Goal: Task Accomplishment & Management: Manage account settings

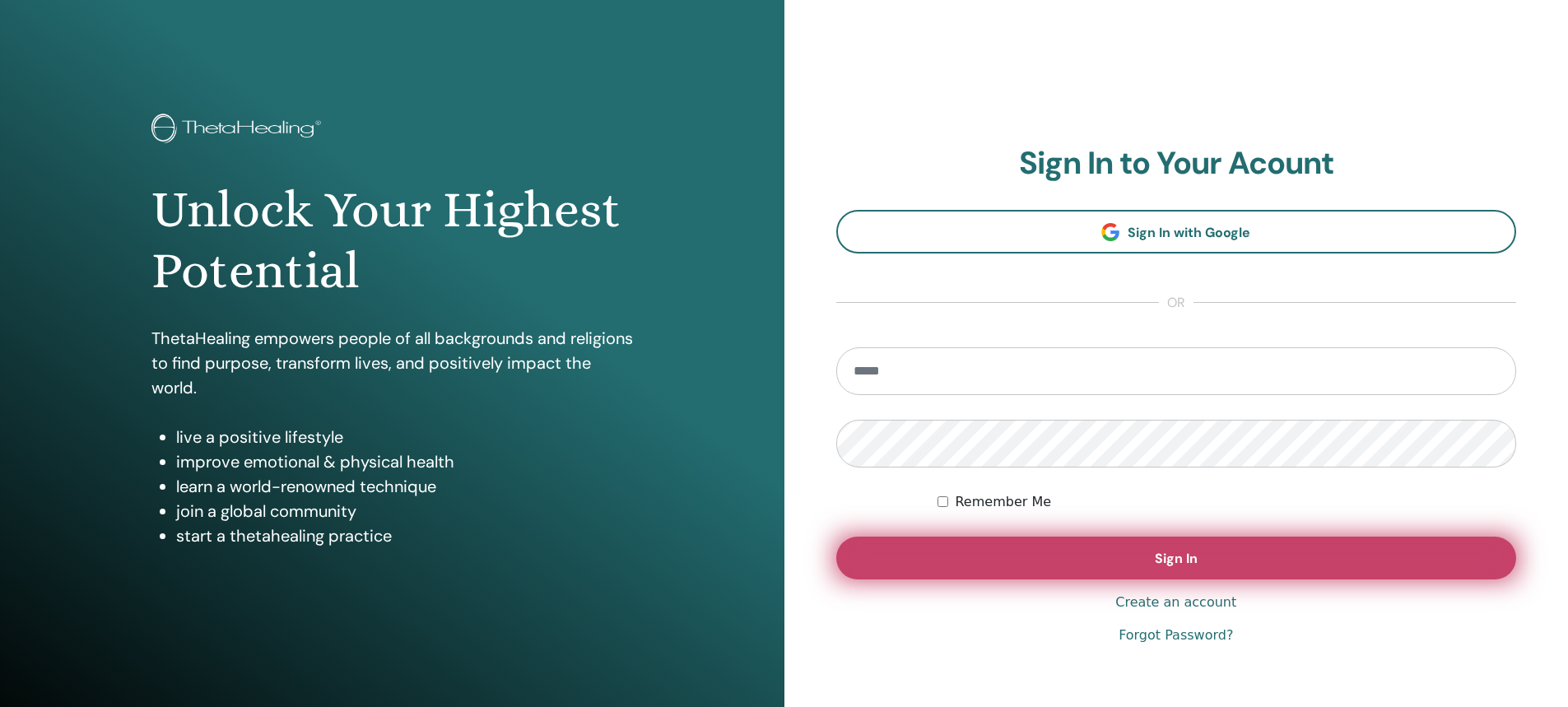
type input "**********"
click at [1179, 552] on span "Sign In" at bounding box center [1176, 559] width 43 height 17
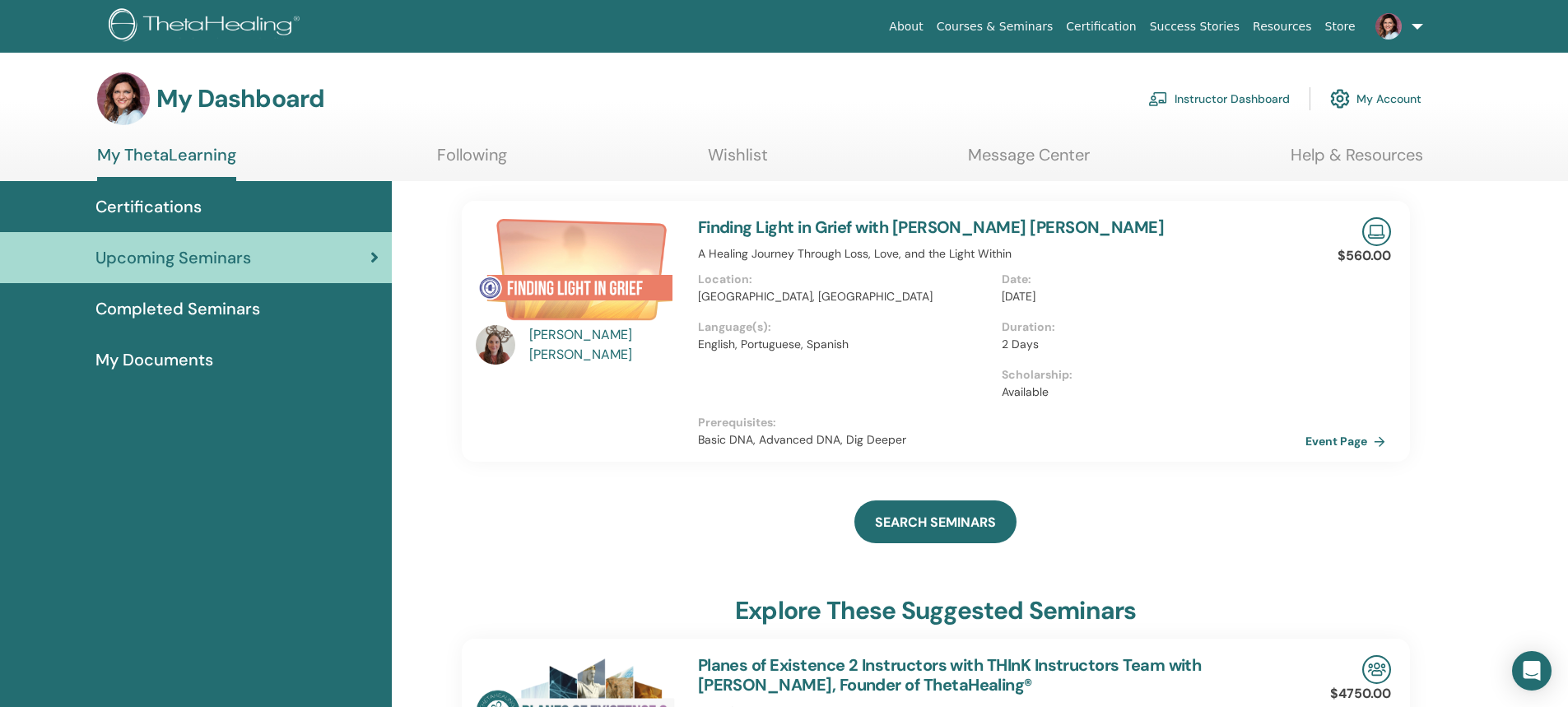
click at [1198, 101] on link "Instructor Dashboard" at bounding box center [1218, 99] width 141 height 36
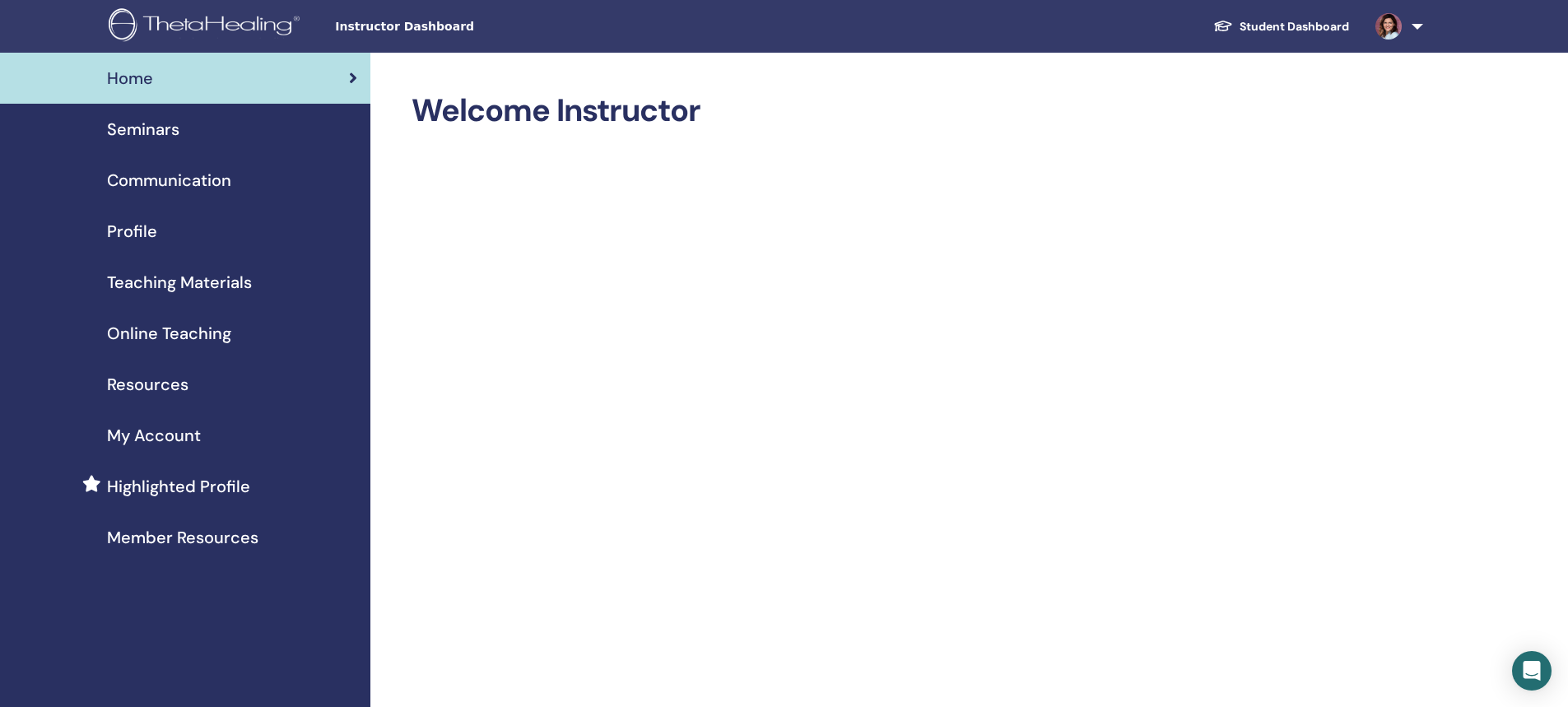
click at [121, 128] on span "Seminars" at bounding box center [142, 129] width 72 height 24
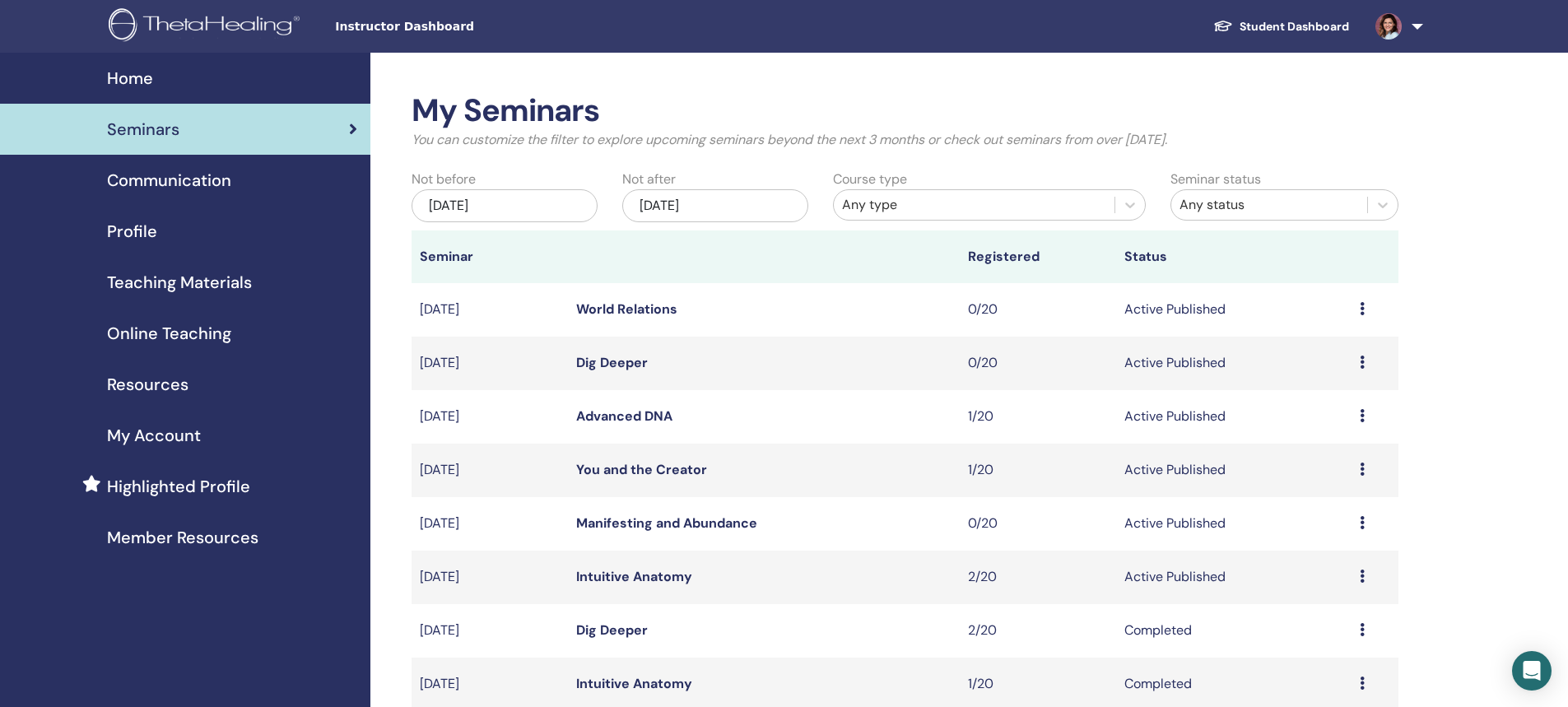
click at [894, 207] on div "Any type" at bounding box center [974, 205] width 264 height 20
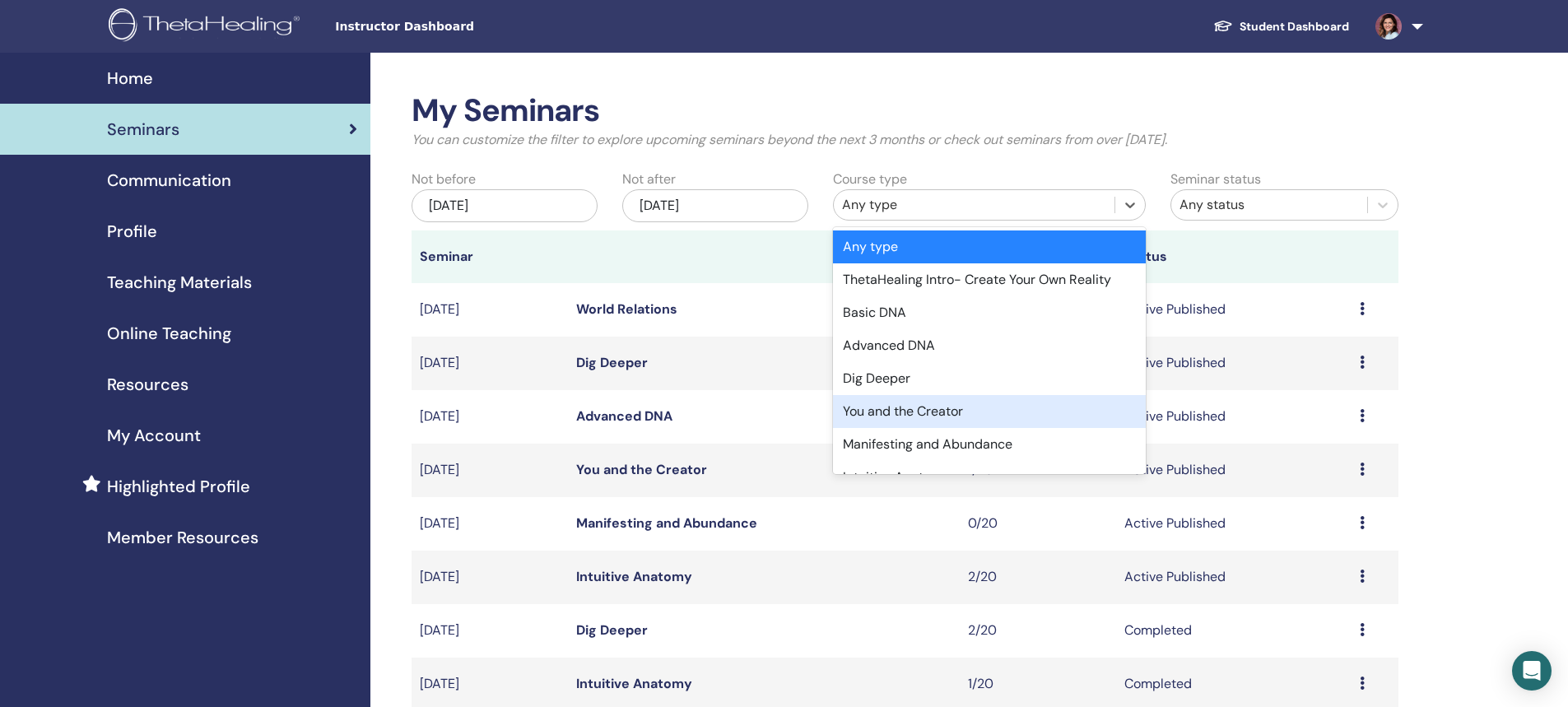
click at [937, 408] on div "You and the Creator" at bounding box center [989, 411] width 312 height 33
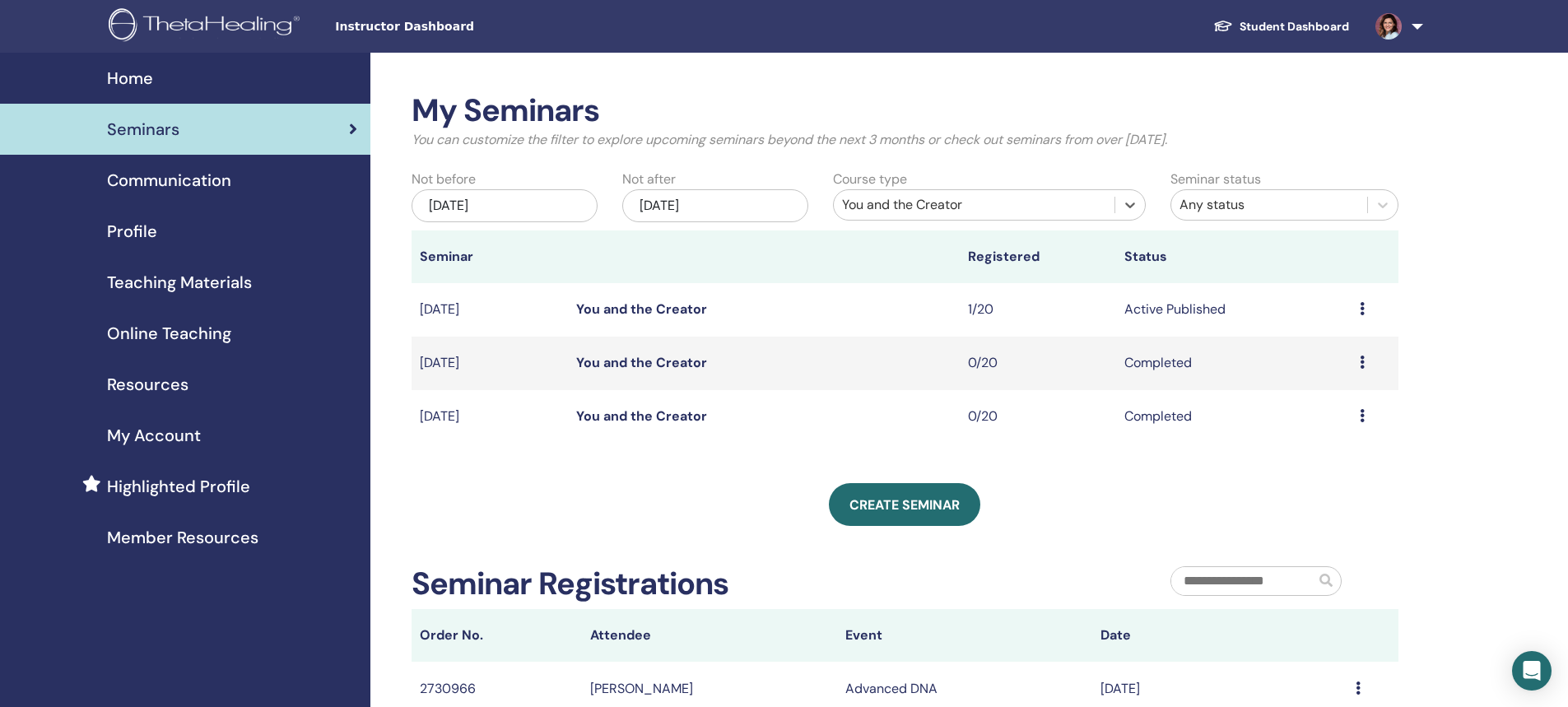
click at [661, 309] on link "You and the Creator" at bounding box center [641, 309] width 131 height 17
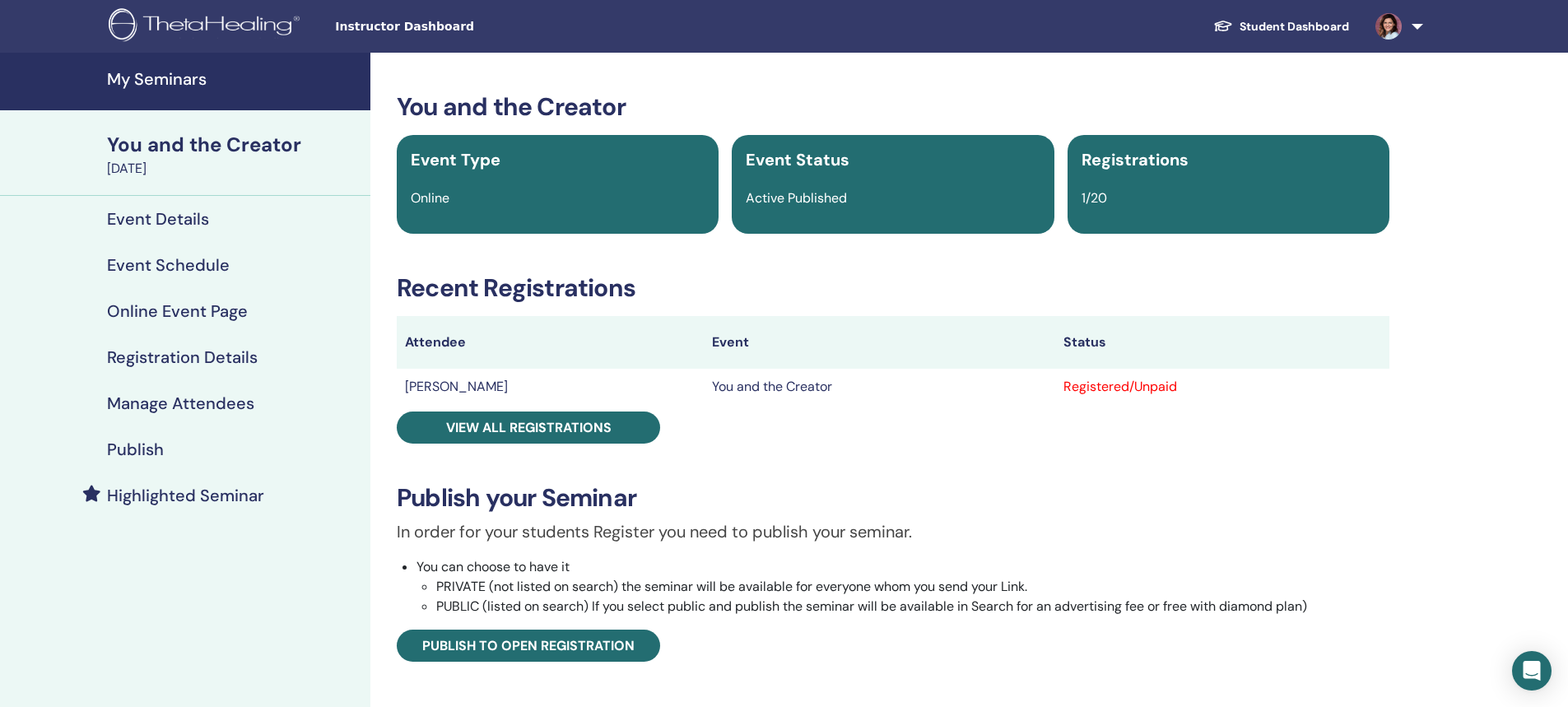
click at [158, 358] on h4 "Registration Details" at bounding box center [182, 357] width 151 height 20
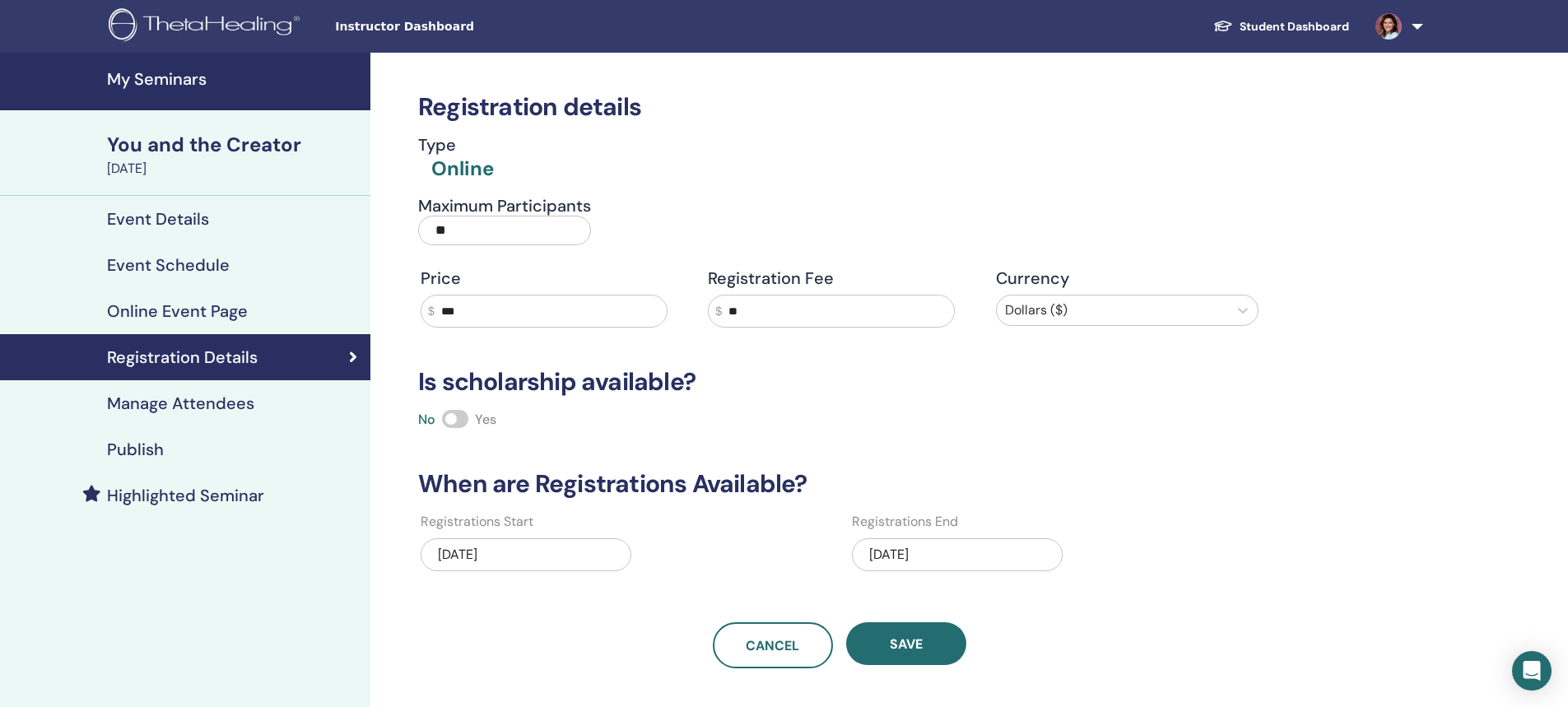
click at [152, 400] on h4 "Manage Attendees" at bounding box center [180, 403] width 148 height 20
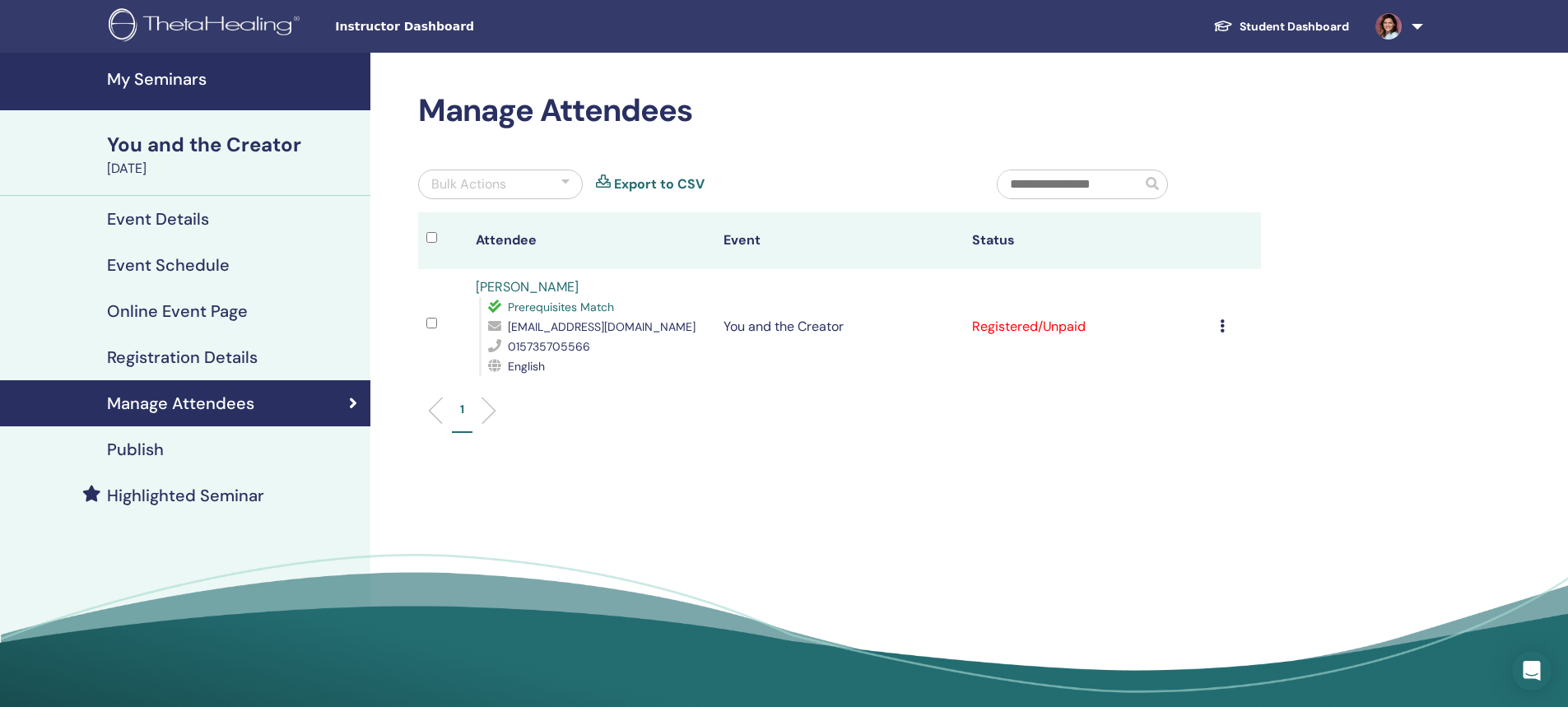
click at [149, 449] on h4 "Publish" at bounding box center [134, 449] width 56 height 20
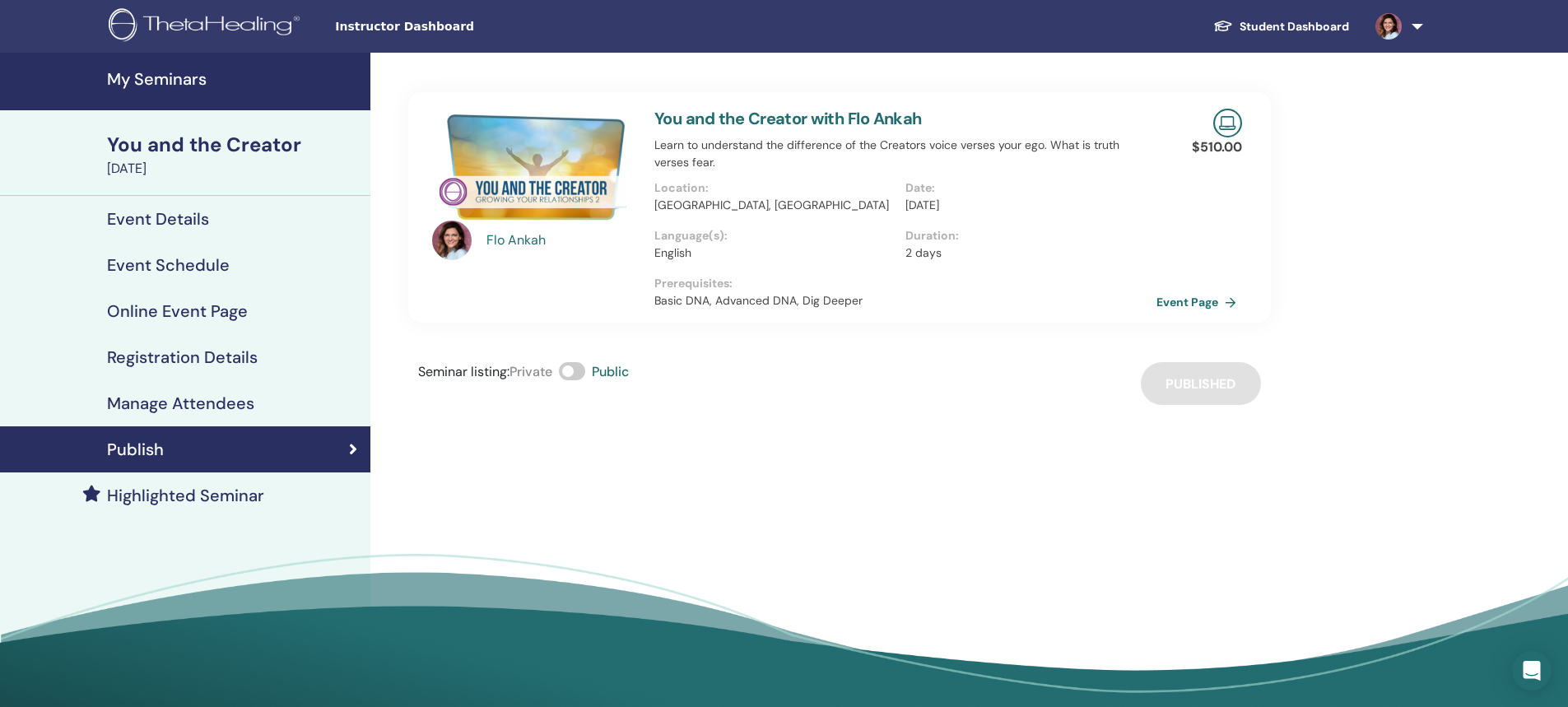
click at [184, 77] on h4 "My Seminars" at bounding box center [233, 79] width 253 height 20
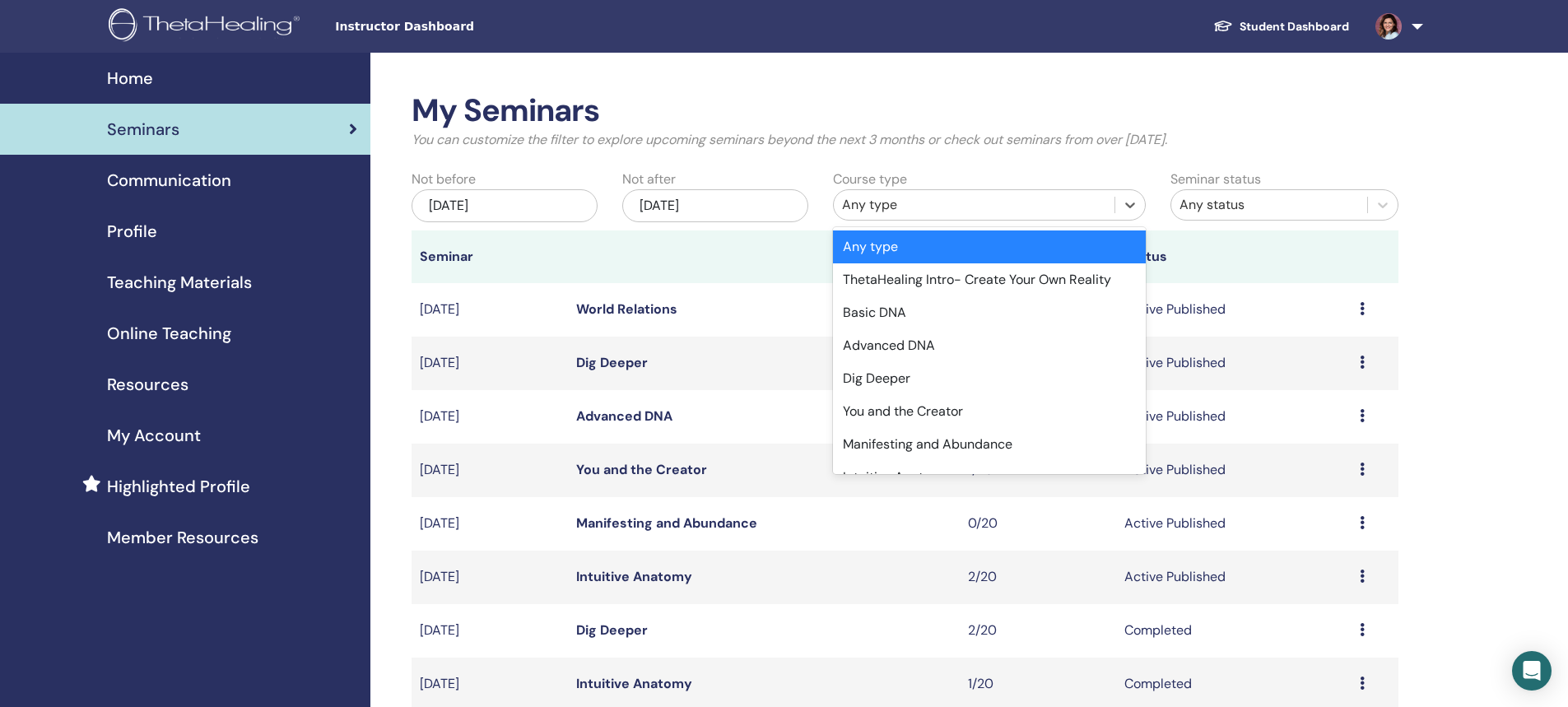
click at [860, 201] on div "Any type" at bounding box center [974, 205] width 264 height 20
click at [892, 348] on div "Advanced DNA" at bounding box center [989, 345] width 312 height 33
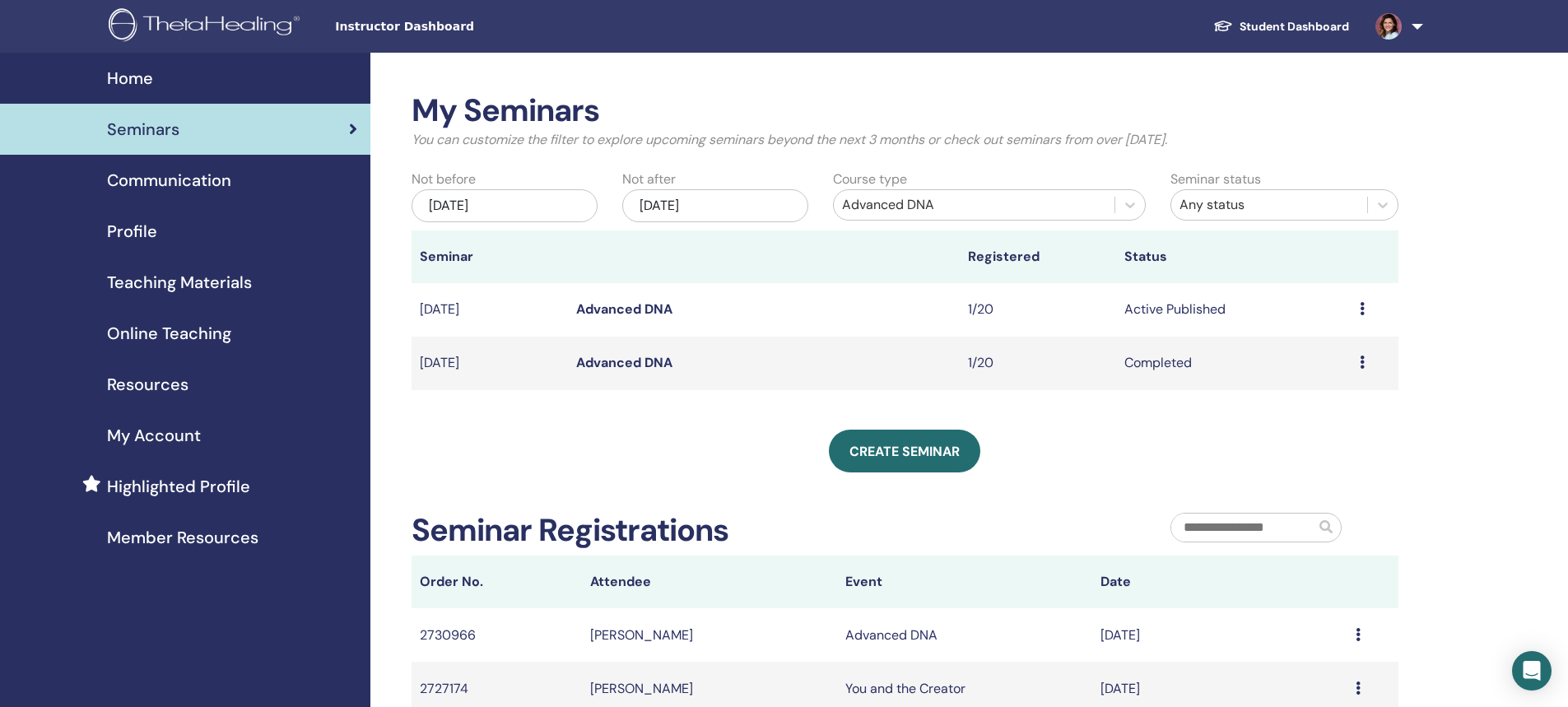
click at [660, 306] on link "Advanced DNA" at bounding box center [624, 309] width 96 height 17
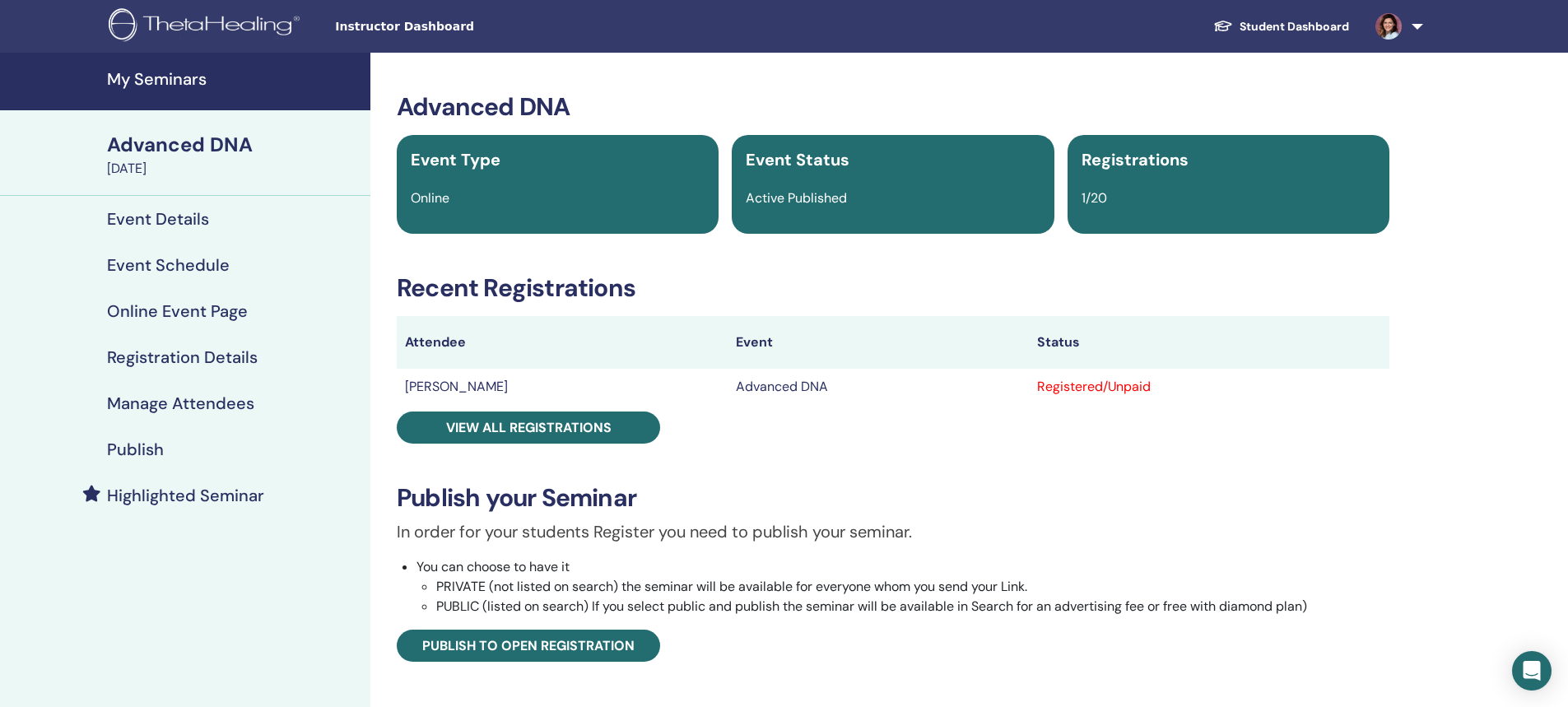
click at [186, 78] on h4 "My Seminars" at bounding box center [233, 79] width 253 height 20
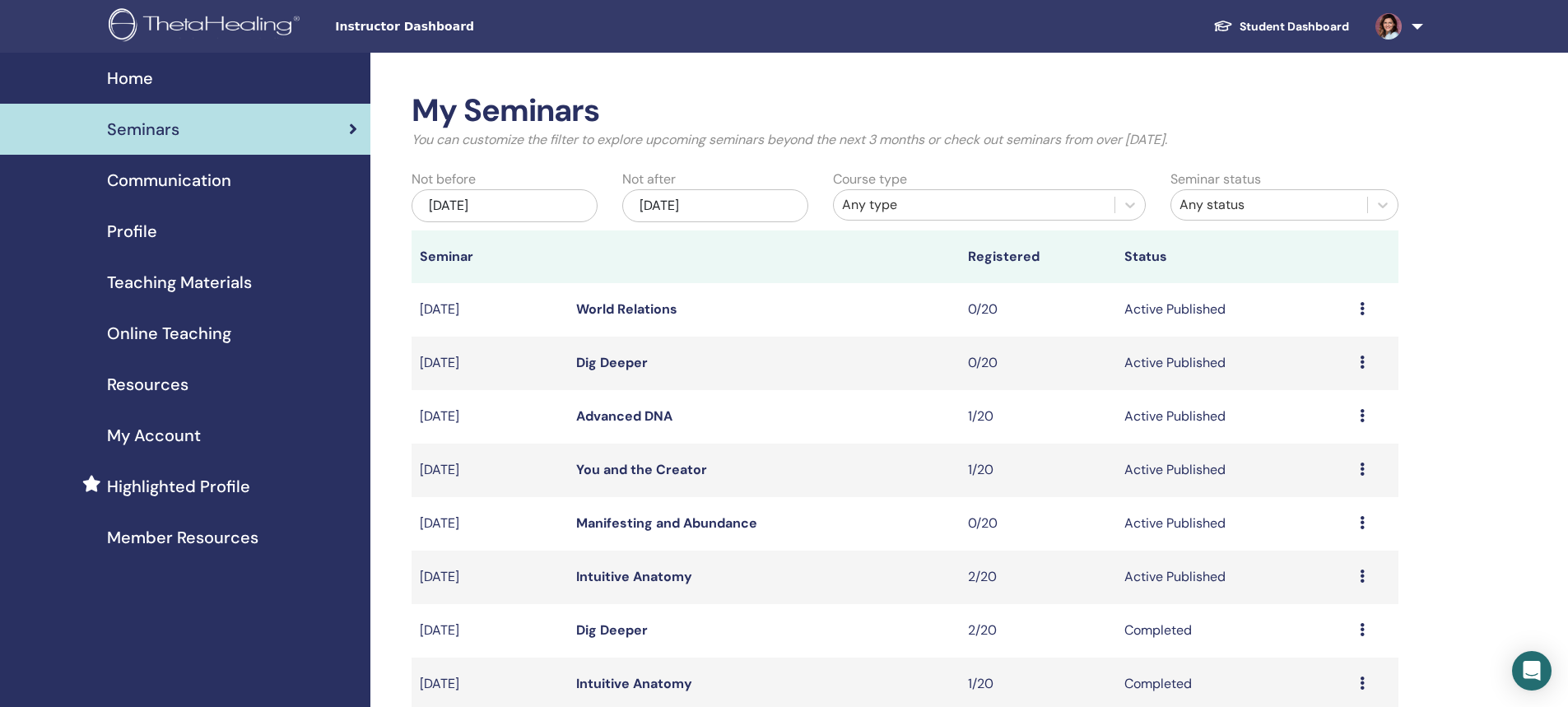
click at [664, 203] on div "Dec/30, 2025" at bounding box center [715, 206] width 186 height 33
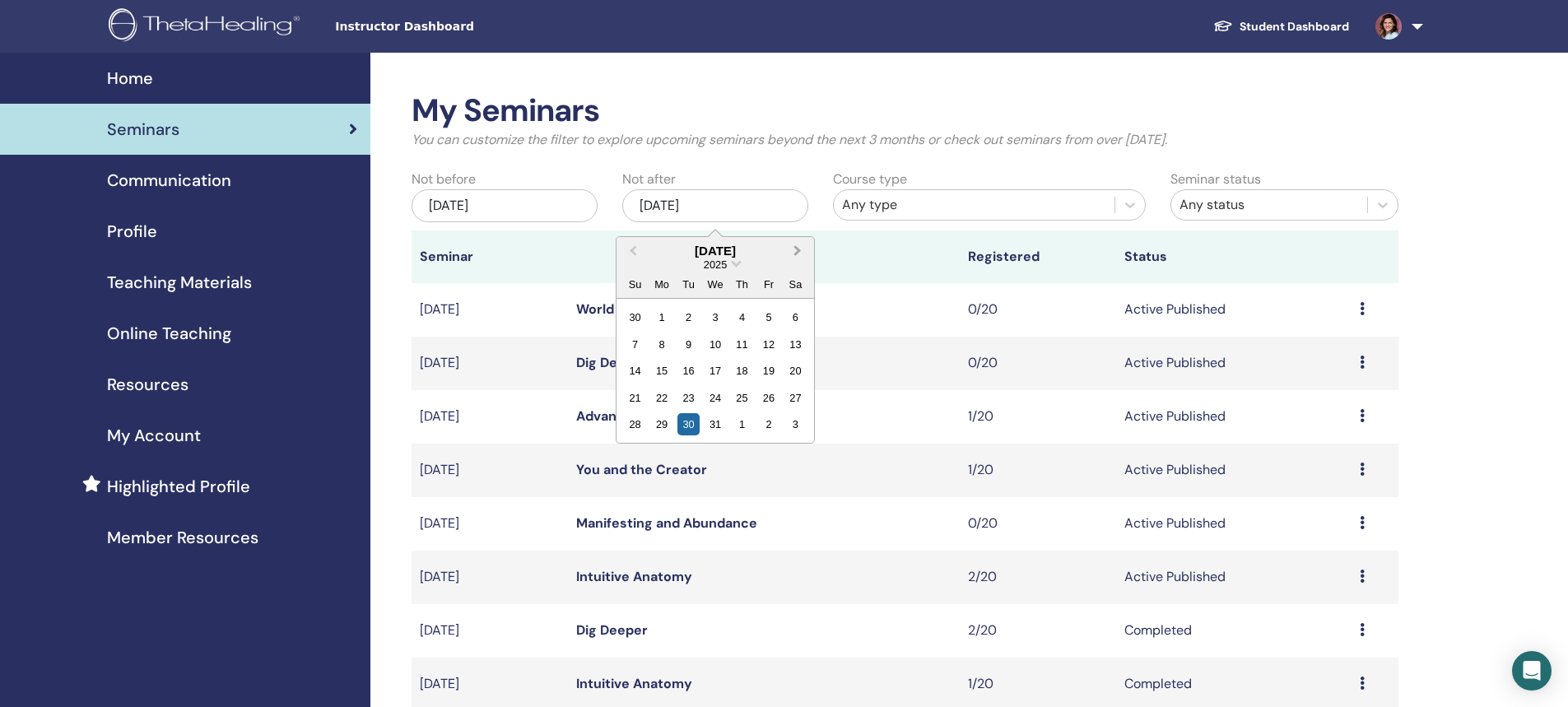
click at [797, 252] on span "Next Month" at bounding box center [797, 251] width 0 height 17
click at [767, 426] on div "30" at bounding box center [769, 424] width 23 height 23
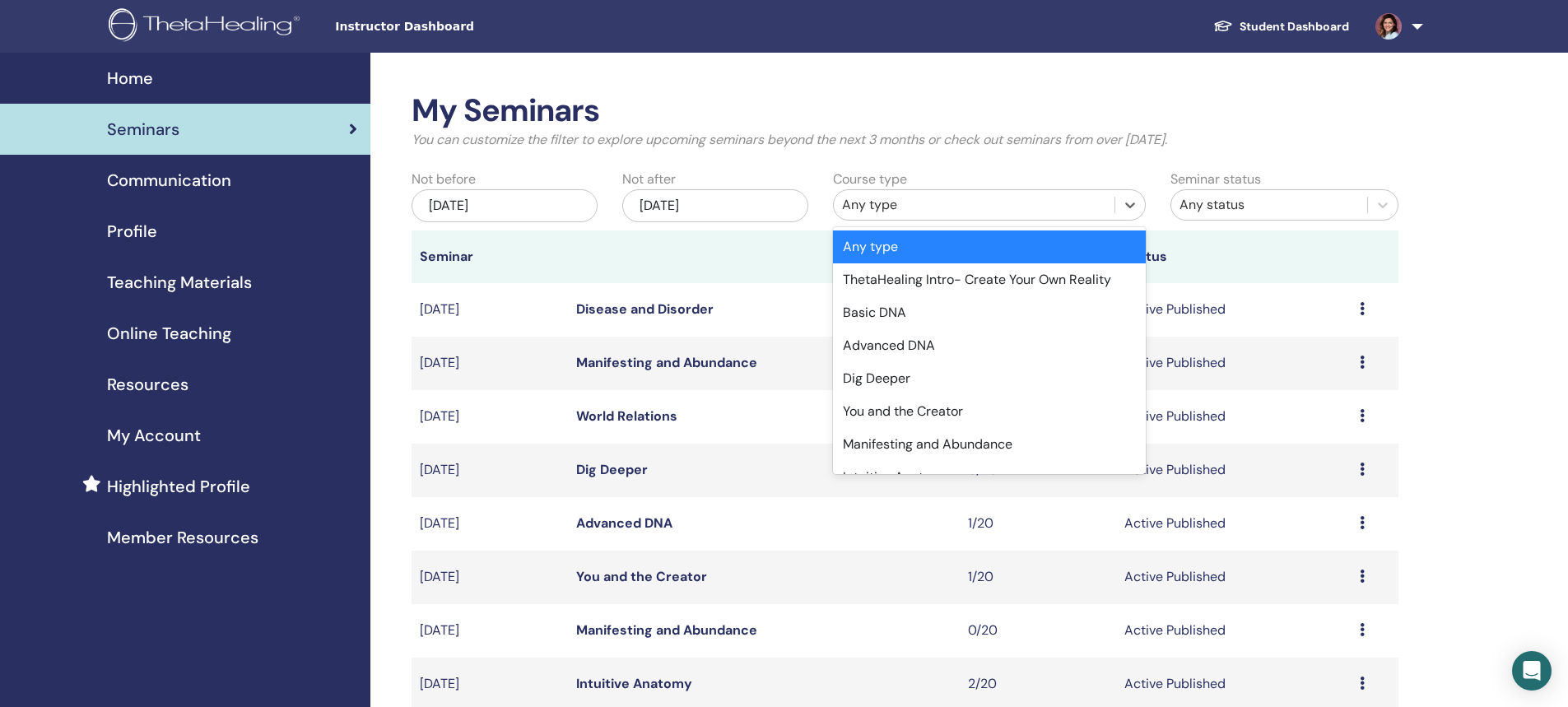
click at [873, 213] on div "Any type" at bounding box center [974, 205] width 264 height 20
click at [889, 343] on div "Advanced DNA" at bounding box center [989, 345] width 312 height 33
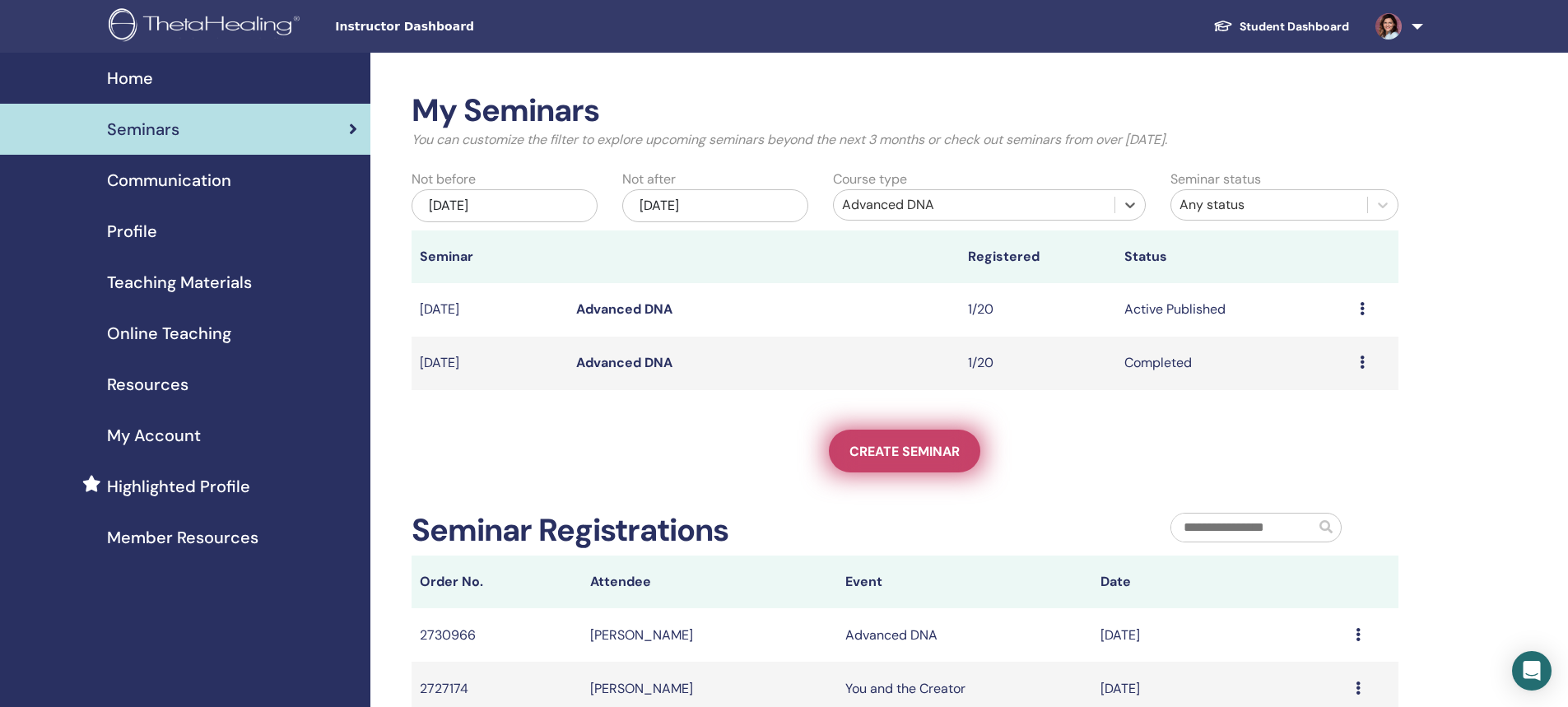
click at [896, 450] on span "Create seminar" at bounding box center [904, 451] width 110 height 17
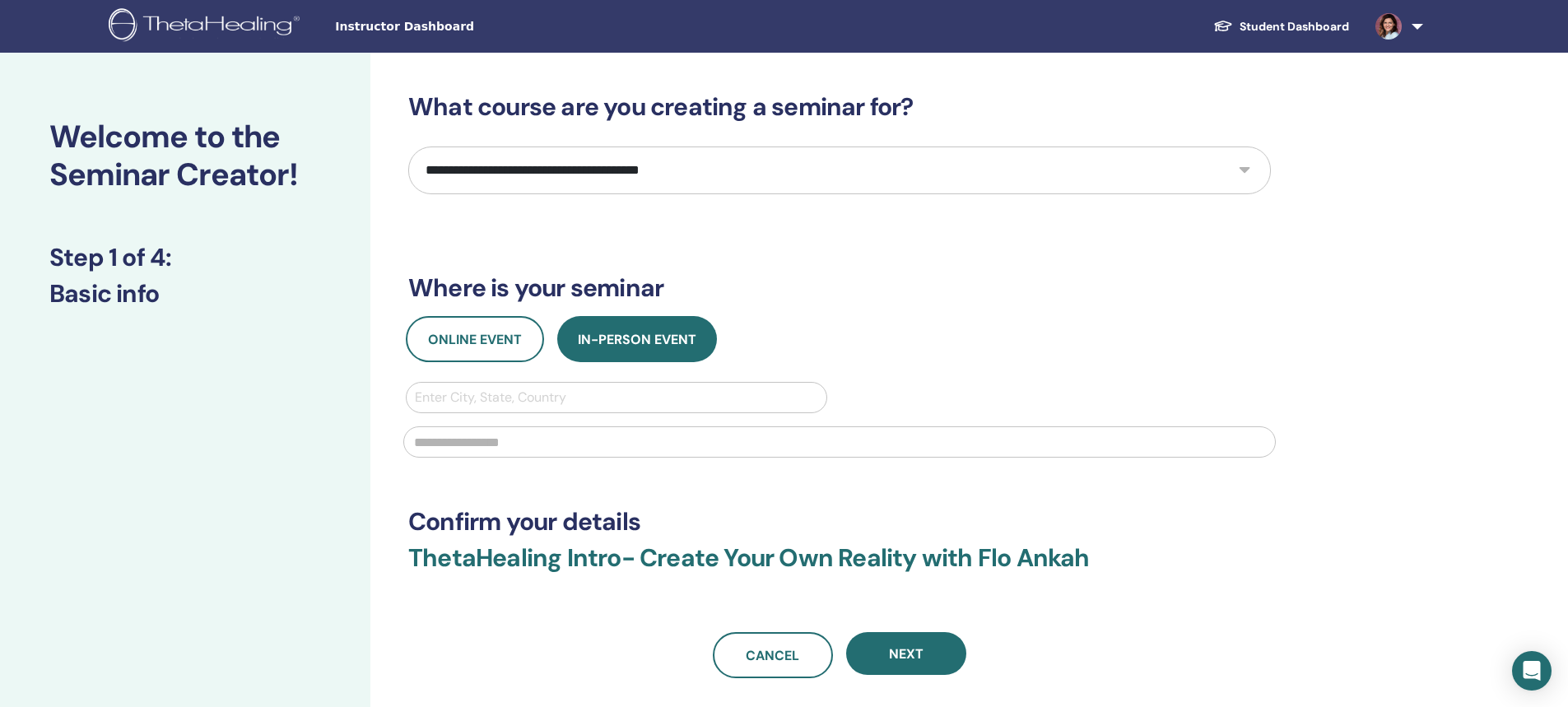
click at [656, 175] on select "**********" at bounding box center [839, 170] width 863 height 48
select select "*"
click at [408, 147] on select "**********" at bounding box center [839, 170] width 863 height 48
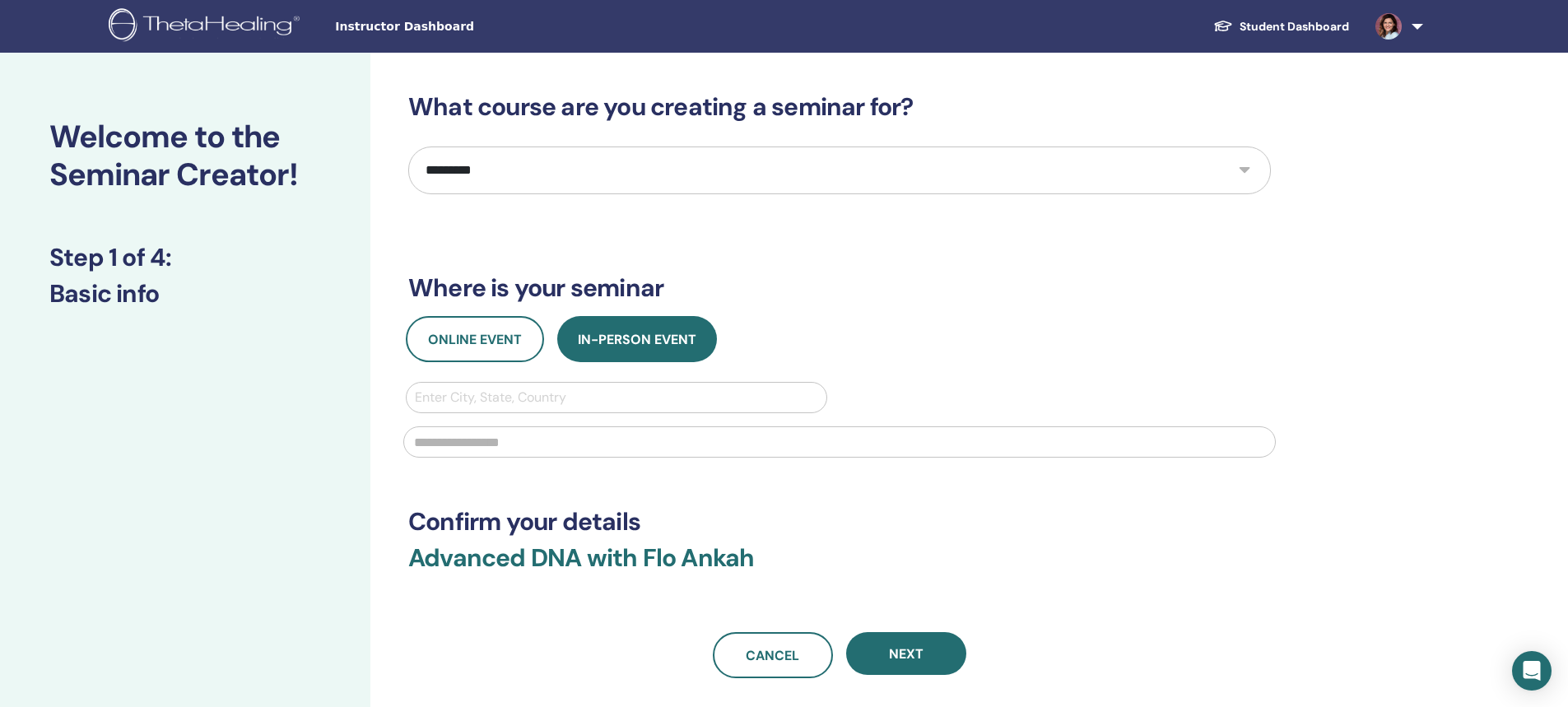
click at [463, 393] on div at bounding box center [616, 397] width 403 height 23
type input "***"
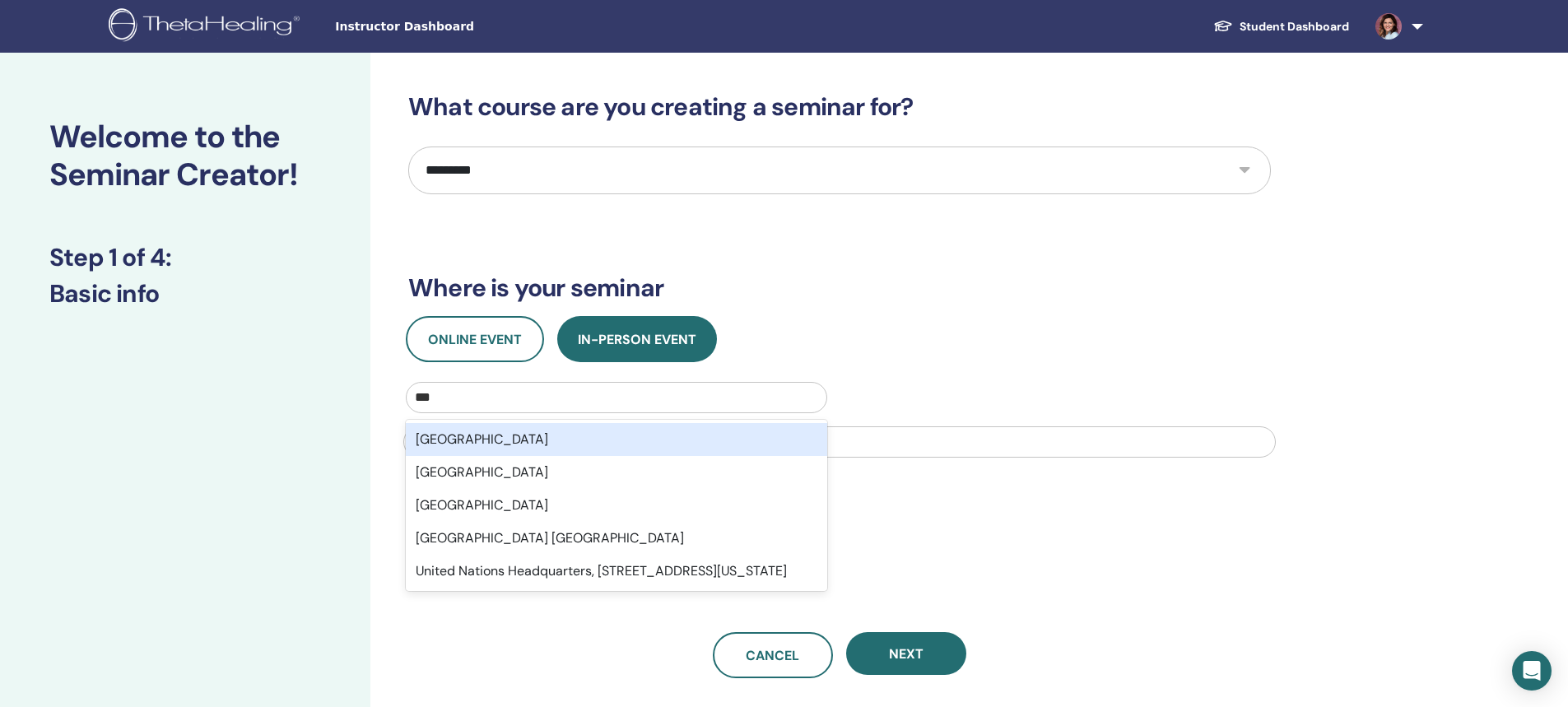
click at [463, 440] on div "United States" at bounding box center [617, 440] width 422 height 33
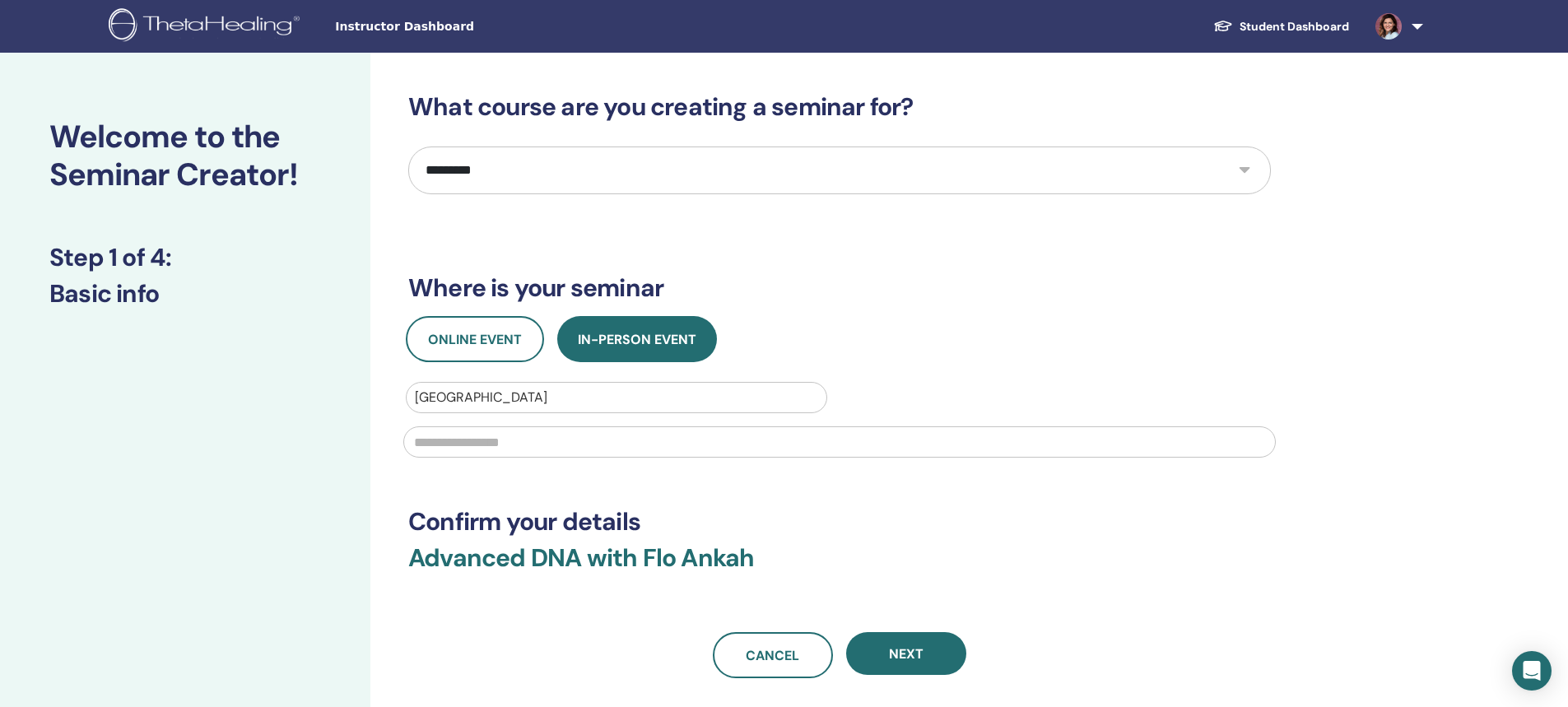
click at [424, 440] on input "text" at bounding box center [839, 442] width 872 height 31
paste input "**********"
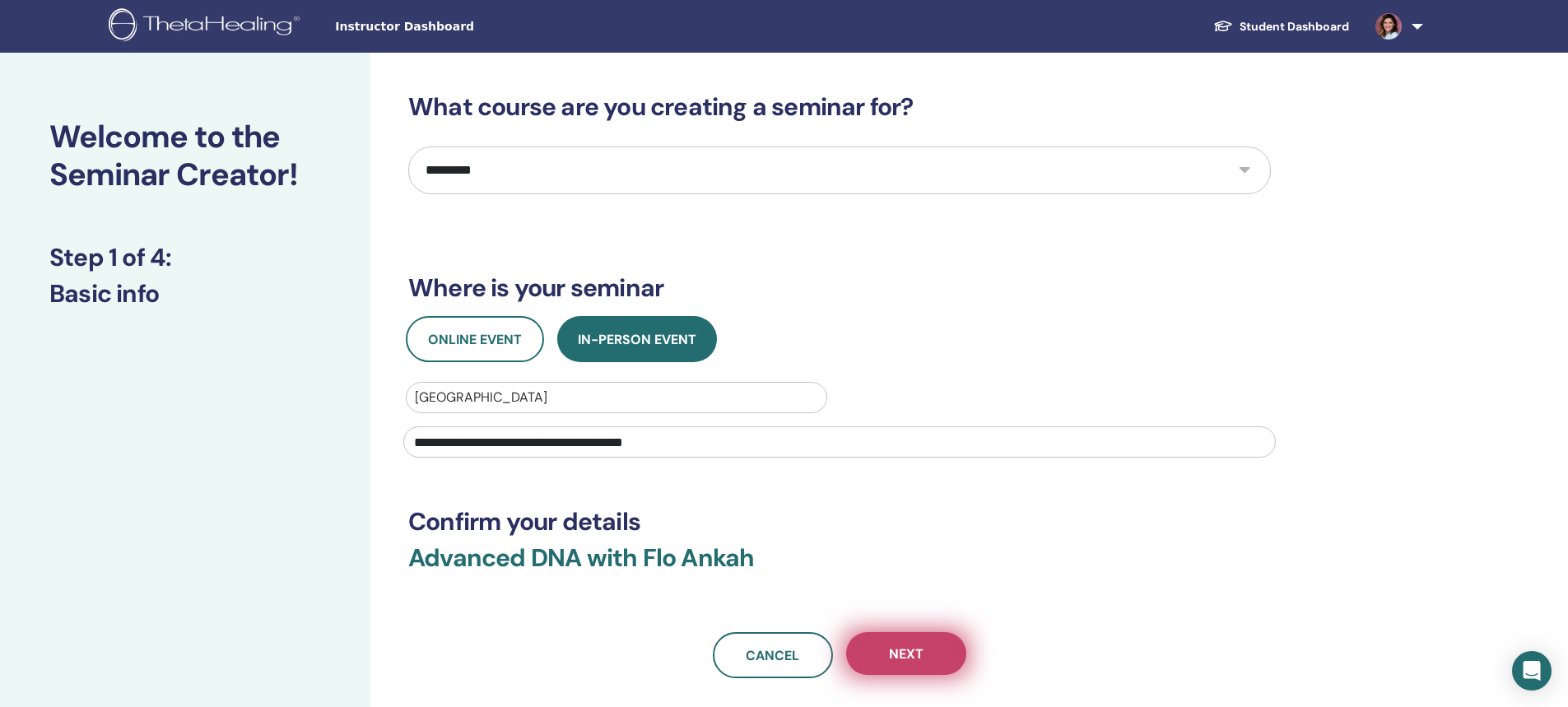
type input "**********"
click at [923, 651] on button "Next" at bounding box center [906, 653] width 120 height 43
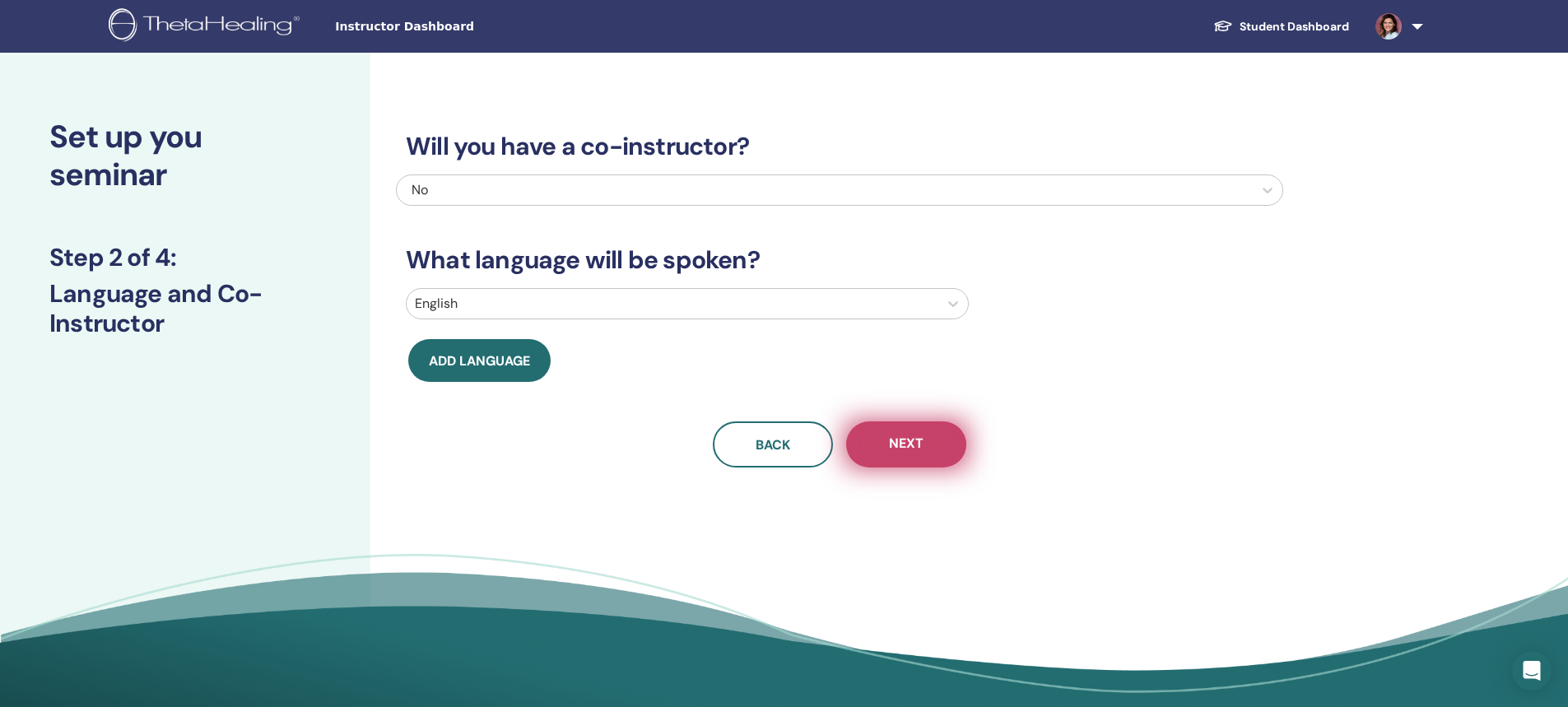
click at [919, 445] on span "Next" at bounding box center [906, 445] width 35 height 21
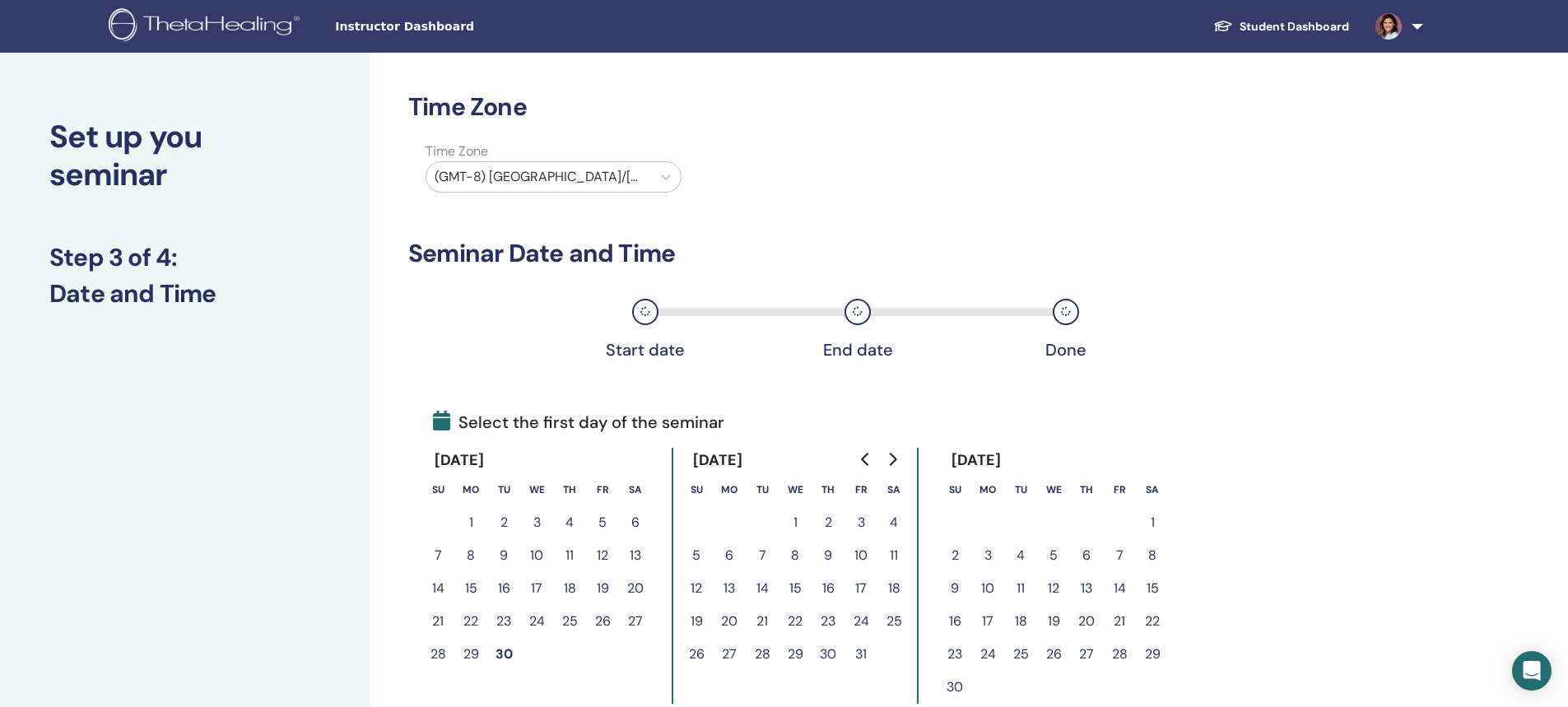
click at [537, 180] on div at bounding box center [539, 177] width 208 height 23
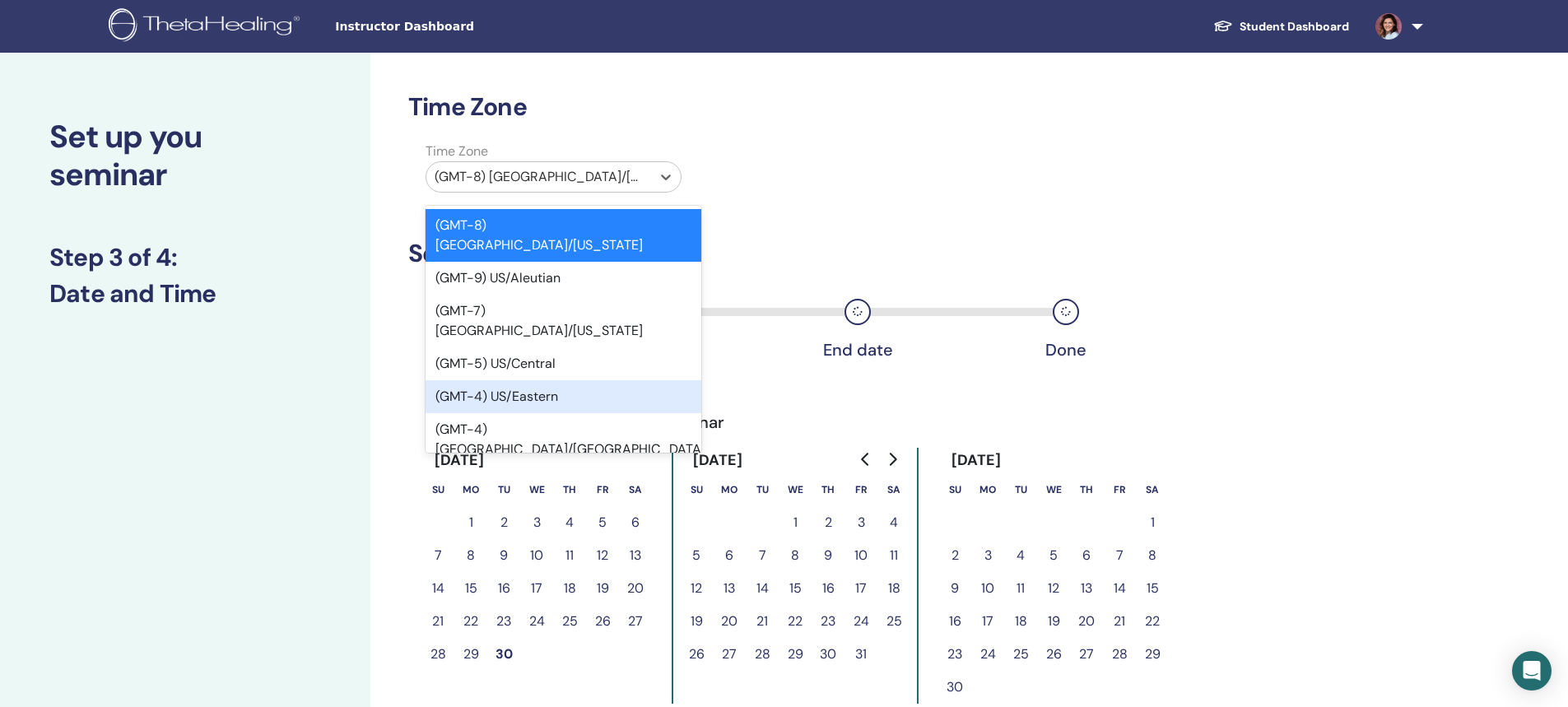
click at [539, 380] on div "(GMT-4) US/Eastern" at bounding box center [563, 396] width 276 height 33
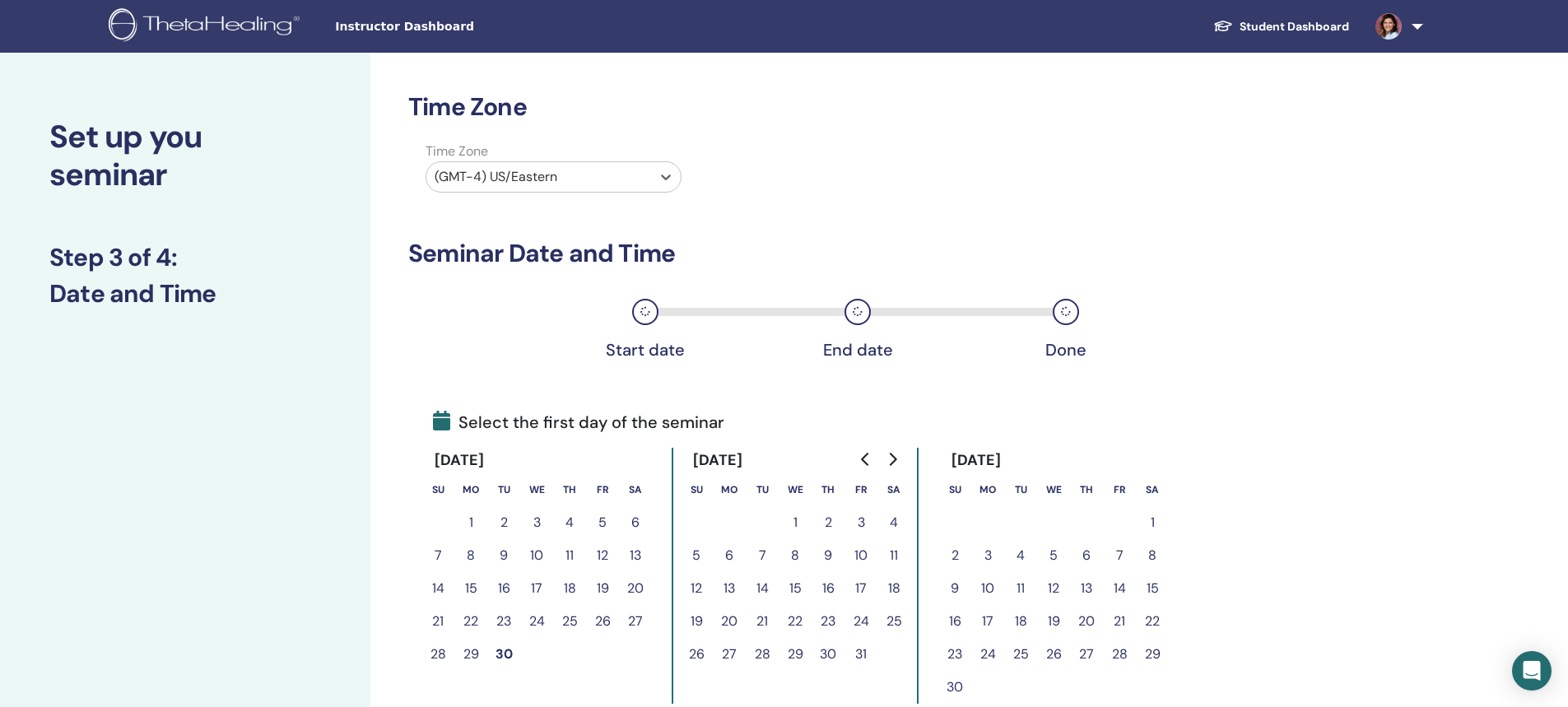
click at [891, 460] on icon "Go to next month" at bounding box center [892, 459] width 13 height 13
click at [892, 553] on button "8" at bounding box center [894, 555] width 33 height 33
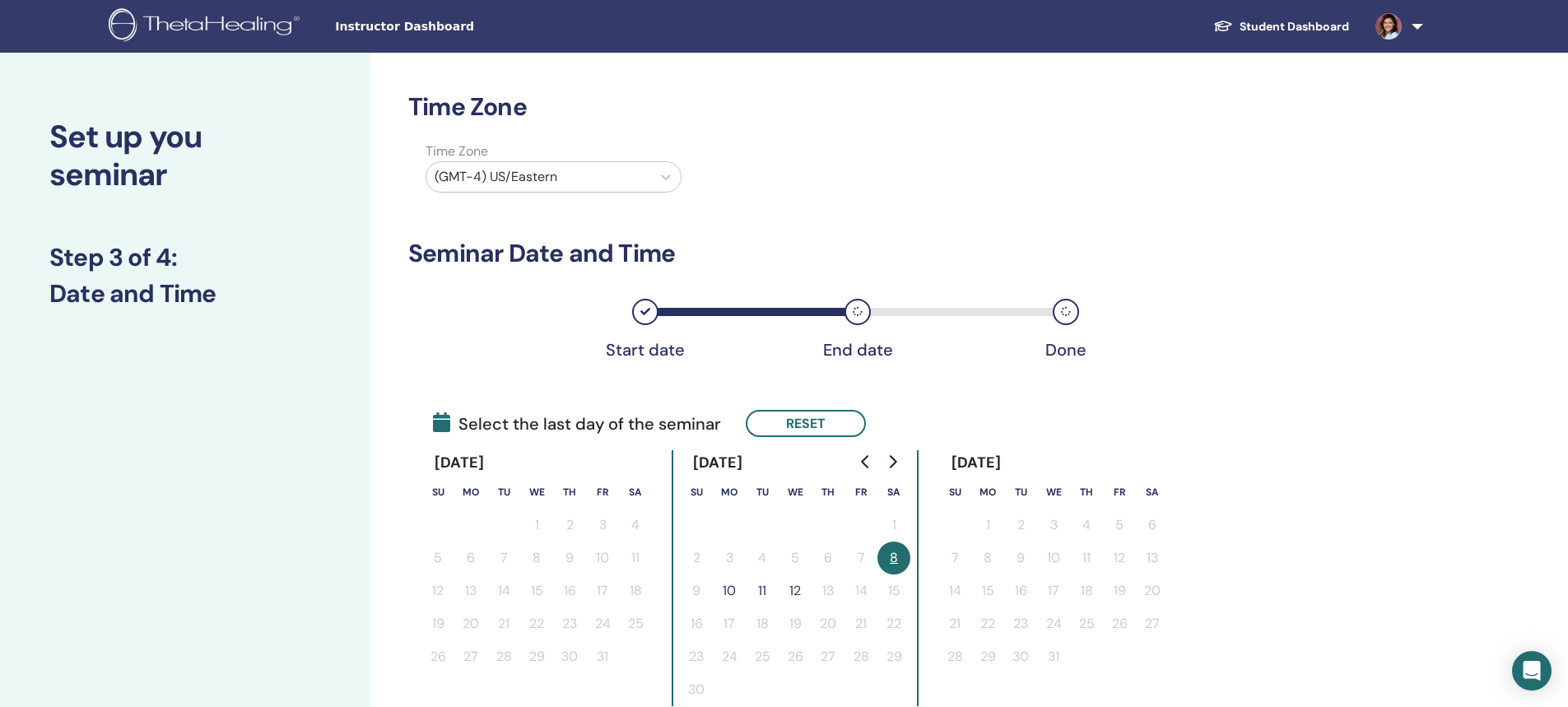
click at [730, 589] on button "10" at bounding box center [729, 591] width 33 height 33
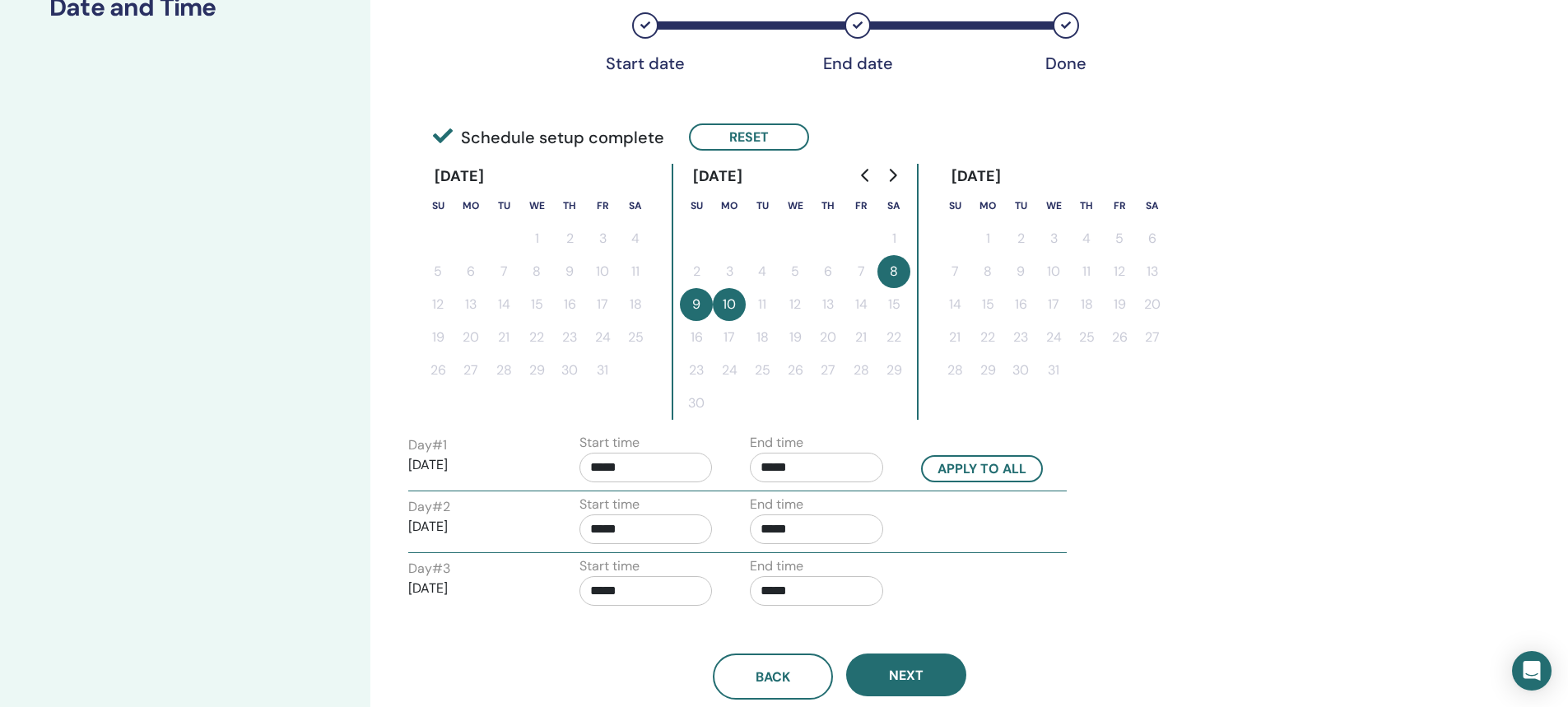
scroll to position [329, 0]
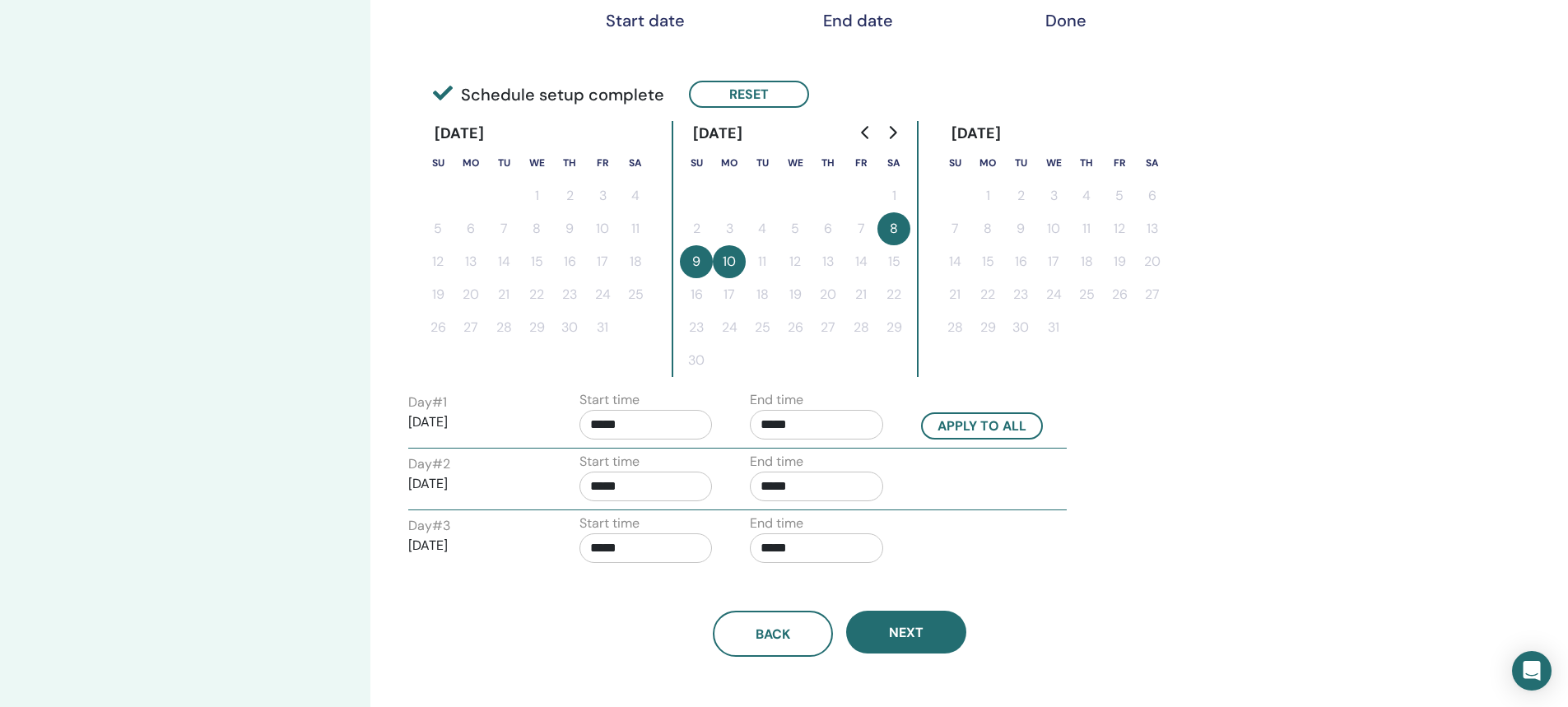
click at [771, 424] on input "*****" at bounding box center [817, 424] width 134 height 29
click at [835, 462] on span "▲" at bounding box center [834, 467] width 33 height 33
click at [873, 465] on span "▲" at bounding box center [872, 467] width 33 height 33
click at [873, 466] on span "▲" at bounding box center [872, 467] width 33 height 33
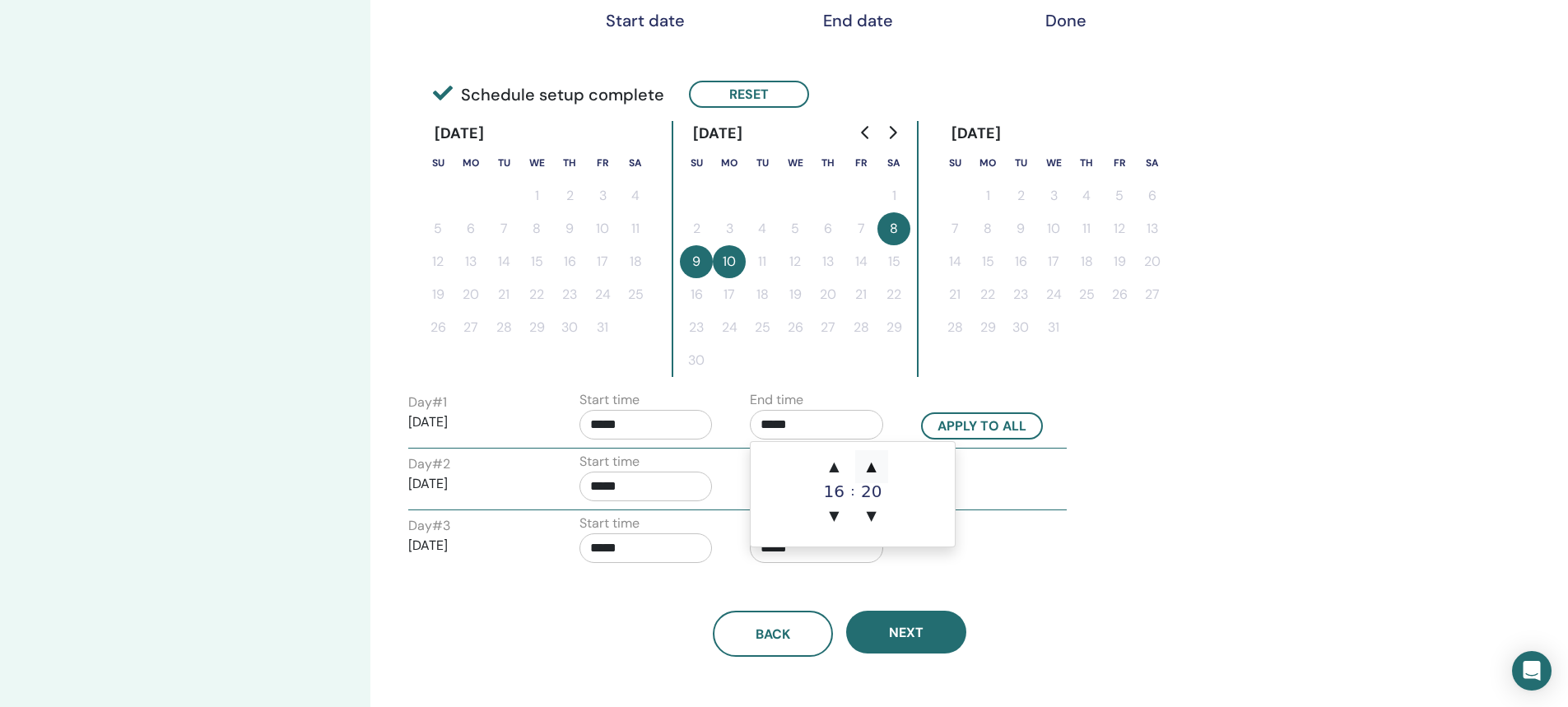
click at [873, 466] on span "▲" at bounding box center [872, 467] width 33 height 33
click at [872, 466] on span "▲" at bounding box center [872, 467] width 33 height 33
type input "*****"
click at [615, 427] on input "*****" at bounding box center [646, 424] width 134 height 29
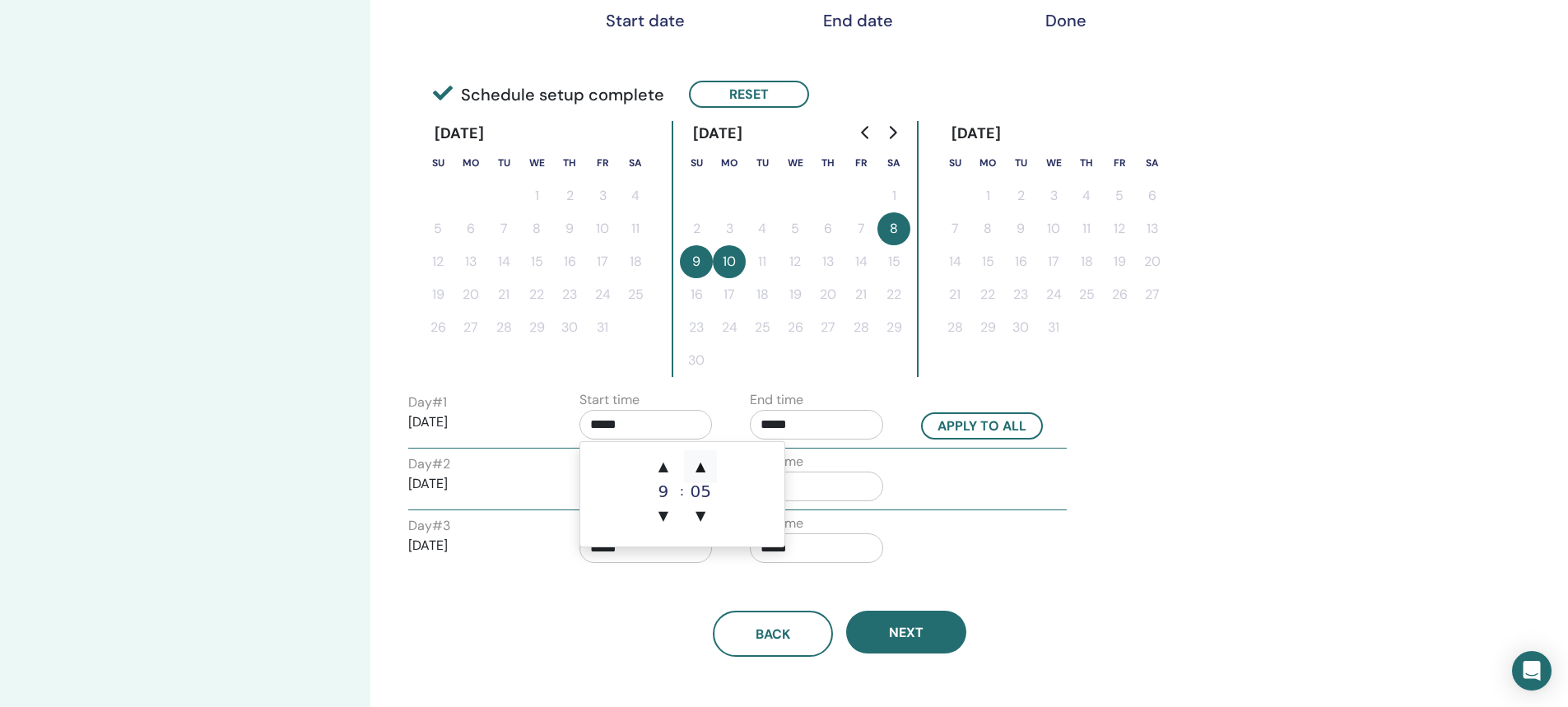
click at [700, 464] on span "▲" at bounding box center [700, 467] width 33 height 33
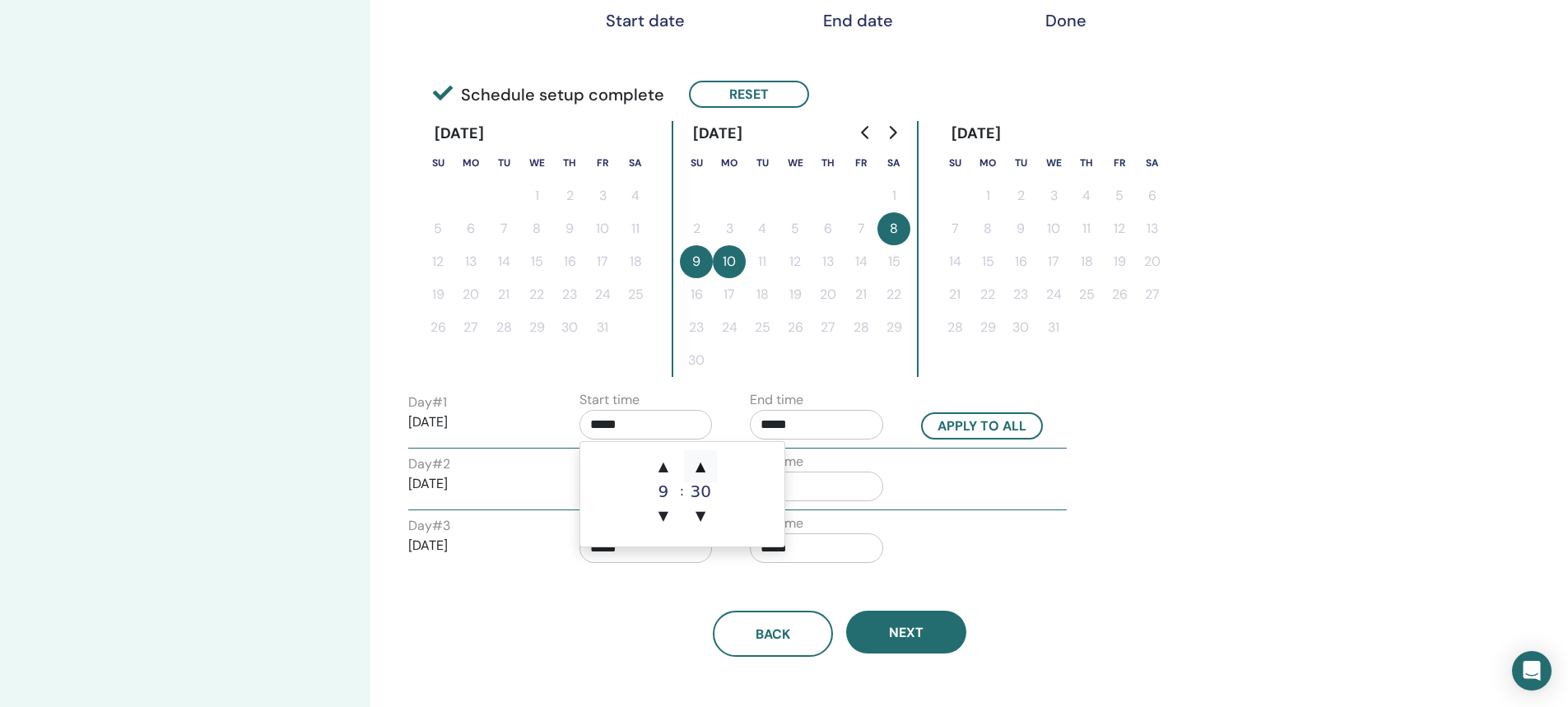
click at [700, 464] on span "▲" at bounding box center [700, 467] width 33 height 33
type input "*****"
click at [975, 424] on button "Apply to all" at bounding box center [981, 425] width 121 height 27
type input "*****"
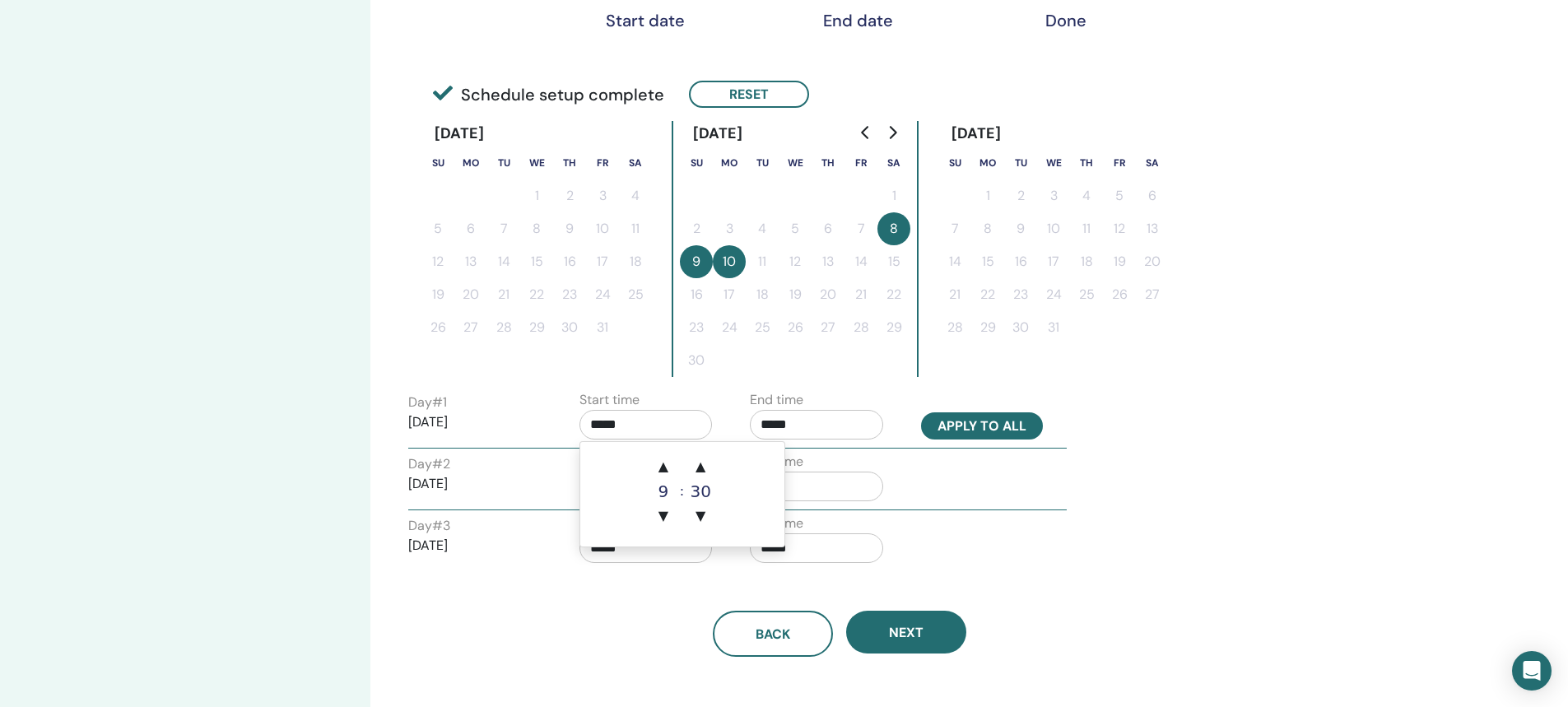
type input "*****"
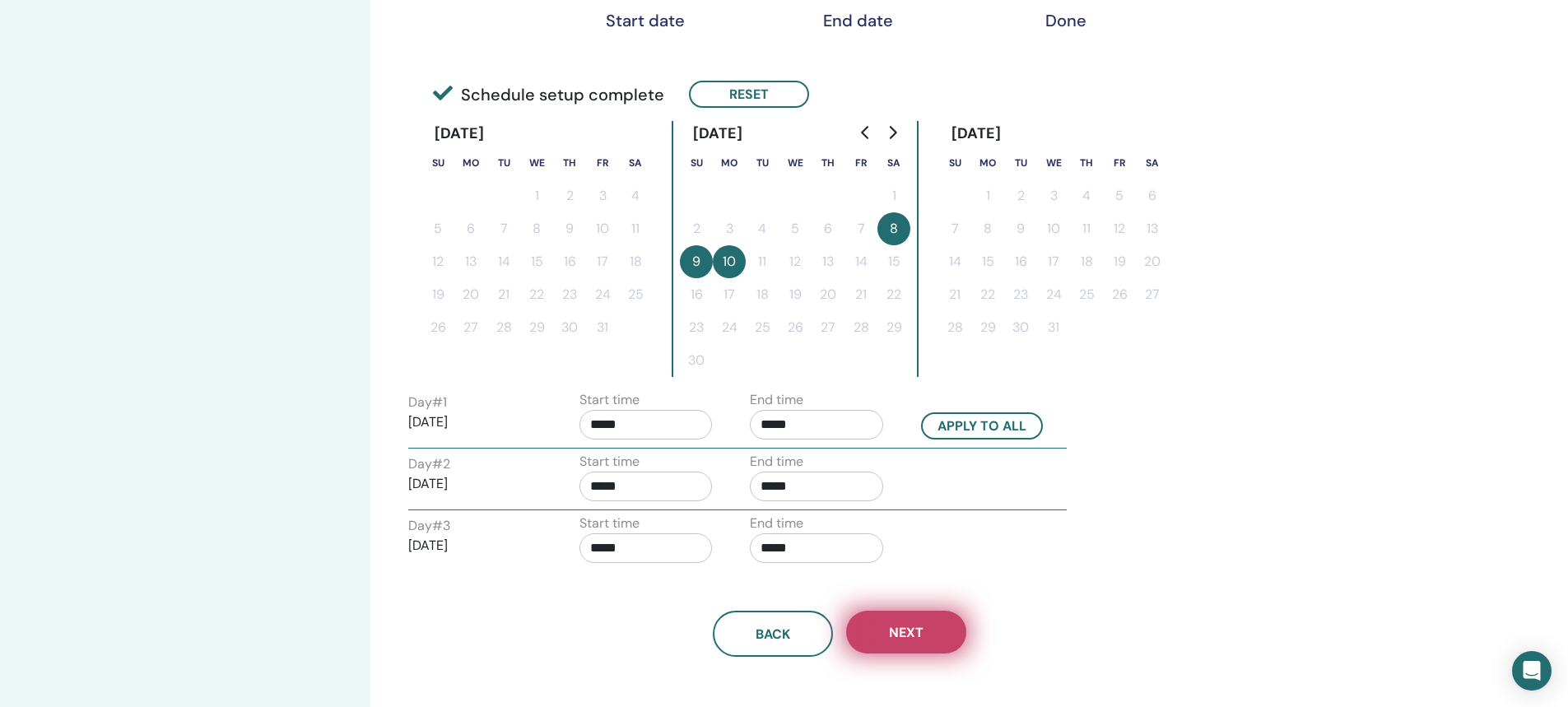
click at [923, 637] on button "Next" at bounding box center [906, 632] width 120 height 43
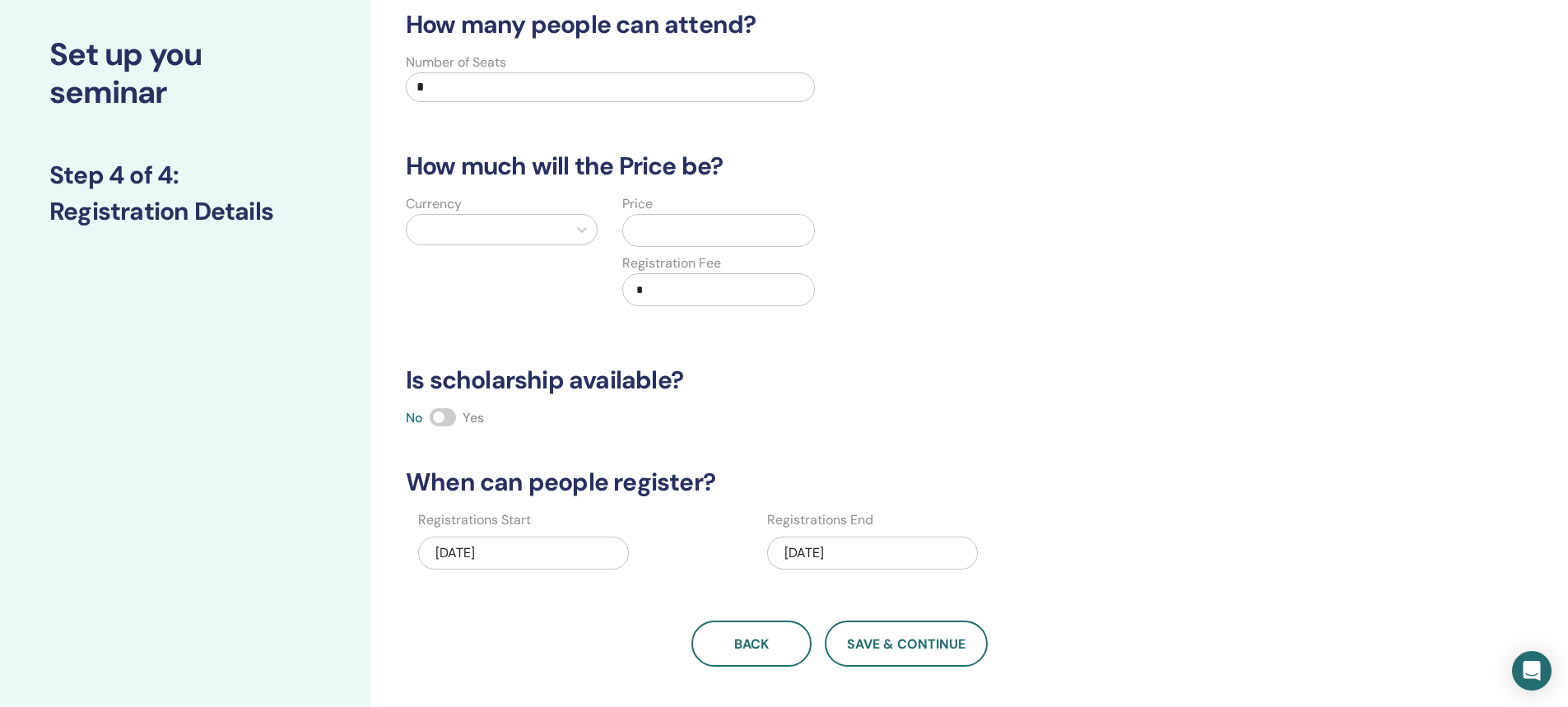
scroll to position [0, 0]
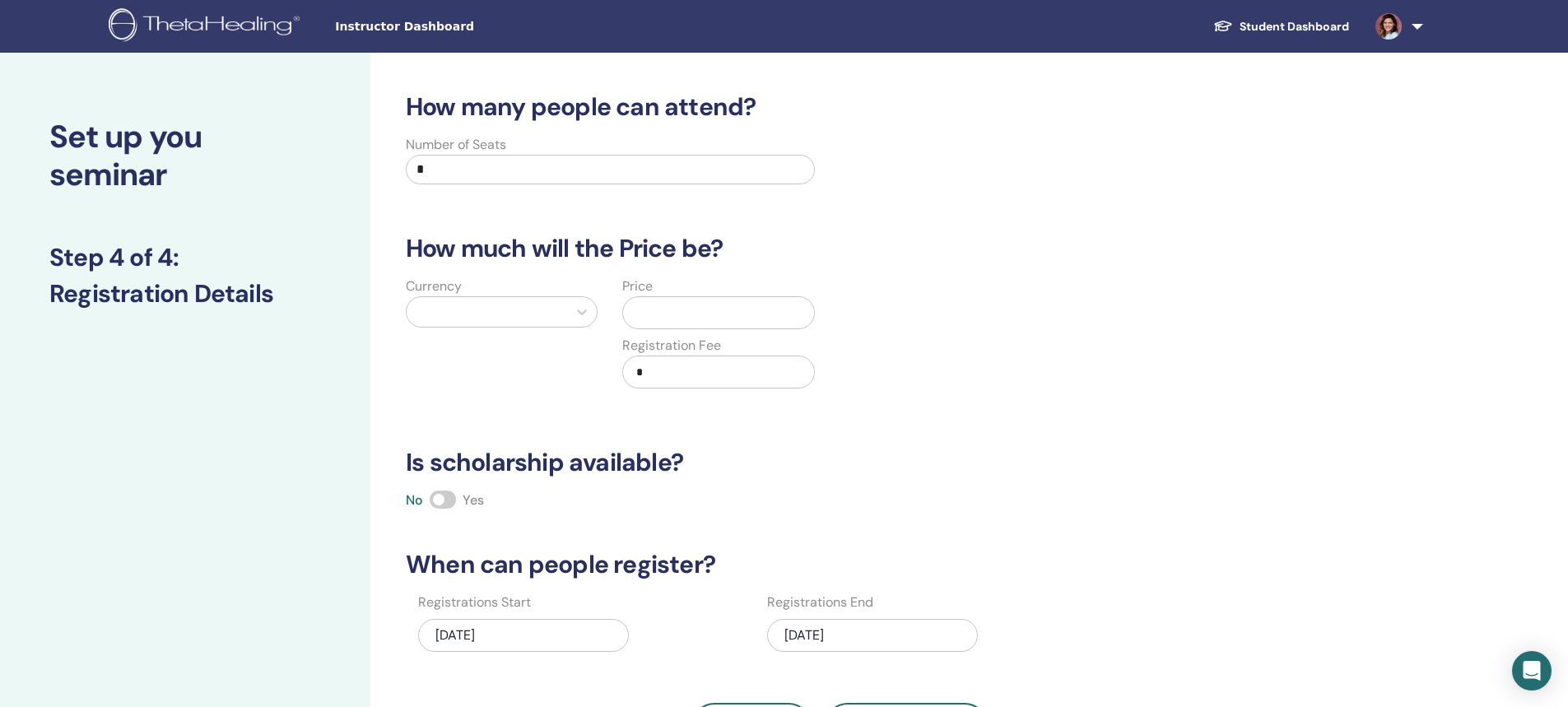
click at [463, 180] on input "*" at bounding box center [610, 169] width 409 height 29
type input "**"
click at [523, 318] on div at bounding box center [487, 311] width 144 height 23
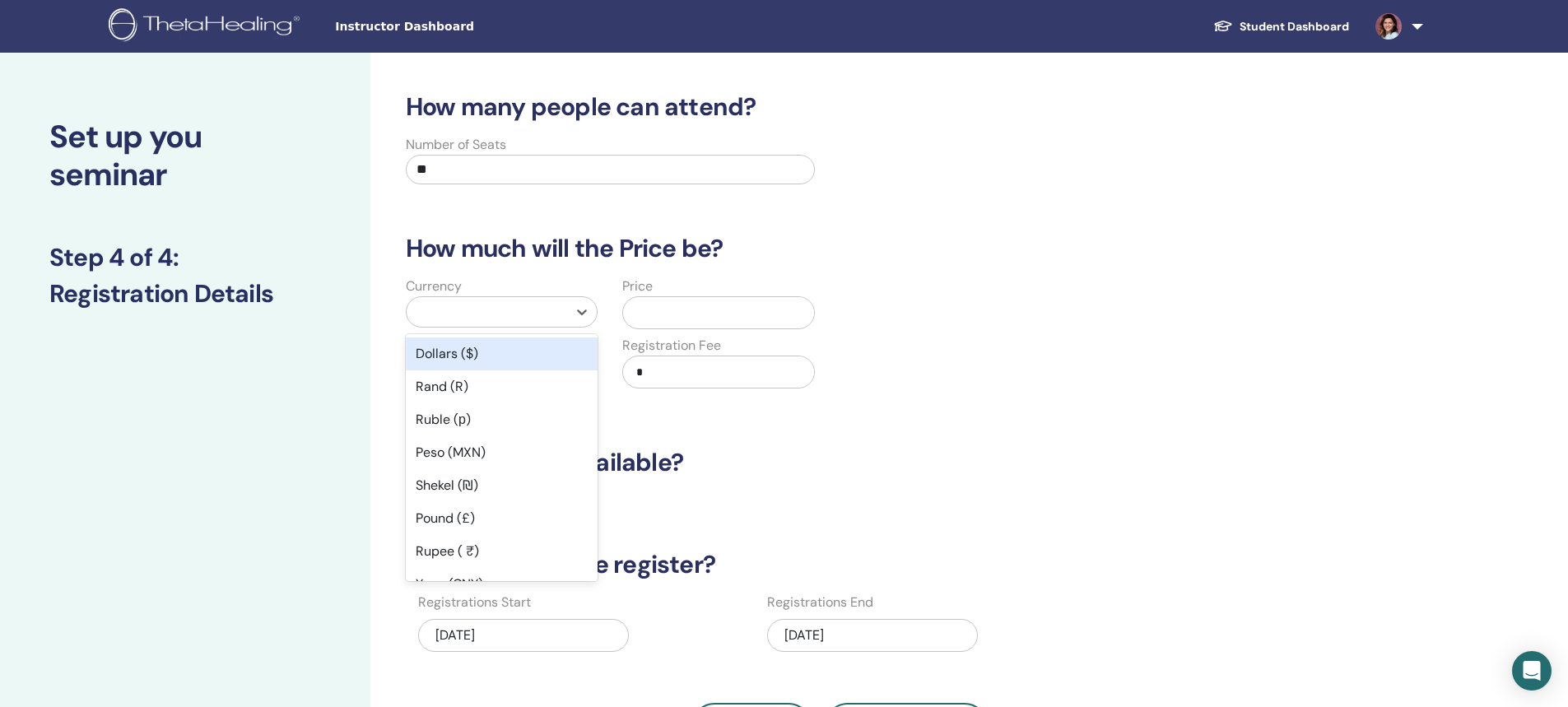
click at [445, 356] on div "Dollars ($)" at bounding box center [502, 354] width 192 height 33
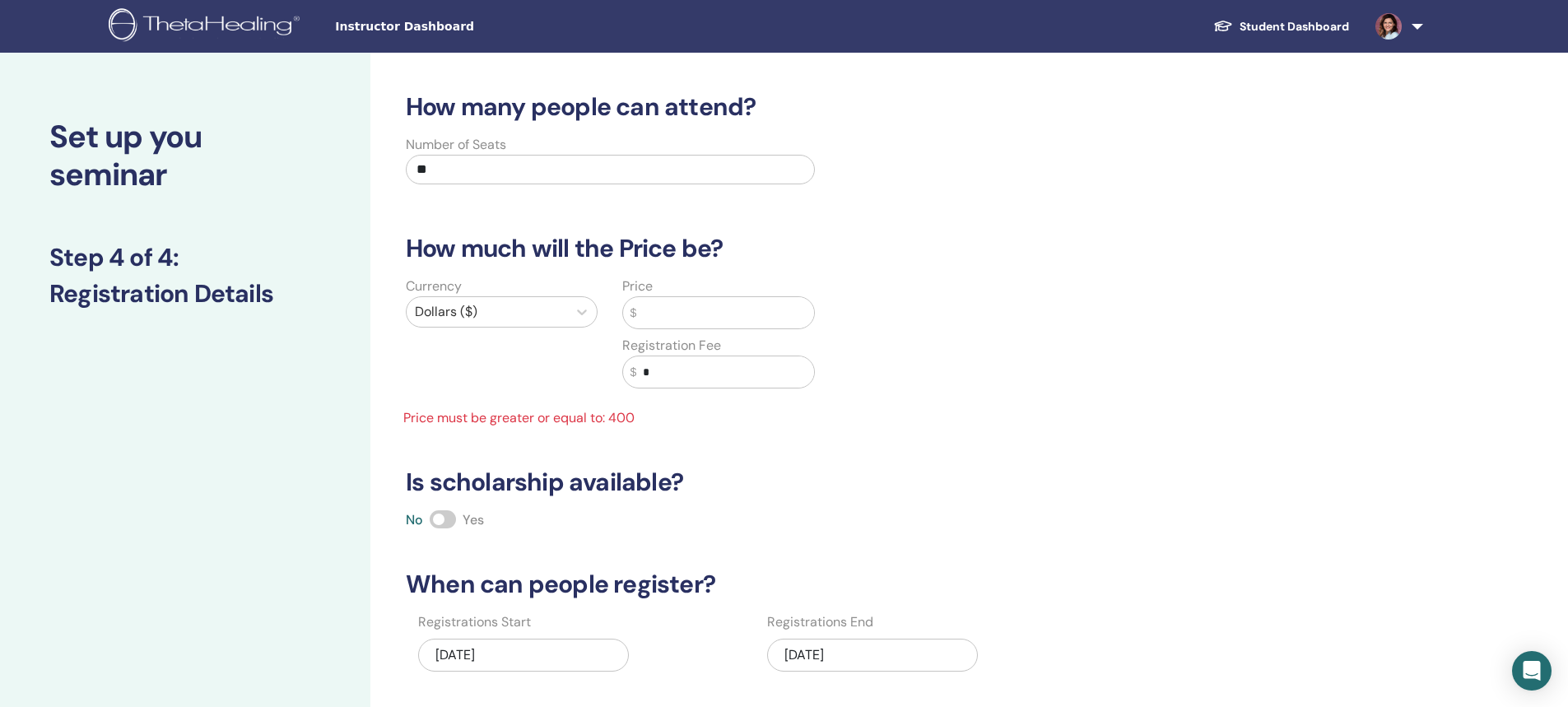
click at [643, 370] on input "*" at bounding box center [725, 372] width 178 height 31
type input "***"
click at [663, 304] on input "text" at bounding box center [725, 312] width 178 height 31
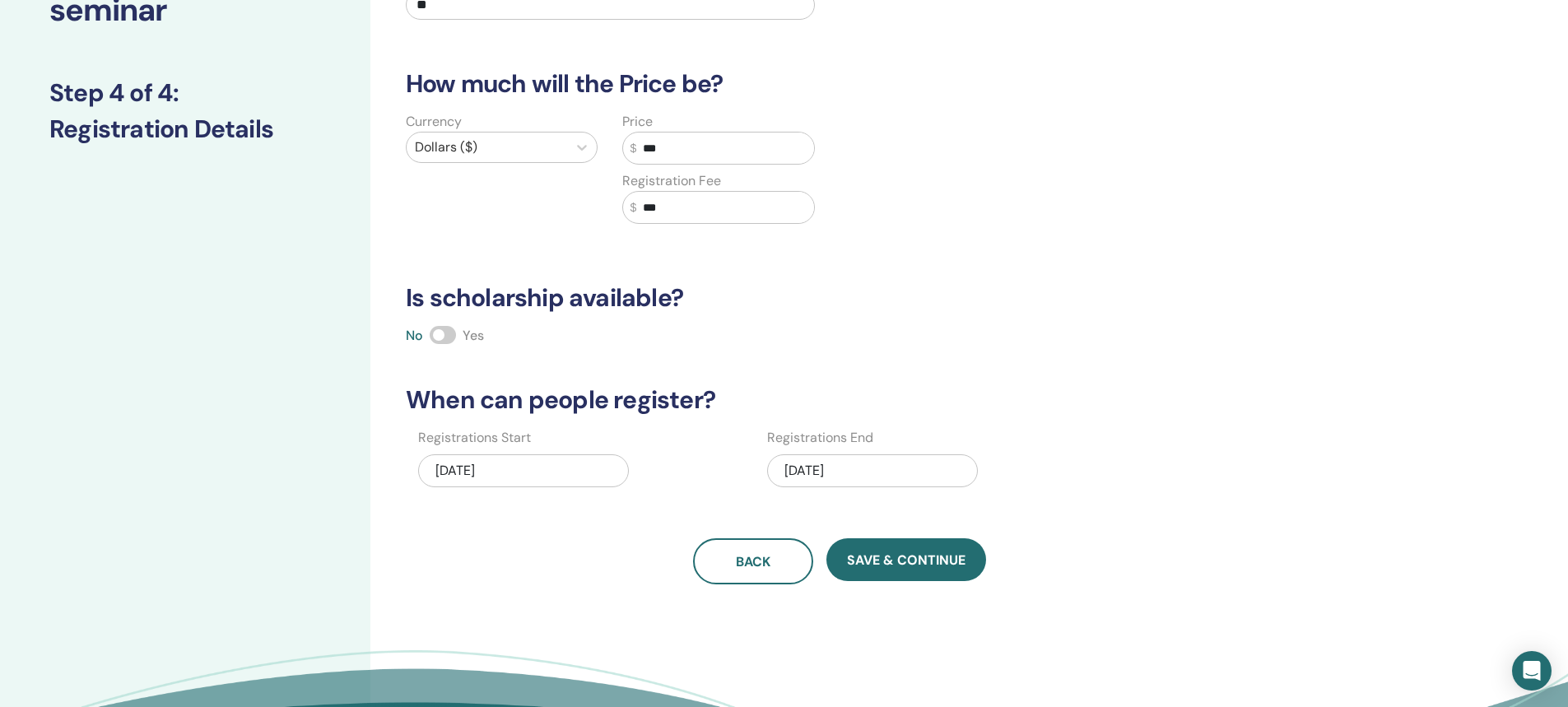
scroll to position [82, 0]
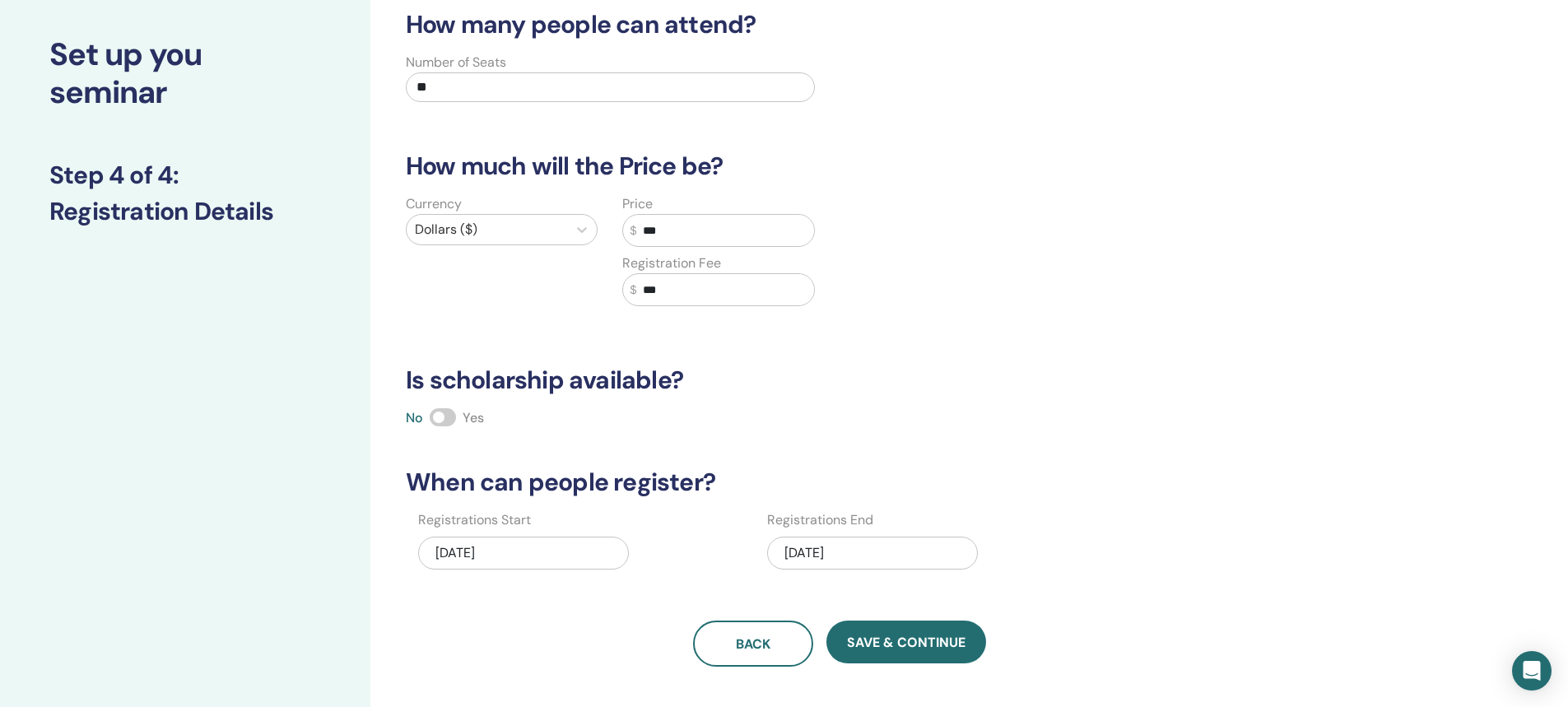
type input "***"
click at [806, 554] on div "11/10/2025" at bounding box center [872, 553] width 211 height 33
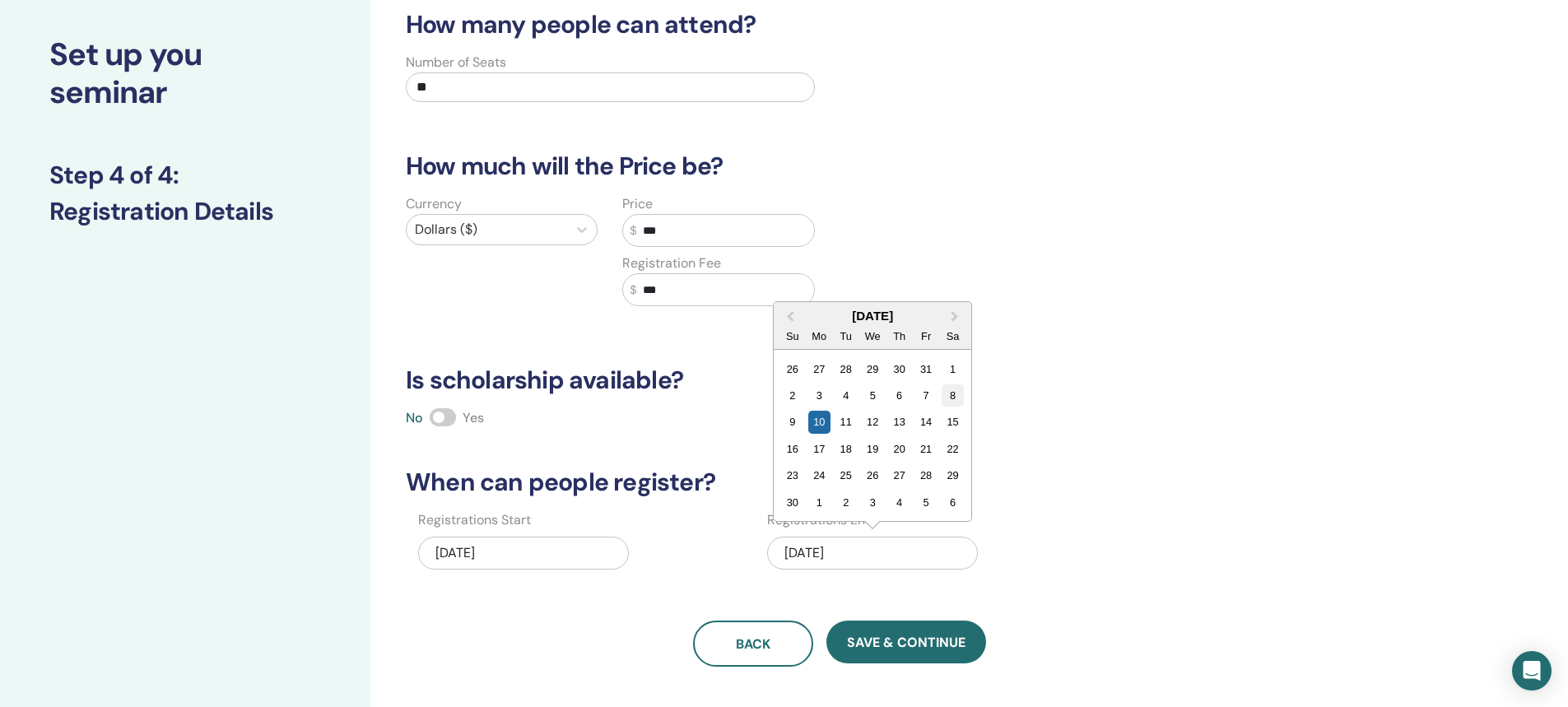
click at [953, 392] on div "8" at bounding box center [953, 396] width 23 height 23
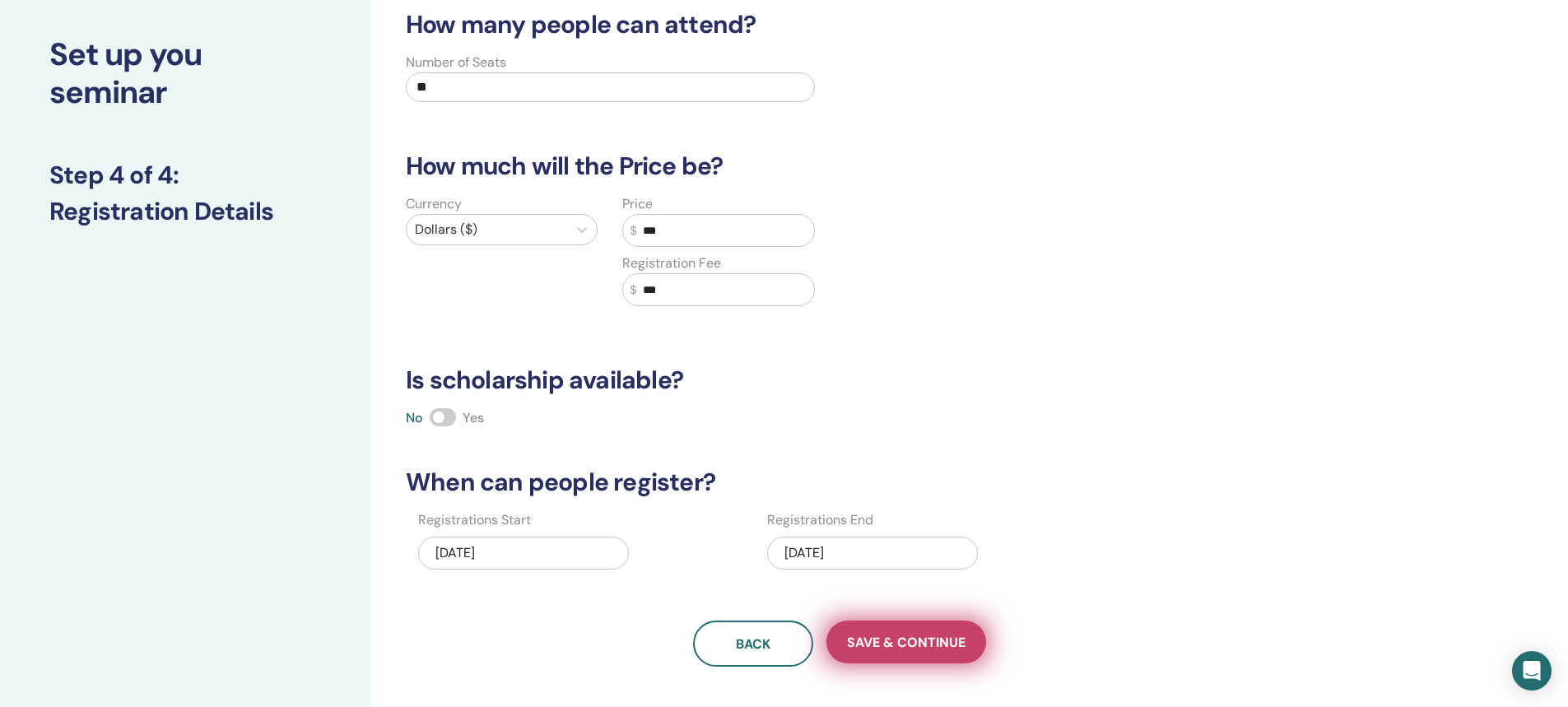
click at [876, 644] on span "Save & Continue" at bounding box center [906, 642] width 119 height 17
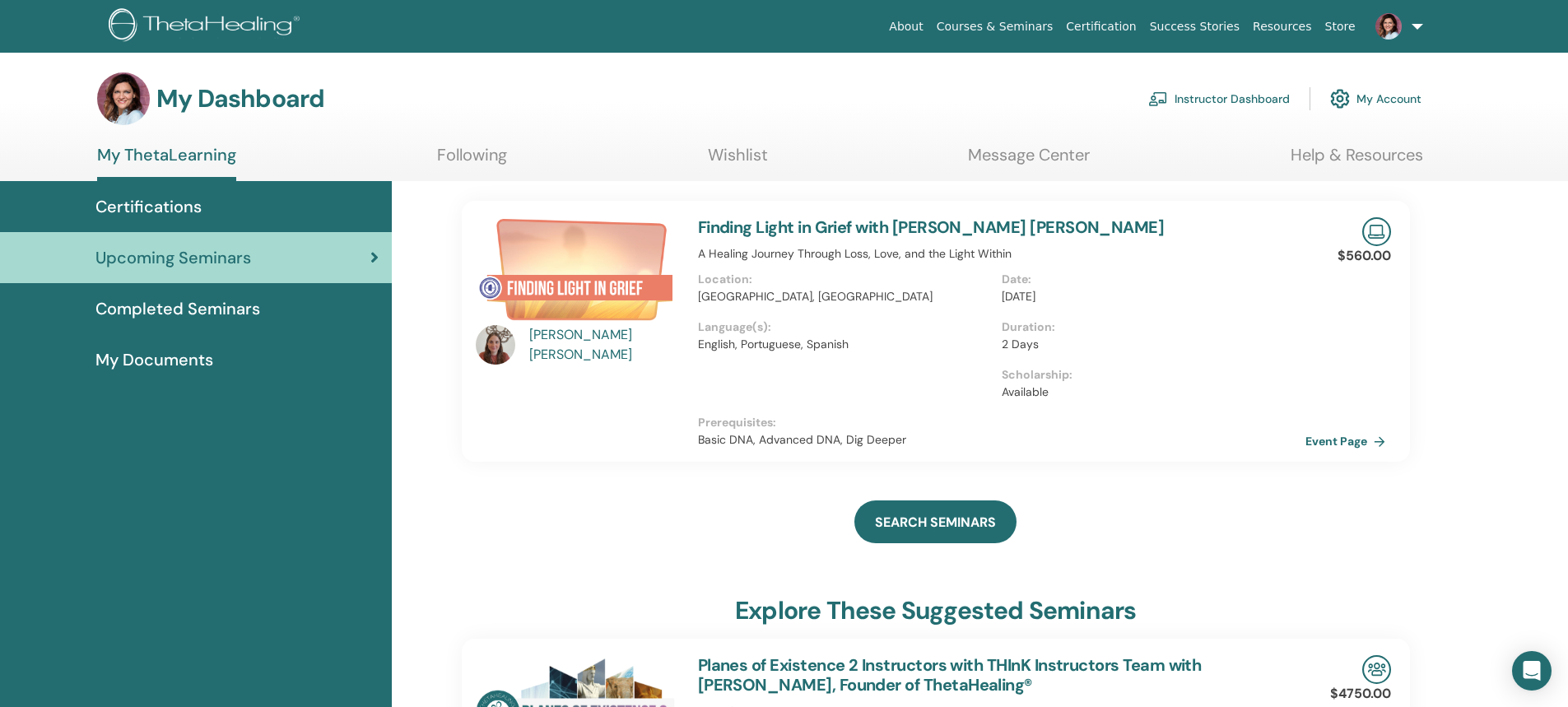
click at [1179, 95] on link "Instructor Dashboard" at bounding box center [1218, 99] width 141 height 36
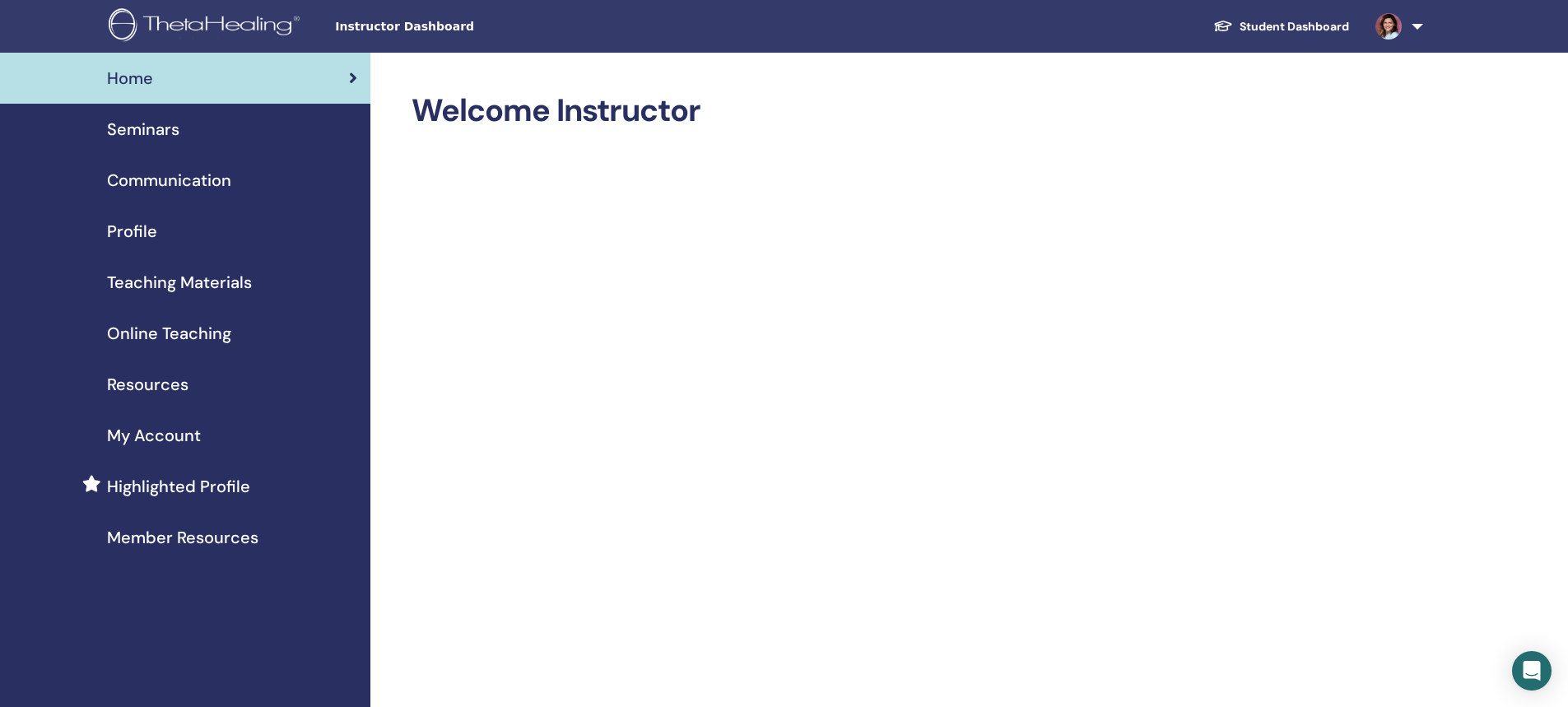
click at [165, 131] on span "Seminars" at bounding box center [142, 129] width 72 height 24
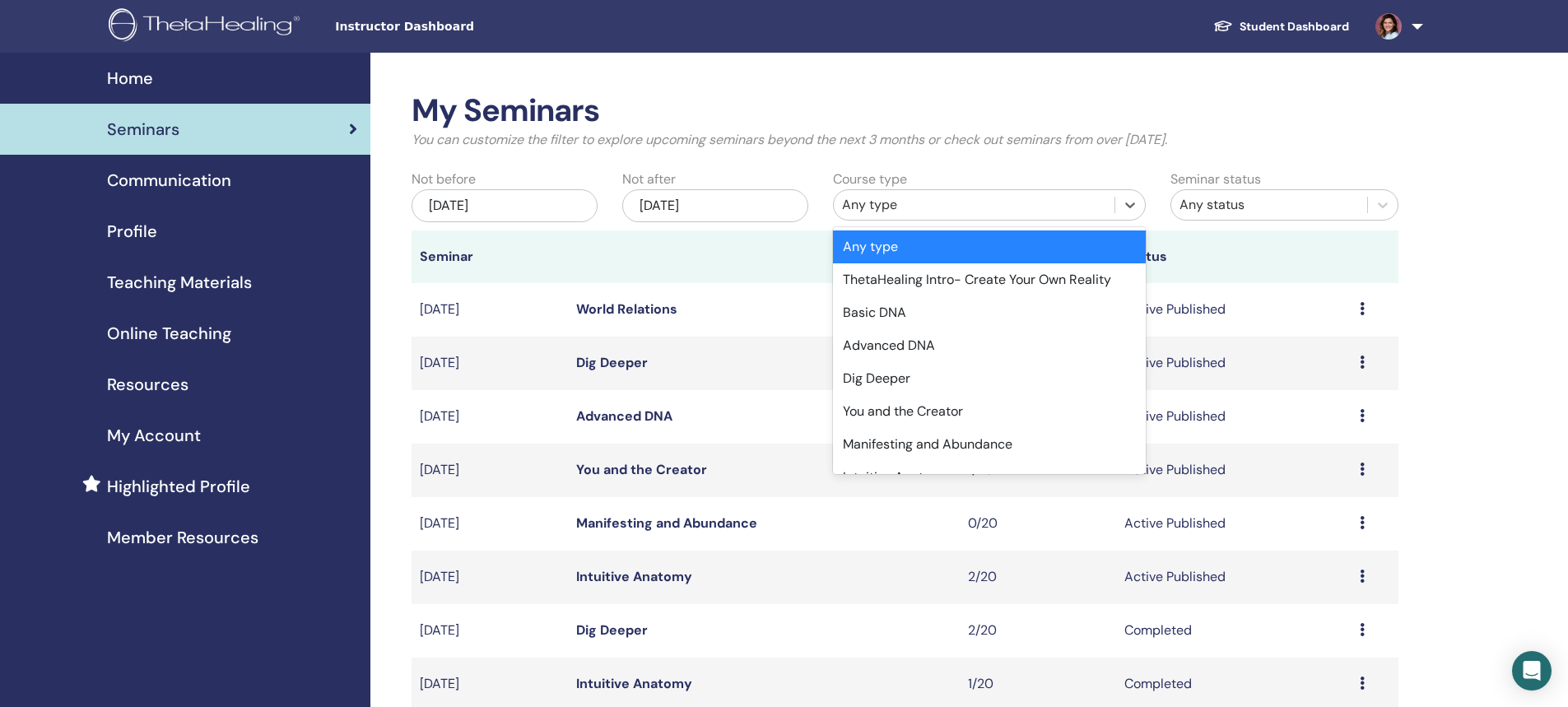
click at [861, 208] on div "Any type" at bounding box center [974, 205] width 264 height 20
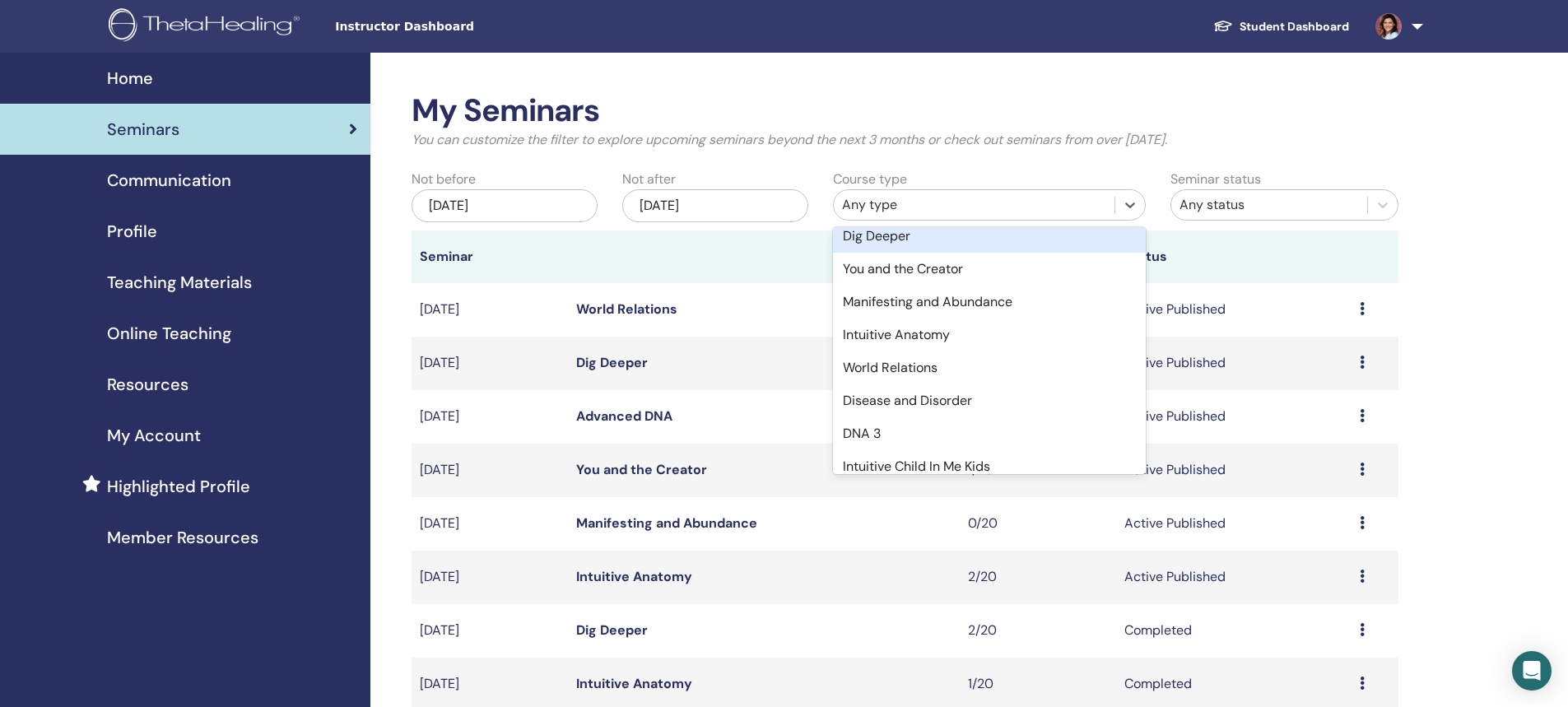
scroll to position [165, 0]
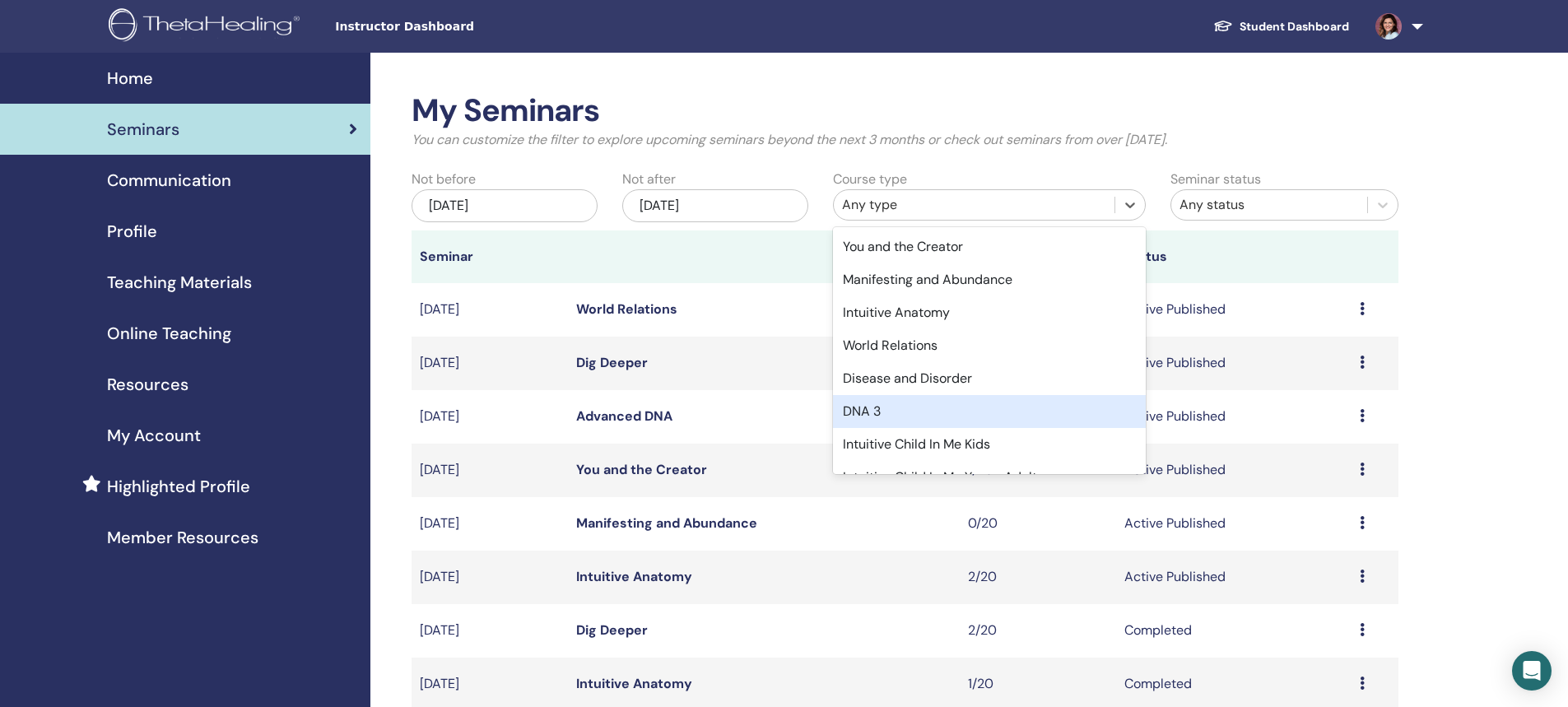
click at [869, 413] on div "DNA 3" at bounding box center [989, 411] width 312 height 33
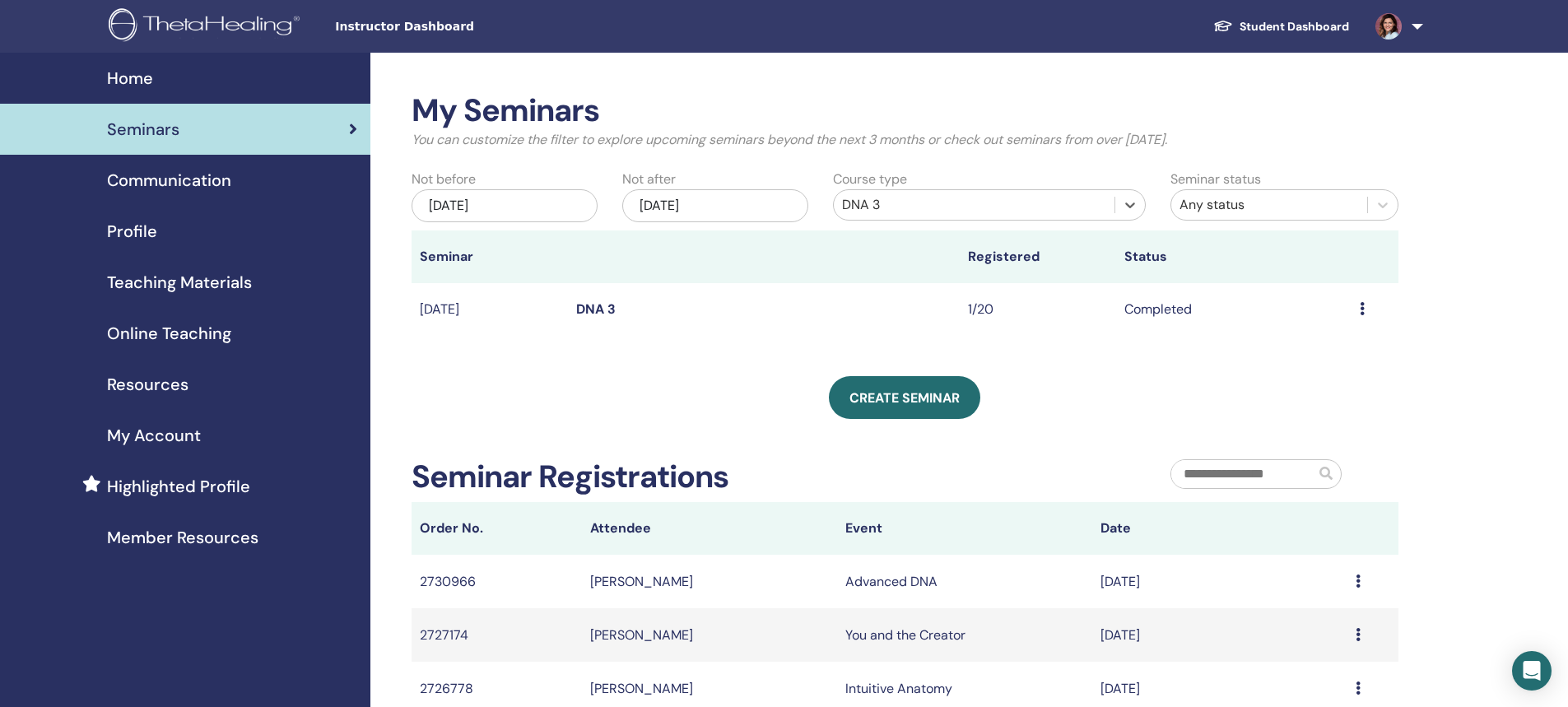
click at [600, 307] on link "DNA 3" at bounding box center [596, 309] width 40 height 17
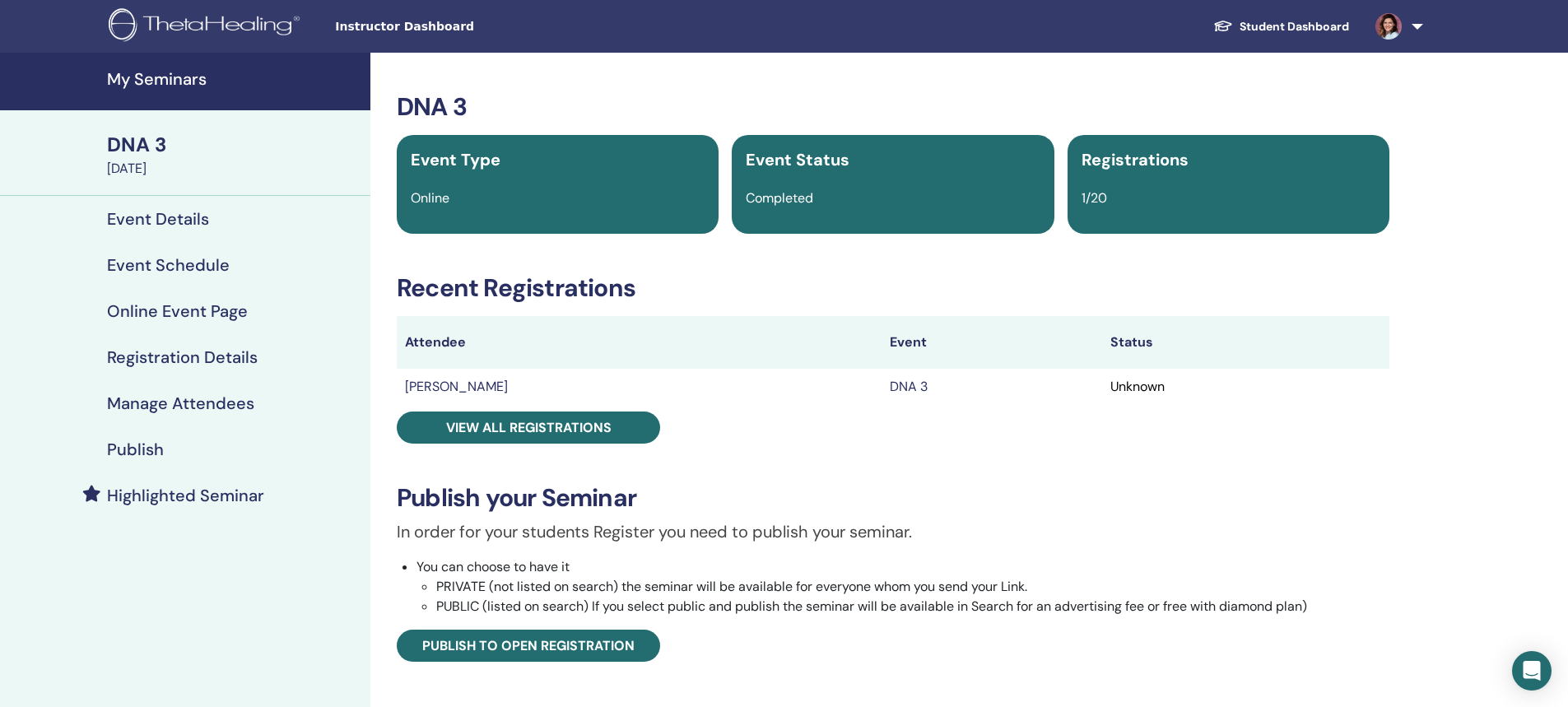
click at [145, 353] on h4 "Registration Details" at bounding box center [182, 357] width 151 height 20
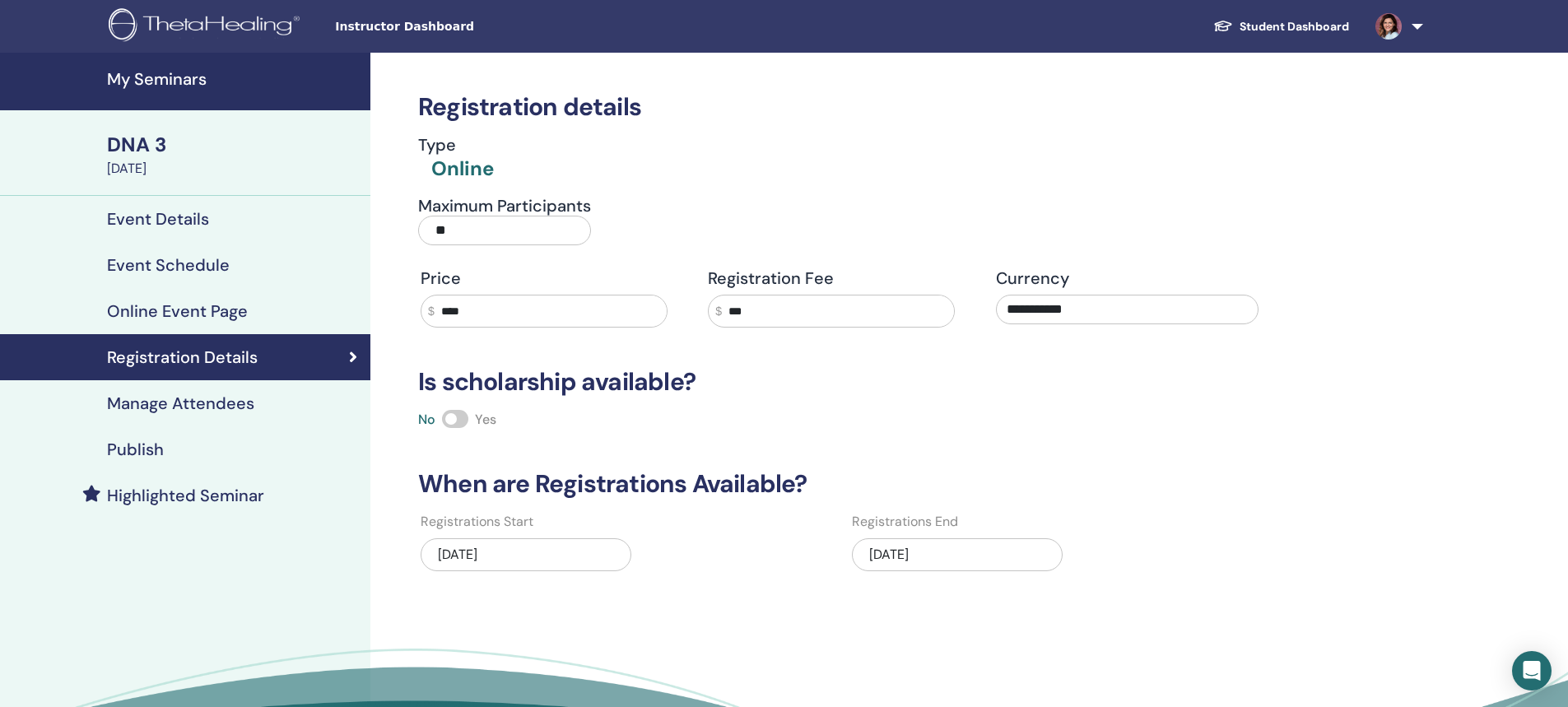
click at [139, 304] on h4 "Online Event Page" at bounding box center [177, 311] width 141 height 20
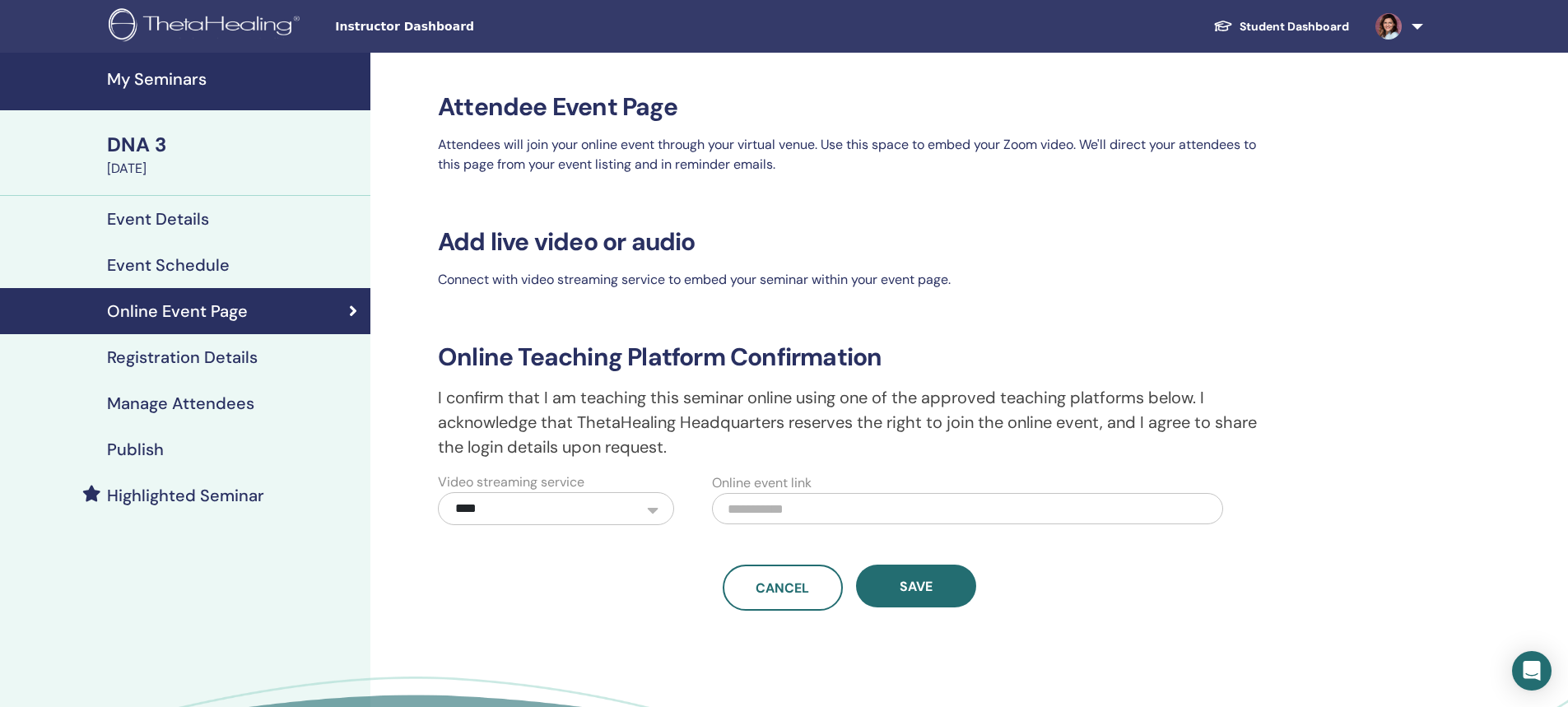
click at [141, 265] on h4 "Event Schedule" at bounding box center [167, 265] width 122 height 20
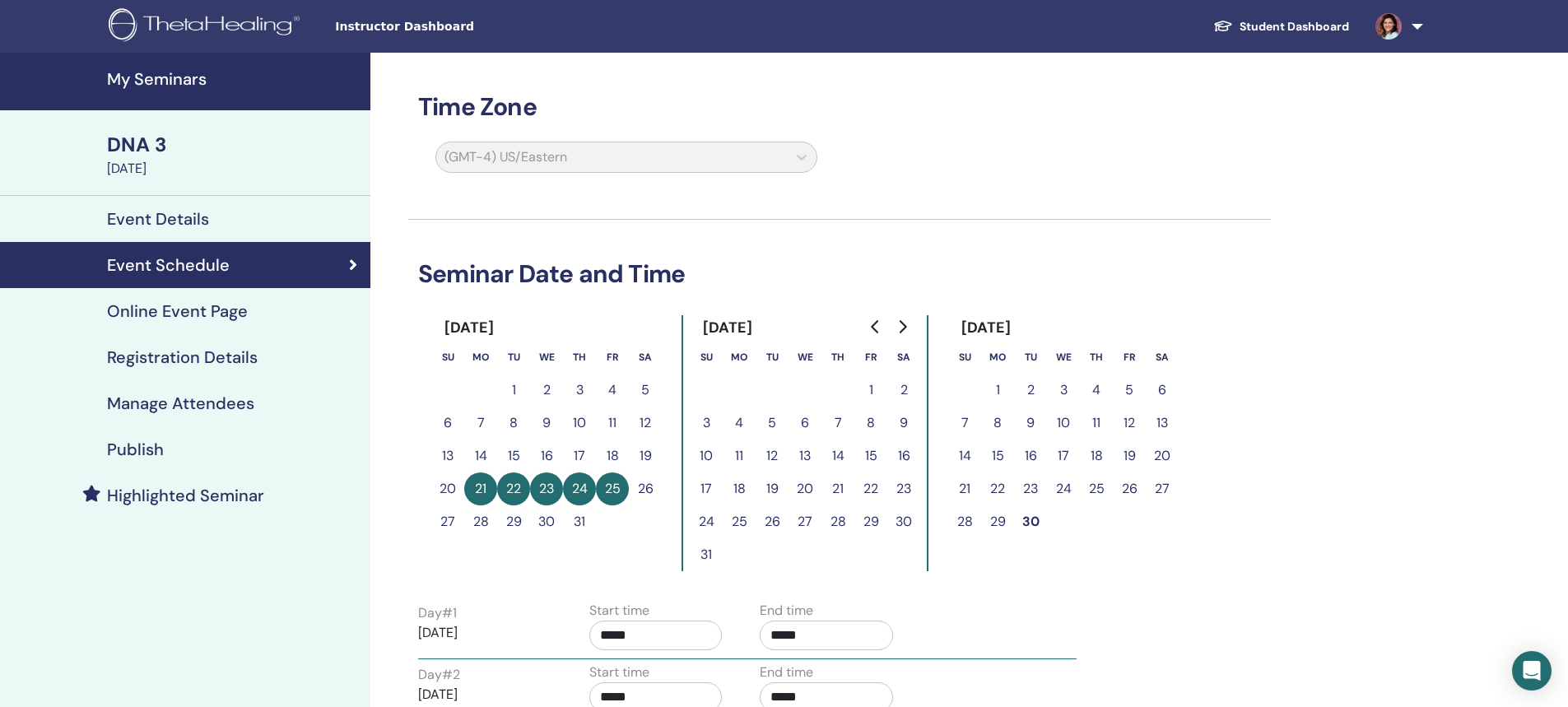
click at [141, 212] on h4 "Event Details" at bounding box center [158, 219] width 102 height 20
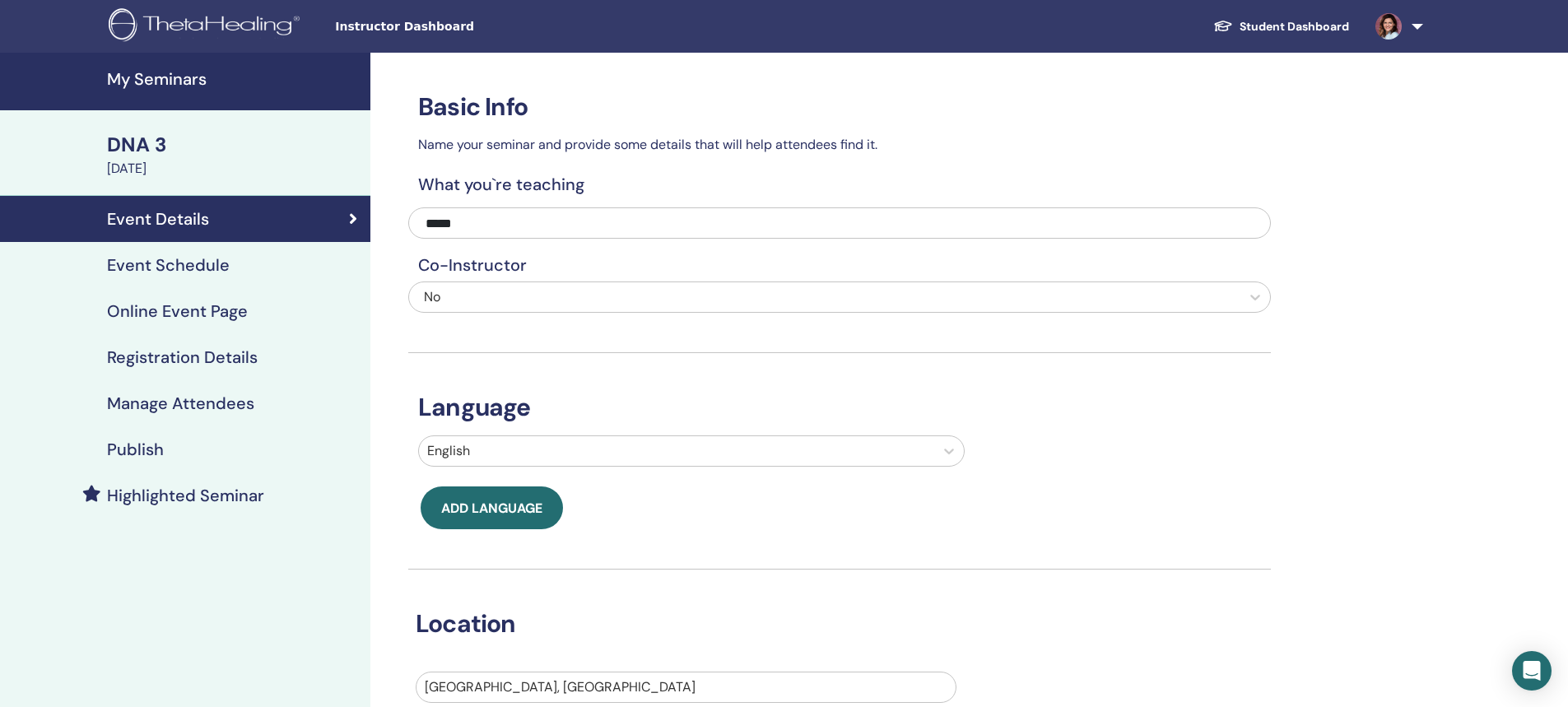
click at [143, 448] on h4 "Publish" at bounding box center [134, 449] width 56 height 20
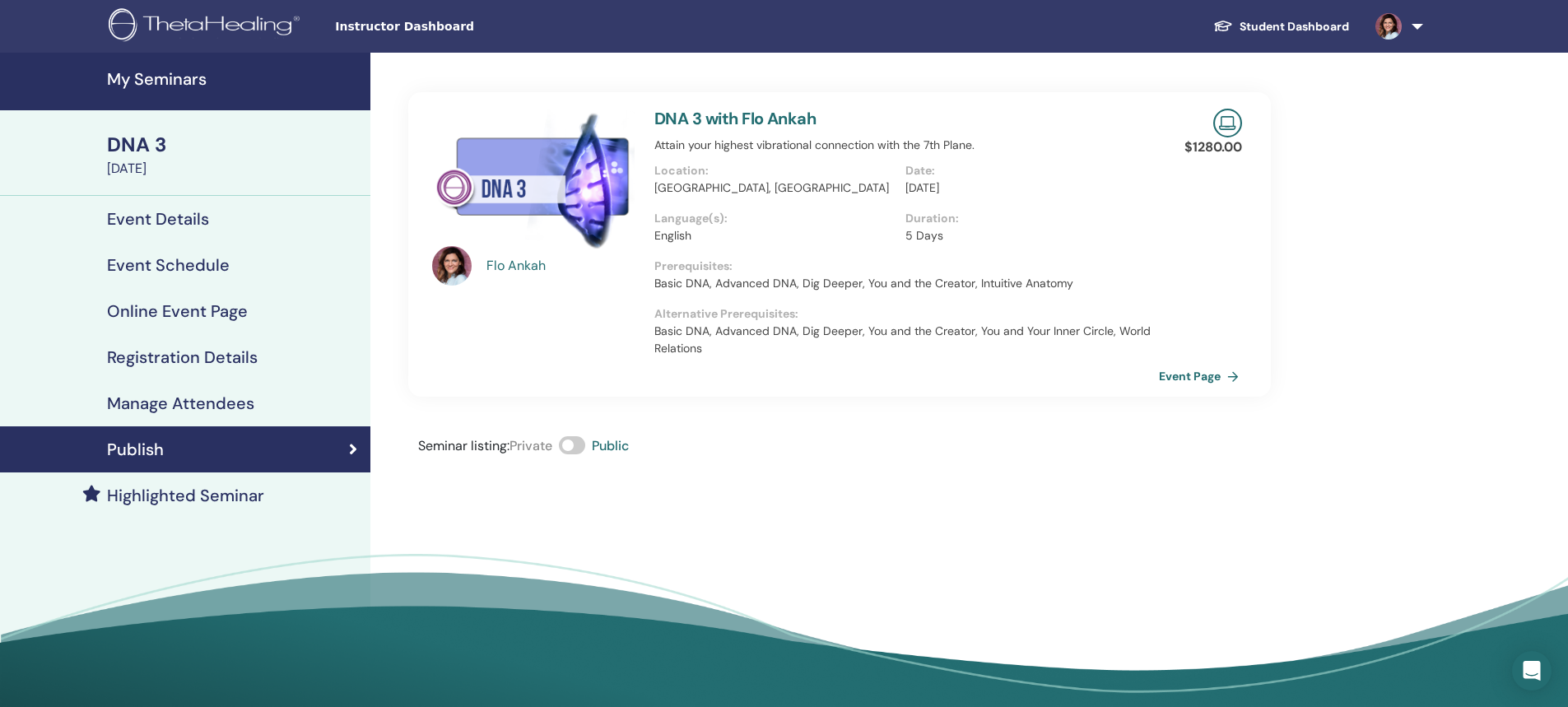
click at [1191, 379] on link "Event Page" at bounding box center [1203, 376] width 87 height 24
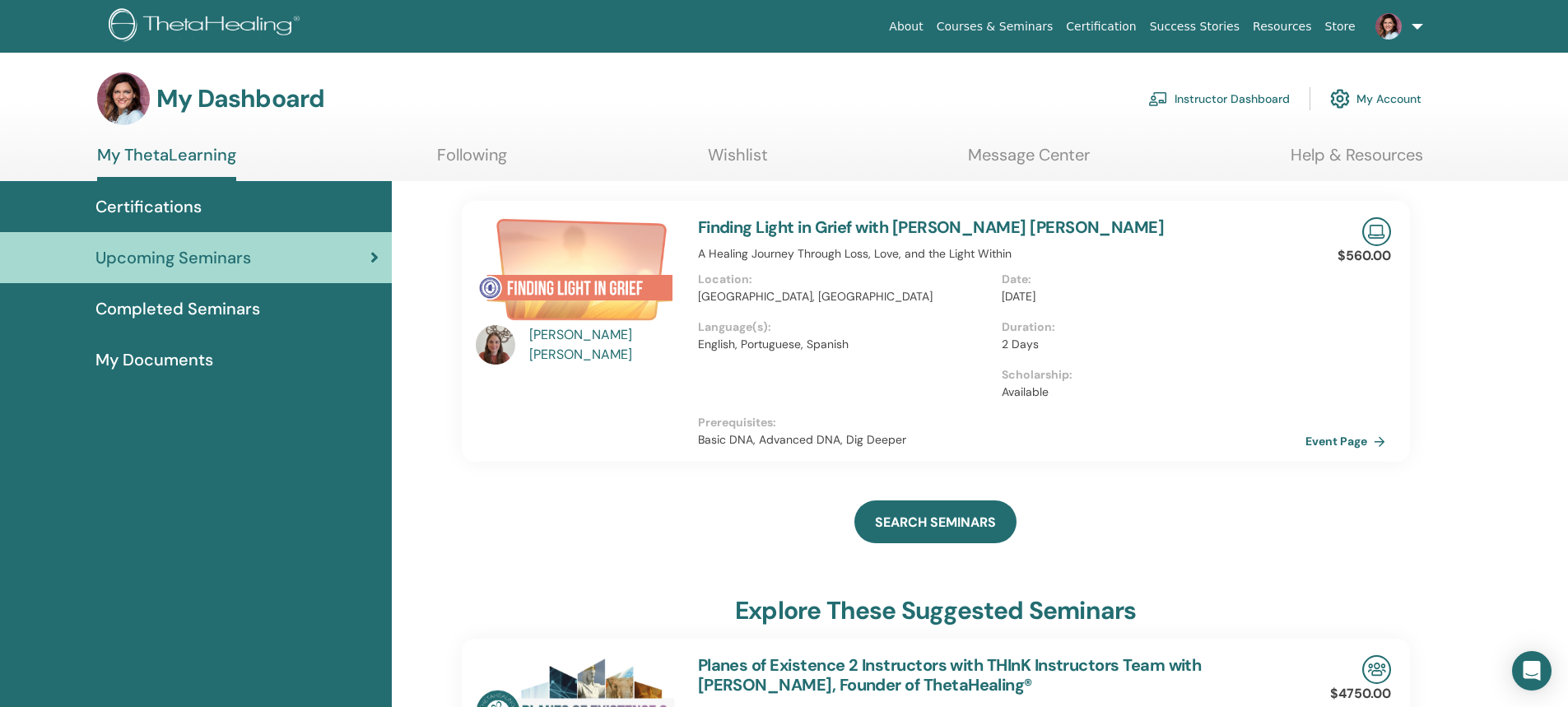
click at [1204, 95] on link "Instructor Dashboard" at bounding box center [1218, 99] width 141 height 36
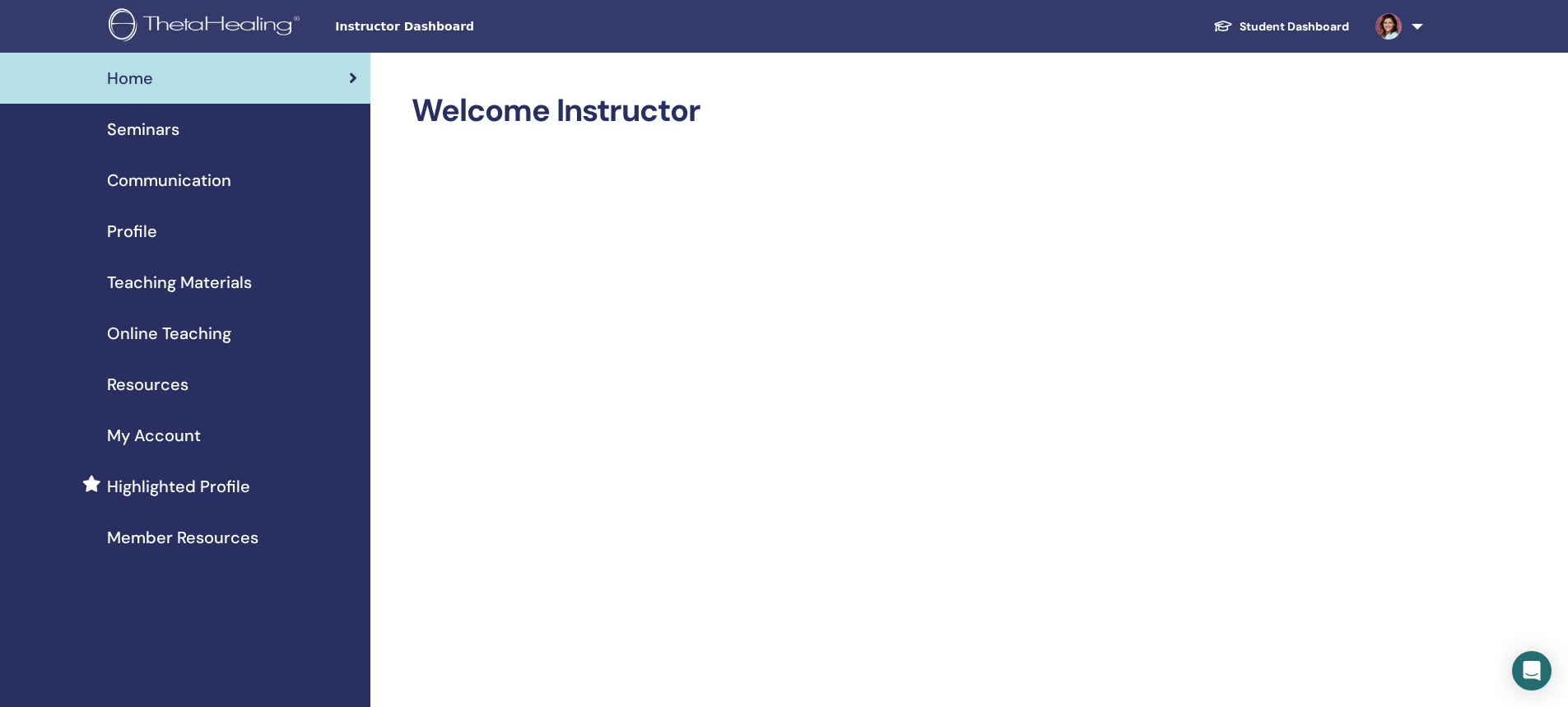
click at [152, 134] on span "Seminars" at bounding box center [142, 129] width 72 height 24
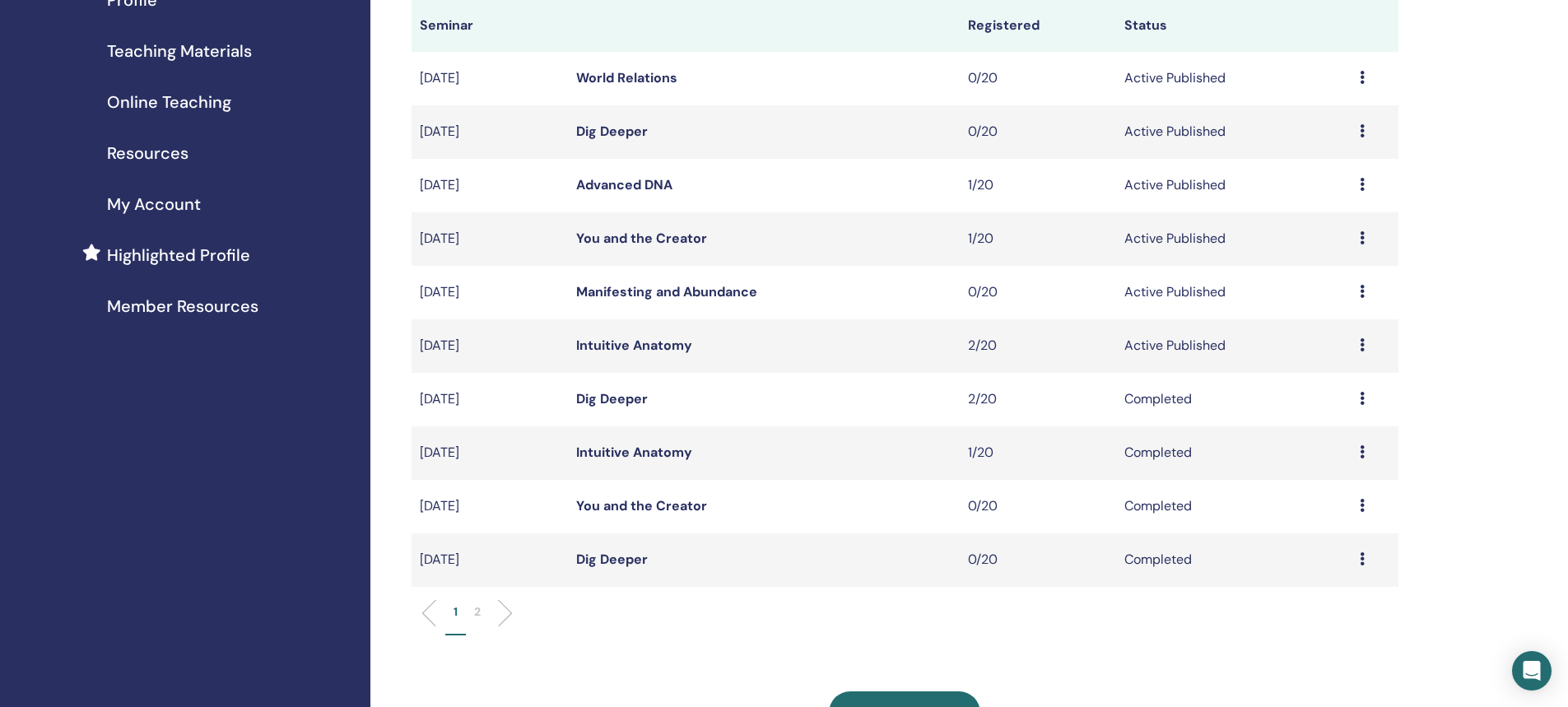
scroll to position [247, 0]
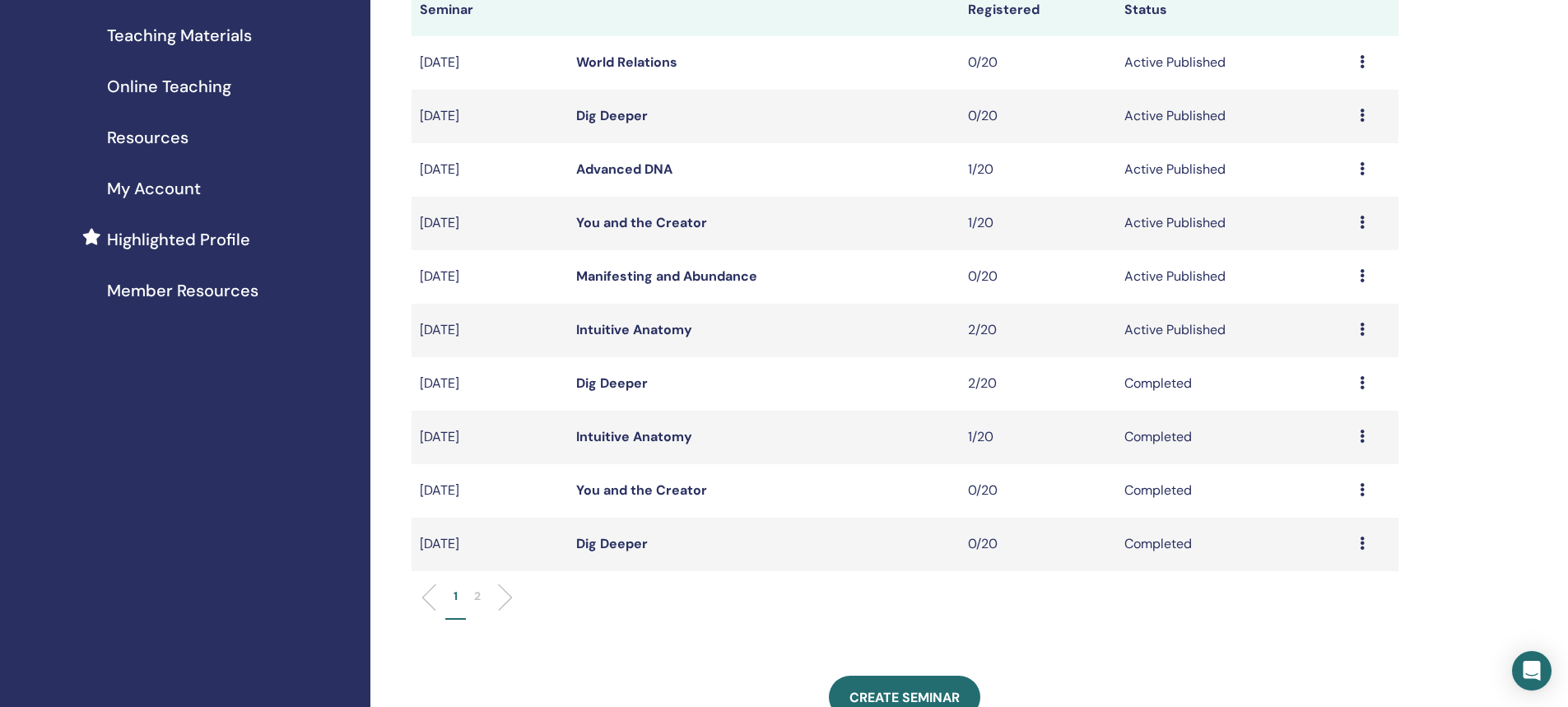
click at [509, 596] on li at bounding box center [499, 598] width 28 height 28
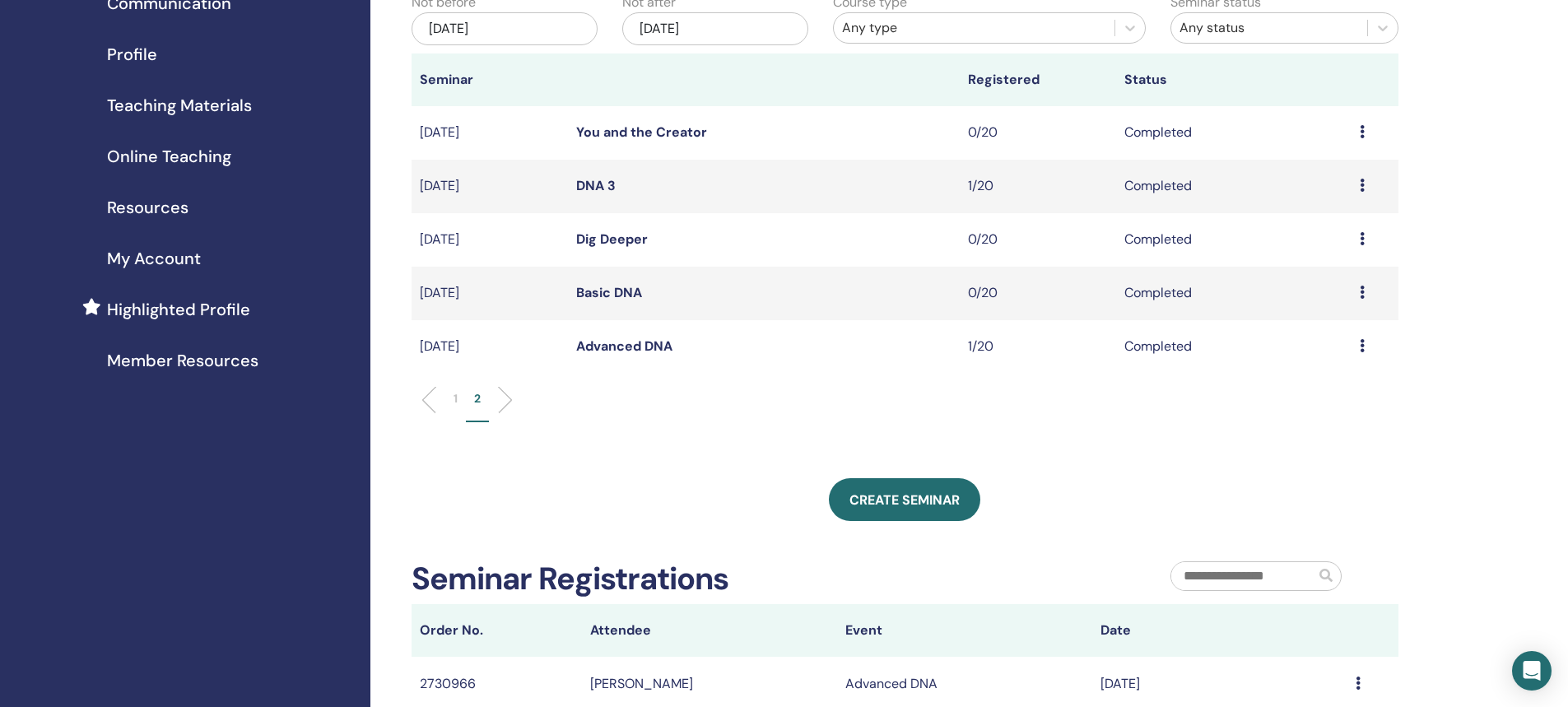
scroll to position [82, 0]
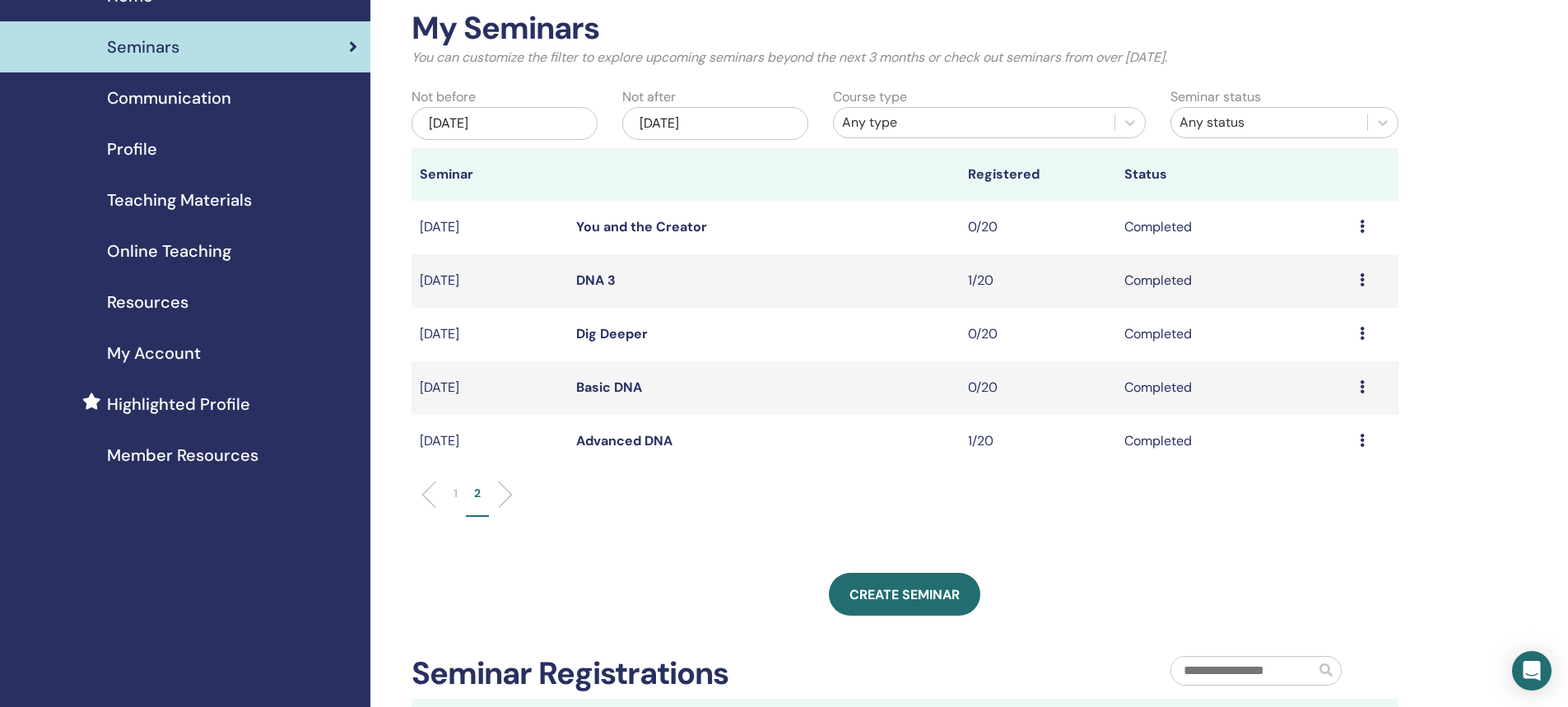
click at [1211, 128] on div "Any status" at bounding box center [1269, 122] width 180 height 20
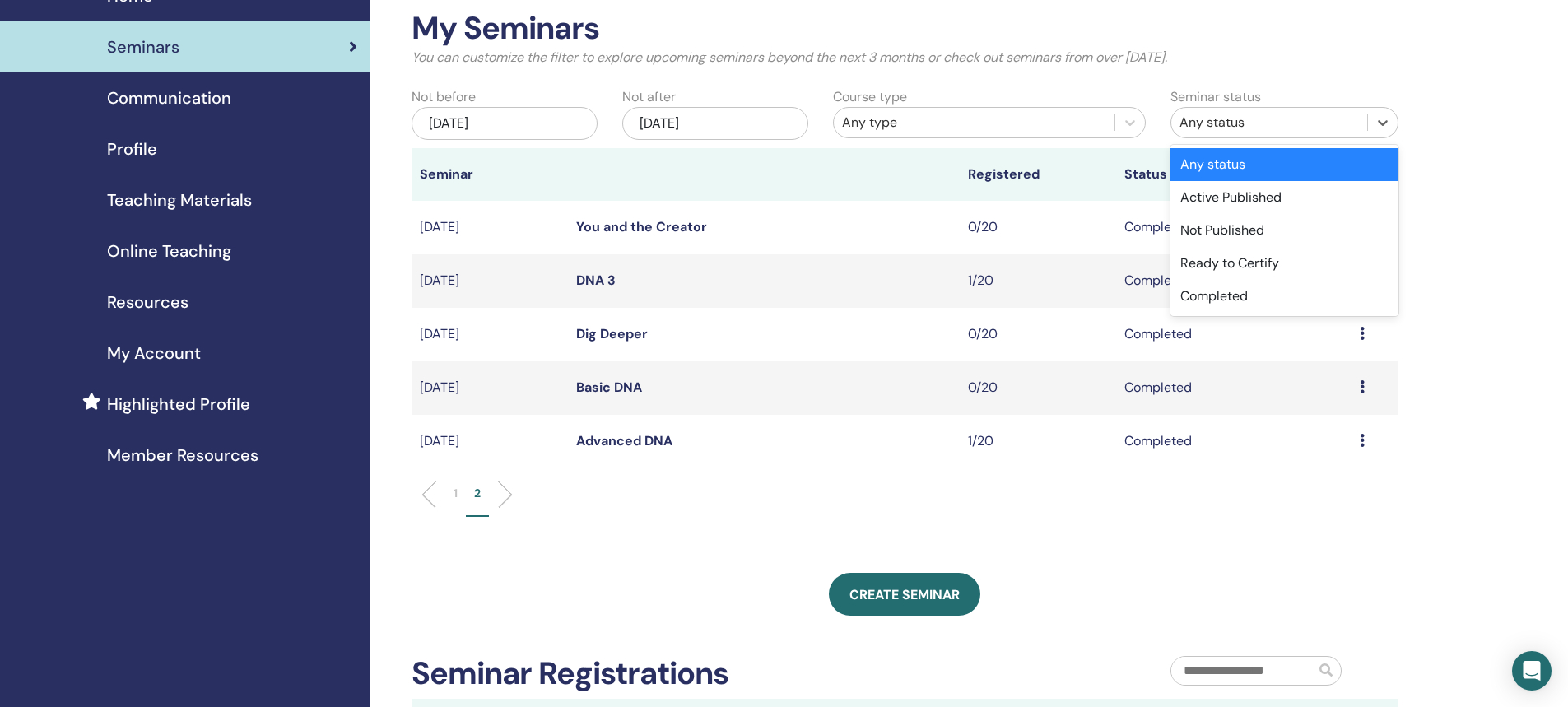
click at [1211, 128] on div "Any status" at bounding box center [1269, 122] width 180 height 20
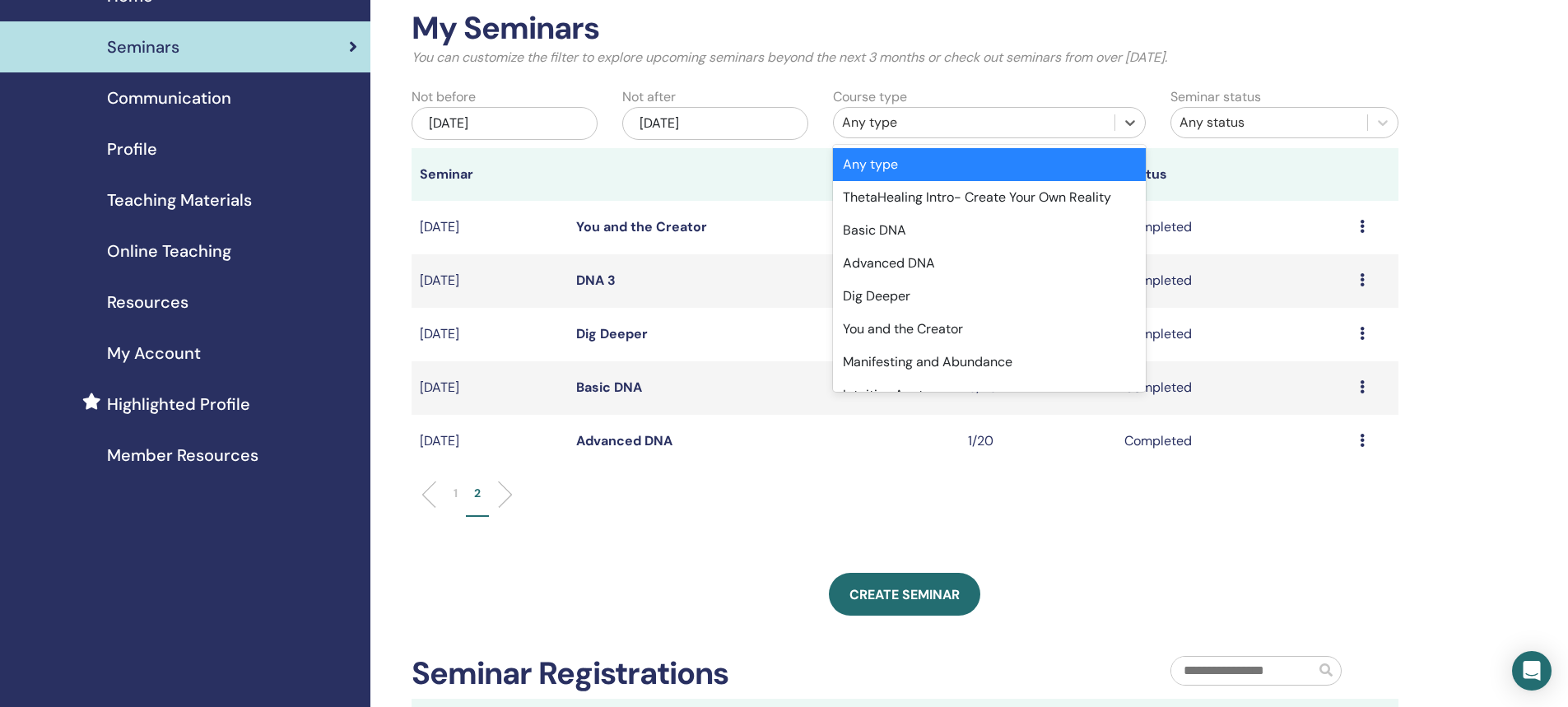
click at [863, 128] on div "Any type" at bounding box center [974, 122] width 264 height 20
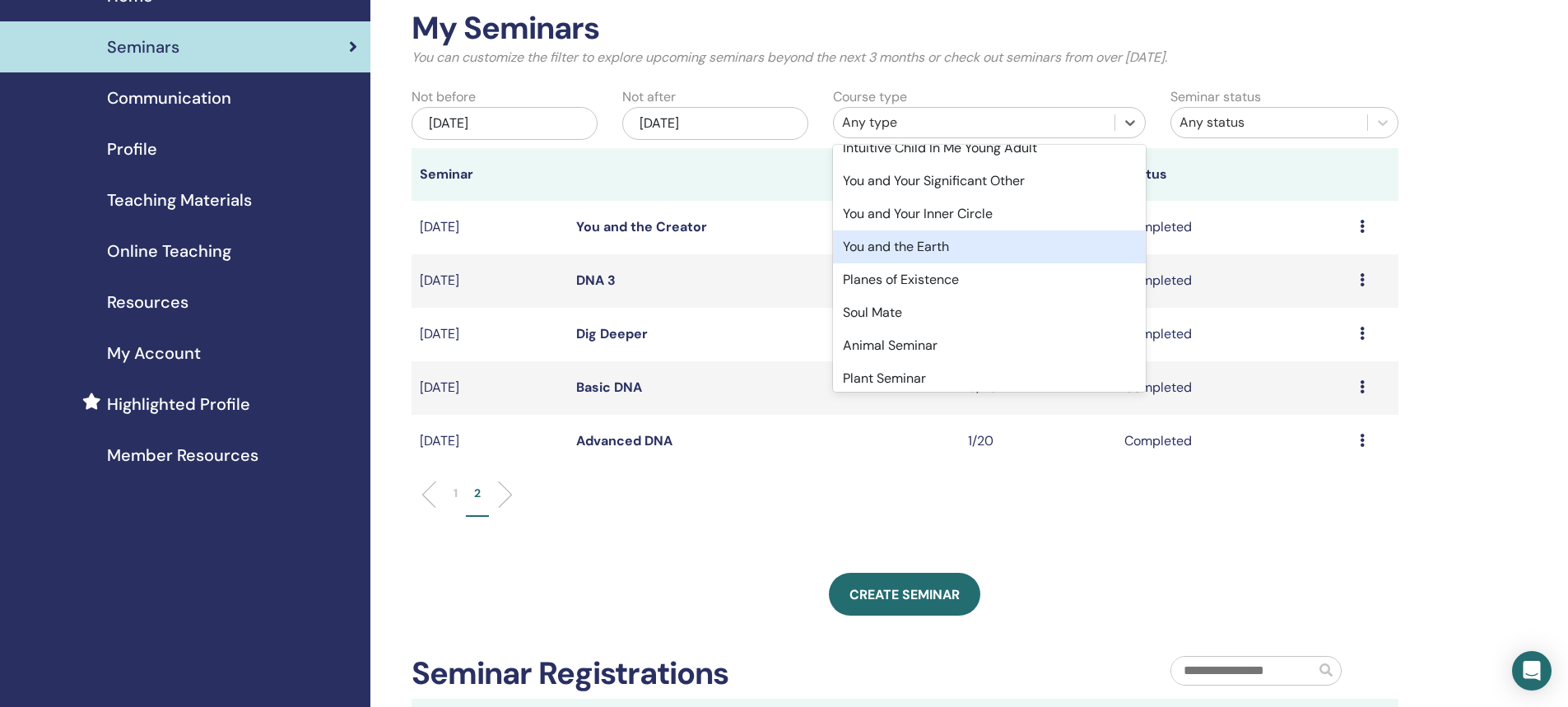
scroll to position [484, 0]
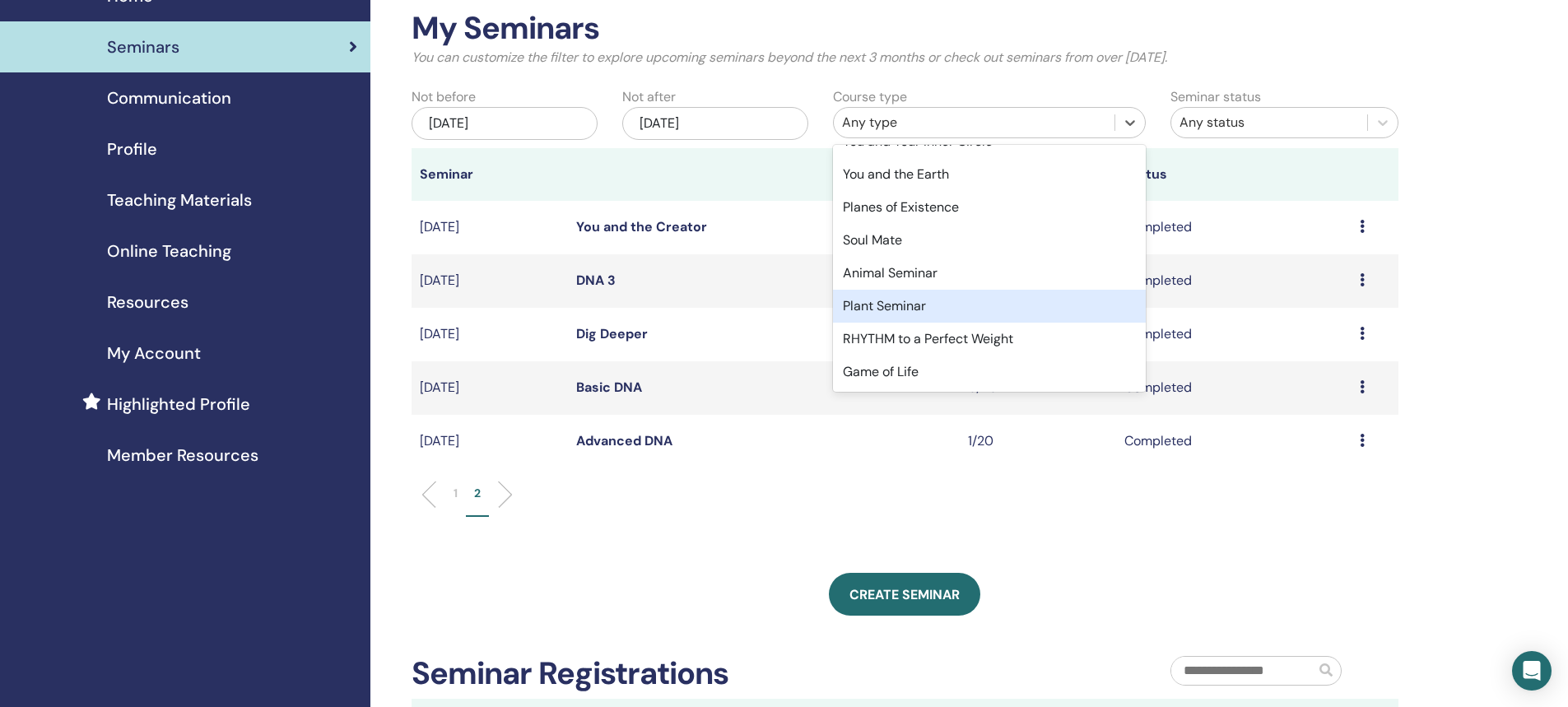
click at [887, 309] on div "Plant Seminar" at bounding box center [989, 306] width 312 height 33
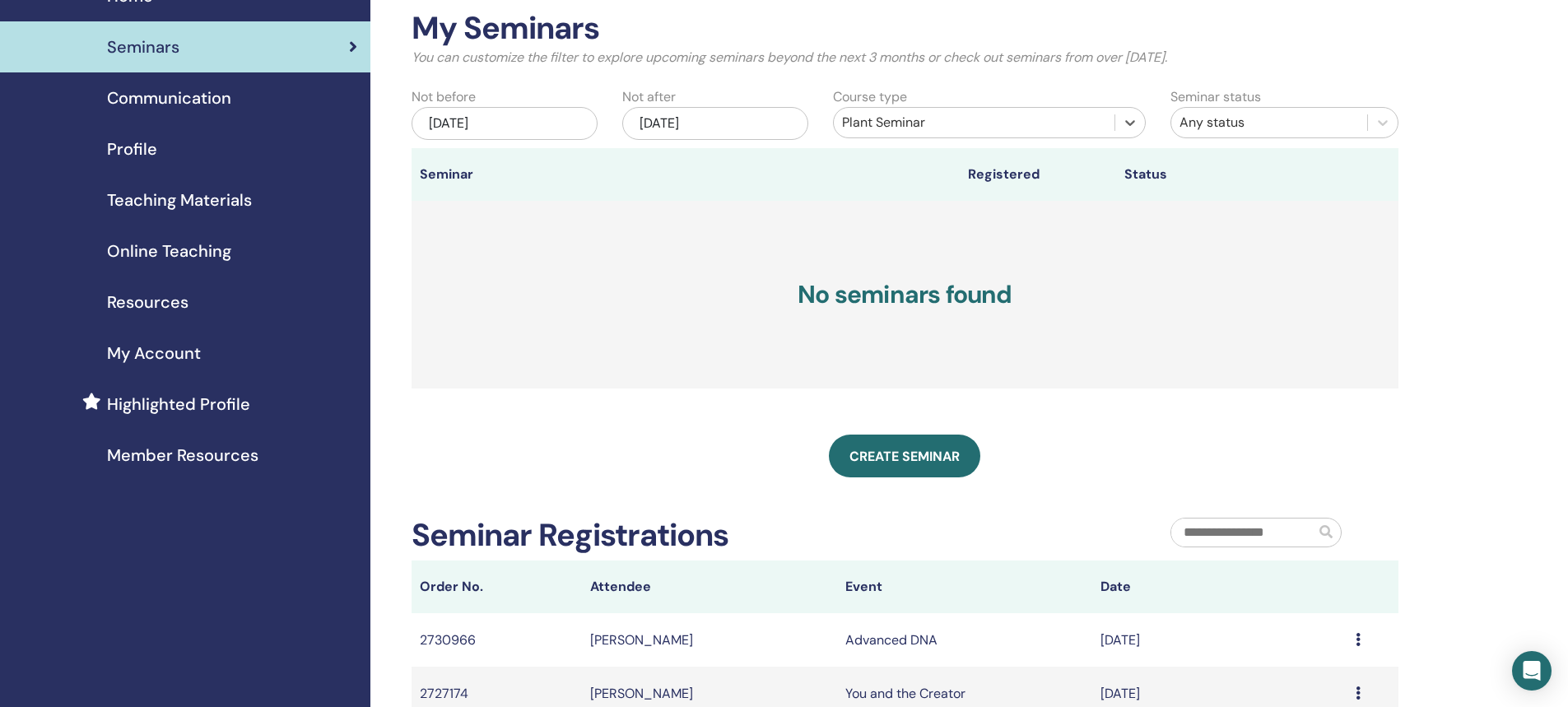
click at [467, 127] on div "[DATE]" at bounding box center [504, 123] width 186 height 33
click at [423, 168] on span "Previous Month" at bounding box center [423, 168] width 0 height 17
click at [518, 184] on div "2025" at bounding box center [505, 182] width 198 height 14
click at [517, 180] on div "2025" at bounding box center [504, 182] width 24 height 14
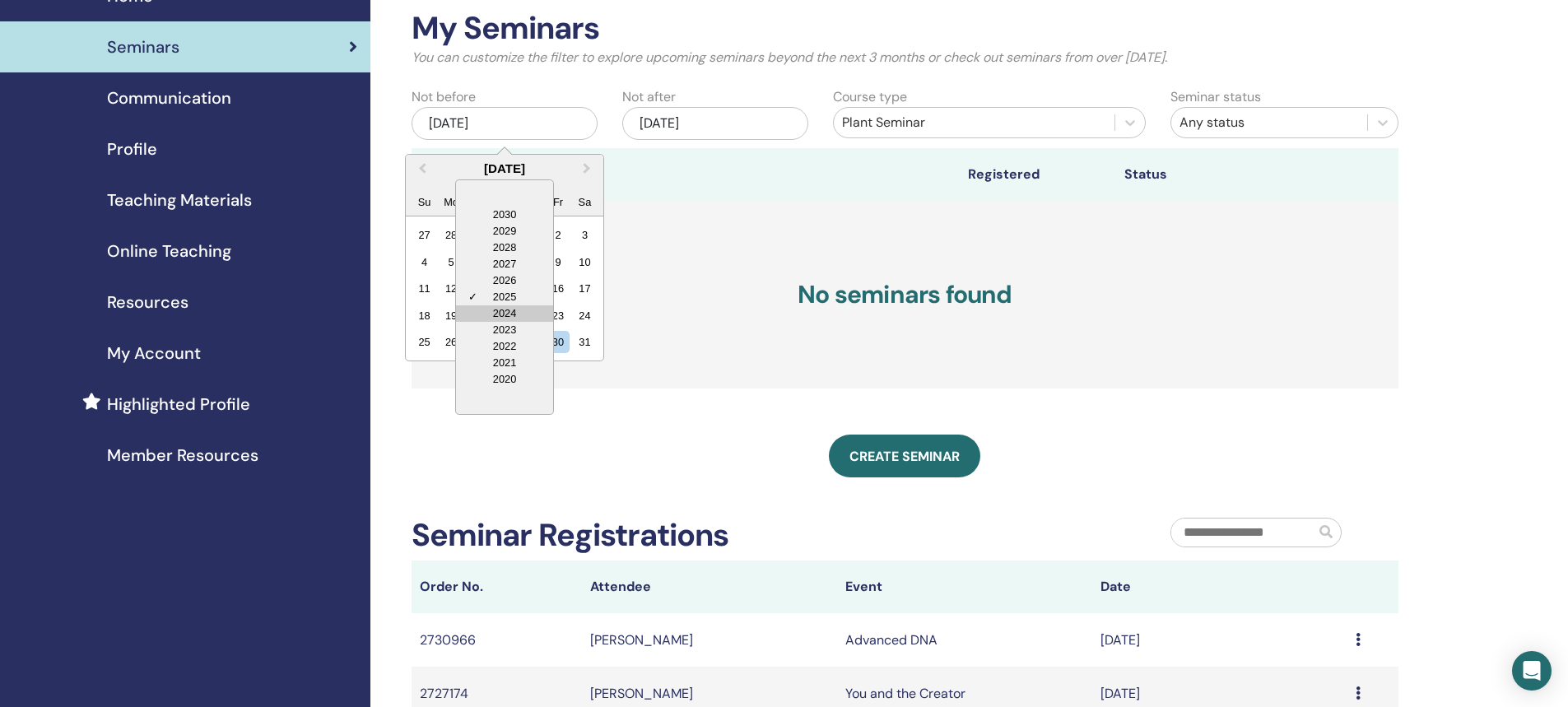
click at [509, 313] on div "2024" at bounding box center [505, 313] width 97 height 16
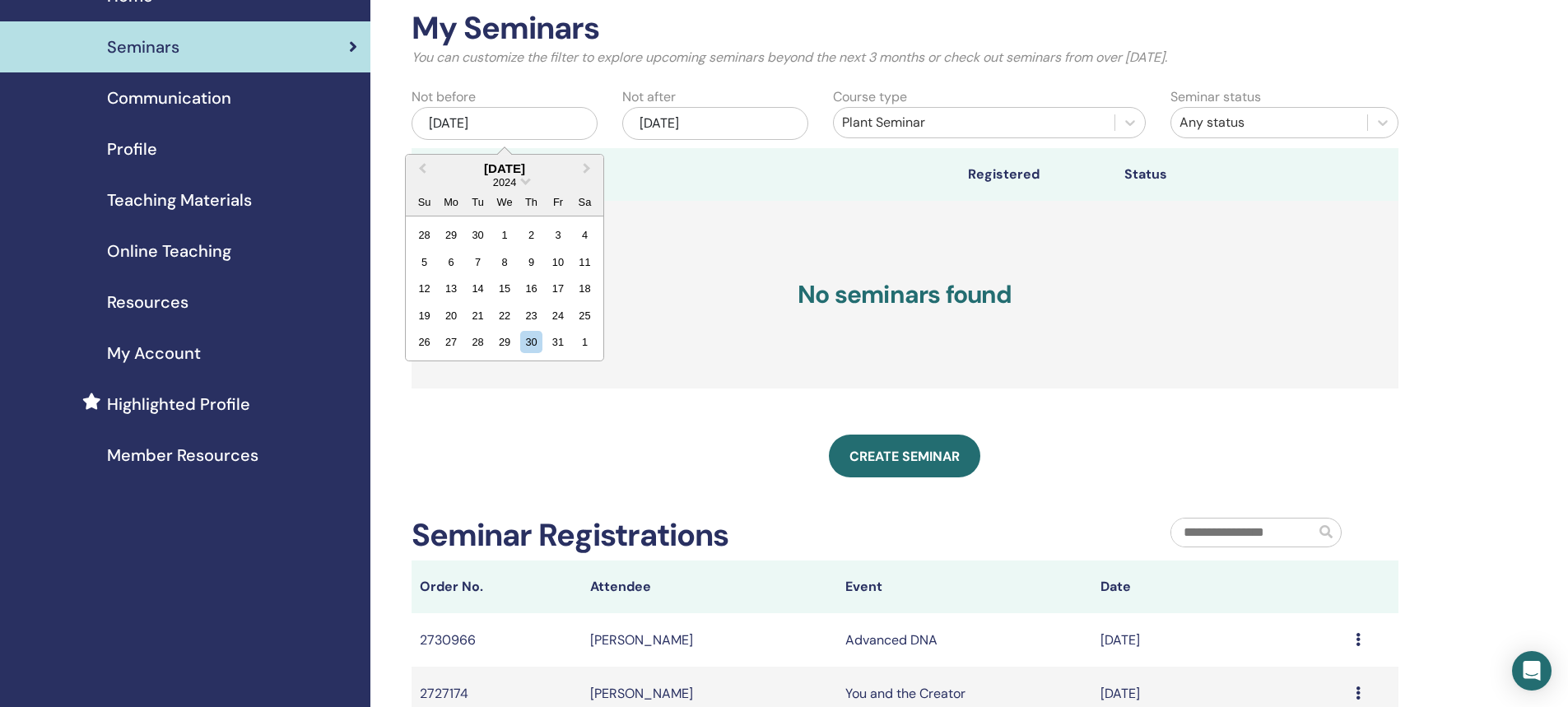
click at [661, 205] on h3 "No seminars found" at bounding box center [904, 294] width 987 height 187
click at [483, 122] on div "Jun/30, 2025" at bounding box center [504, 123] width 186 height 33
click at [514, 183] on span "2025" at bounding box center [504, 182] width 23 height 12
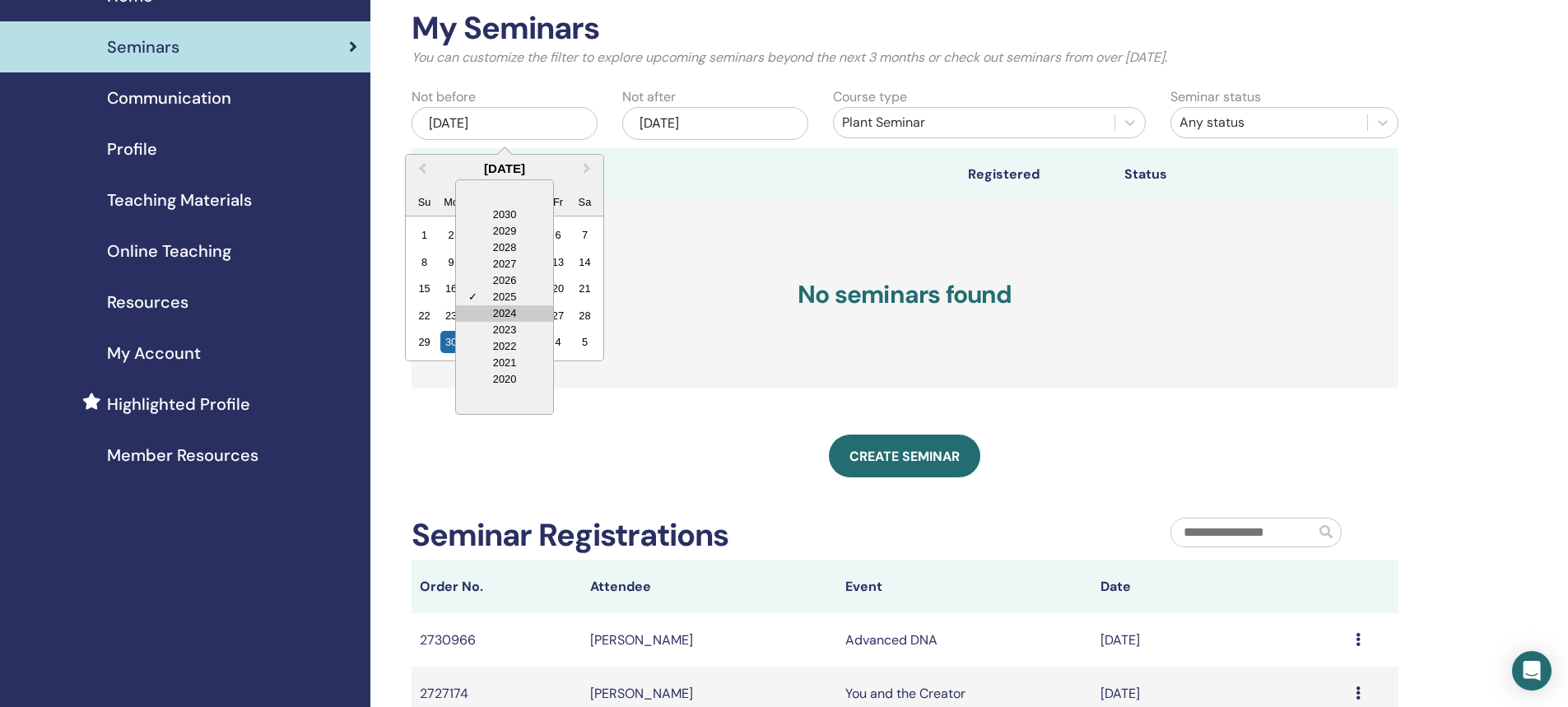
click at [508, 311] on div "2024" at bounding box center [505, 313] width 97 height 16
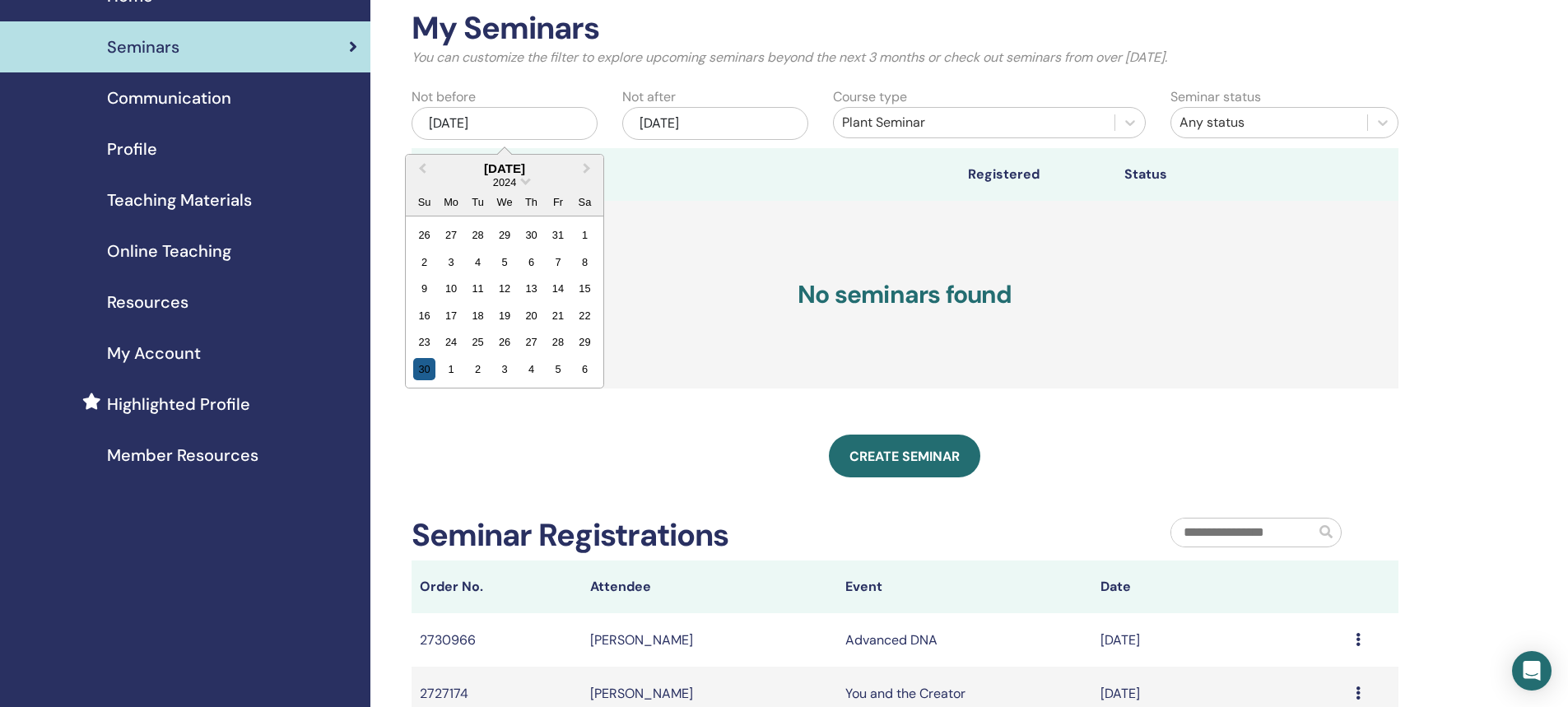
click at [424, 371] on div "30" at bounding box center [424, 370] width 23 height 23
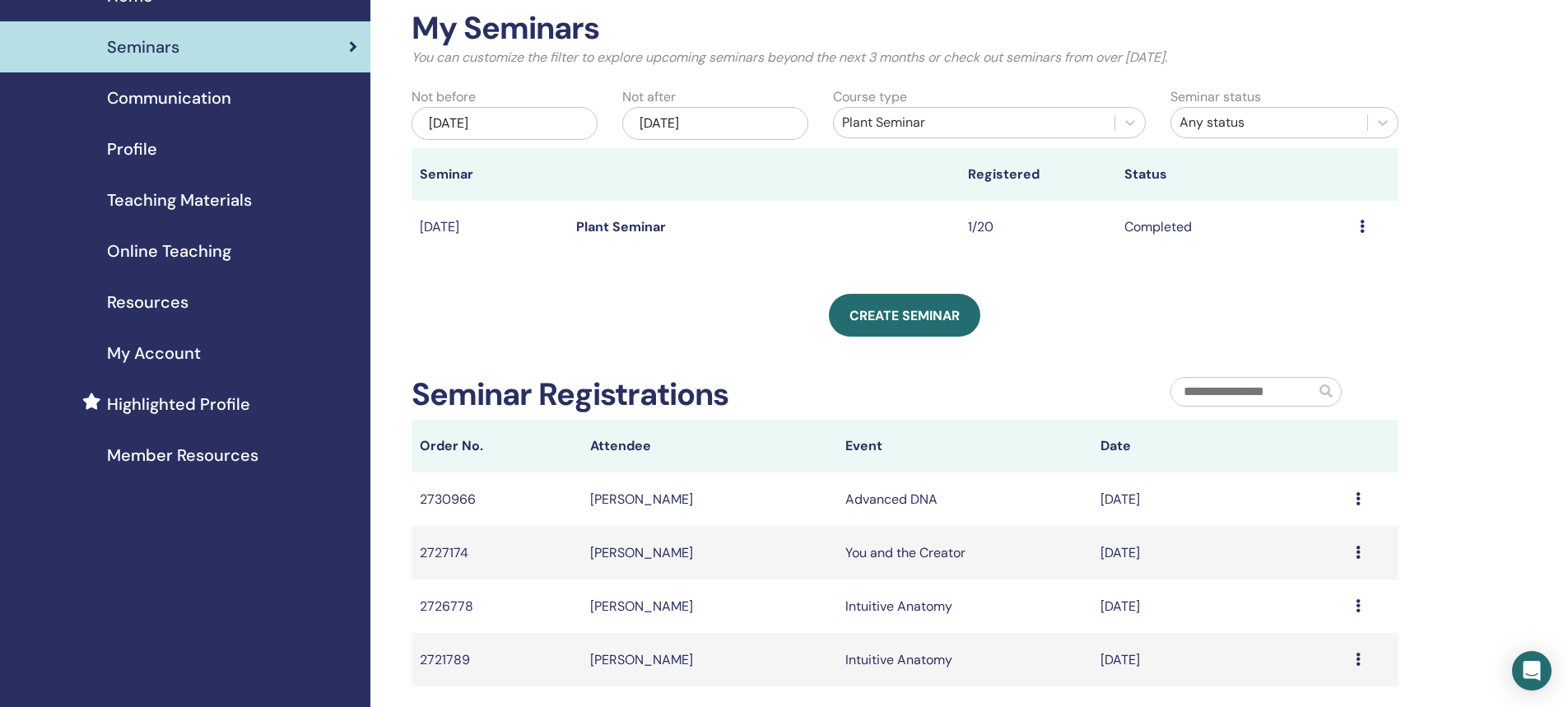
click at [610, 226] on link "Plant Seminar" at bounding box center [620, 226] width 89 height 17
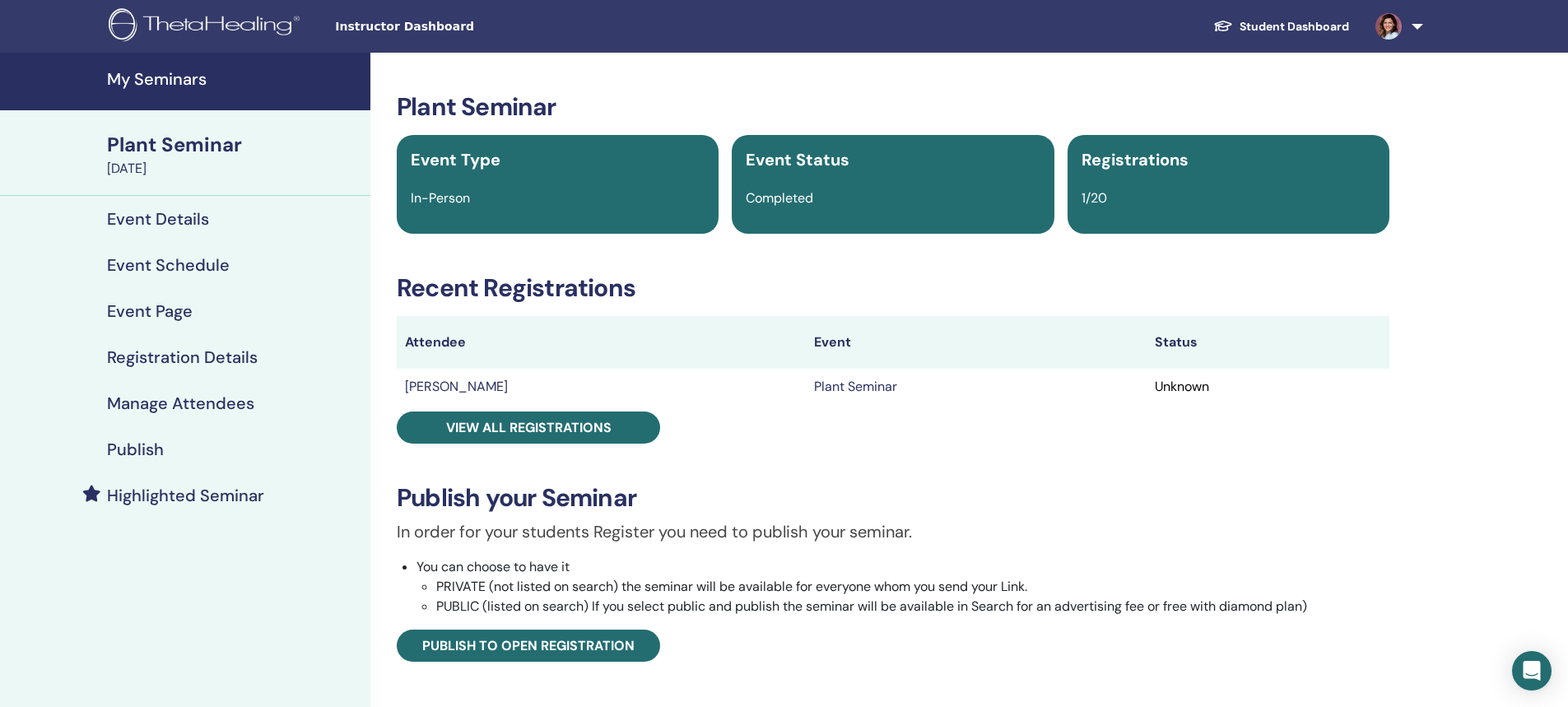
click at [160, 265] on h4 "Event Schedule" at bounding box center [167, 265] width 122 height 20
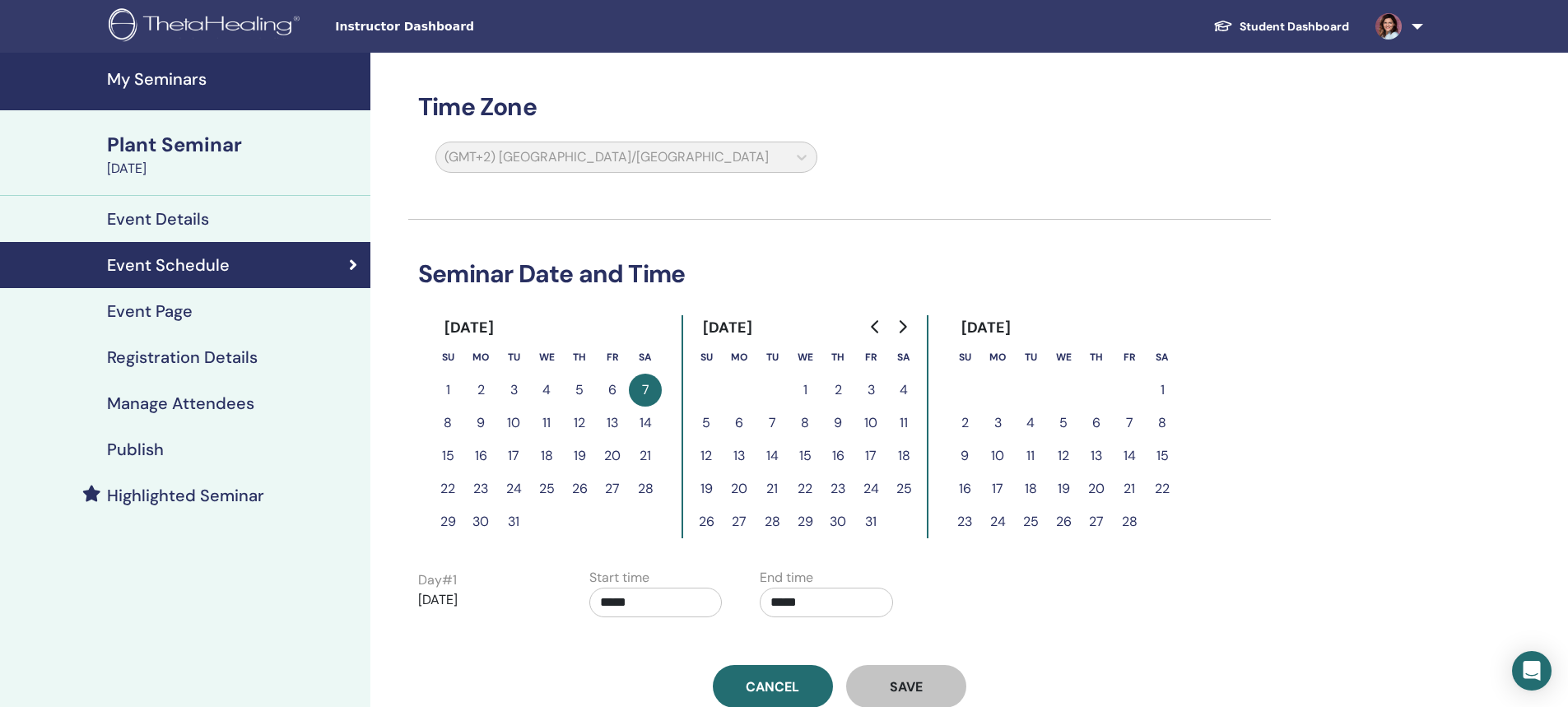
click at [144, 214] on h4 "Event Details" at bounding box center [158, 219] width 102 height 20
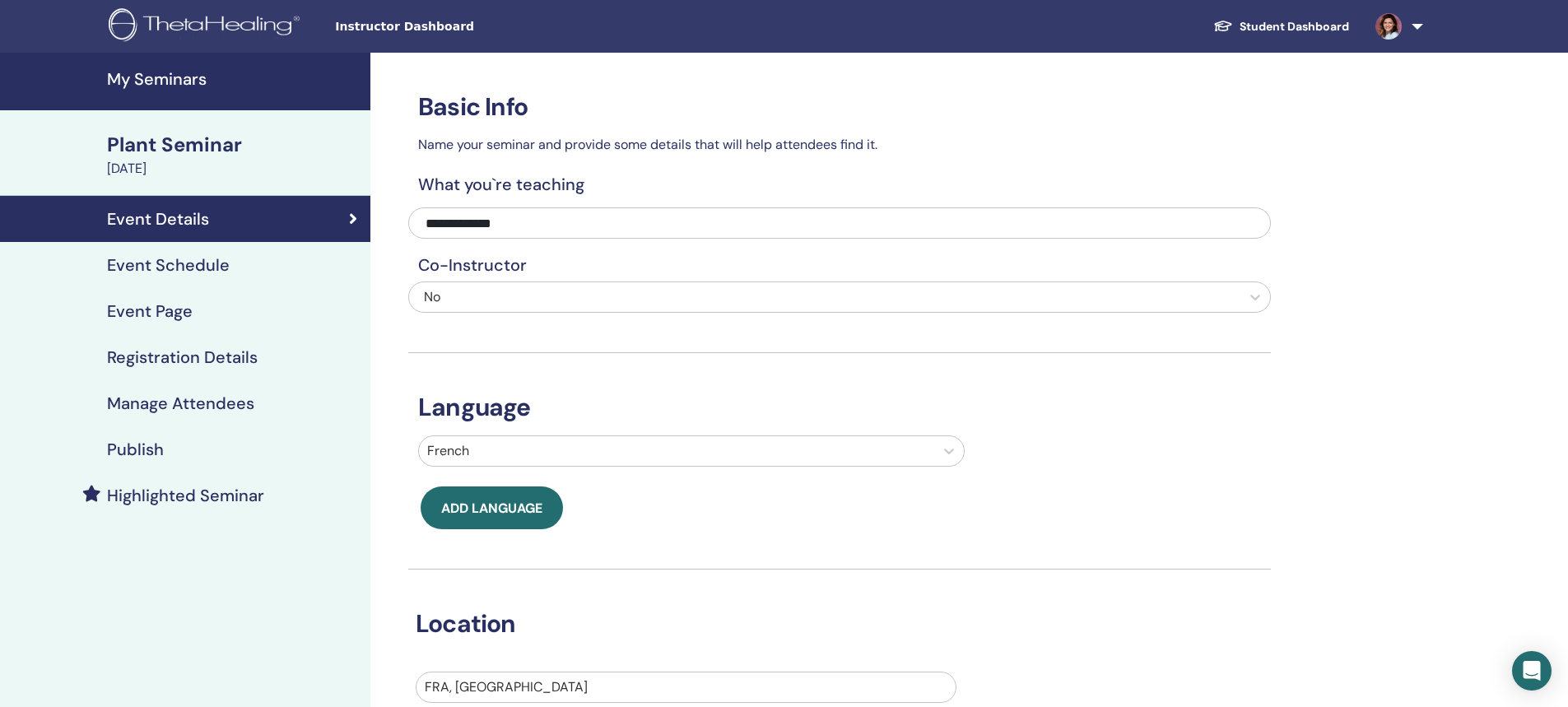
click at [179, 79] on h4 "My Seminars" at bounding box center [233, 79] width 253 height 20
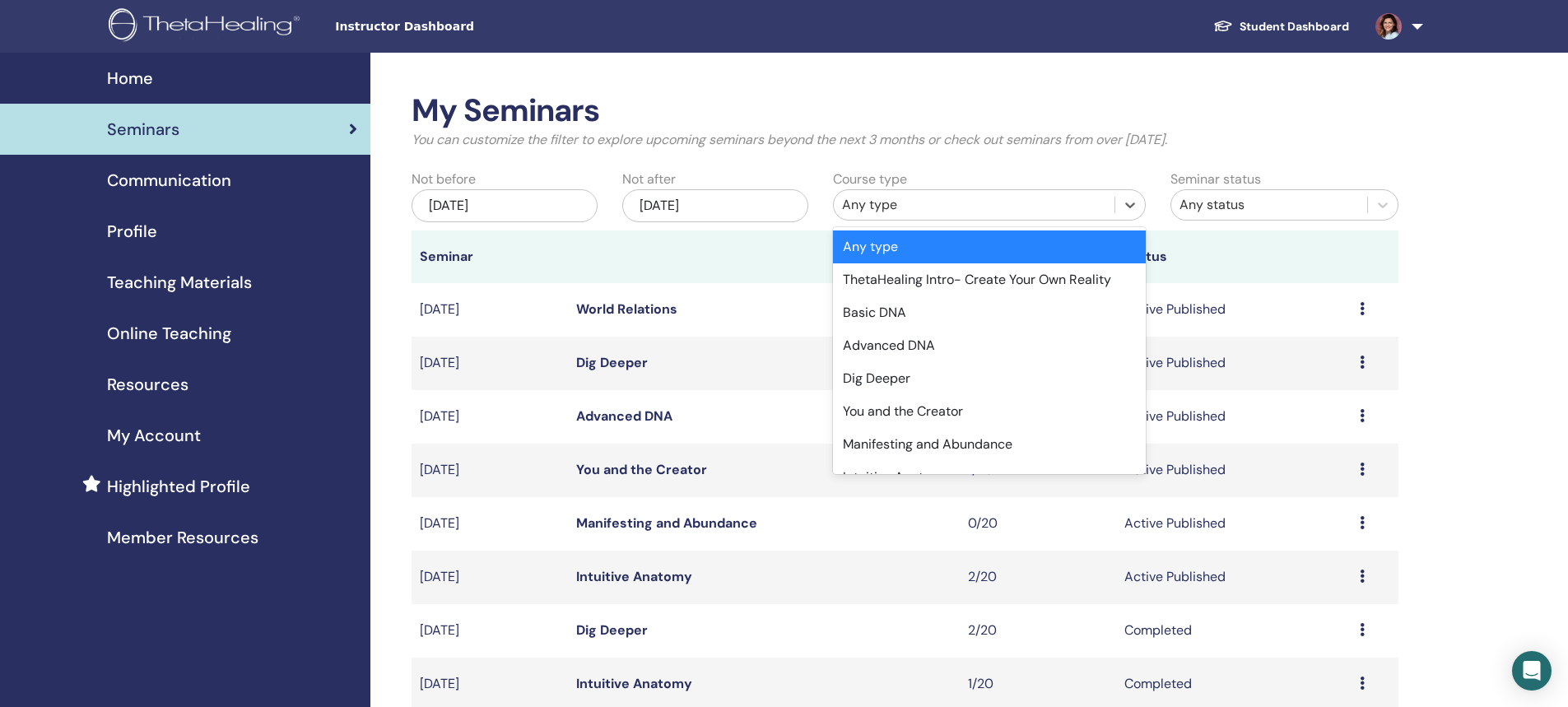
click at [868, 206] on div "Any type" at bounding box center [974, 205] width 264 height 20
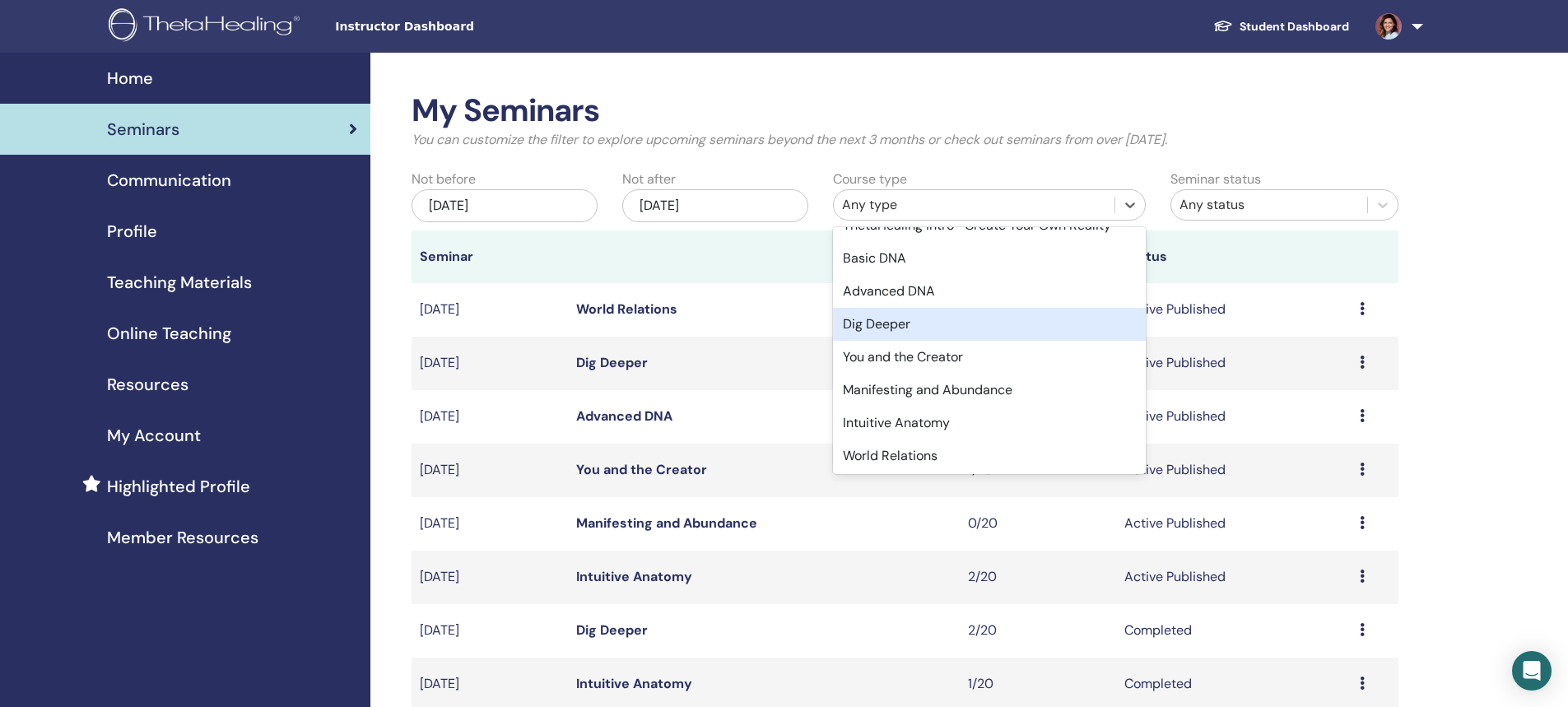
scroll to position [82, 0]
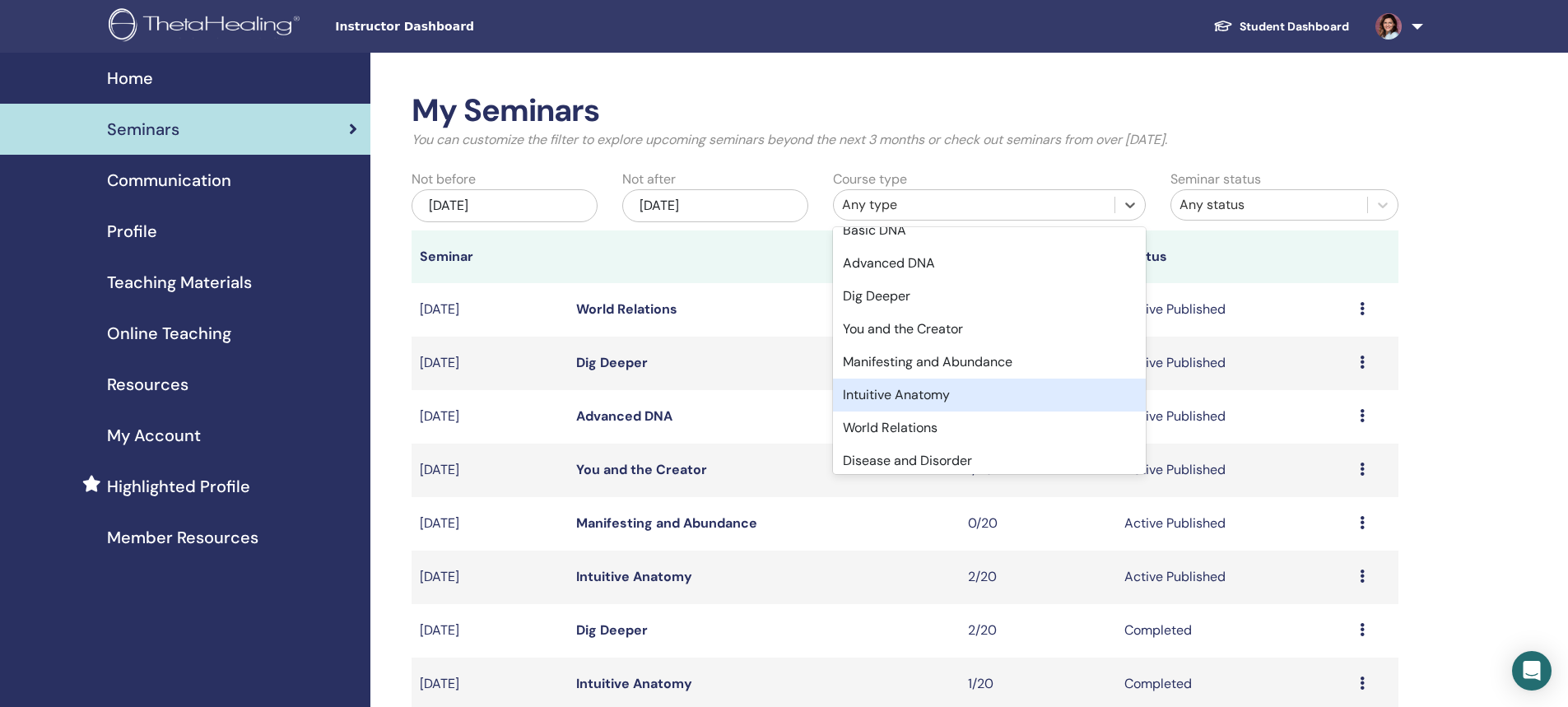
click at [936, 403] on div "Intuitive Anatomy" at bounding box center [989, 395] width 312 height 33
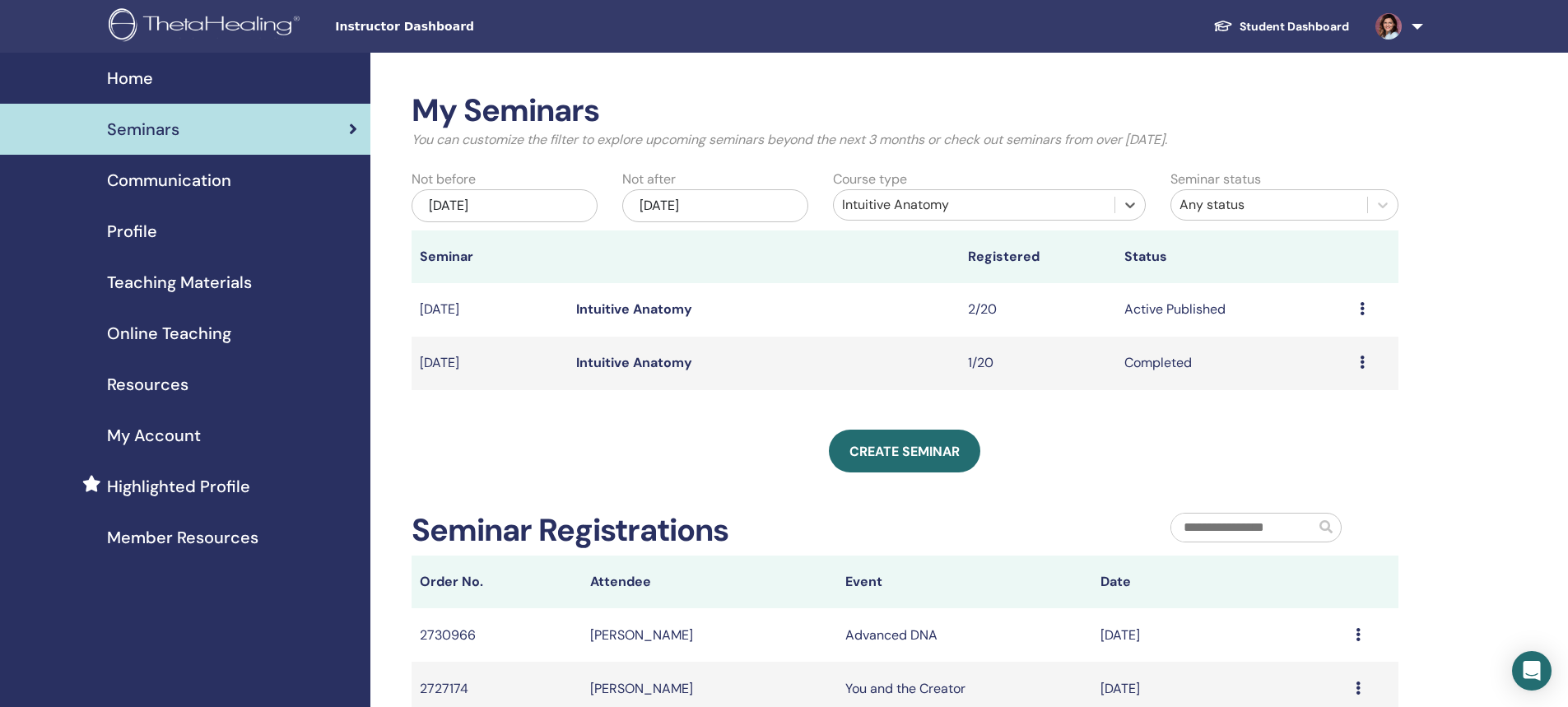
click at [596, 361] on link "Intuitive Anatomy" at bounding box center [634, 363] width 116 height 17
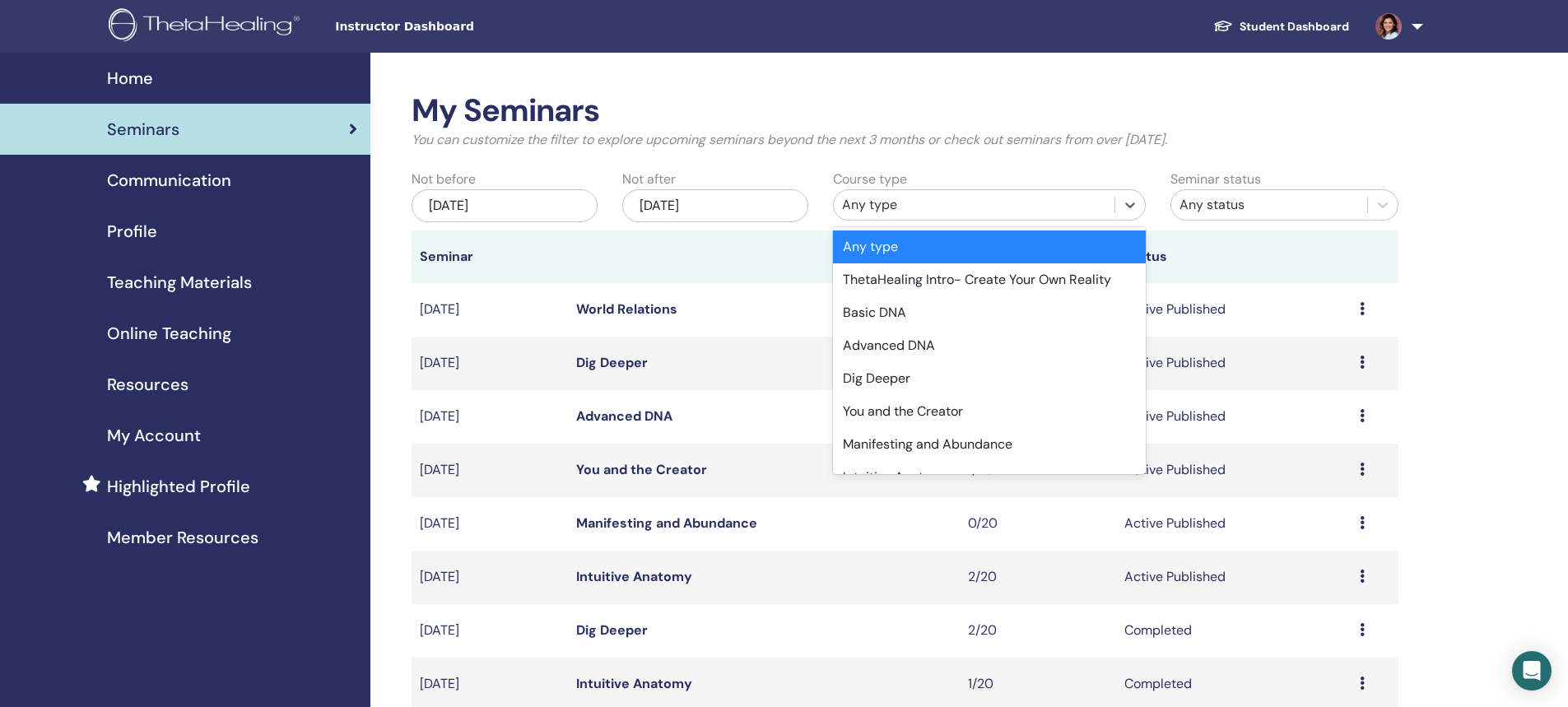
click at [862, 209] on div "Any type" at bounding box center [974, 205] width 264 height 20
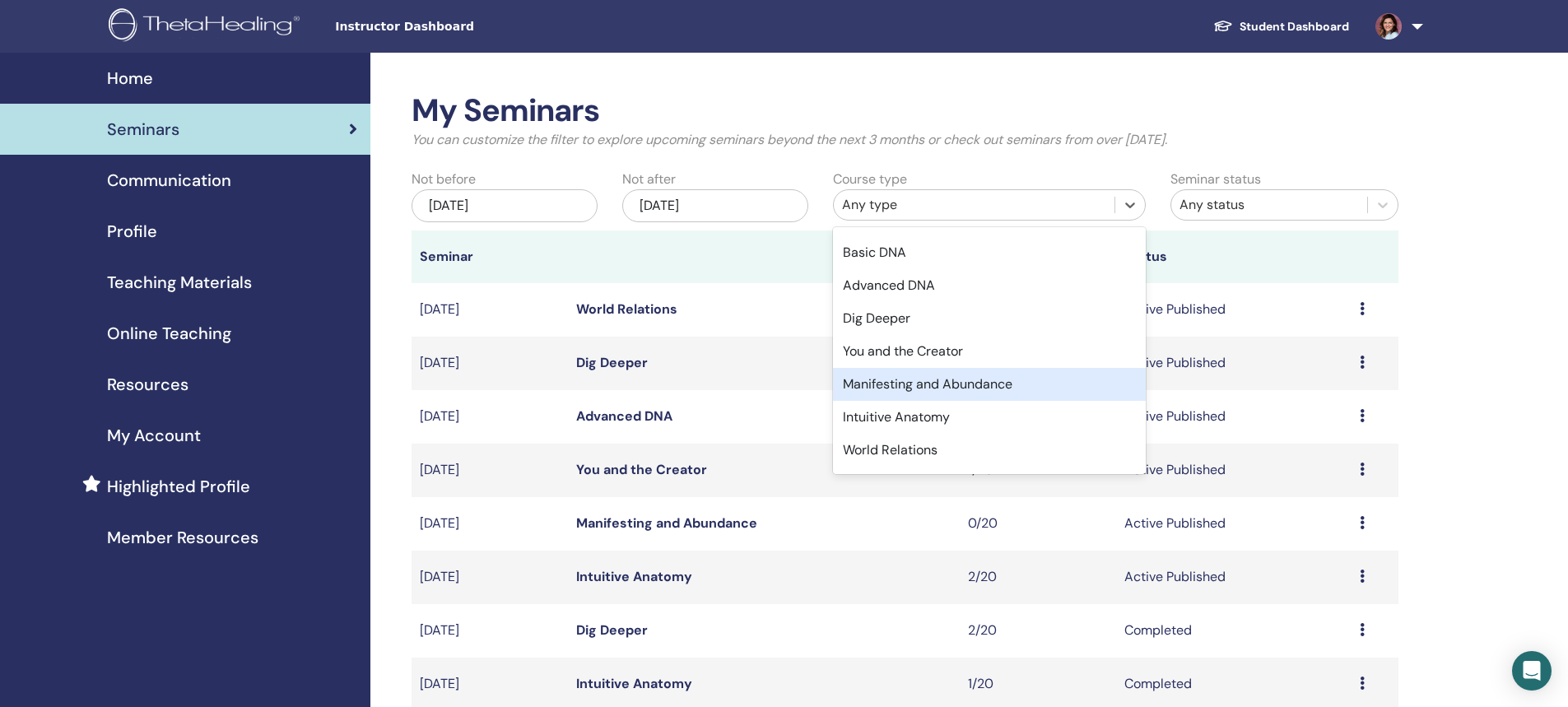
scroll to position [82, 0]
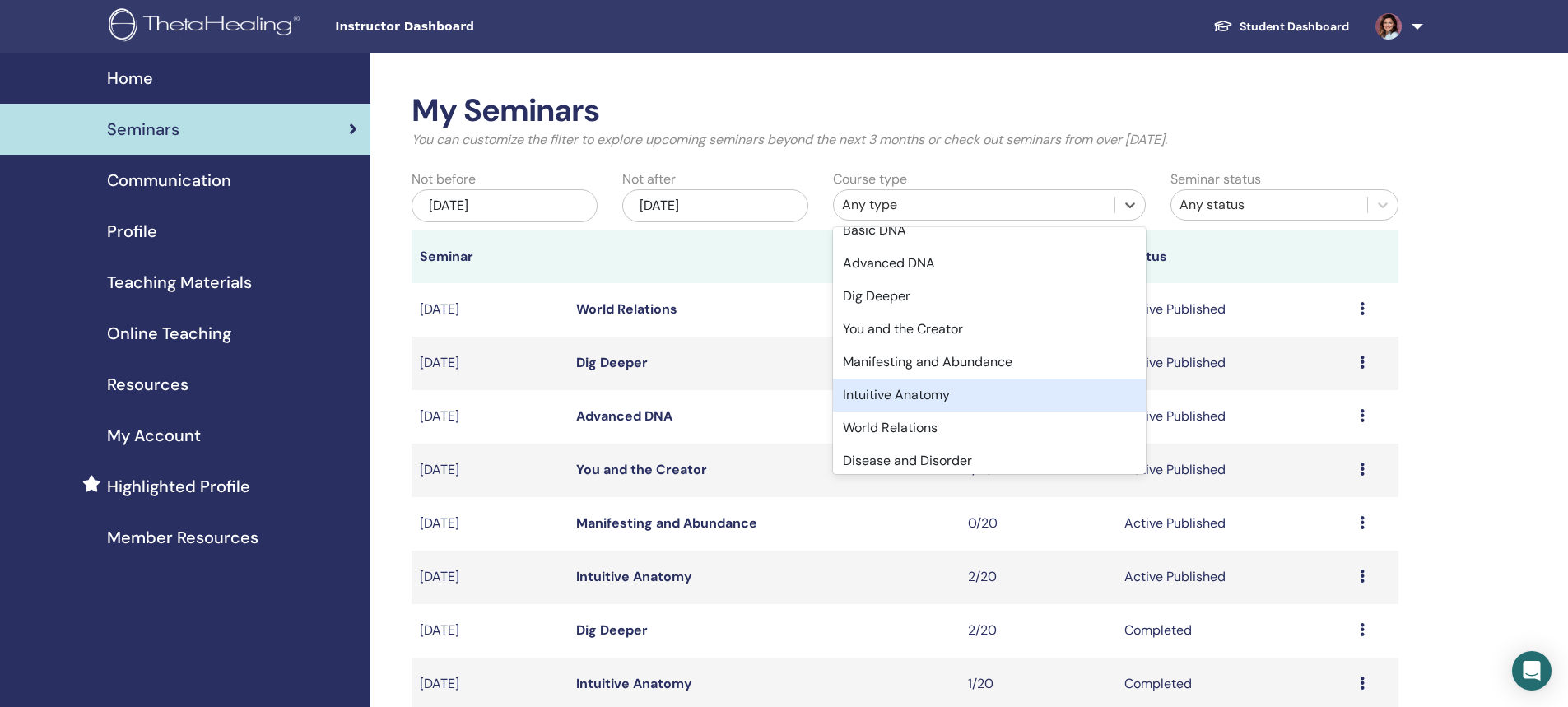
click at [911, 396] on div "Intuitive Anatomy" at bounding box center [989, 395] width 312 height 33
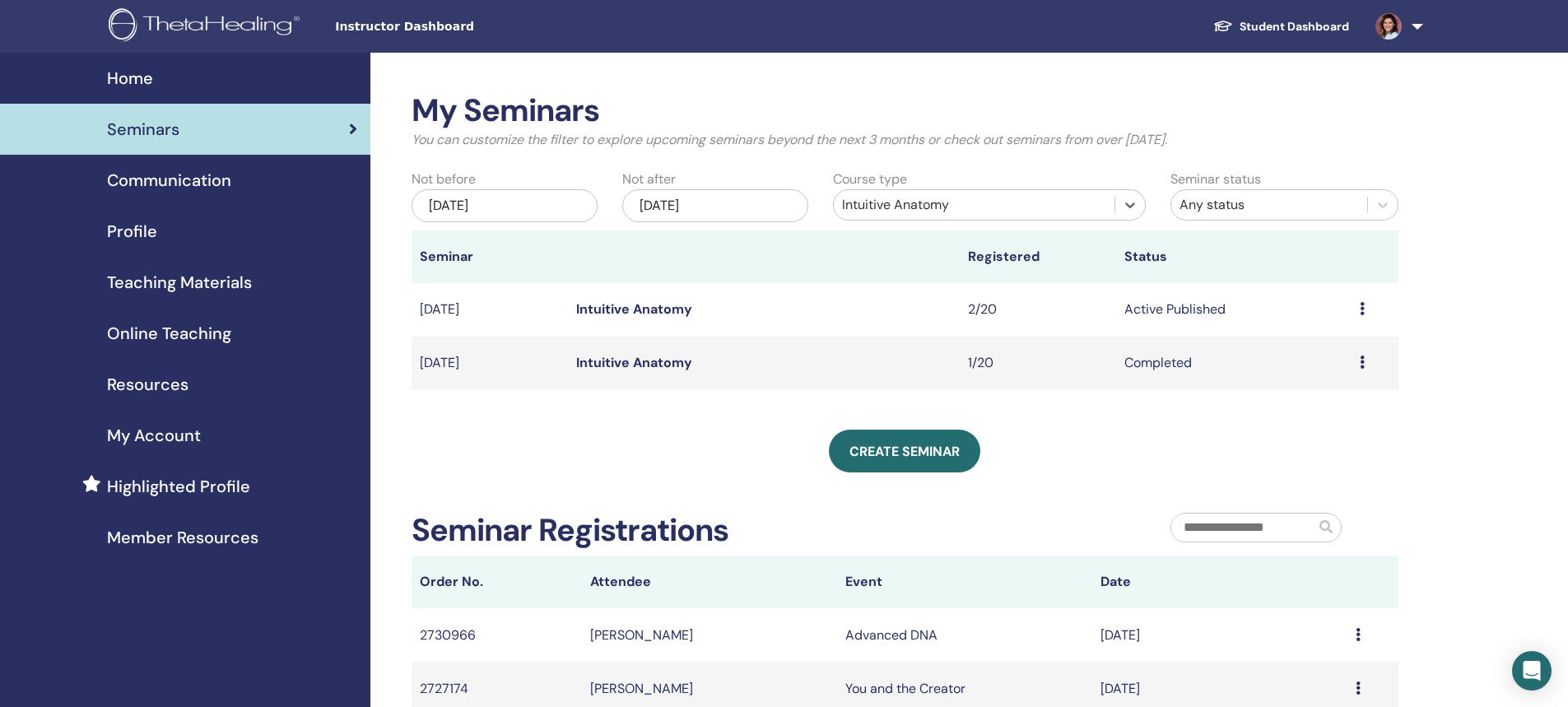
click at [633, 311] on link "Intuitive Anatomy" at bounding box center [634, 309] width 116 height 17
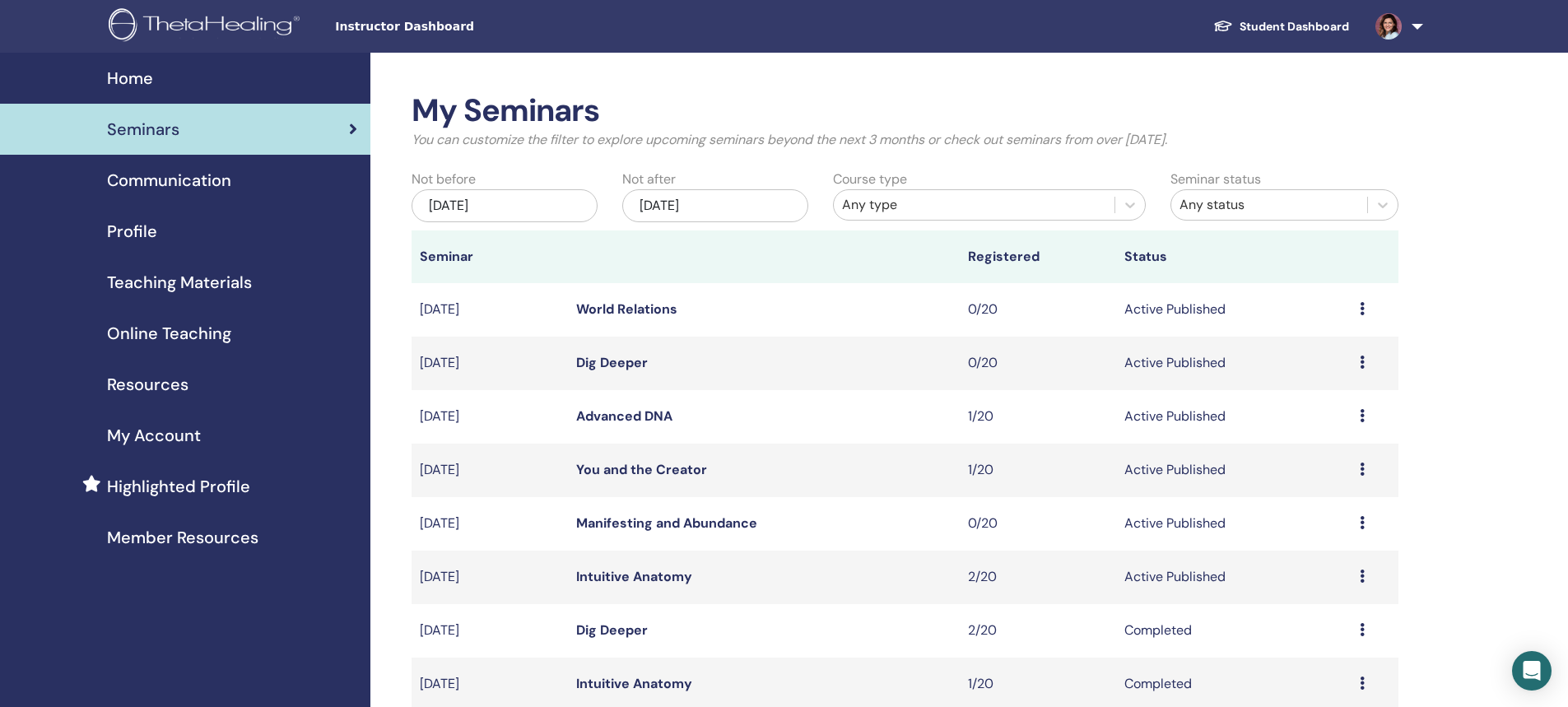
click at [874, 206] on div "Any type" at bounding box center [974, 205] width 264 height 20
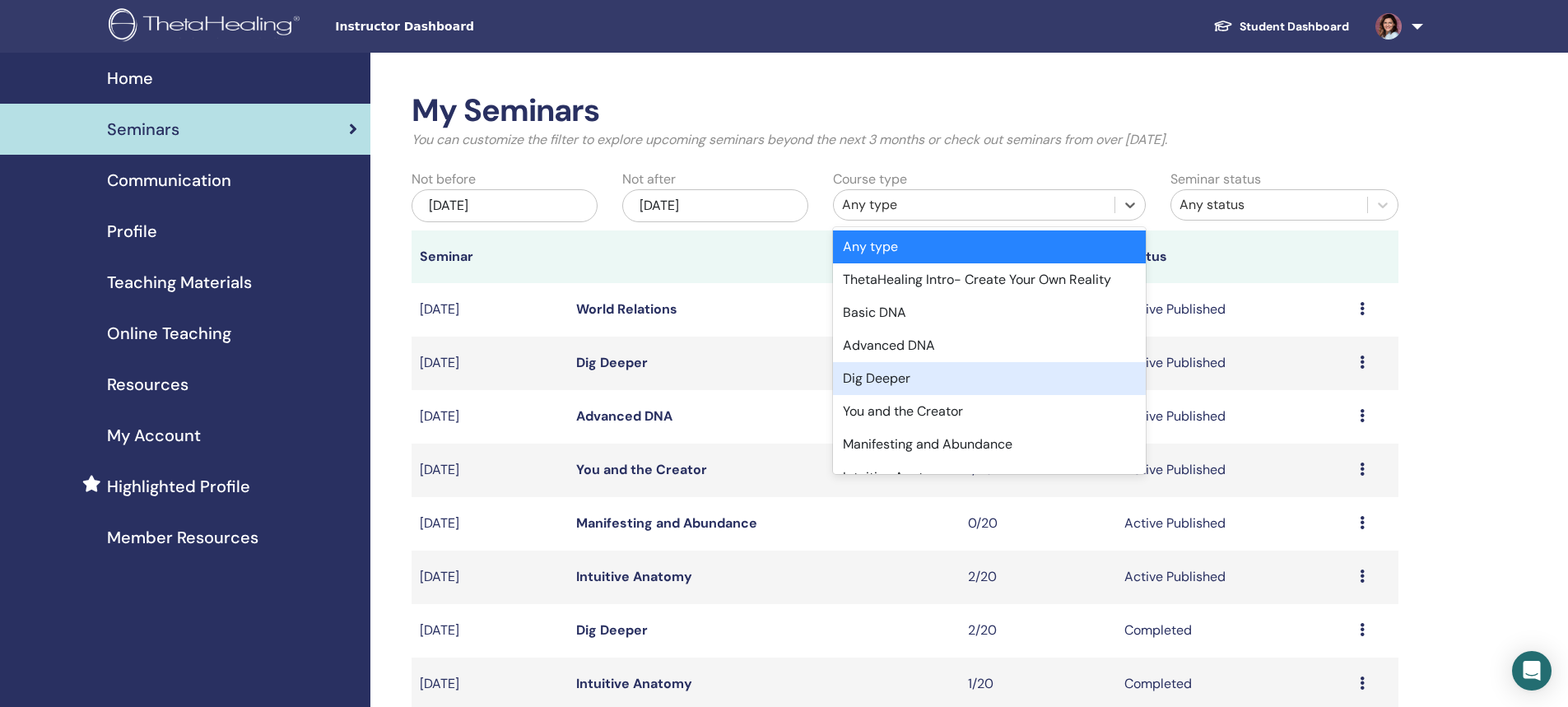
scroll to position [82, 0]
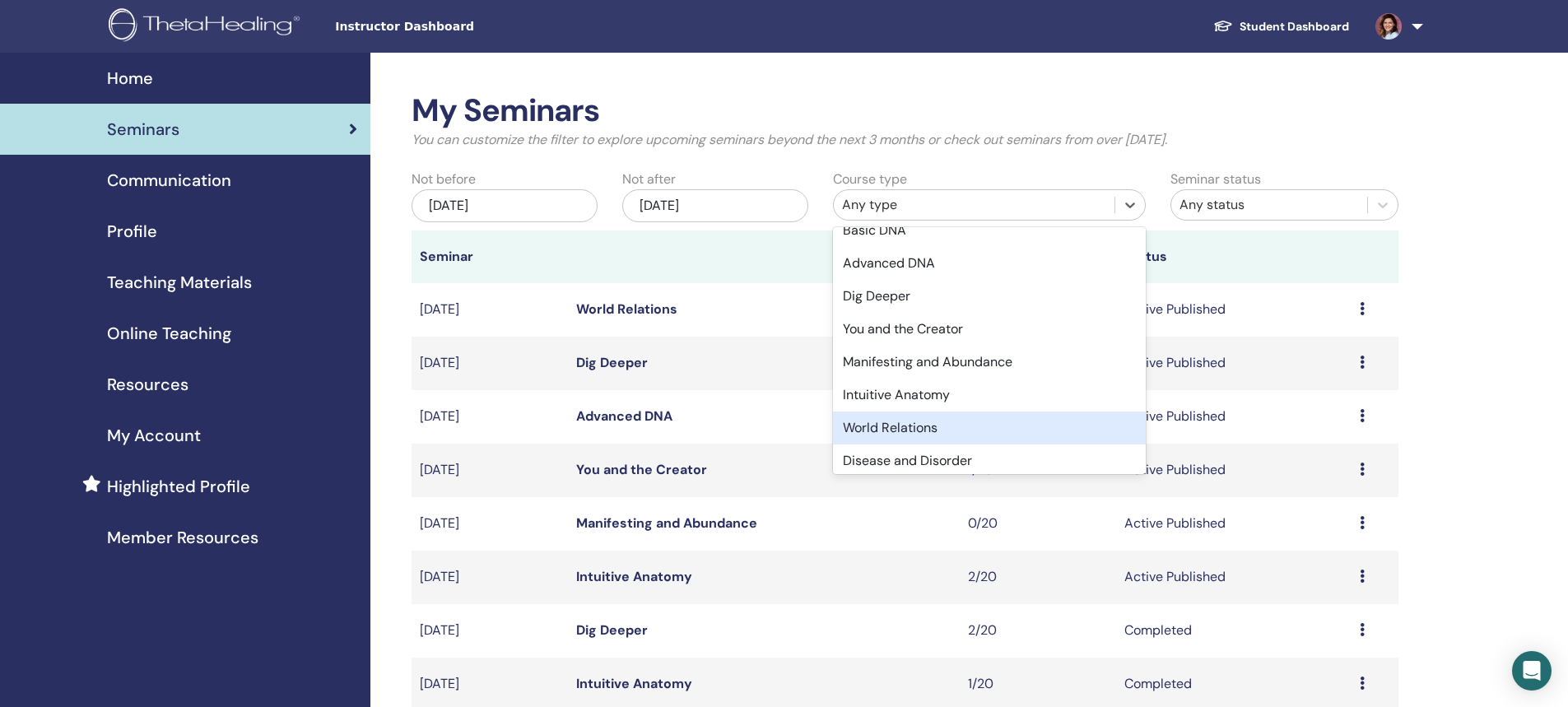
click at [928, 424] on div "World Relations" at bounding box center [989, 428] width 312 height 33
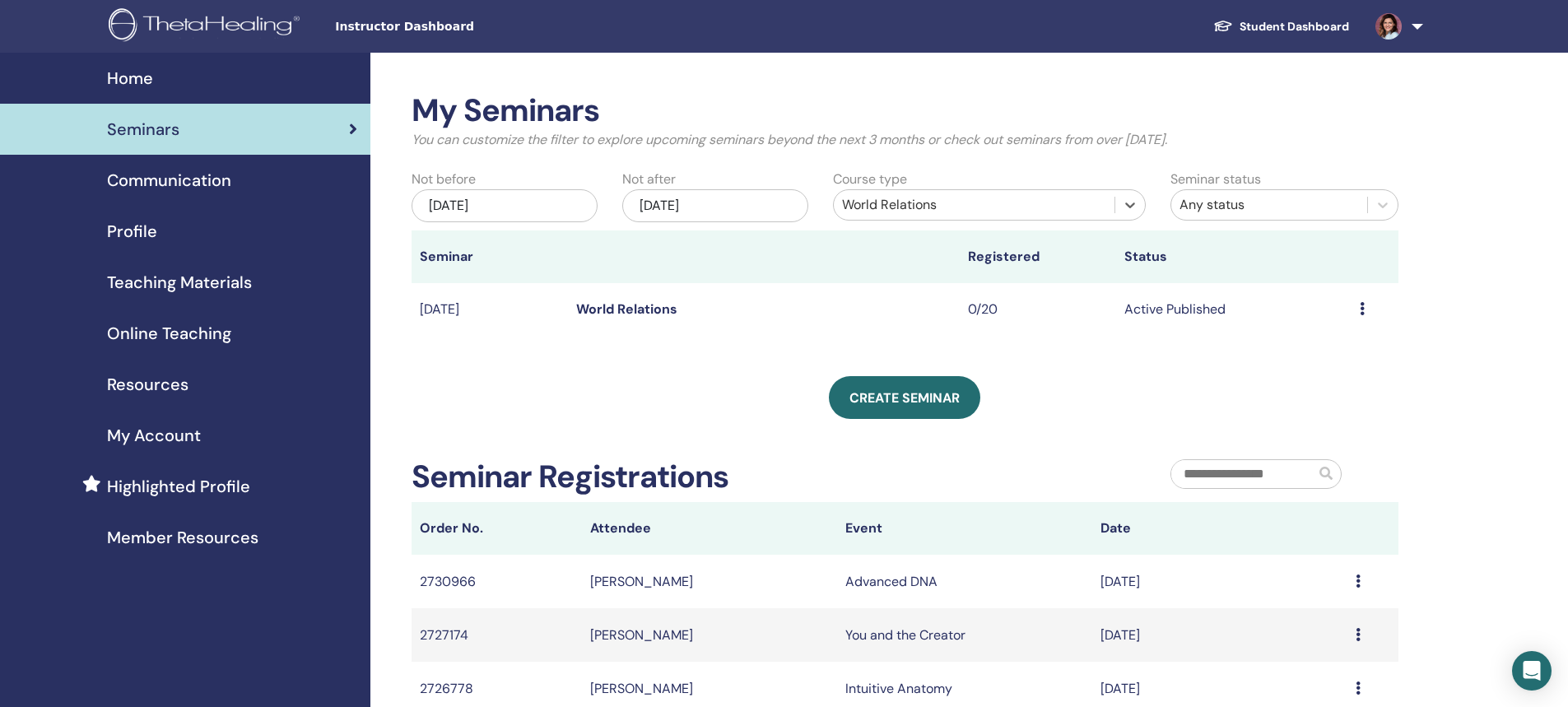
click at [495, 313] on td "Dec/01, 2025" at bounding box center [489, 310] width 156 height 54
click at [609, 308] on link "World Relations" at bounding box center [627, 309] width 102 height 17
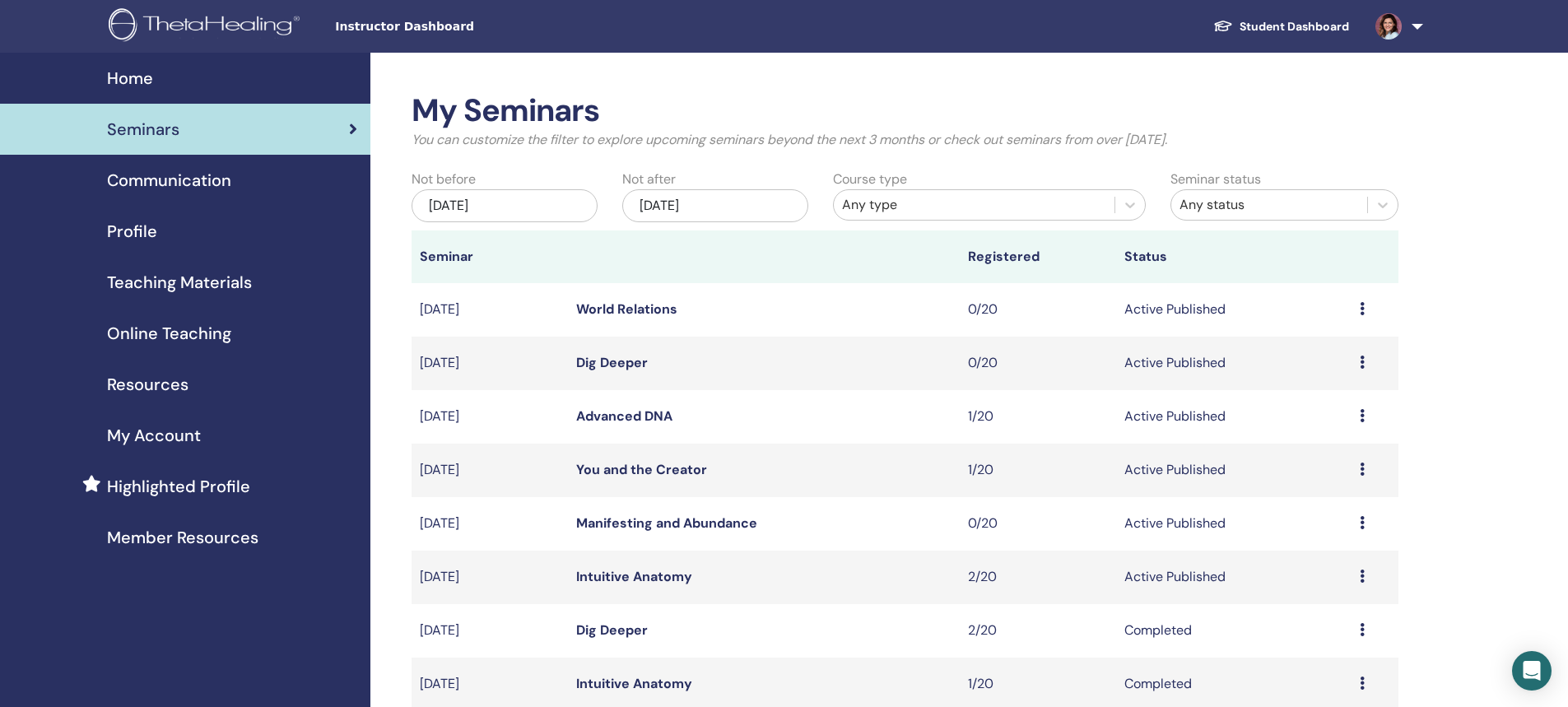
click at [902, 202] on div "Any type" at bounding box center [974, 205] width 264 height 20
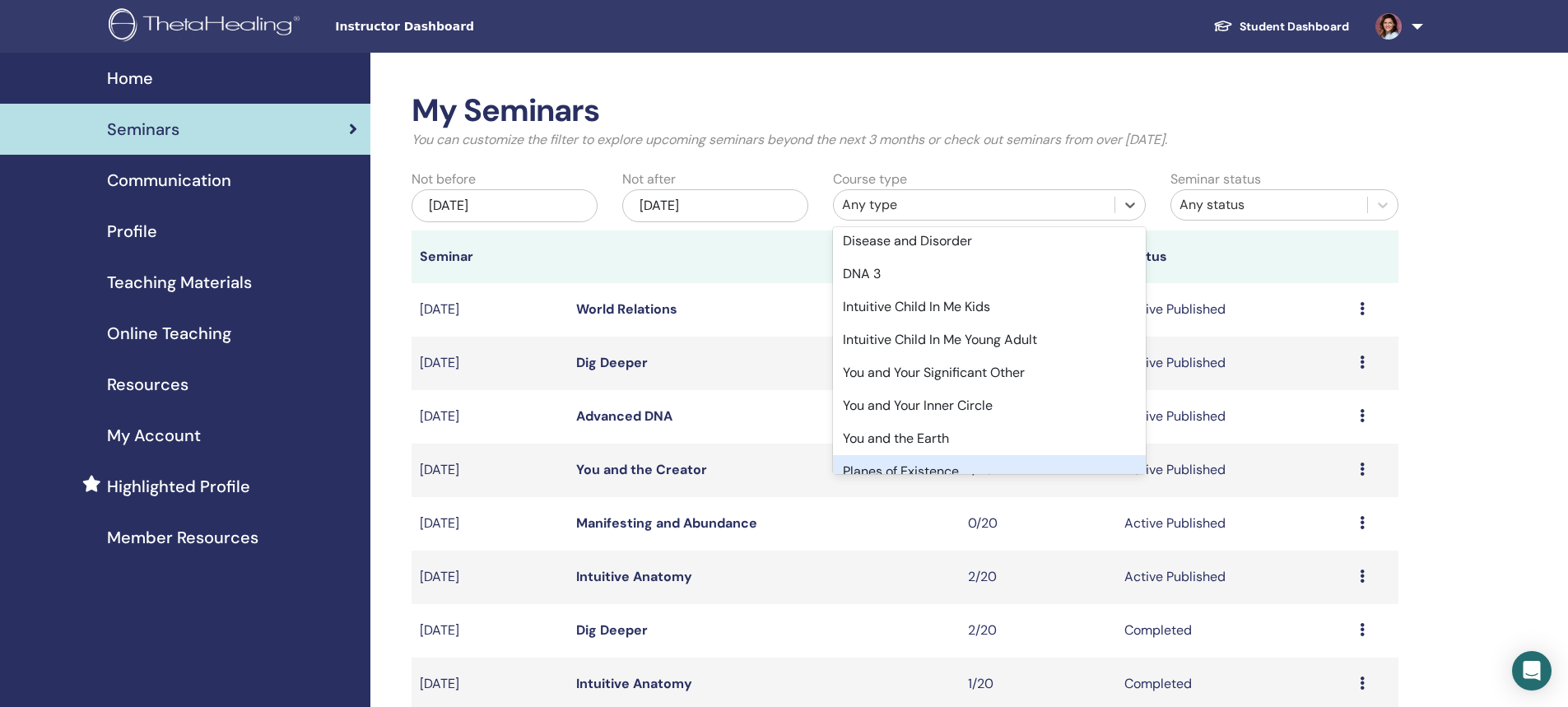
scroll to position [329, 0]
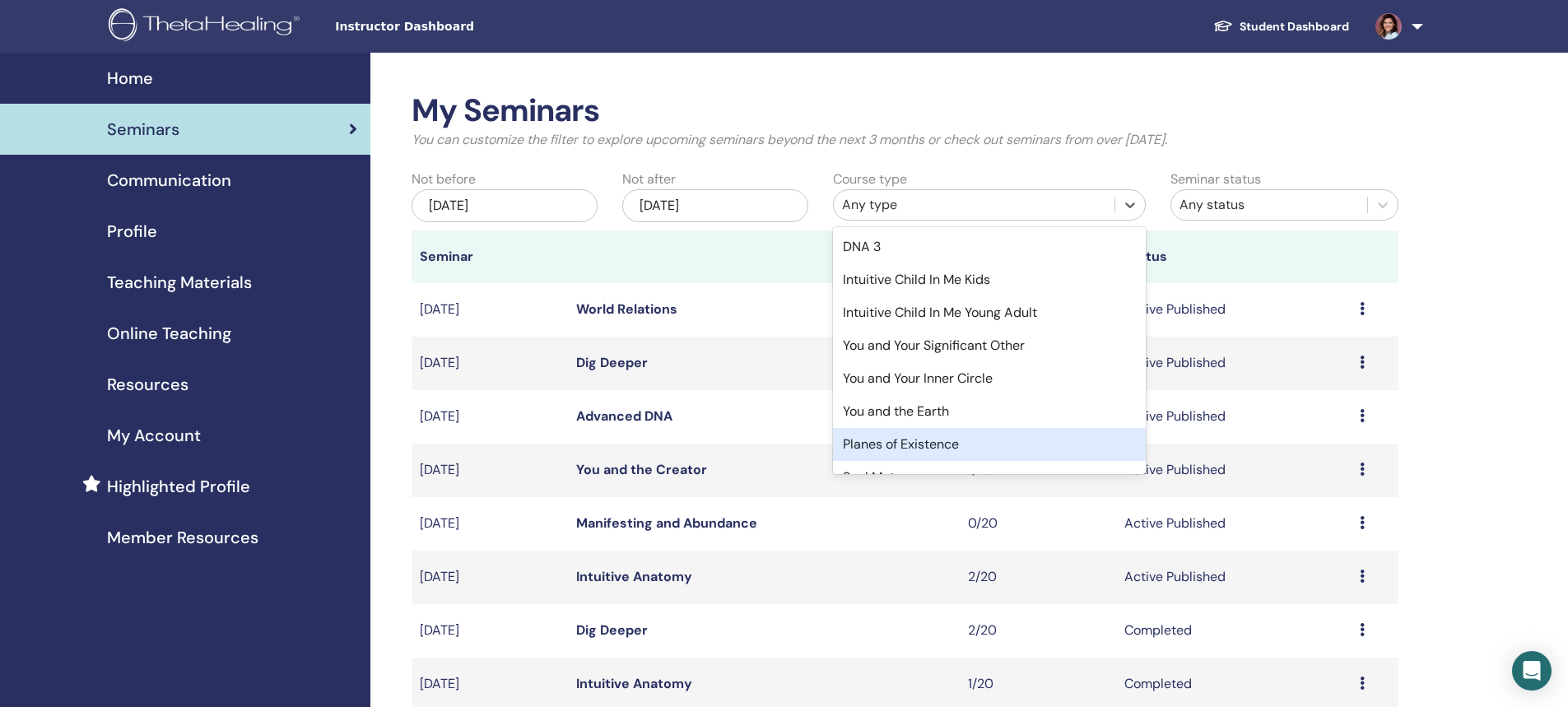
click at [963, 443] on div "Planes of Existence" at bounding box center [989, 444] width 312 height 33
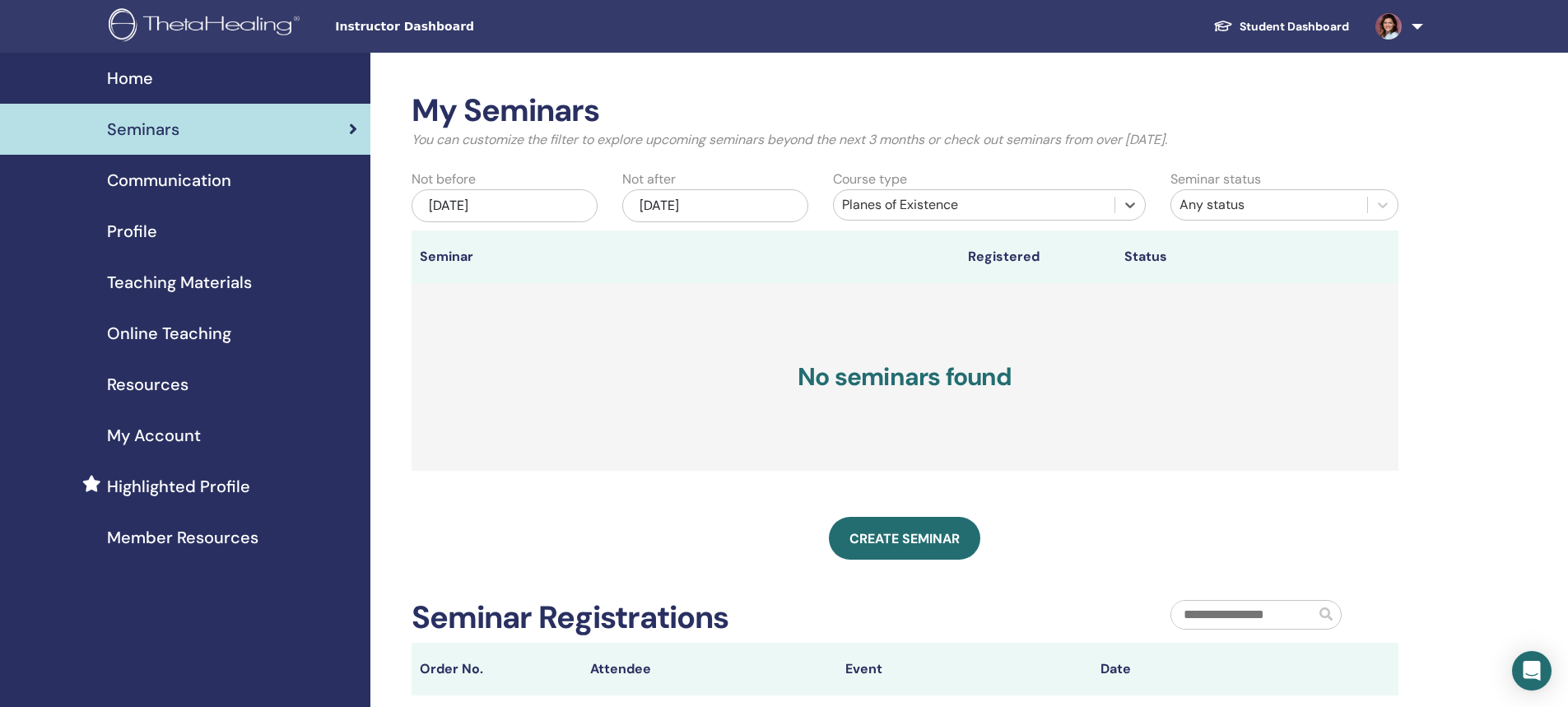
click at [899, 200] on div "Planes of Existence" at bounding box center [974, 205] width 264 height 20
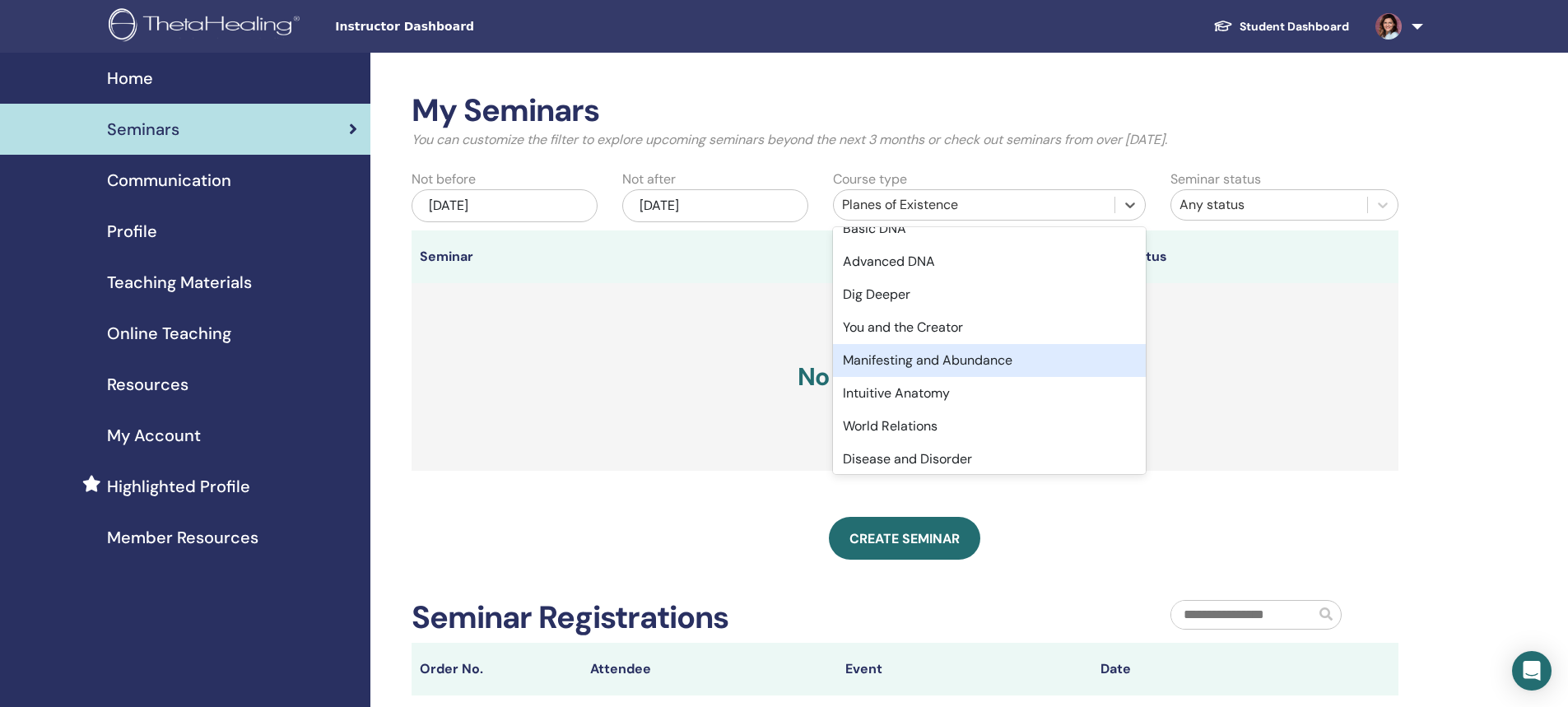
scroll to position [80, 0]
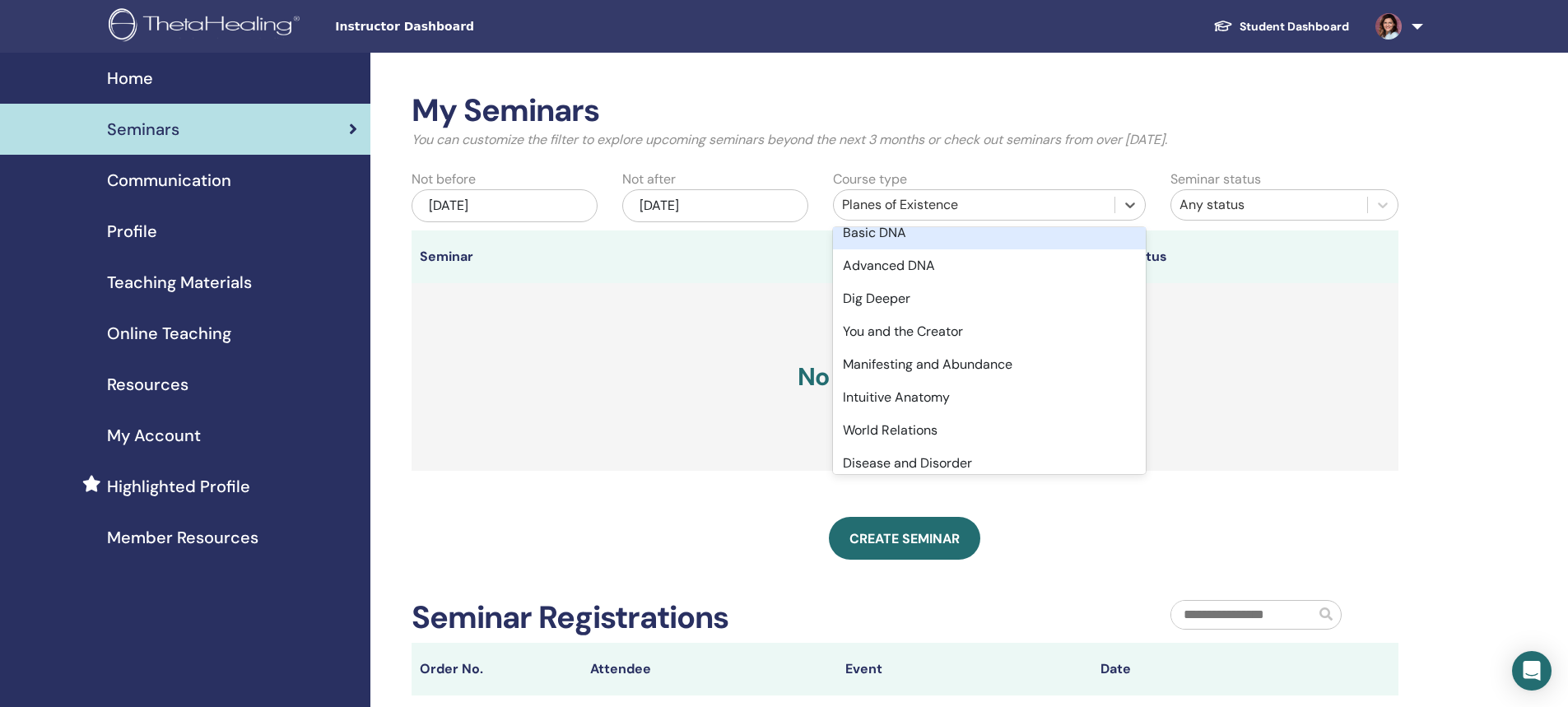
click at [893, 234] on div "Basic DNA" at bounding box center [989, 232] width 312 height 33
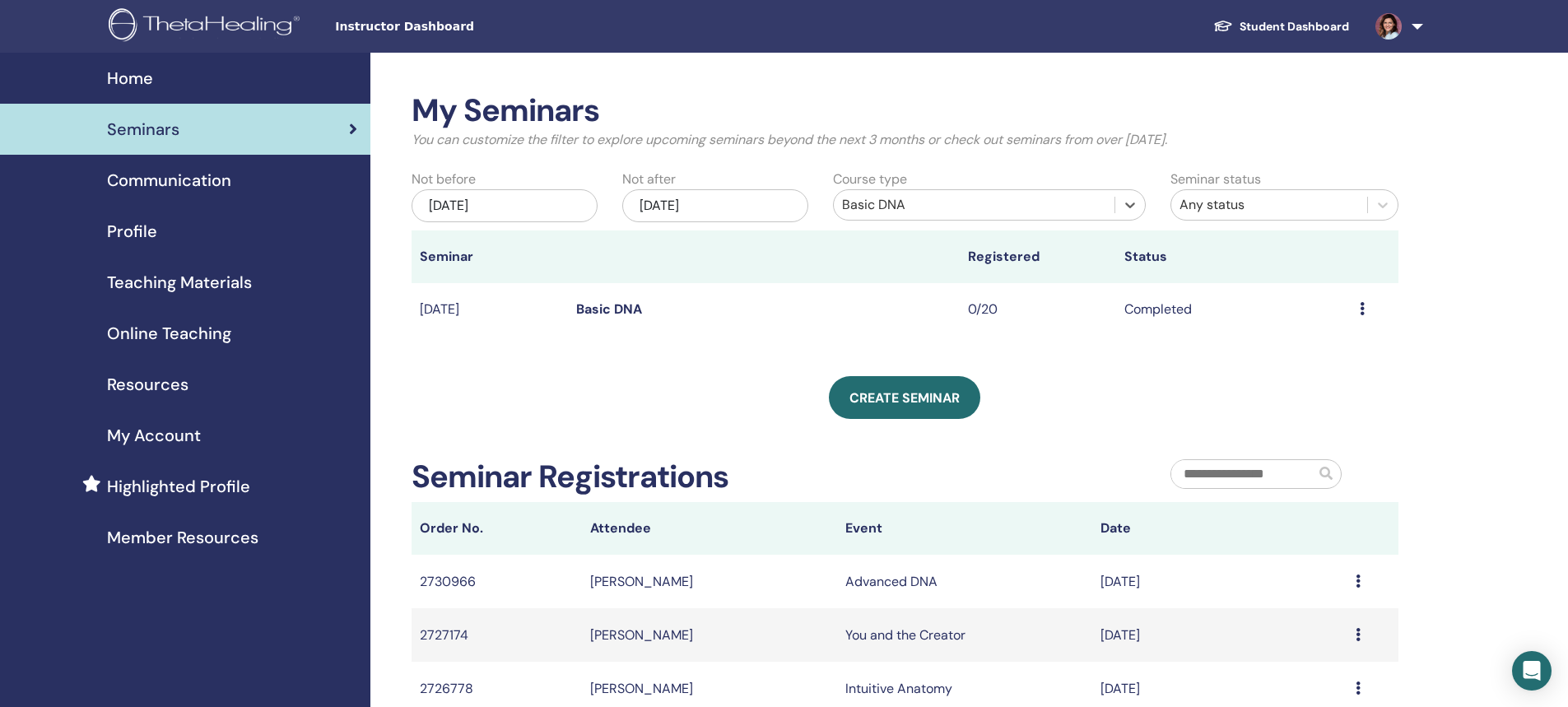
click at [594, 304] on link "Basic DNA" at bounding box center [609, 309] width 66 height 17
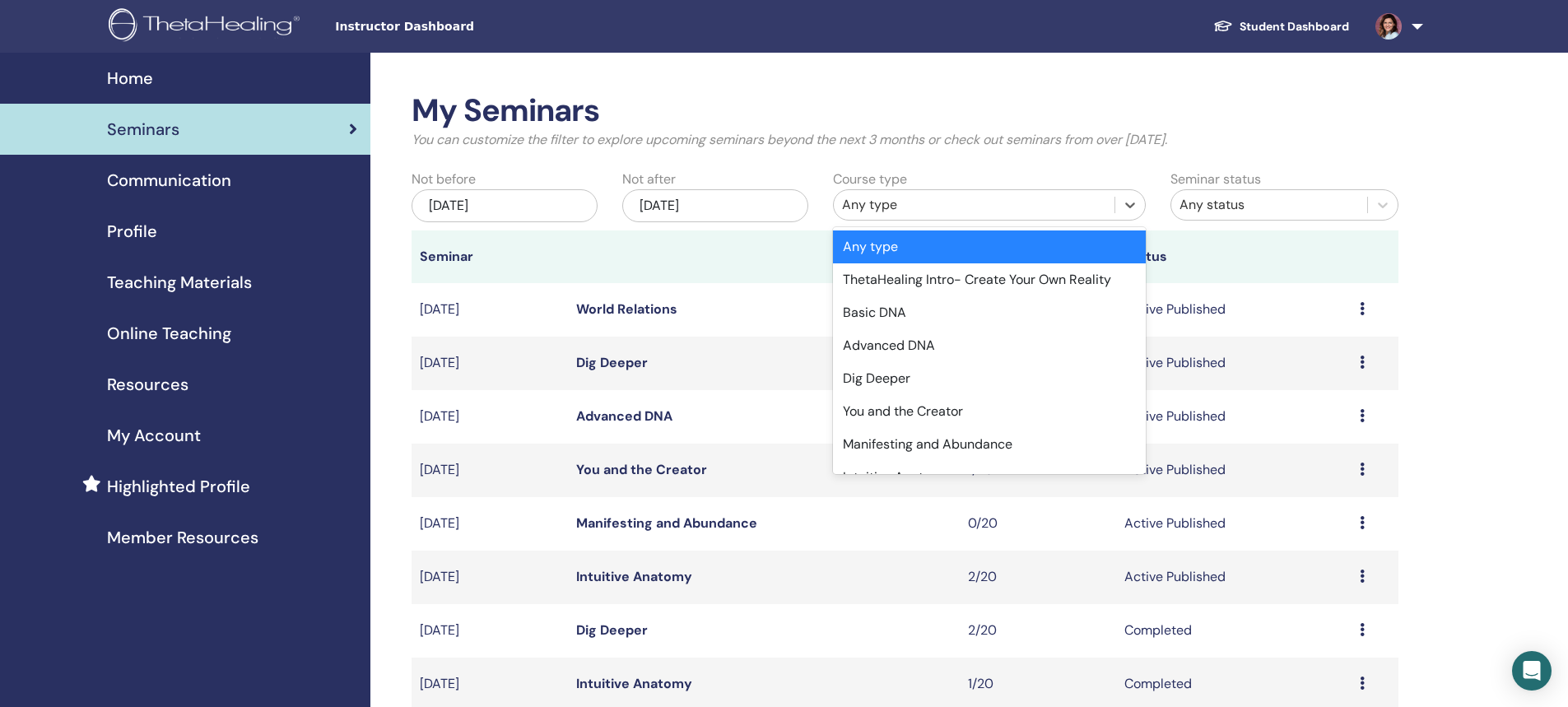
click at [866, 207] on div "Any type" at bounding box center [974, 205] width 264 height 20
click at [869, 340] on div "Advanced DNA" at bounding box center [989, 345] width 312 height 33
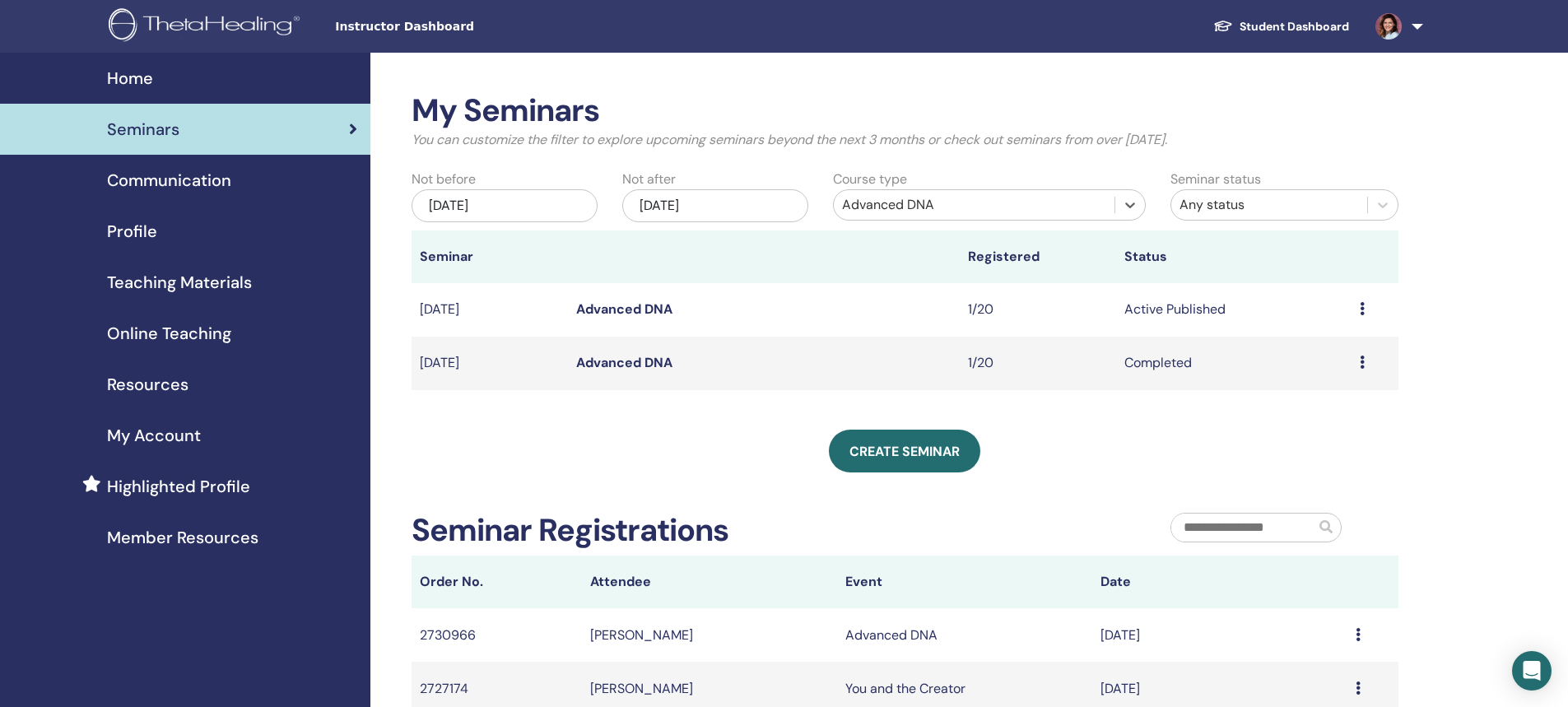
click at [590, 360] on link "Advanced DNA" at bounding box center [624, 363] width 96 height 17
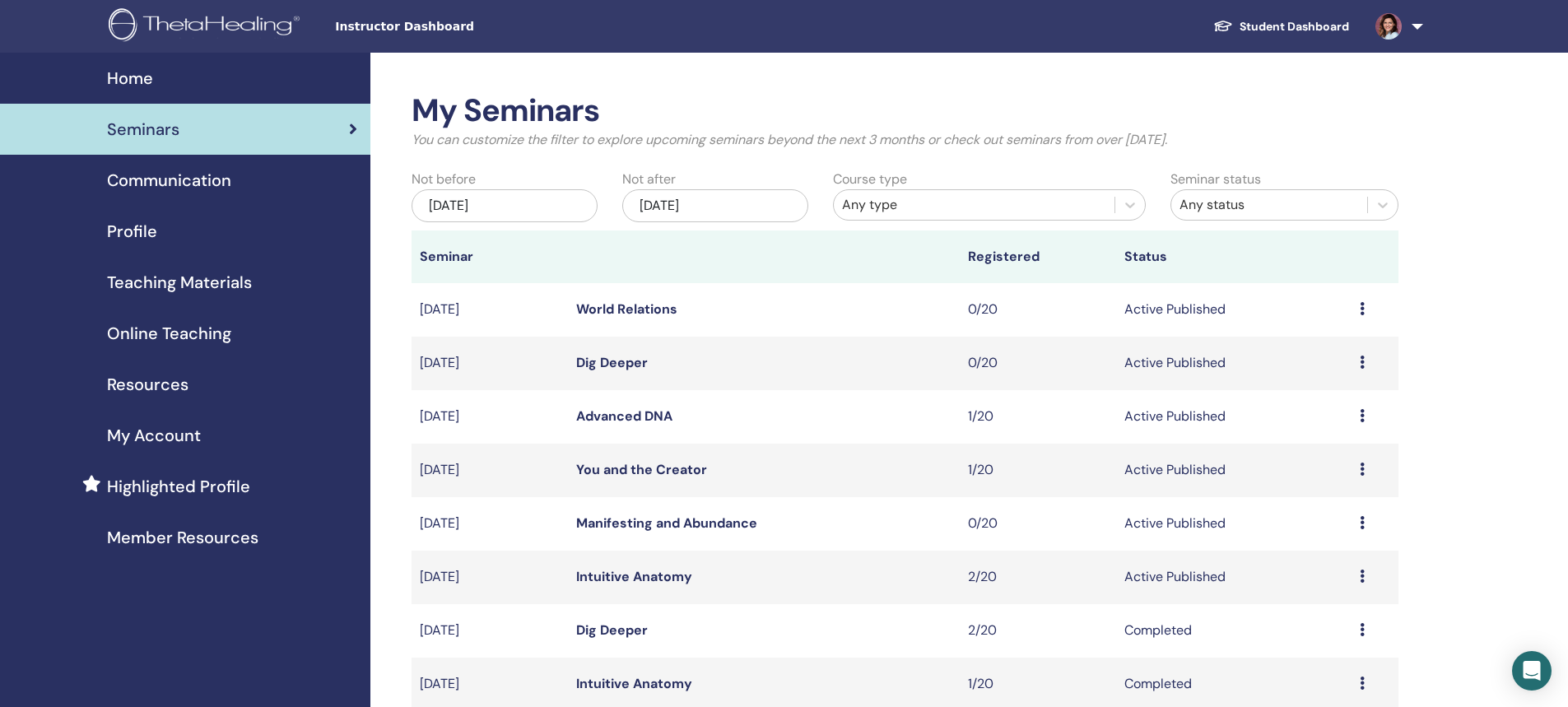
click at [1415, 27] on link at bounding box center [1396, 26] width 68 height 53
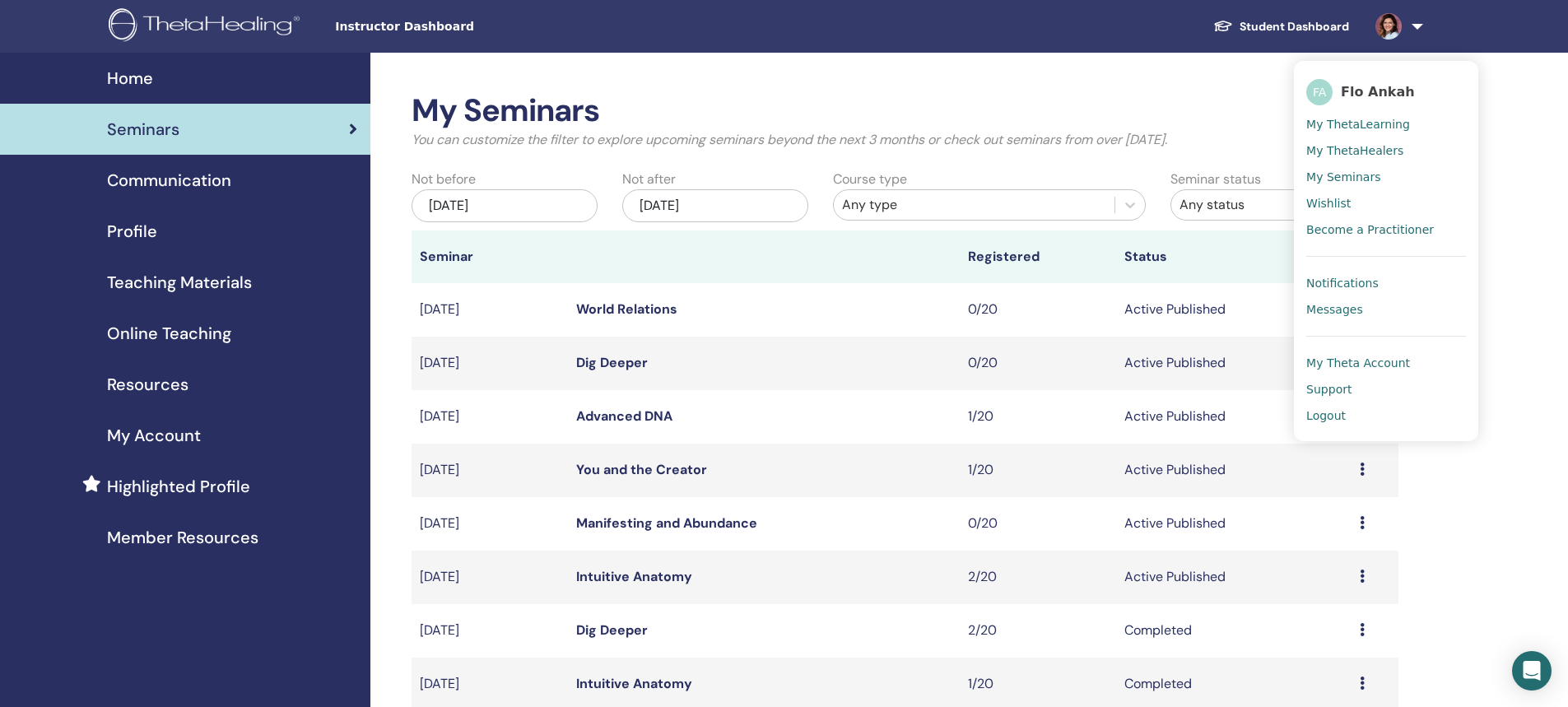
click at [1343, 175] on span "My Seminars" at bounding box center [1342, 176] width 74 height 15
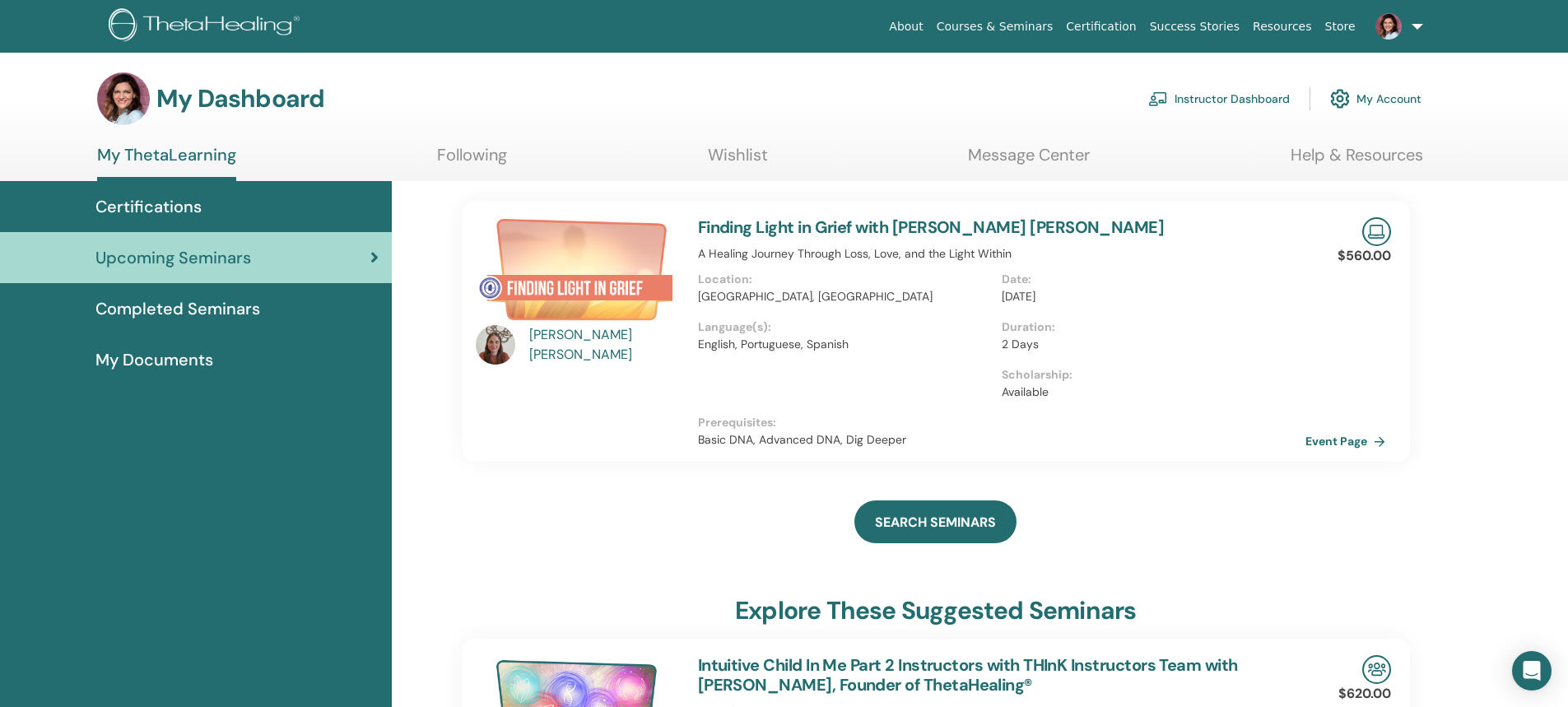
click at [1218, 96] on link "Instructor Dashboard" at bounding box center [1218, 99] width 141 height 36
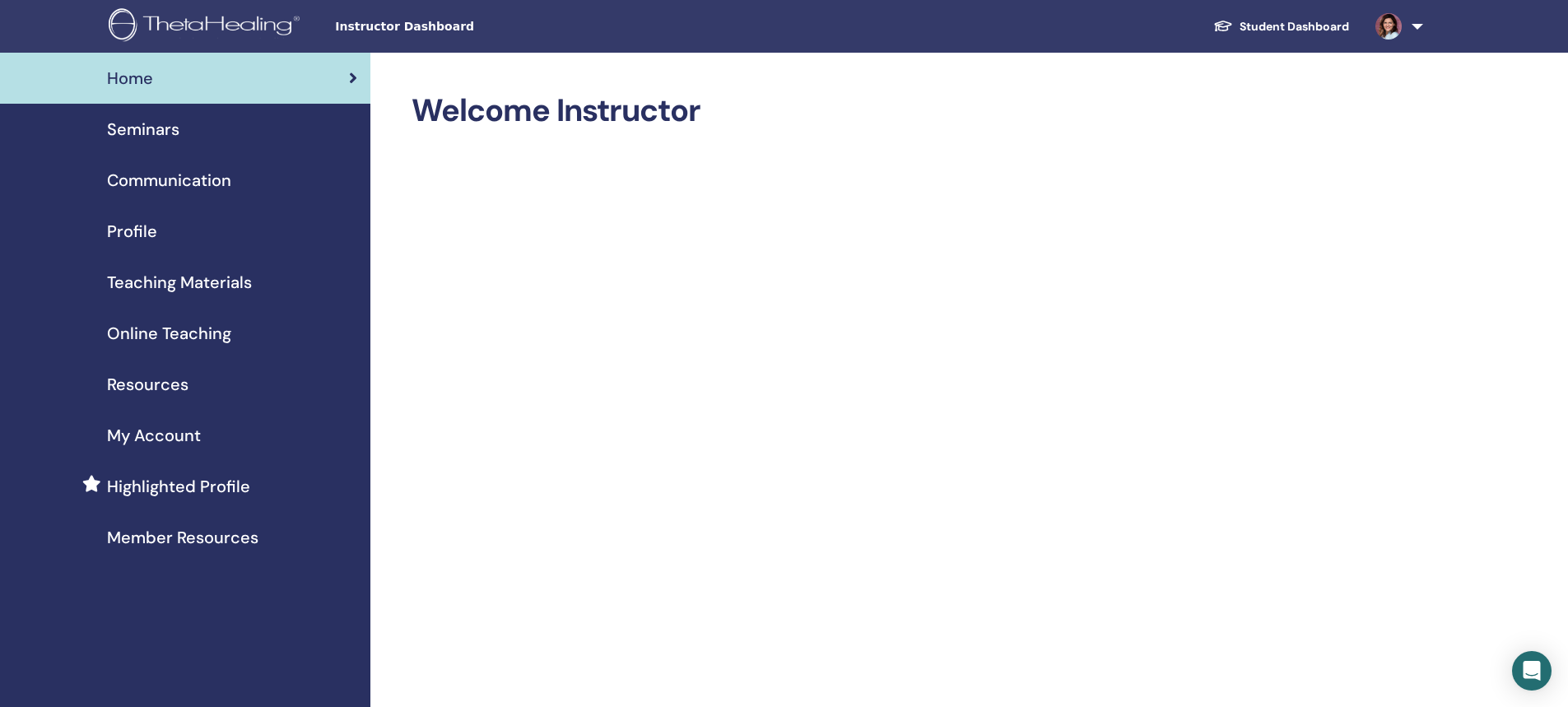
click at [124, 130] on span "Seminars" at bounding box center [142, 129] width 72 height 24
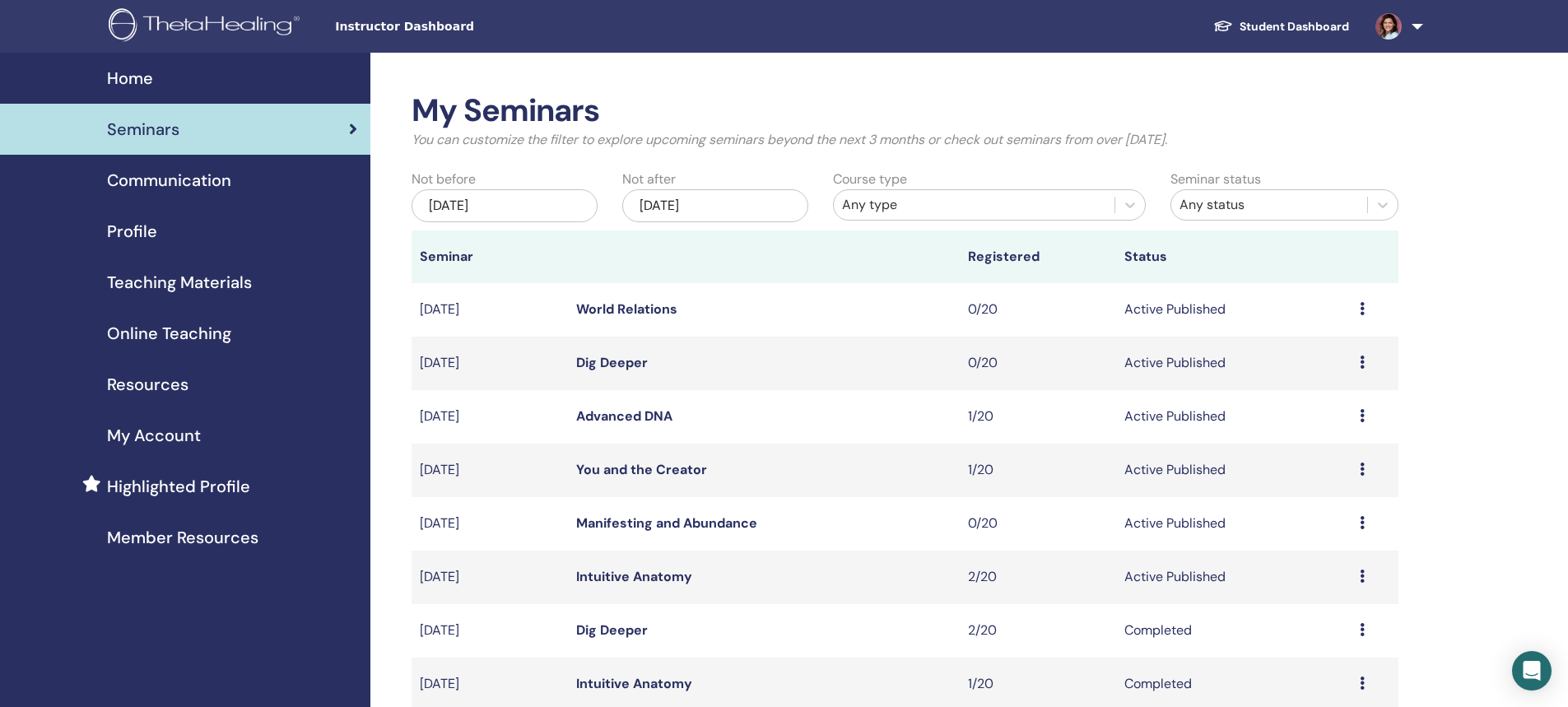
click at [136, 229] on span "Profile" at bounding box center [132, 231] width 50 height 24
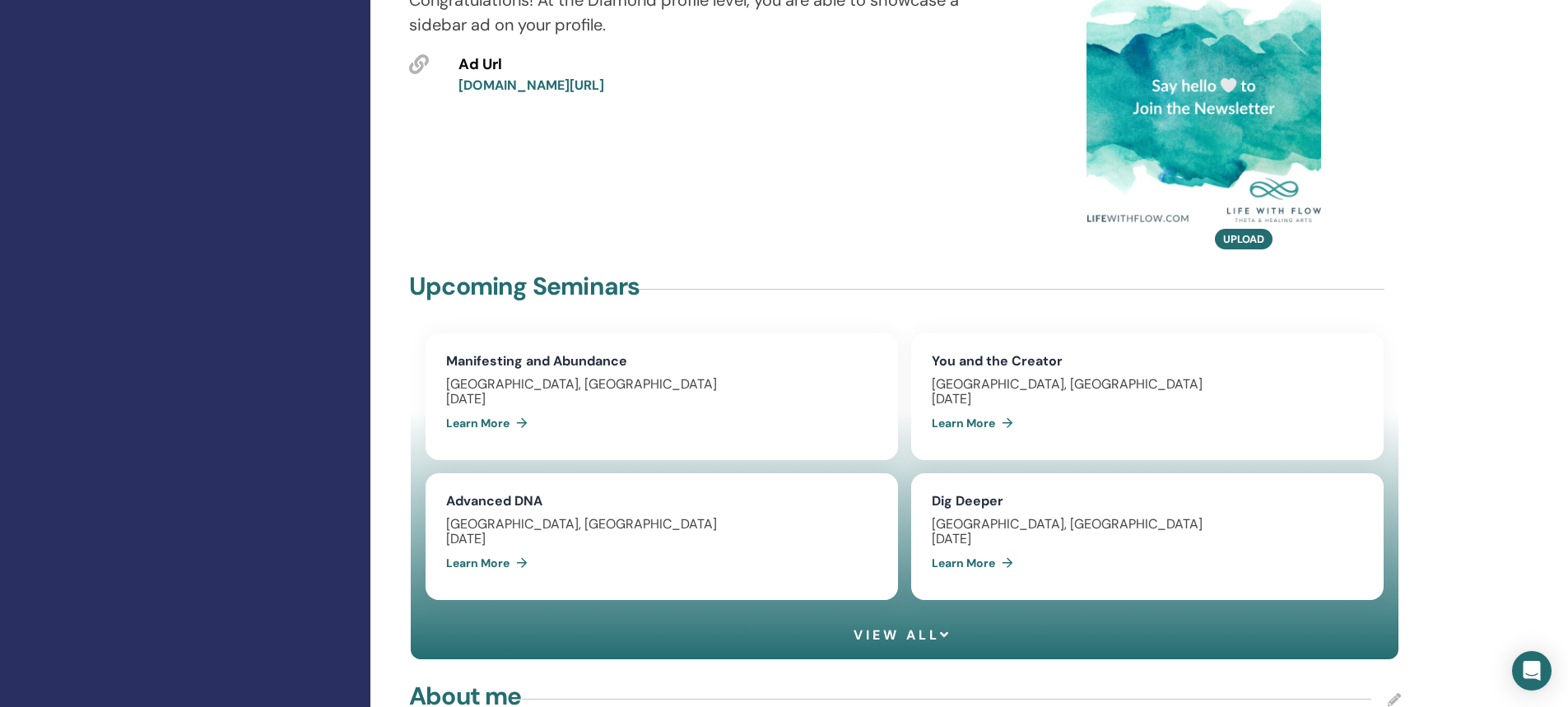
scroll to position [987, 0]
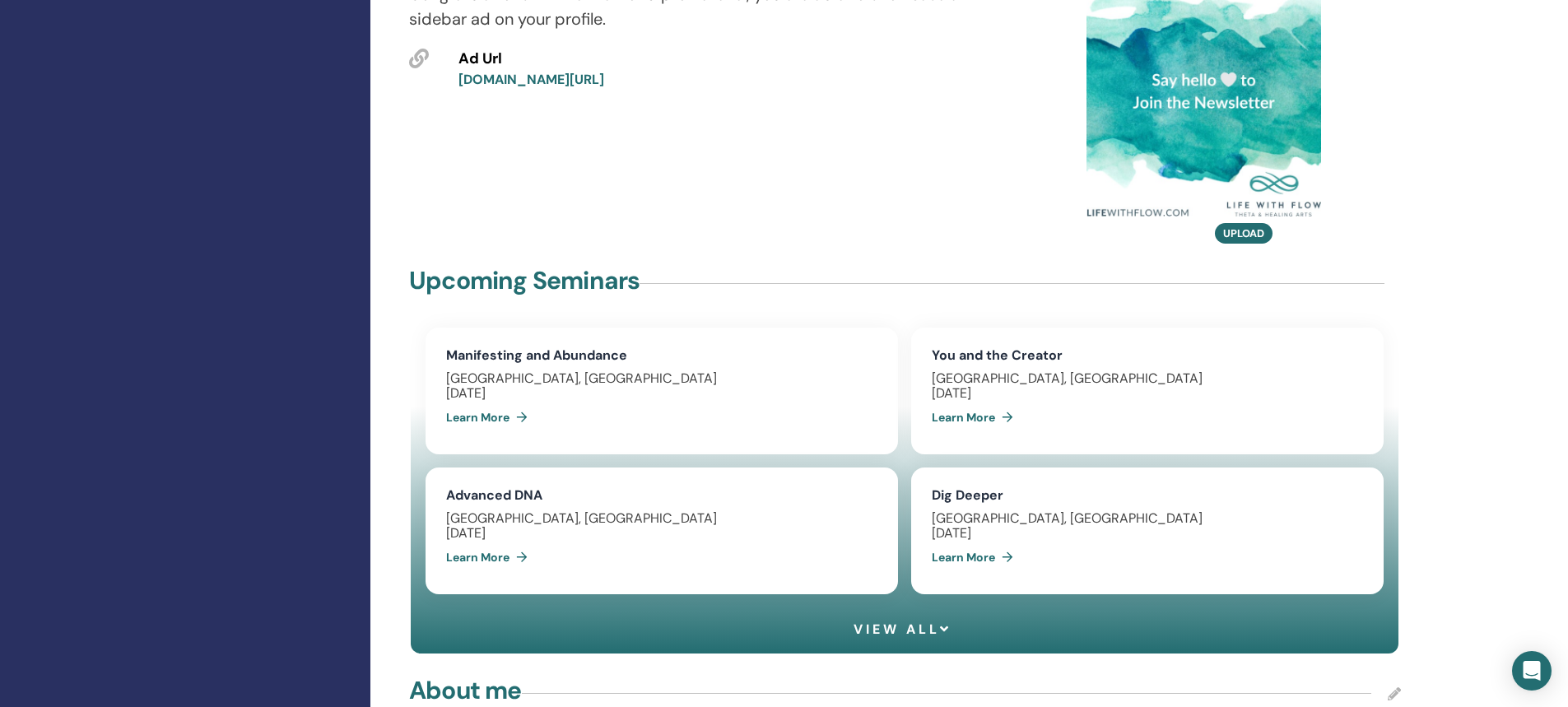
click at [902, 621] on span "View all" at bounding box center [902, 629] width 98 height 16
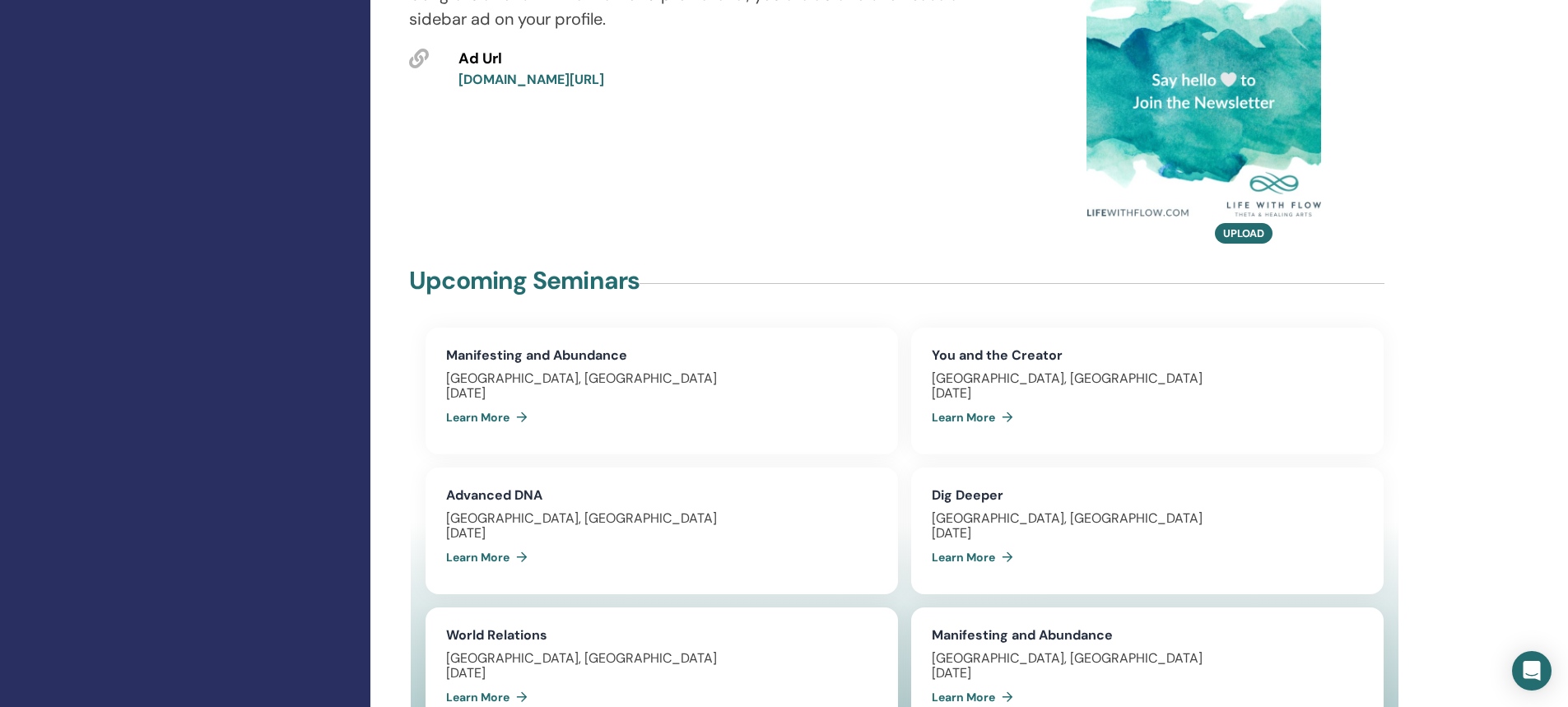
click at [469, 401] on link "Learn More" at bounding box center [489, 417] width 88 height 33
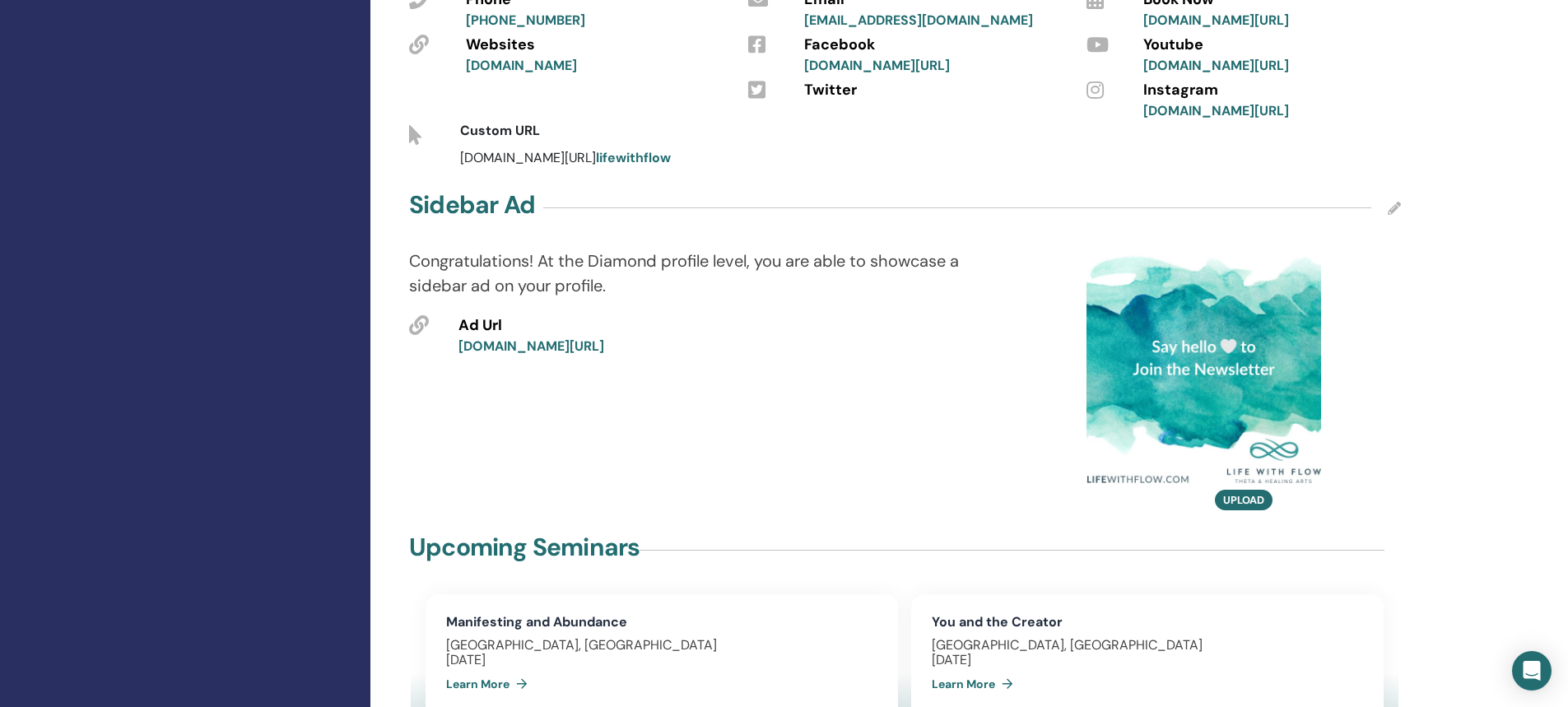
scroll to position [1050, 0]
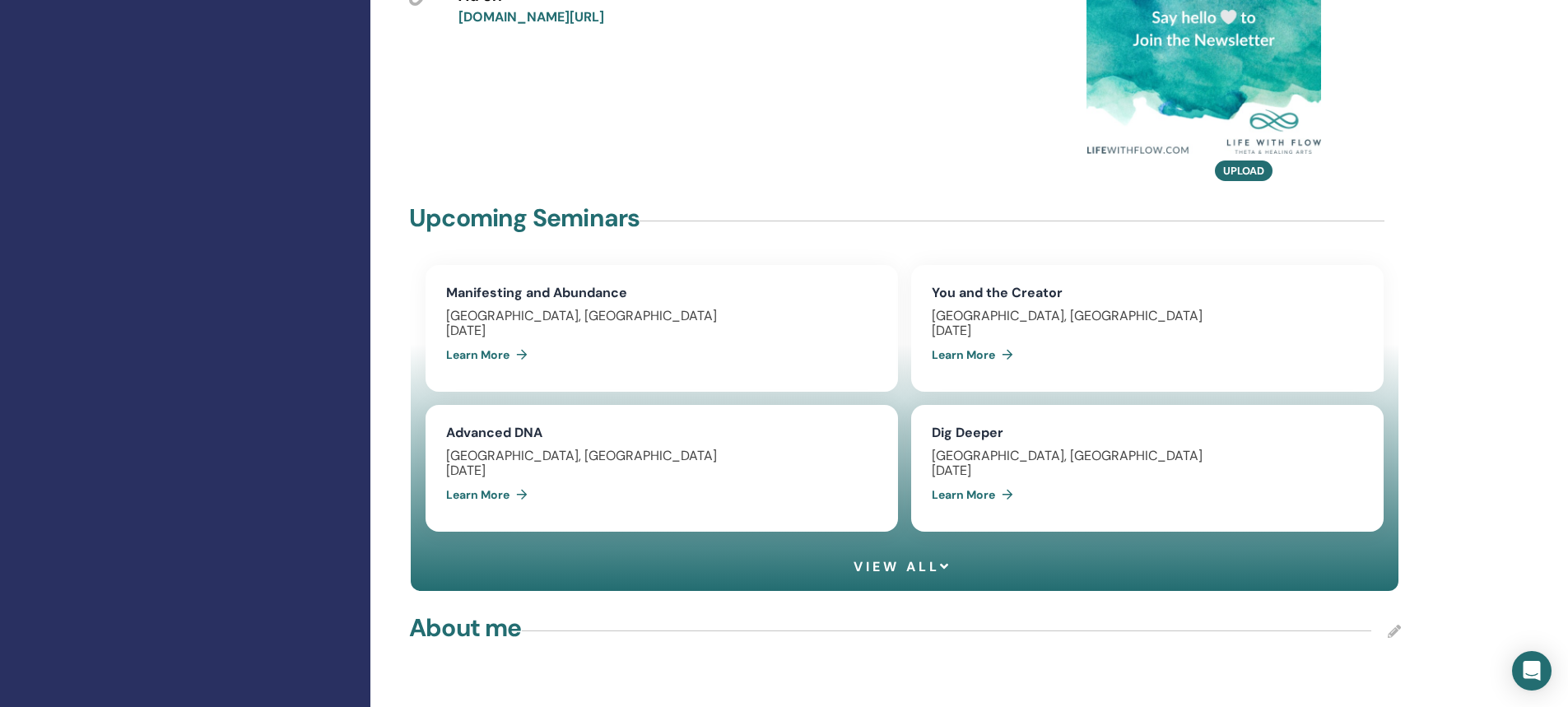
click at [901, 559] on span "View all" at bounding box center [902, 566] width 98 height 16
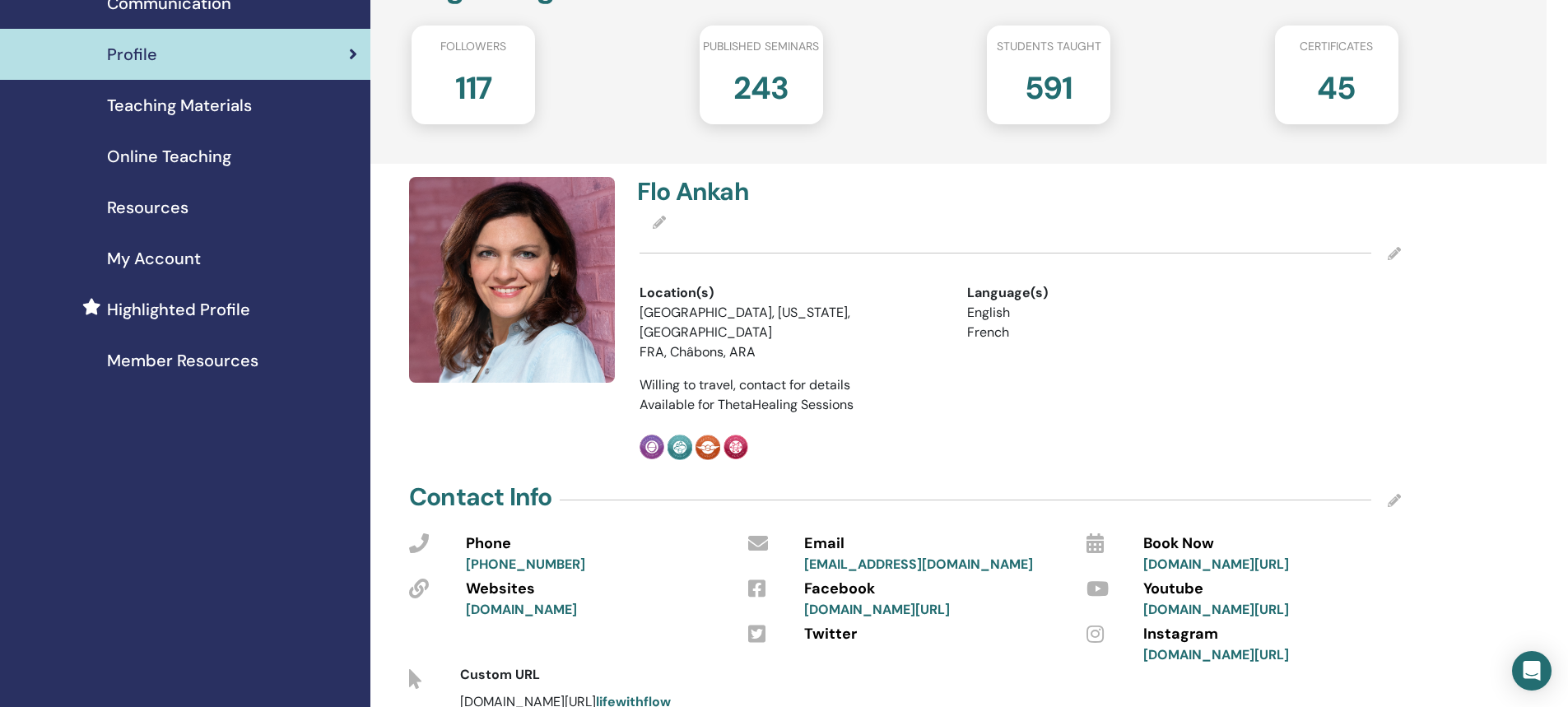
scroll to position [247, 0]
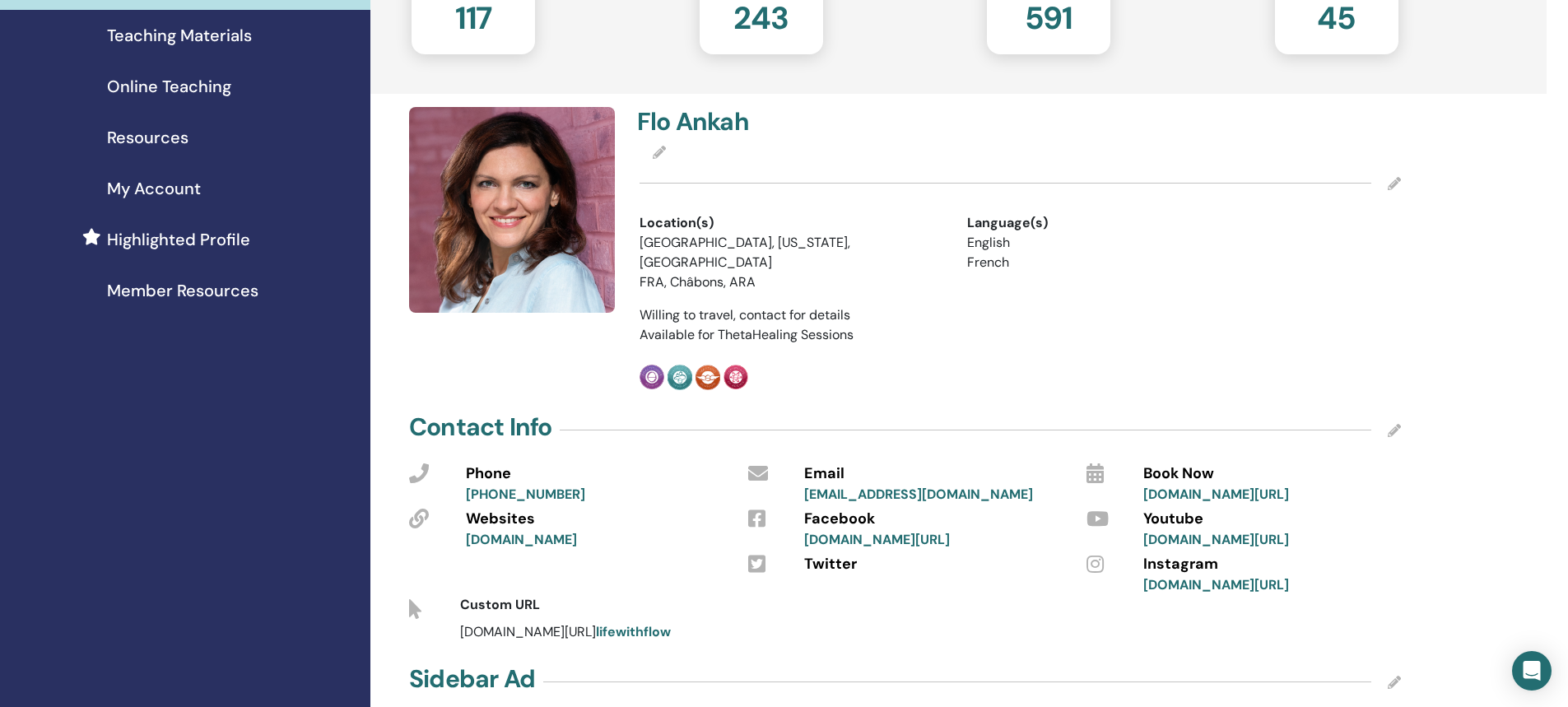
click at [737, 239] on li "[GEOGRAPHIC_DATA], [US_STATE], [GEOGRAPHIC_DATA]" at bounding box center [791, 252] width 303 height 40
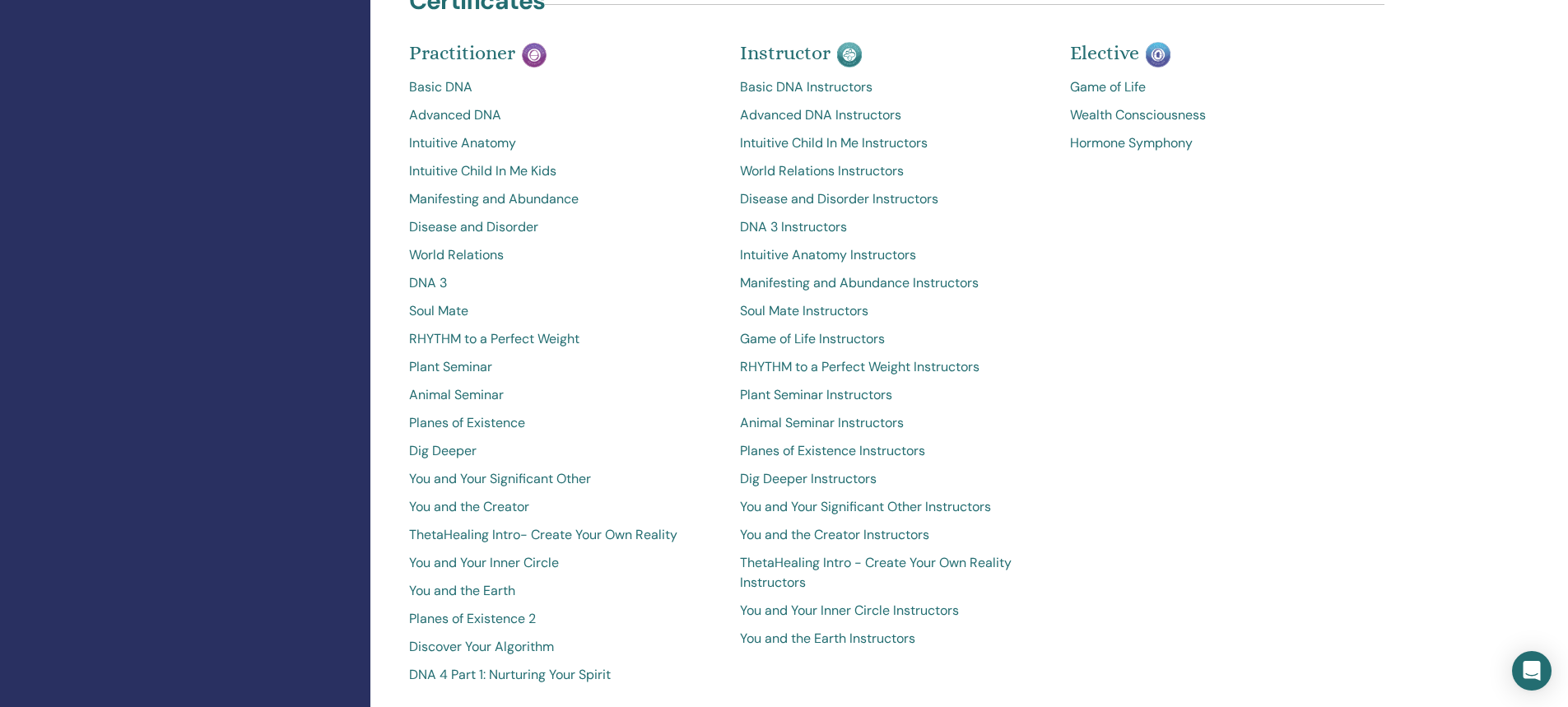
scroll to position [3785, 0]
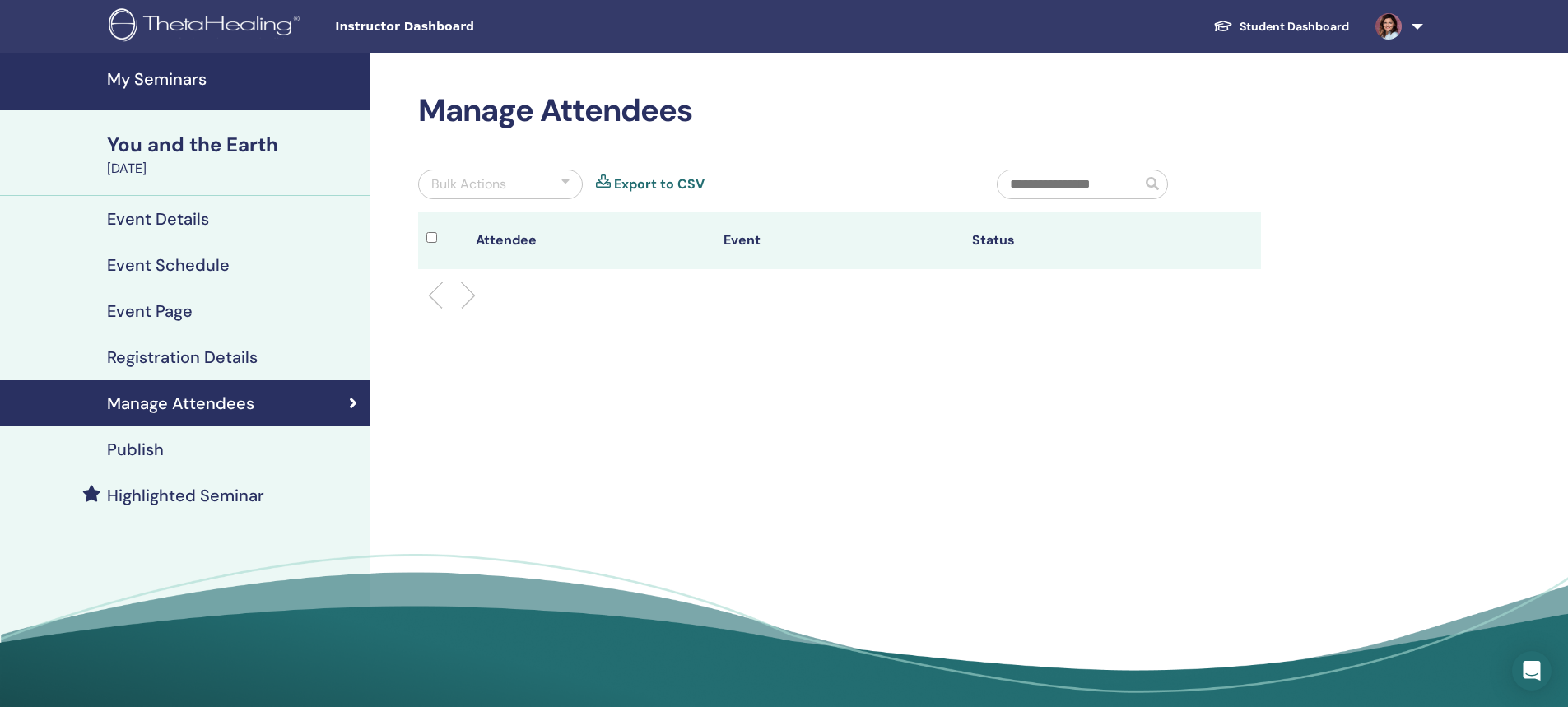
click at [160, 216] on h4 "Event Details" at bounding box center [158, 219] width 102 height 20
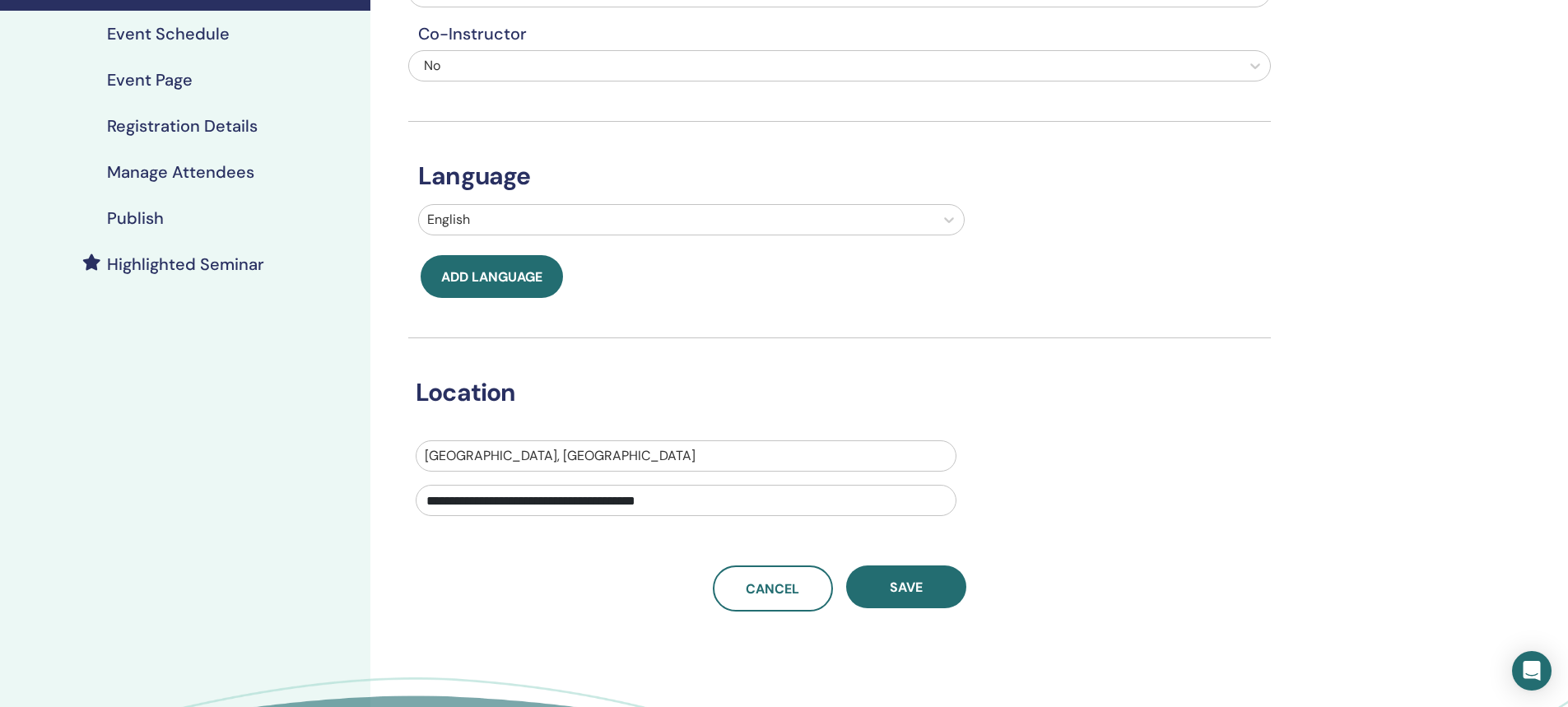
scroll to position [247, 0]
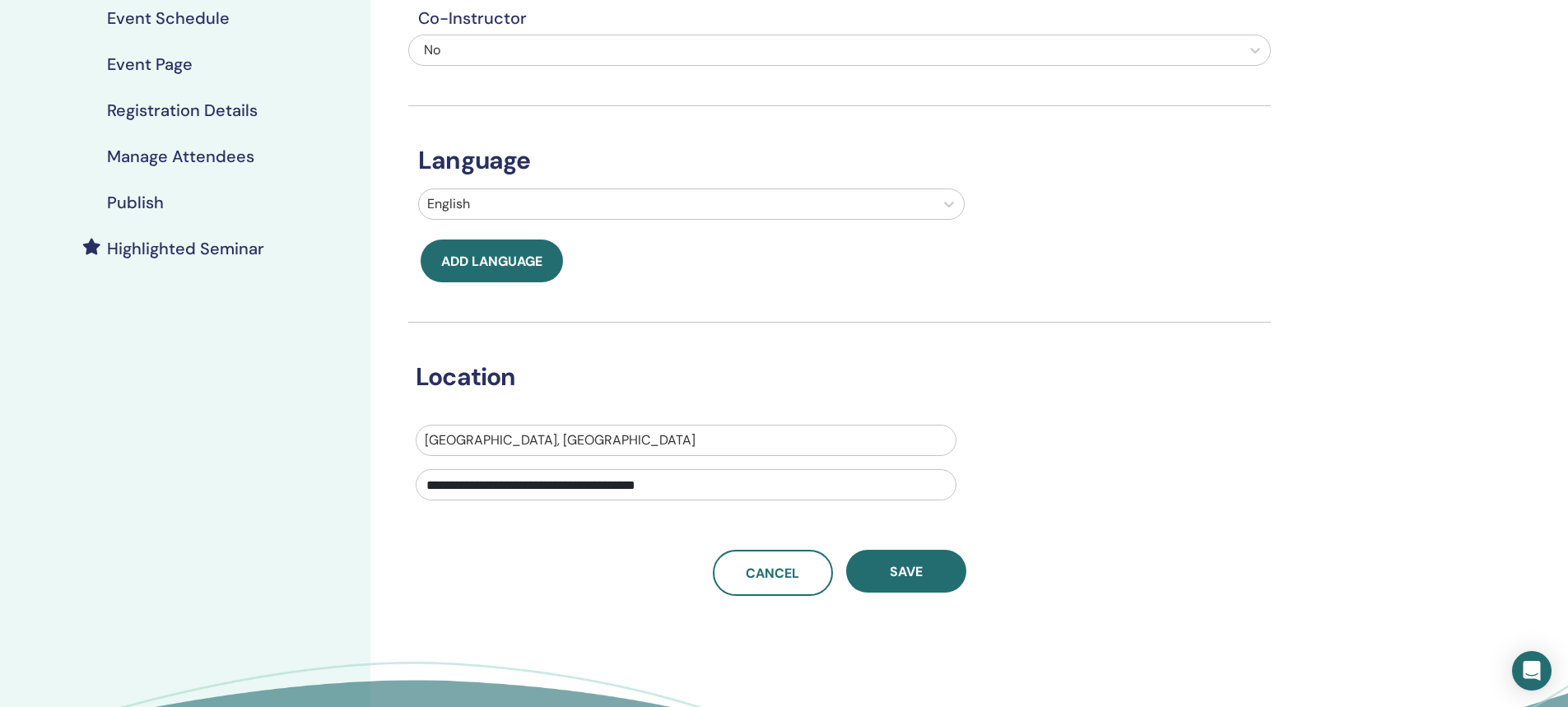
drag, startPoint x: 695, startPoint y: 484, endPoint x: 429, endPoint y: 486, distance: 266.0
click at [429, 486] on input "**********" at bounding box center [686, 485] width 541 height 31
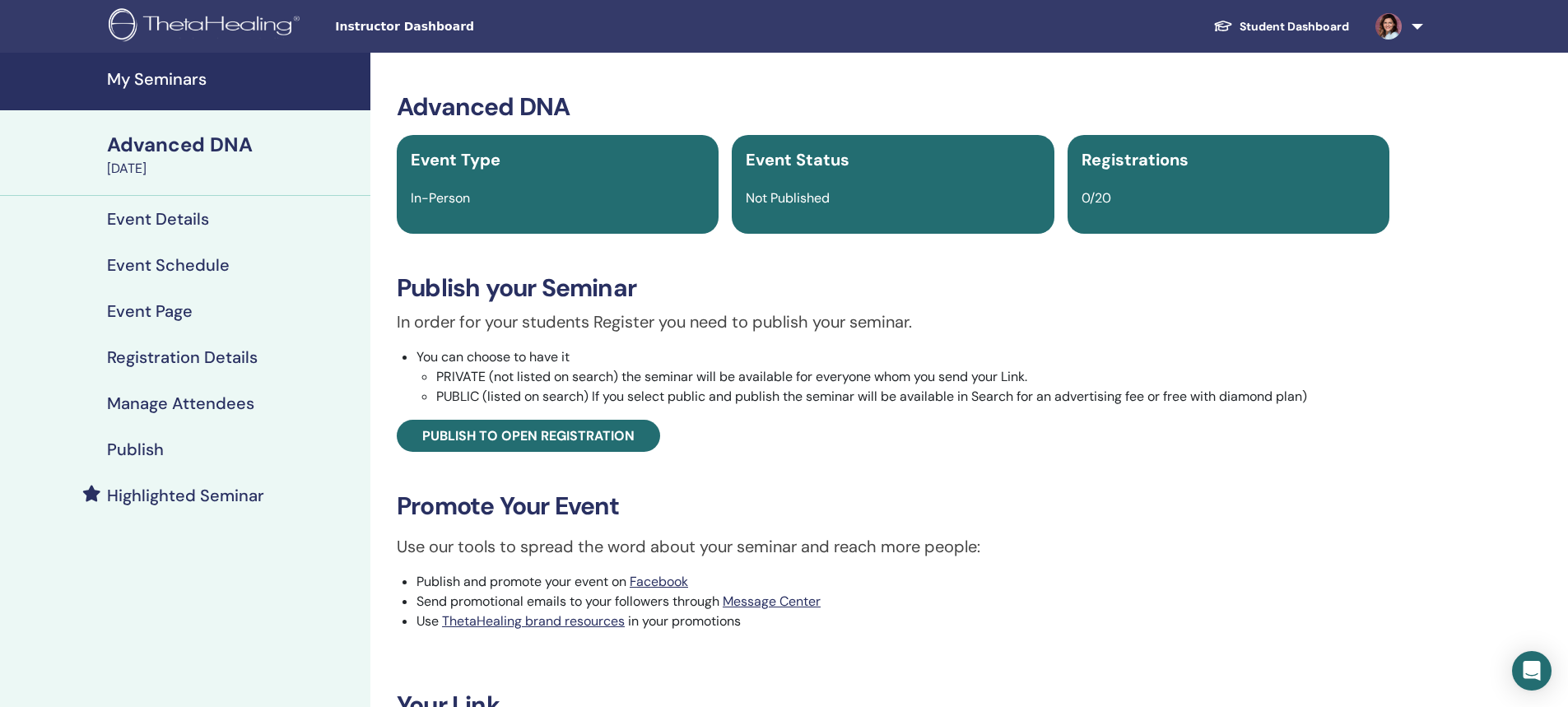
click at [132, 450] on h4 "Publish" at bounding box center [134, 449] width 56 height 20
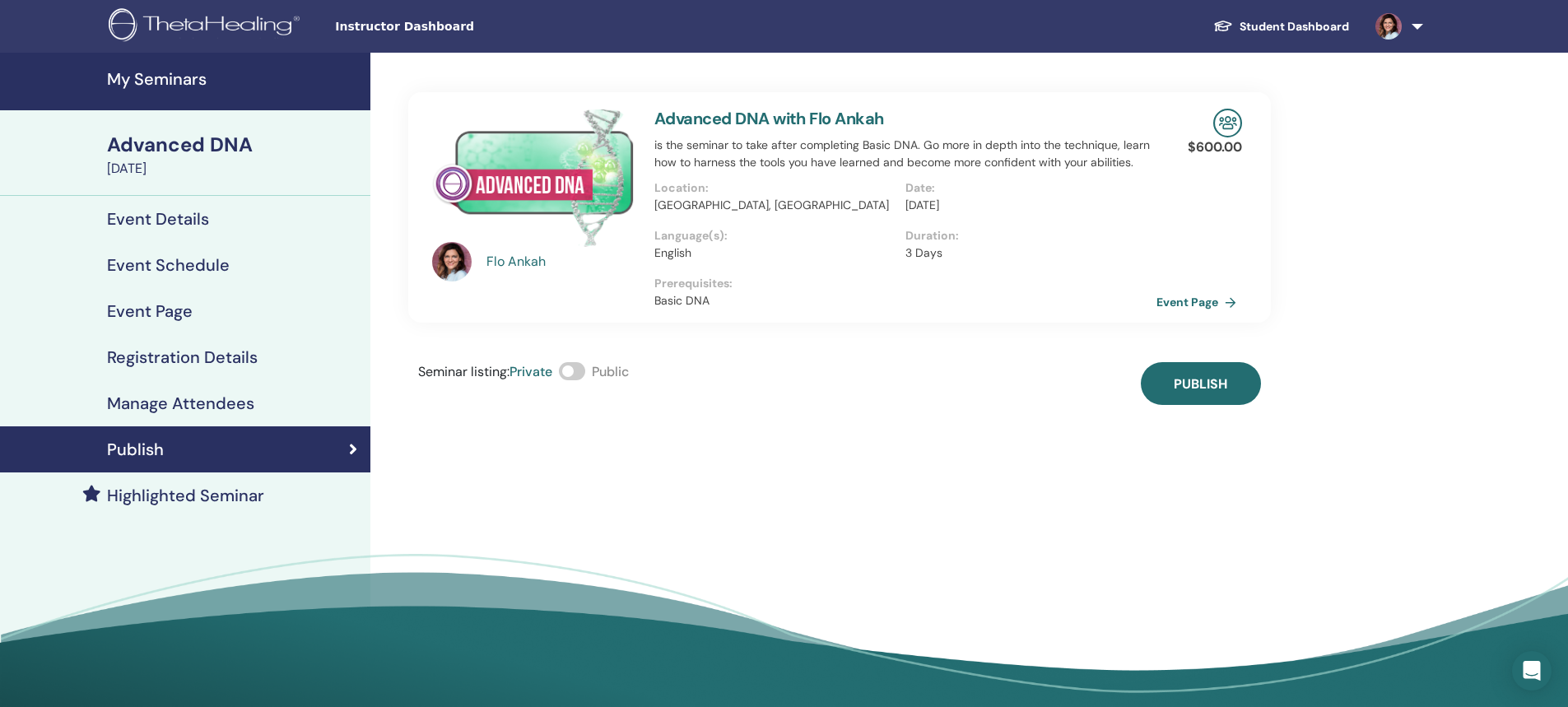
click at [579, 370] on span at bounding box center [572, 370] width 26 height 18
click at [1202, 379] on span "Publish" at bounding box center [1201, 384] width 54 height 17
click at [1176, 304] on link "Event Page" at bounding box center [1203, 302] width 87 height 24
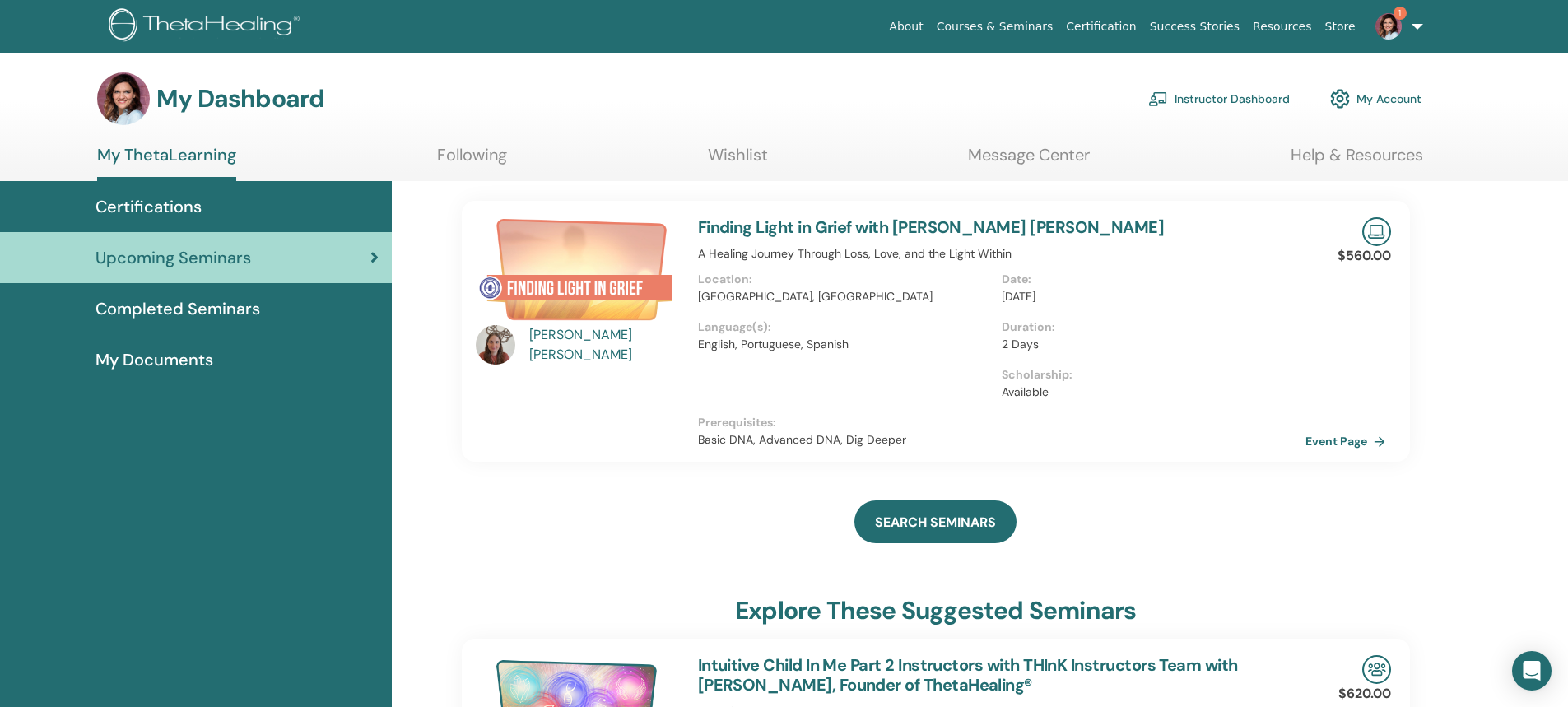
click at [1222, 99] on link "Instructor Dashboard" at bounding box center [1218, 99] width 141 height 36
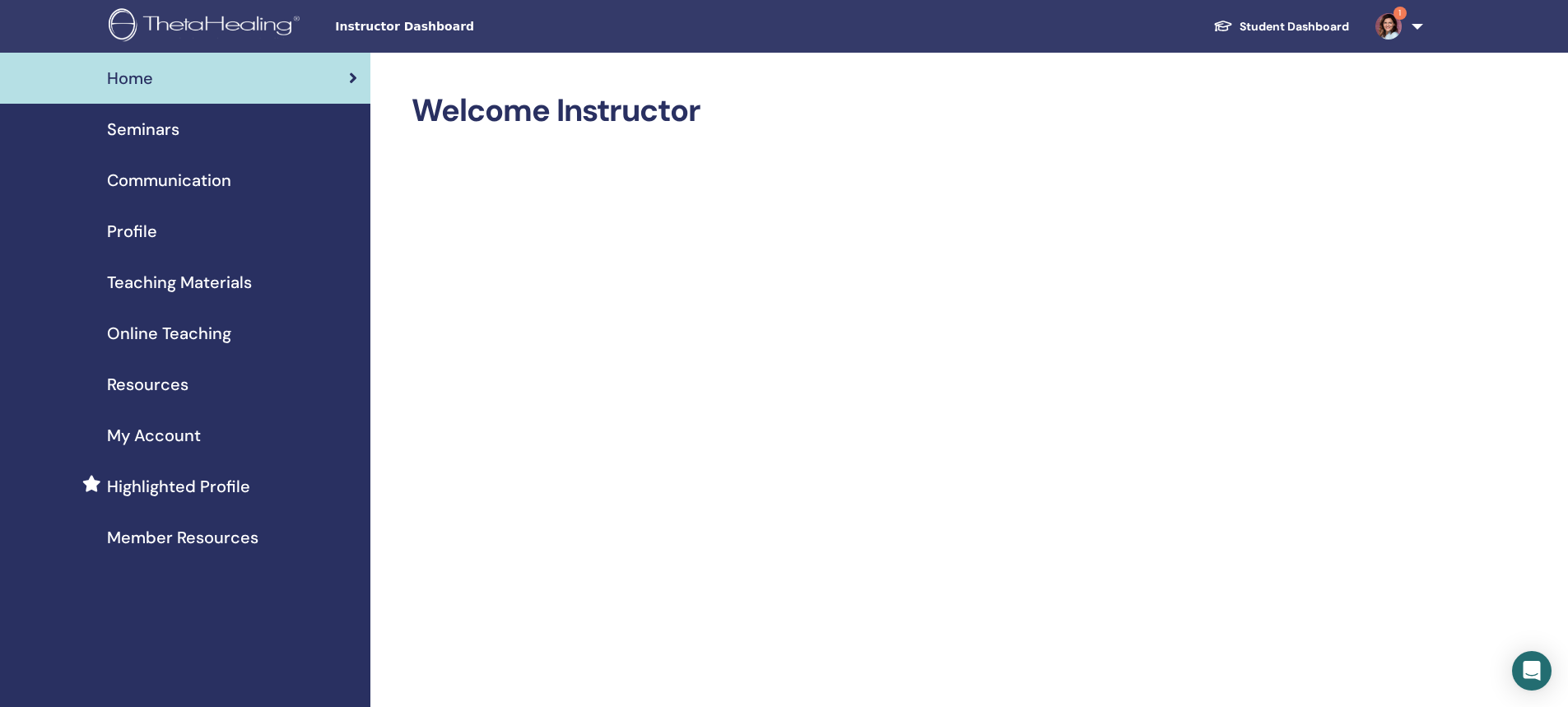
click at [167, 131] on span "Seminars" at bounding box center [142, 129] width 72 height 24
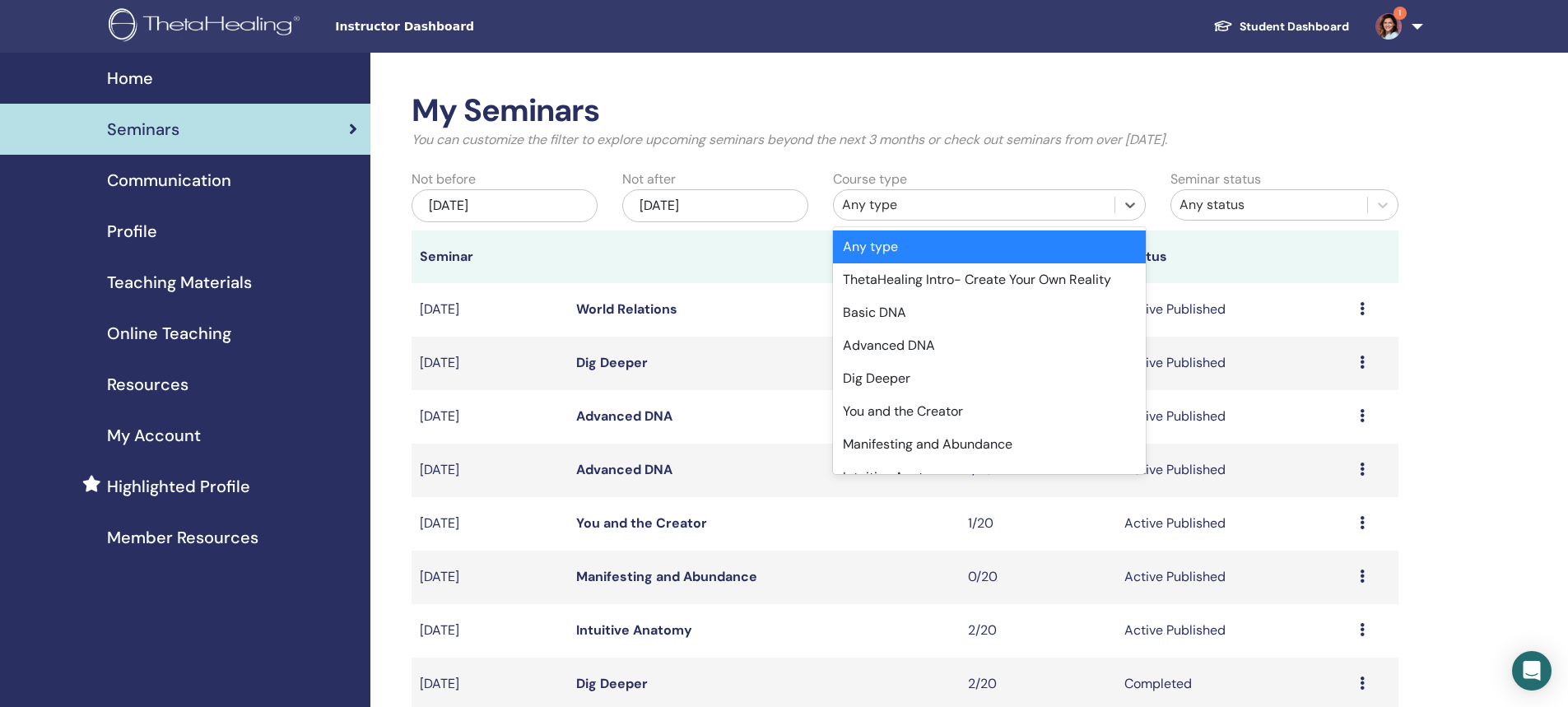
click at [886, 206] on div "Any type" at bounding box center [974, 205] width 264 height 20
click at [868, 344] on div "Advanced DNA" at bounding box center [989, 345] width 312 height 33
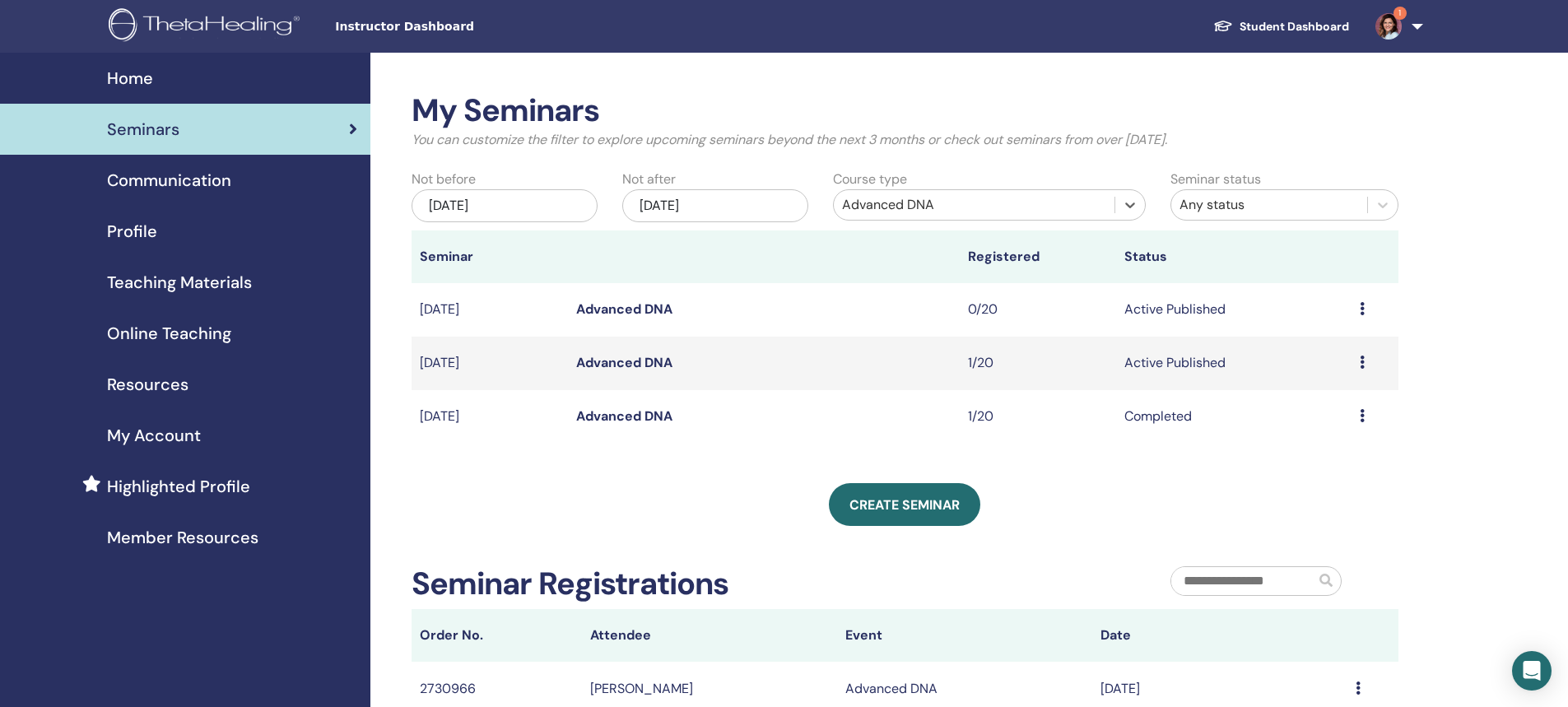
click at [615, 308] on link "Advanced DNA" at bounding box center [624, 309] width 96 height 17
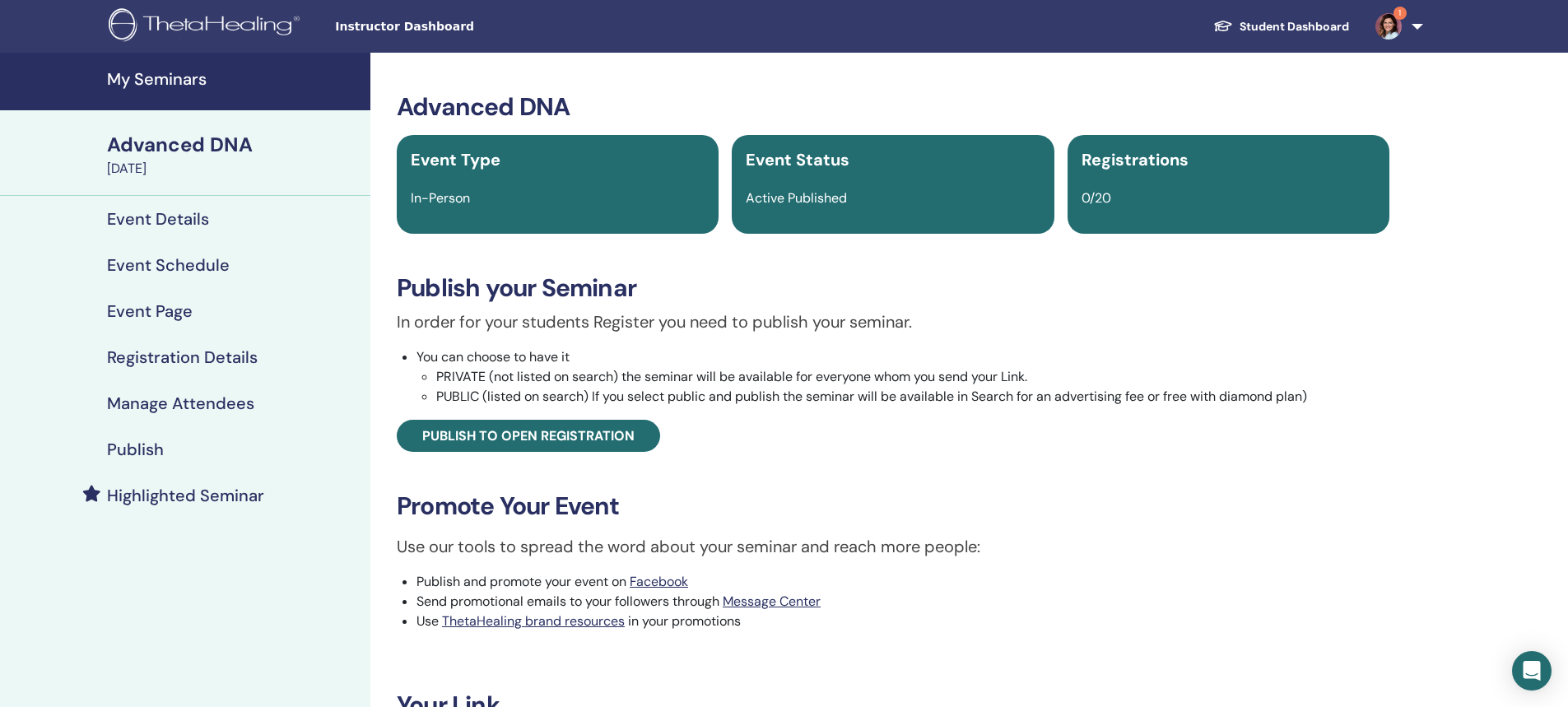
click at [186, 398] on h4 "Manage Attendees" at bounding box center [180, 403] width 148 height 20
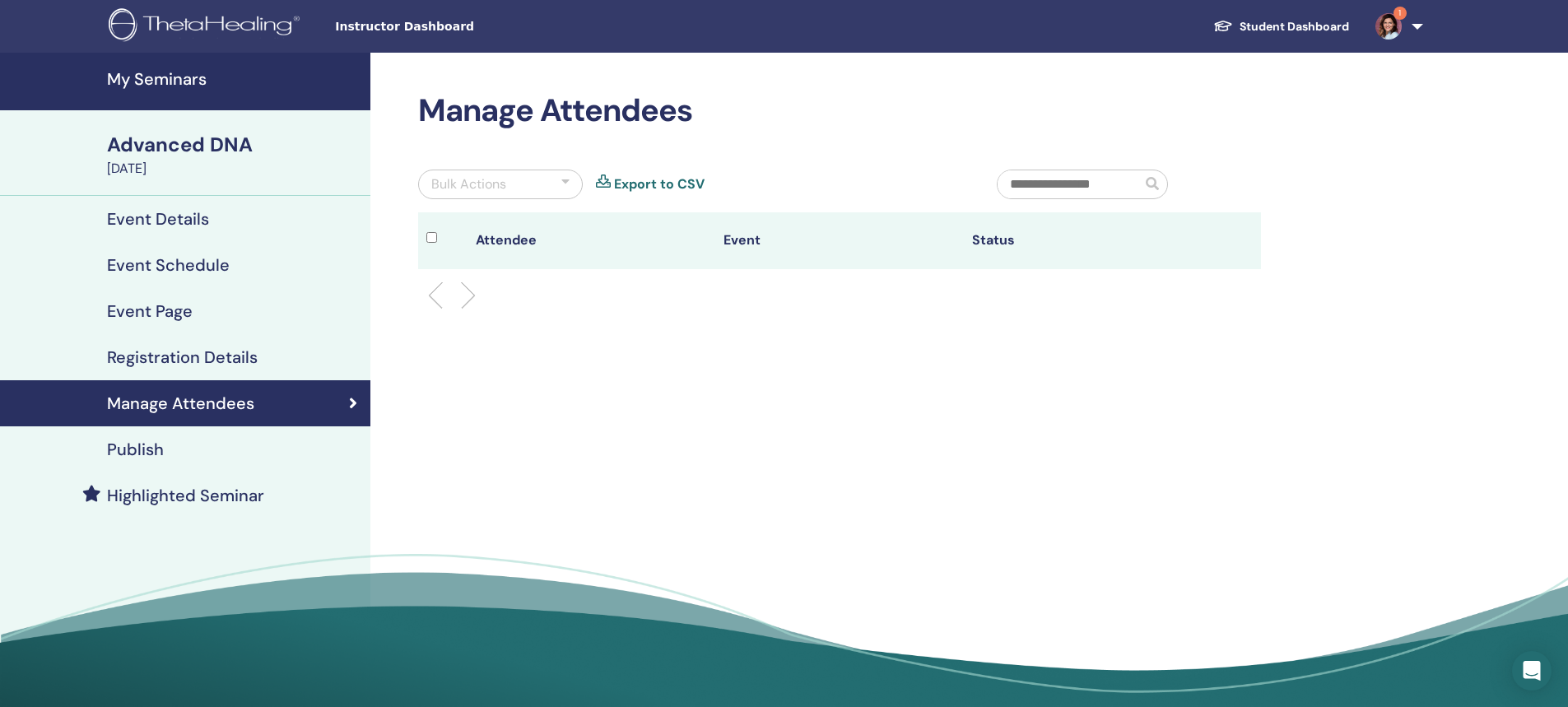
click at [1416, 27] on link "1" at bounding box center [1396, 26] width 68 height 53
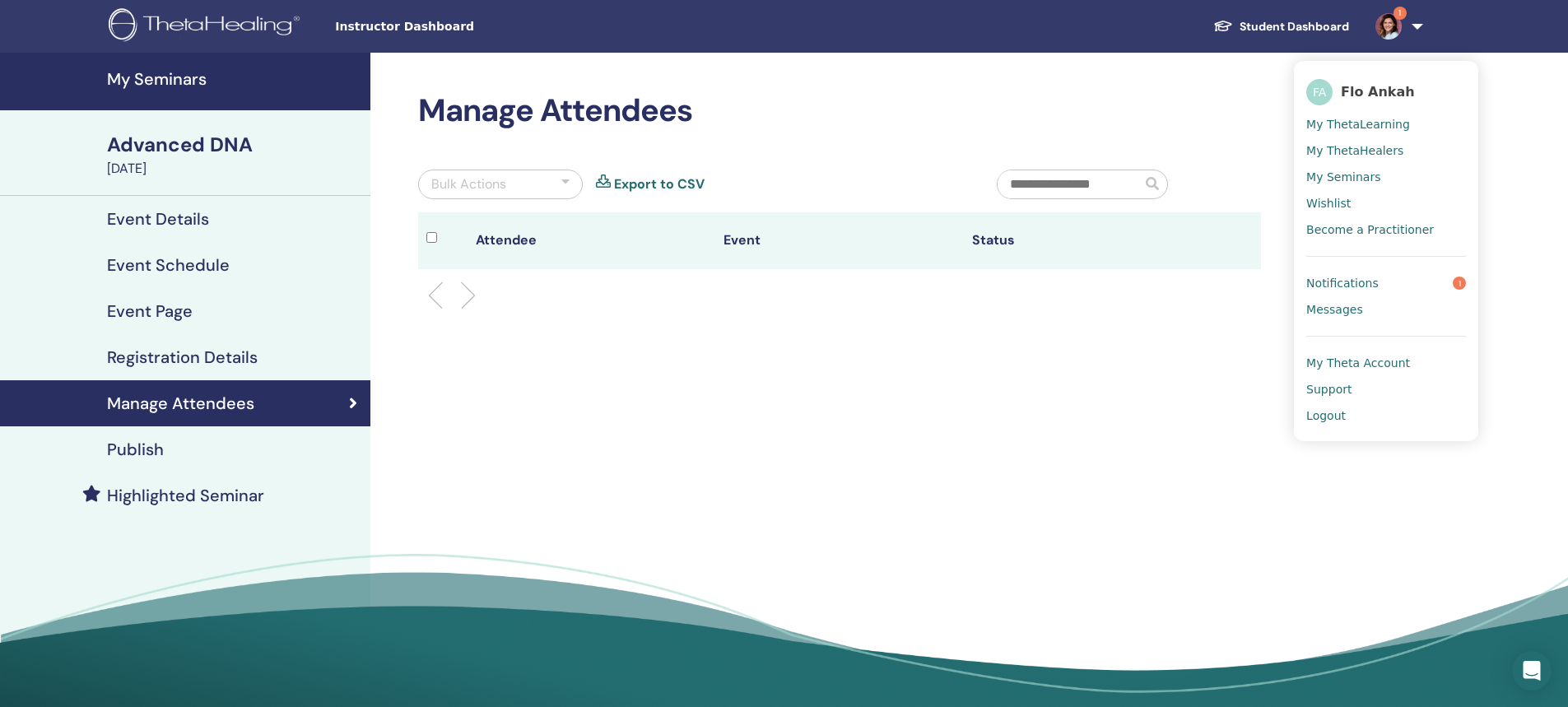
click at [1339, 174] on span "My Seminars" at bounding box center [1342, 176] width 74 height 15
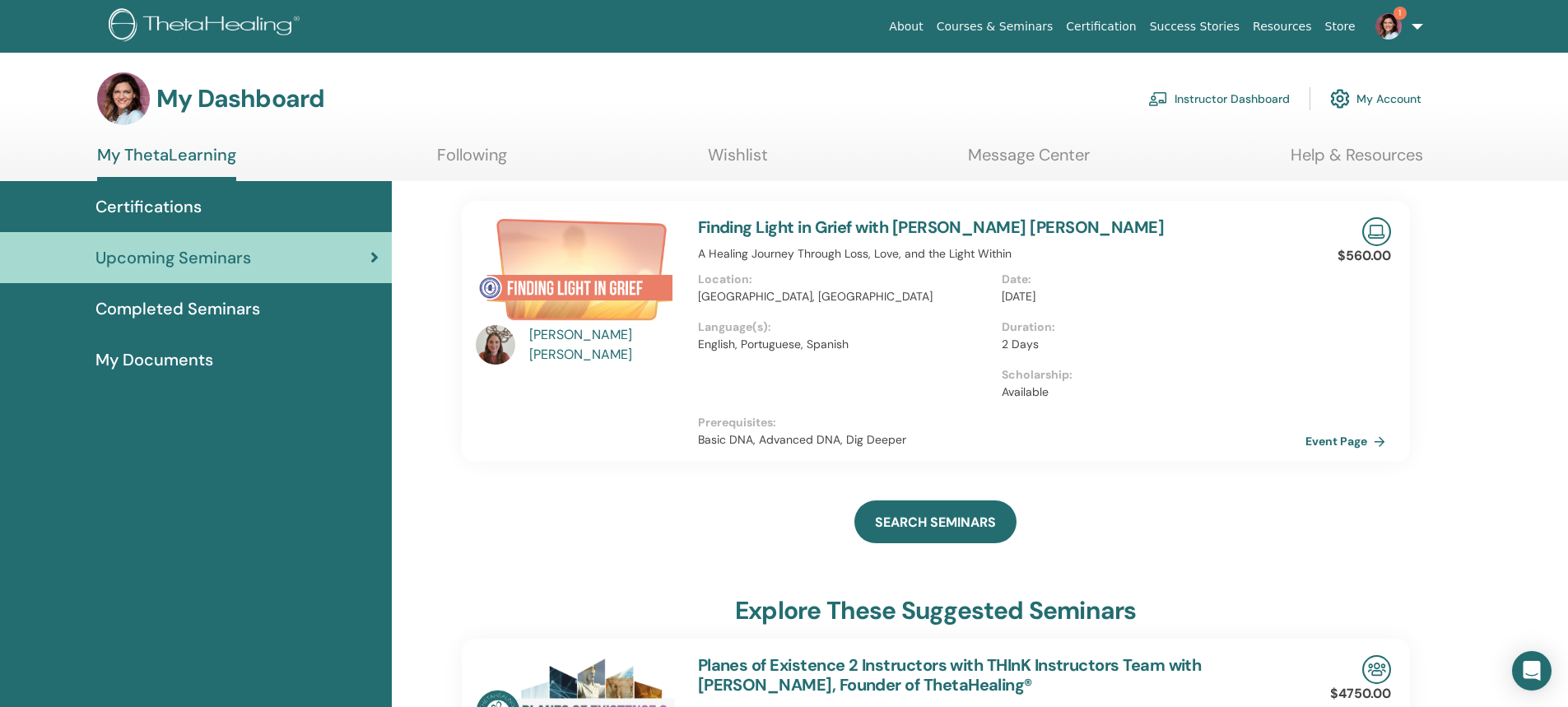
click at [1191, 101] on link "Instructor Dashboard" at bounding box center [1218, 99] width 141 height 36
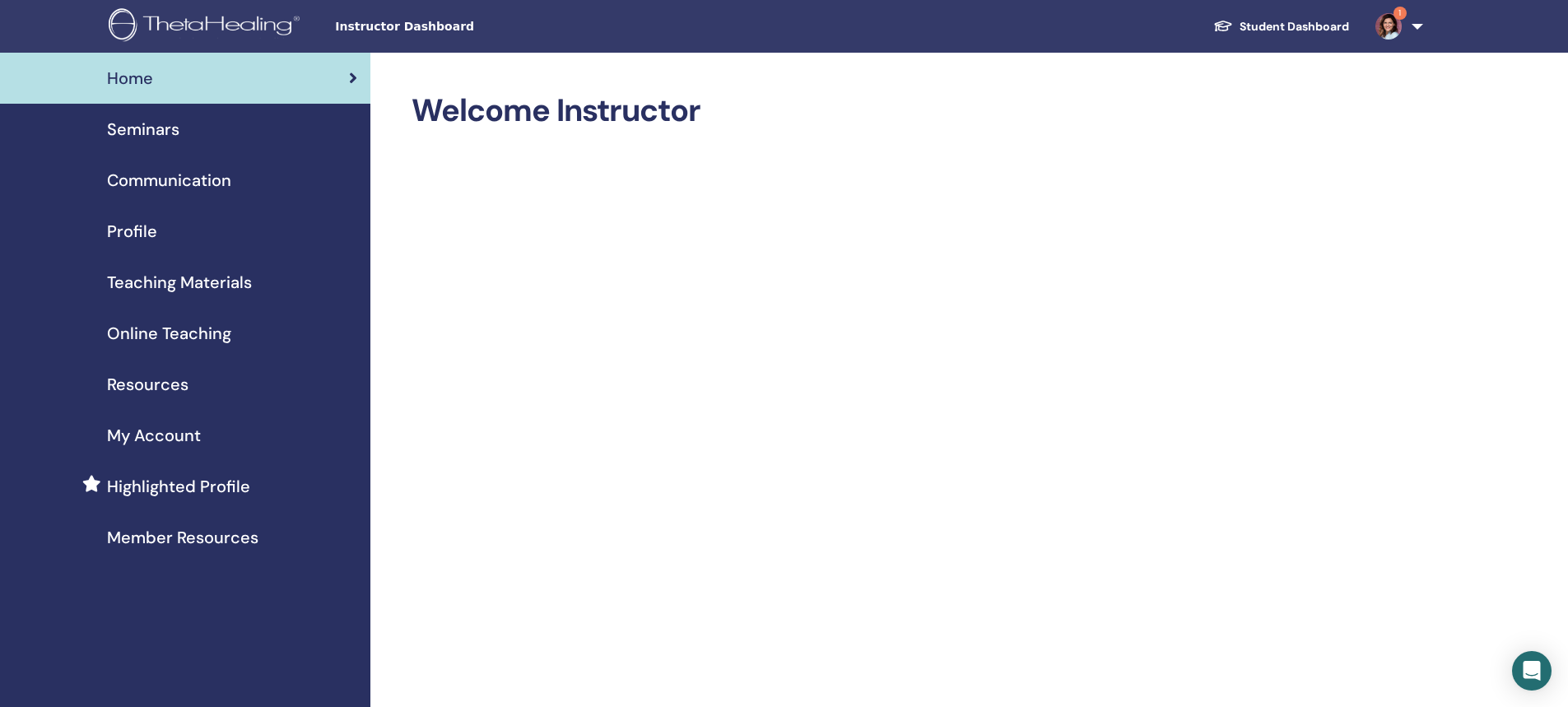
click at [165, 129] on span "Seminars" at bounding box center [142, 129] width 72 height 24
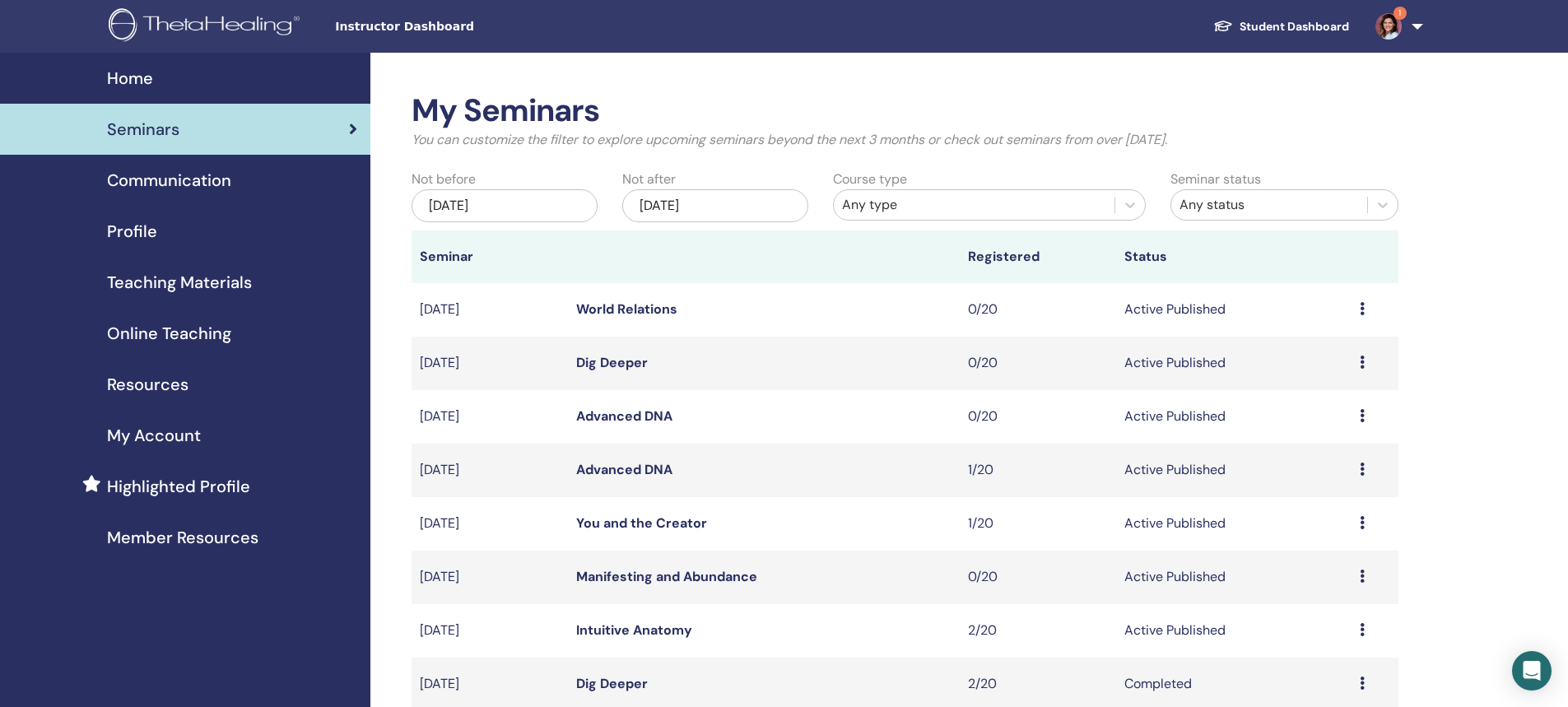
click at [868, 205] on div "Any type" at bounding box center [974, 205] width 264 height 20
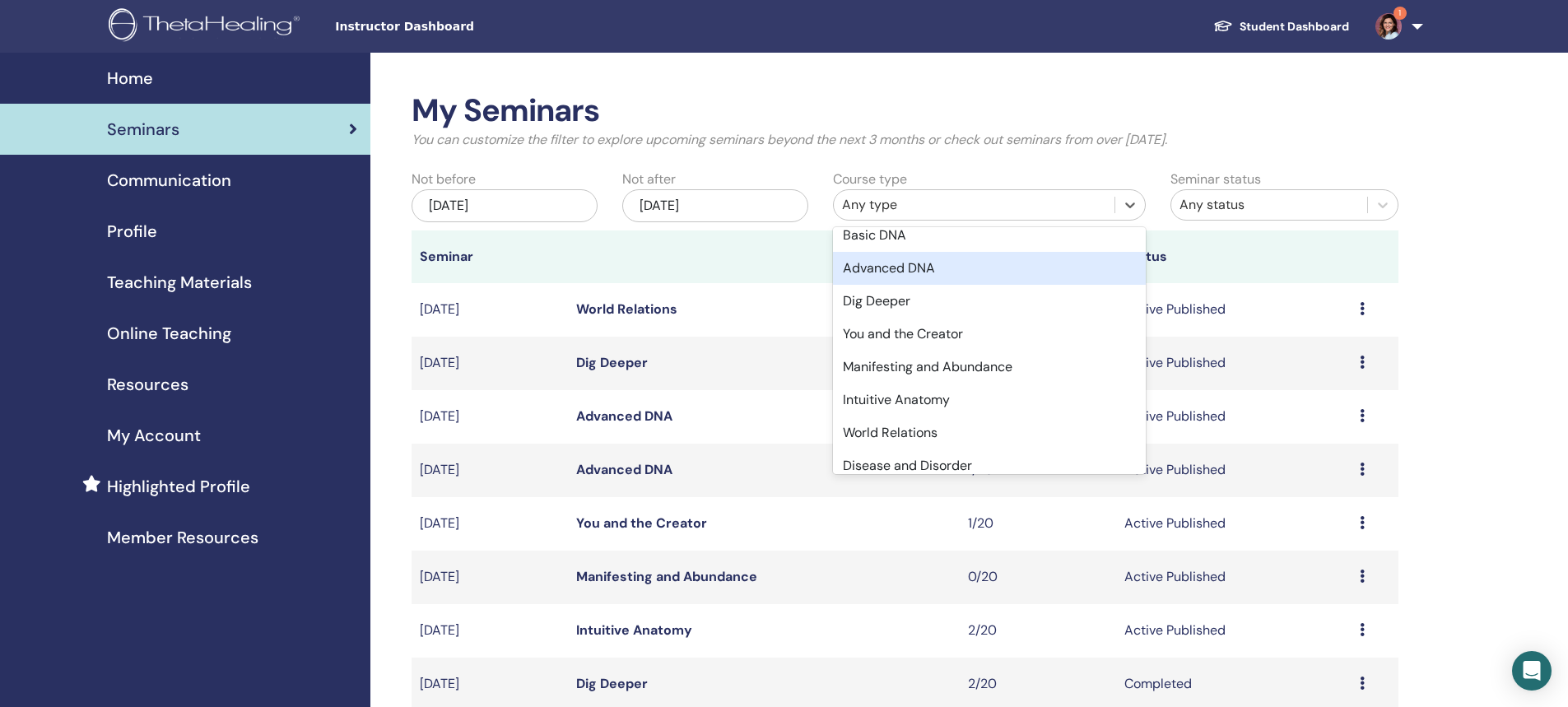
scroll to position [165, 0]
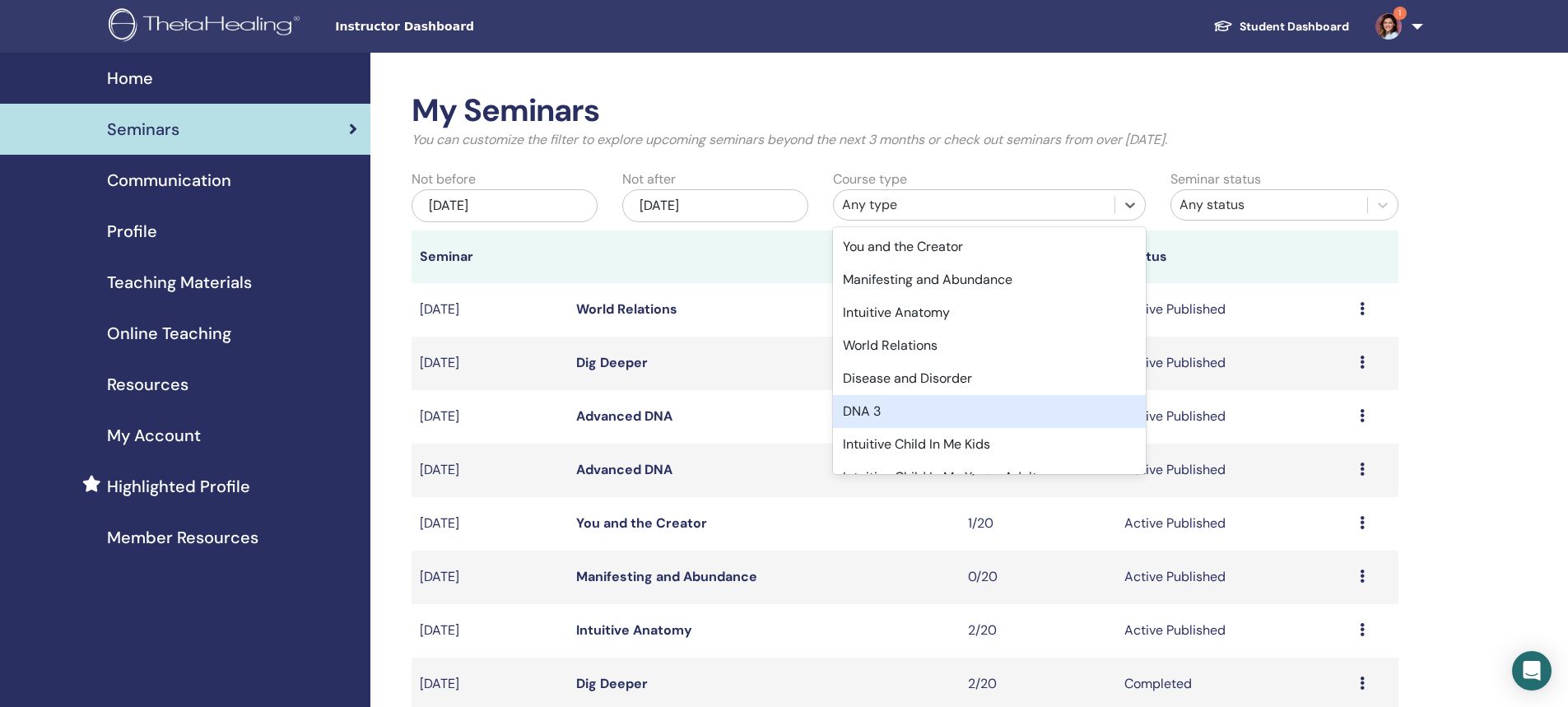
click at [871, 412] on div "DNA 3" at bounding box center [989, 411] width 312 height 33
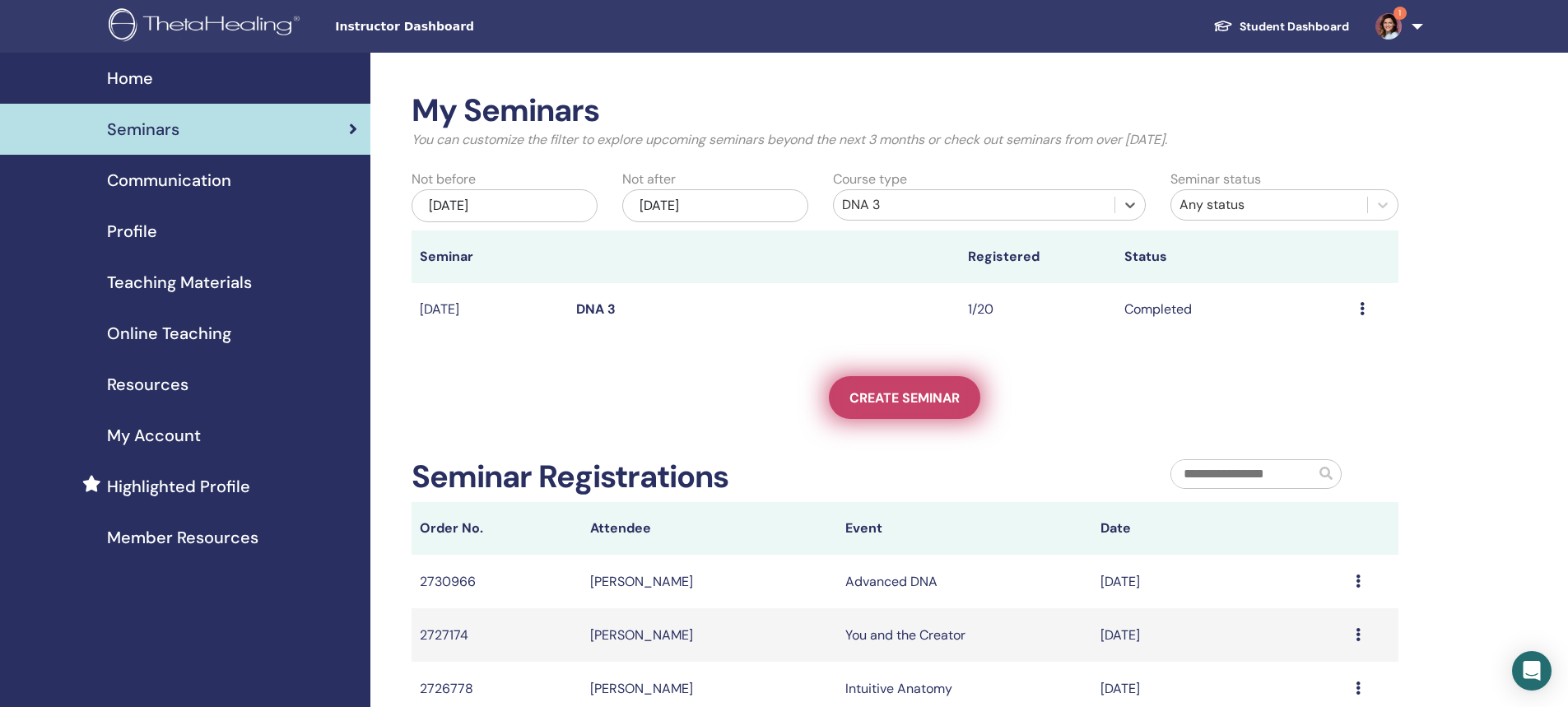
click at [939, 399] on span "Create seminar" at bounding box center [904, 398] width 110 height 17
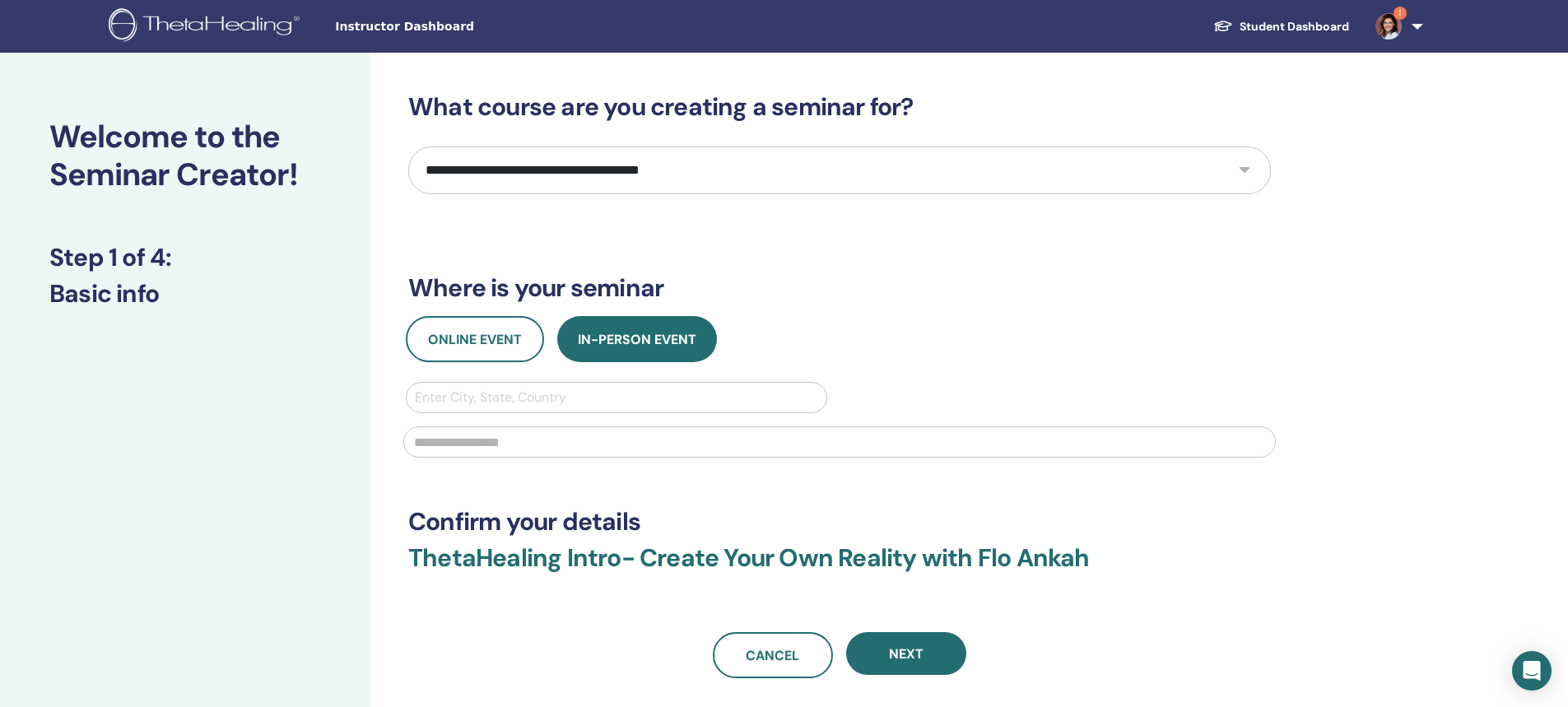
click at [571, 178] on select "**********" at bounding box center [839, 170] width 863 height 48
select select "**"
click at [408, 147] on select "**********" at bounding box center [839, 170] width 863 height 48
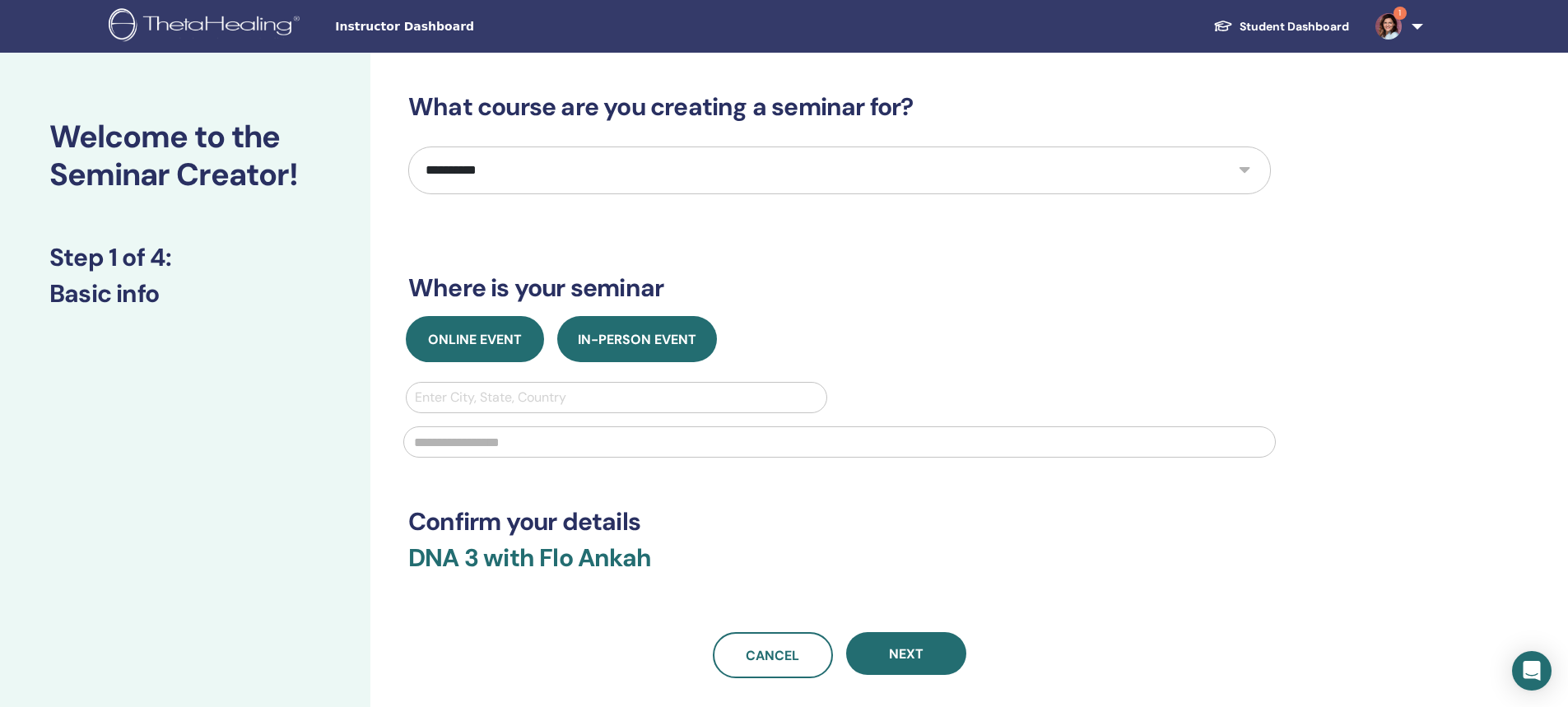
click at [469, 344] on span "Online Event" at bounding box center [475, 339] width 94 height 17
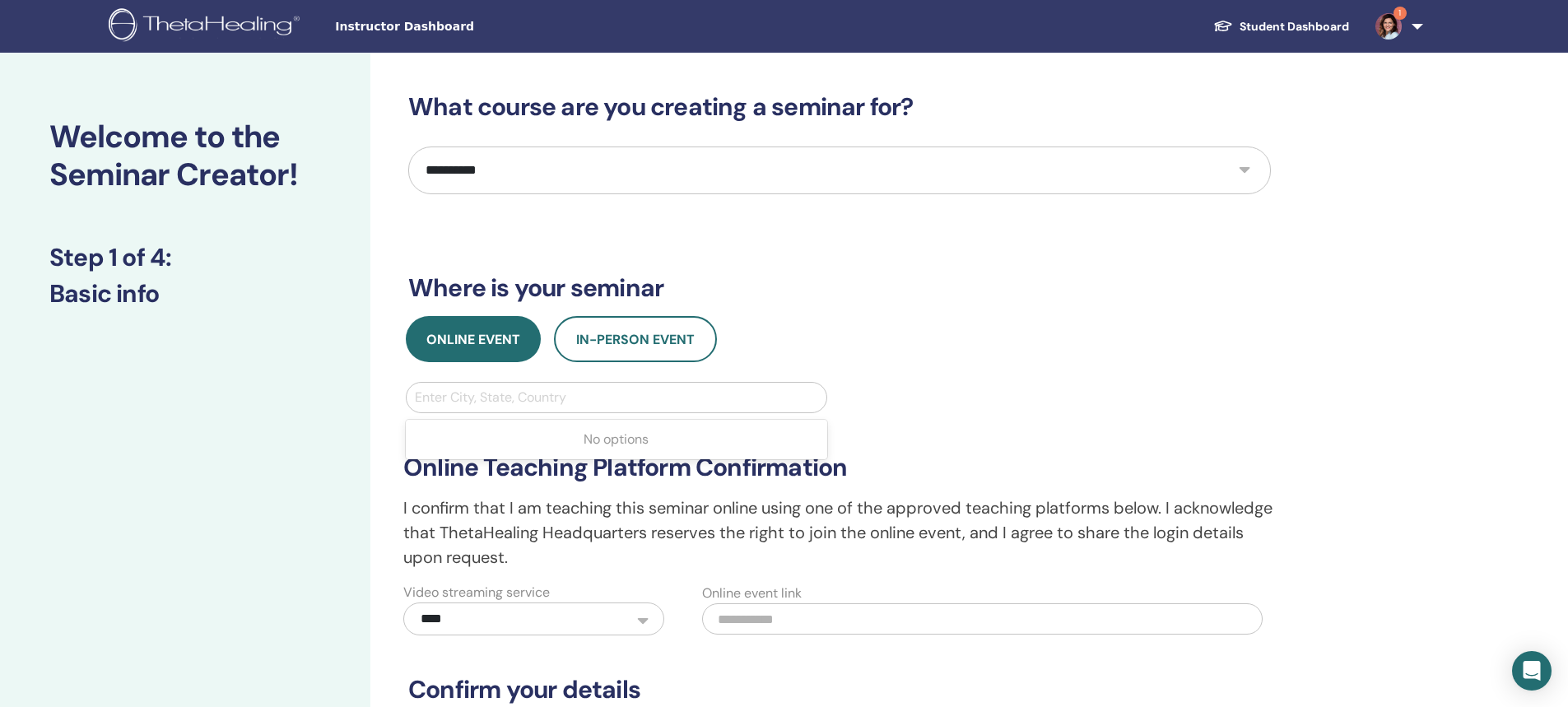
click at [469, 396] on div at bounding box center [616, 397] width 403 height 23
type input "******"
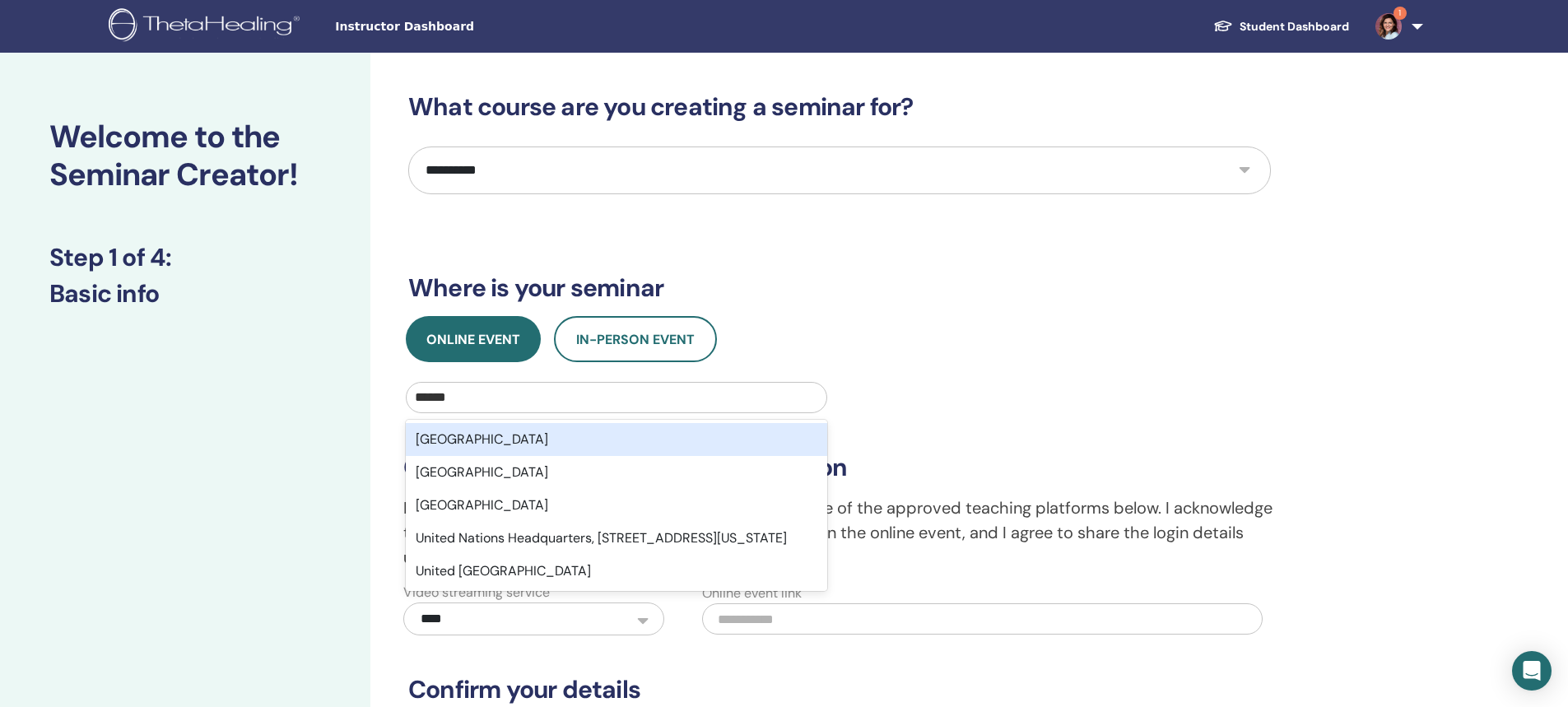
click at [474, 437] on div "United States" at bounding box center [617, 440] width 422 height 33
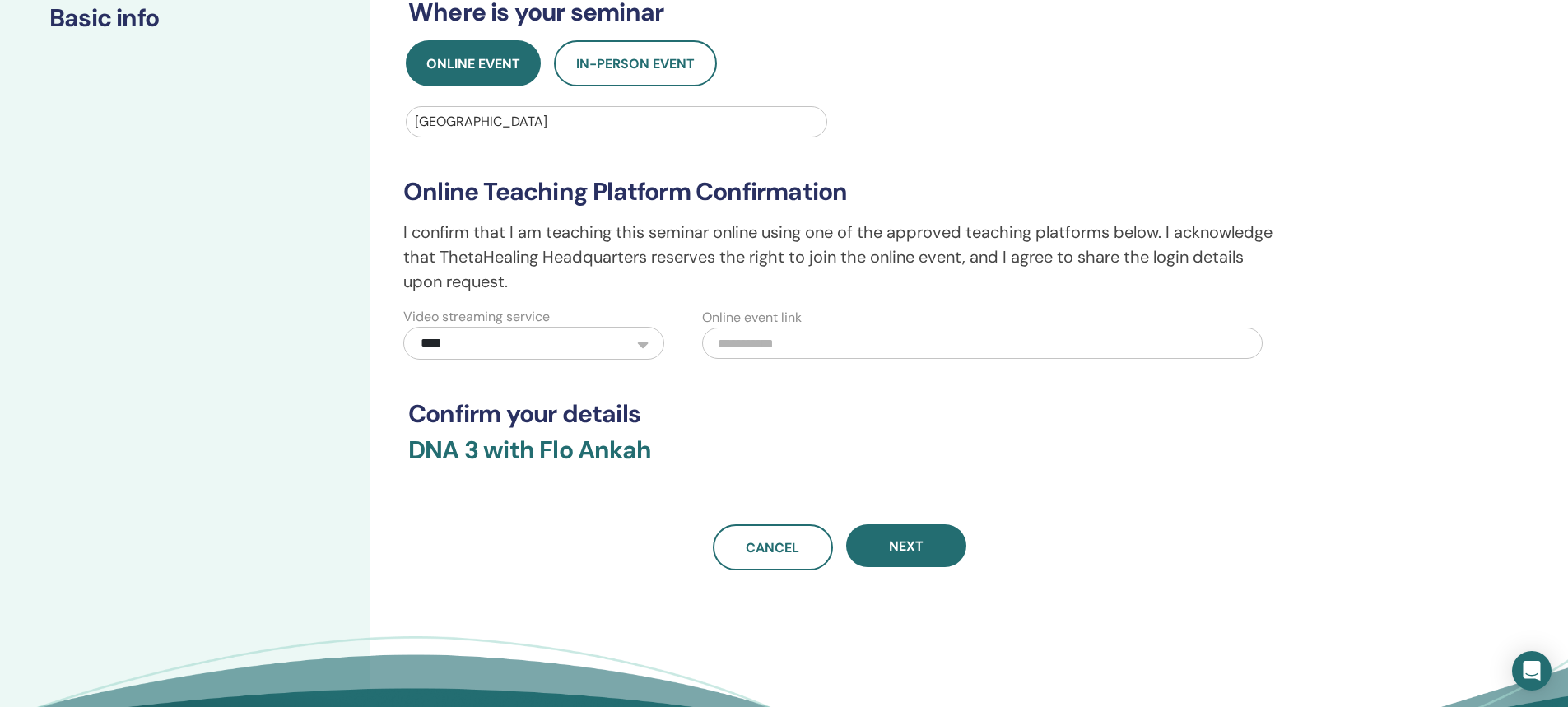
scroll to position [329, 0]
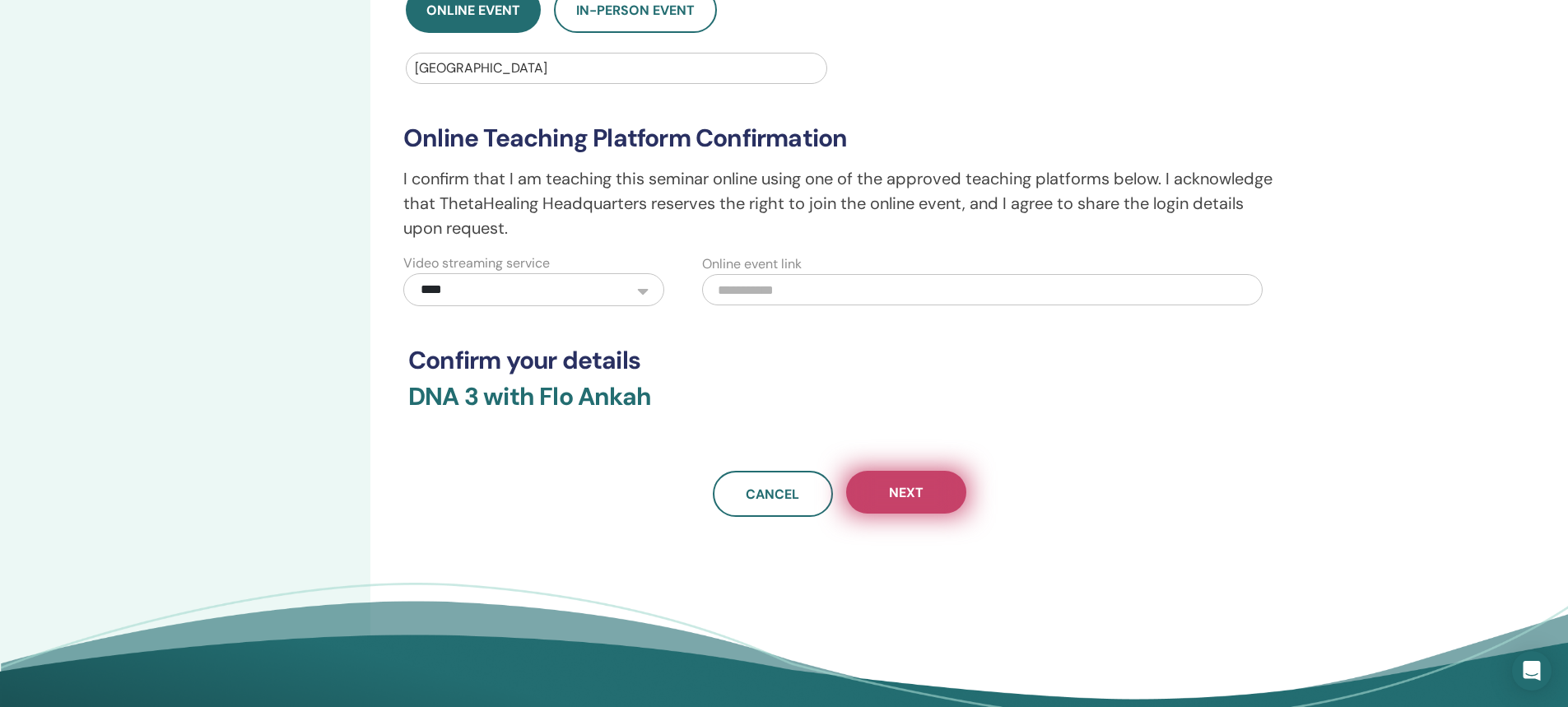
click at [893, 498] on span "Next" at bounding box center [906, 493] width 35 height 17
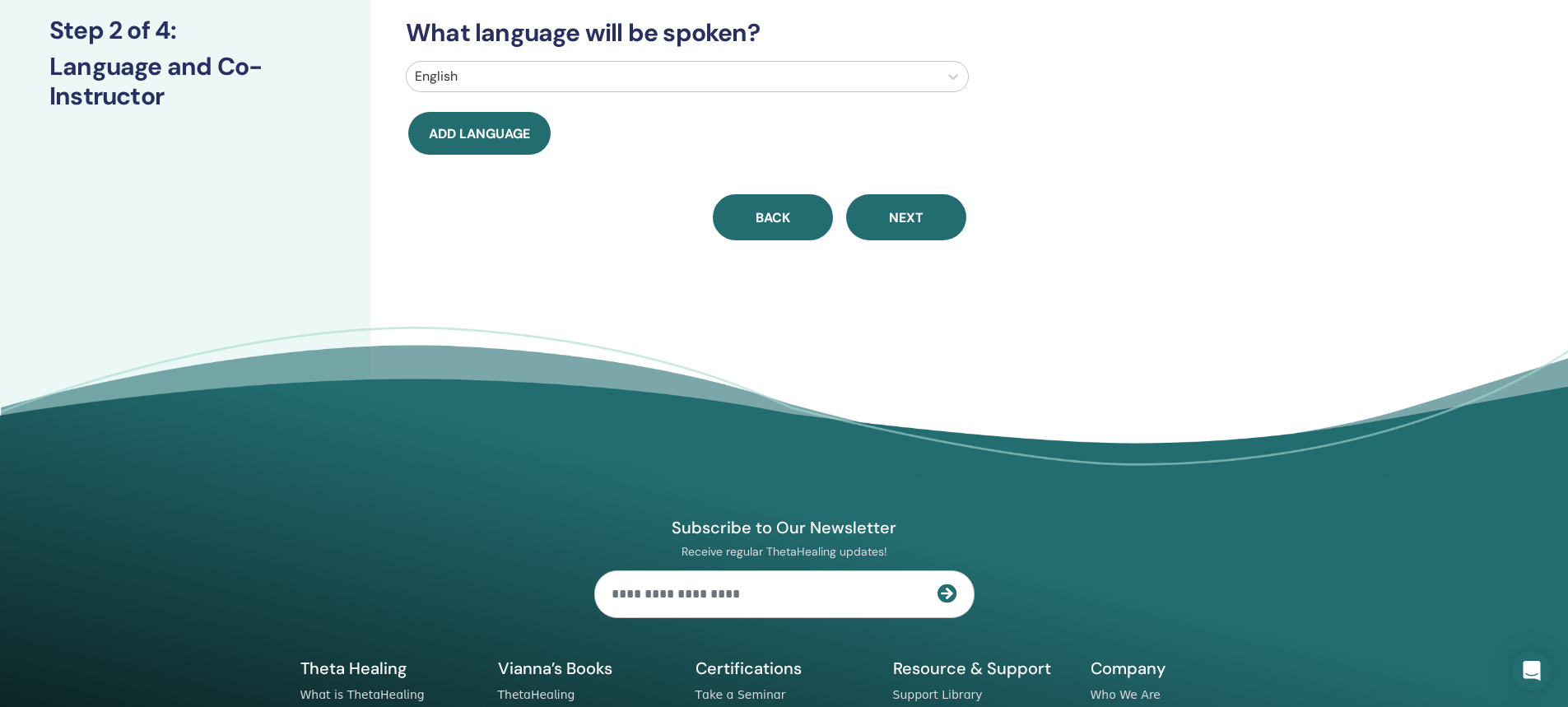
scroll to position [0, 0]
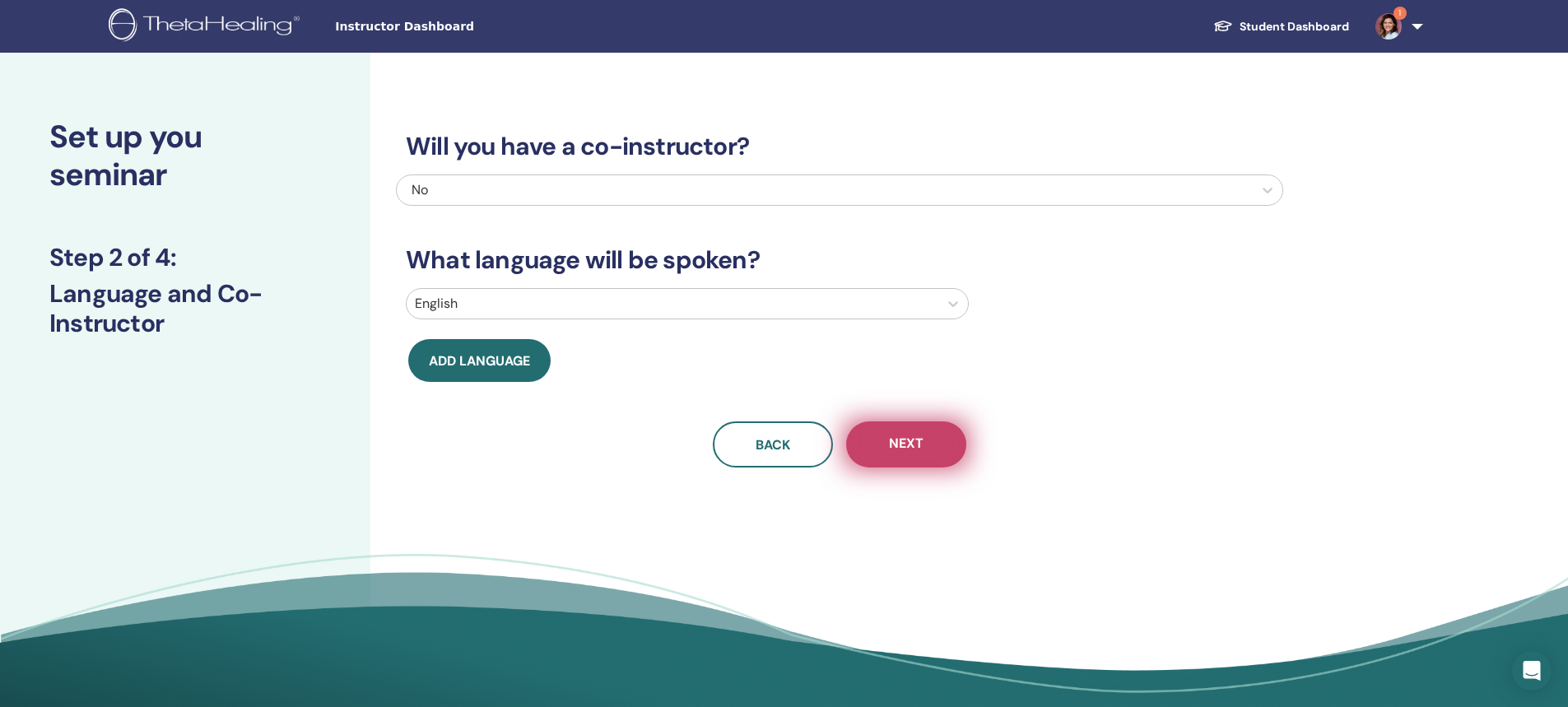
click at [904, 451] on span "Next" at bounding box center [906, 445] width 35 height 21
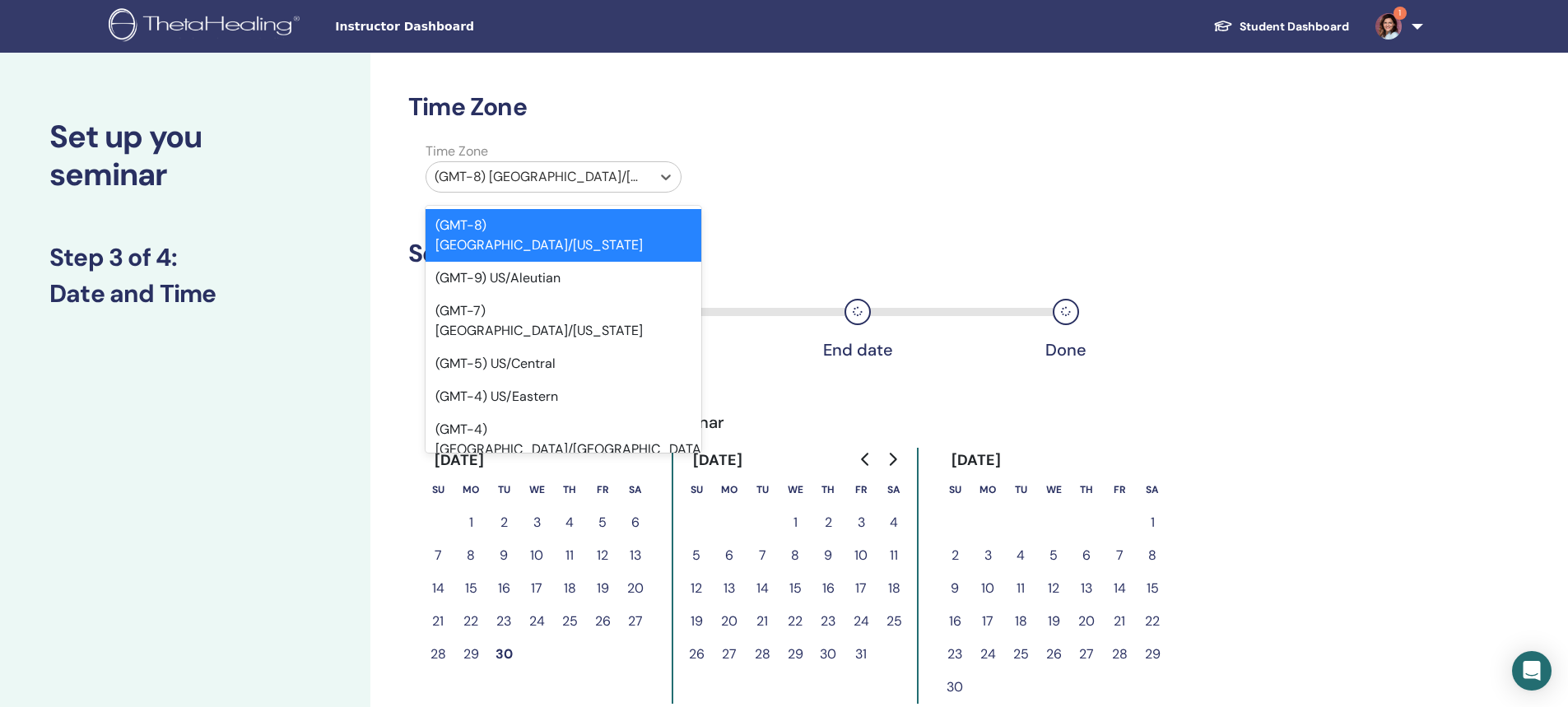
click at [545, 178] on div at bounding box center [539, 177] width 208 height 23
click at [545, 380] on div "(GMT-4) US/Eastern" at bounding box center [563, 396] width 276 height 33
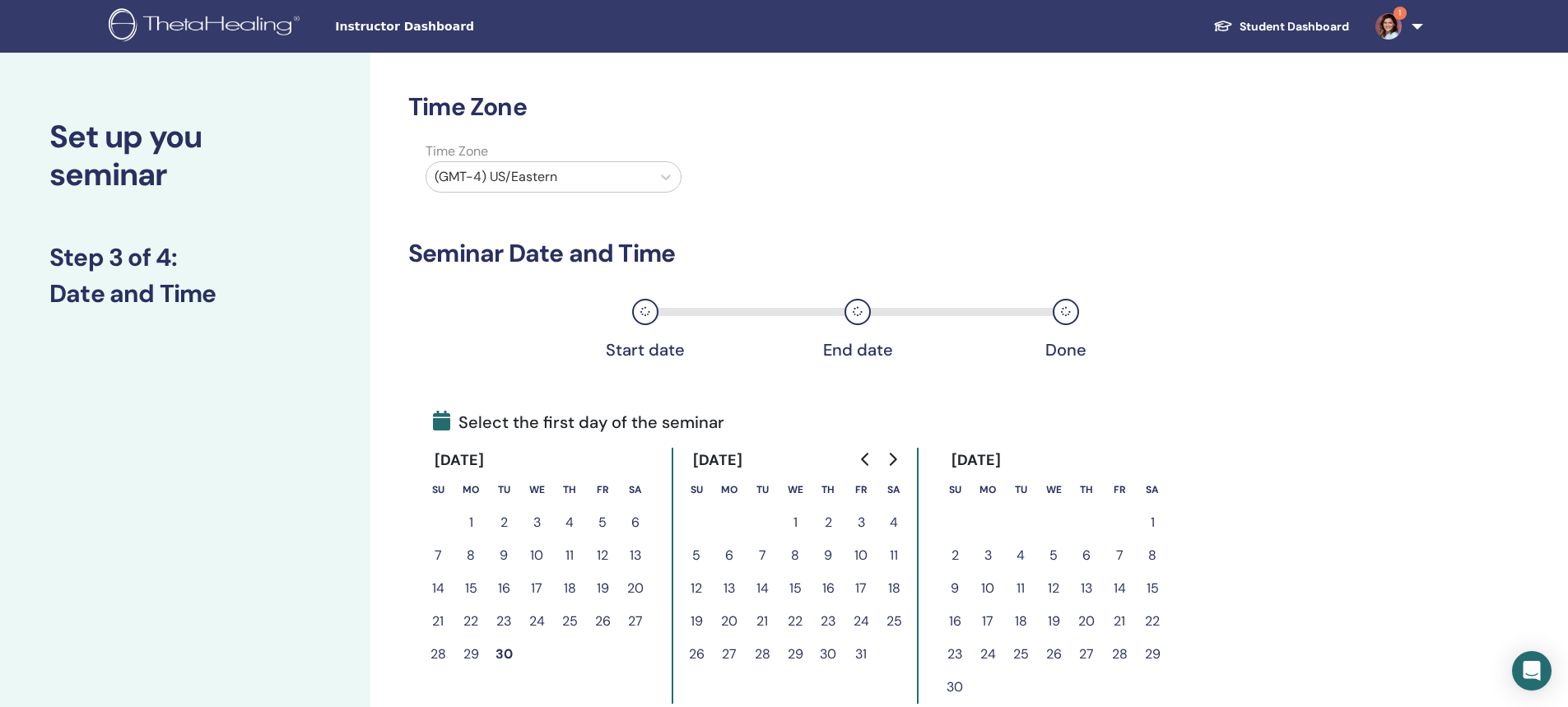
click at [894, 460] on icon "Go to next month" at bounding box center [893, 459] width 8 height 13
click at [863, 620] on button "21" at bounding box center [861, 621] width 33 height 33
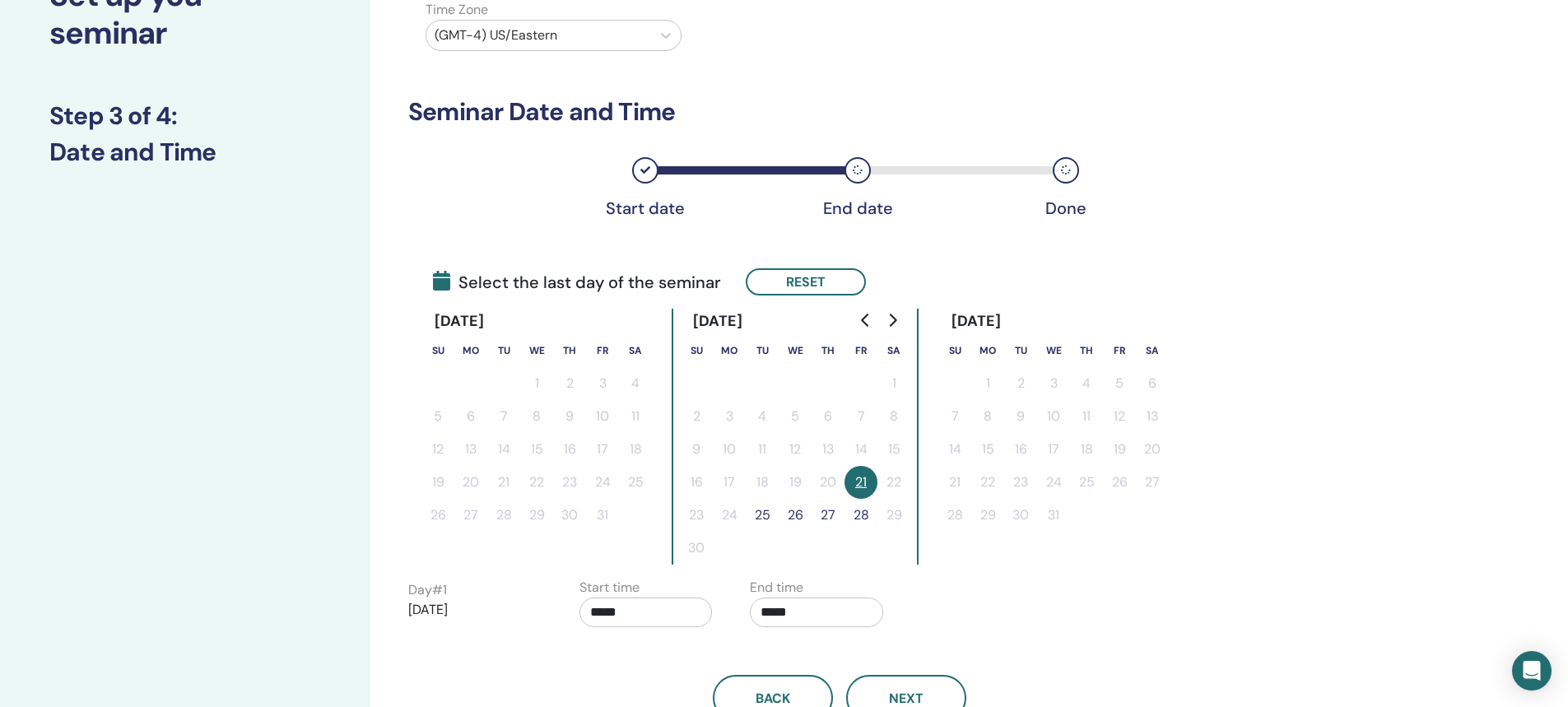
scroll to position [165, 0]
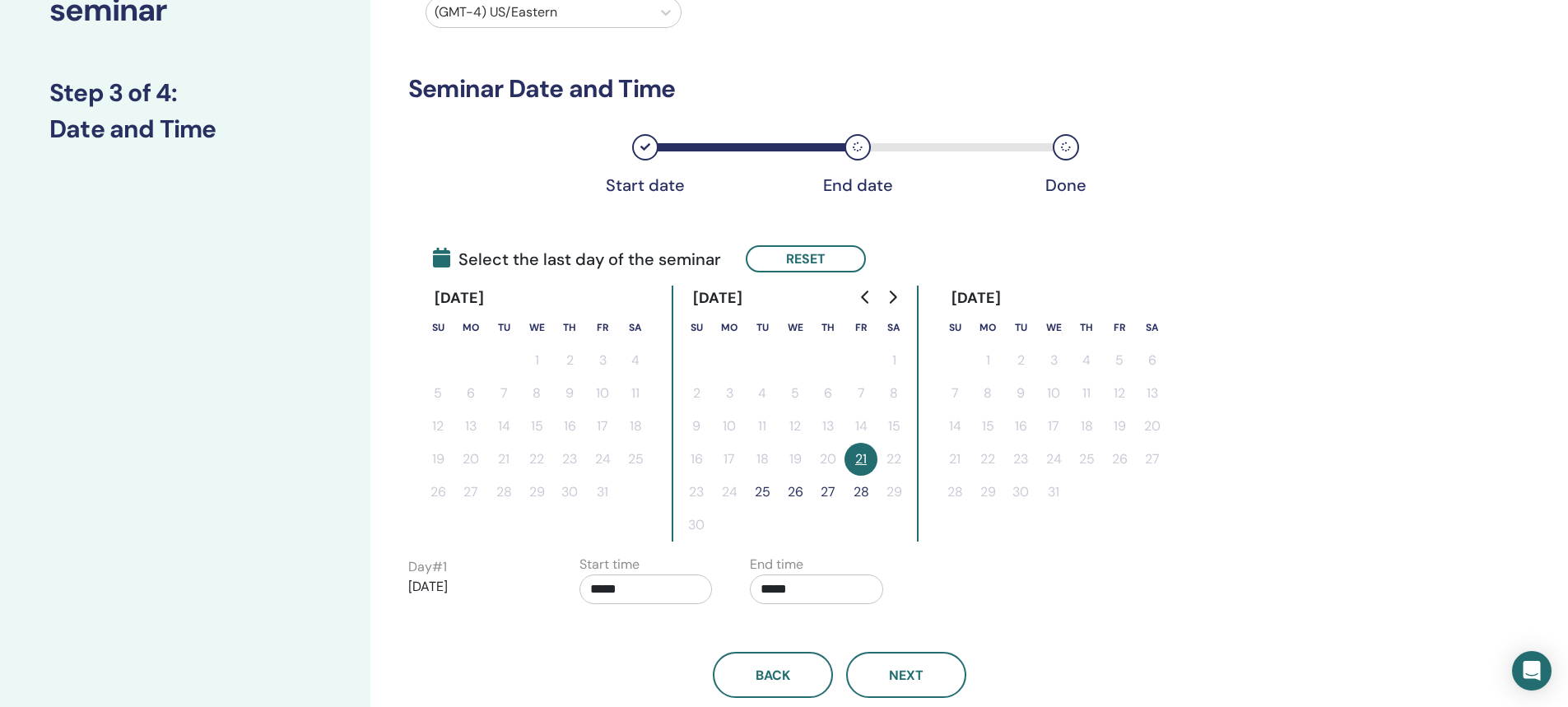
click at [760, 491] on button "25" at bounding box center [762, 492] width 33 height 33
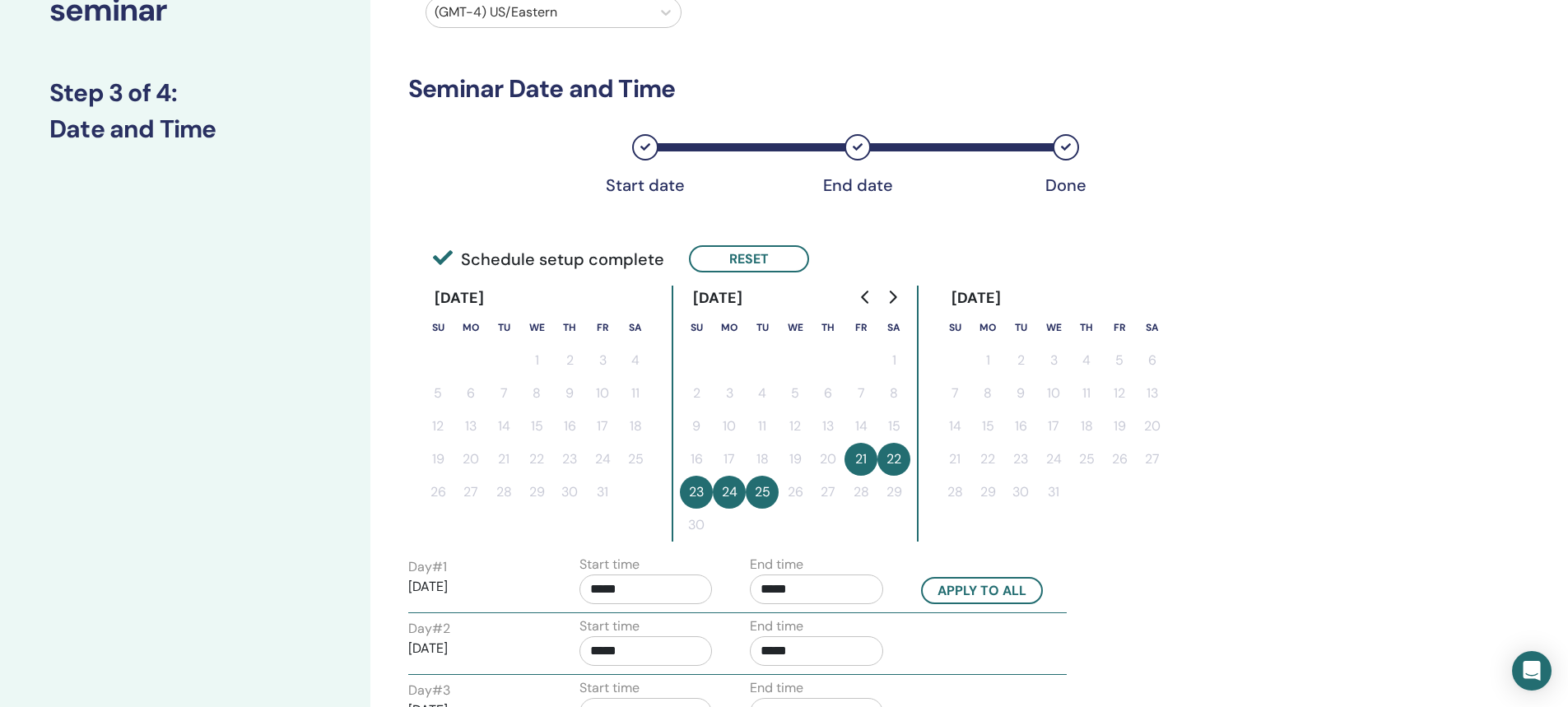
click at [776, 589] on input "*****" at bounding box center [817, 589] width 134 height 29
click at [870, 488] on span "▲" at bounding box center [872, 488] width 33 height 33
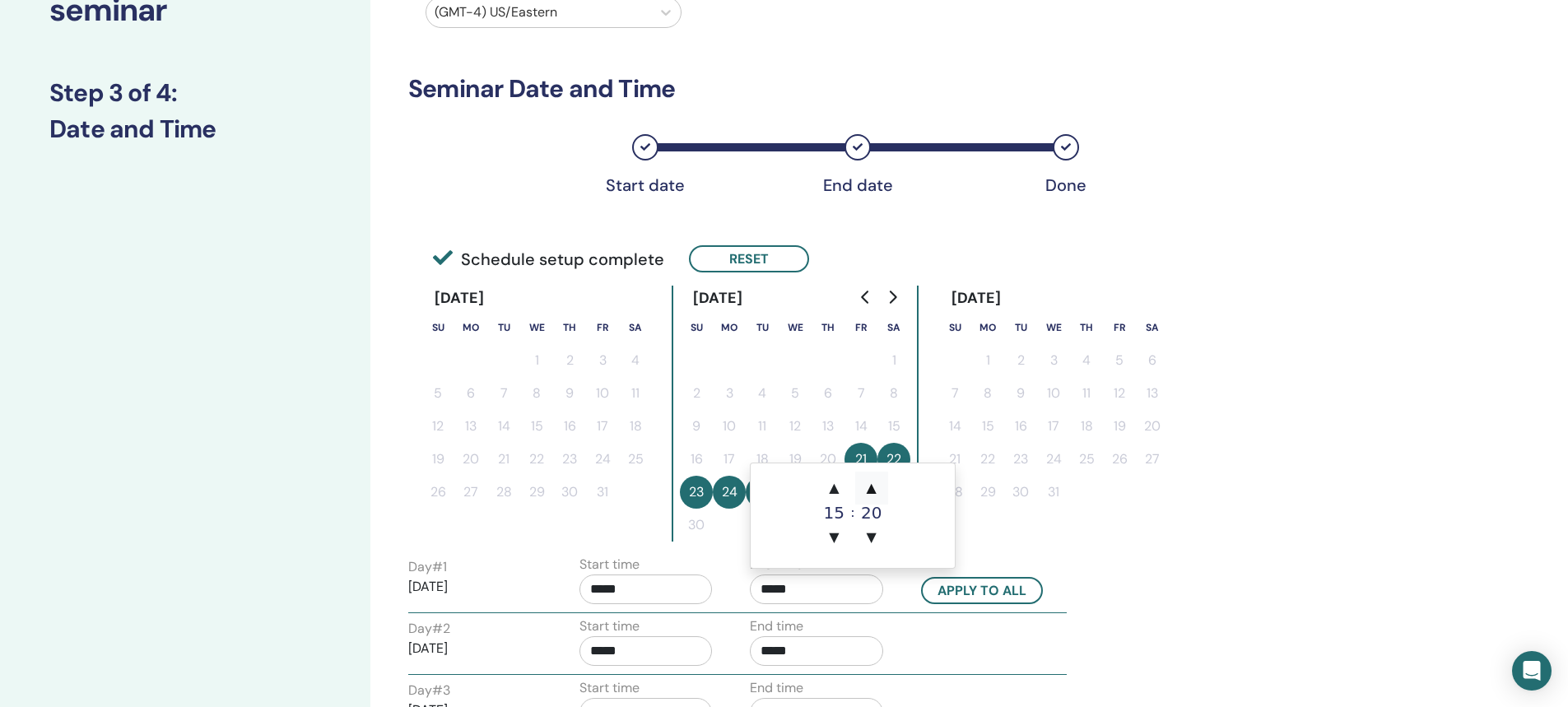
click at [870, 488] on span "▲" at bounding box center [872, 488] width 33 height 33
type input "*****"
click at [952, 589] on button "Apply to all" at bounding box center [981, 590] width 121 height 27
type input "*****"
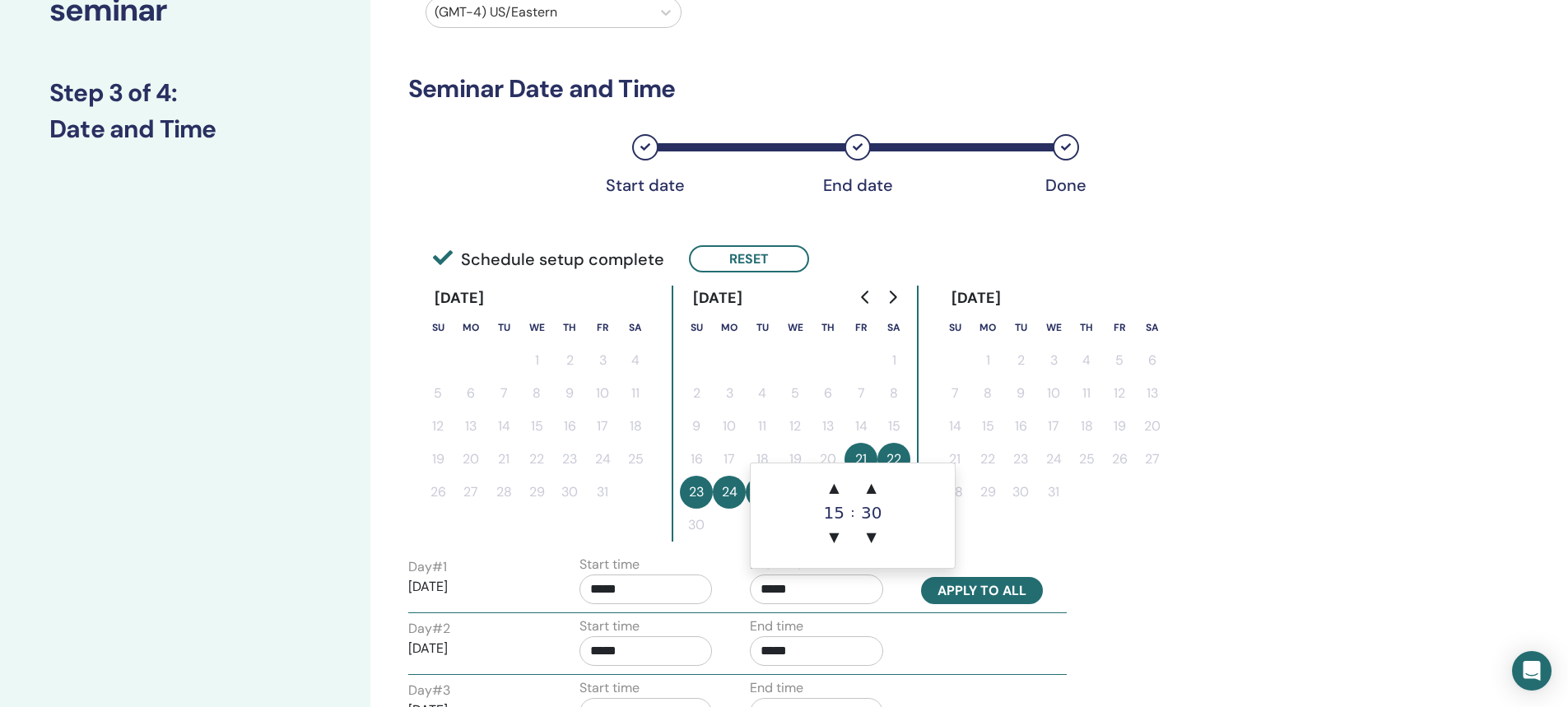
type input "*****"
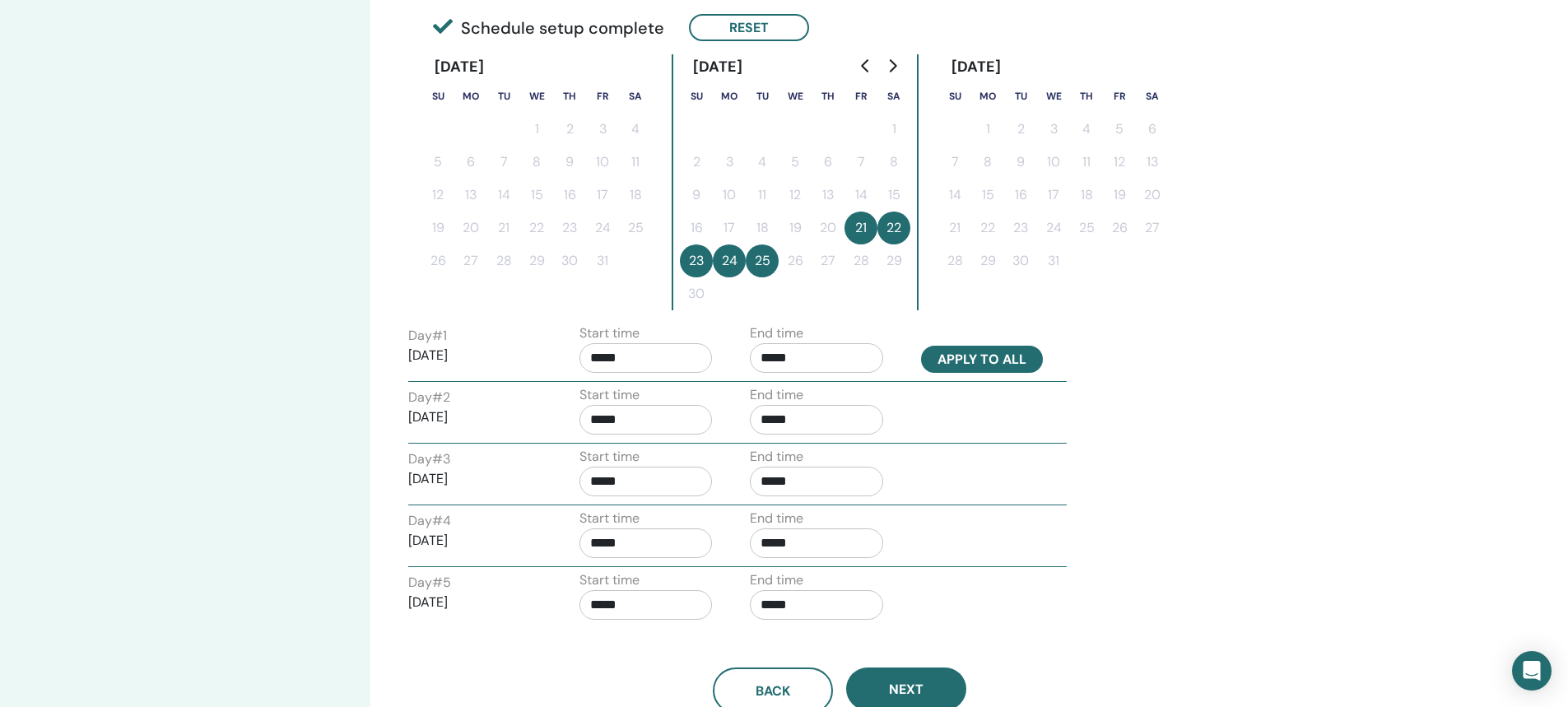
scroll to position [411, 0]
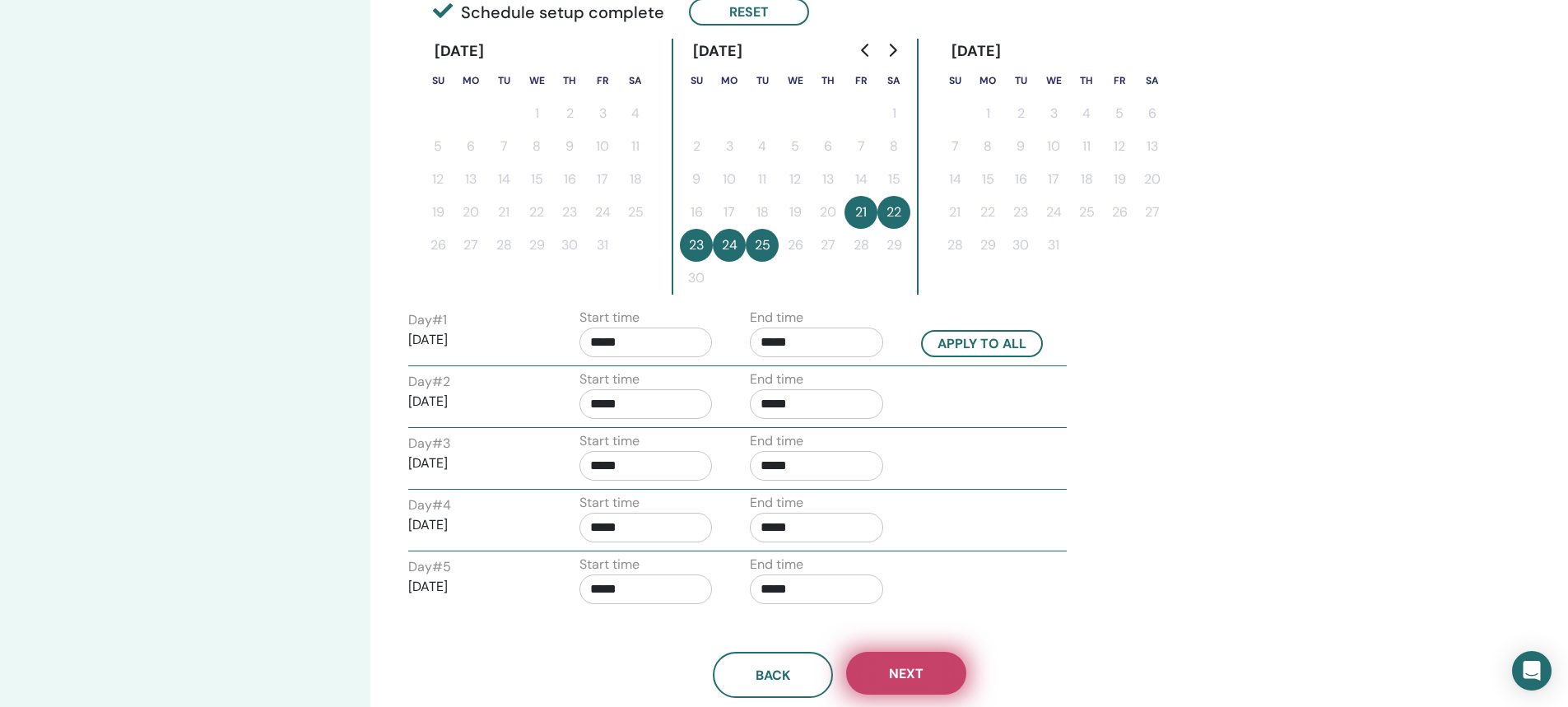
click at [897, 671] on span "Next" at bounding box center [906, 673] width 35 height 17
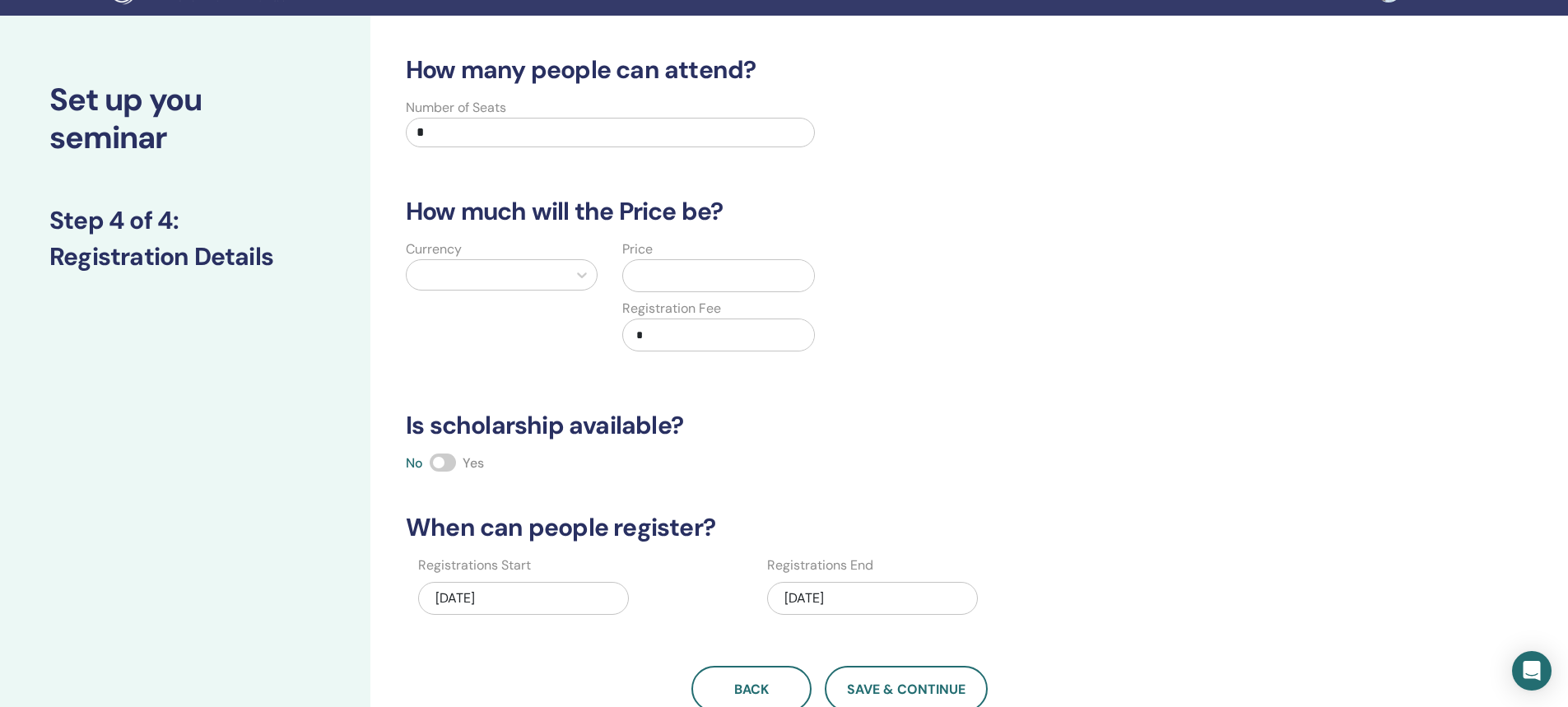
scroll to position [0, 0]
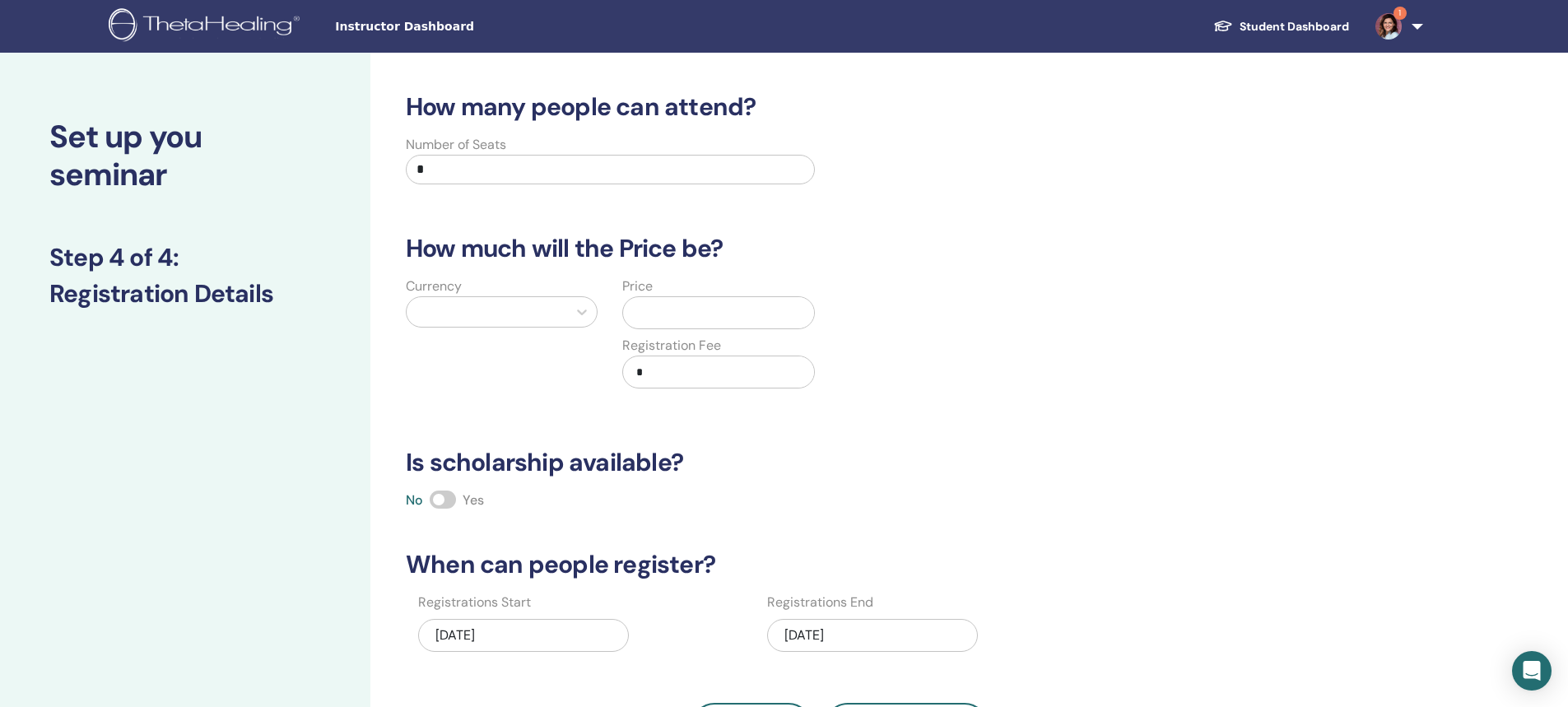
click at [463, 169] on input "*" at bounding box center [610, 169] width 409 height 29
type input "**"
click at [506, 313] on div at bounding box center [487, 311] width 144 height 23
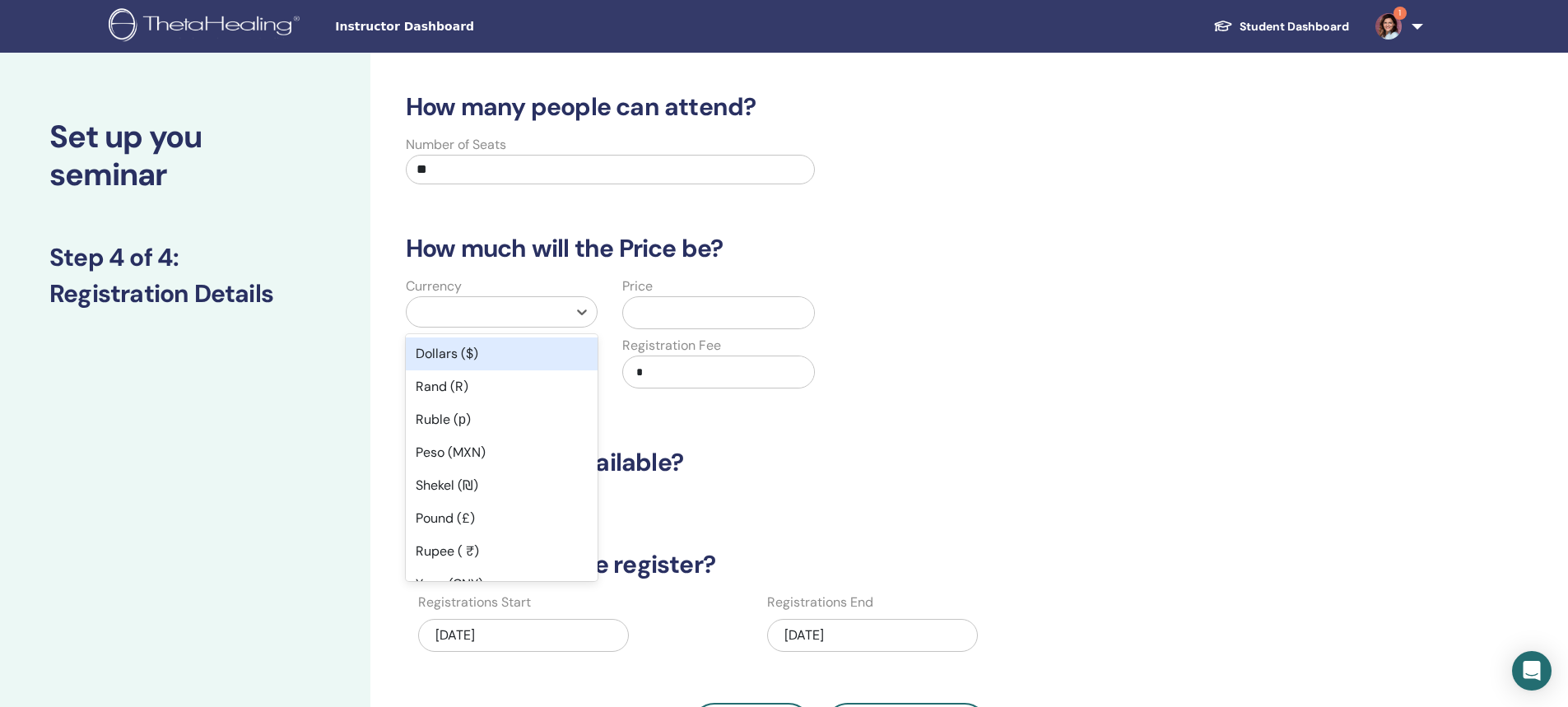
click at [455, 356] on div "Dollars ($)" at bounding box center [502, 354] width 192 height 33
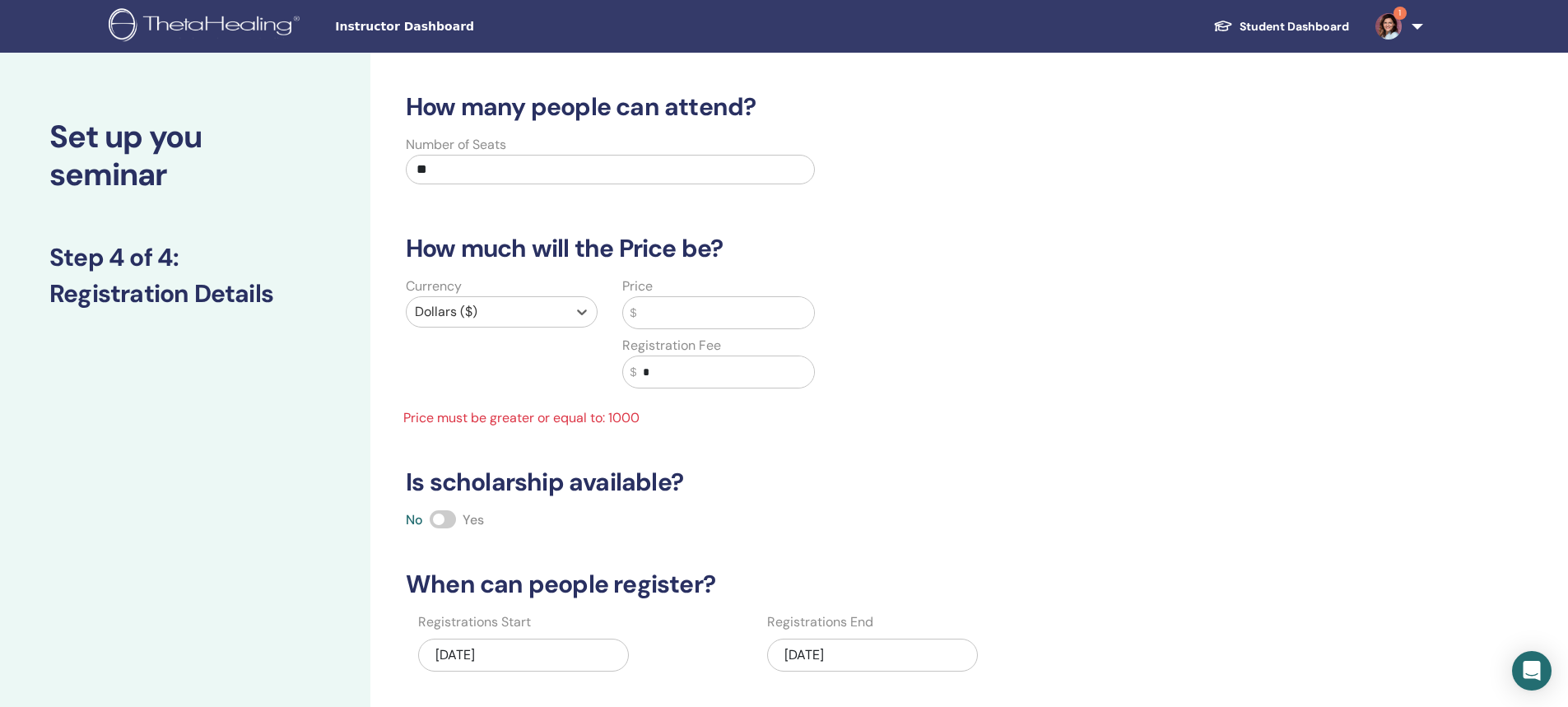
click at [641, 370] on input "*" at bounding box center [725, 372] width 178 height 31
type input "***"
click at [666, 311] on input "text" at bounding box center [725, 312] width 178 height 31
type input "*"
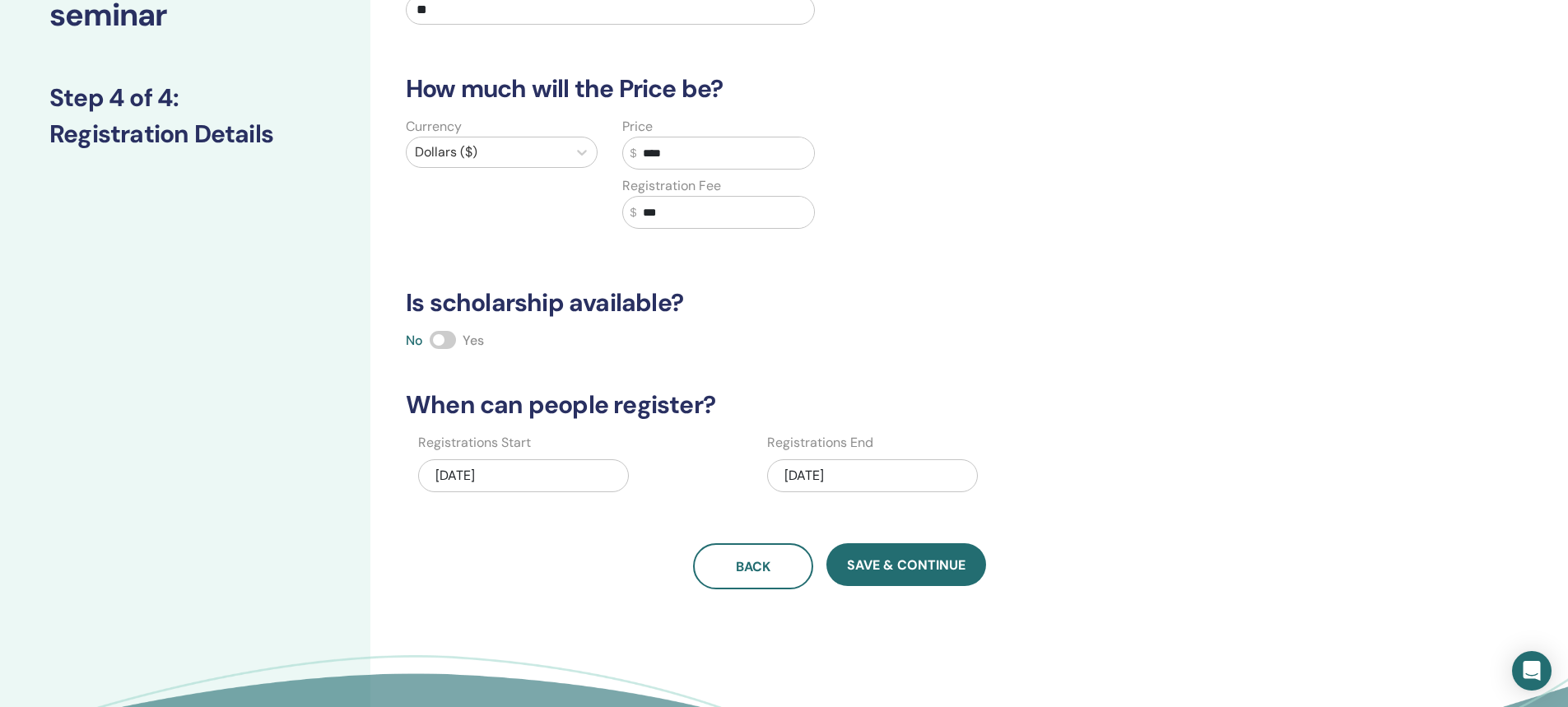
scroll to position [165, 0]
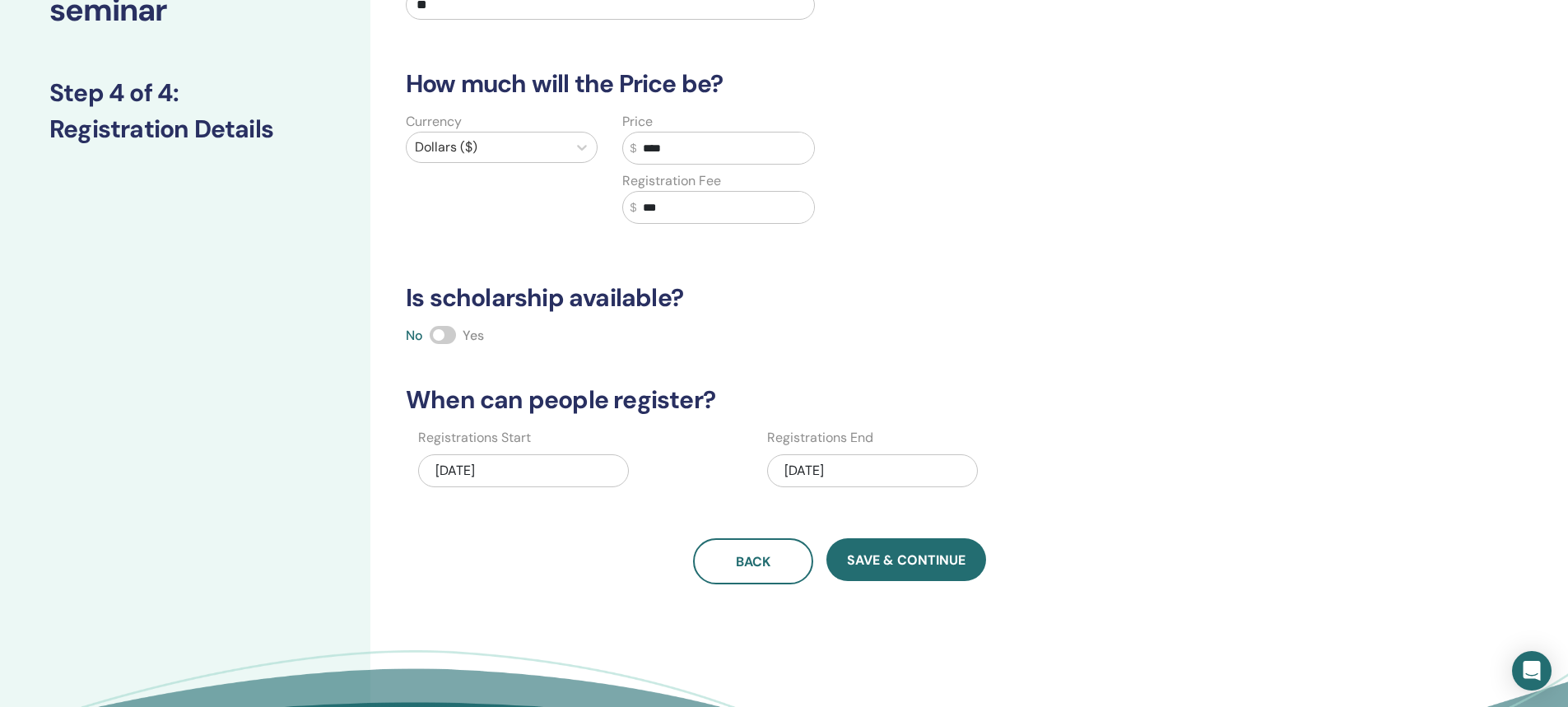
type input "****"
click at [810, 468] on div "11/25/2025" at bounding box center [872, 471] width 211 height 33
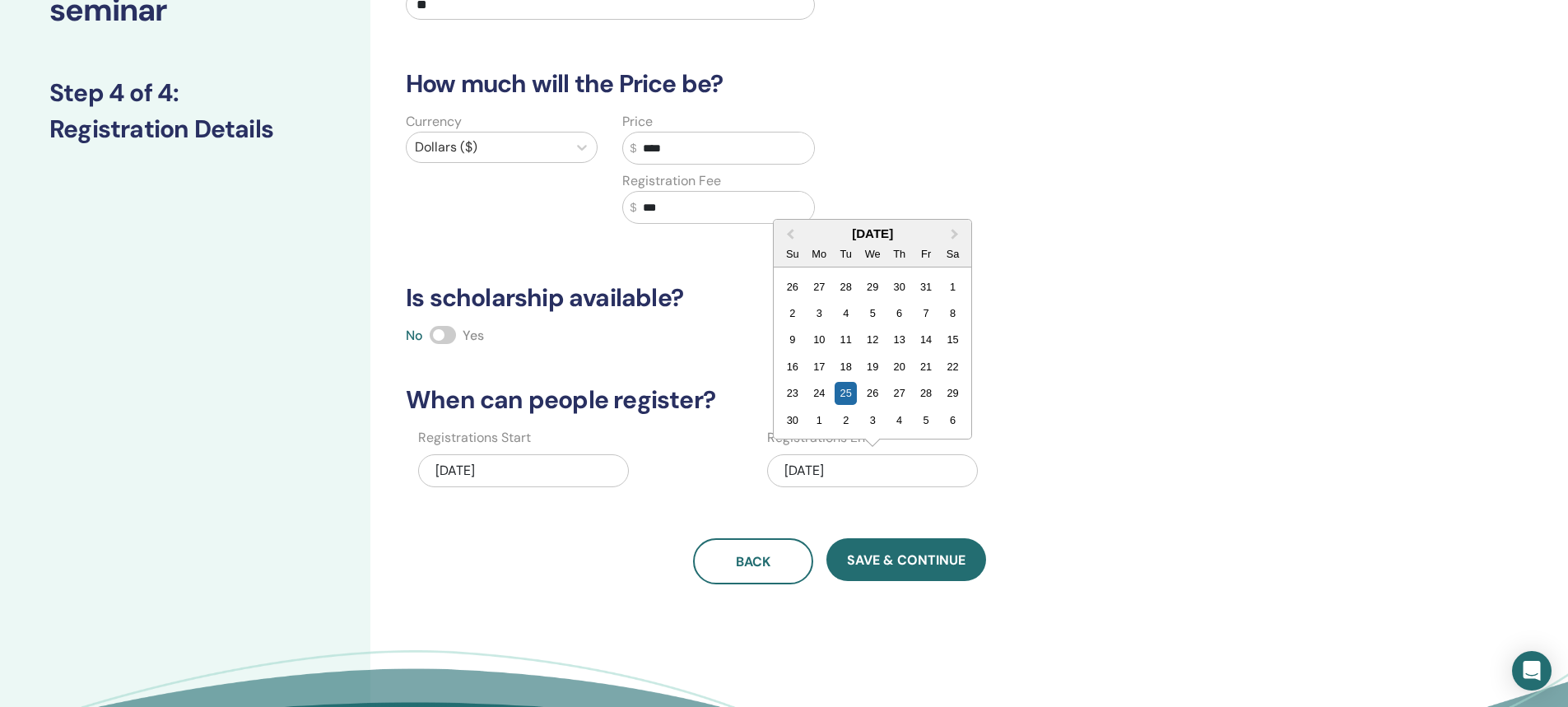
click at [924, 365] on div "21" at bounding box center [927, 367] width 23 height 23
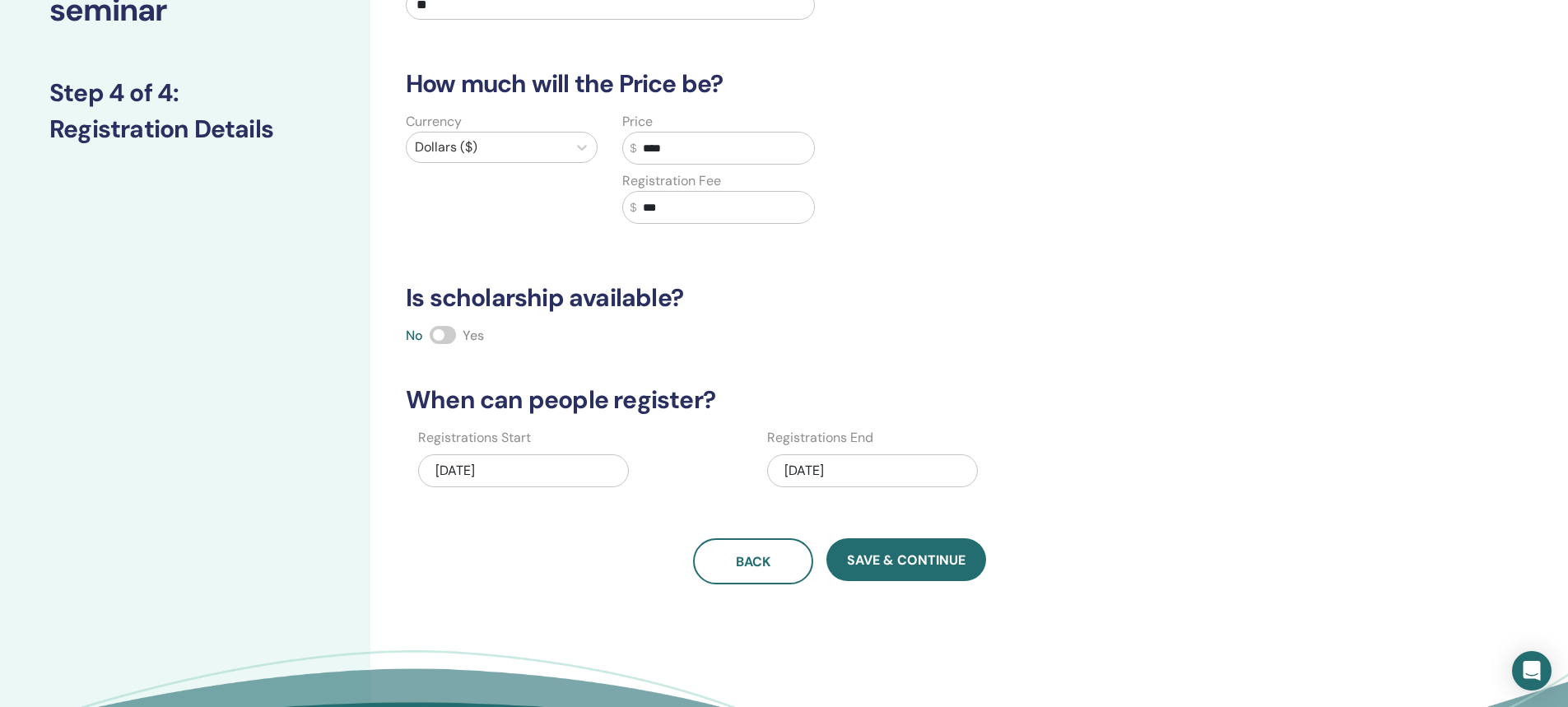
scroll to position [247, 0]
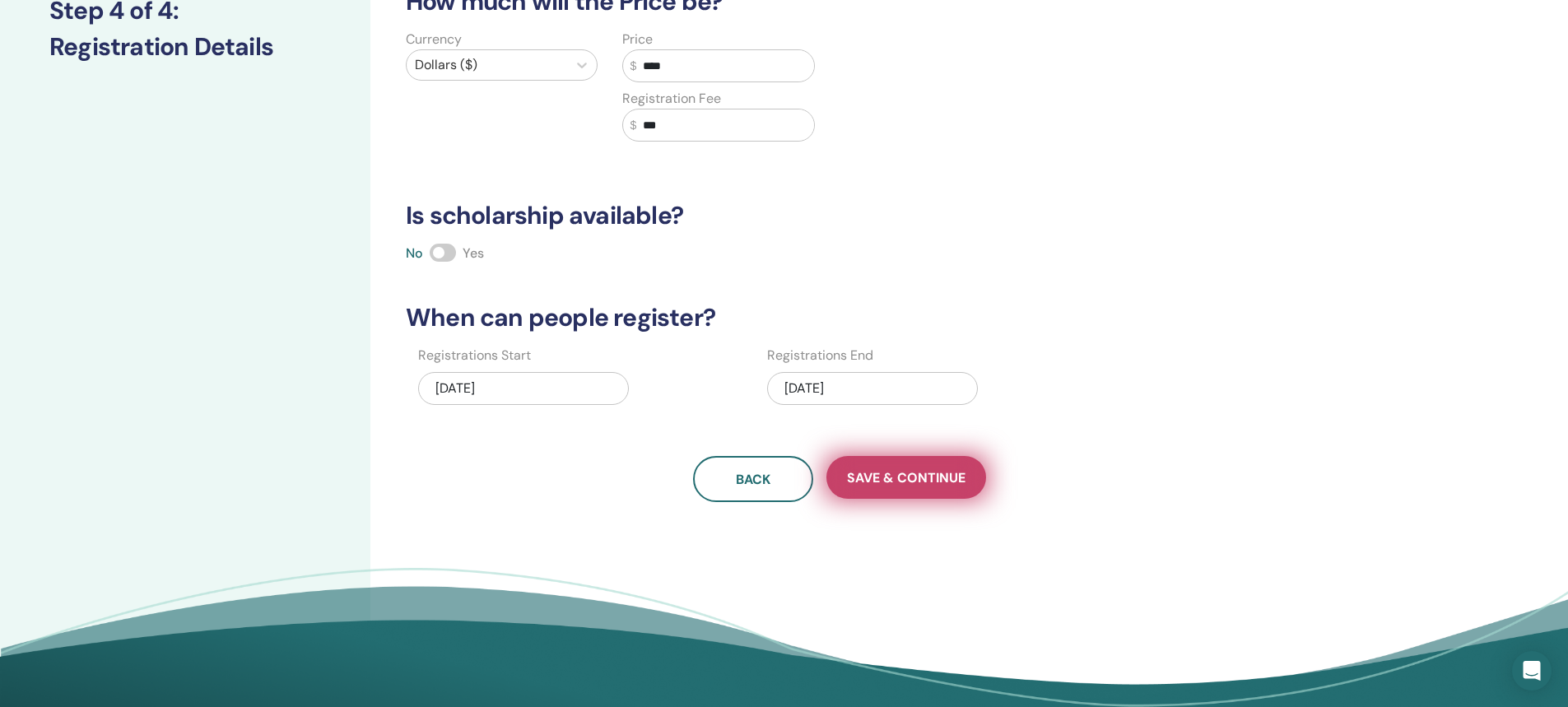
click at [882, 491] on button "Save & Continue" at bounding box center [906, 477] width 160 height 43
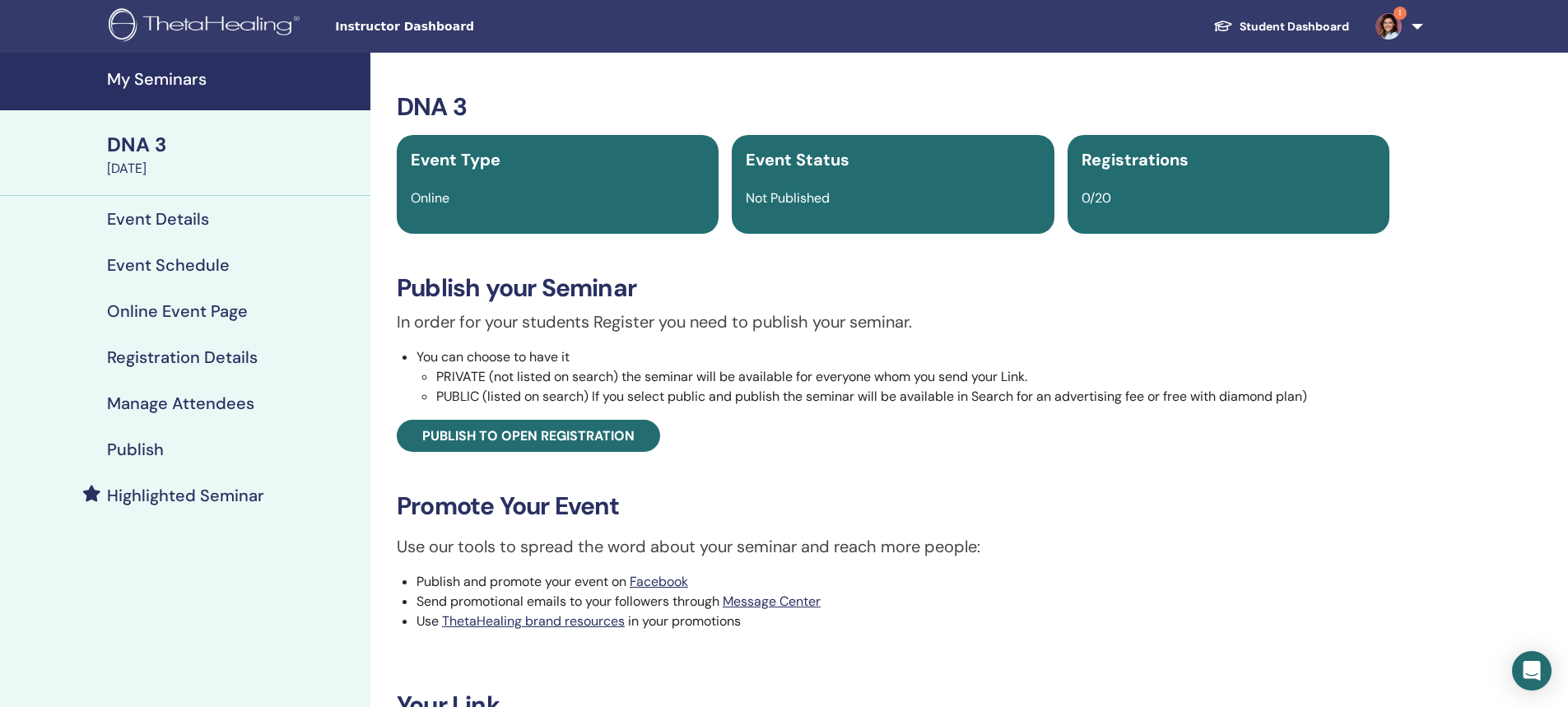
click at [143, 403] on h4 "Manage Attendees" at bounding box center [180, 403] width 148 height 20
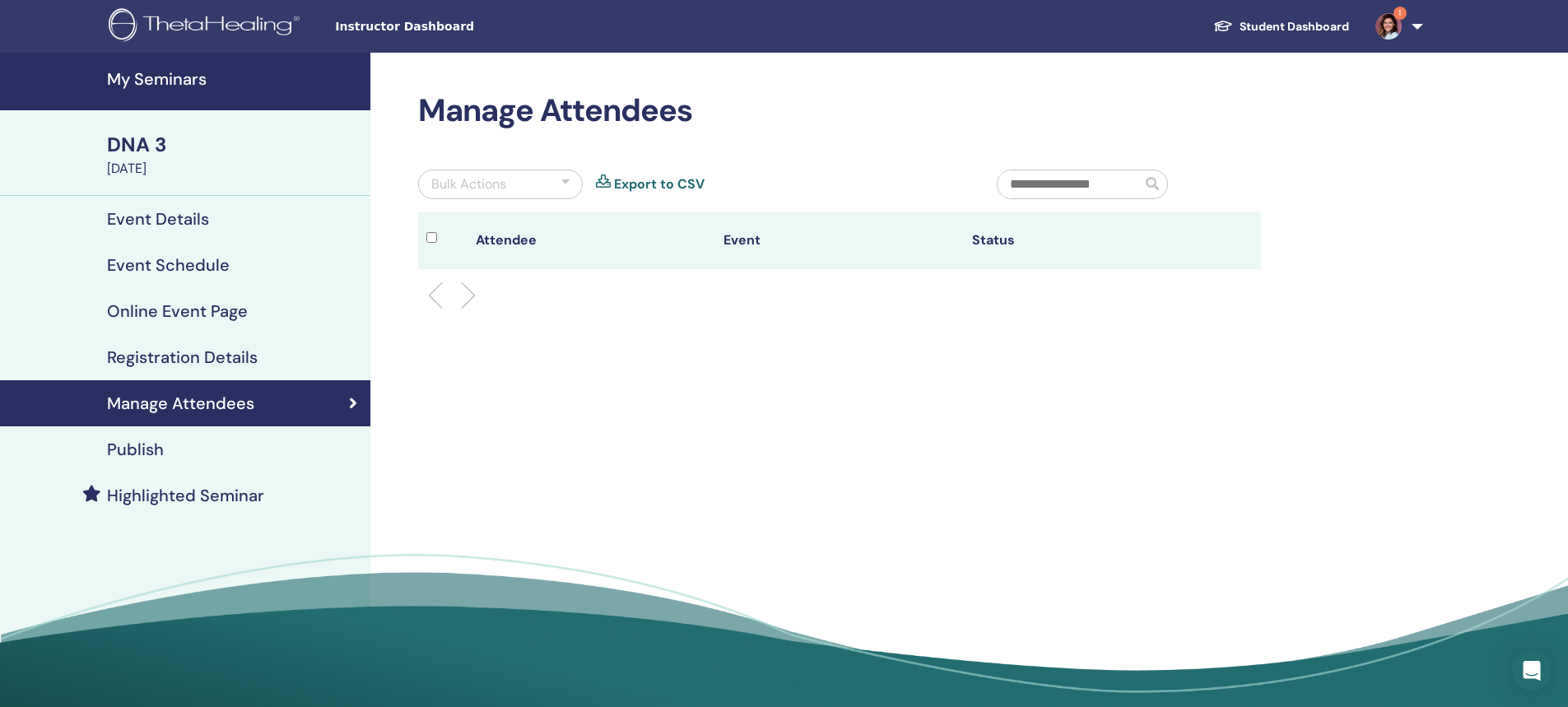
click at [127, 448] on h4 "Publish" at bounding box center [134, 449] width 56 height 20
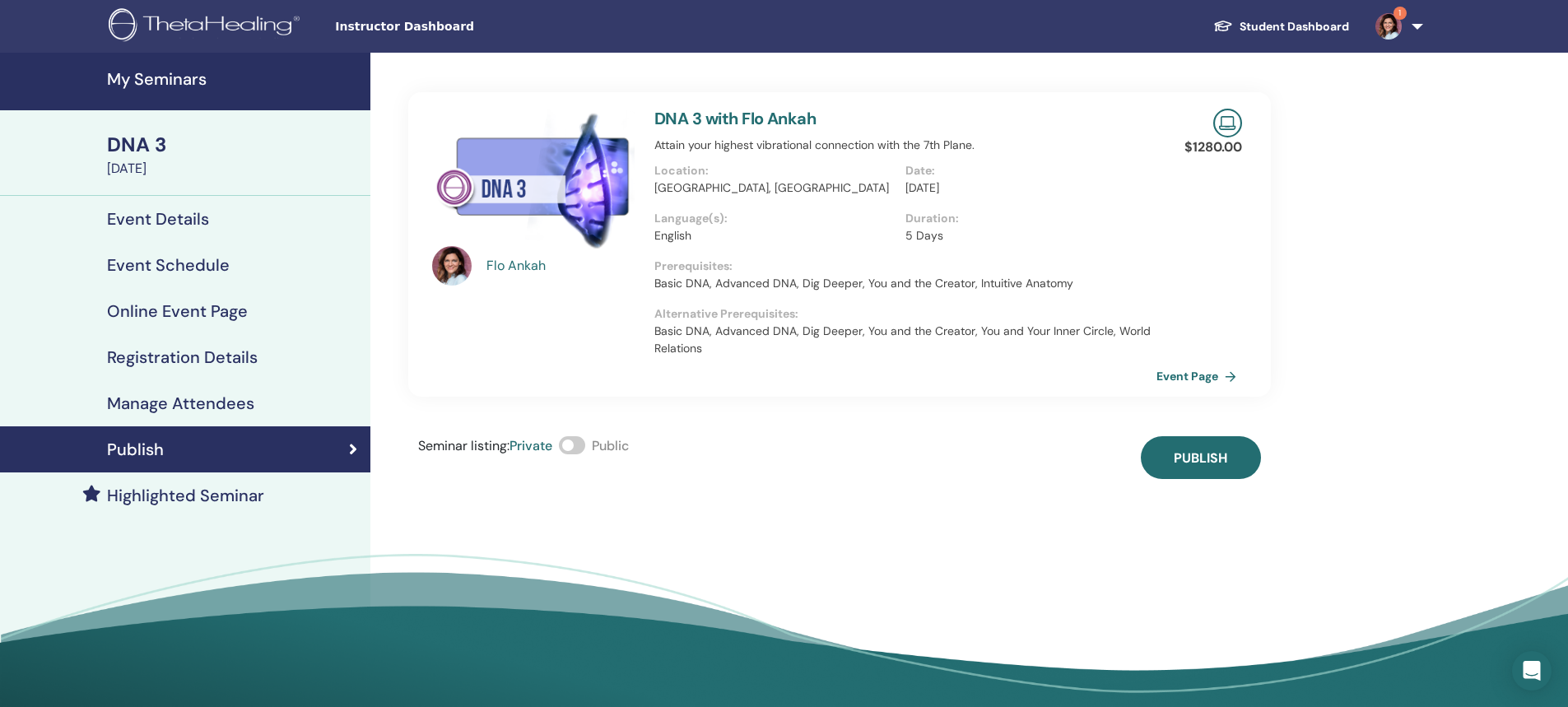
click at [566, 445] on span at bounding box center [572, 445] width 26 height 18
click at [1189, 462] on span "Publish" at bounding box center [1201, 458] width 54 height 17
click at [1171, 379] on link "Event Page" at bounding box center [1203, 376] width 87 height 24
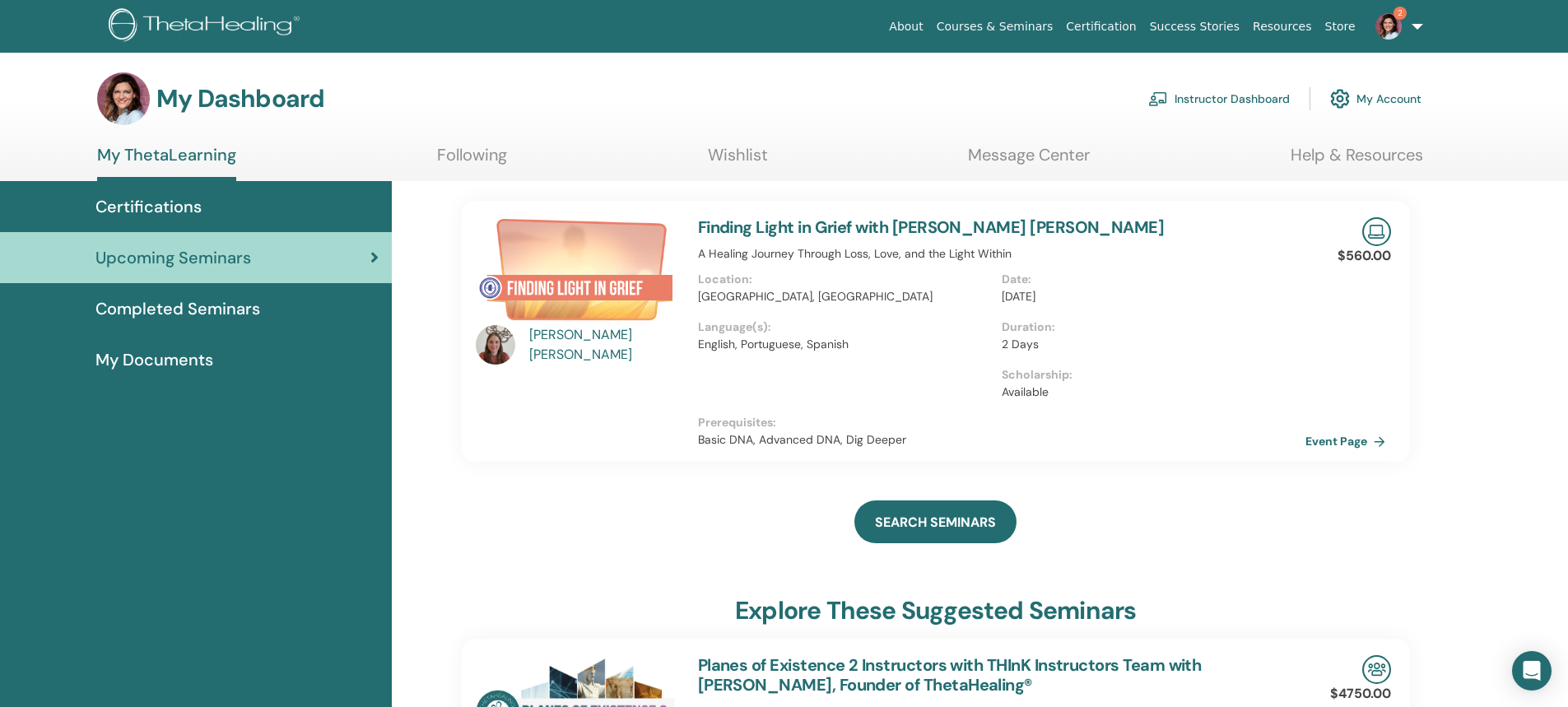
click at [1204, 95] on link "Instructor Dashboard" at bounding box center [1218, 99] width 141 height 36
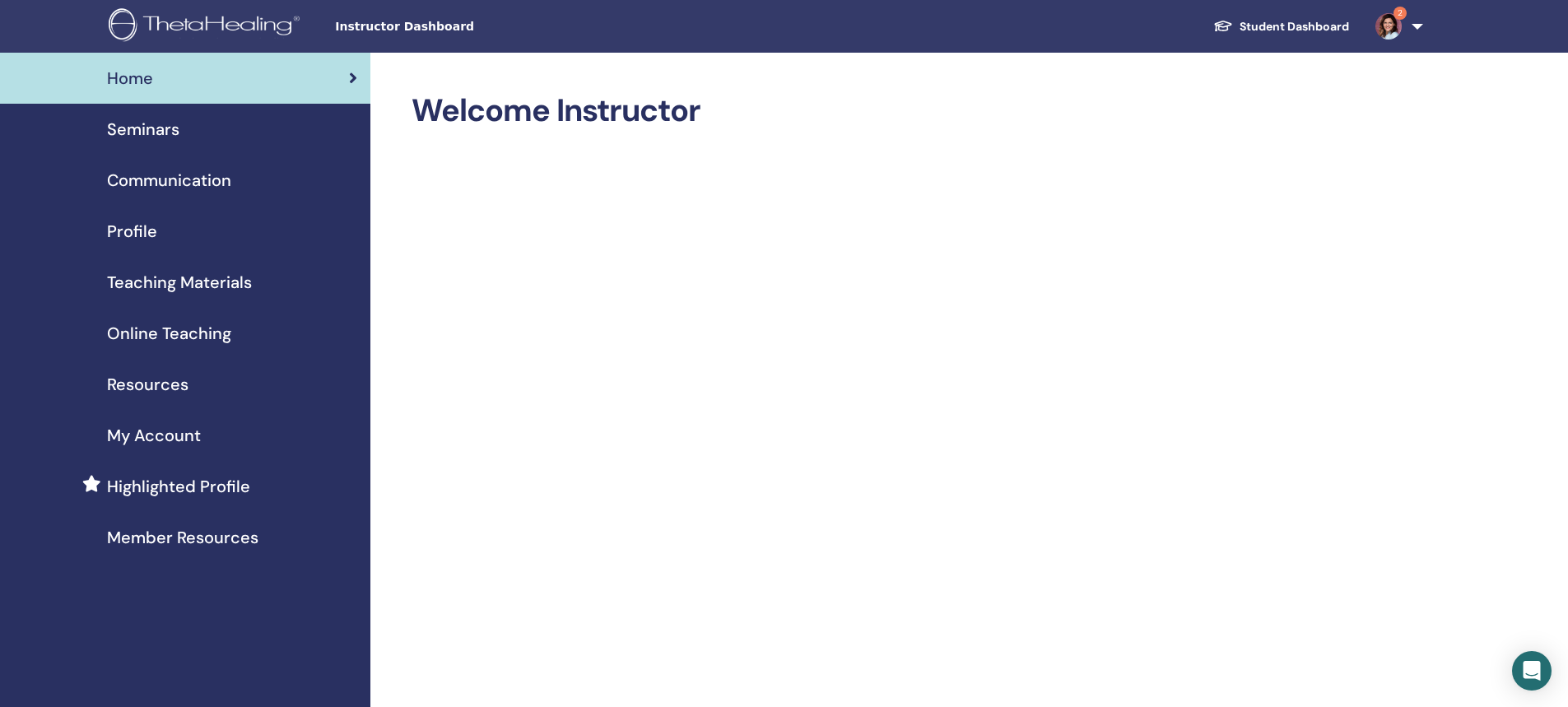
click at [158, 133] on span "Seminars" at bounding box center [142, 129] width 72 height 24
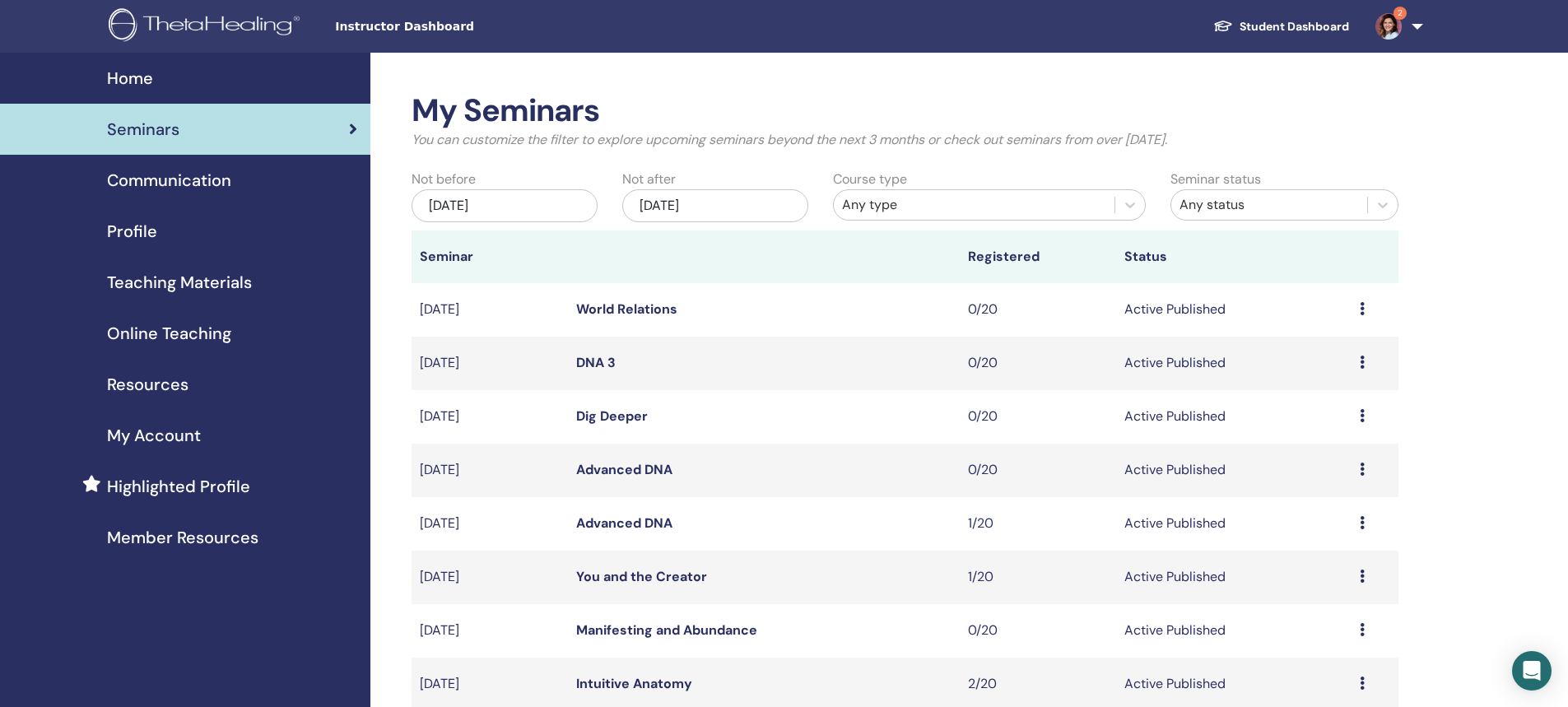
click at [909, 205] on div "Any type" at bounding box center [974, 205] width 264 height 20
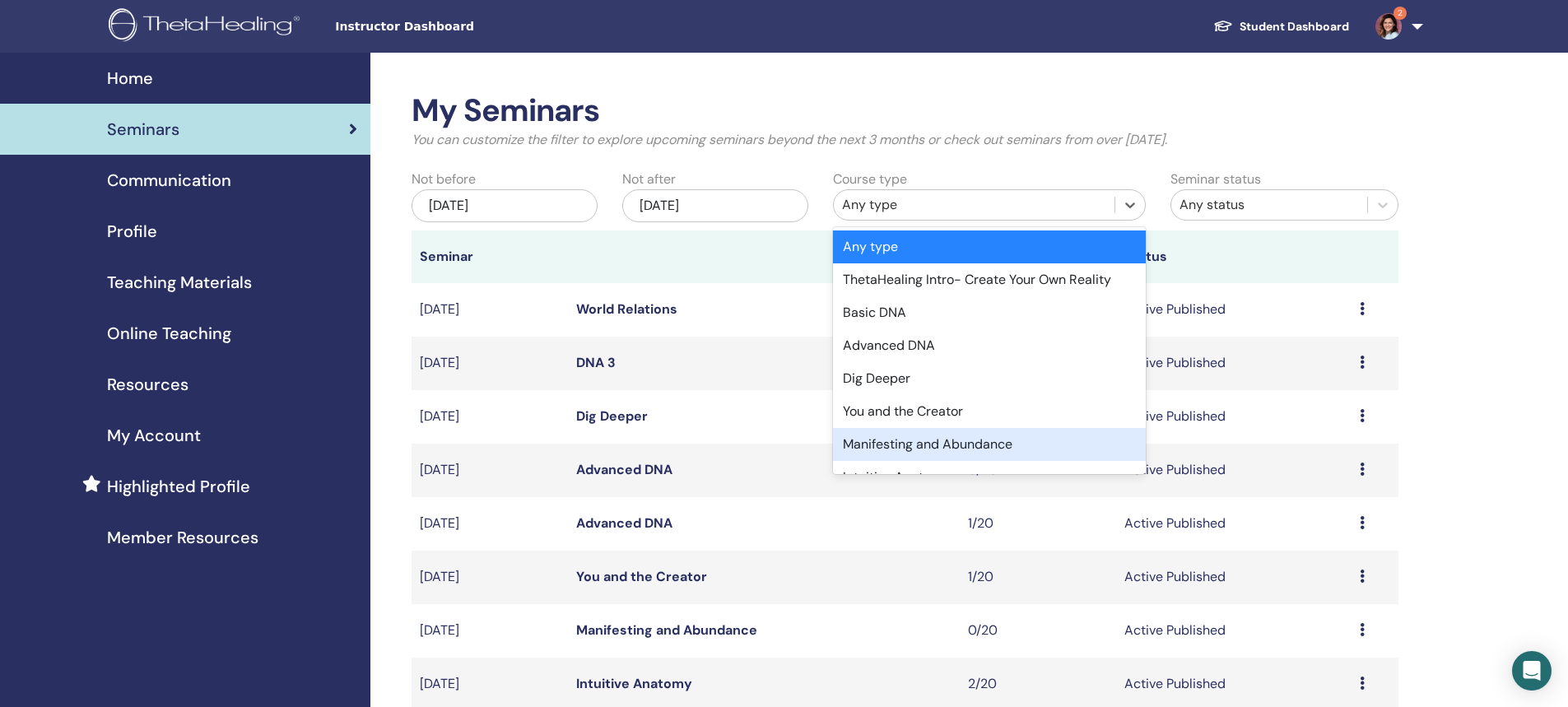
click at [974, 444] on div "Manifesting and Abundance" at bounding box center [989, 444] width 312 height 33
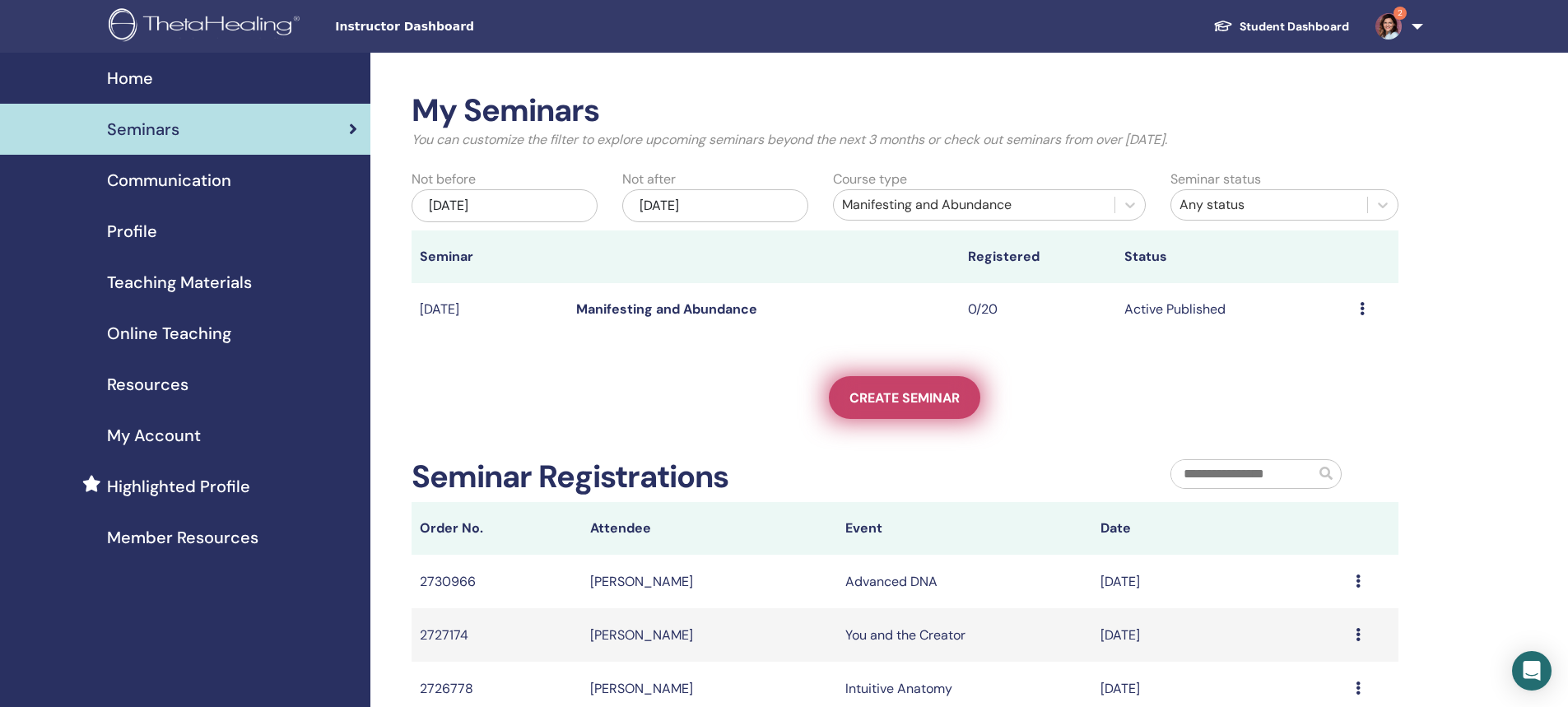
click at [915, 403] on span "Create seminar" at bounding box center [904, 398] width 110 height 17
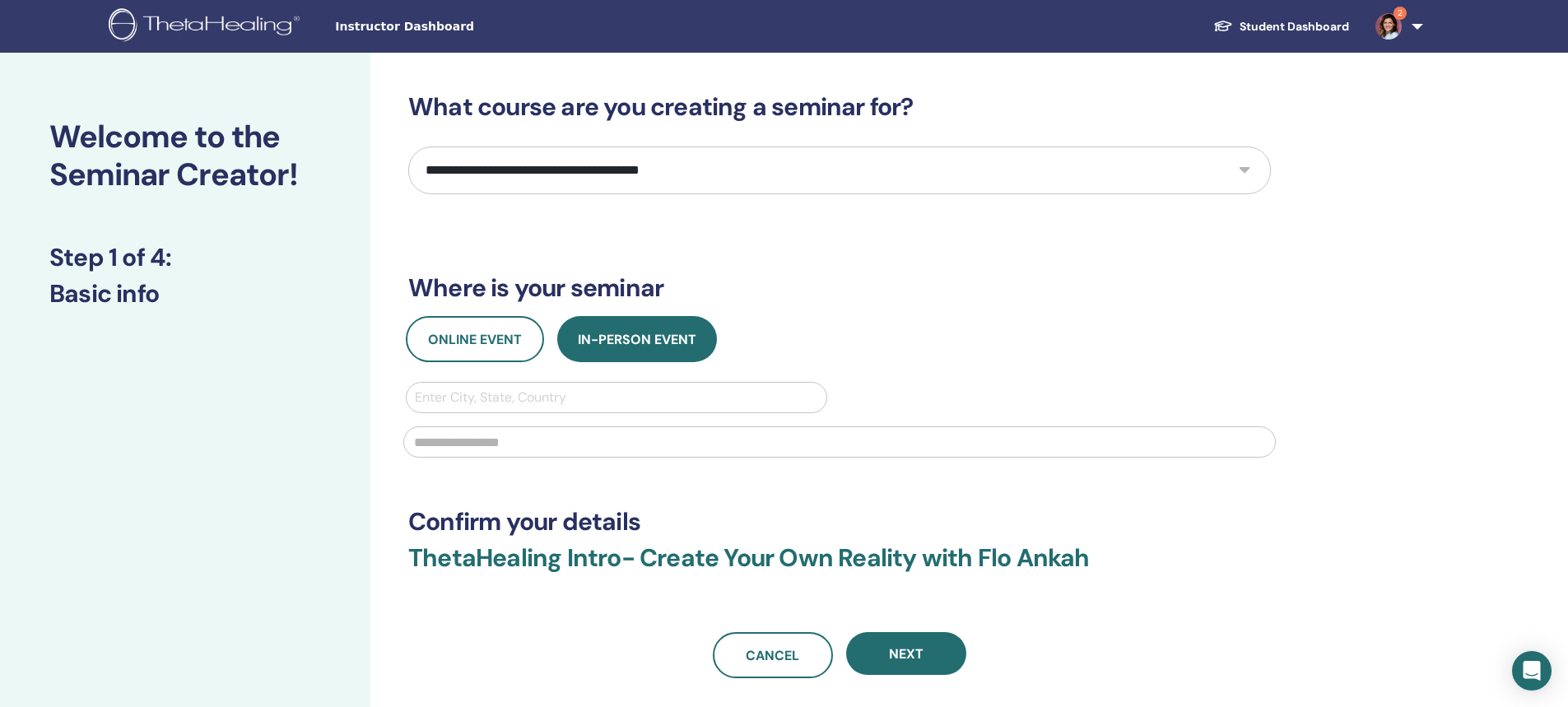
click at [554, 165] on select "**********" at bounding box center [839, 170] width 863 height 48
select select "*"
click at [408, 147] on select "**********" at bounding box center [839, 170] width 863 height 48
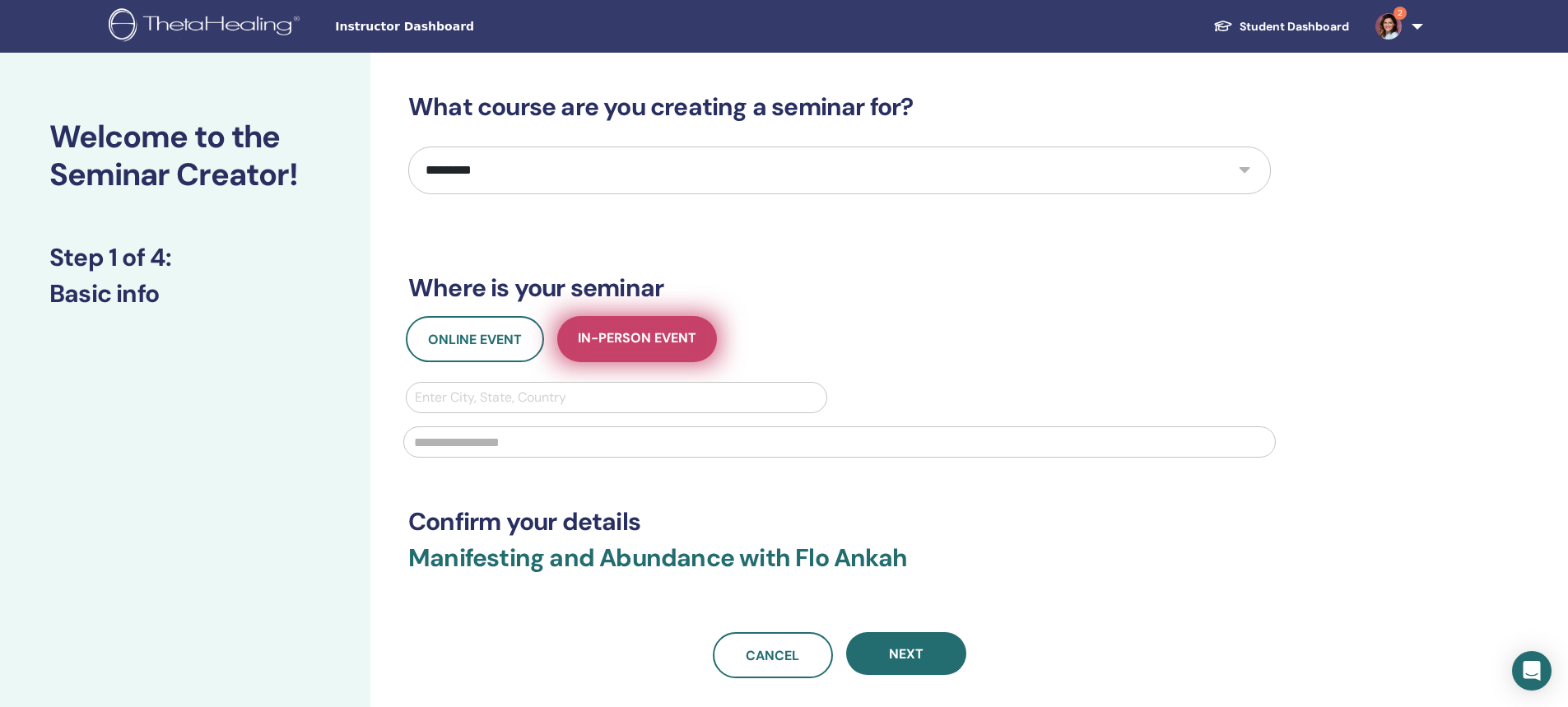
click at [612, 330] on span "In-Person Event" at bounding box center [637, 339] width 119 height 21
click at [530, 398] on div at bounding box center [616, 397] width 403 height 23
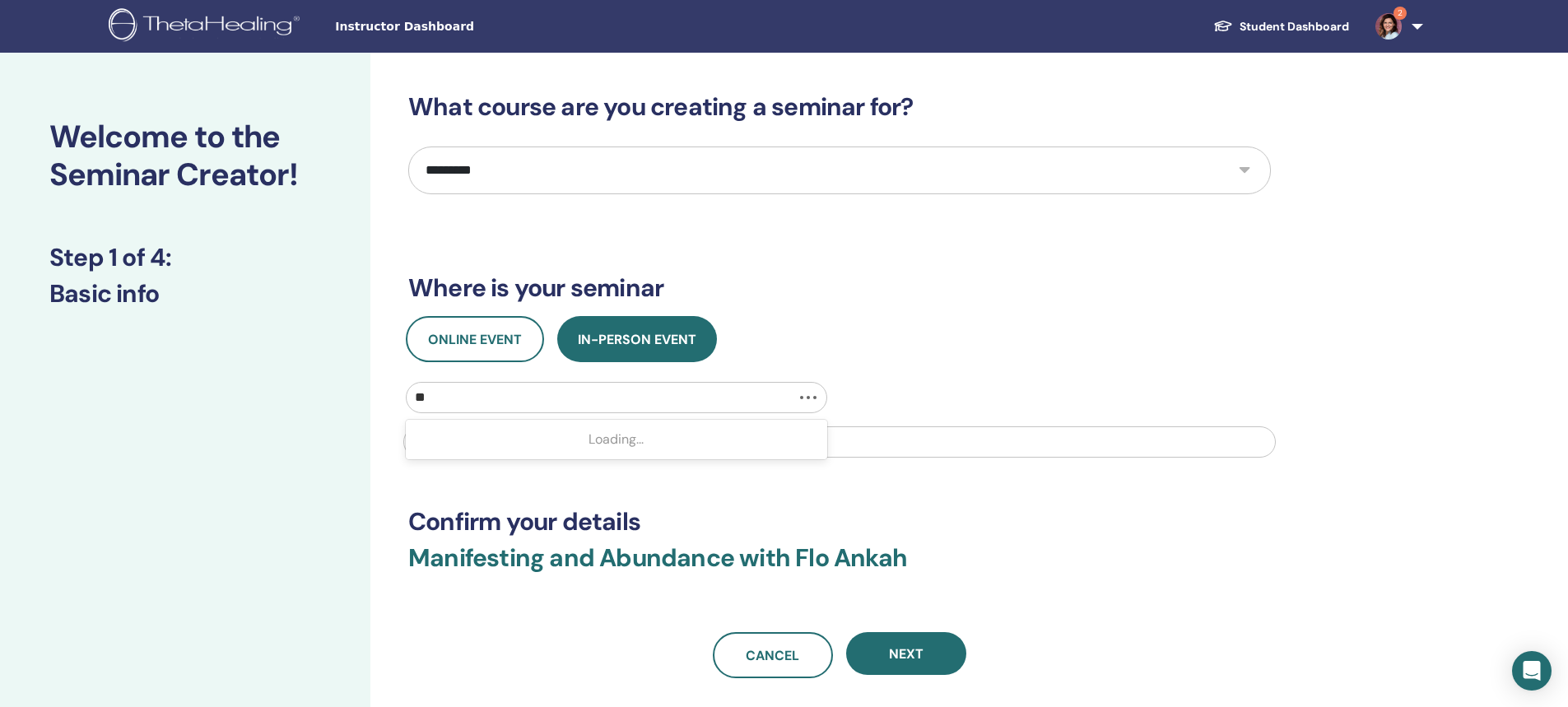
type input "***"
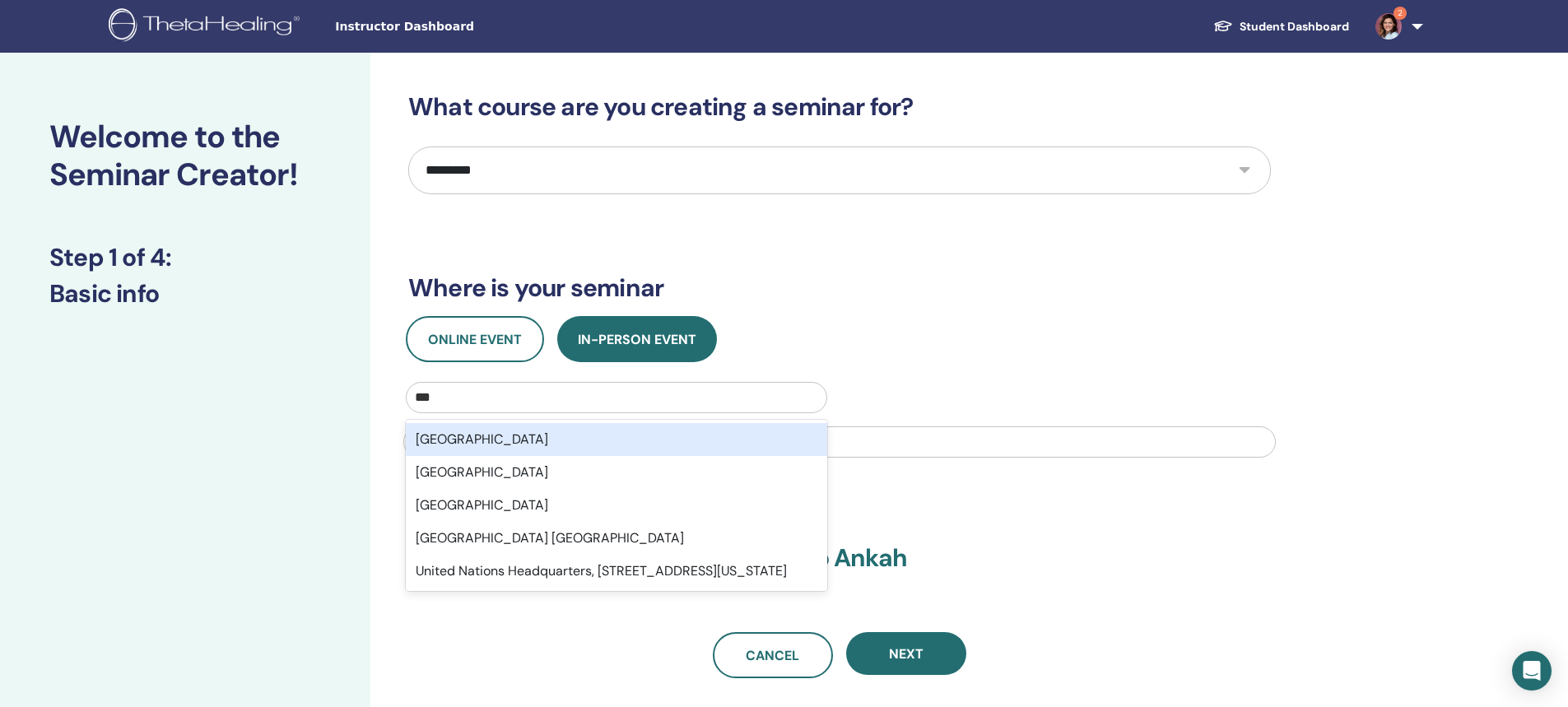
click at [456, 435] on div "[GEOGRAPHIC_DATA]" at bounding box center [617, 440] width 422 height 33
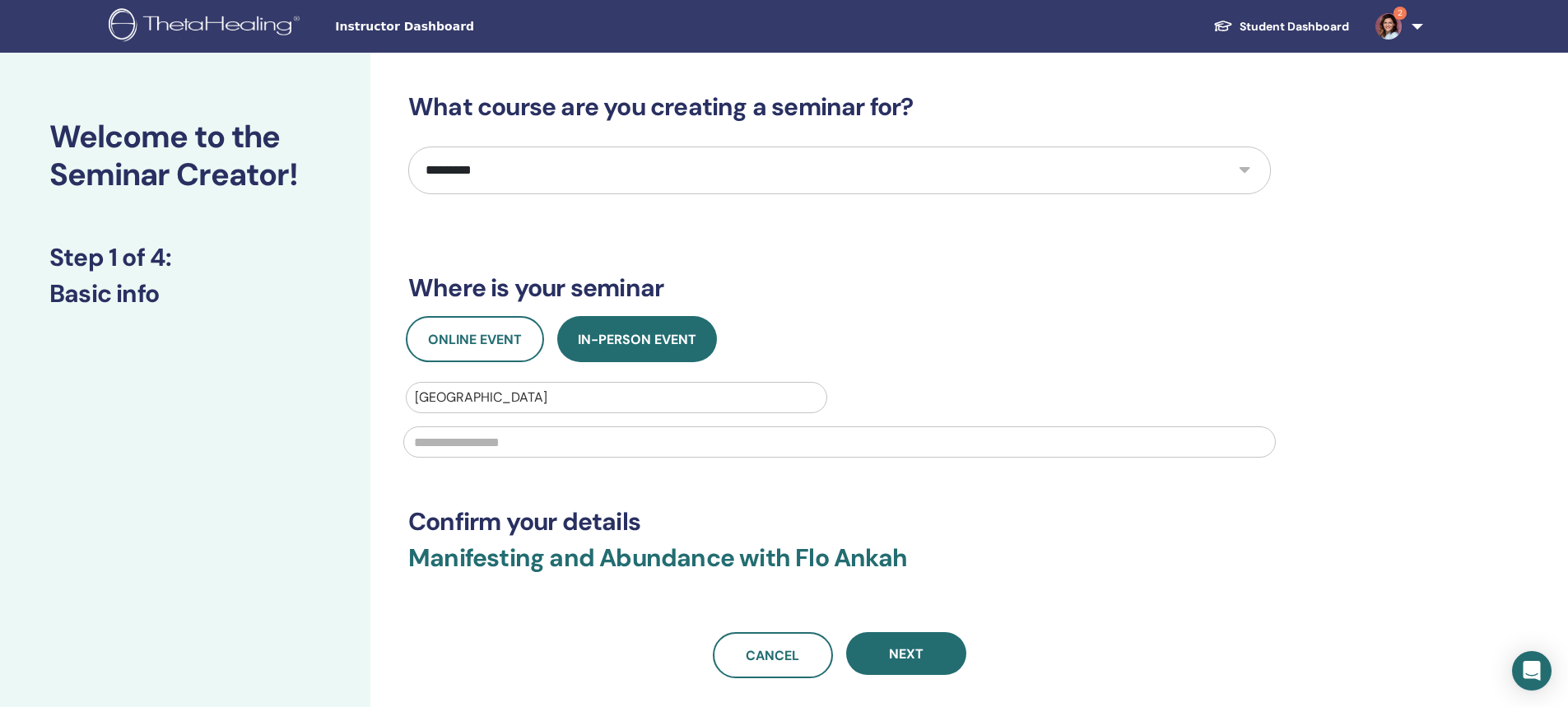
click at [455, 441] on input "text" at bounding box center [839, 442] width 872 height 31
type input "*"
click at [443, 442] on input "text" at bounding box center [839, 442] width 872 height 31
paste input "**********"
type input "**********"
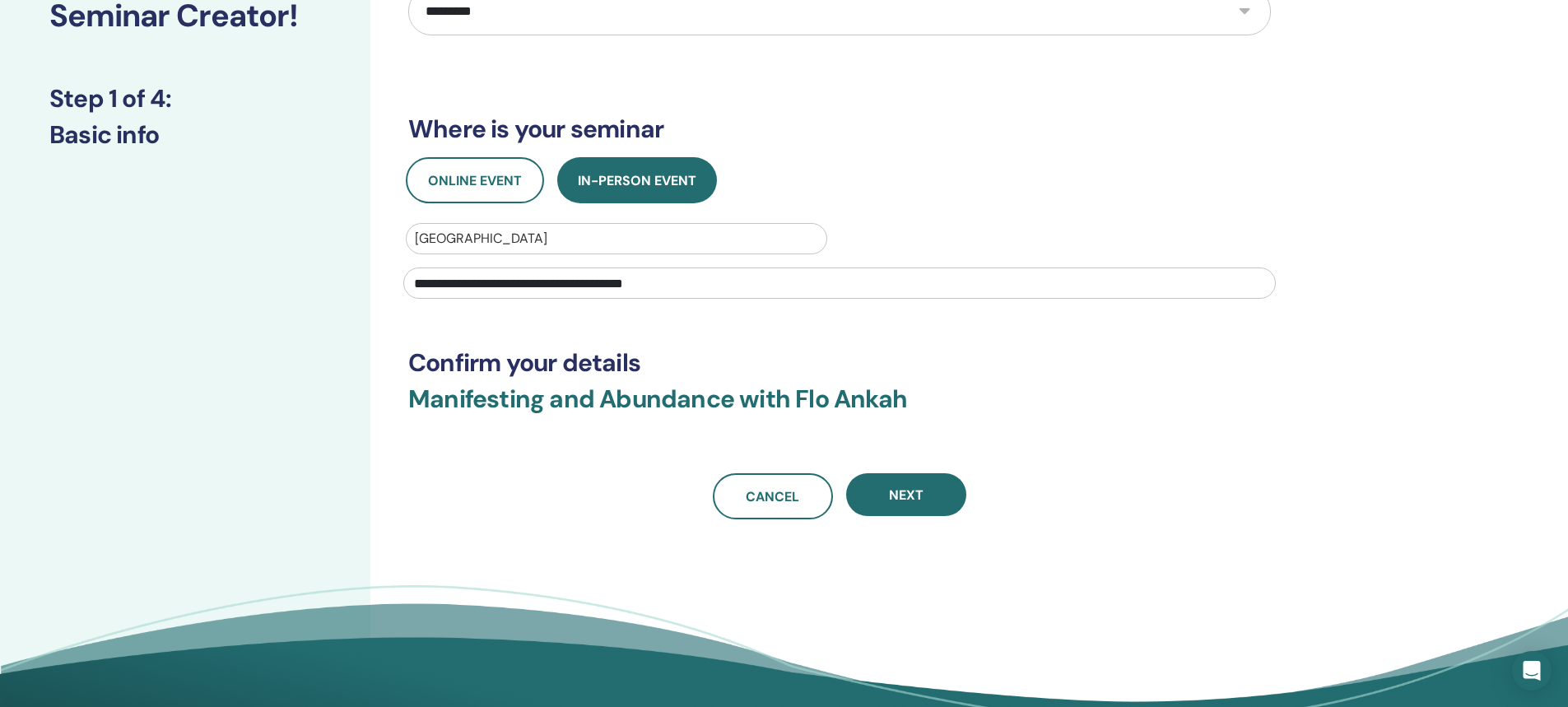
scroll to position [165, 0]
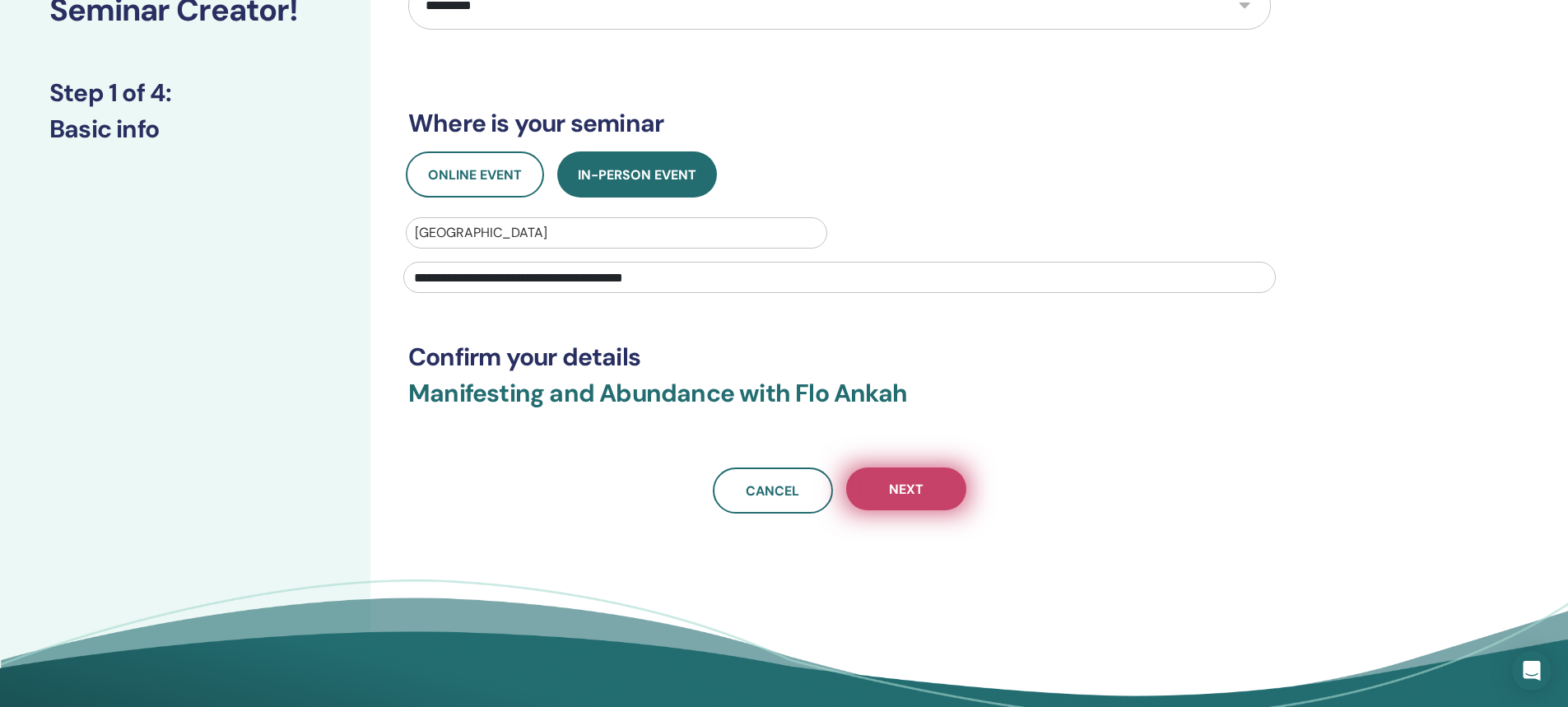
click at [920, 493] on span "Next" at bounding box center [906, 489] width 35 height 17
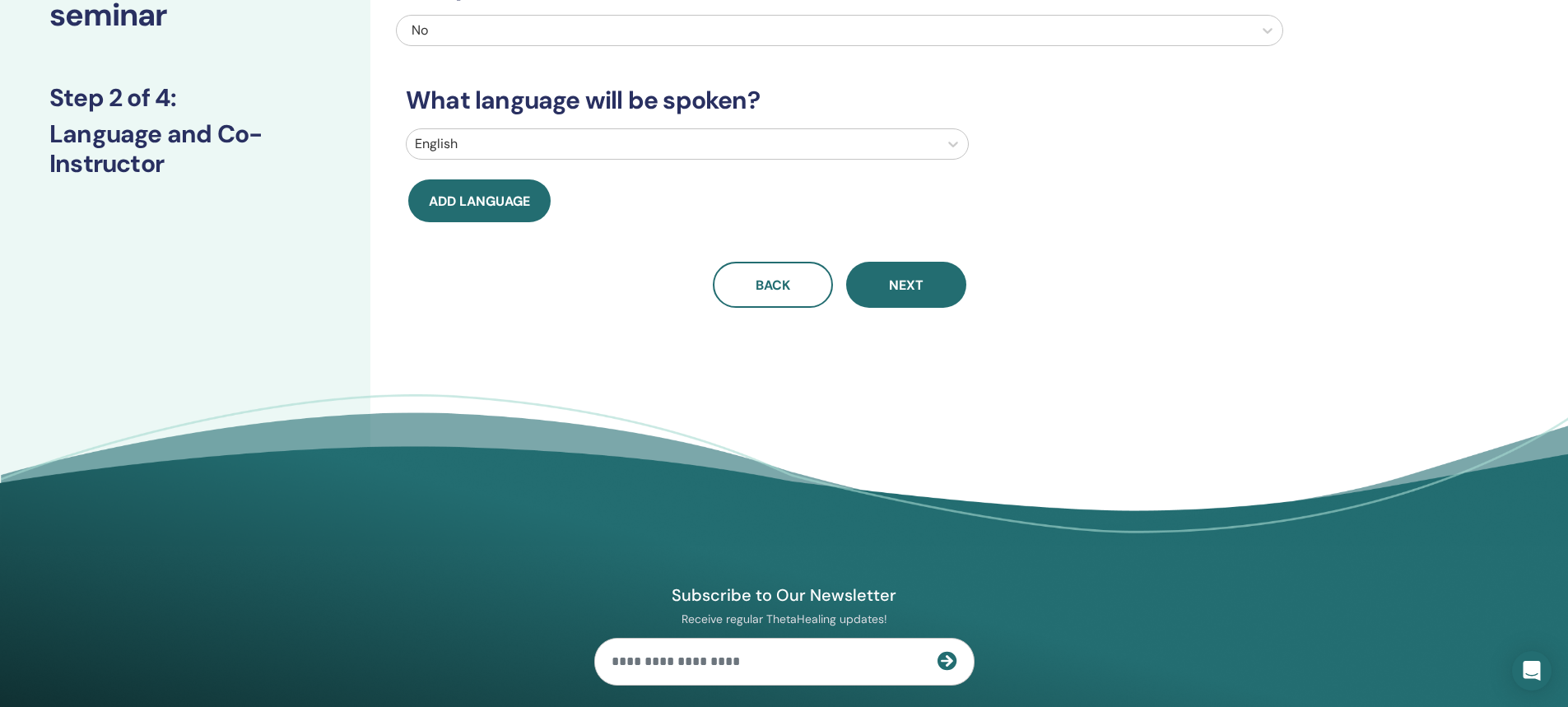
scroll to position [0, 0]
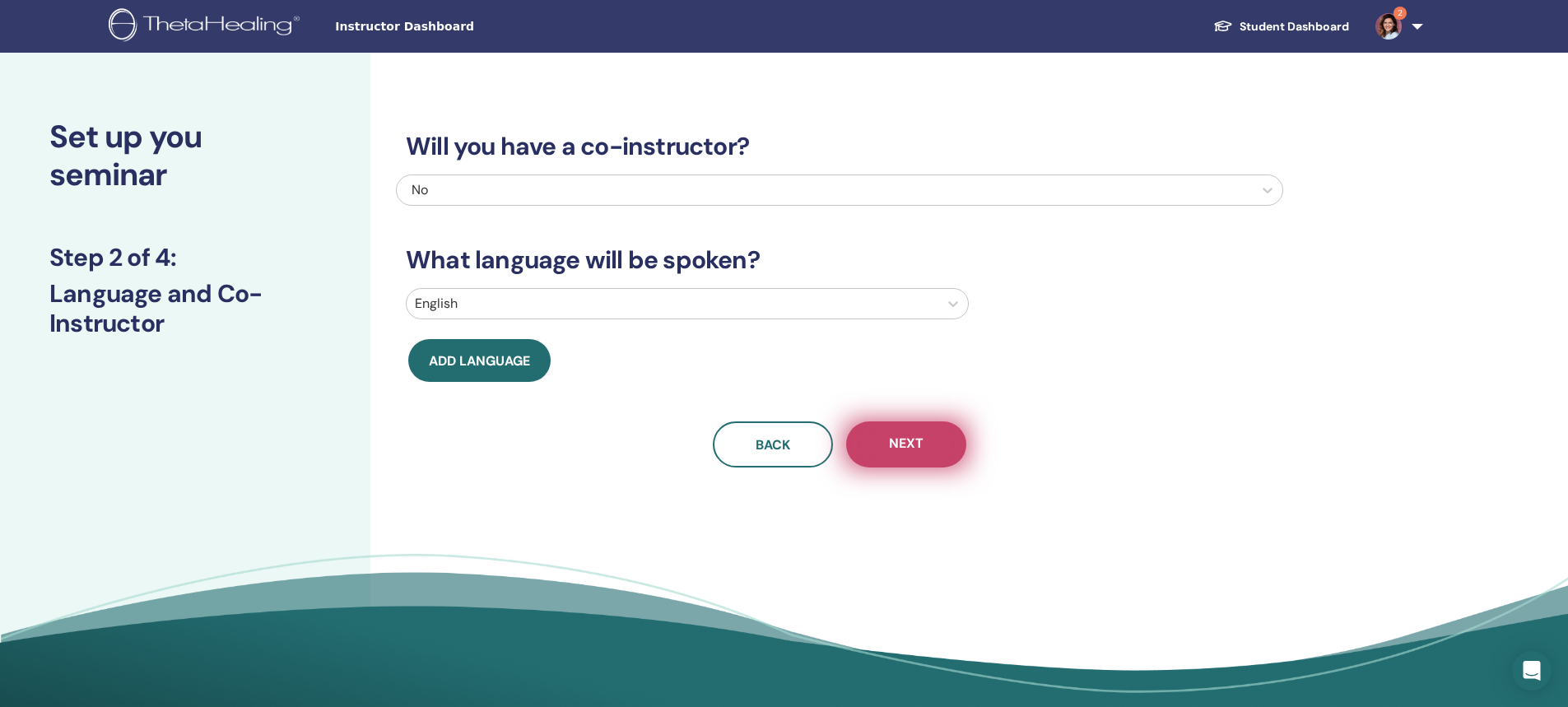
click at [903, 455] on button "Next" at bounding box center [906, 444] width 120 height 46
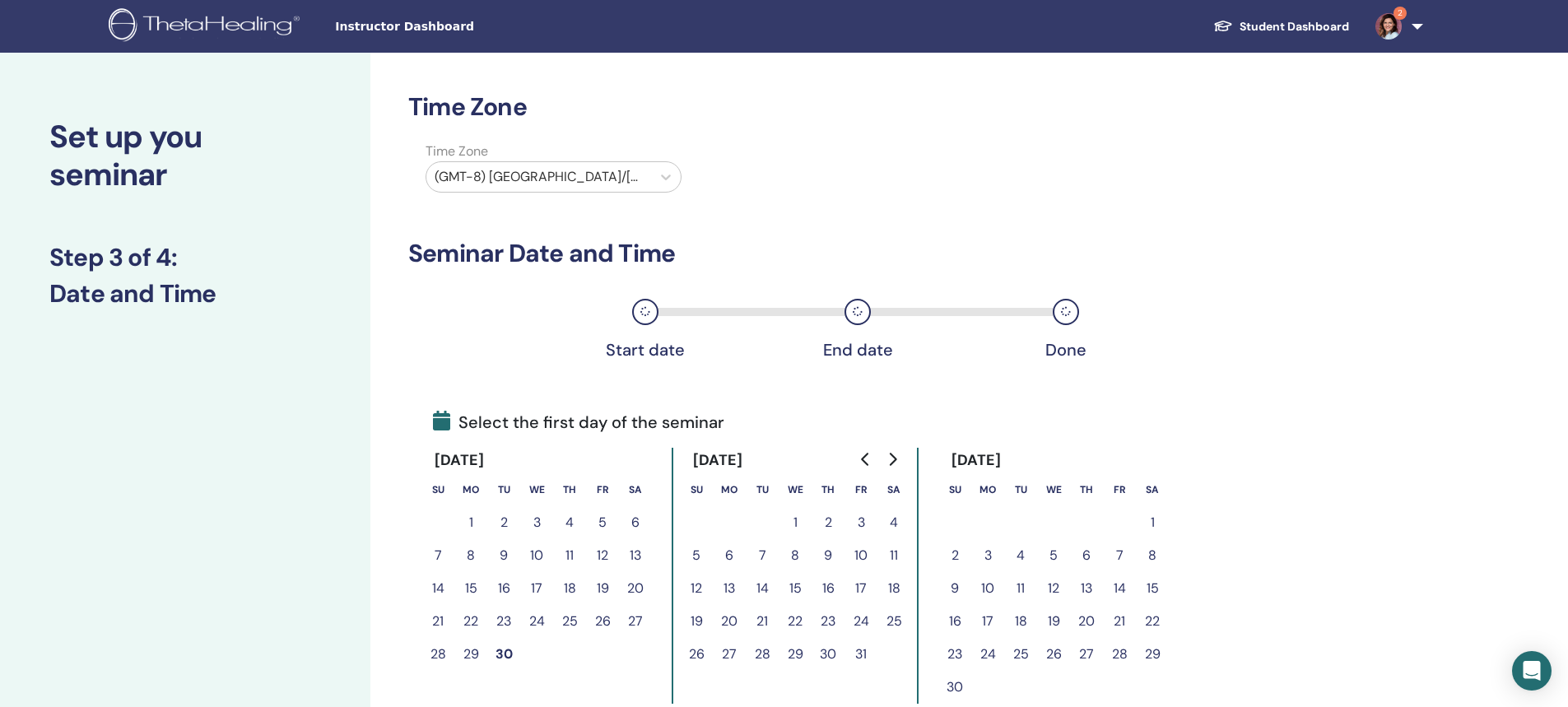
click at [536, 176] on div at bounding box center [539, 177] width 208 height 23
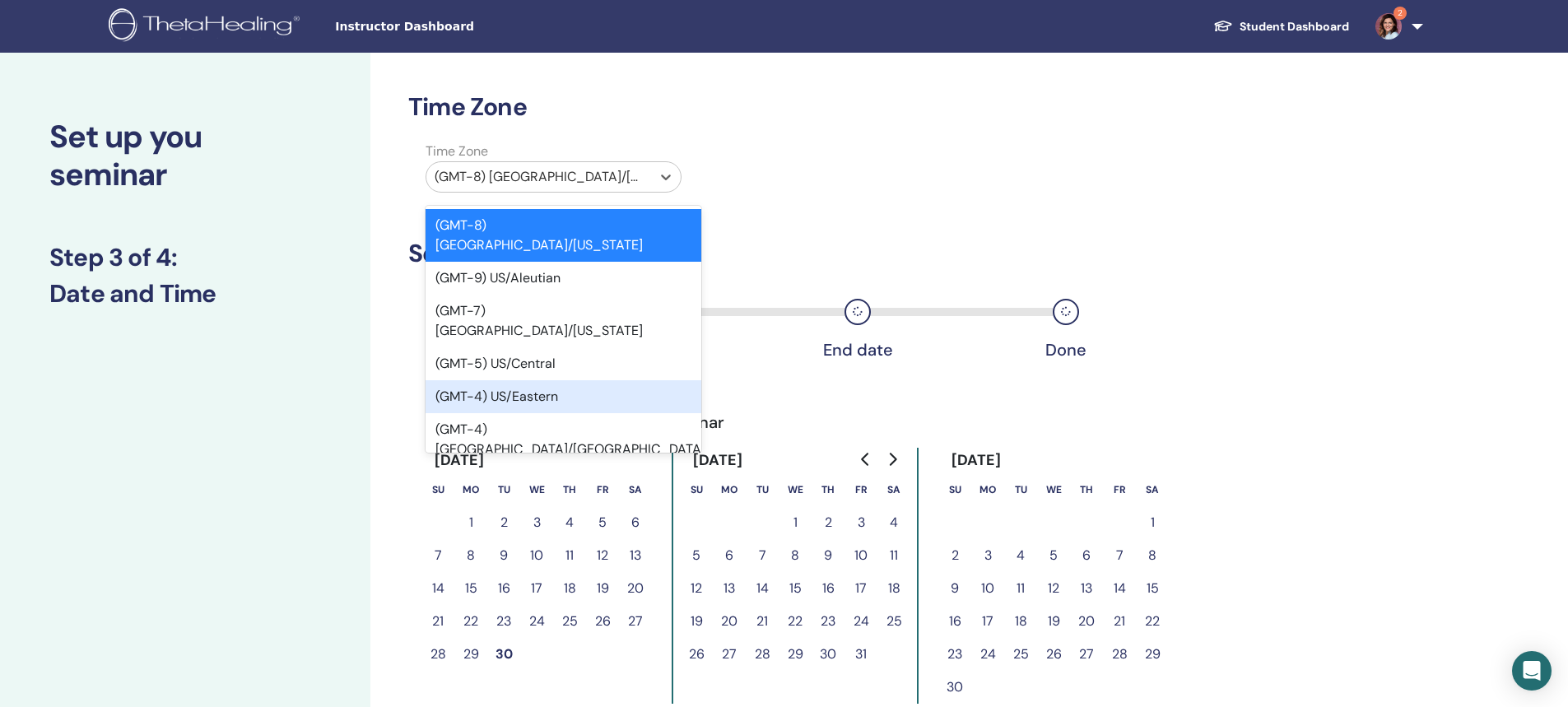
click at [539, 380] on div "(GMT-4) US/Eastern" at bounding box center [563, 396] width 276 height 33
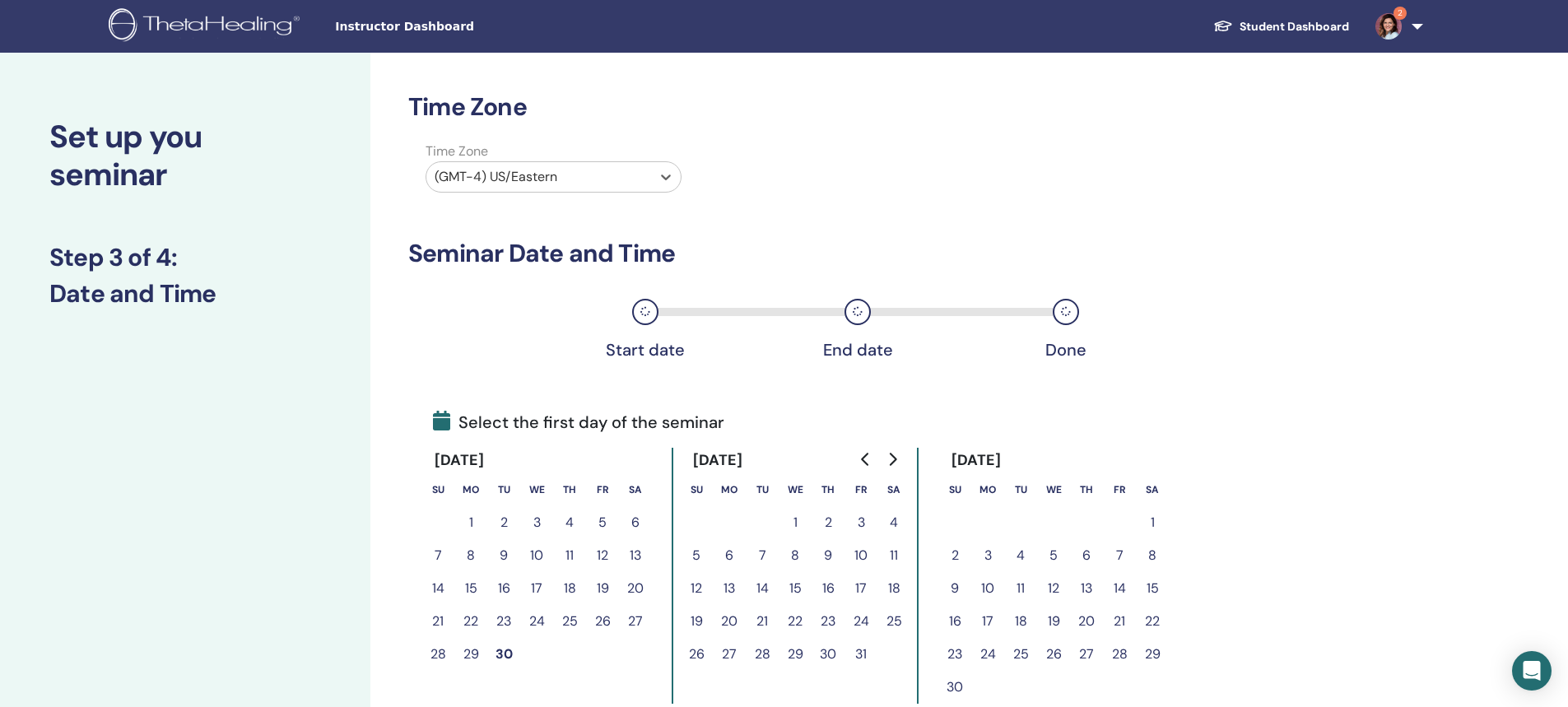
click at [894, 458] on icon "Go to next month" at bounding box center [892, 459] width 13 height 13
click at [892, 520] on button "6" at bounding box center [894, 522] width 33 height 33
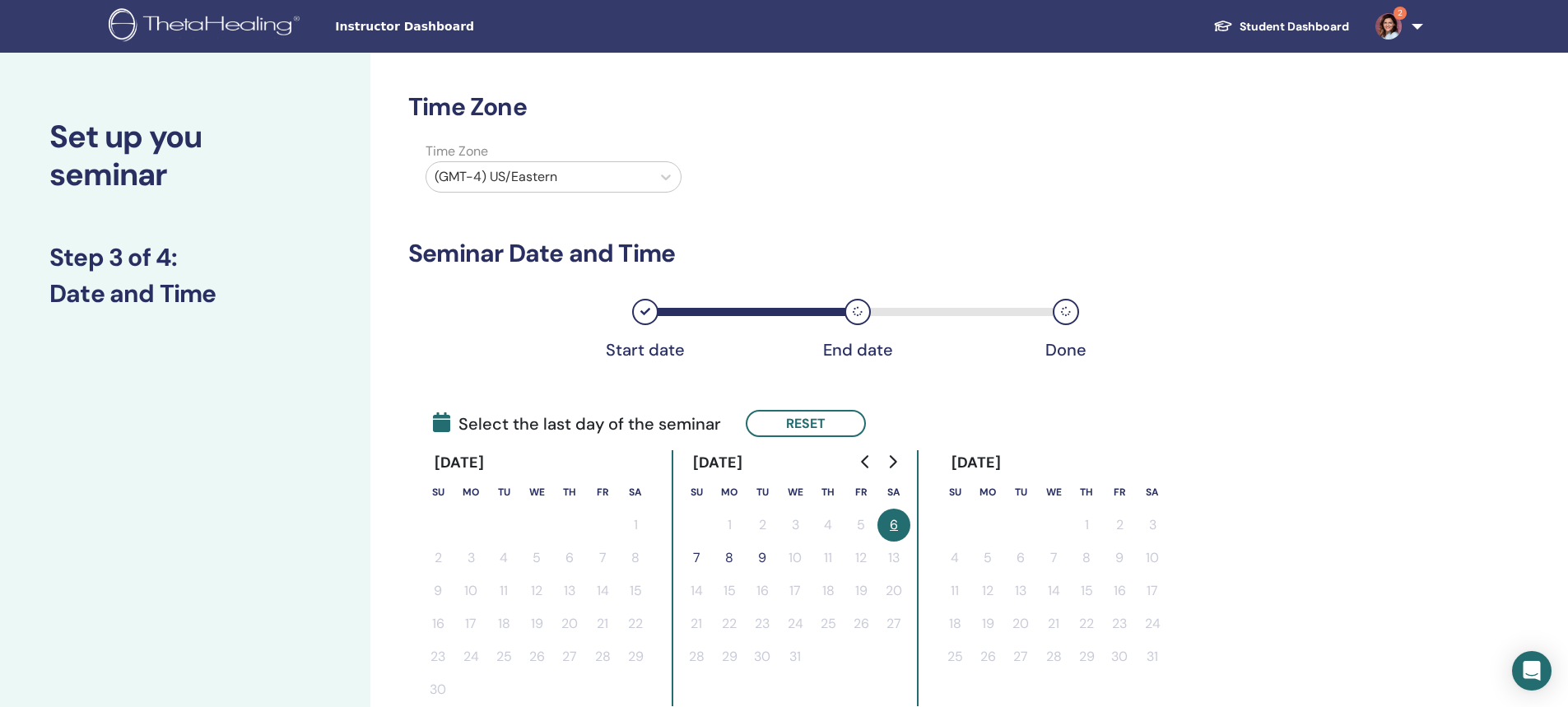
click at [695, 556] on button "7" at bounding box center [697, 558] width 33 height 33
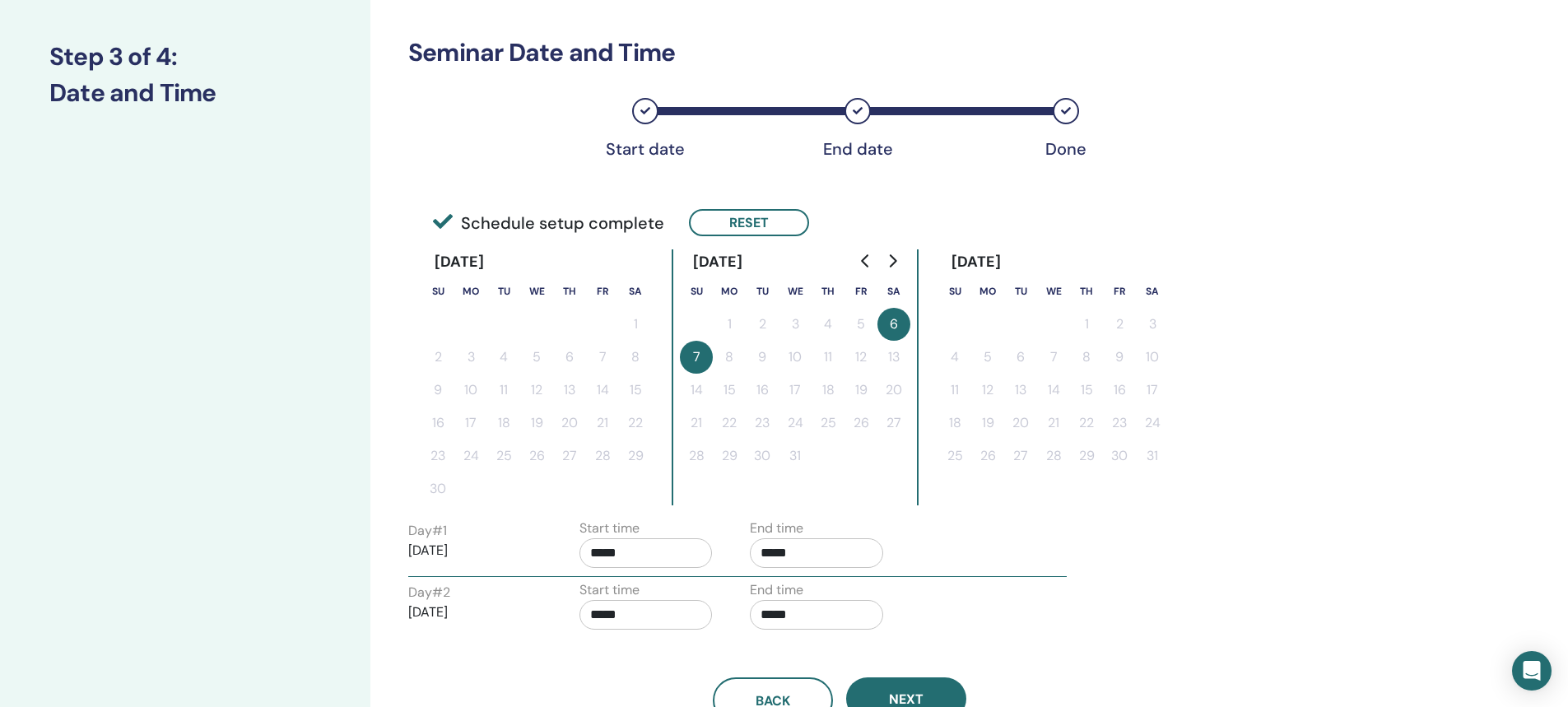
scroll to position [247, 0]
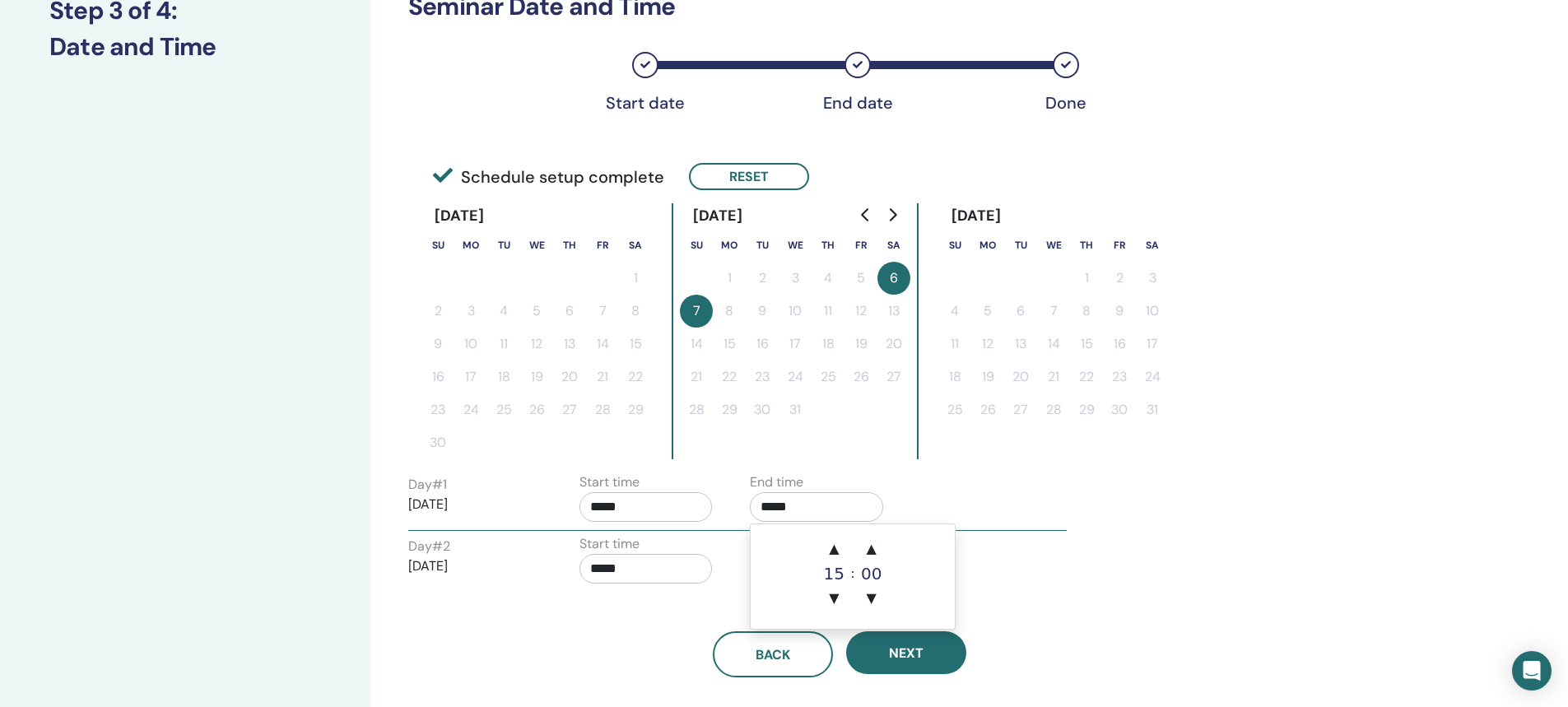
click at [769, 507] on input "*****" at bounding box center [817, 507] width 134 height 29
click at [835, 549] on span "▲" at bounding box center [834, 549] width 33 height 33
click at [872, 547] on span "▲" at bounding box center [872, 549] width 33 height 33
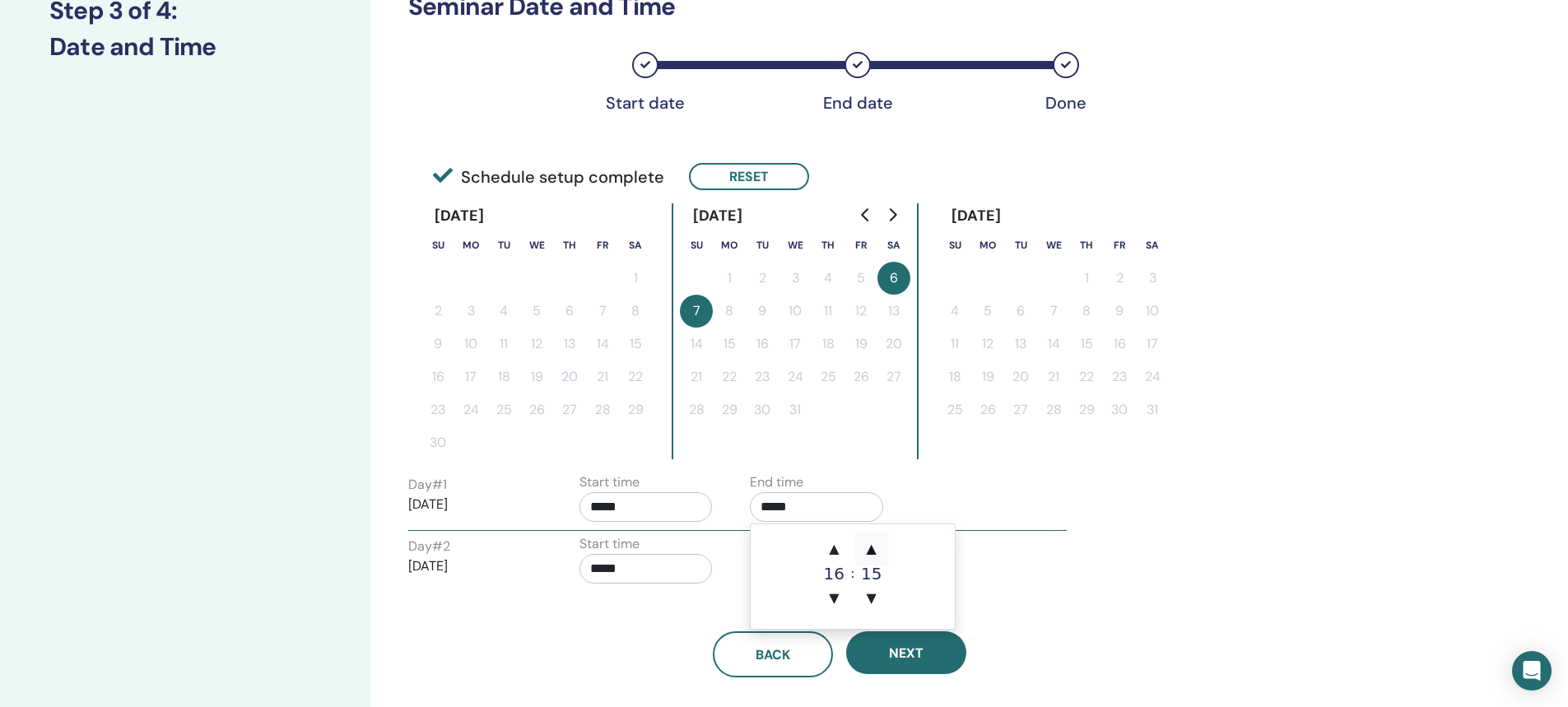
click at [872, 547] on span "▲" at bounding box center [872, 549] width 33 height 33
type input "*****"
click at [613, 507] on input "*****" at bounding box center [646, 507] width 134 height 29
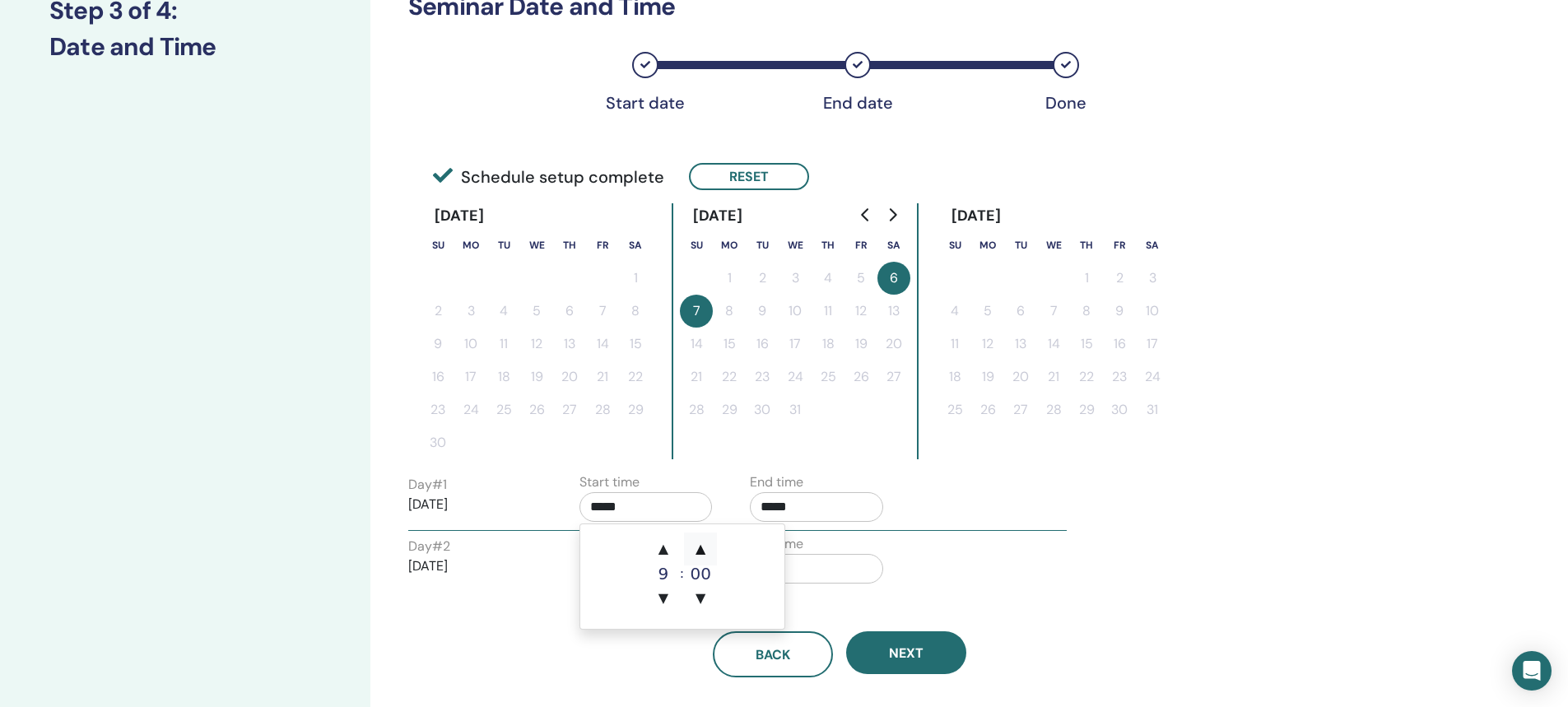
click at [698, 548] on span "▲" at bounding box center [700, 549] width 33 height 33
click at [698, 547] on span "▲" at bounding box center [700, 549] width 33 height 33
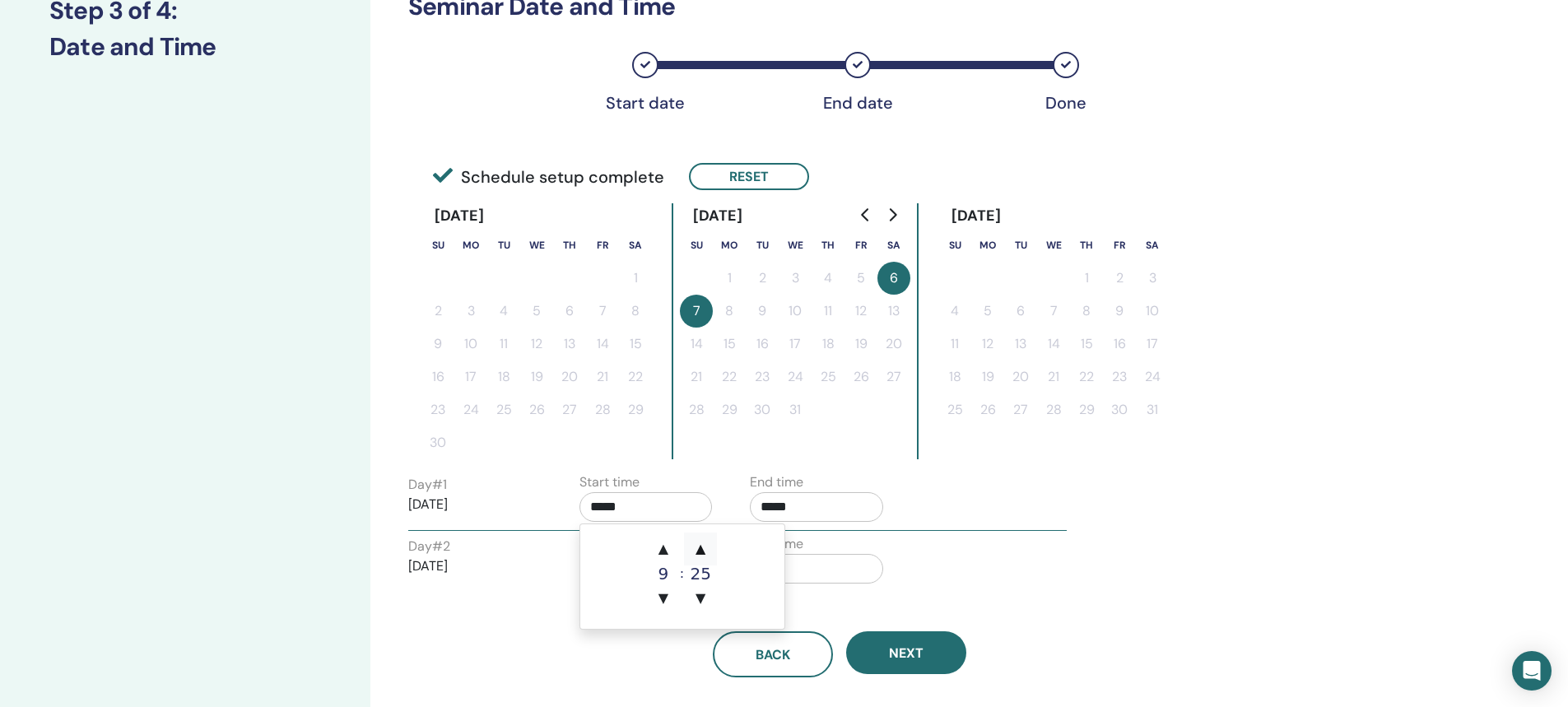
click at [698, 547] on span "▲" at bounding box center [700, 549] width 33 height 33
type input "*****"
click at [1099, 496] on div "Day # 1 [DATE] Start time ***** End time ***** Day # 2 [DATE] Start time ***** …" at bounding box center [839, 532] width 863 height 120
click at [770, 570] on input "*****" at bounding box center [817, 568] width 134 height 29
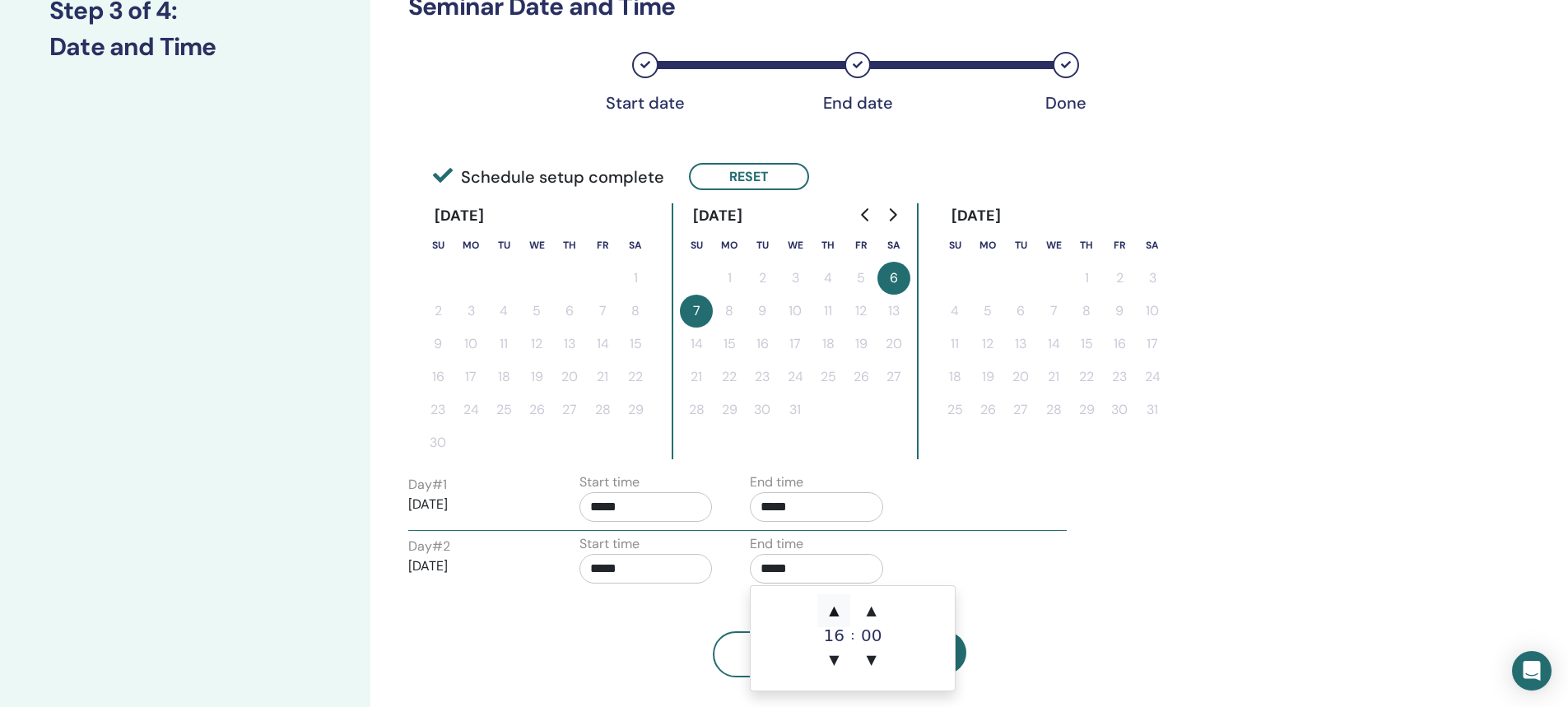
click at [836, 607] on span "▲" at bounding box center [834, 611] width 33 height 33
click at [872, 608] on span "▲" at bounding box center [872, 611] width 33 height 33
click at [871, 608] on span "▲" at bounding box center [872, 611] width 33 height 33
click at [869, 608] on span "▲" at bounding box center [872, 611] width 33 height 33
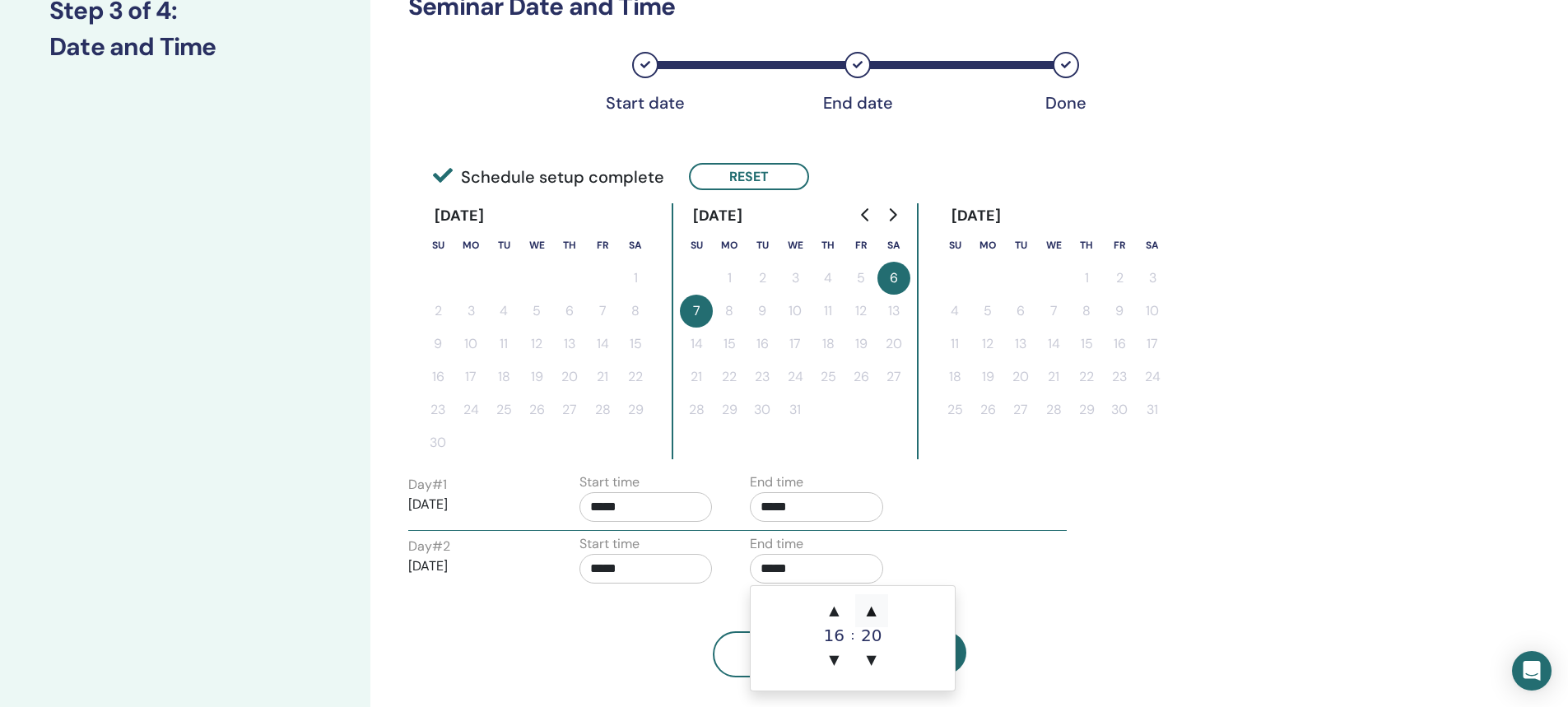
click at [864, 607] on span "▲" at bounding box center [872, 611] width 33 height 33
click at [876, 607] on span "▲" at bounding box center [872, 611] width 33 height 33
type input "*****"
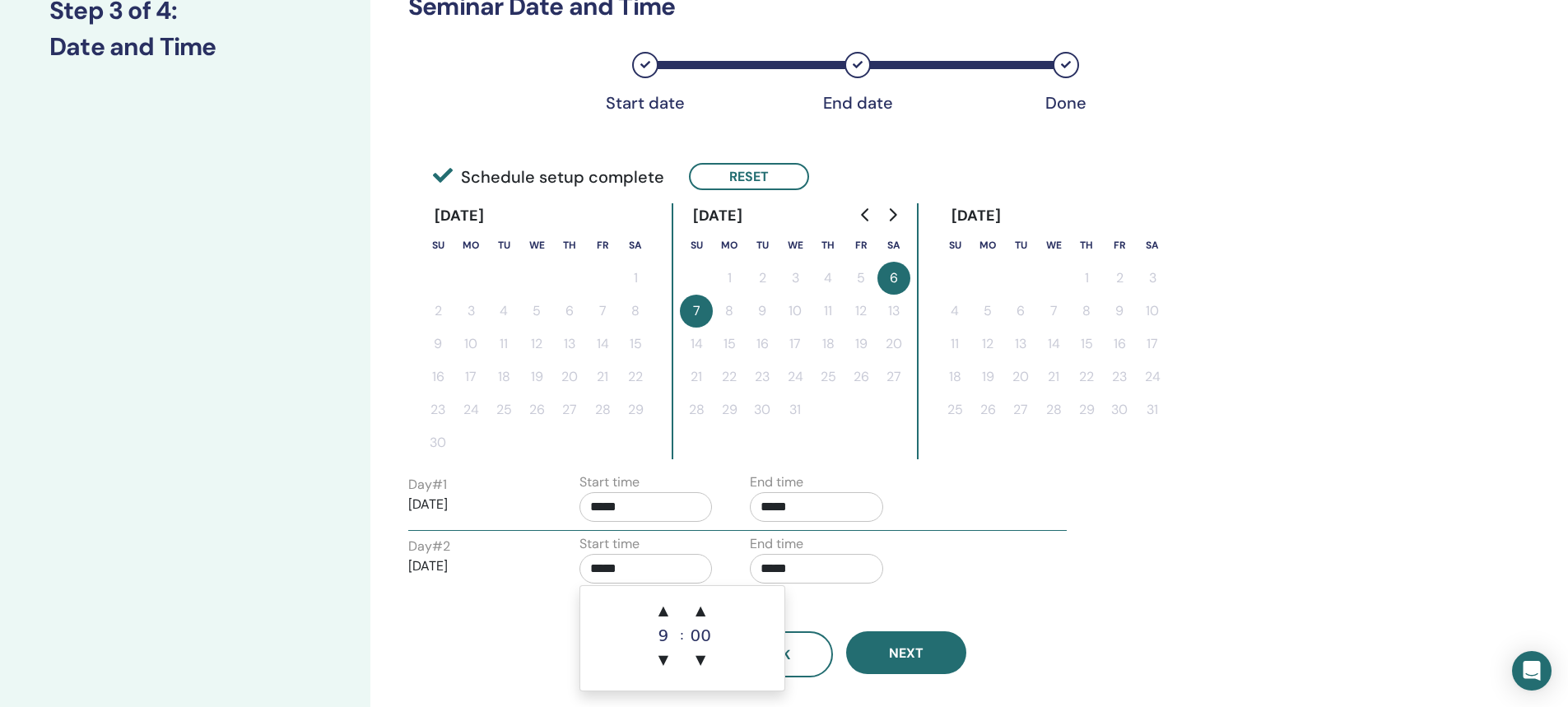
click at [610, 567] on input "*****" at bounding box center [646, 568] width 134 height 29
click at [699, 608] on span "▲" at bounding box center [700, 611] width 33 height 33
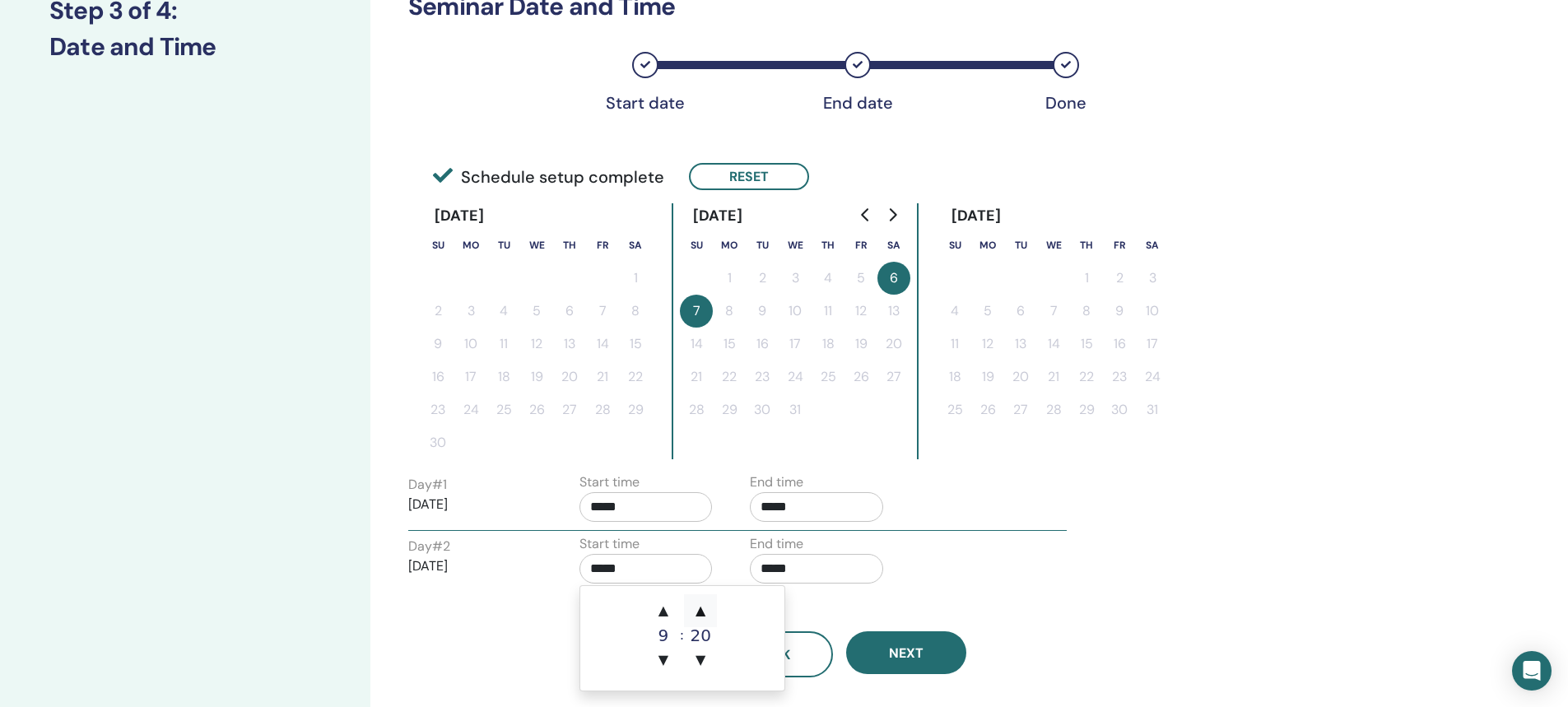
click at [699, 608] on span "▲" at bounding box center [700, 611] width 33 height 33
click at [699, 609] on span "▲" at bounding box center [700, 611] width 33 height 33
type input "*****"
click at [884, 651] on button "Next" at bounding box center [906, 652] width 120 height 43
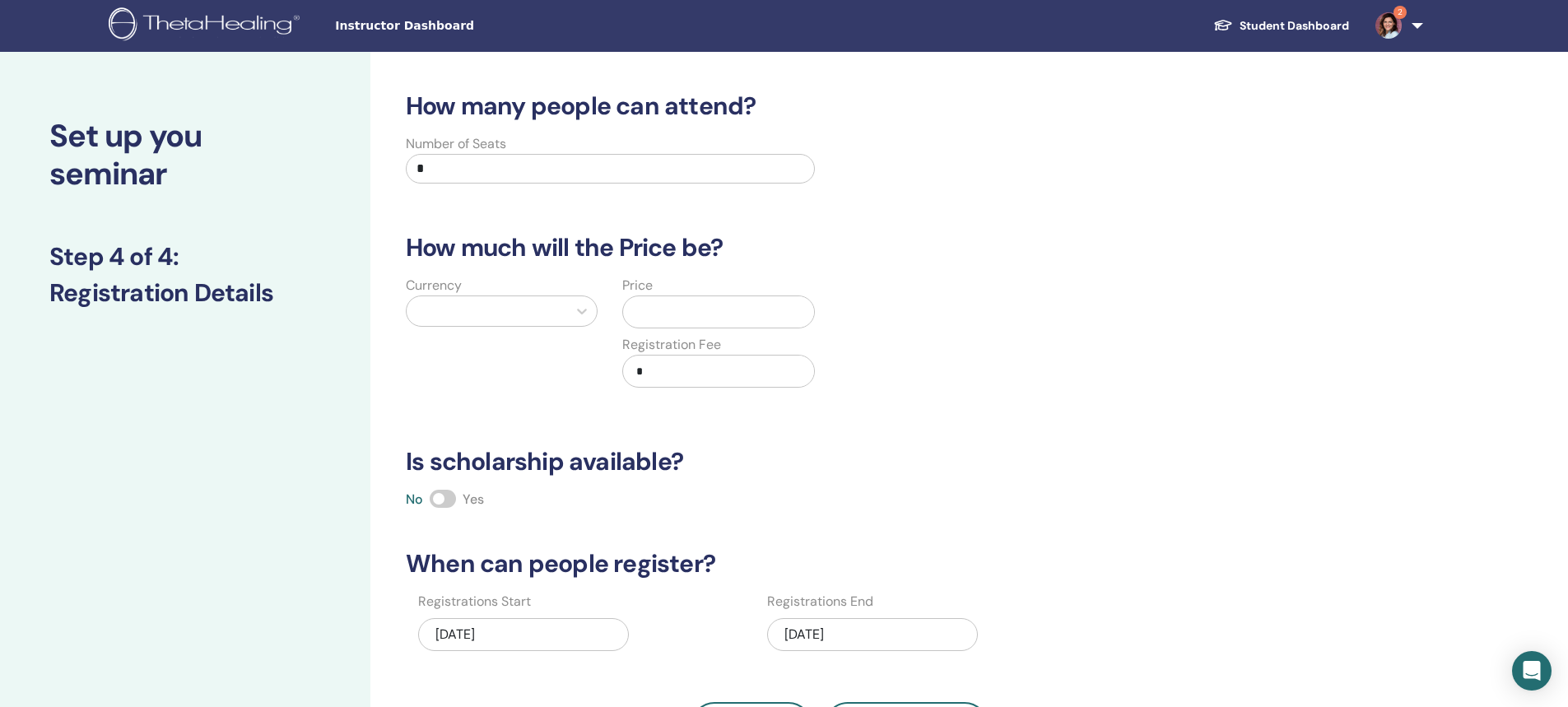
scroll to position [0, 0]
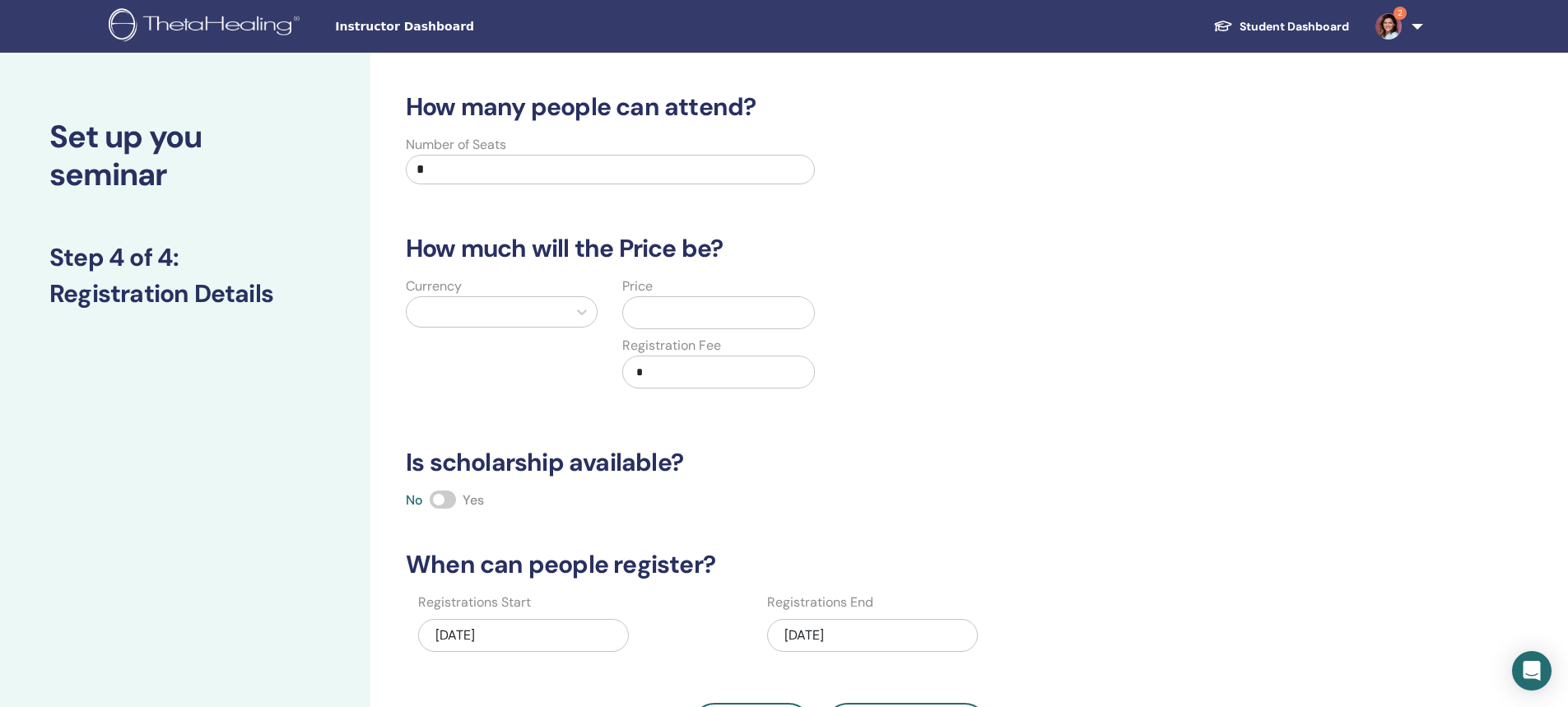
click at [453, 167] on input "*" at bounding box center [610, 169] width 409 height 29
type input "**"
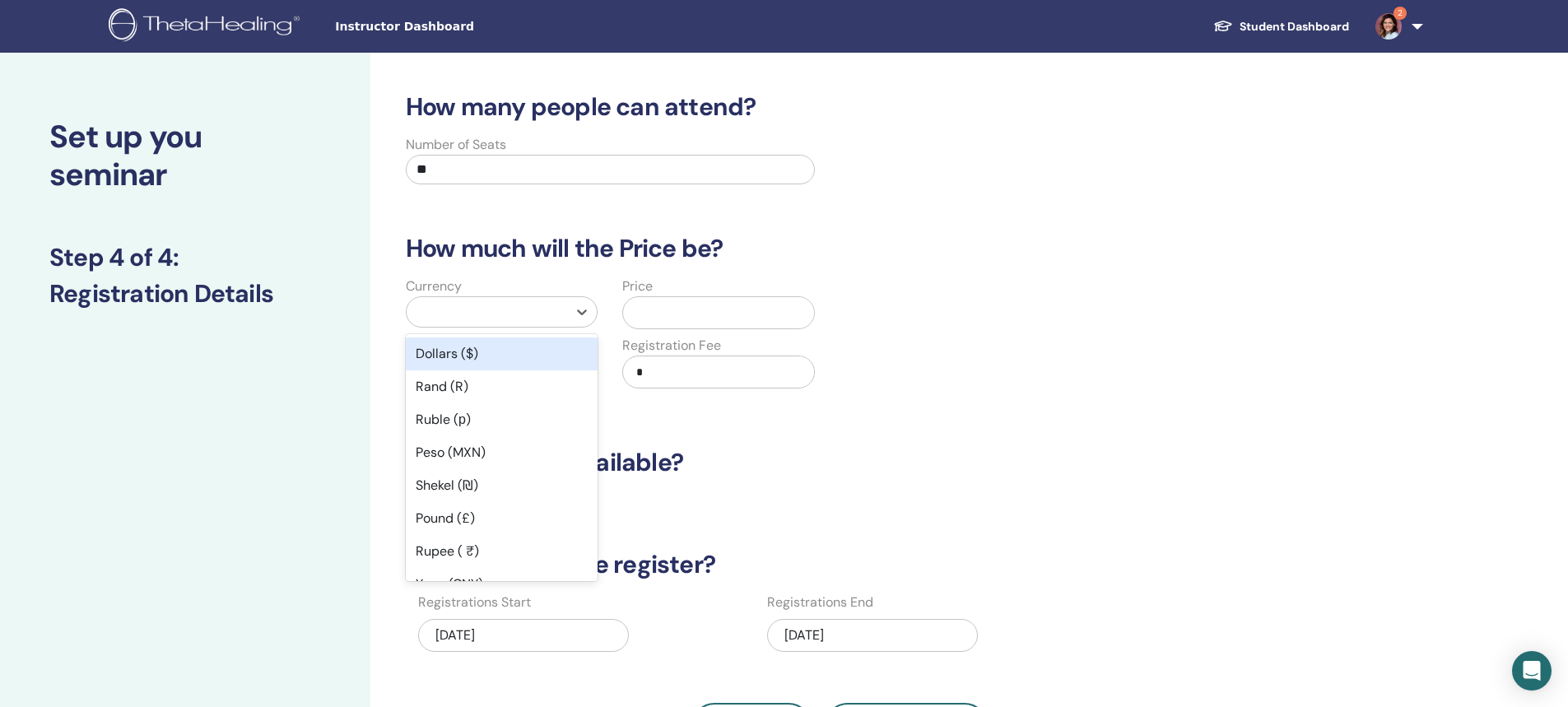
click at [455, 313] on div at bounding box center [487, 311] width 144 height 23
click at [440, 351] on div "Dollars ($)" at bounding box center [502, 354] width 192 height 33
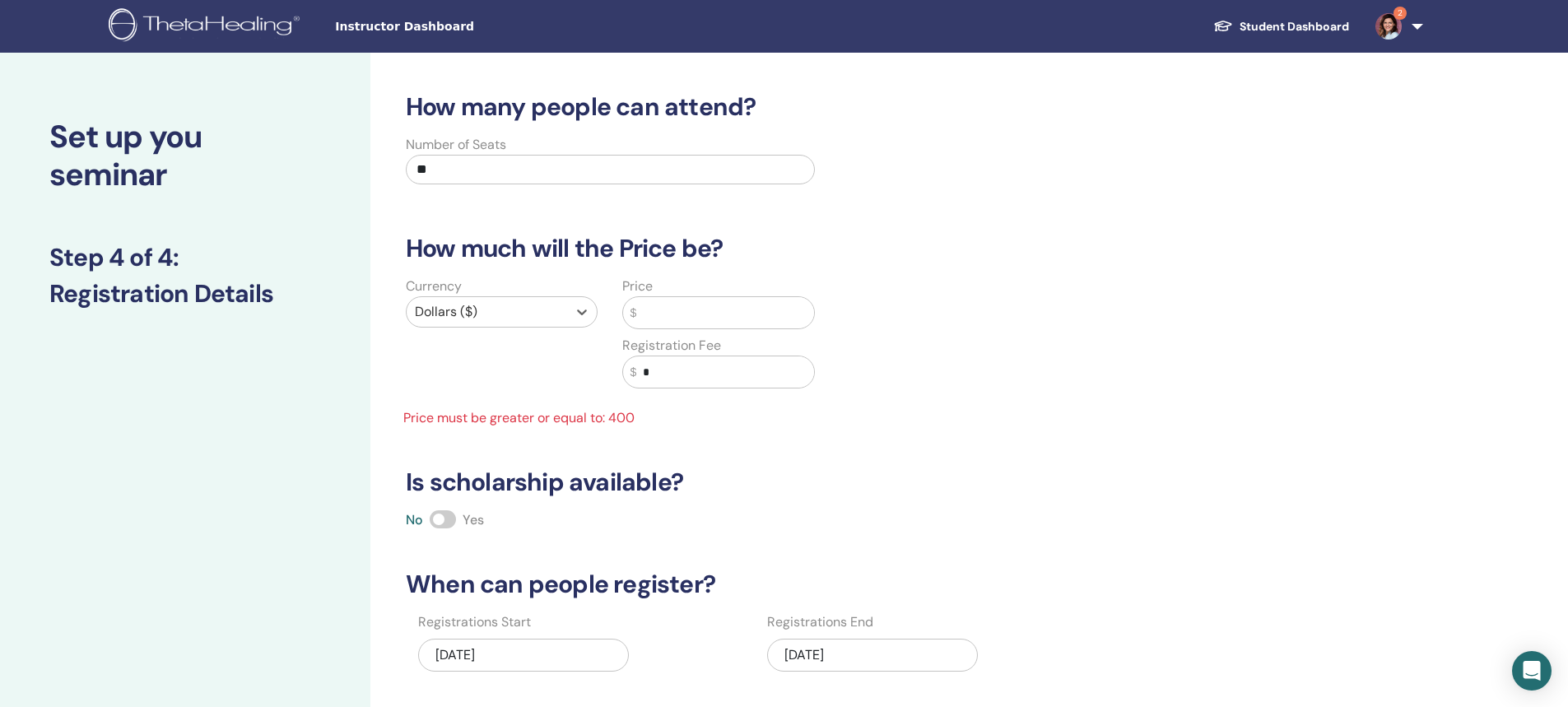
click at [642, 370] on input "*" at bounding box center [725, 372] width 178 height 31
type input "***"
click at [645, 310] on input "text" at bounding box center [725, 312] width 178 height 31
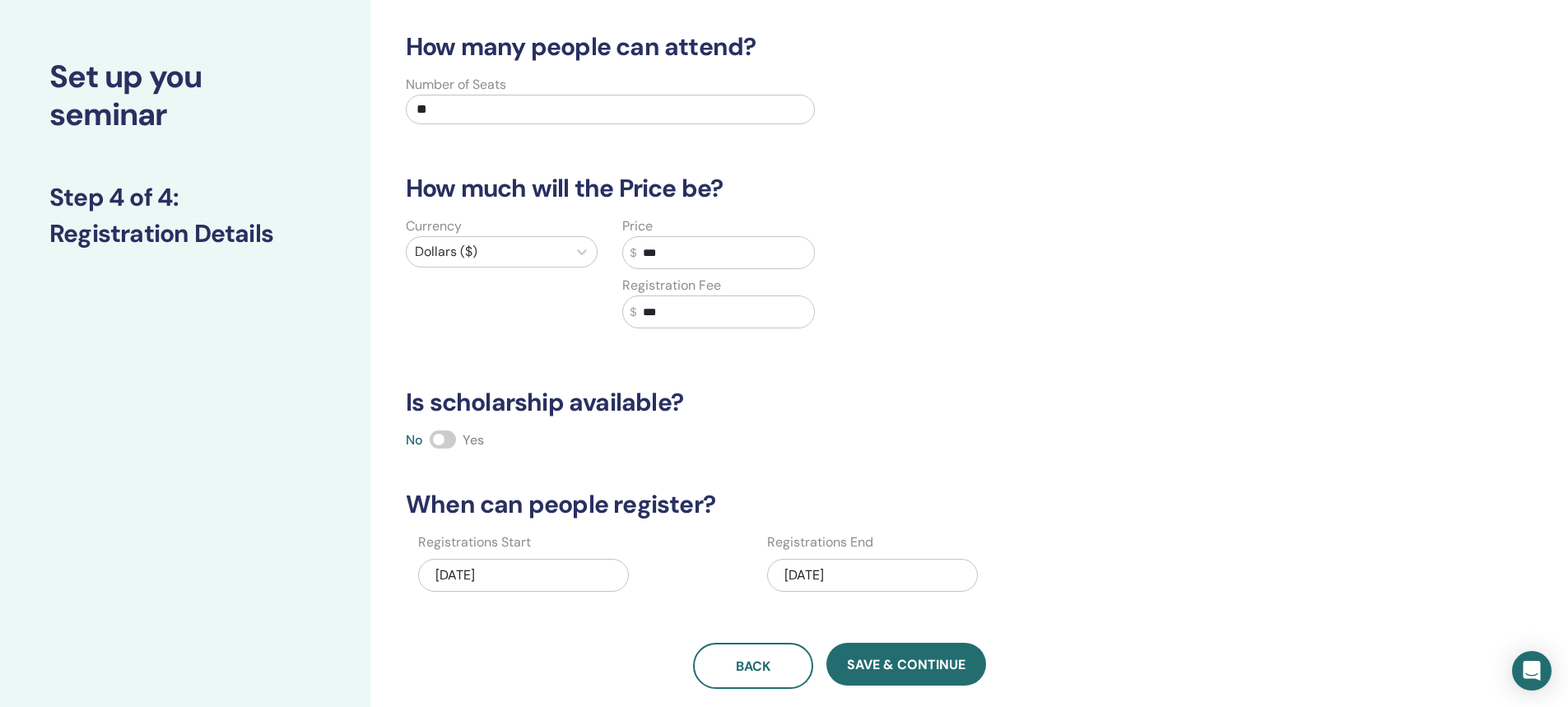
scroll to position [165, 0]
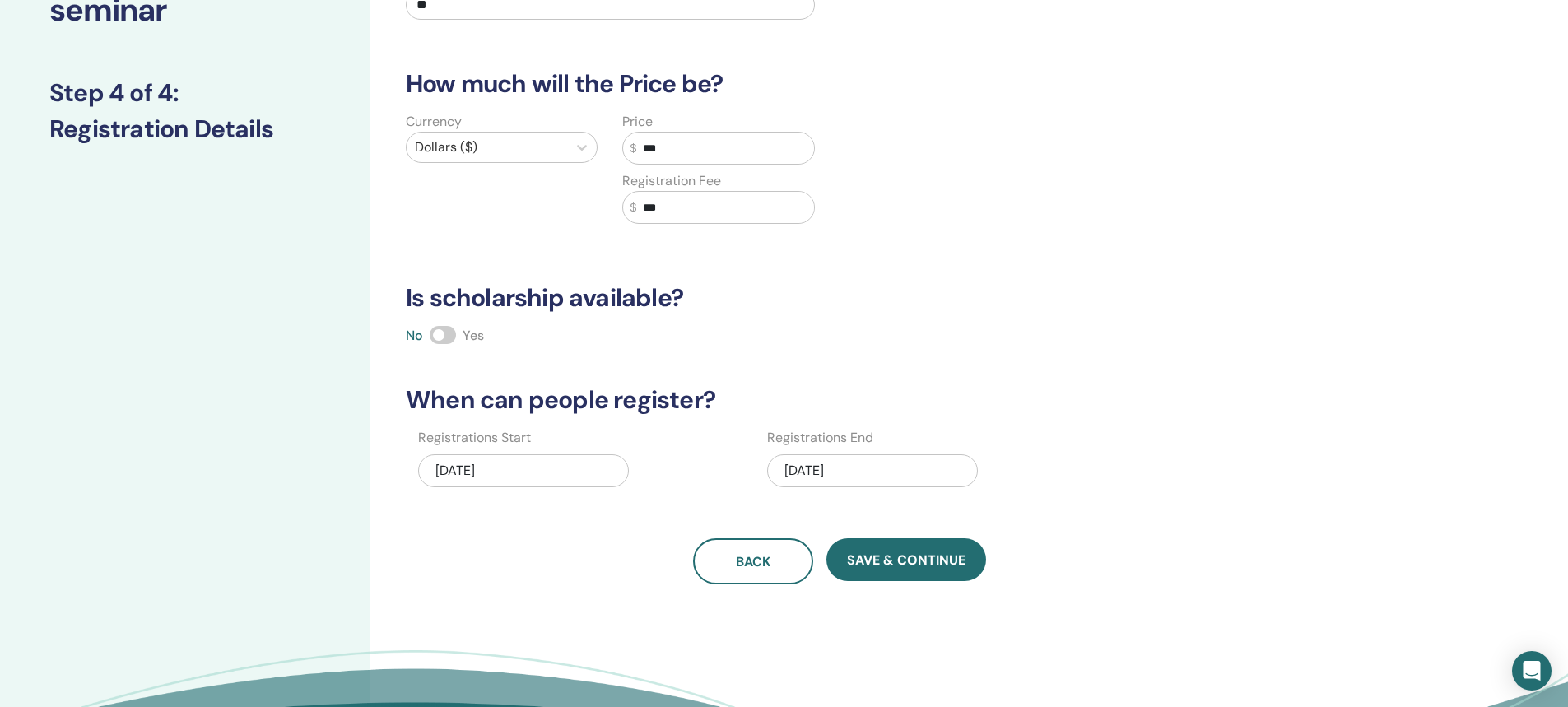
type input "***"
click at [800, 463] on div "[DATE]" at bounding box center [872, 471] width 211 height 33
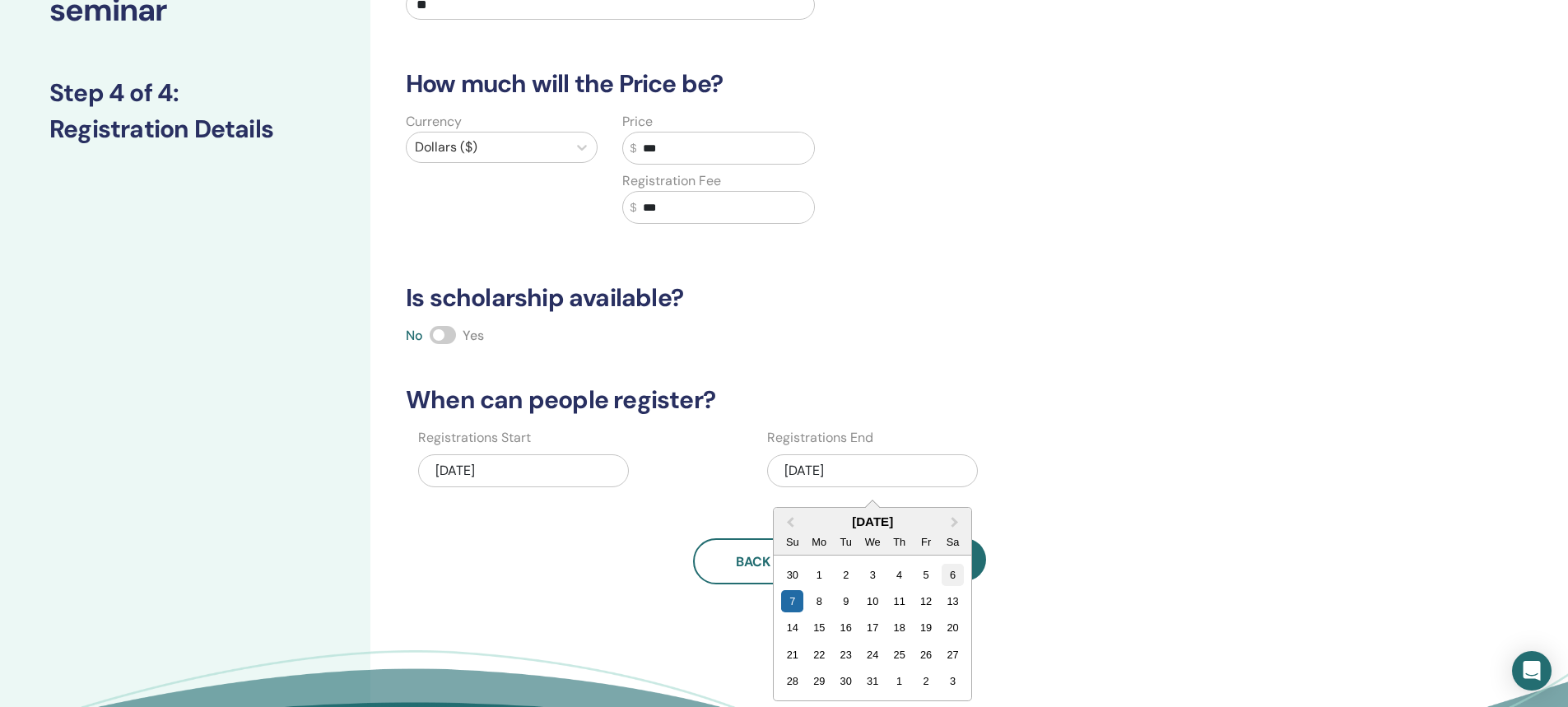
click at [948, 577] on div "6" at bounding box center [953, 575] width 23 height 23
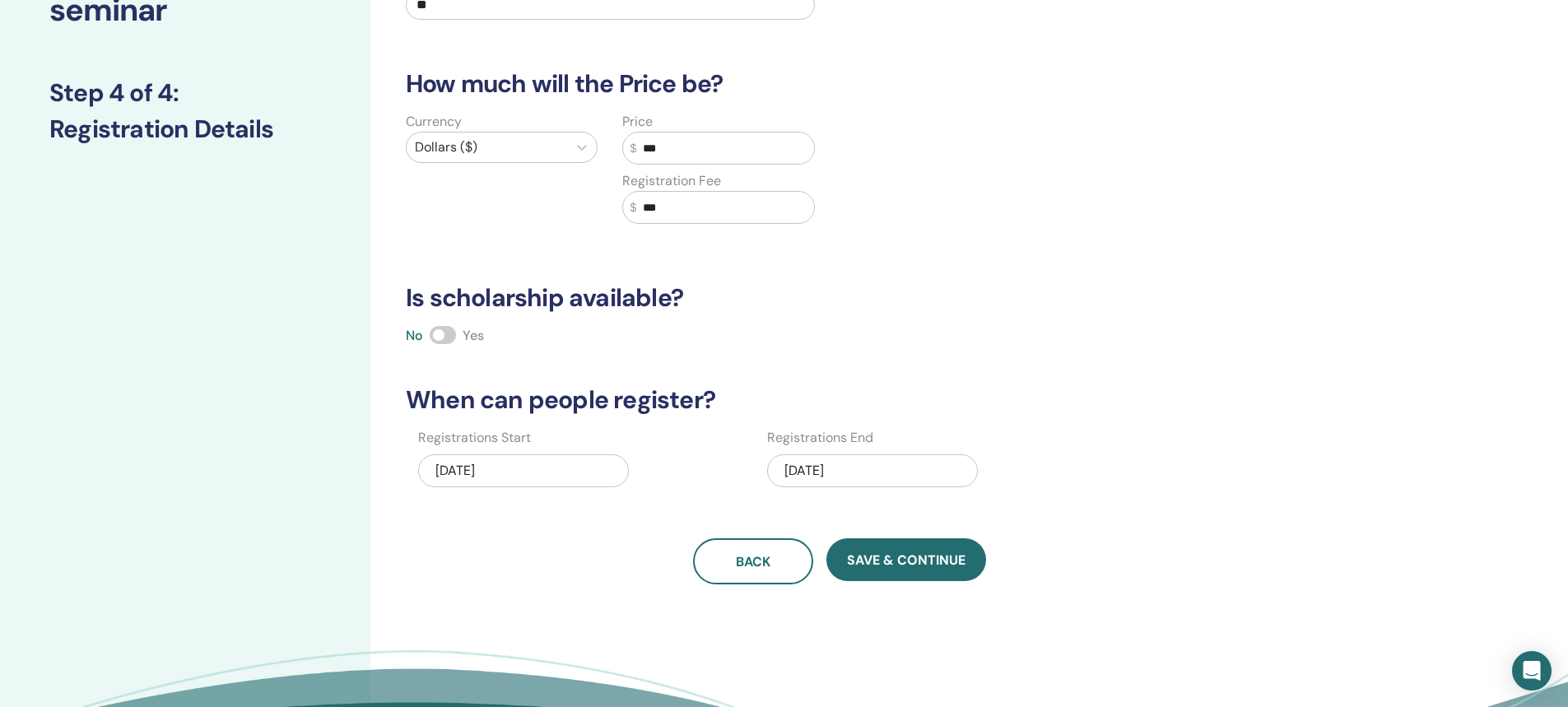
click at [1065, 364] on div "How many people can attend? Number of Seats ** How much will the Price be? Curr…" at bounding box center [839, 256] width 888 height 657
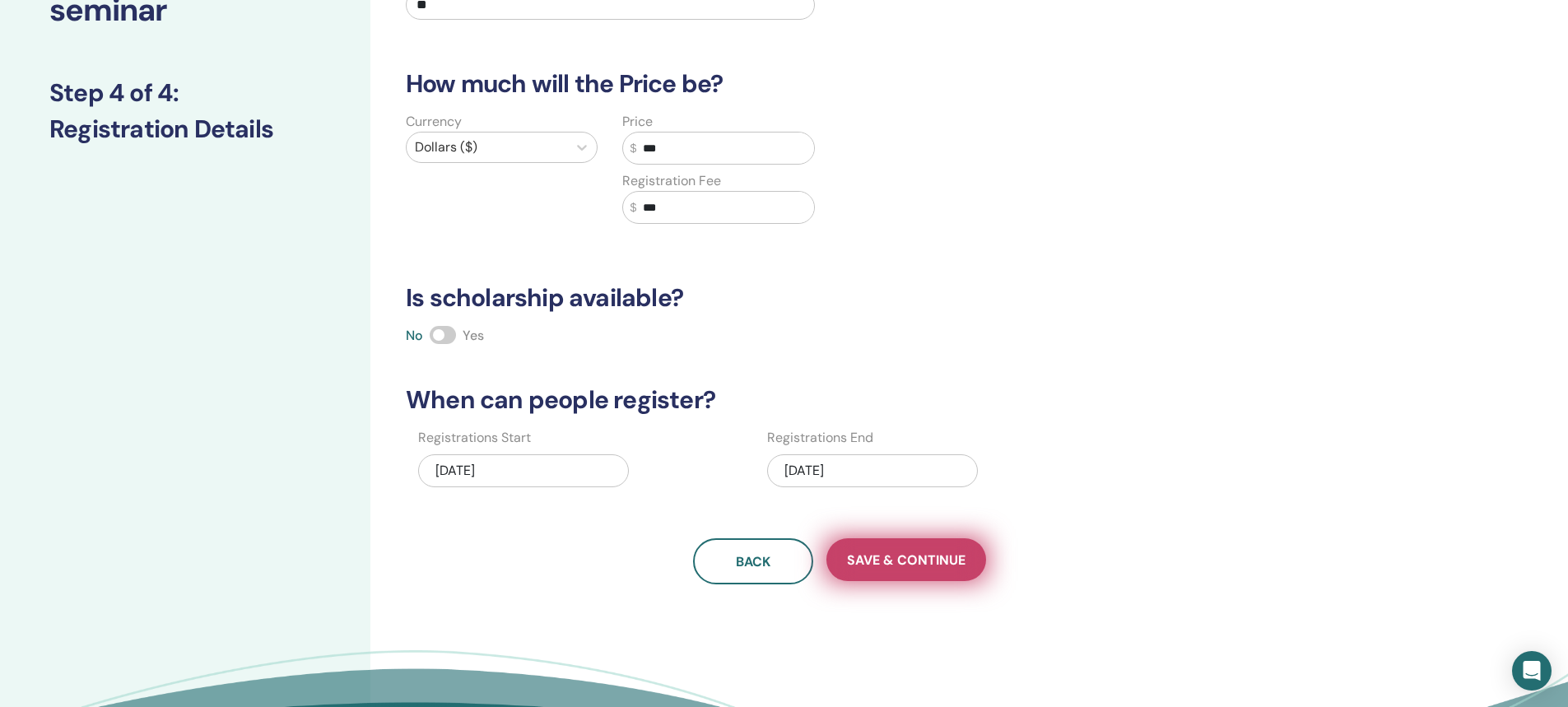
click at [889, 569] on button "Save & Continue" at bounding box center [906, 559] width 160 height 43
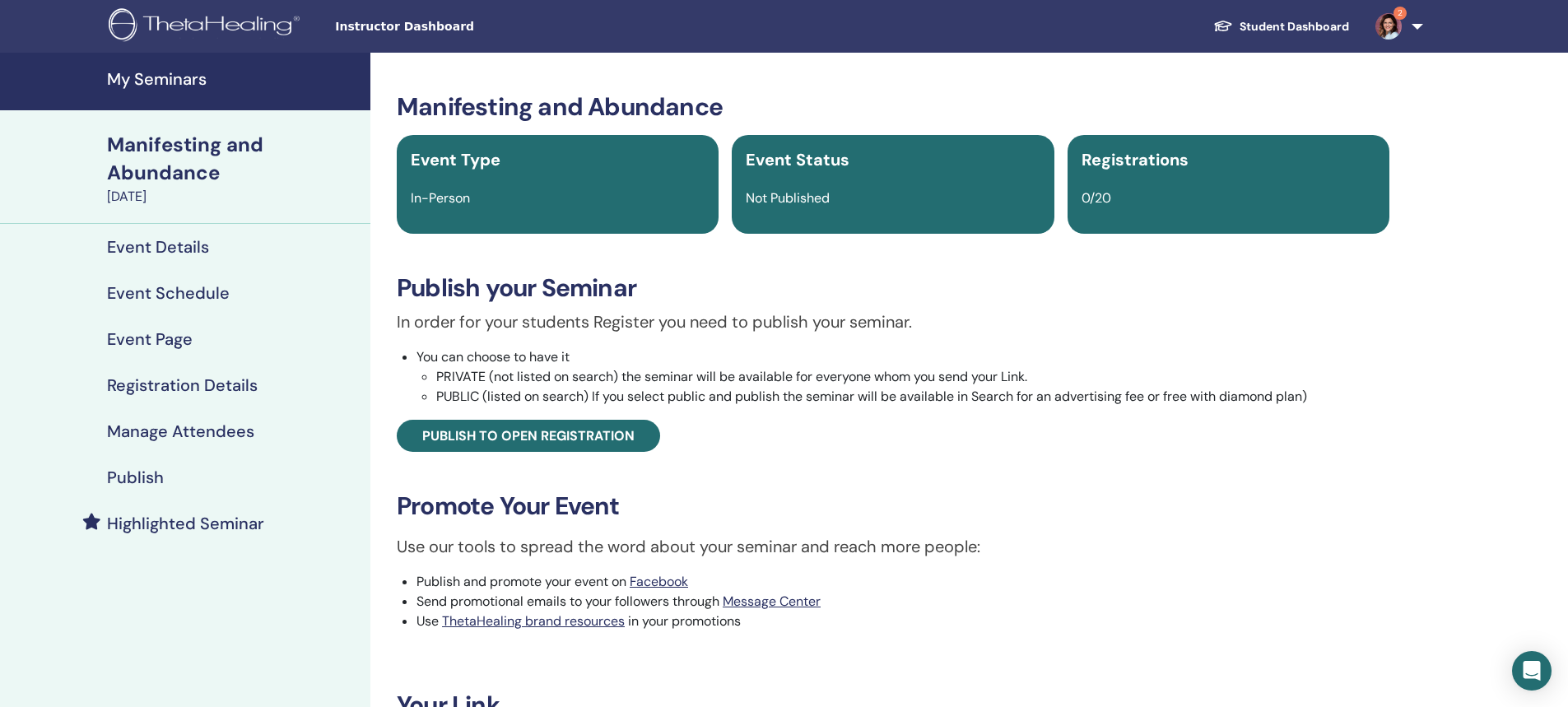
click at [172, 431] on h4 "Manage Attendees" at bounding box center [180, 431] width 148 height 20
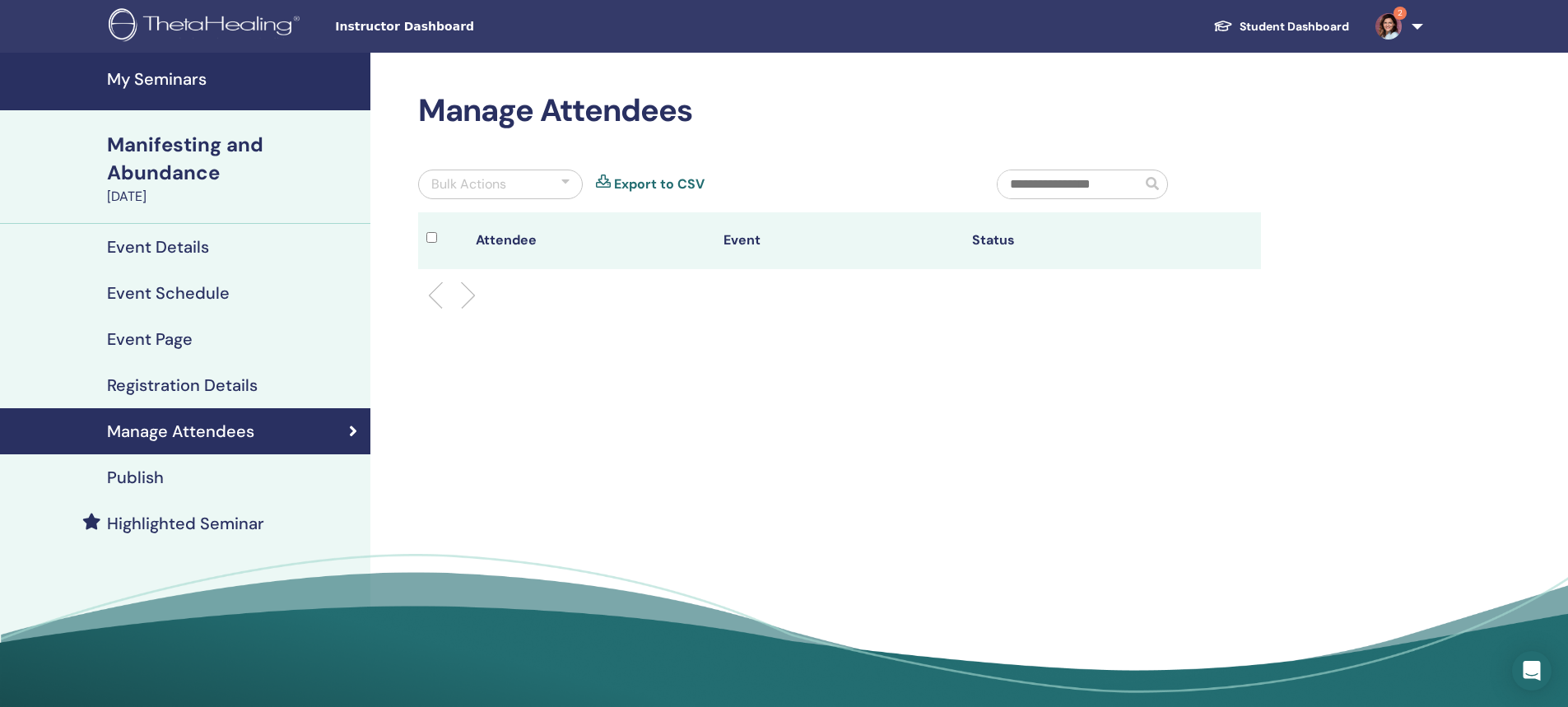
click at [145, 475] on h4 "Publish" at bounding box center [134, 477] width 56 height 20
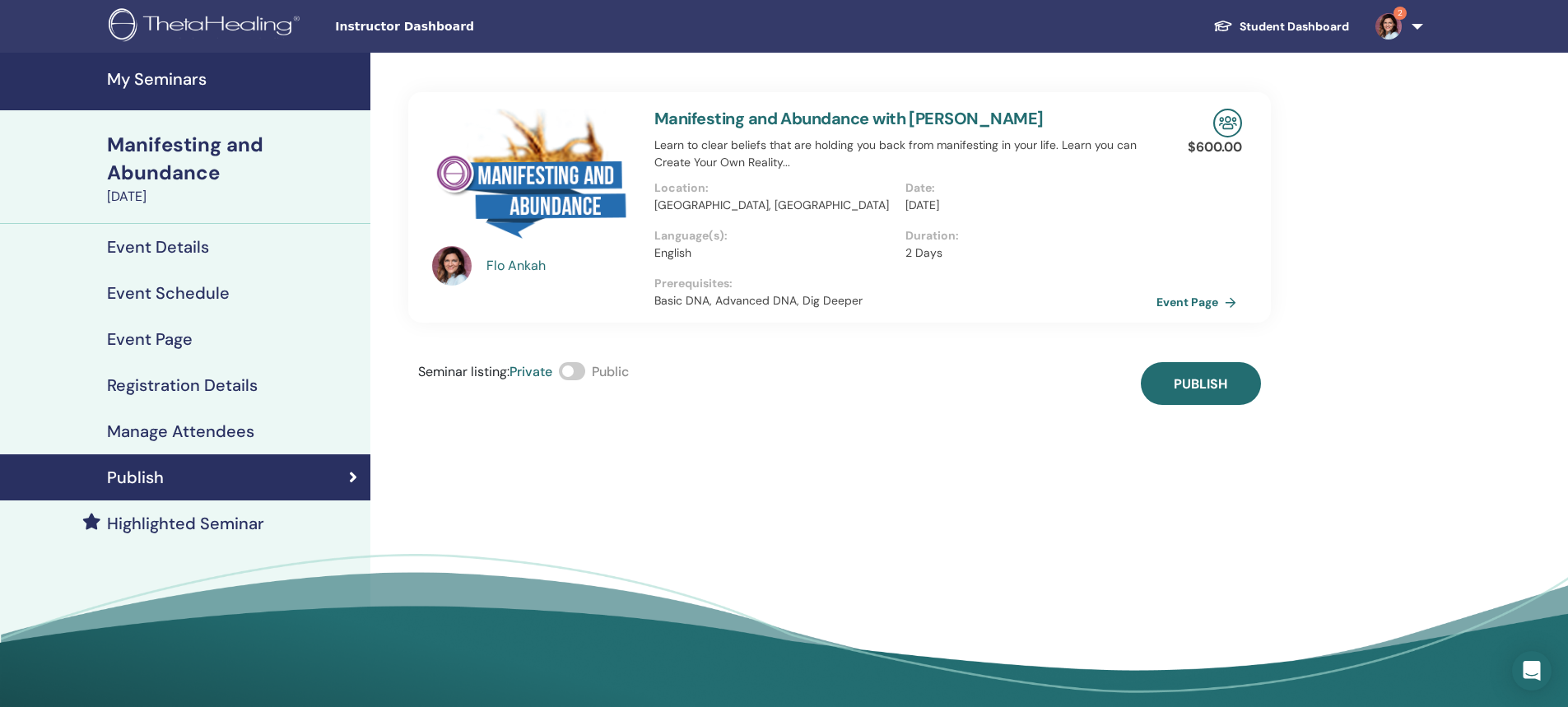
click at [567, 372] on span at bounding box center [572, 370] width 26 height 18
click at [1208, 378] on span "Publish" at bounding box center [1201, 384] width 54 height 17
click at [1184, 299] on link "Event Page" at bounding box center [1203, 302] width 87 height 24
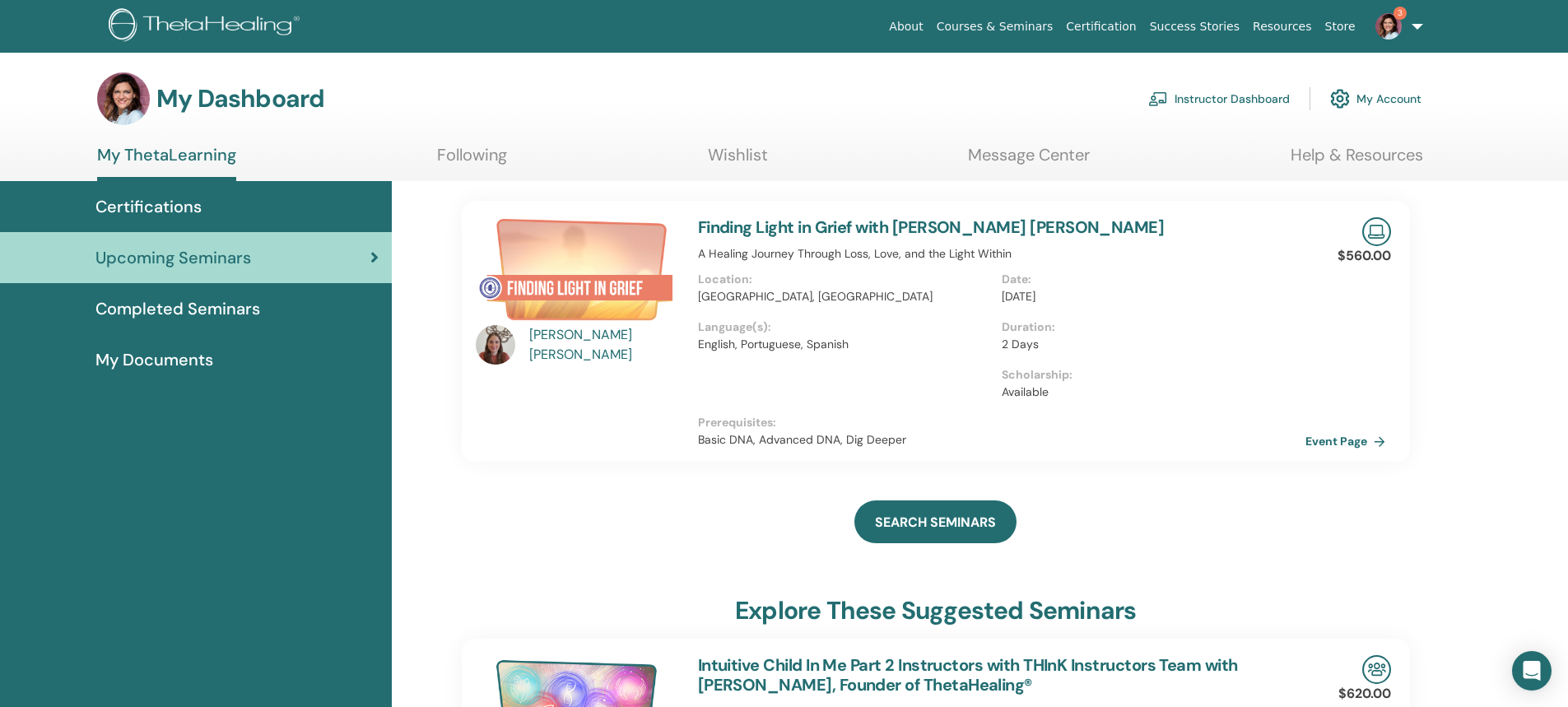
click at [1216, 102] on link "Instructor Dashboard" at bounding box center [1218, 99] width 141 height 36
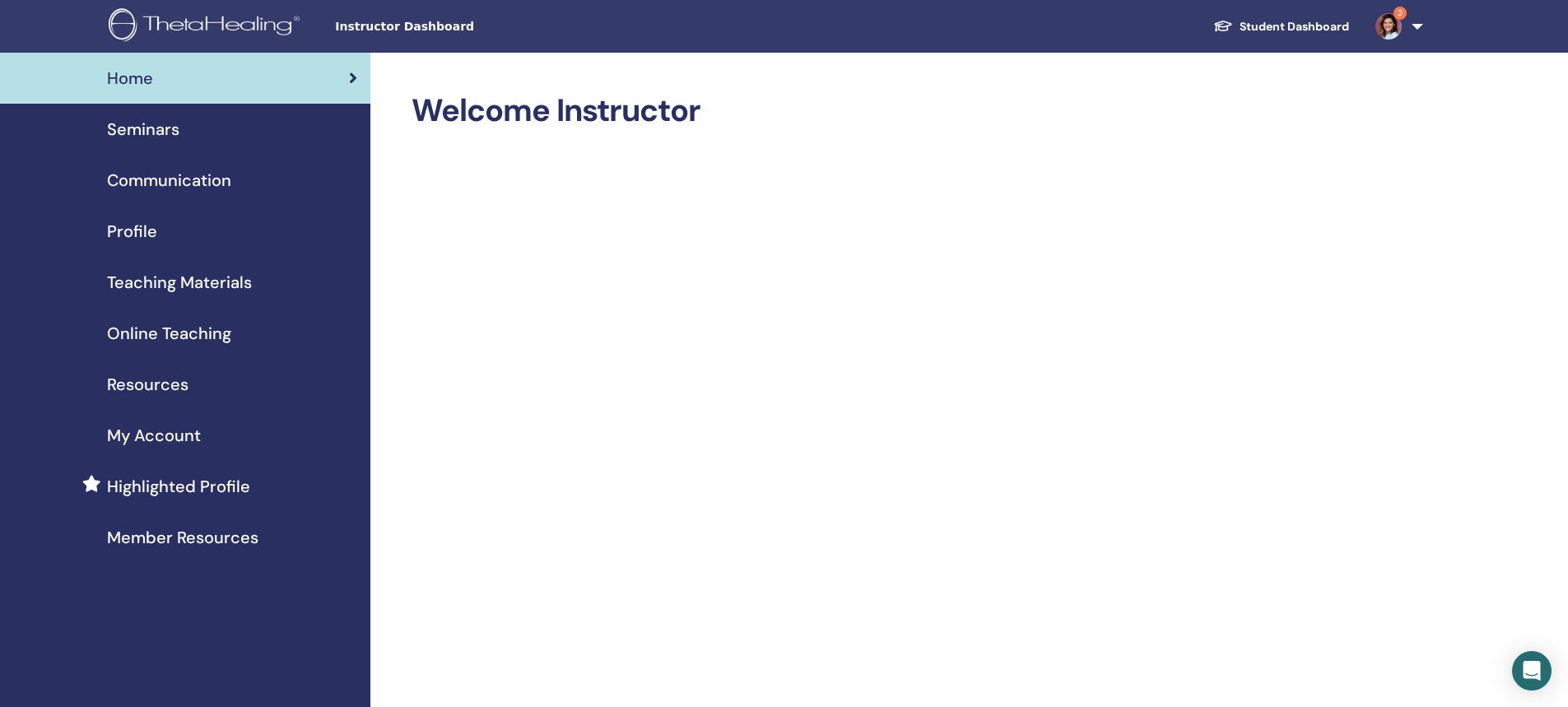
click at [171, 134] on span "Seminars" at bounding box center [142, 129] width 72 height 24
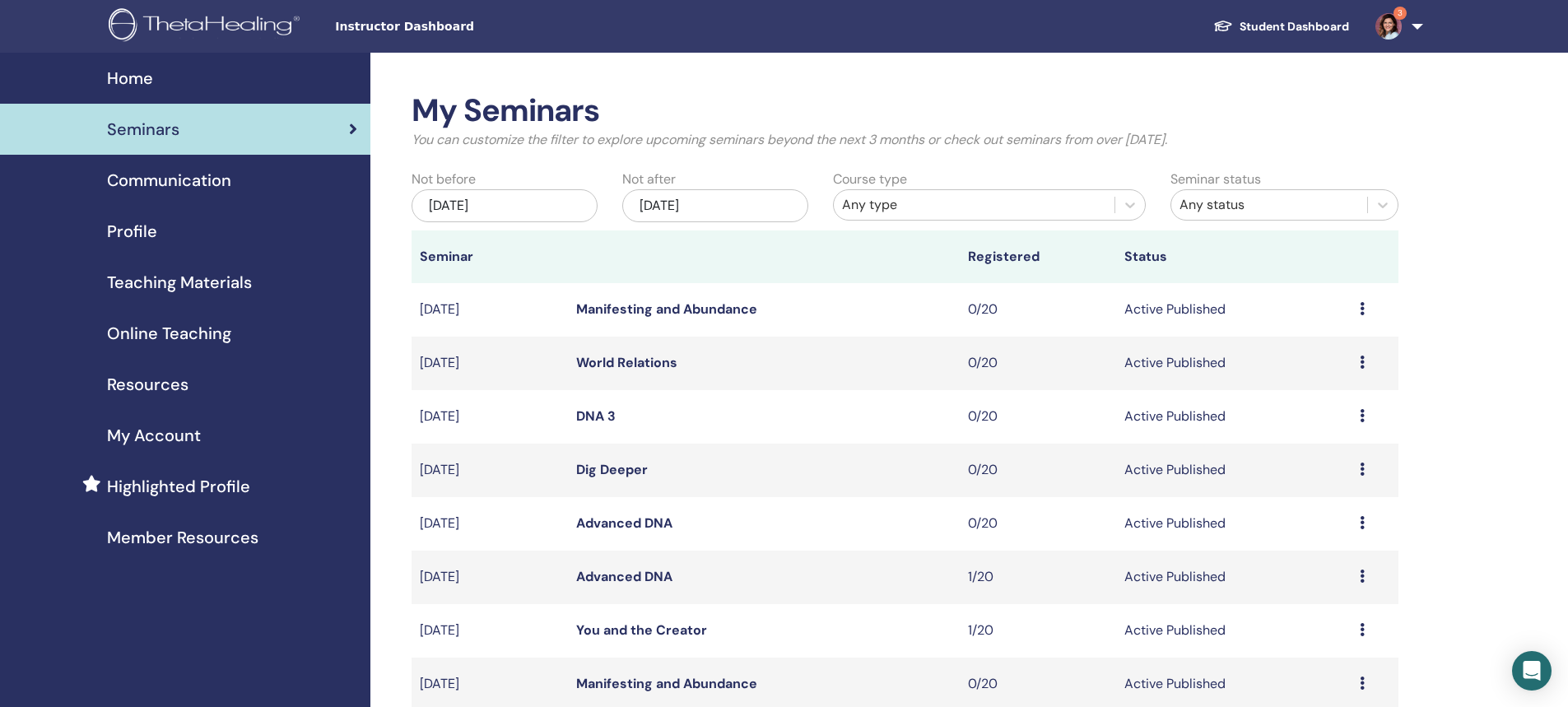
click at [664, 206] on div "[DATE]" at bounding box center [715, 206] width 186 height 33
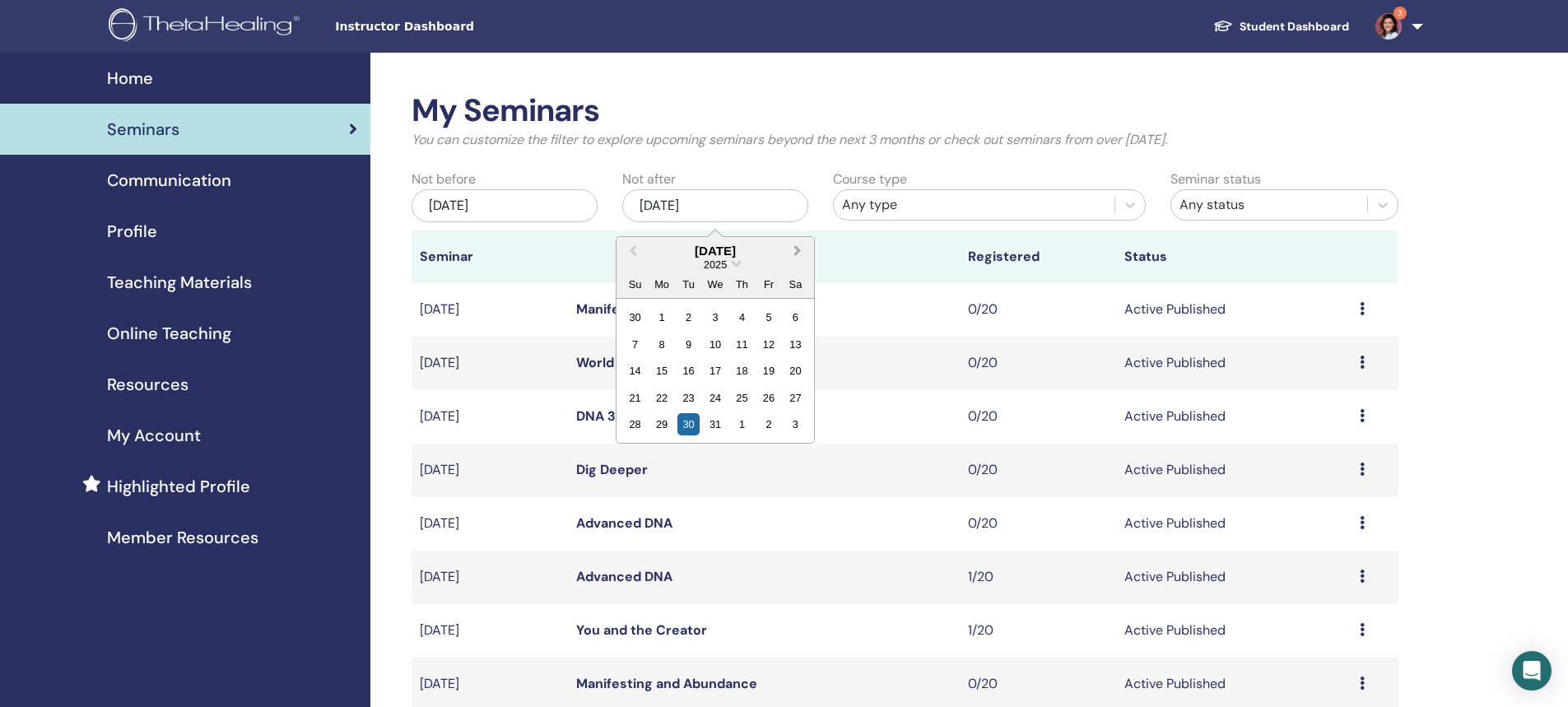
click at [797, 251] on span "Next Month" at bounding box center [797, 251] width 0 height 17
click at [795, 424] on div "31" at bounding box center [796, 424] width 23 height 23
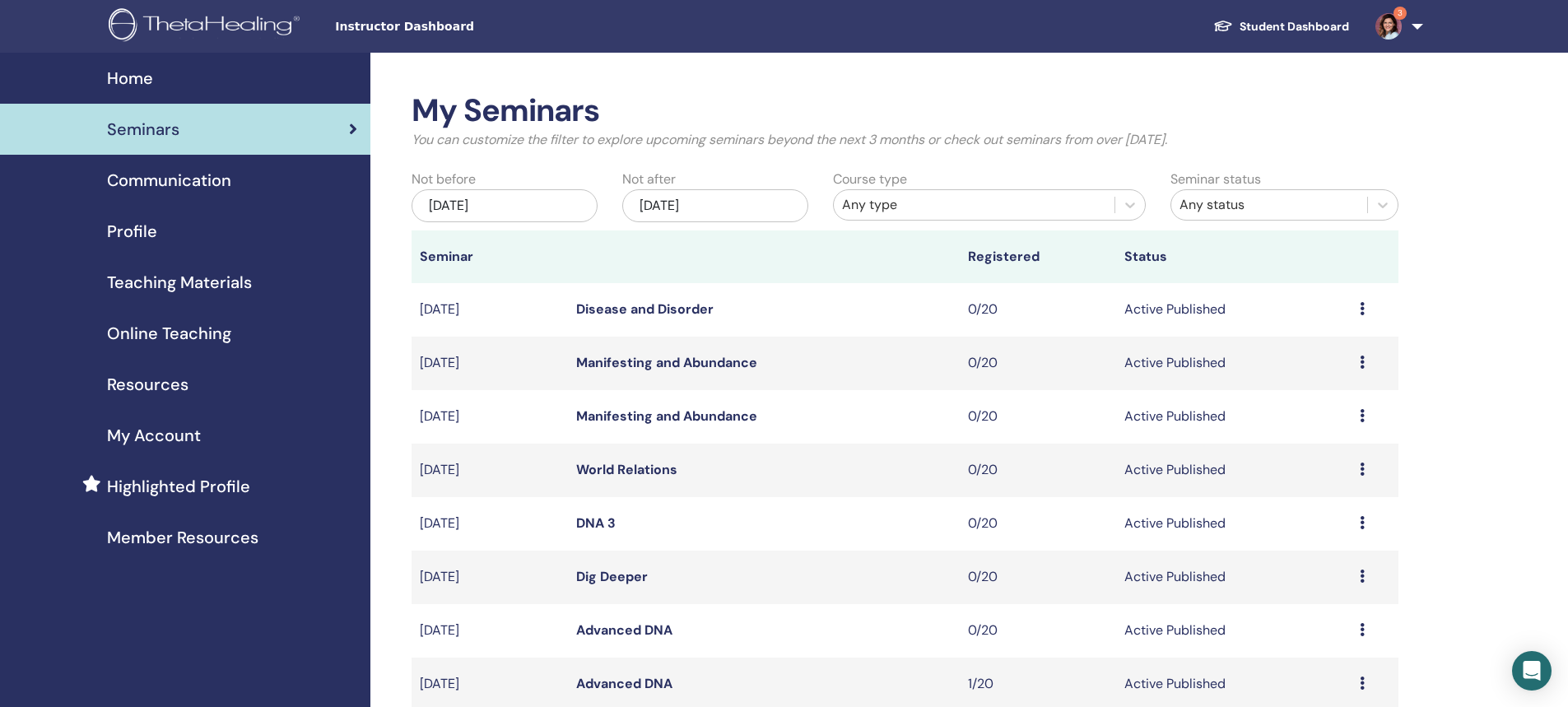
click at [605, 311] on link "Disease and Disorder" at bounding box center [645, 309] width 137 height 17
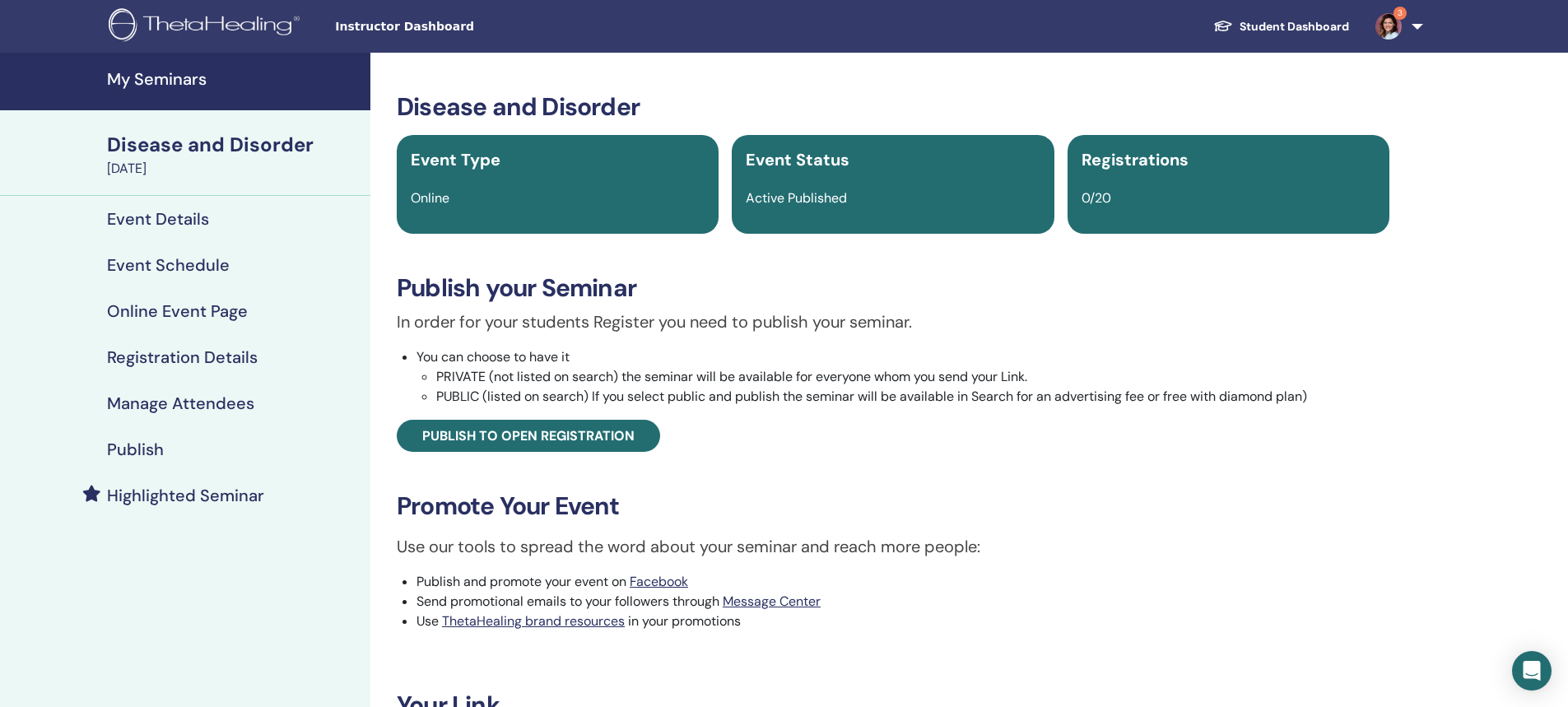
click at [173, 356] on h4 "Registration Details" at bounding box center [182, 357] width 151 height 20
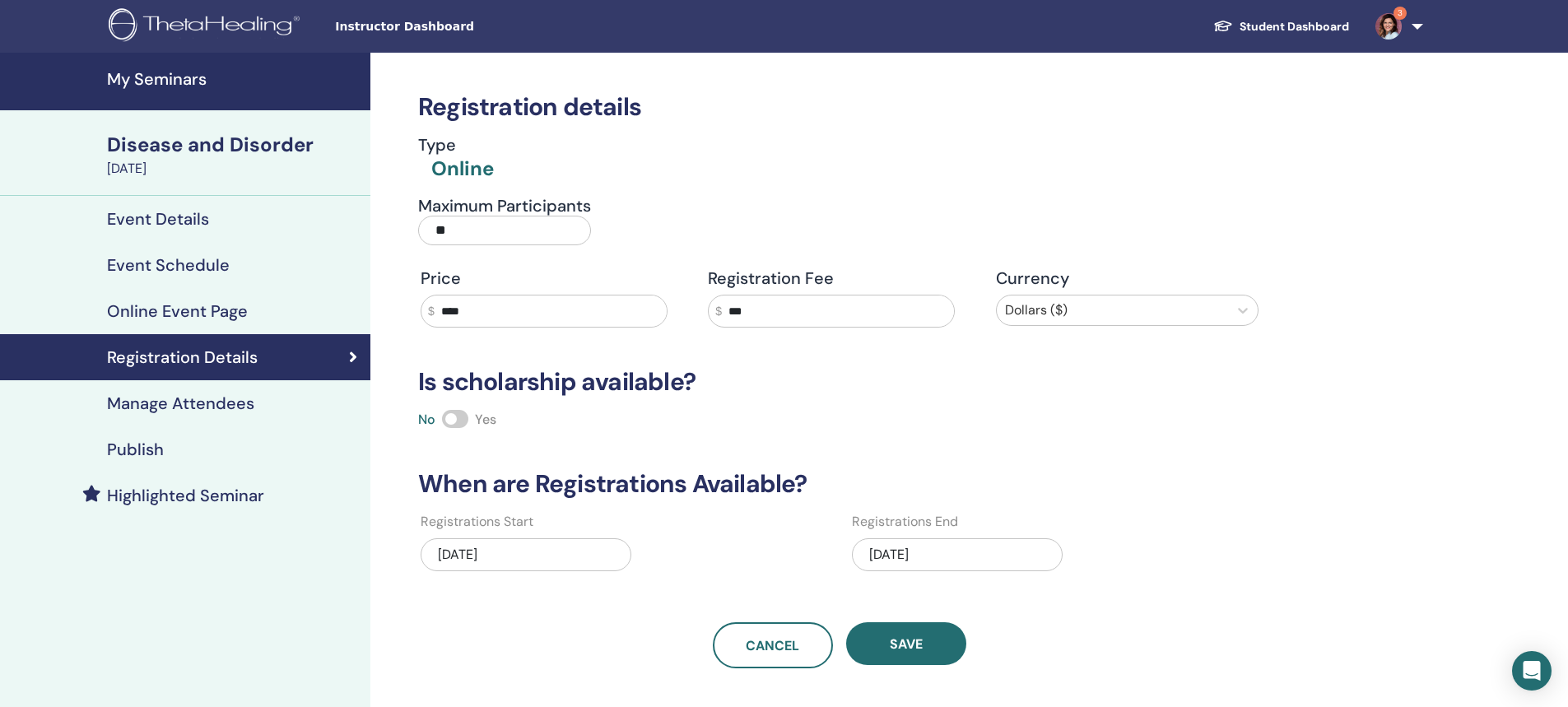
click at [154, 82] on h4 "My Seminars" at bounding box center [233, 79] width 253 height 20
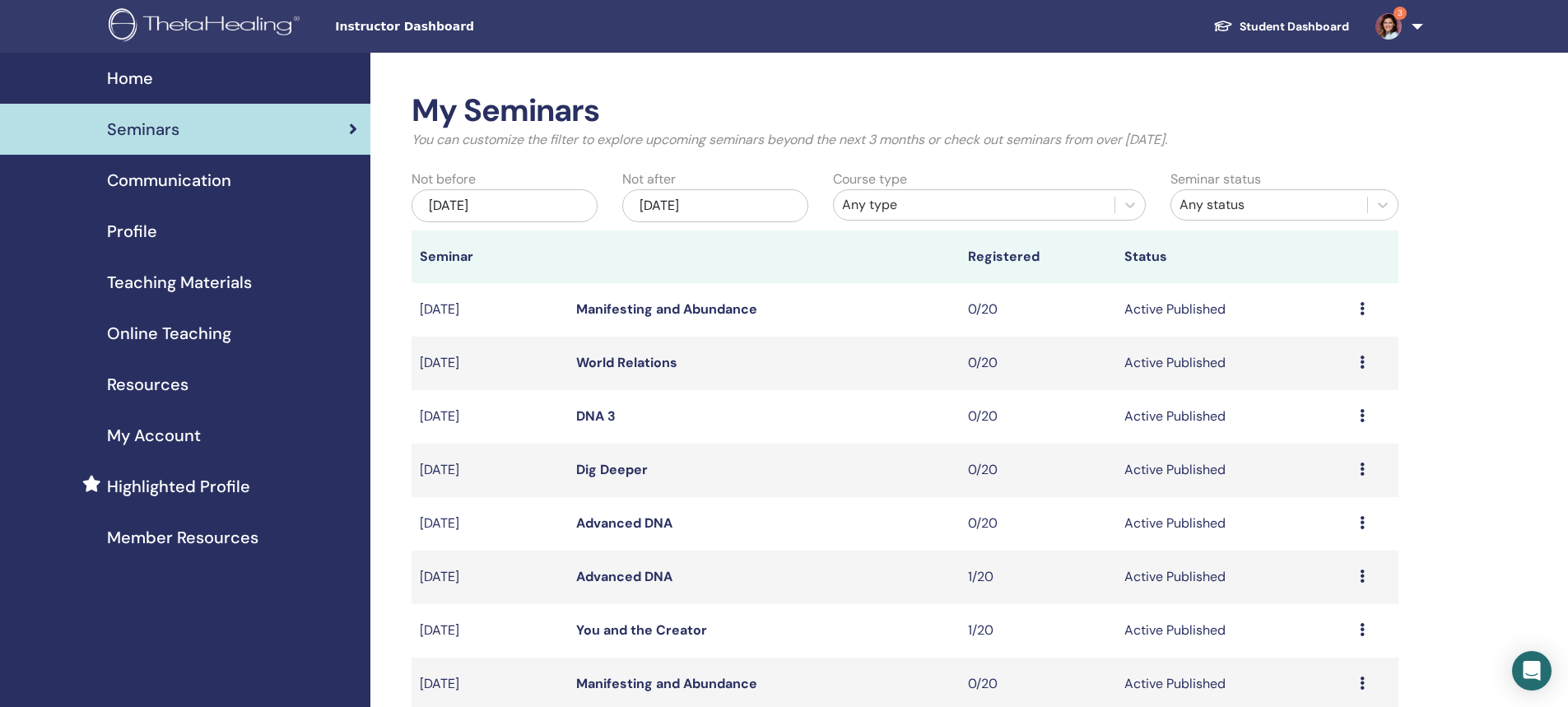
click at [672, 196] on div "[DATE]" at bounding box center [715, 206] width 186 height 33
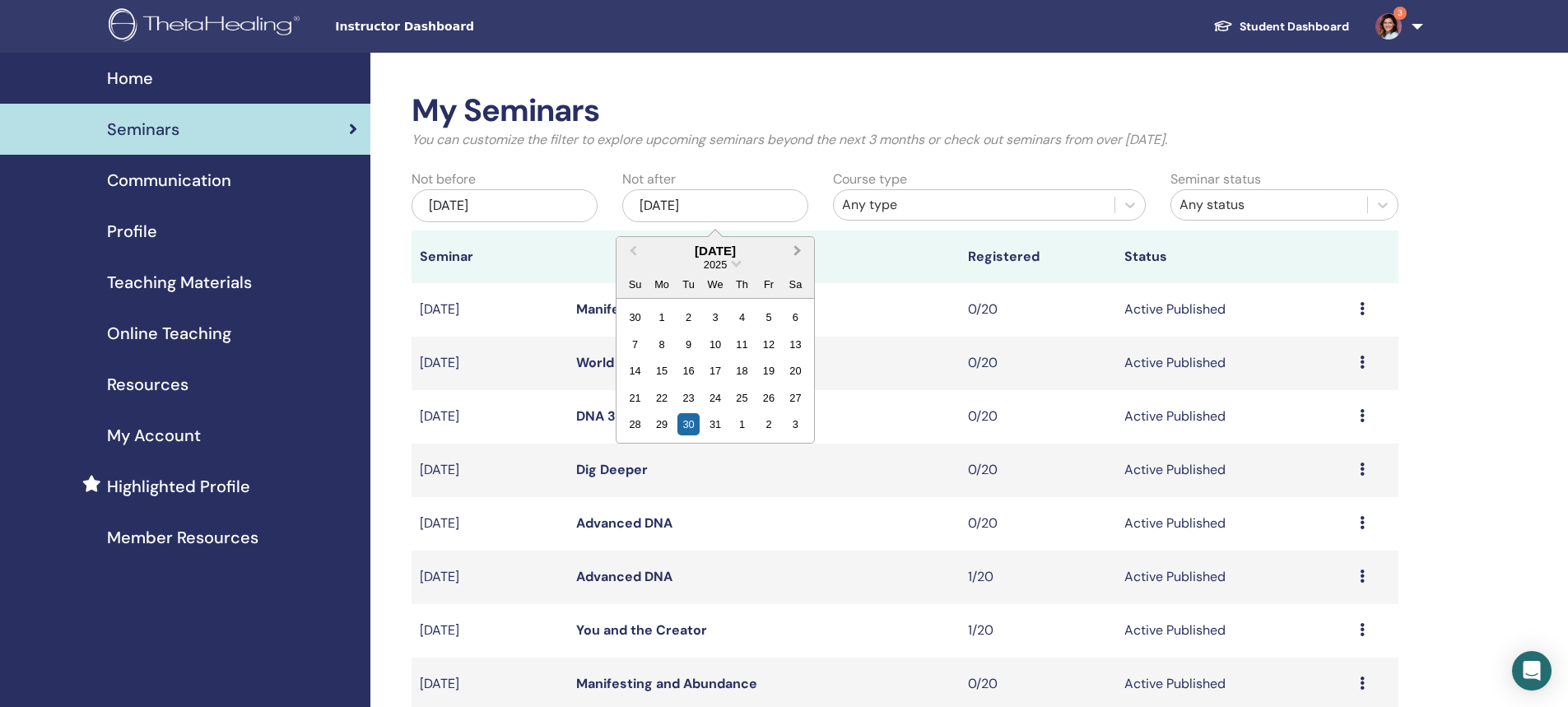
click at [797, 253] on span "Next Month" at bounding box center [797, 251] width 0 height 17
click at [797, 252] on span "Next Month" at bounding box center [797, 251] width 0 height 17
click at [792, 399] on div "28" at bounding box center [796, 398] width 23 height 23
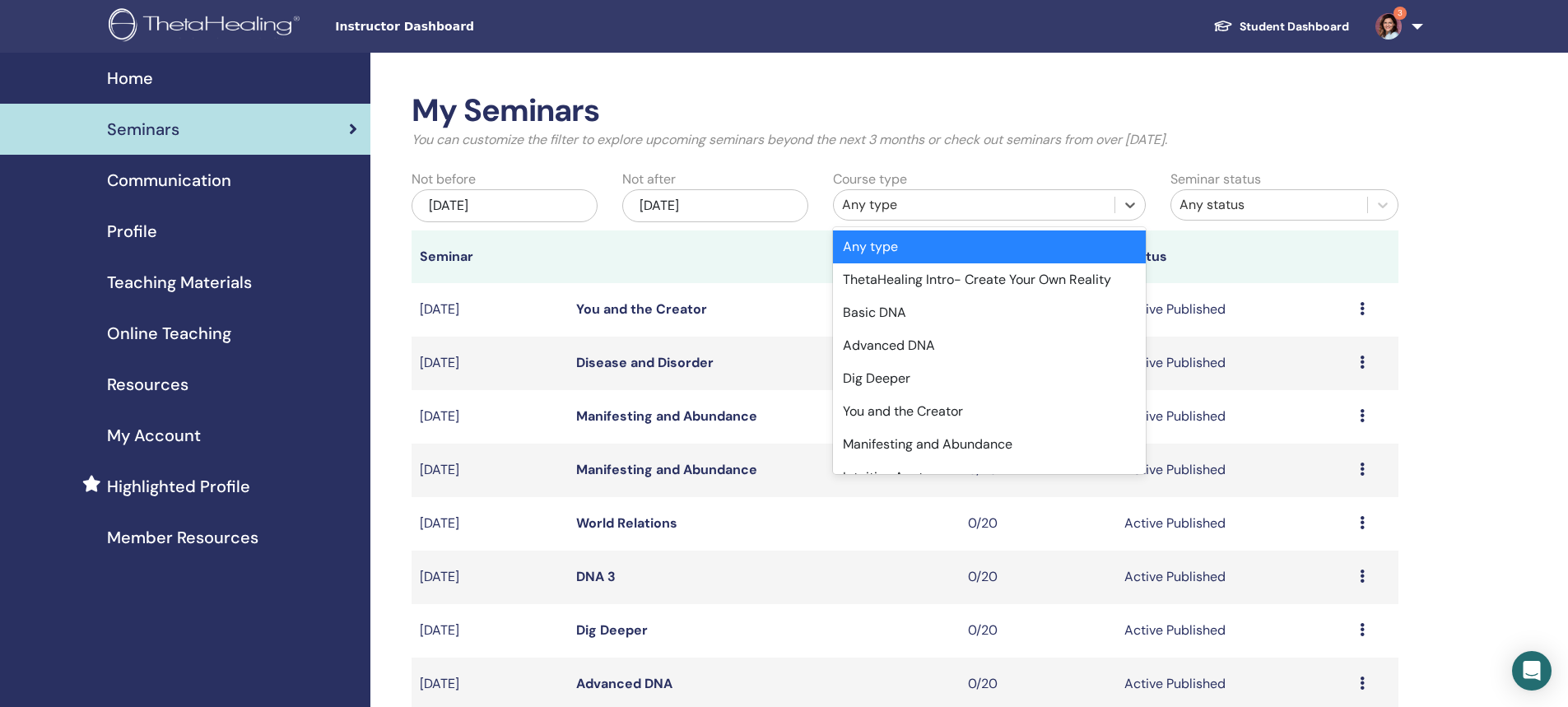
click at [853, 209] on div "Any type" at bounding box center [974, 205] width 264 height 20
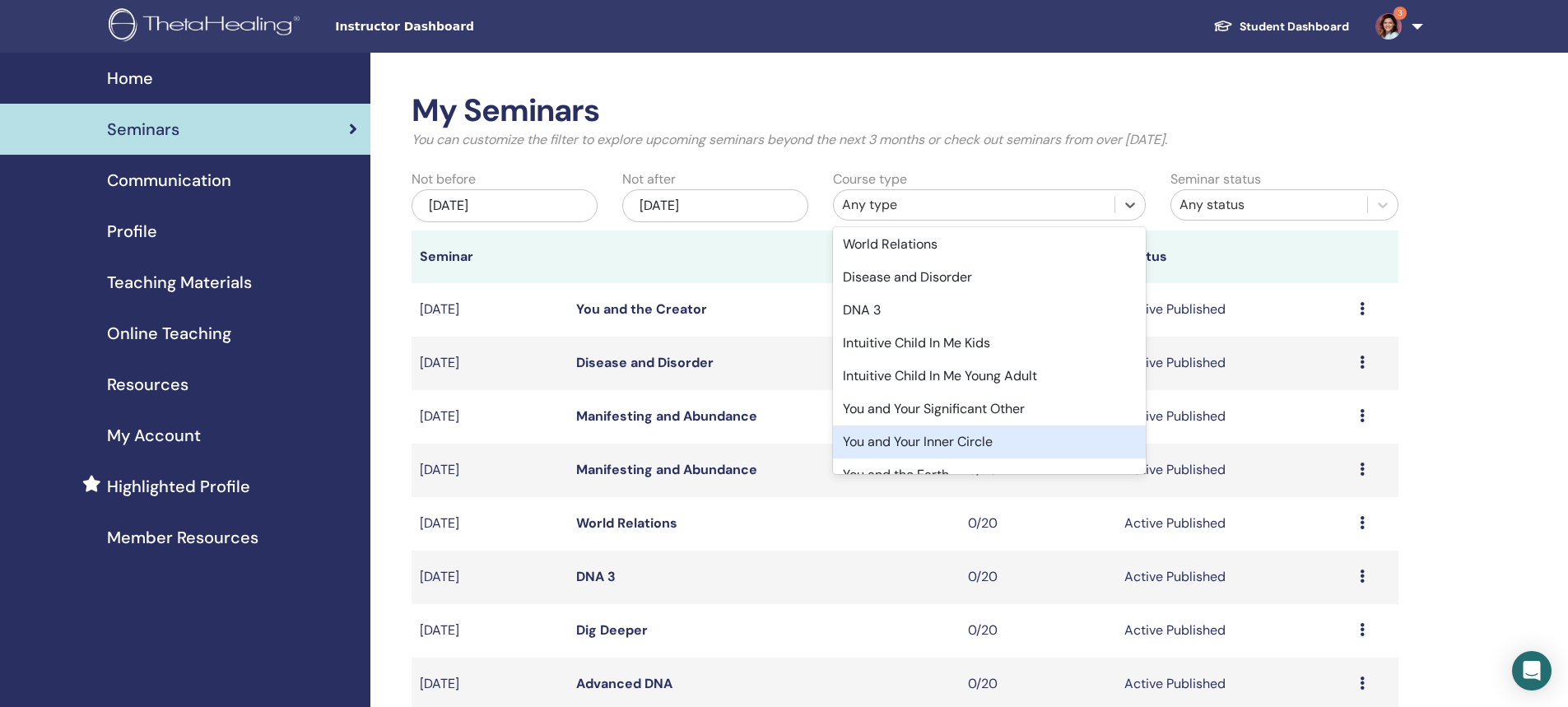
scroll to position [237, 0]
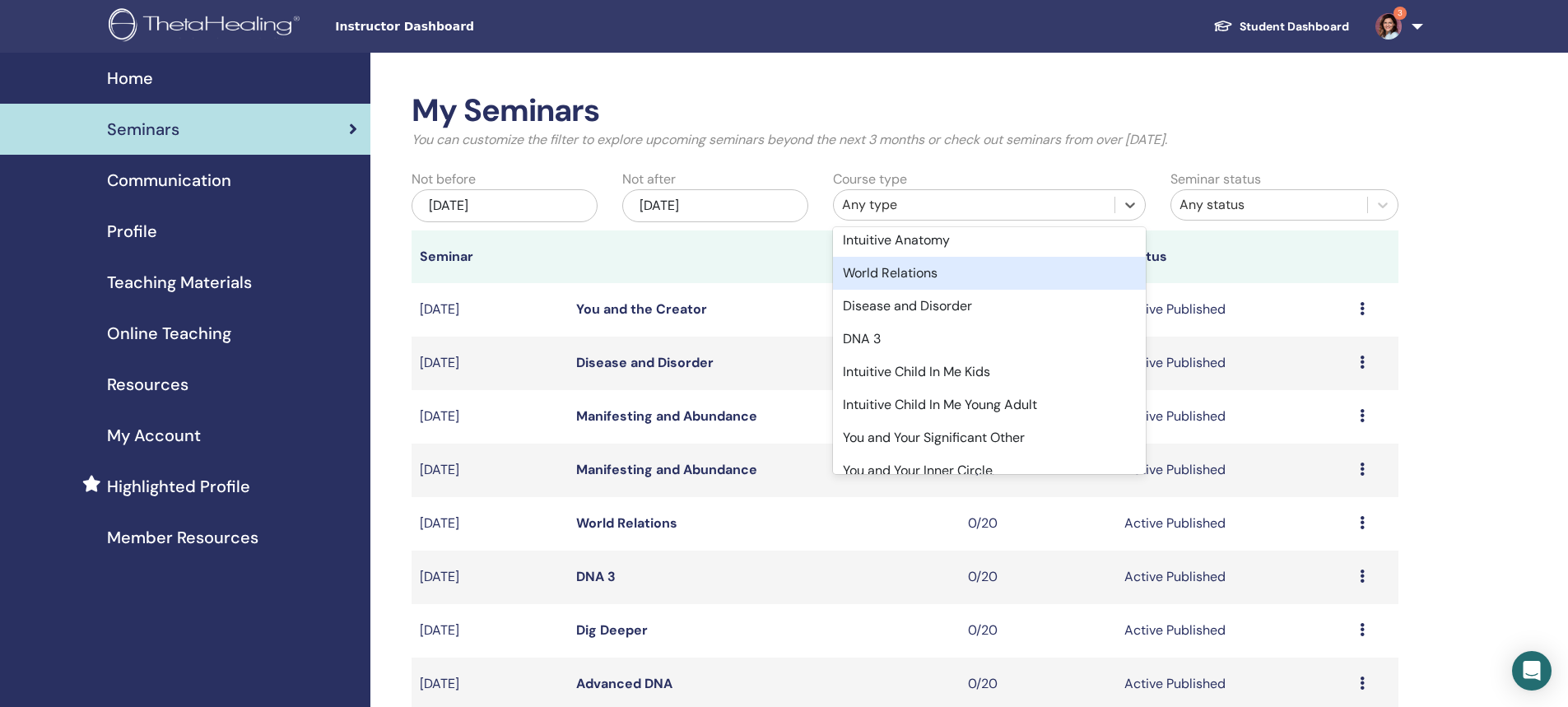
click at [875, 276] on div "World Relations" at bounding box center [989, 273] width 312 height 33
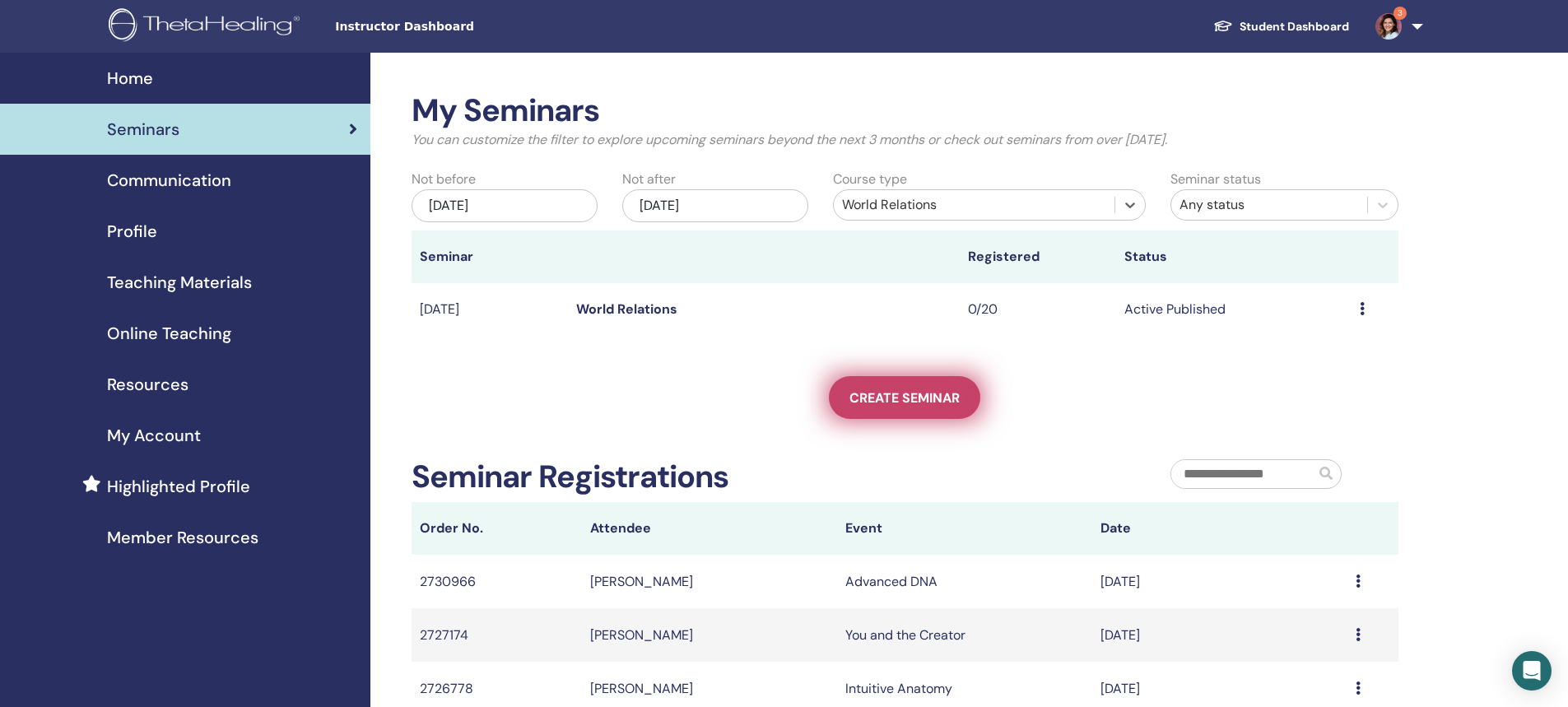
click at [922, 403] on span "Create seminar" at bounding box center [904, 398] width 110 height 17
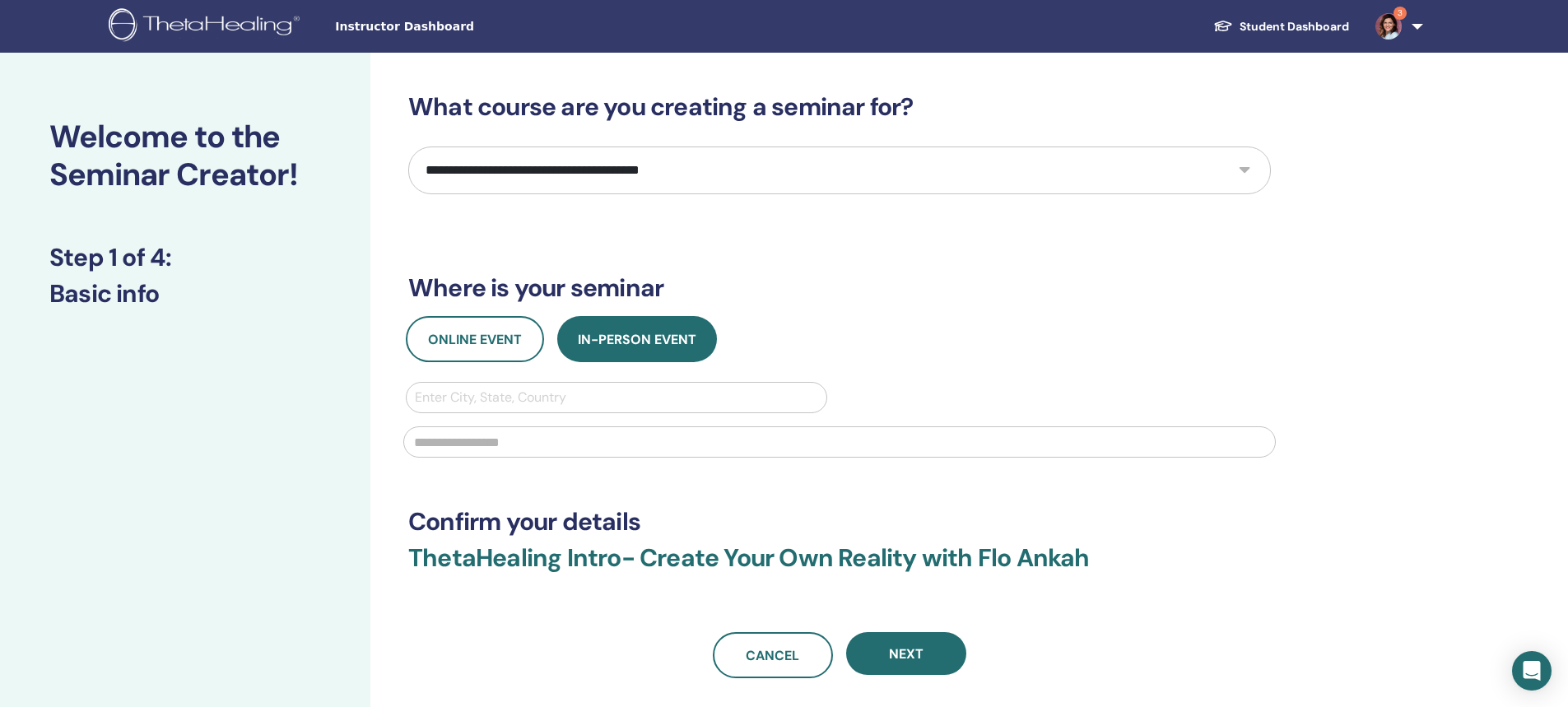
click at [621, 165] on select "**********" at bounding box center [839, 170] width 863 height 48
select select "**"
click at [408, 147] on select "**********" at bounding box center [839, 170] width 863 height 48
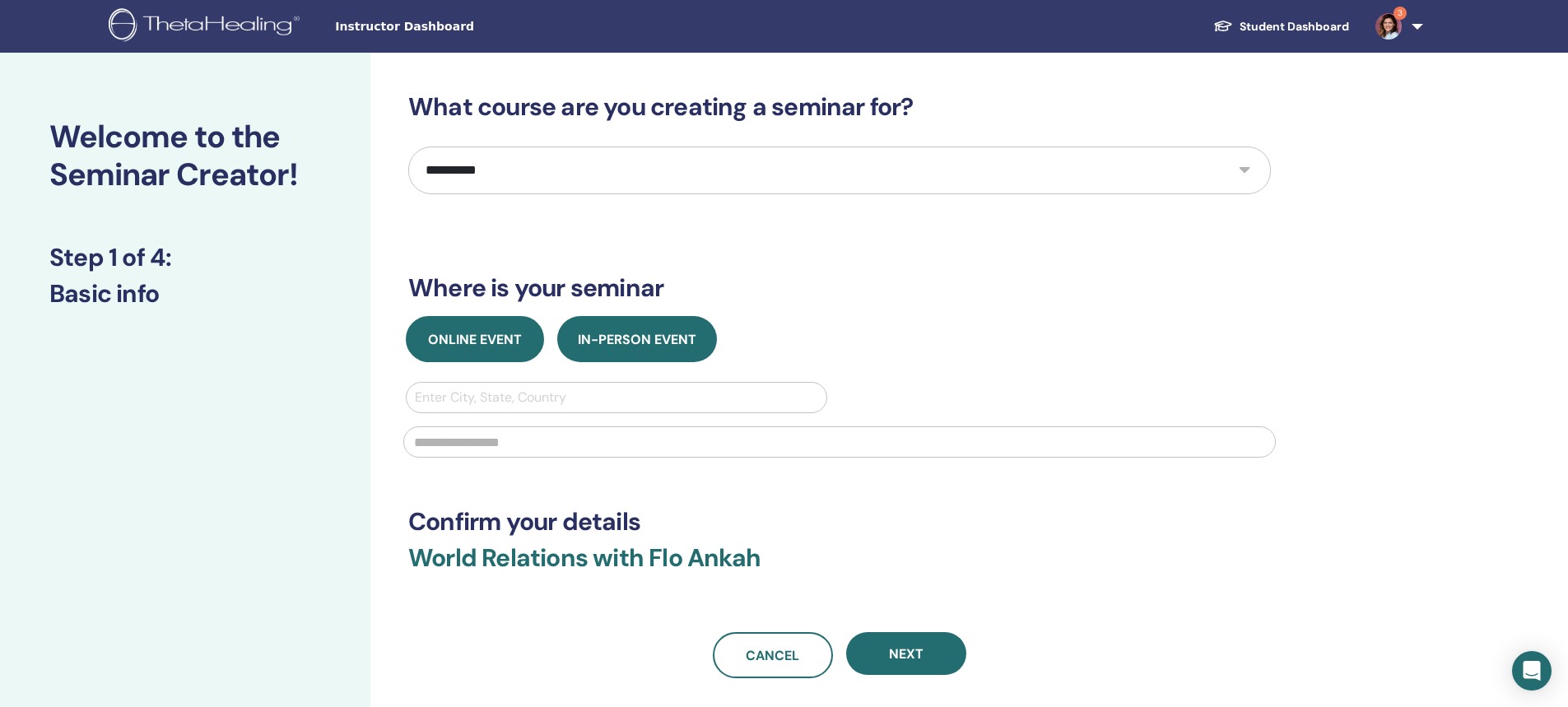
click at [490, 345] on span "Online Event" at bounding box center [475, 339] width 94 height 17
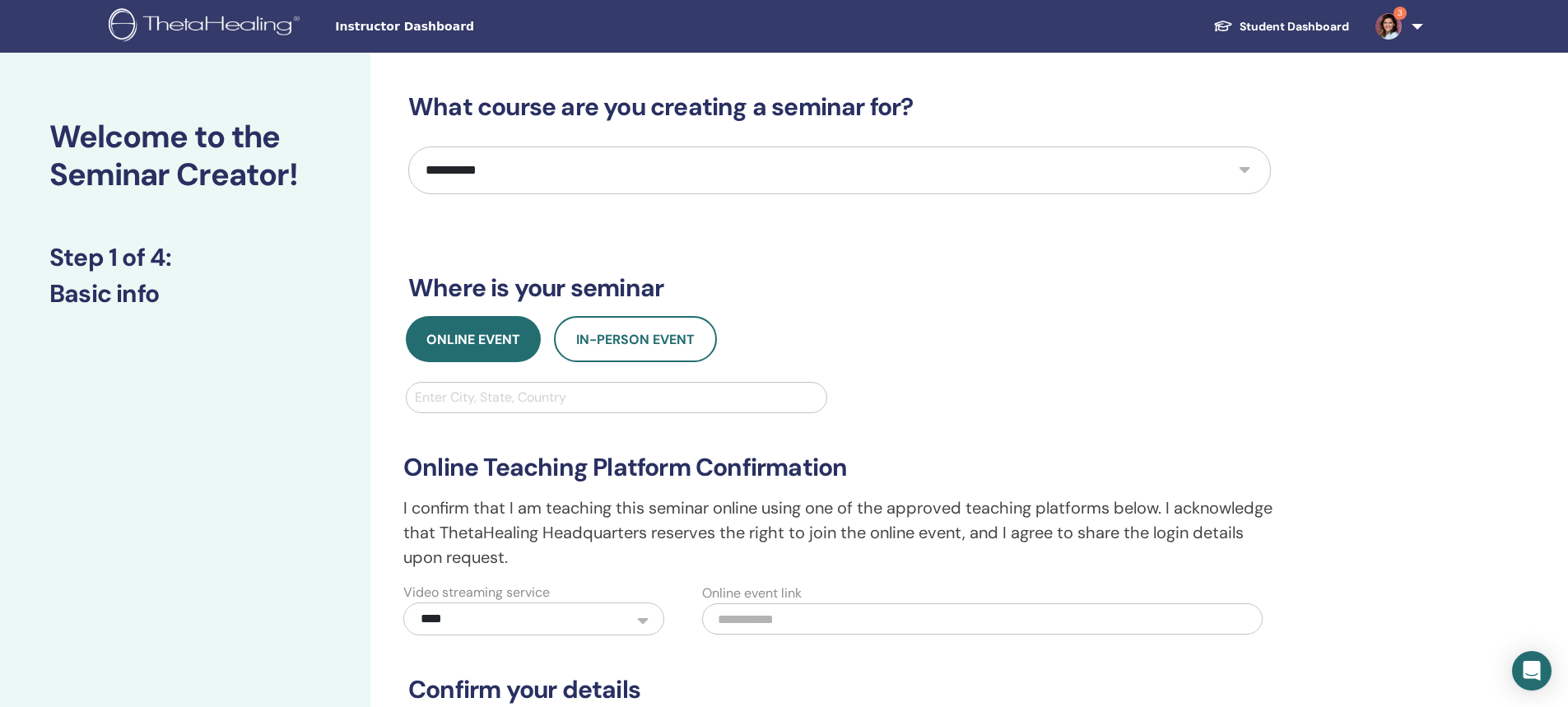
click at [456, 396] on div at bounding box center [616, 397] width 403 height 23
type input "***"
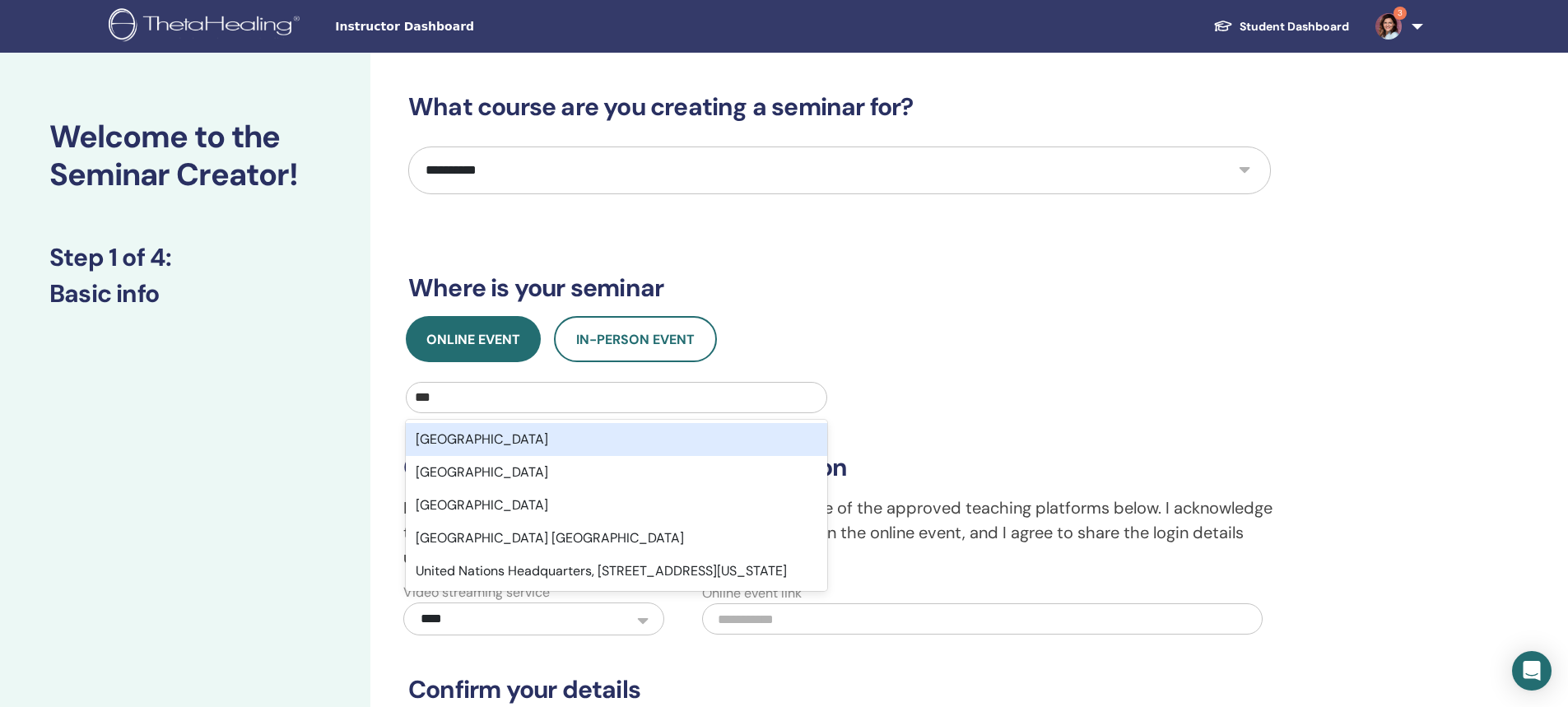
click at [462, 431] on div "United States" at bounding box center [617, 440] width 422 height 33
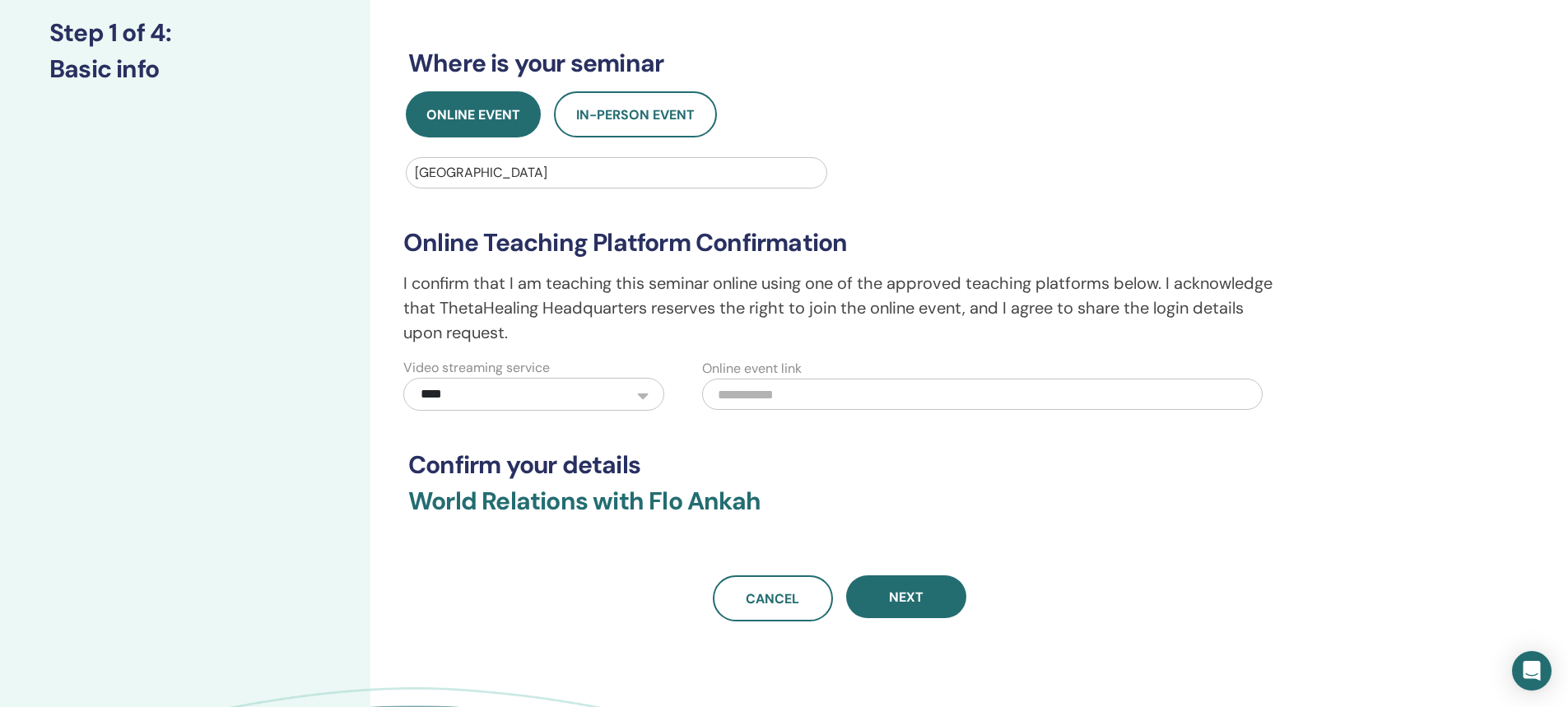
scroll to position [247, 0]
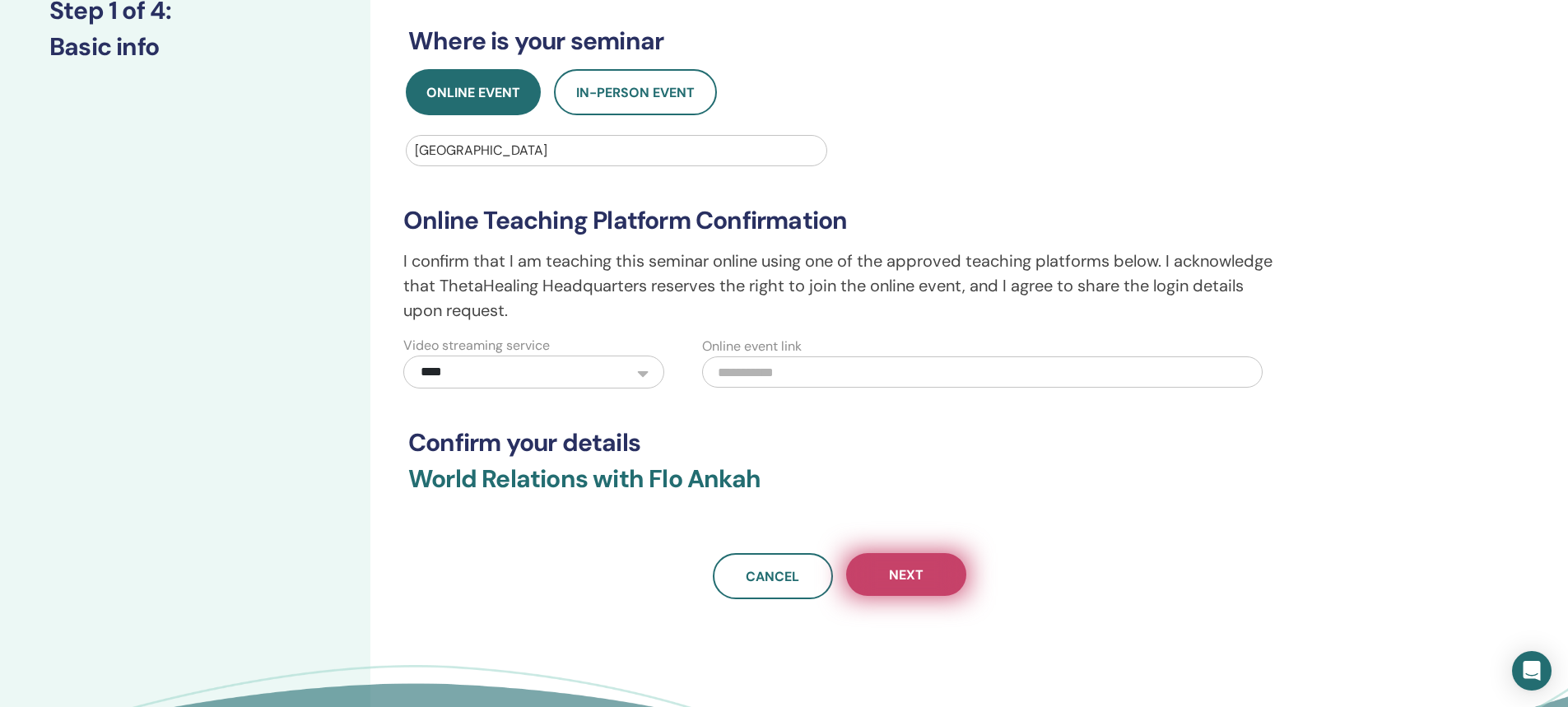
click at [896, 569] on span "Next" at bounding box center [906, 575] width 35 height 17
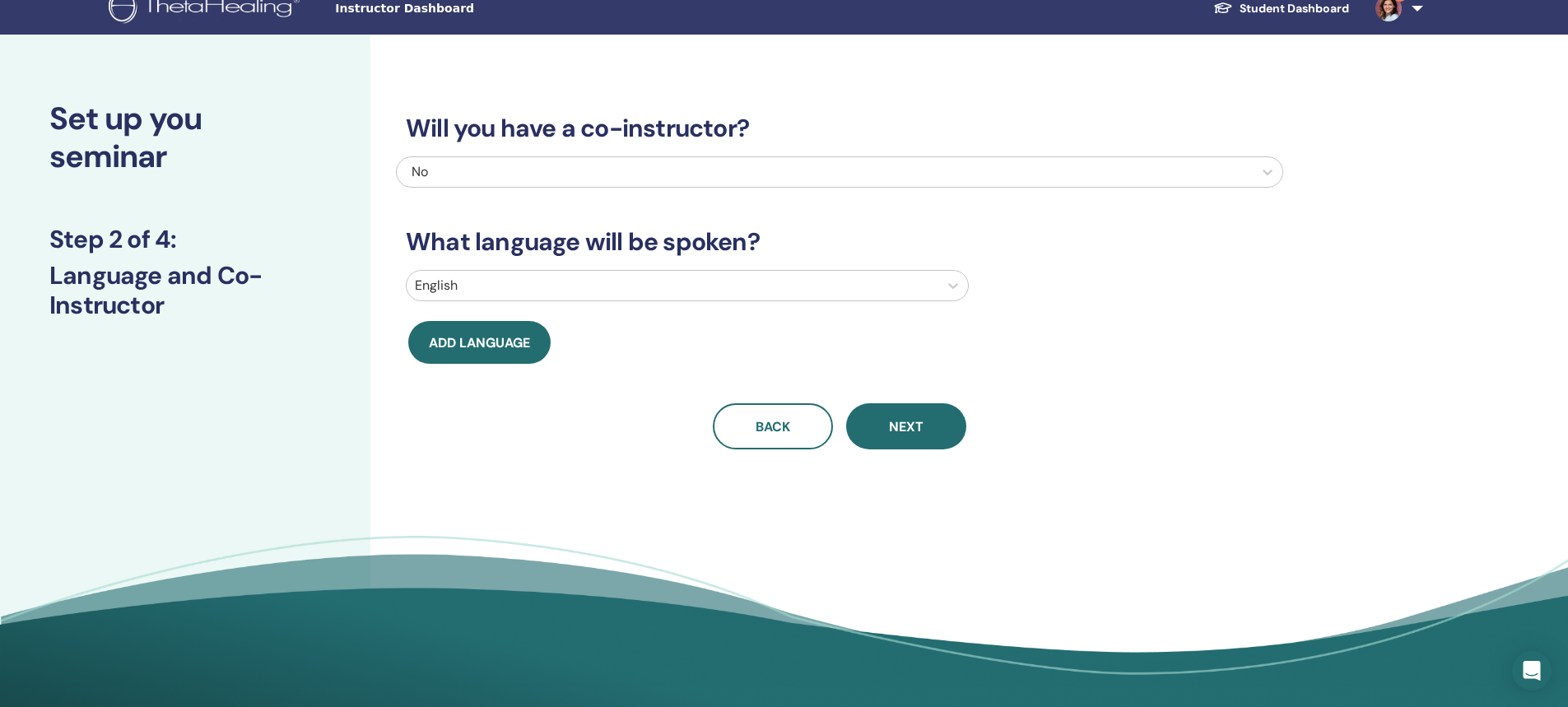
scroll to position [0, 0]
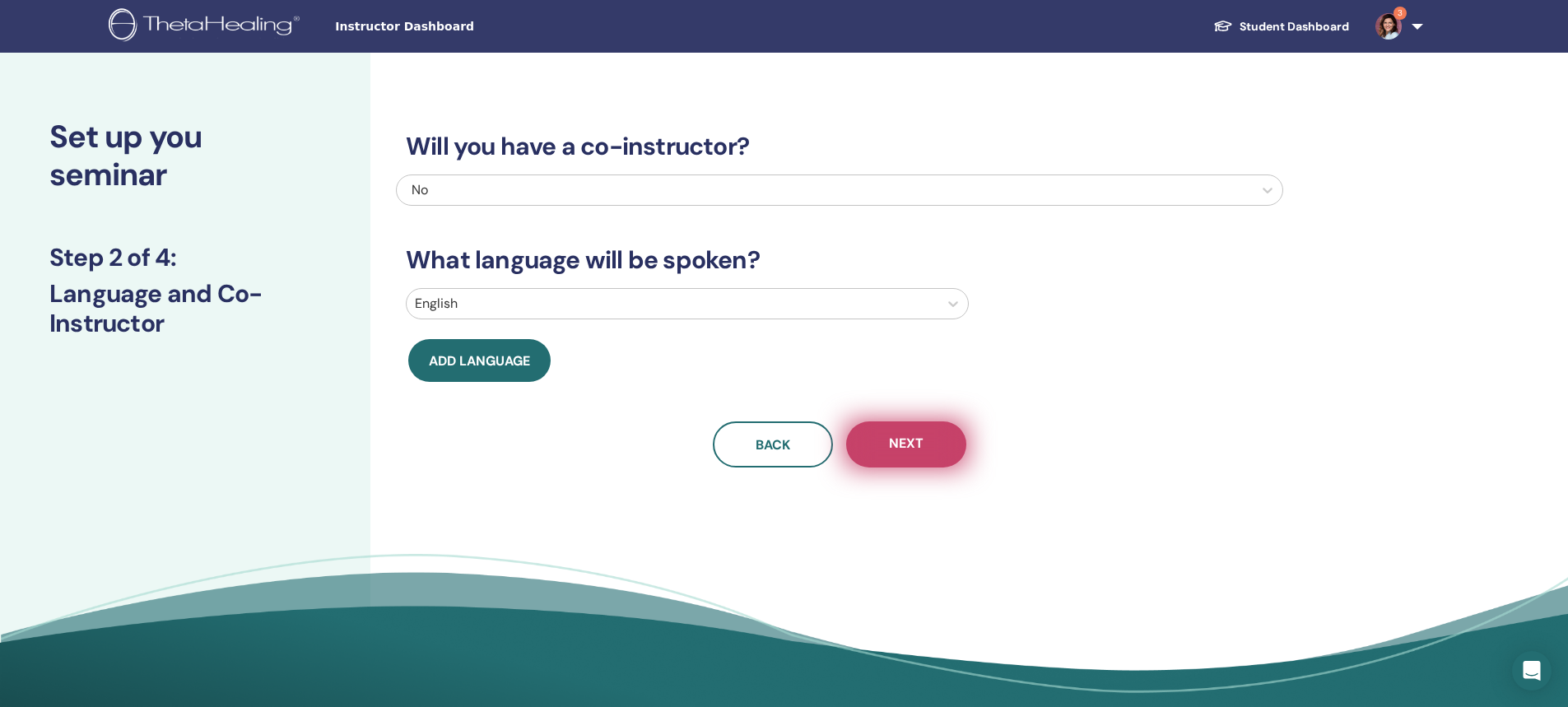
click at [901, 433] on button "Next" at bounding box center [906, 444] width 120 height 46
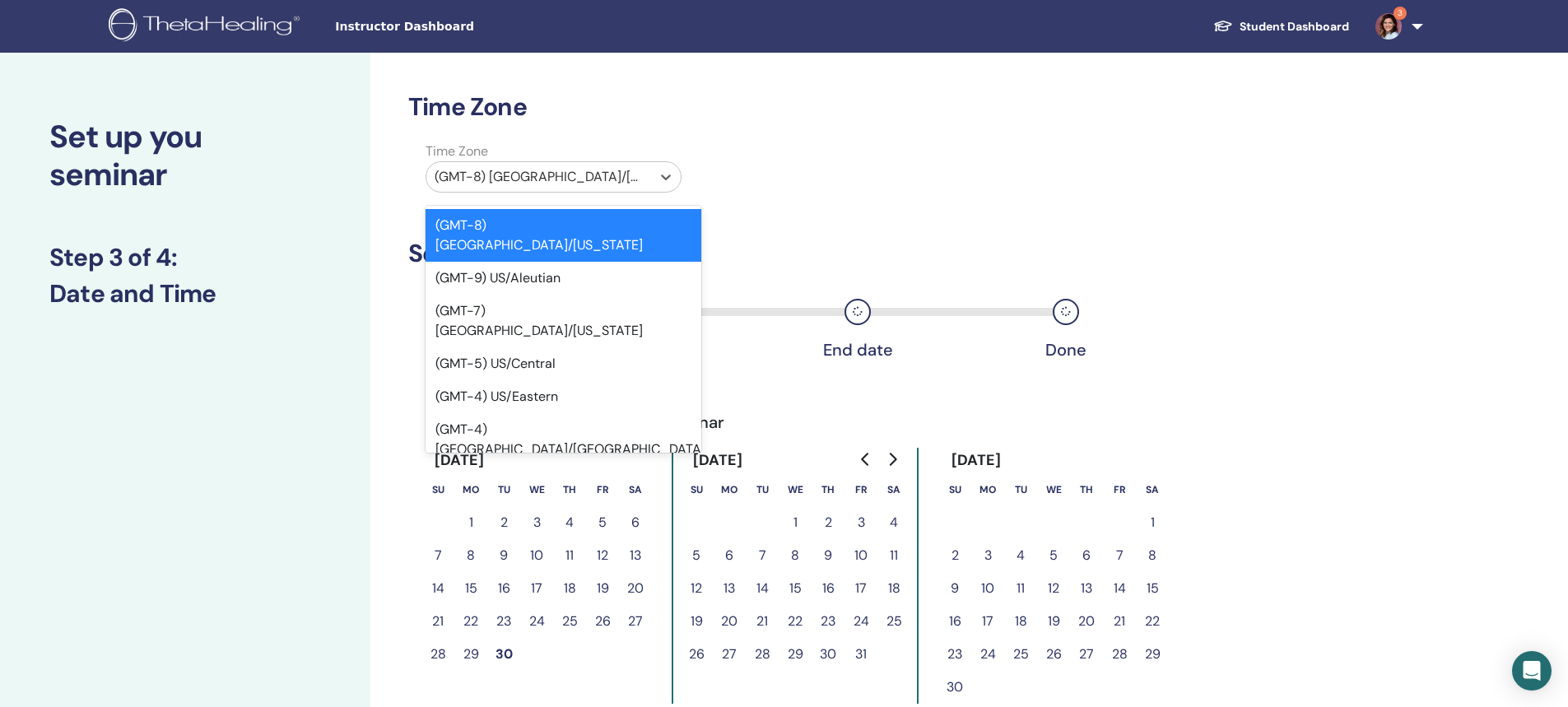
click at [525, 173] on div at bounding box center [539, 177] width 208 height 23
click at [552, 380] on div "(GMT-4) US/Eastern" at bounding box center [563, 396] width 276 height 33
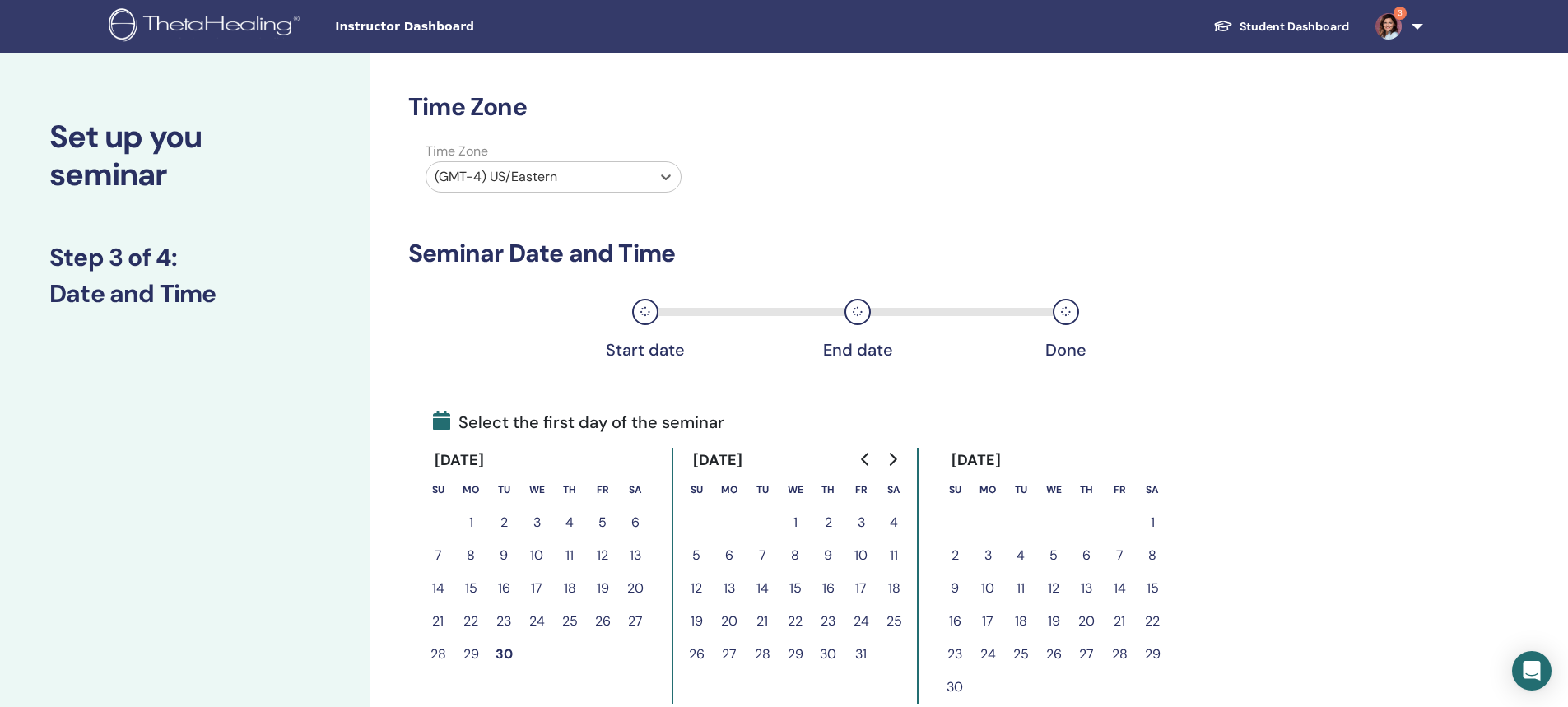
click at [891, 456] on icon "Go to next month" at bounding box center [892, 459] width 13 height 13
click at [732, 623] on button "23" at bounding box center [729, 621] width 33 height 33
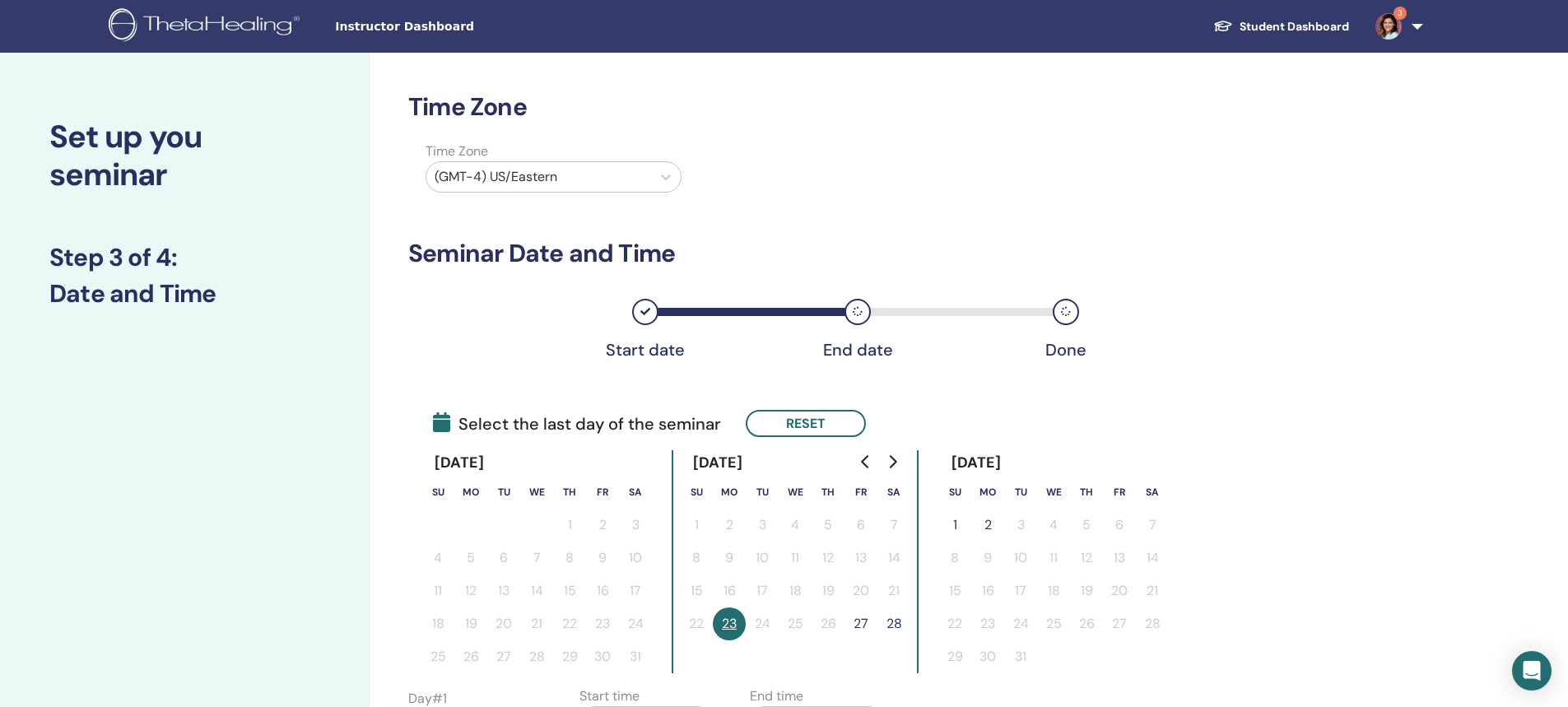
click at [862, 626] on button "27" at bounding box center [861, 624] width 33 height 33
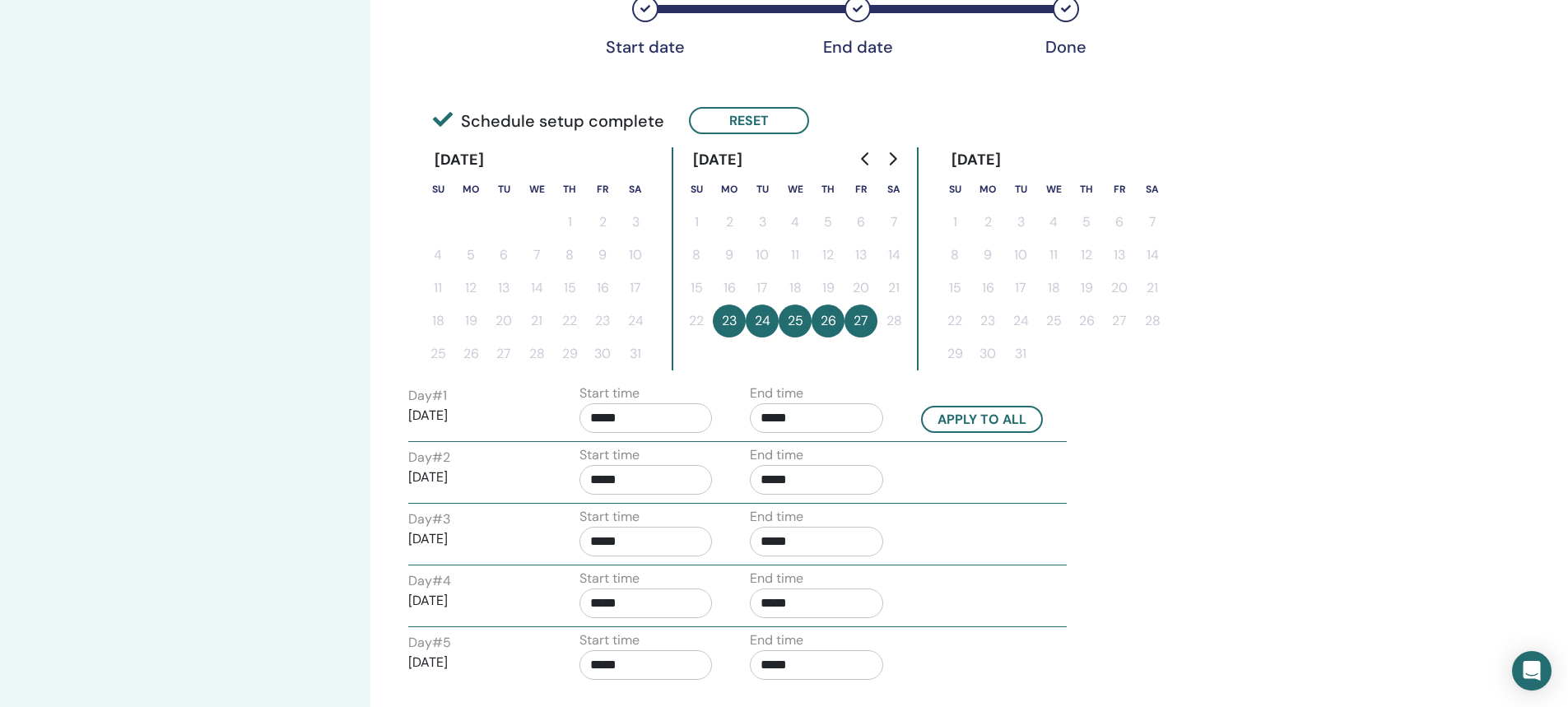
scroll to position [329, 0]
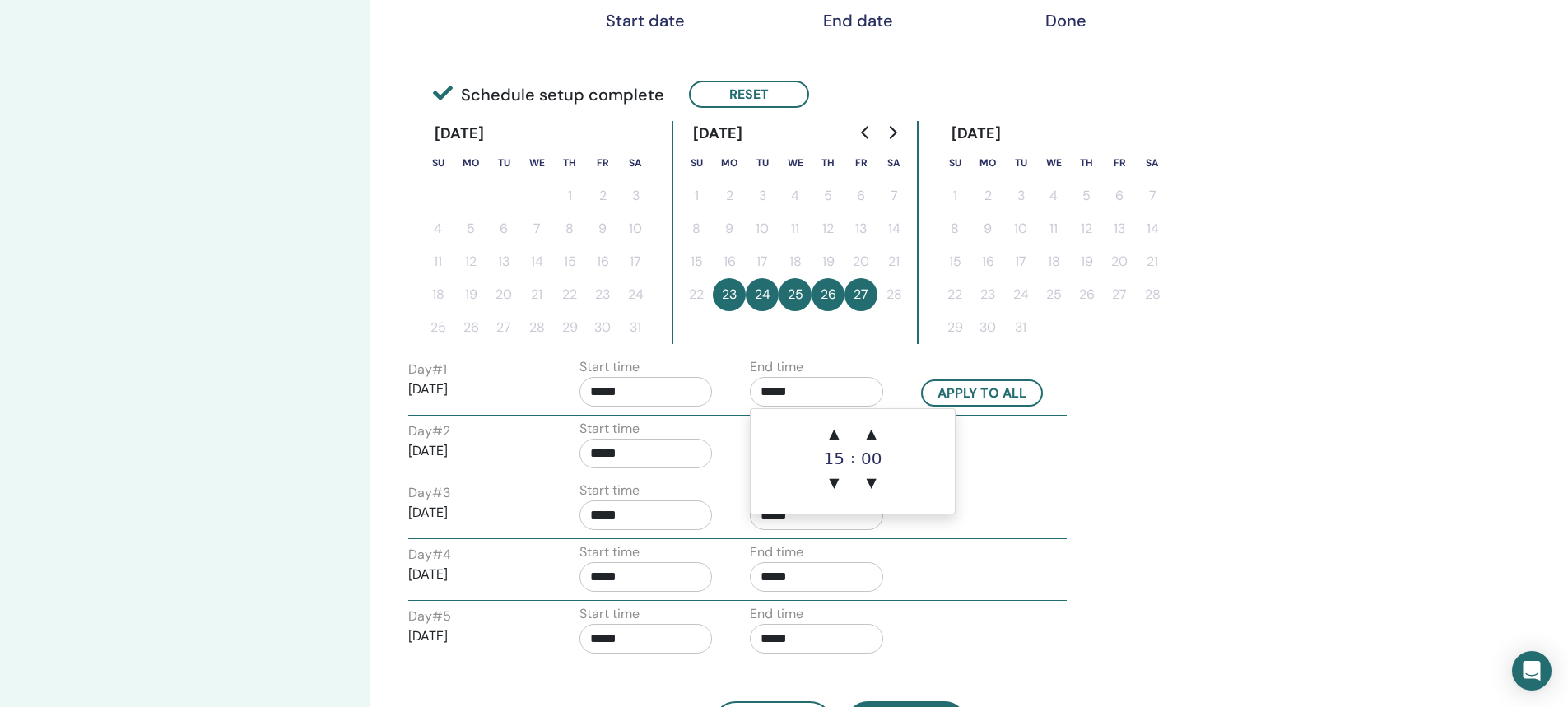
click at [774, 391] on input "*****" at bounding box center [817, 391] width 134 height 29
click at [870, 437] on span "▲" at bounding box center [872, 434] width 33 height 33
click at [870, 436] on span "▲" at bounding box center [872, 434] width 33 height 33
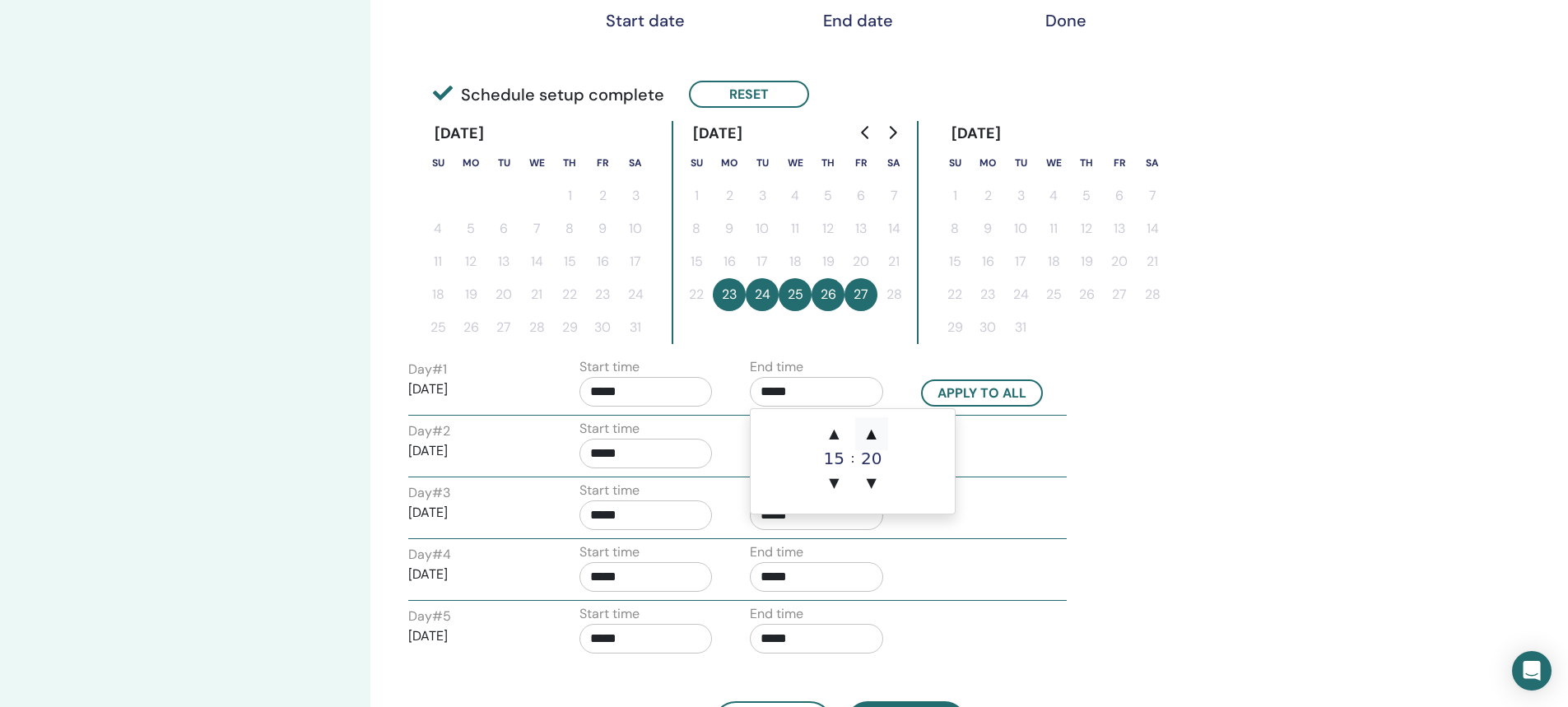
click at [870, 436] on span "▲" at bounding box center [872, 434] width 33 height 33
type input "*****"
click at [961, 392] on button "Apply to all" at bounding box center [981, 392] width 121 height 27
type input "*****"
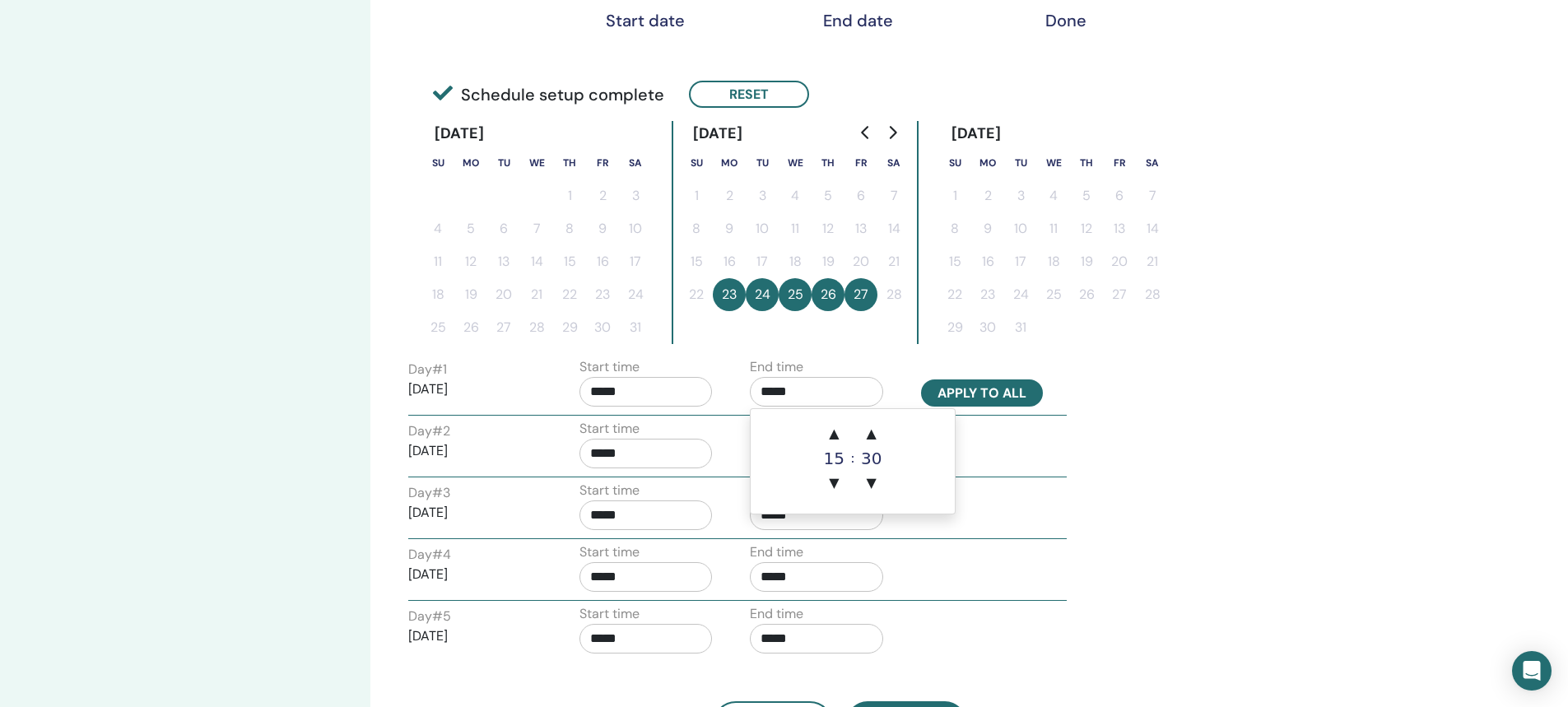
type input "*****"
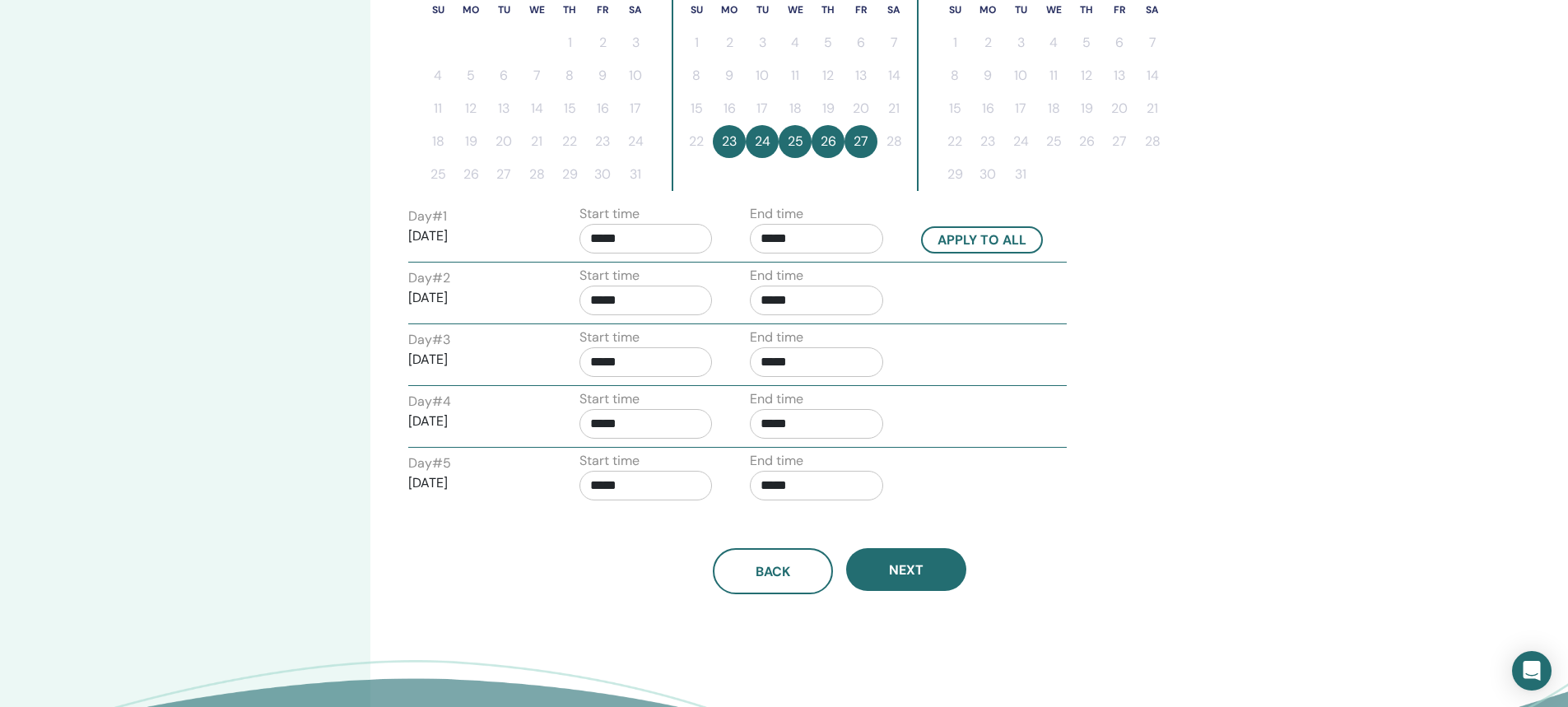
scroll to position [494, 0]
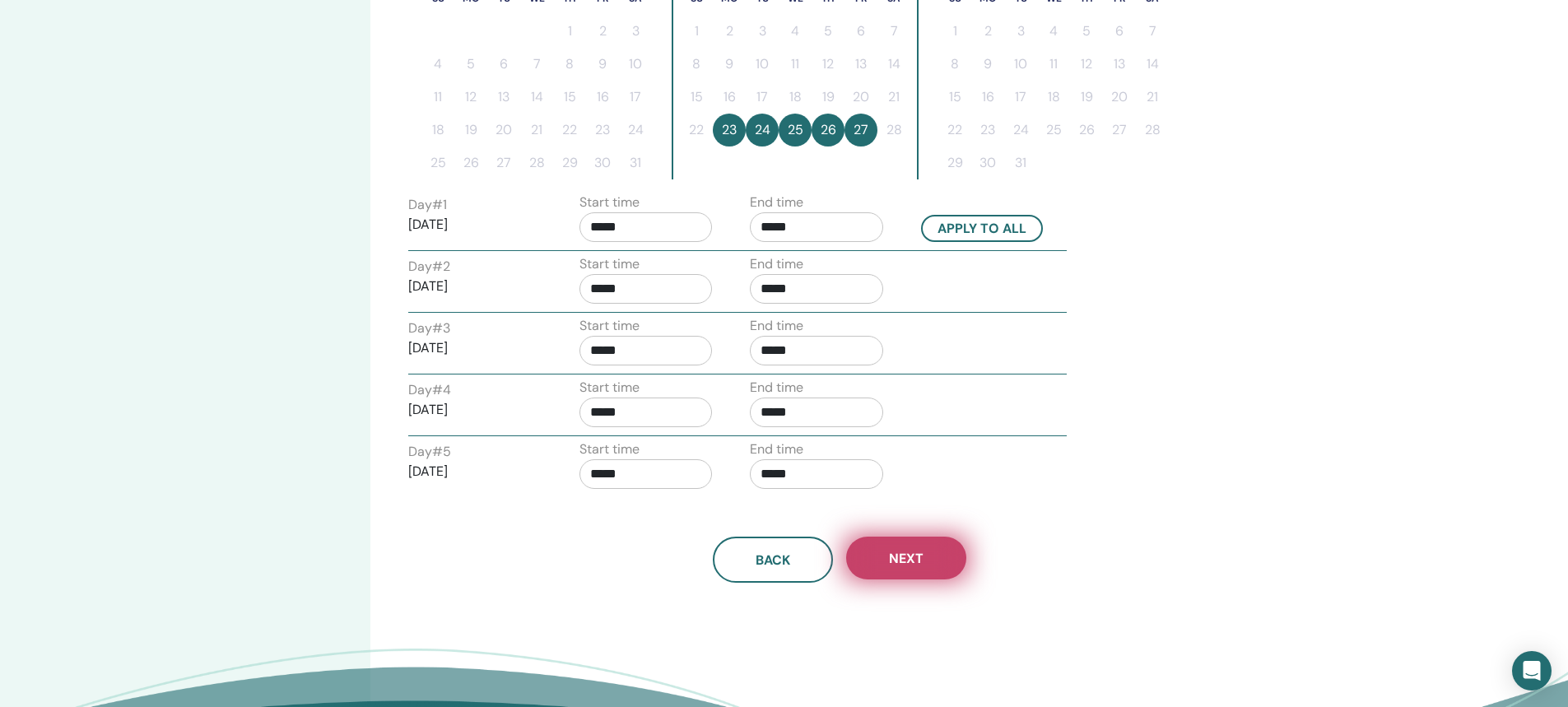
click at [903, 556] on span "Next" at bounding box center [906, 559] width 35 height 17
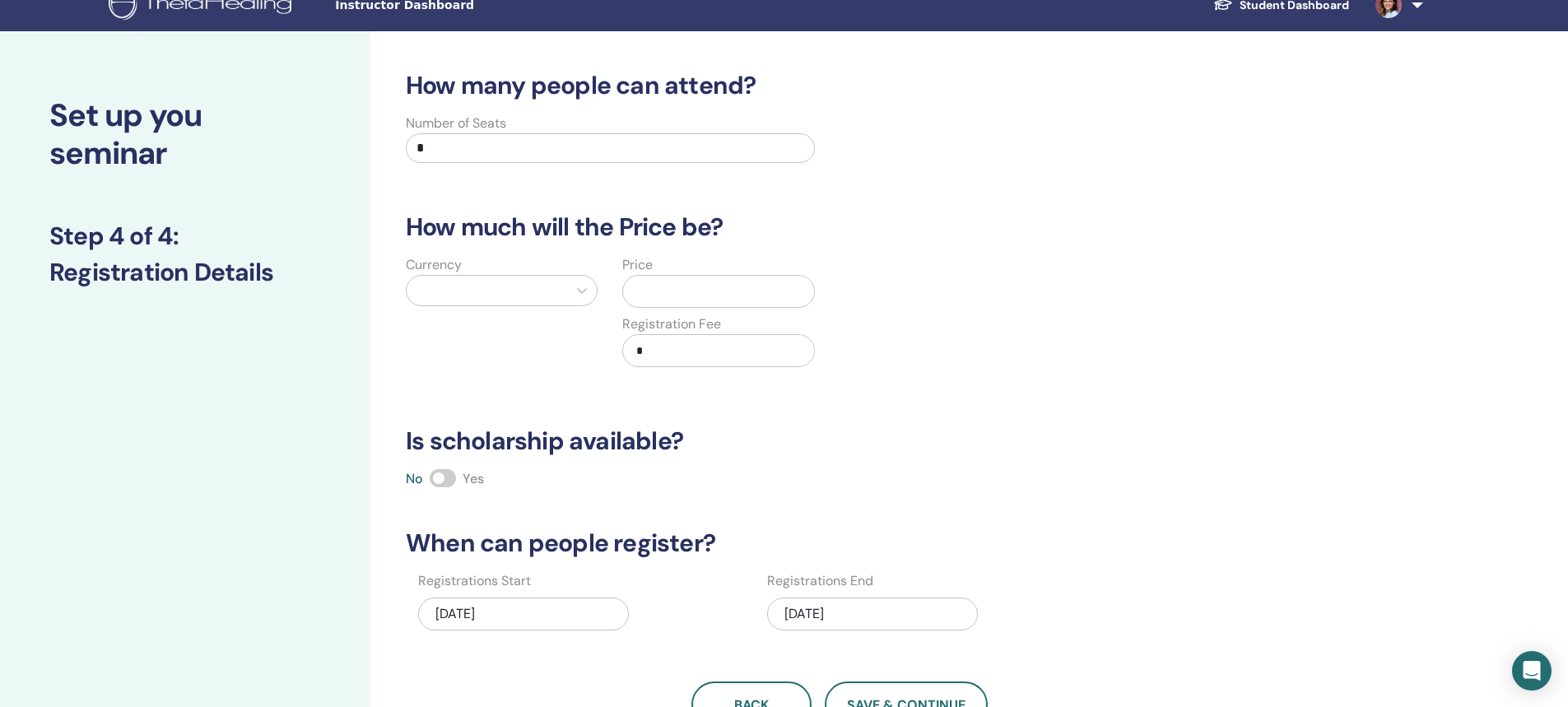
scroll to position [0, 0]
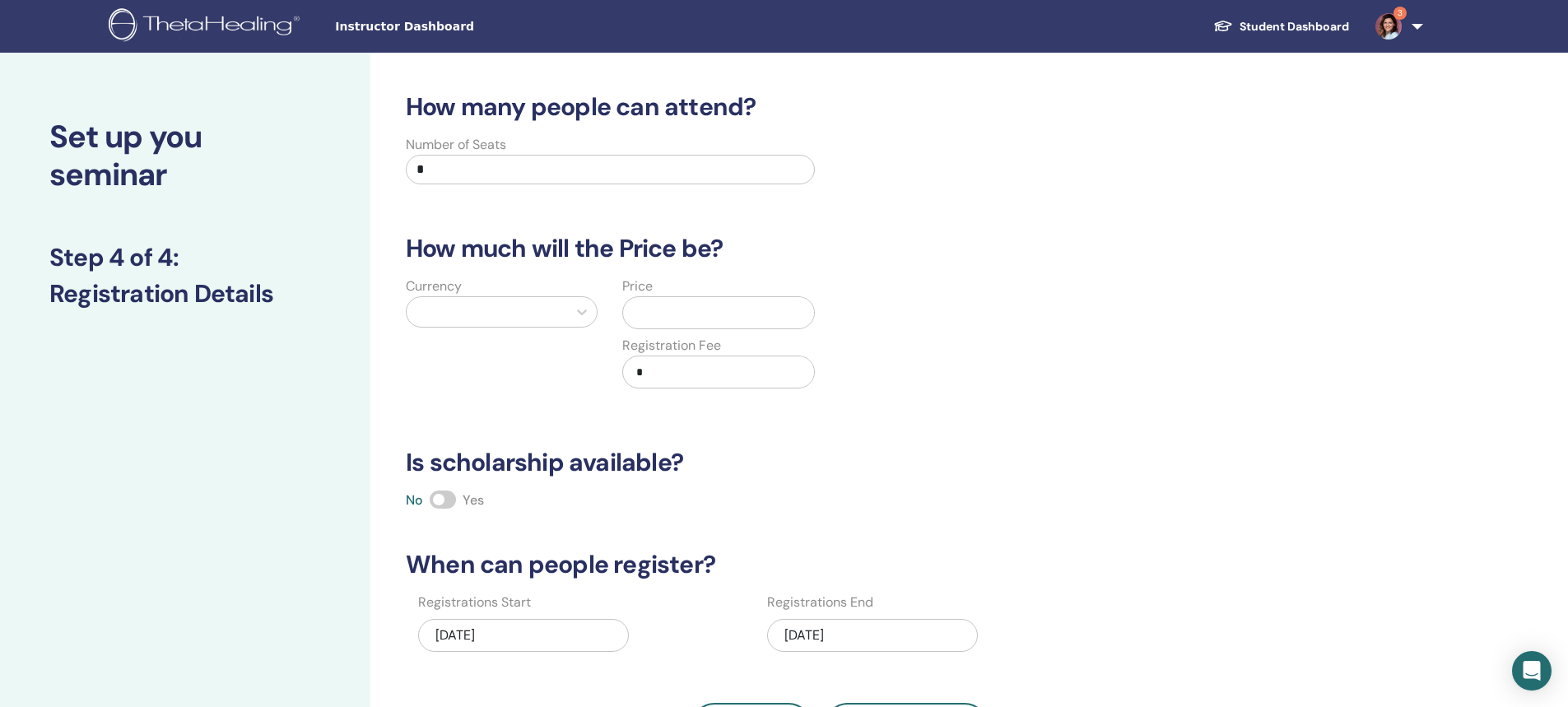
click at [447, 169] on input "*" at bounding box center [610, 169] width 409 height 29
type input "**"
click at [515, 311] on div at bounding box center [487, 311] width 144 height 23
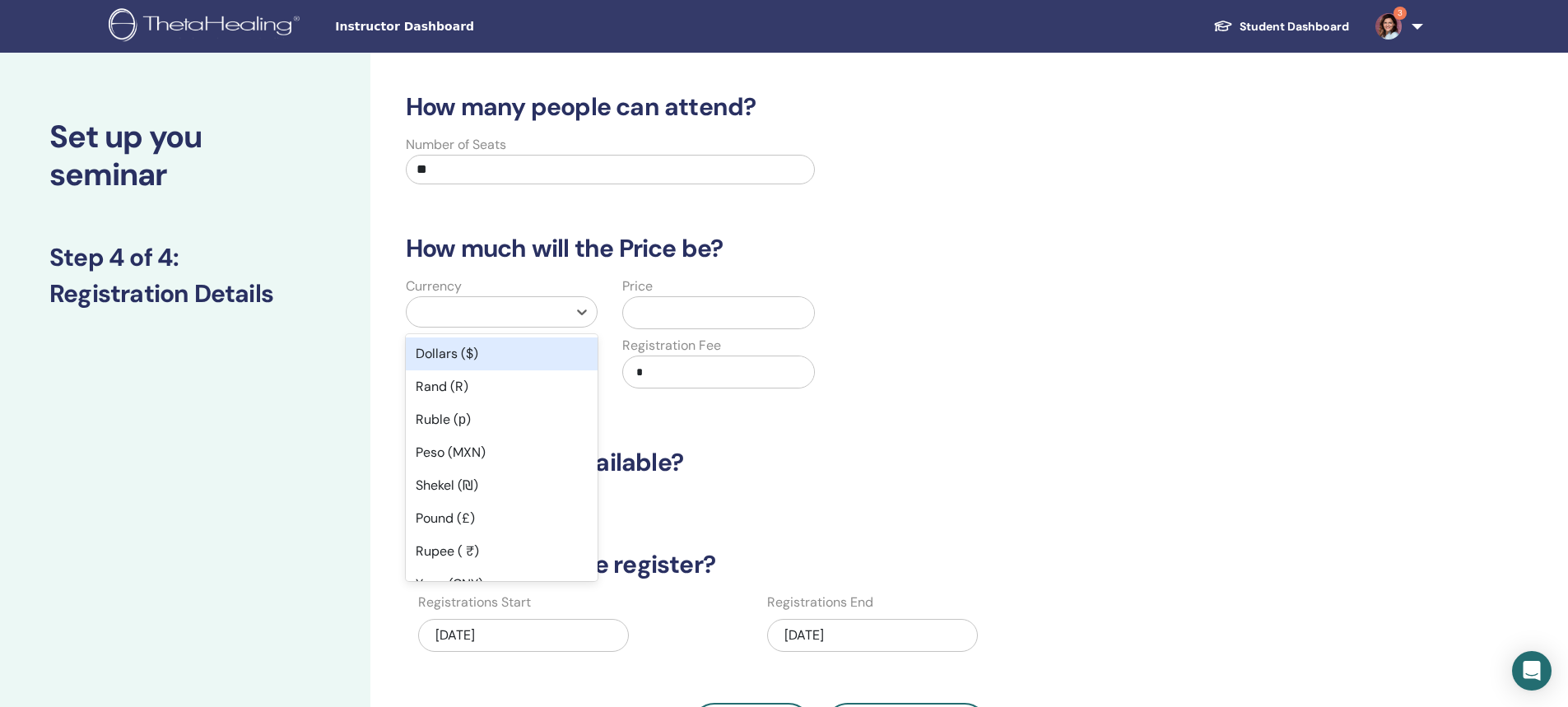
click at [441, 356] on div "Dollars ($)" at bounding box center [502, 354] width 192 height 33
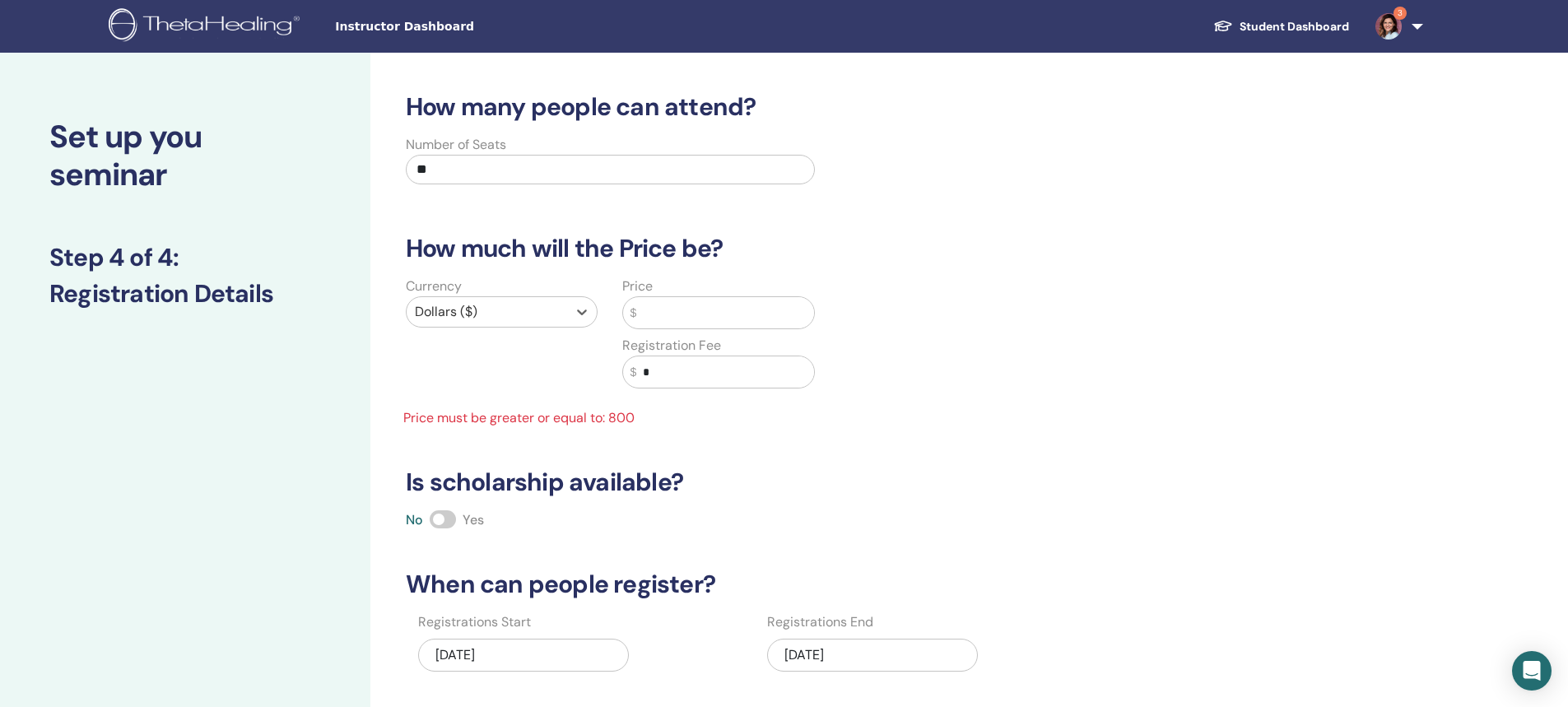
click at [645, 370] on input "*" at bounding box center [725, 372] width 178 height 31
type input "***"
click at [665, 312] on input "text" at bounding box center [725, 312] width 178 height 31
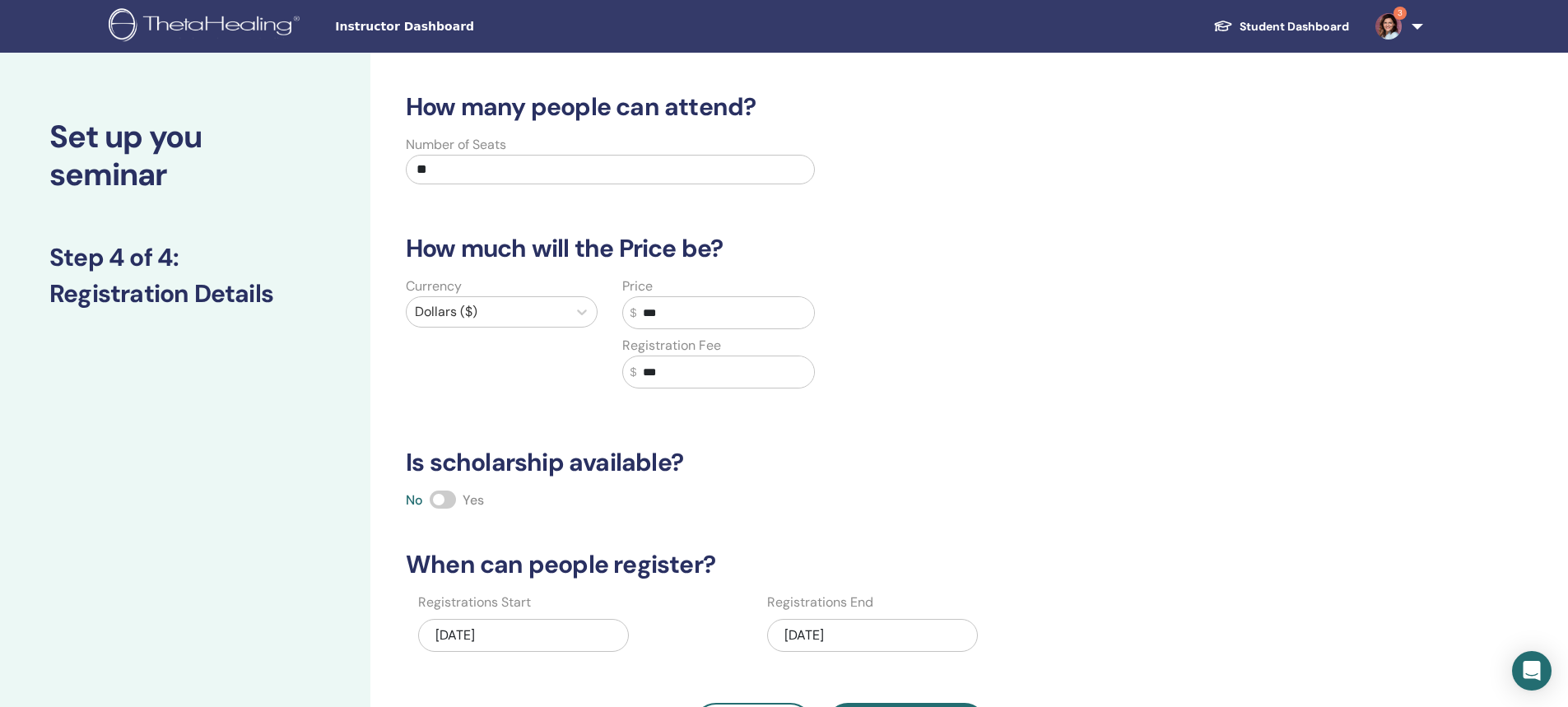
type input "***"
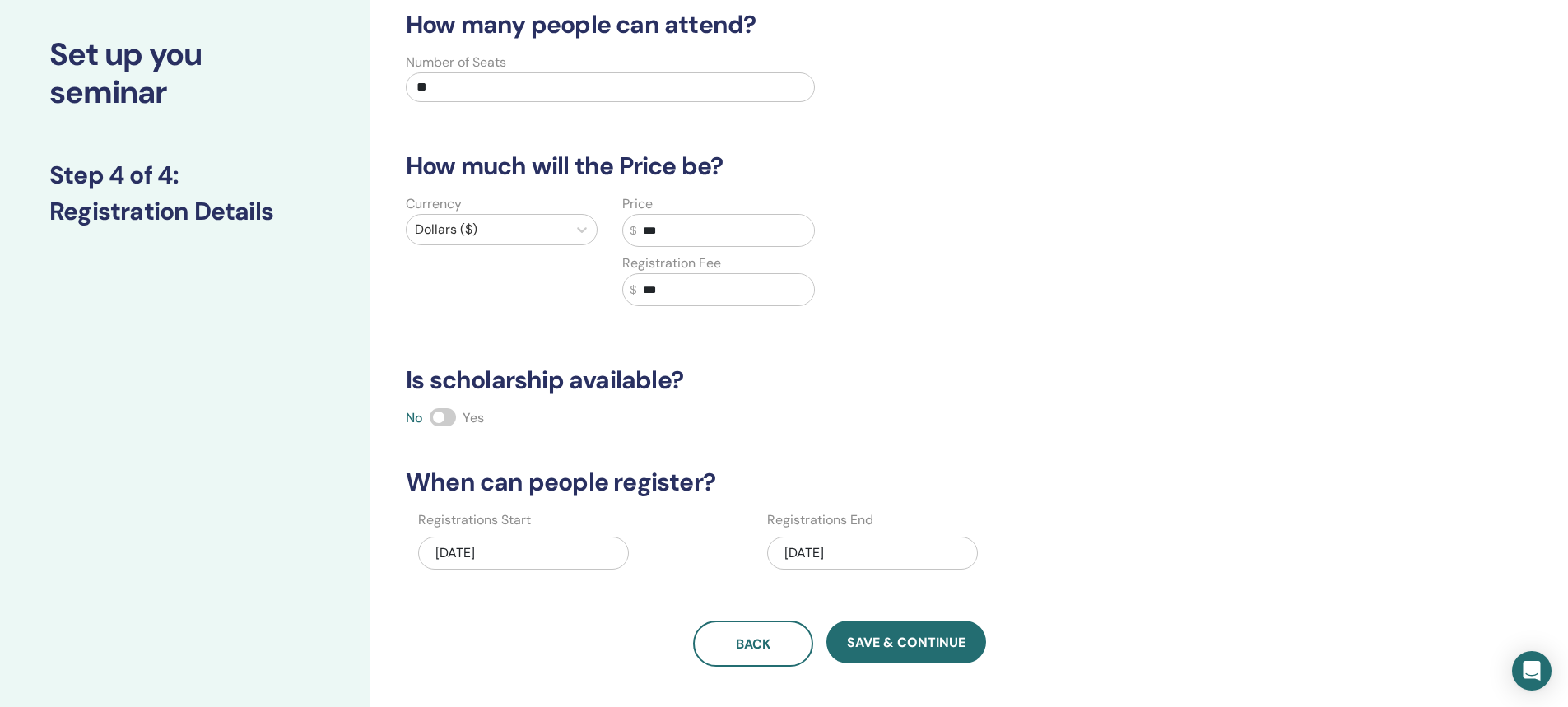
click at [818, 553] on div "02/27/2026" at bounding box center [872, 553] width 211 height 33
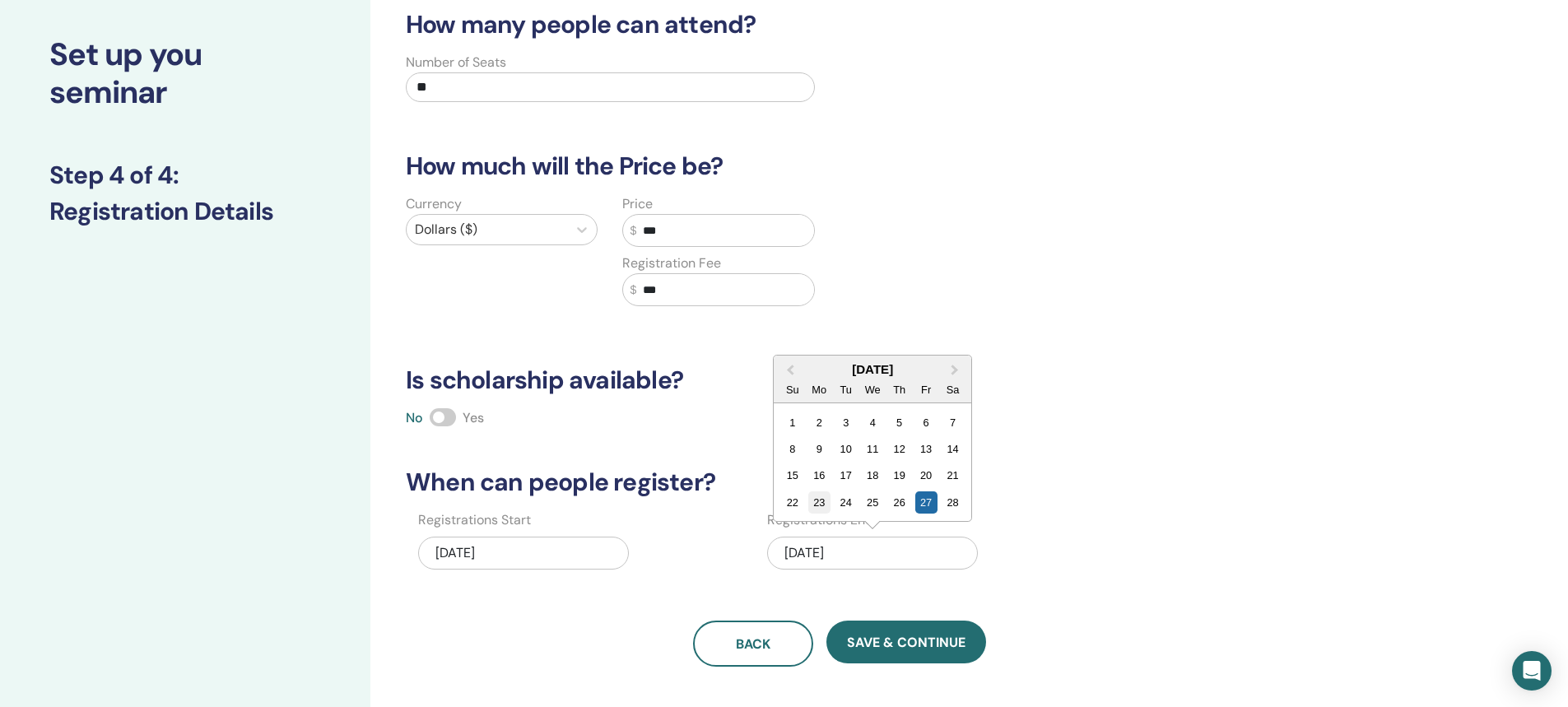
click at [822, 504] on div "23" at bounding box center [819, 502] width 23 height 23
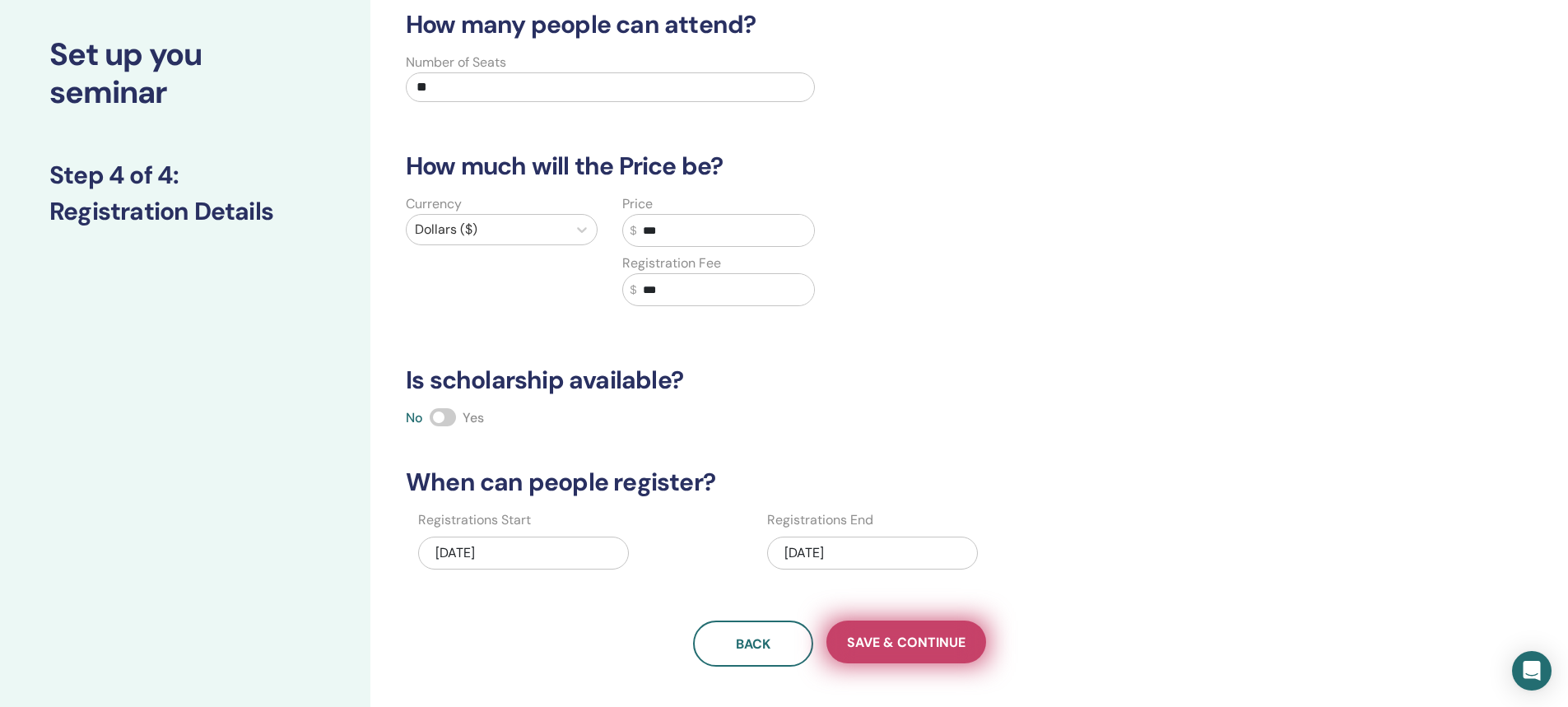
click at [883, 649] on span "Save & Continue" at bounding box center [906, 642] width 119 height 17
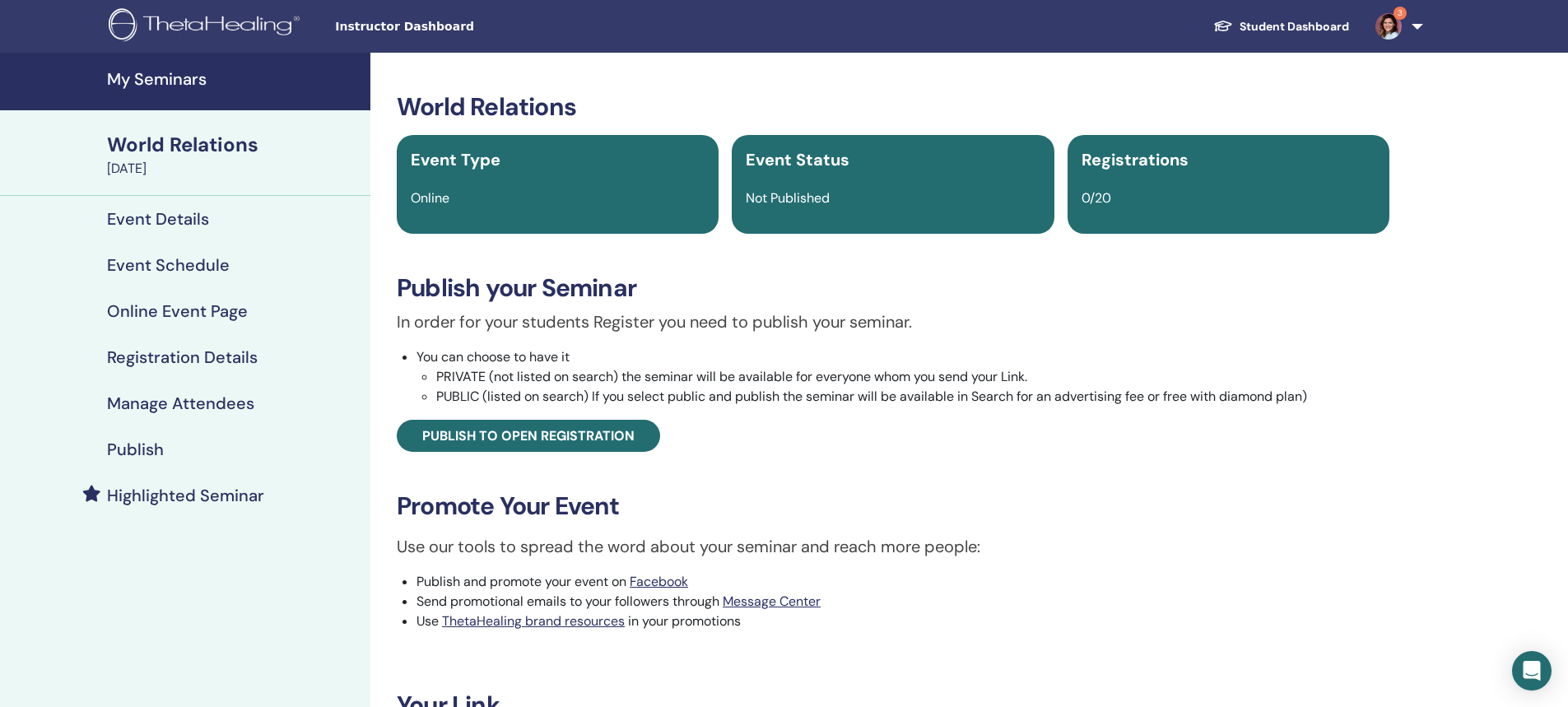
click at [152, 402] on h4 "Manage Attendees" at bounding box center [180, 403] width 148 height 20
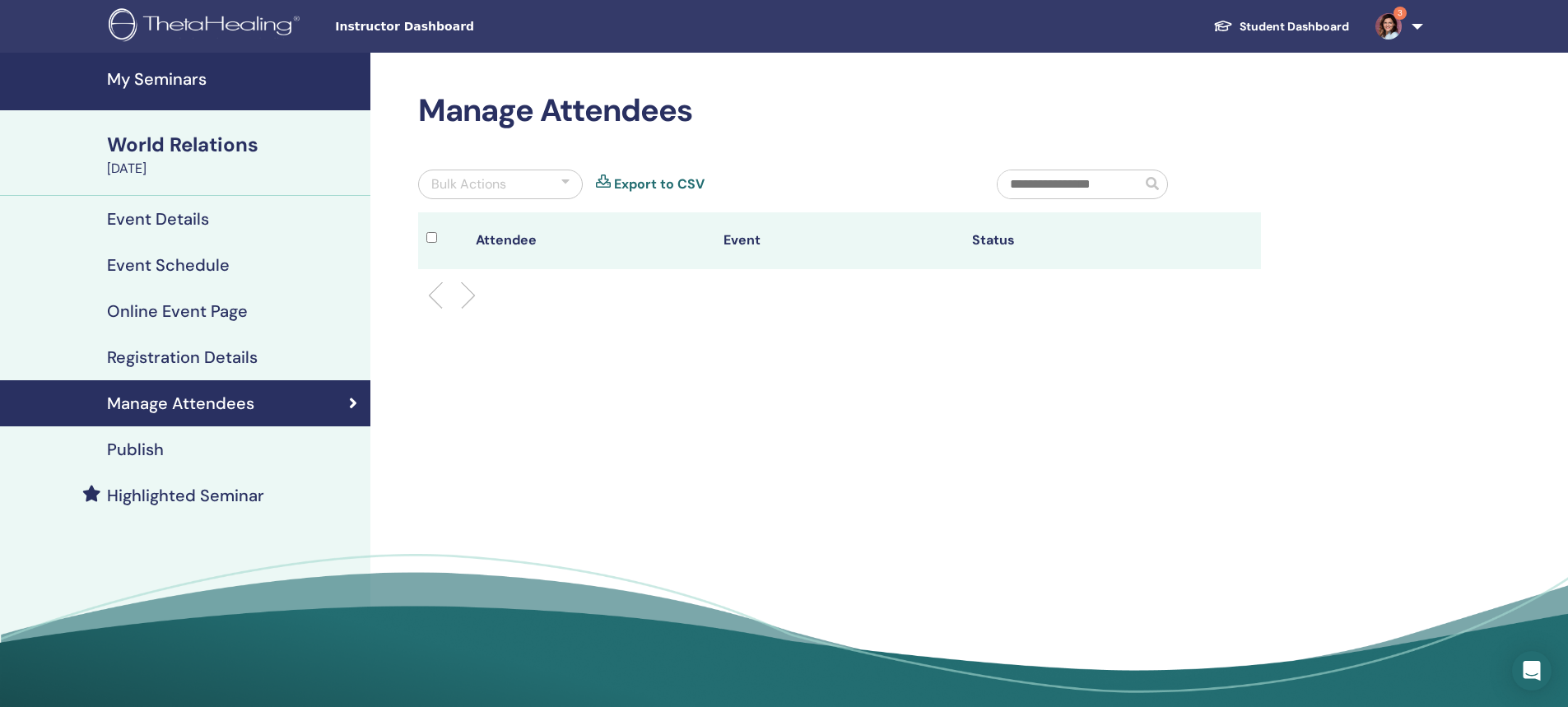
click at [152, 448] on h4 "Publish" at bounding box center [134, 449] width 56 height 20
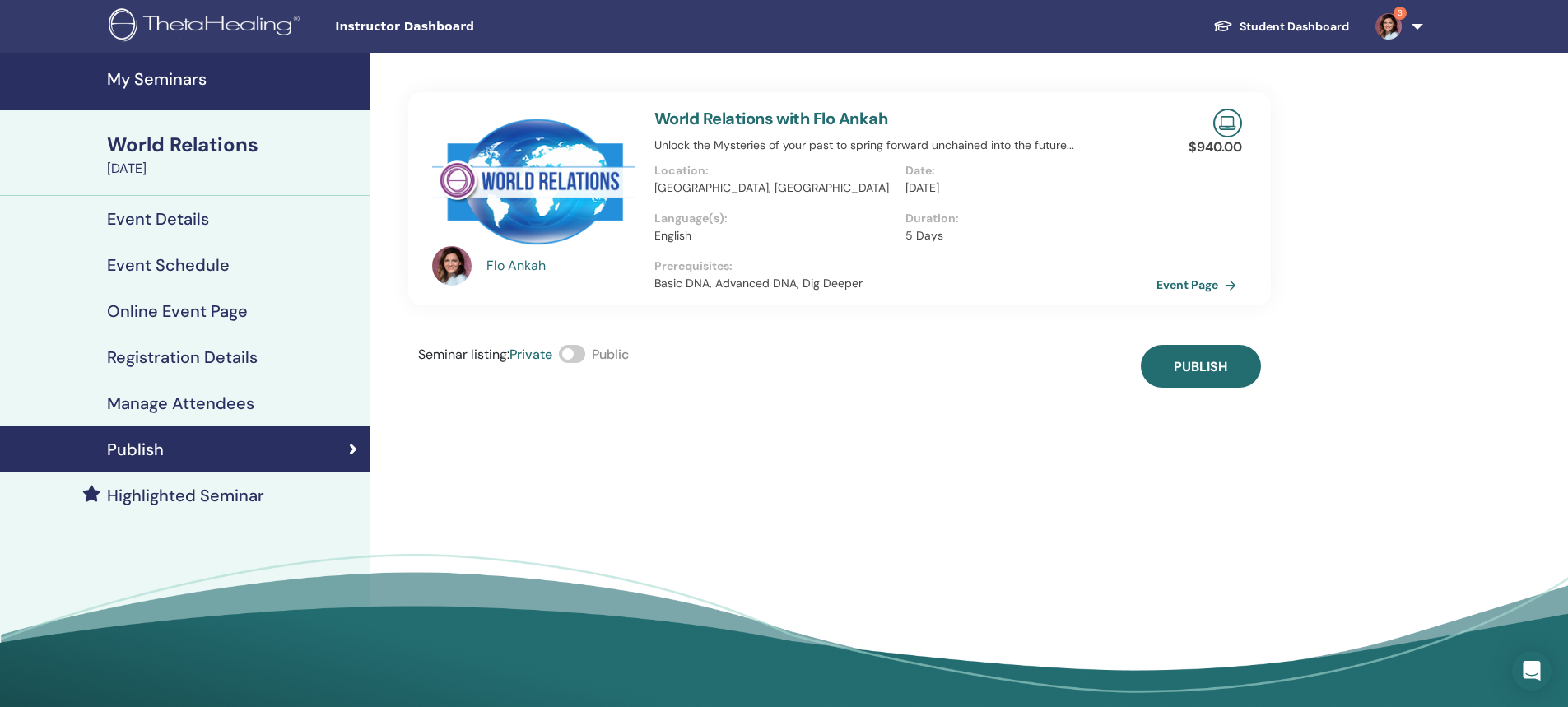
click at [571, 356] on span at bounding box center [572, 353] width 26 height 18
click at [1209, 369] on span "Publish" at bounding box center [1201, 367] width 54 height 17
click at [1192, 285] on link "Event Page" at bounding box center [1203, 285] width 87 height 24
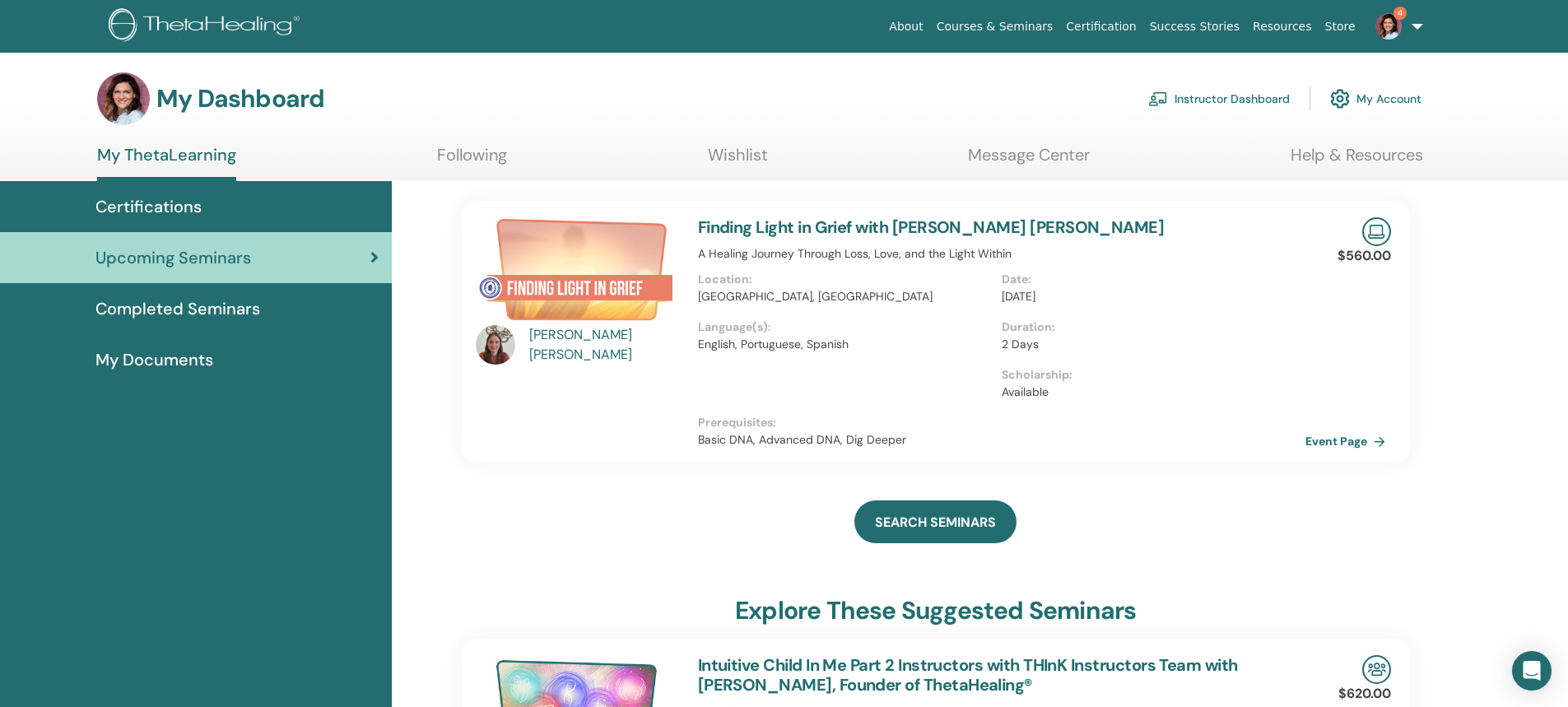
click at [1255, 95] on link "Instructor Dashboard" at bounding box center [1218, 99] width 141 height 36
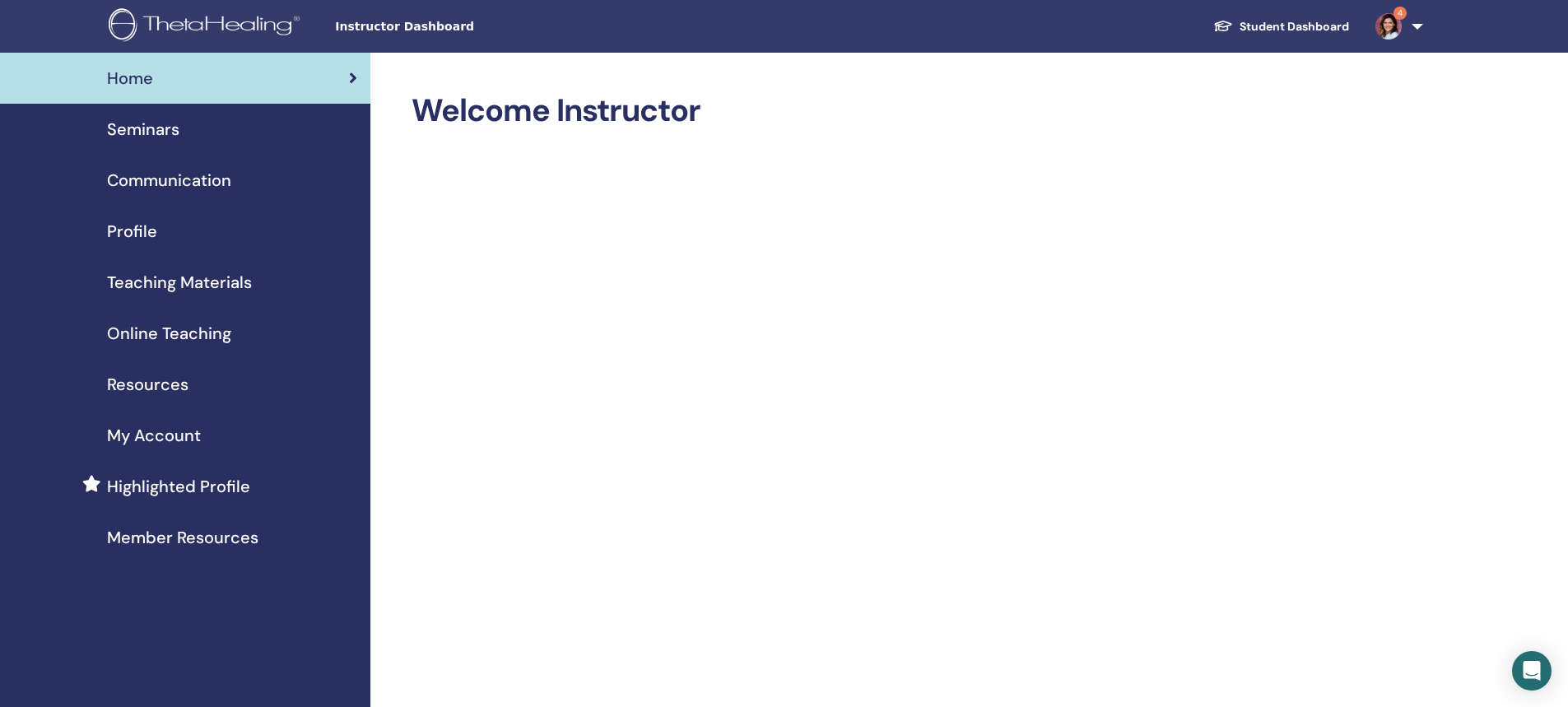
click at [130, 129] on span "Seminars" at bounding box center [142, 129] width 72 height 24
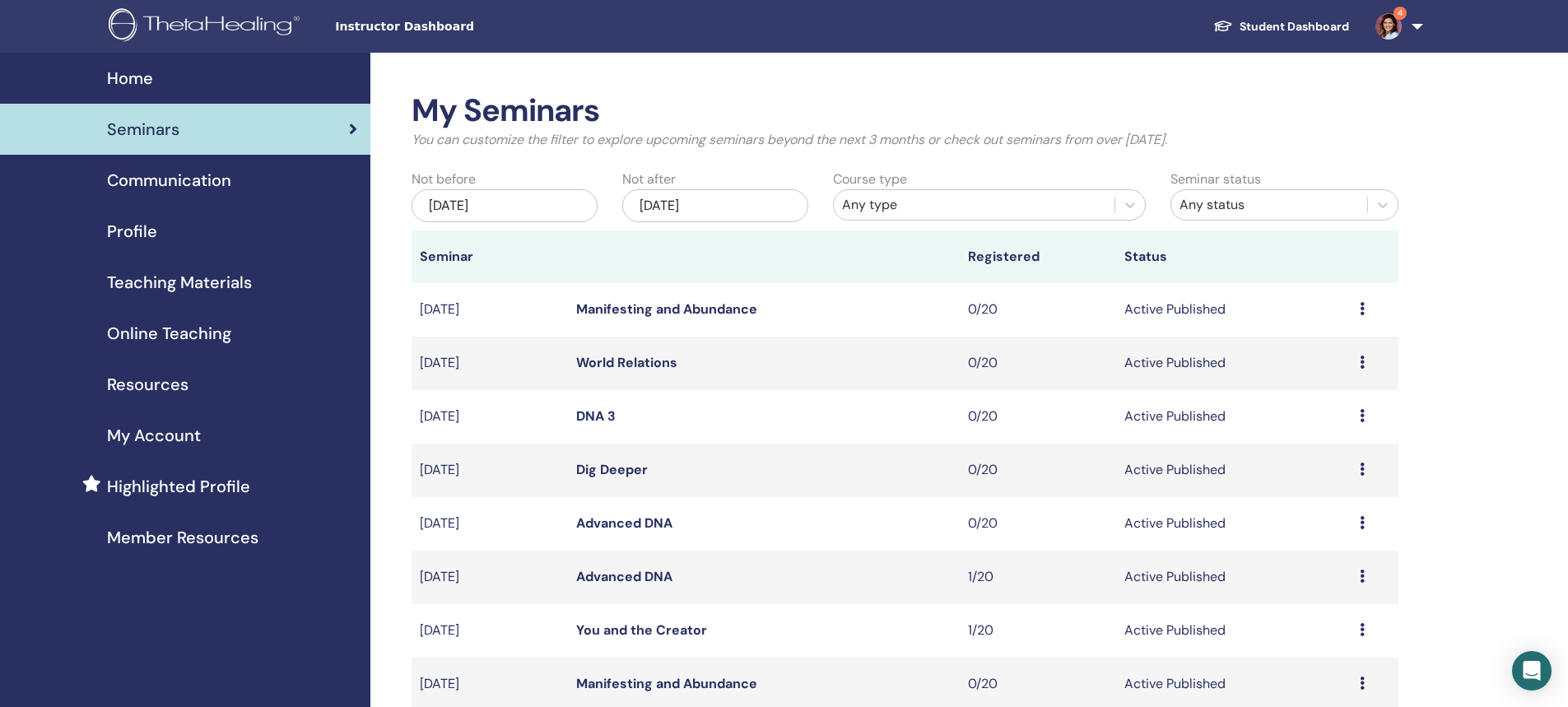
click at [856, 207] on div "Any type" at bounding box center [974, 205] width 264 height 20
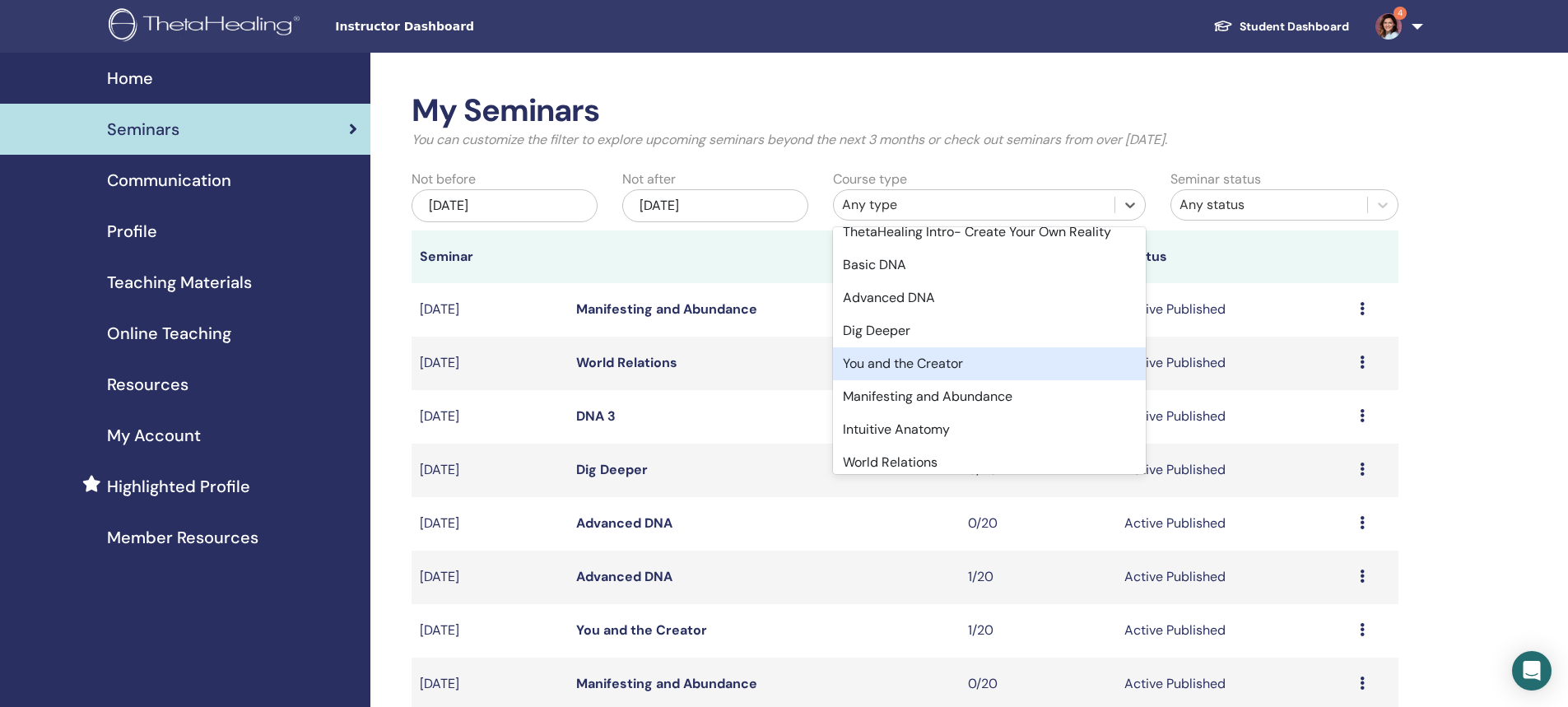
scroll to position [82, 0]
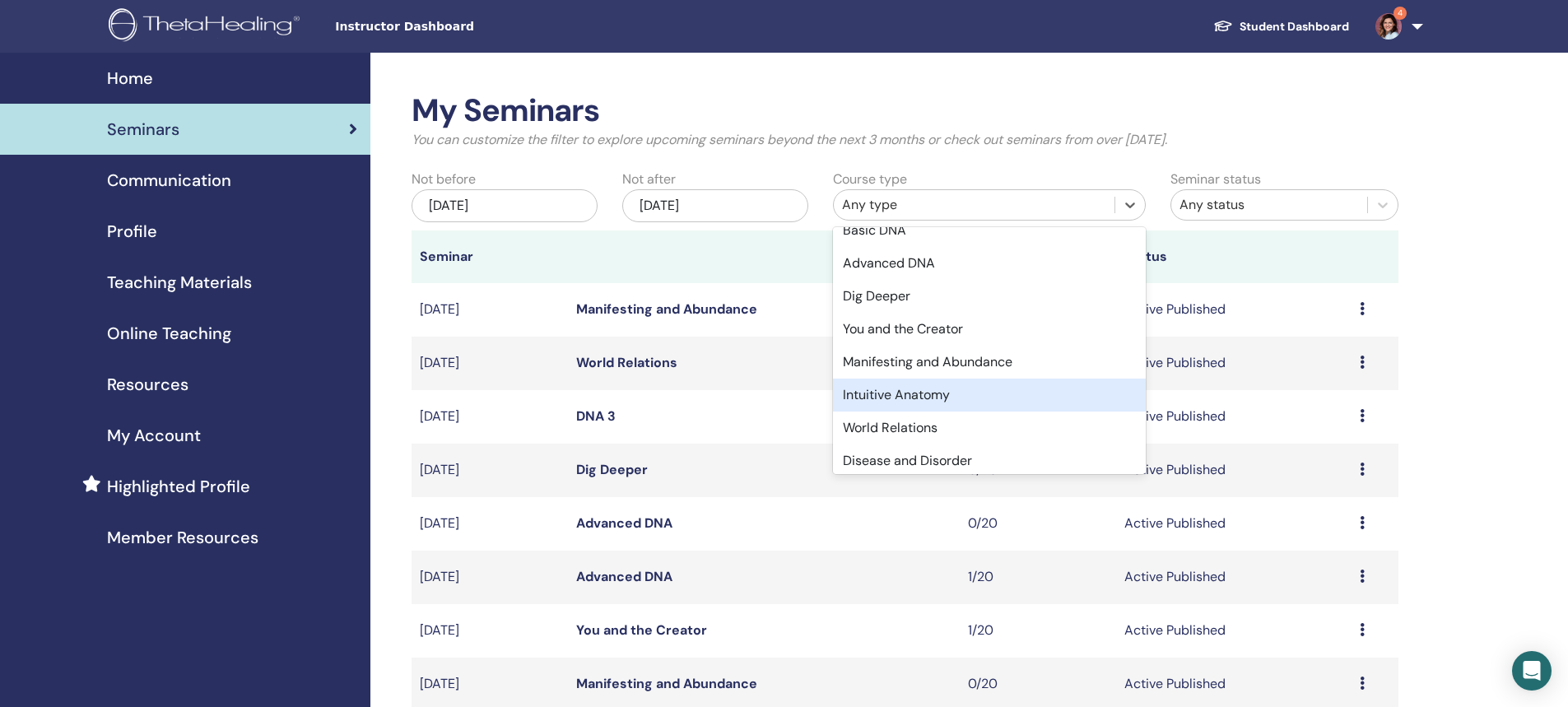
click at [928, 399] on div "Intuitive Anatomy" at bounding box center [989, 395] width 312 height 33
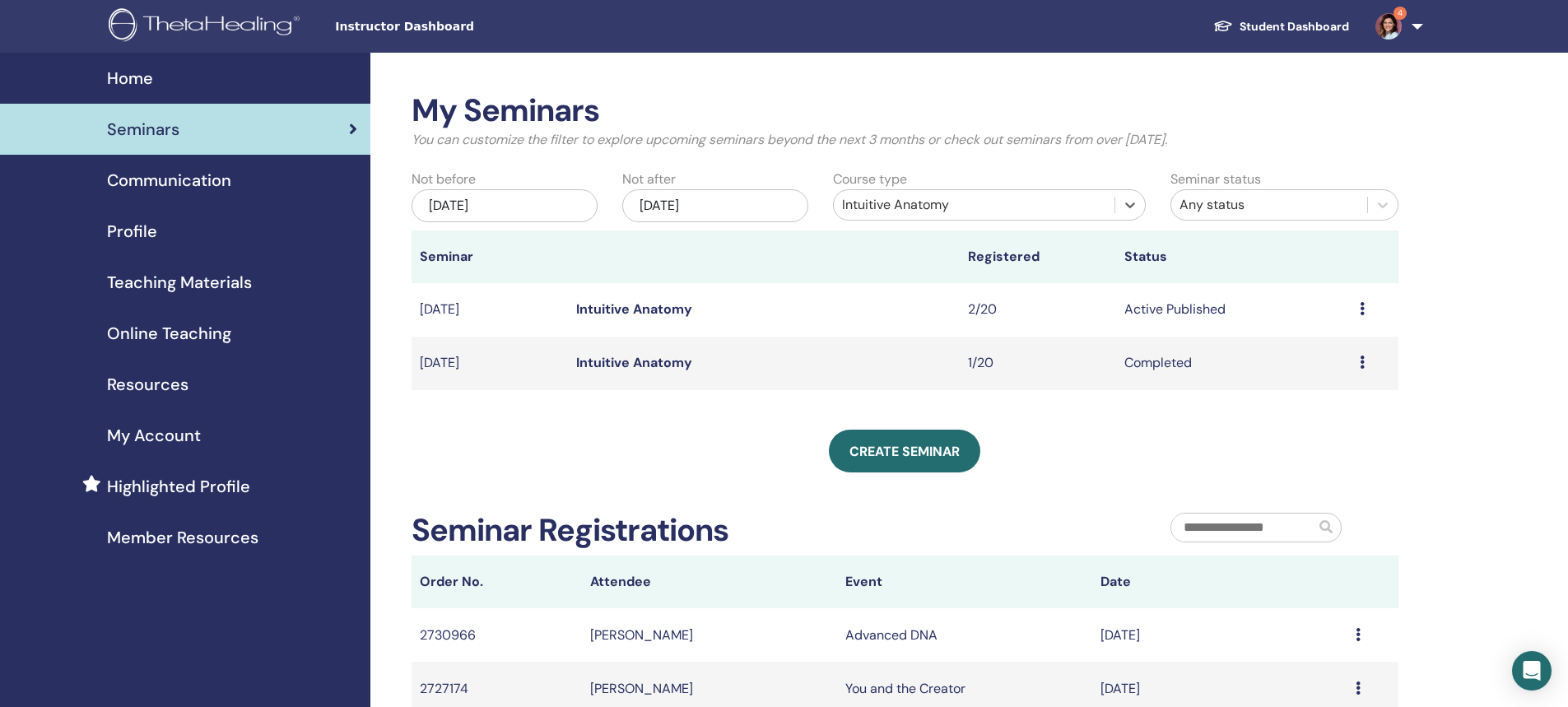
click at [707, 209] on div "Dec/30, 2025" at bounding box center [715, 206] width 186 height 33
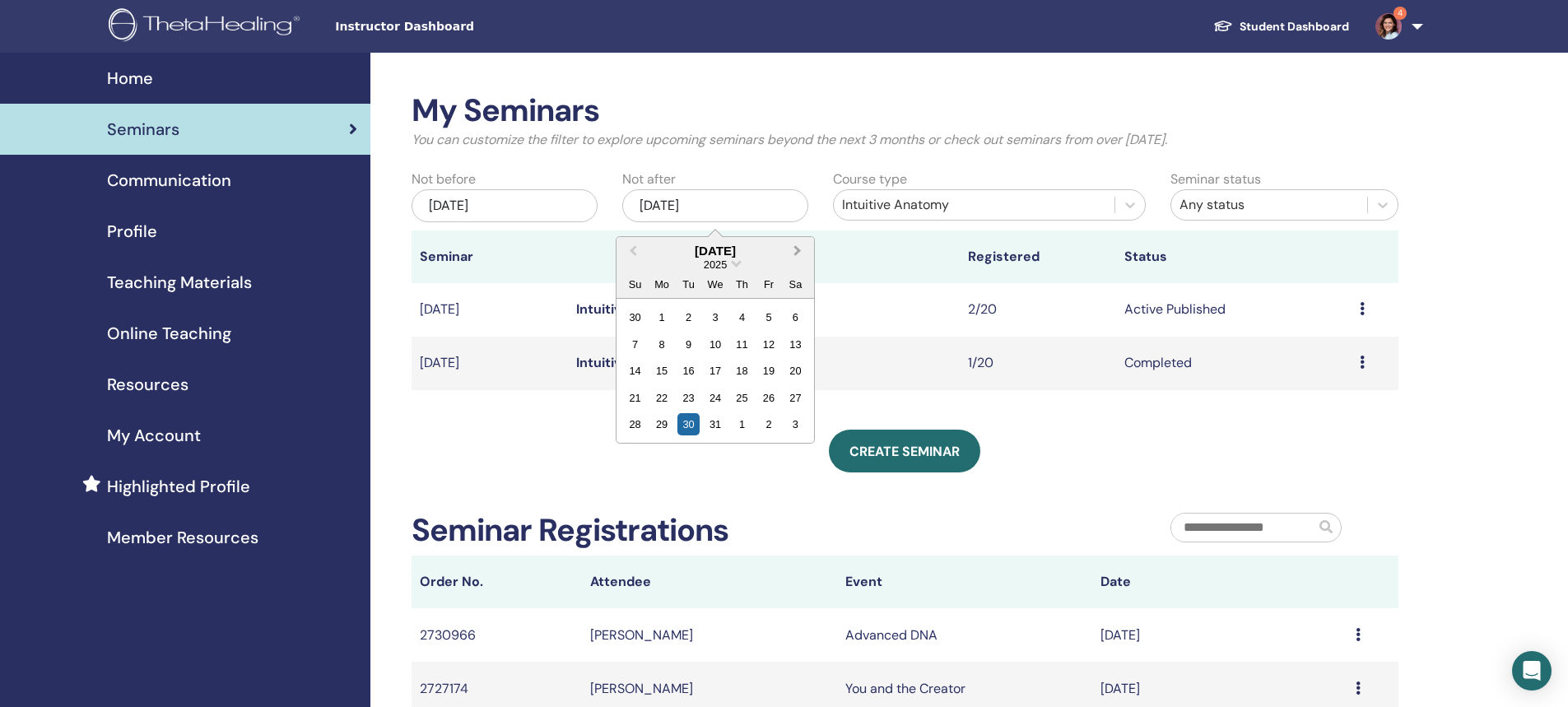
click at [797, 252] on span "Next Month" at bounding box center [797, 251] width 0 height 17
click at [797, 250] on span "Next Month" at bounding box center [797, 251] width 0 height 17
click at [689, 425] on div "31" at bounding box center [689, 424] width 23 height 23
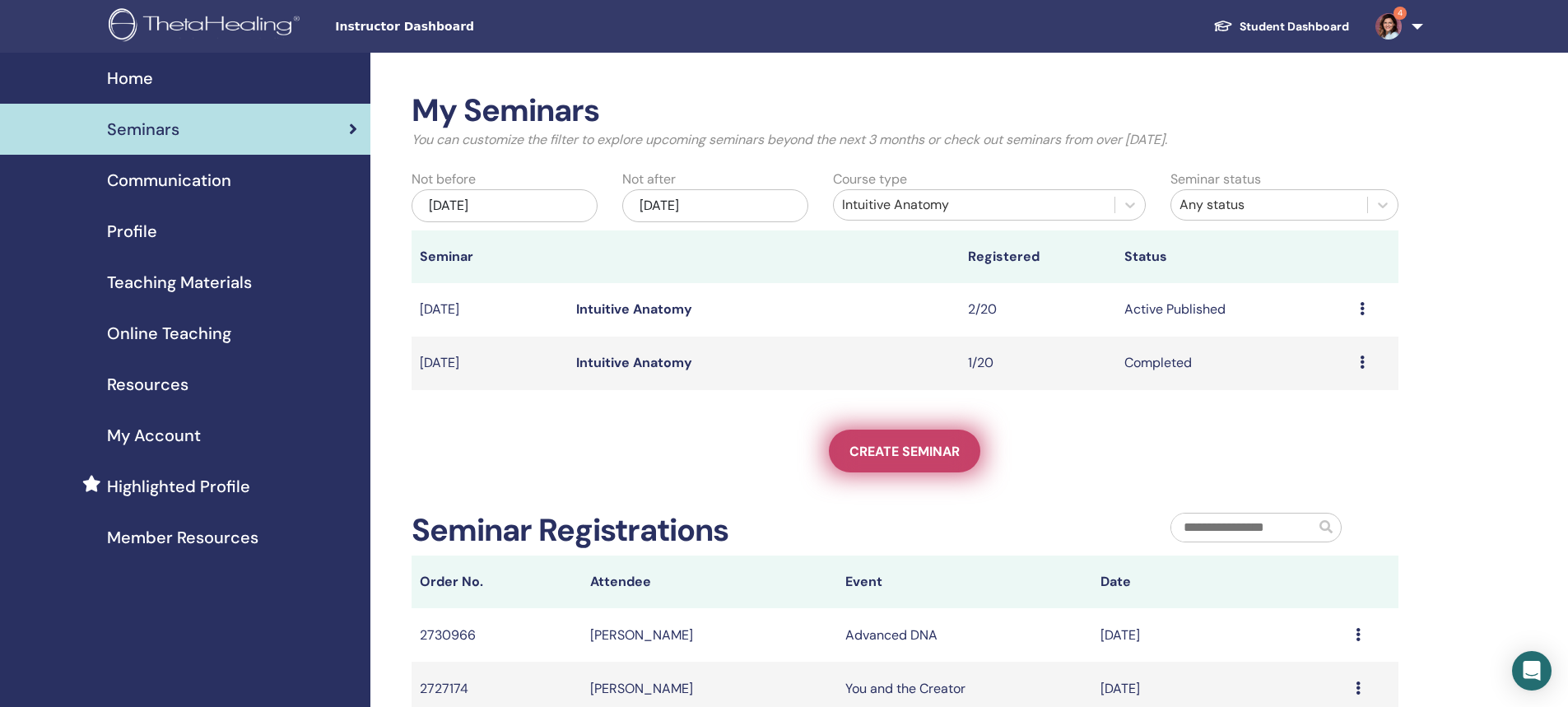
click at [866, 448] on span "Create seminar" at bounding box center [904, 451] width 110 height 17
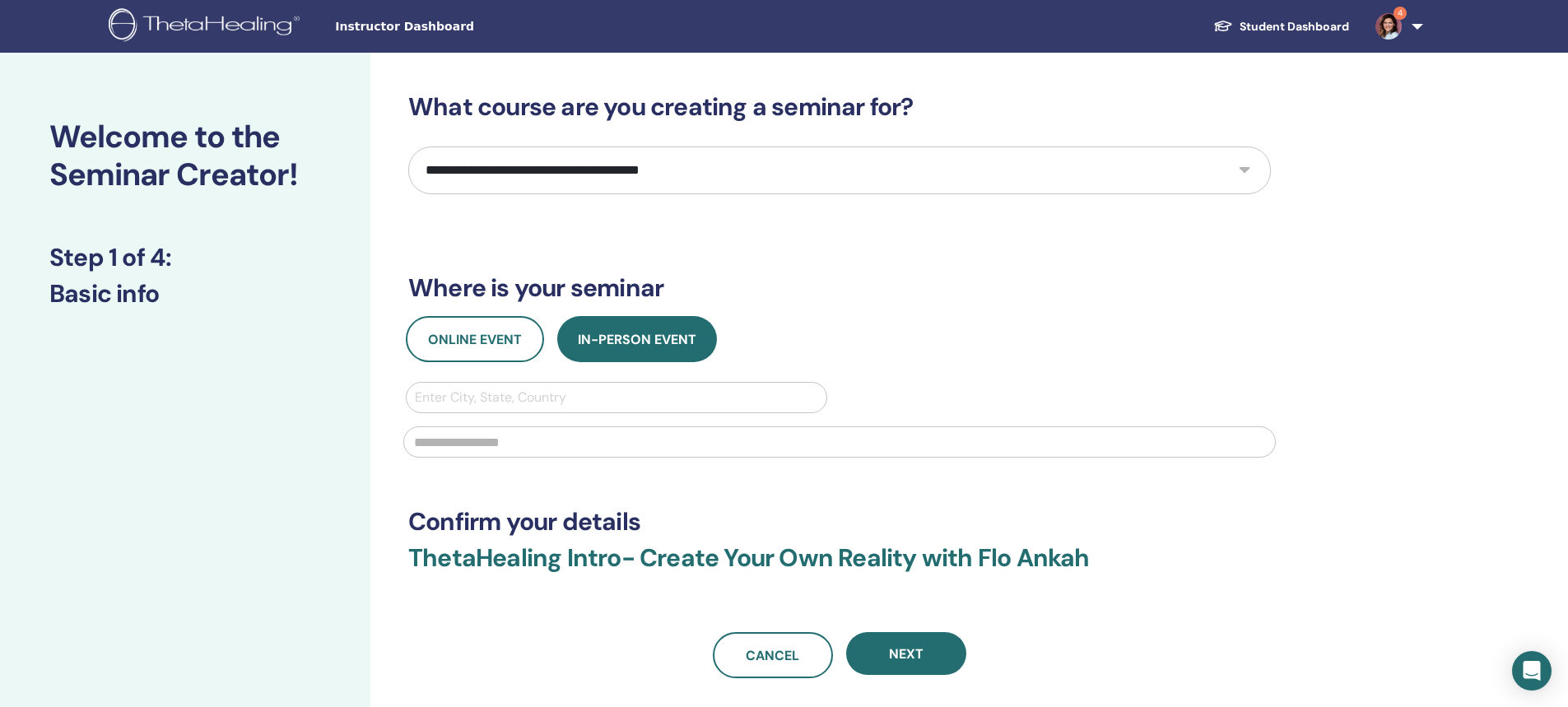
click at [622, 173] on select "**********" at bounding box center [839, 170] width 863 height 48
select select "*"
click at [408, 147] on select "**********" at bounding box center [839, 170] width 863 height 48
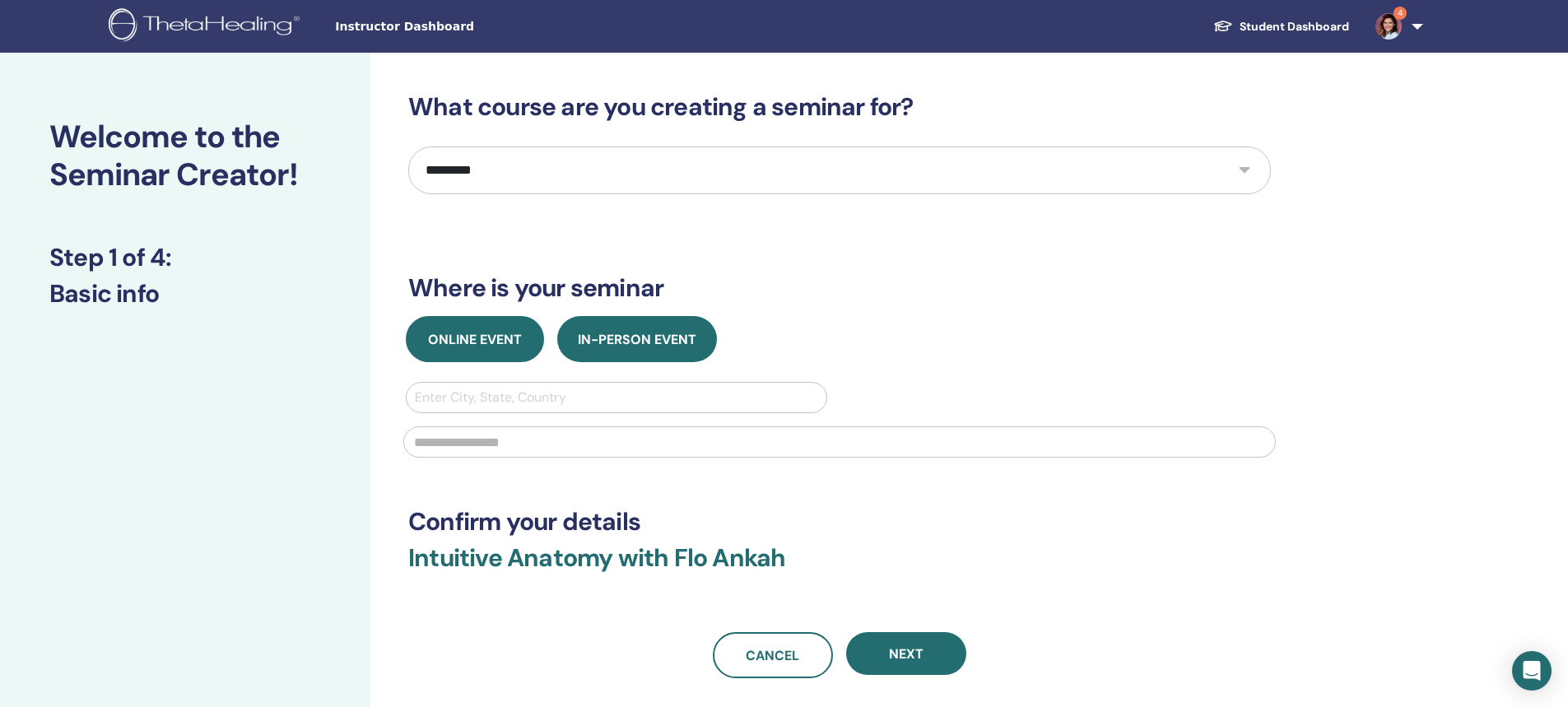
click at [486, 343] on span "Online Event" at bounding box center [475, 339] width 94 height 17
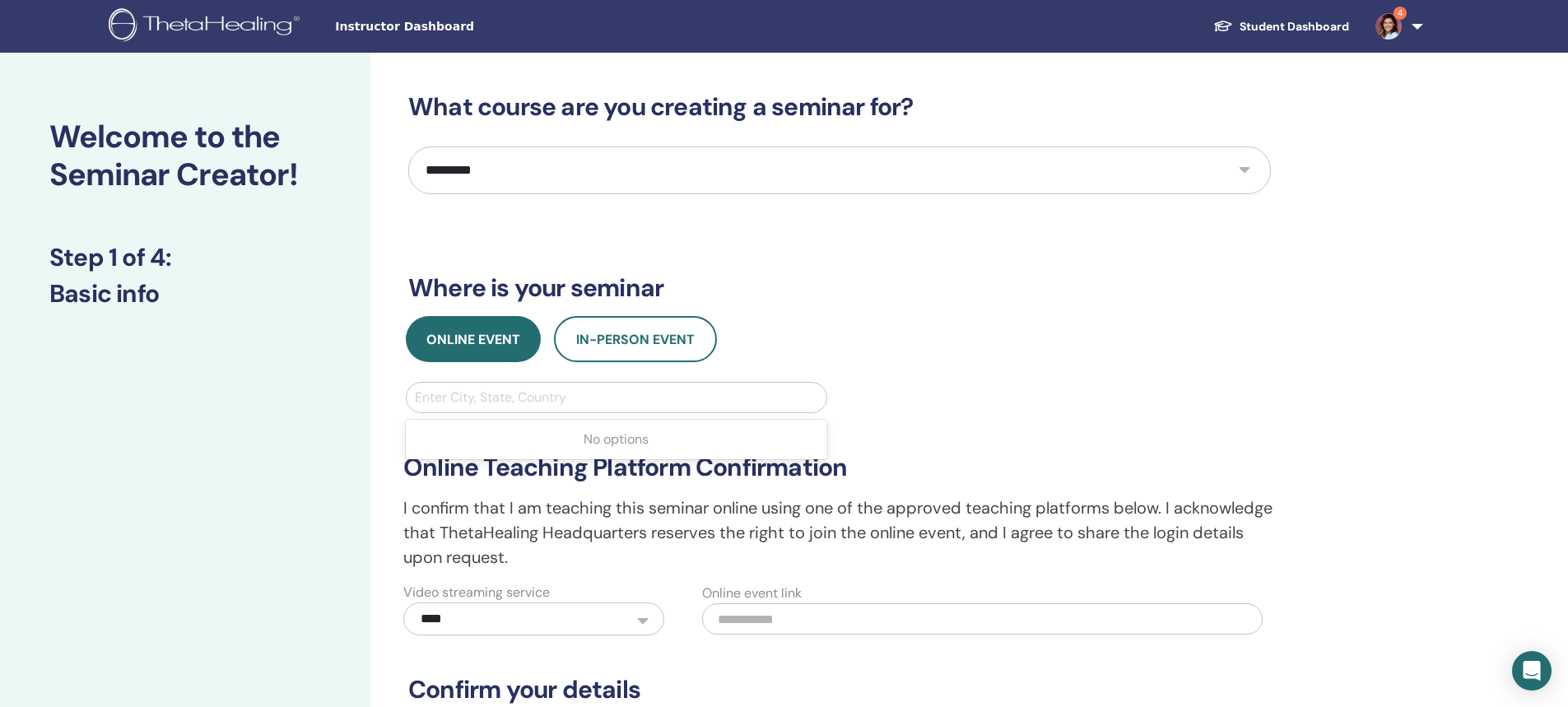
click at [544, 393] on div at bounding box center [616, 397] width 403 height 23
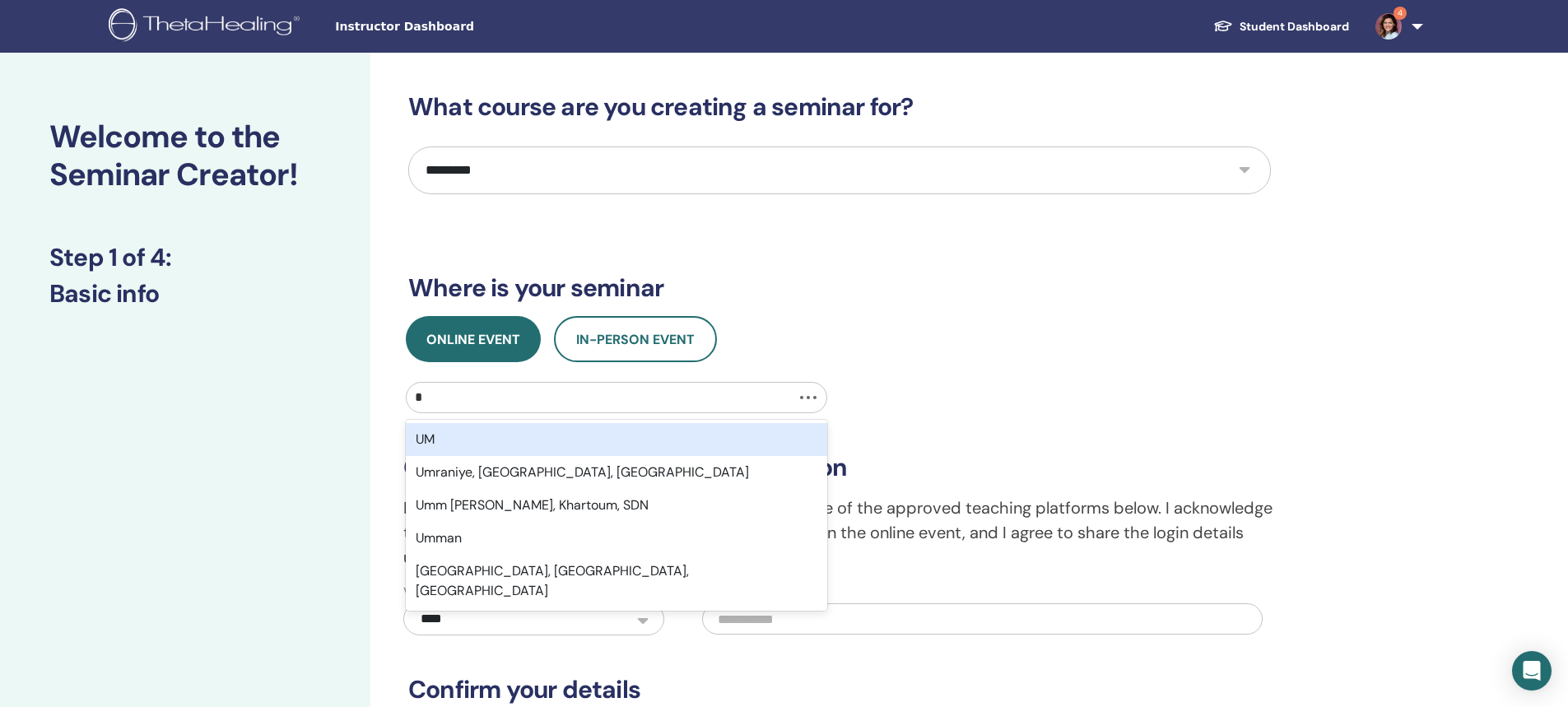
type input "**"
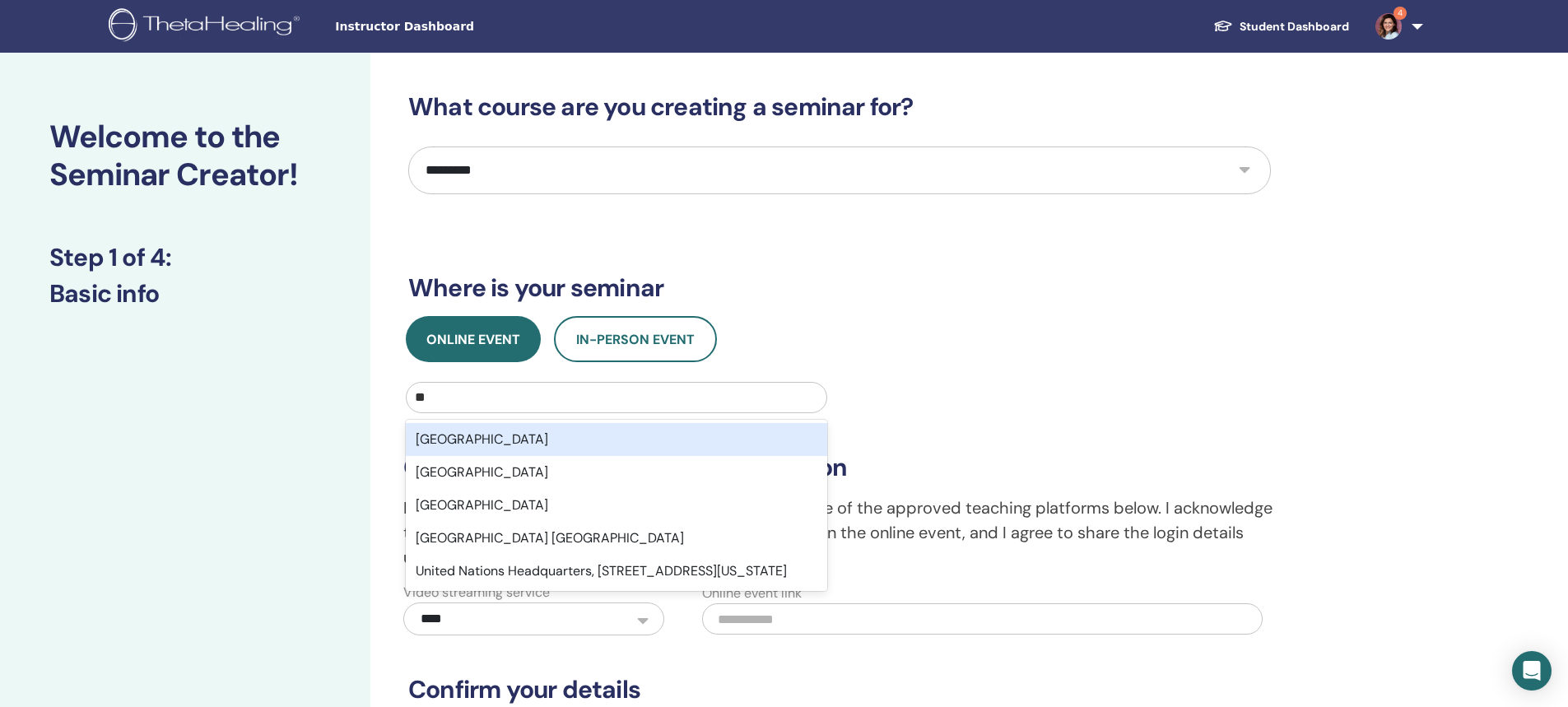
click at [442, 435] on div "[GEOGRAPHIC_DATA]" at bounding box center [617, 440] width 422 height 33
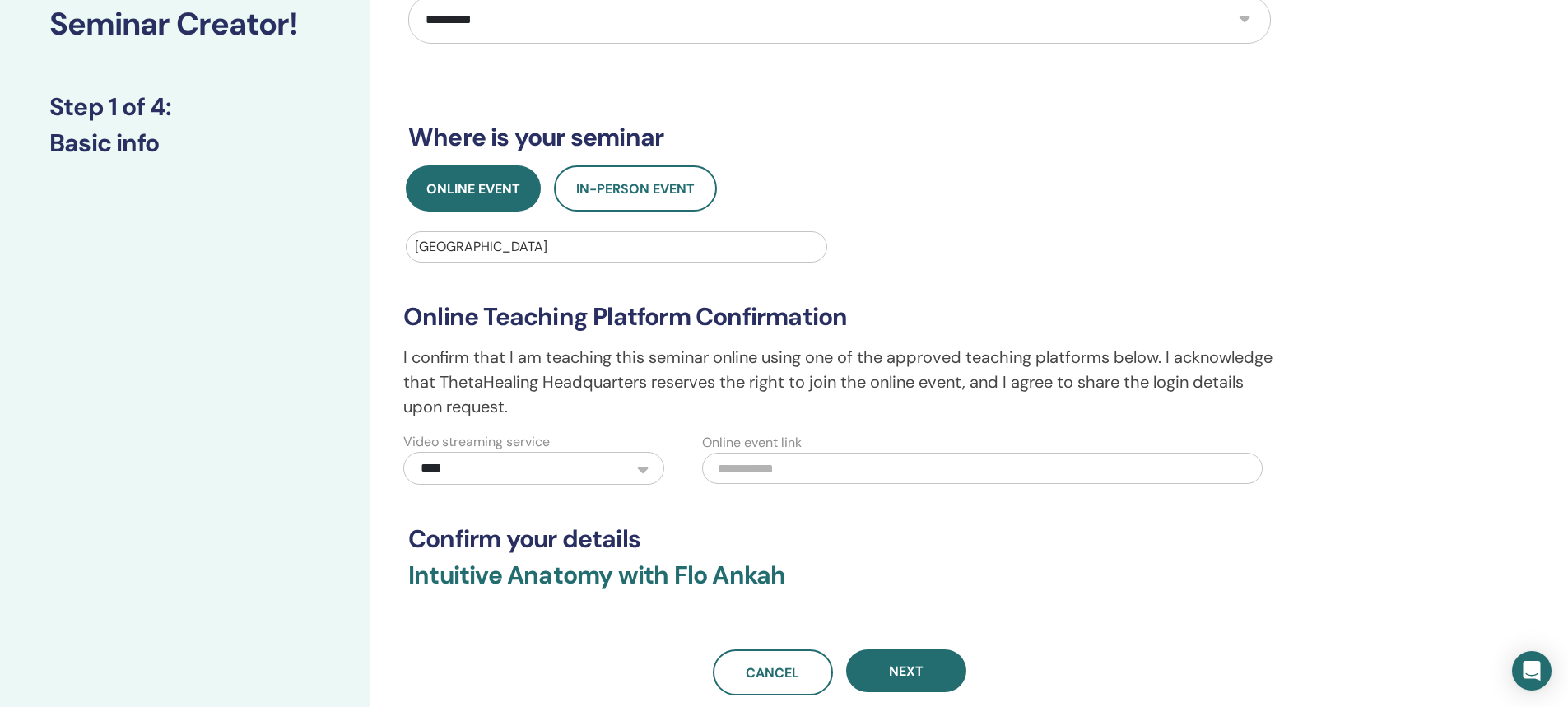
scroll to position [165, 0]
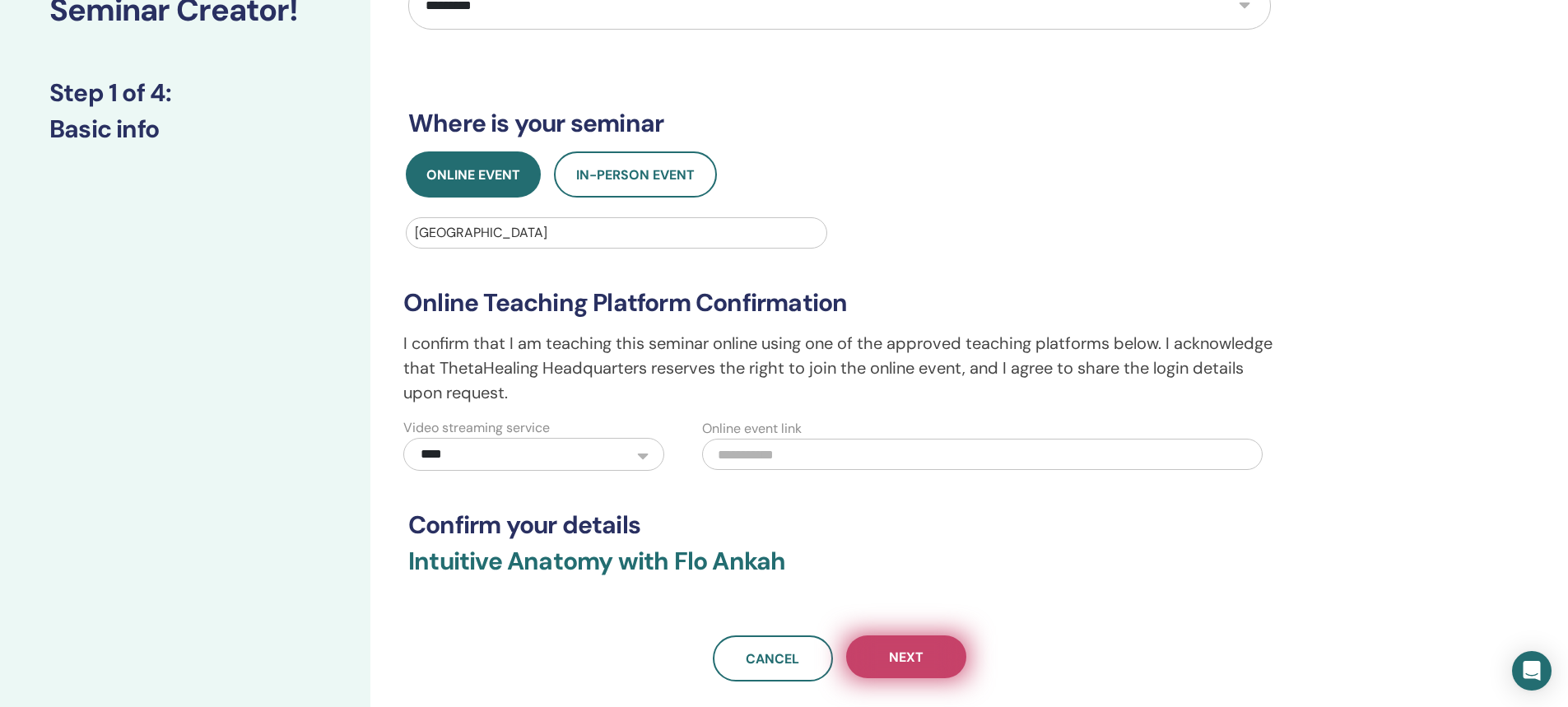
click at [894, 664] on span "Next" at bounding box center [906, 657] width 35 height 17
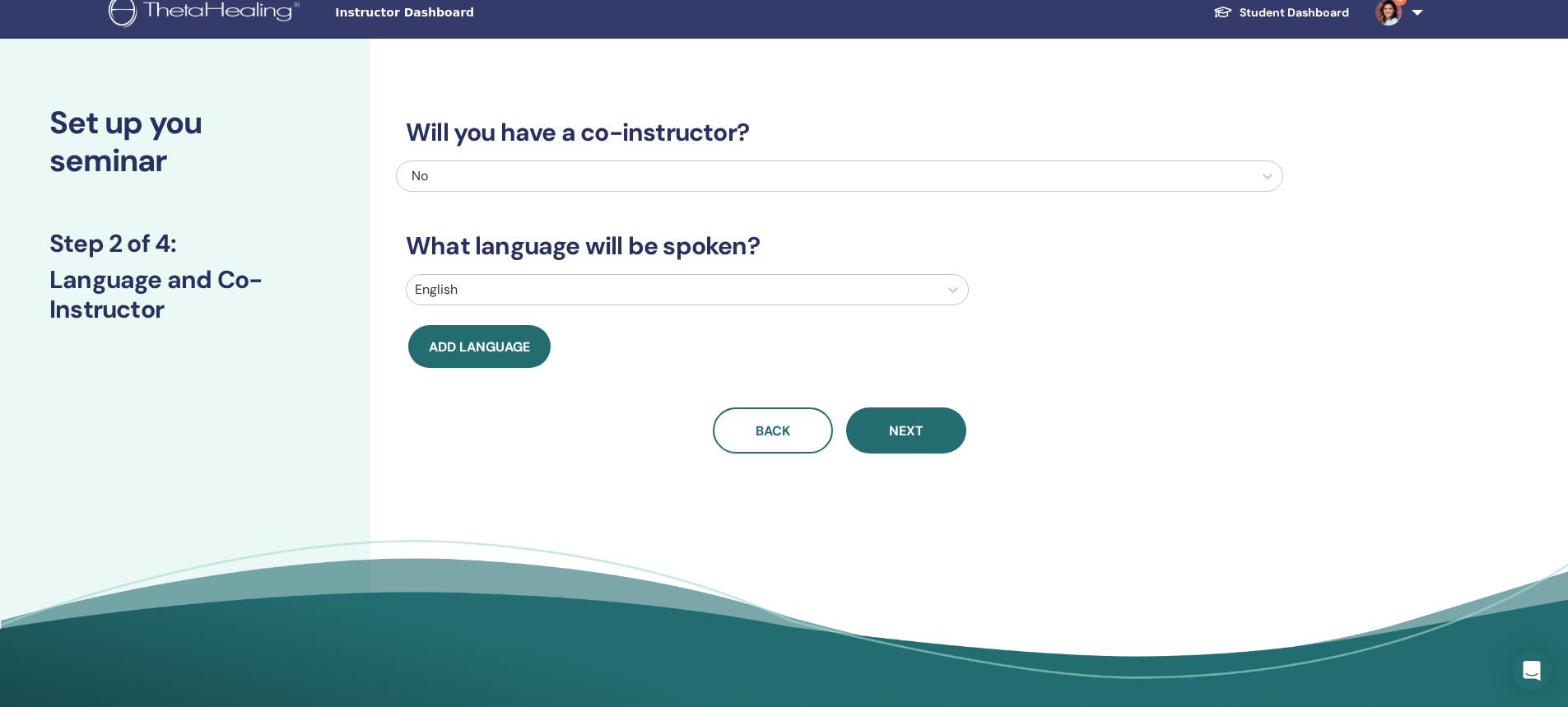
scroll to position [0, 0]
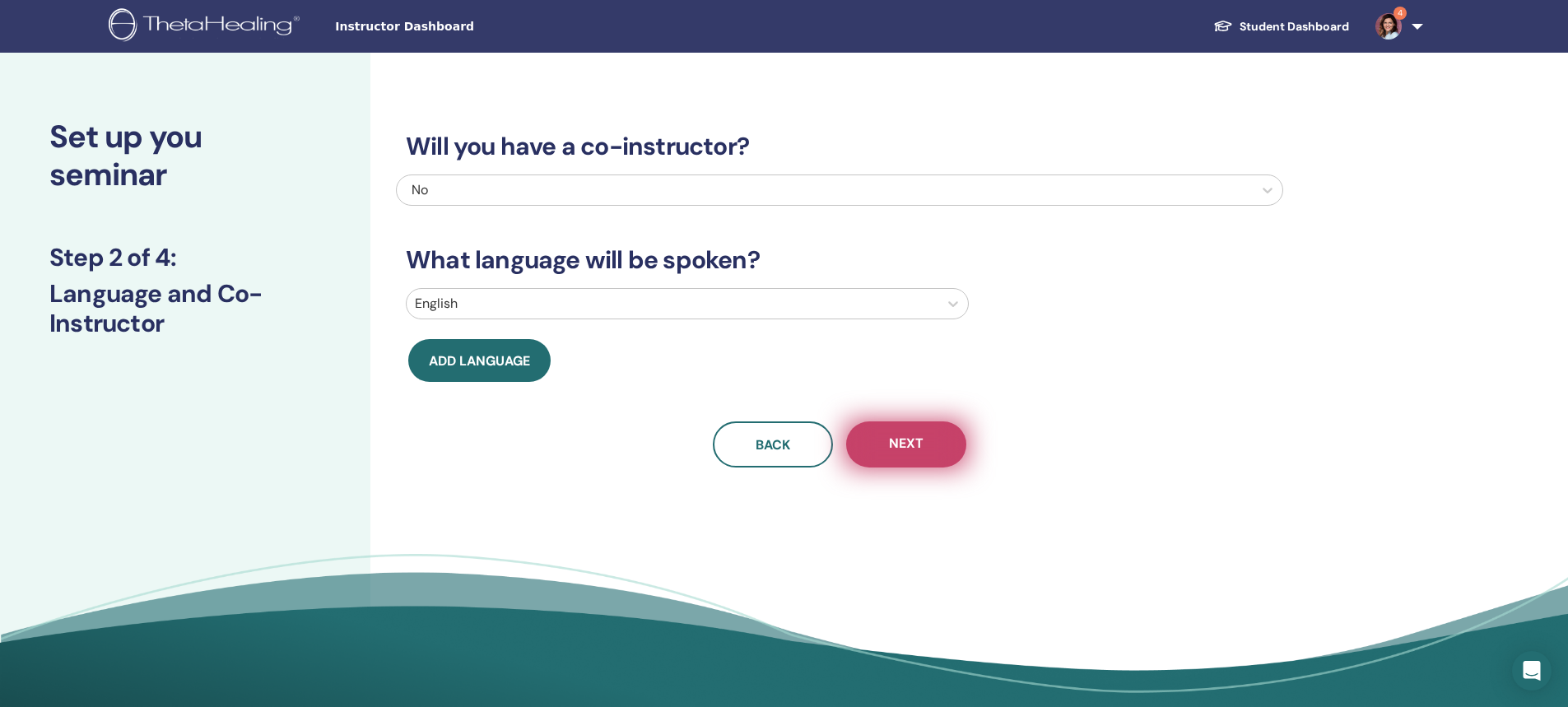
click at [907, 454] on span "Next" at bounding box center [906, 445] width 35 height 21
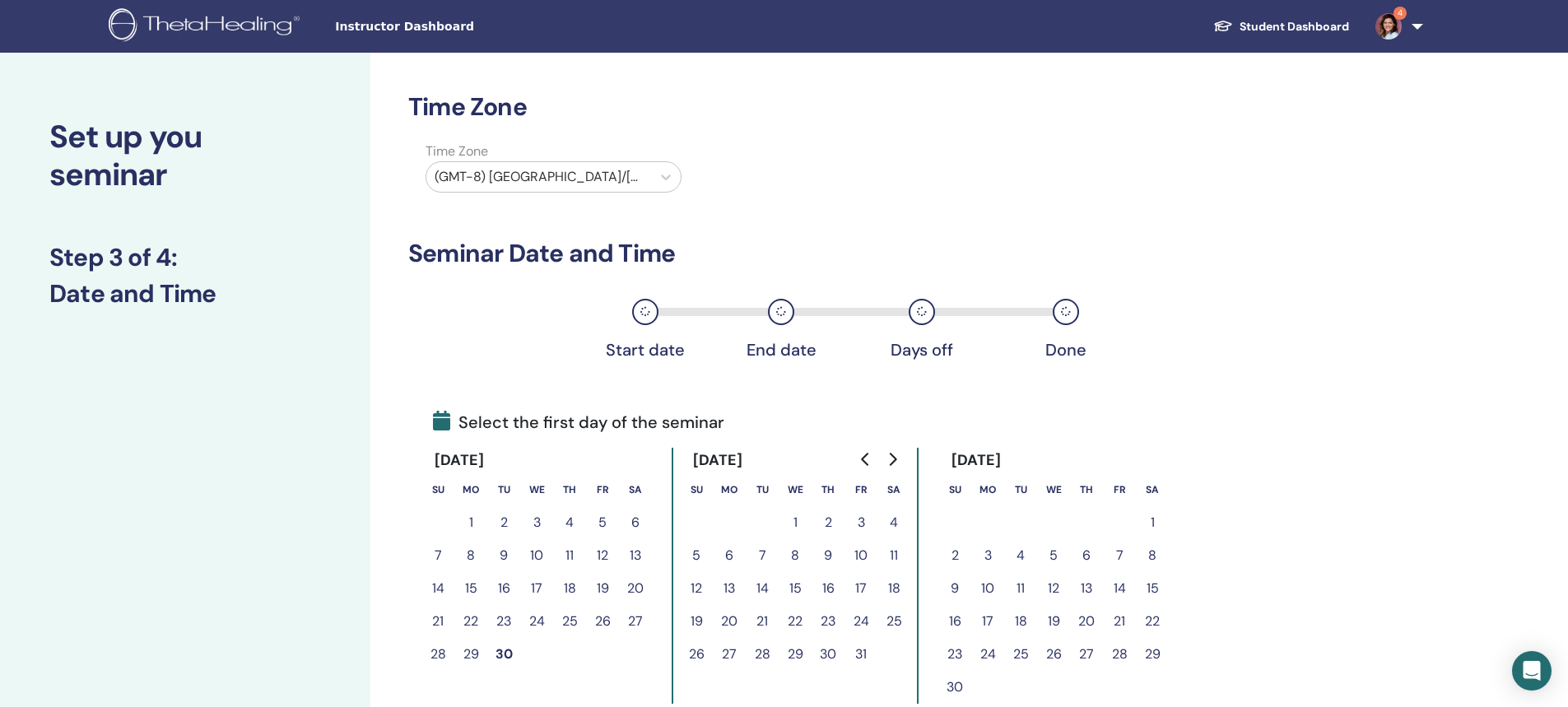
click at [897, 456] on icon "Go to next month" at bounding box center [892, 459] width 13 height 13
click at [537, 178] on div at bounding box center [539, 177] width 208 height 23
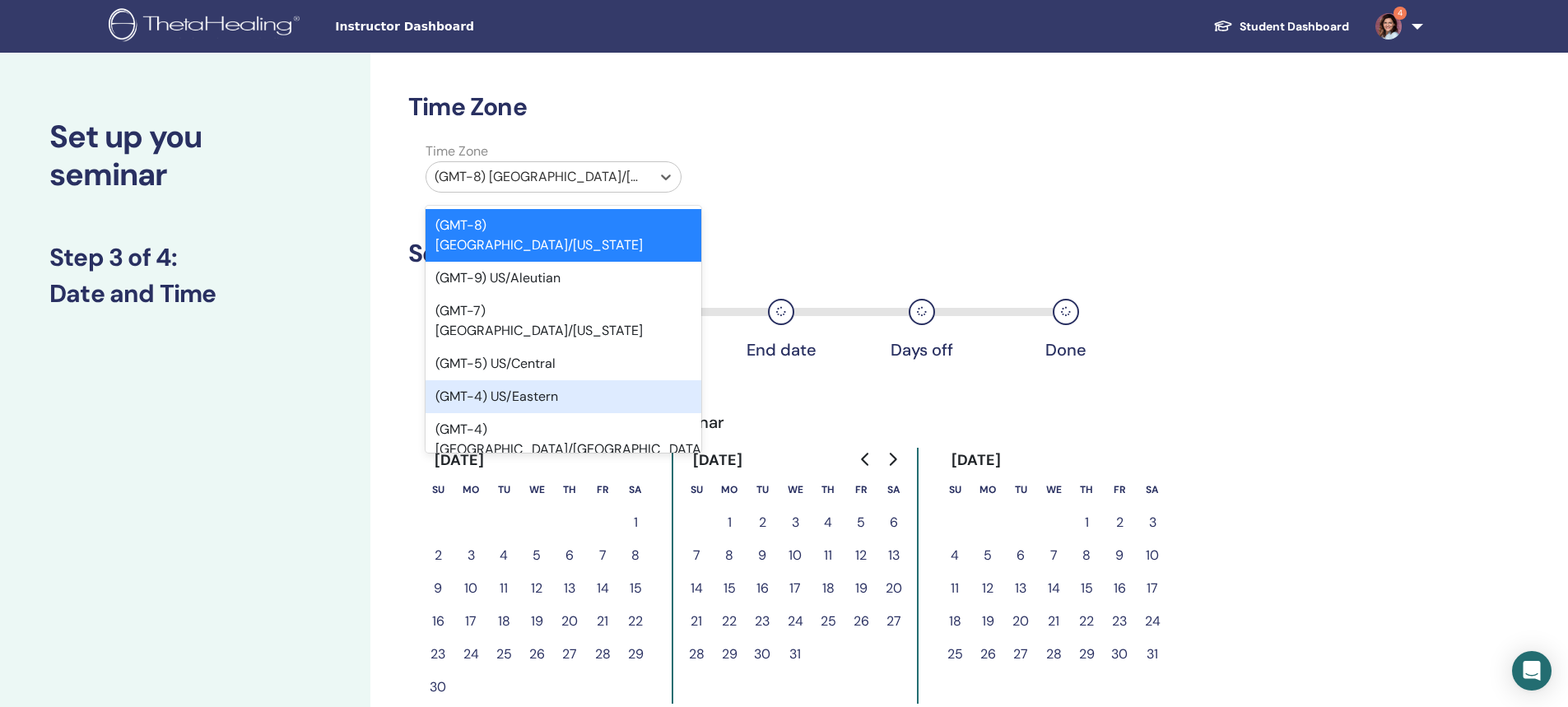
click at [545, 380] on div "(GMT-4) US/Eastern" at bounding box center [563, 396] width 276 height 33
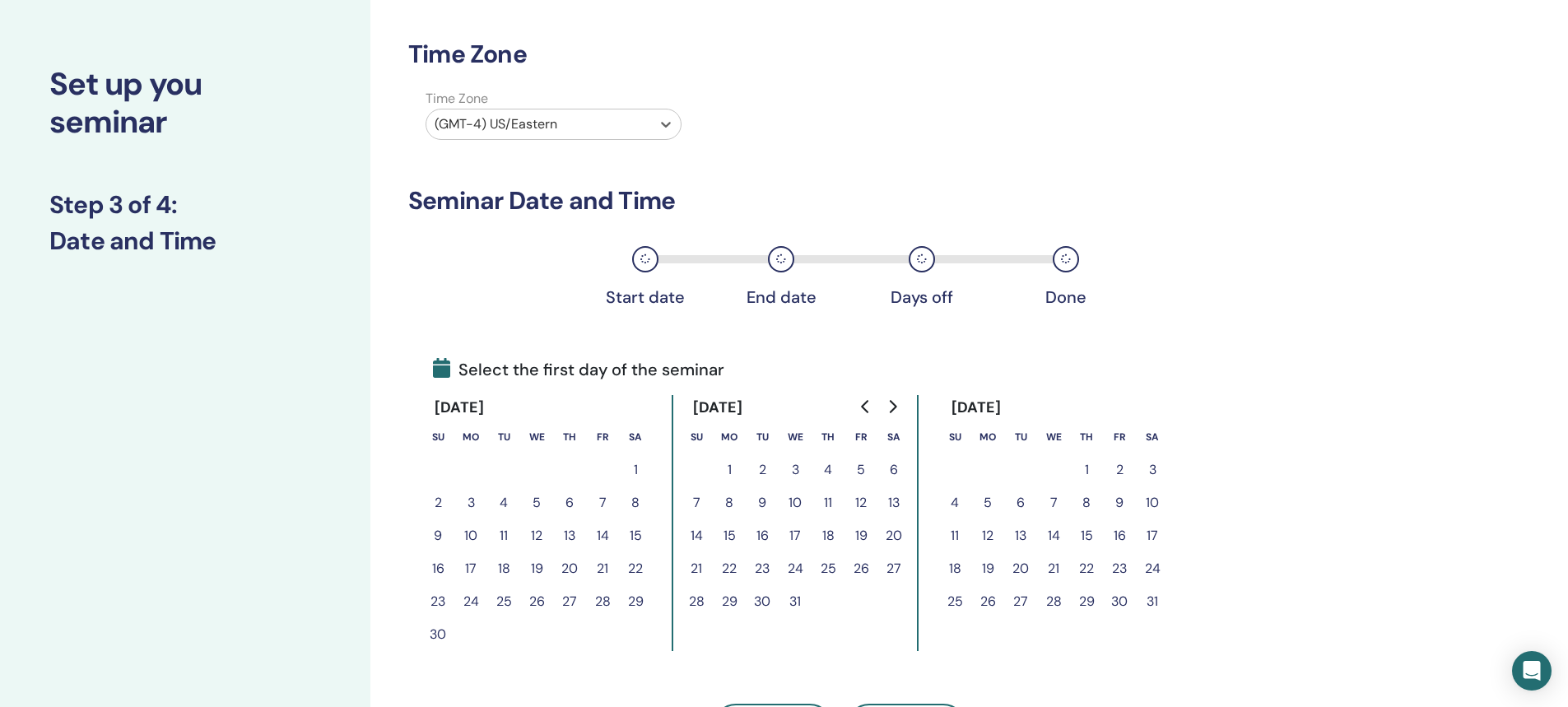
scroll to position [82, 0]
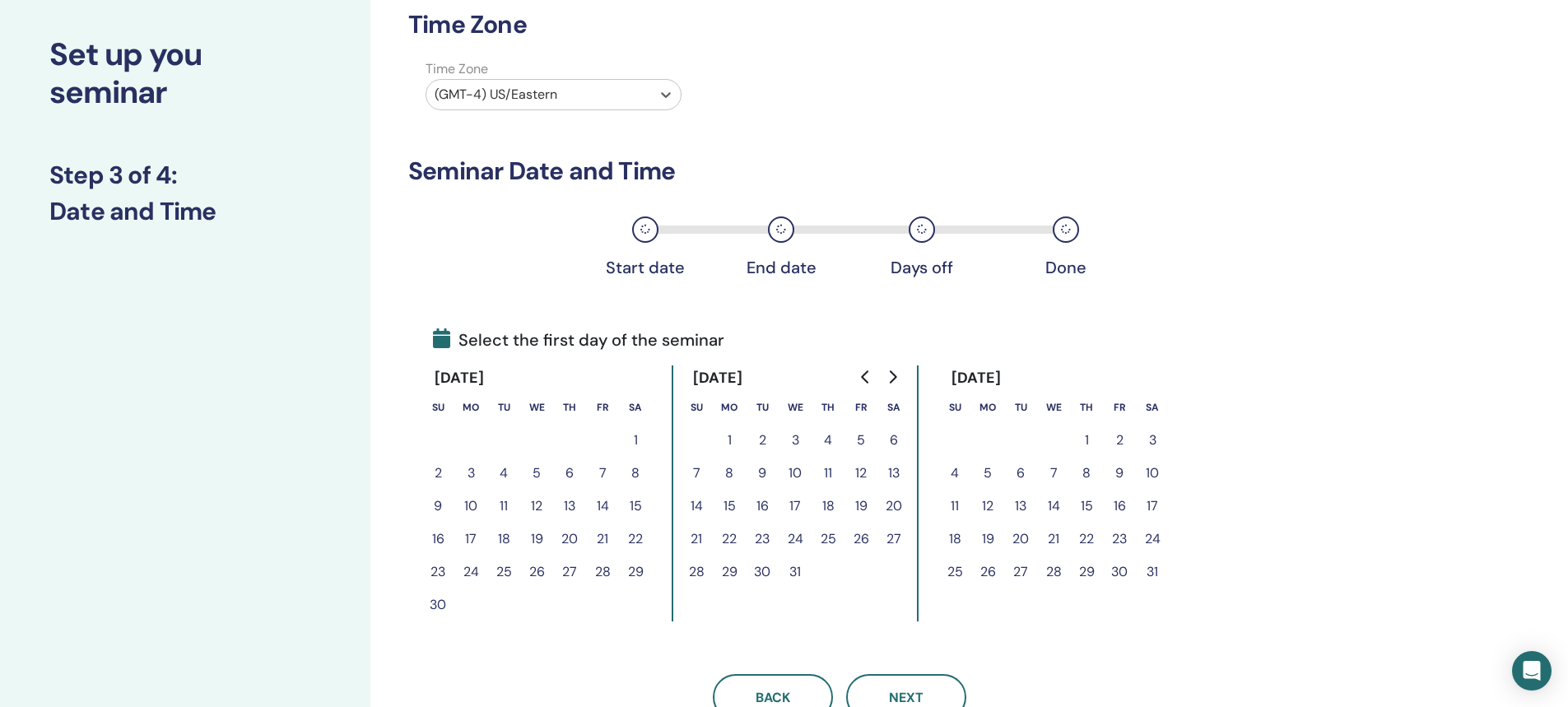
click at [895, 377] on icon "Go to next month" at bounding box center [893, 376] width 8 height 13
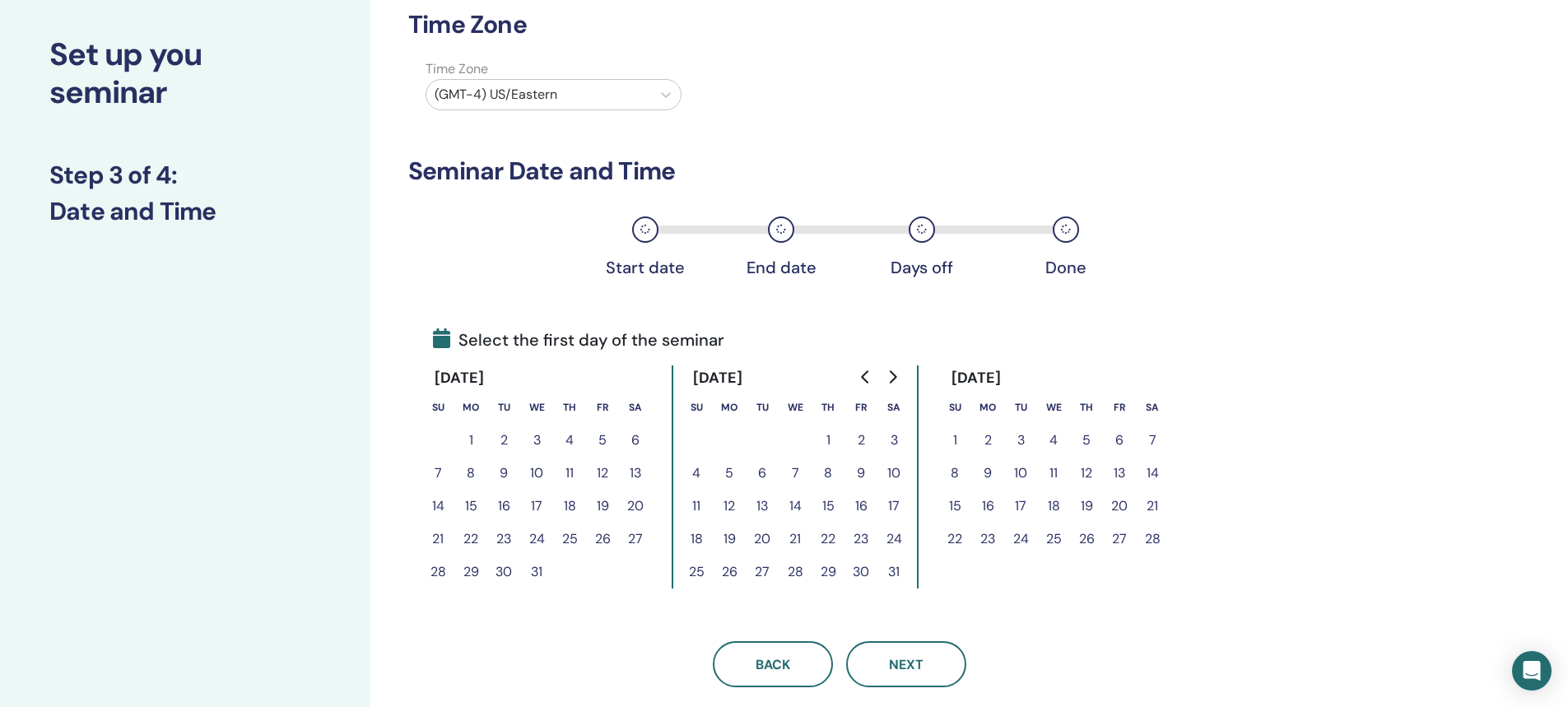
click at [895, 378] on icon "Go to next month" at bounding box center [893, 376] width 8 height 13
click at [984, 470] on button "9" at bounding box center [987, 473] width 33 height 33
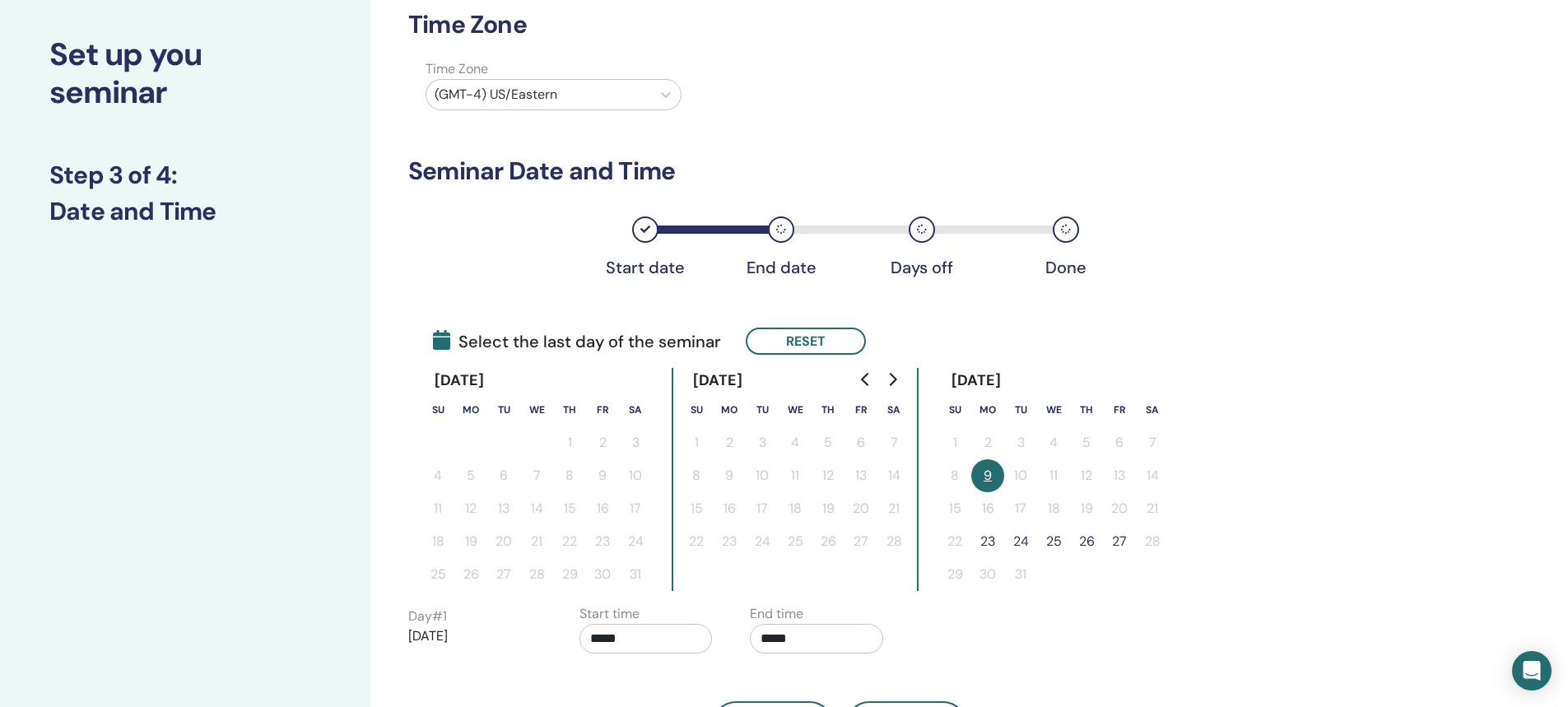
click at [1119, 543] on button "27" at bounding box center [1119, 541] width 33 height 33
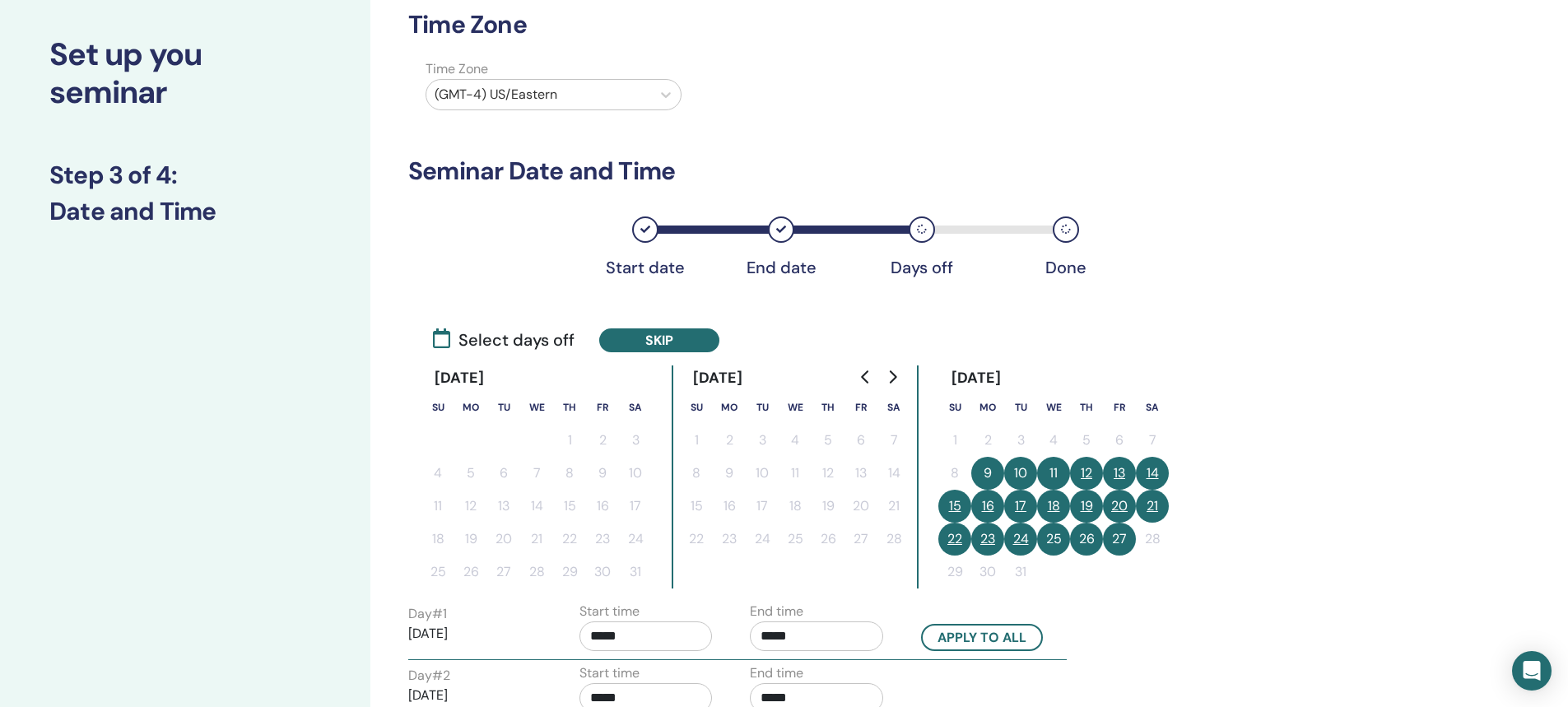
click at [1153, 472] on button "14" at bounding box center [1152, 473] width 33 height 33
click at [1156, 504] on button "21" at bounding box center [1152, 506] width 33 height 33
click at [1155, 504] on button "21" at bounding box center [1152, 506] width 33 height 33
click at [952, 502] on button "15" at bounding box center [955, 506] width 33 height 33
click at [1153, 507] on button "21" at bounding box center [1152, 506] width 33 height 33
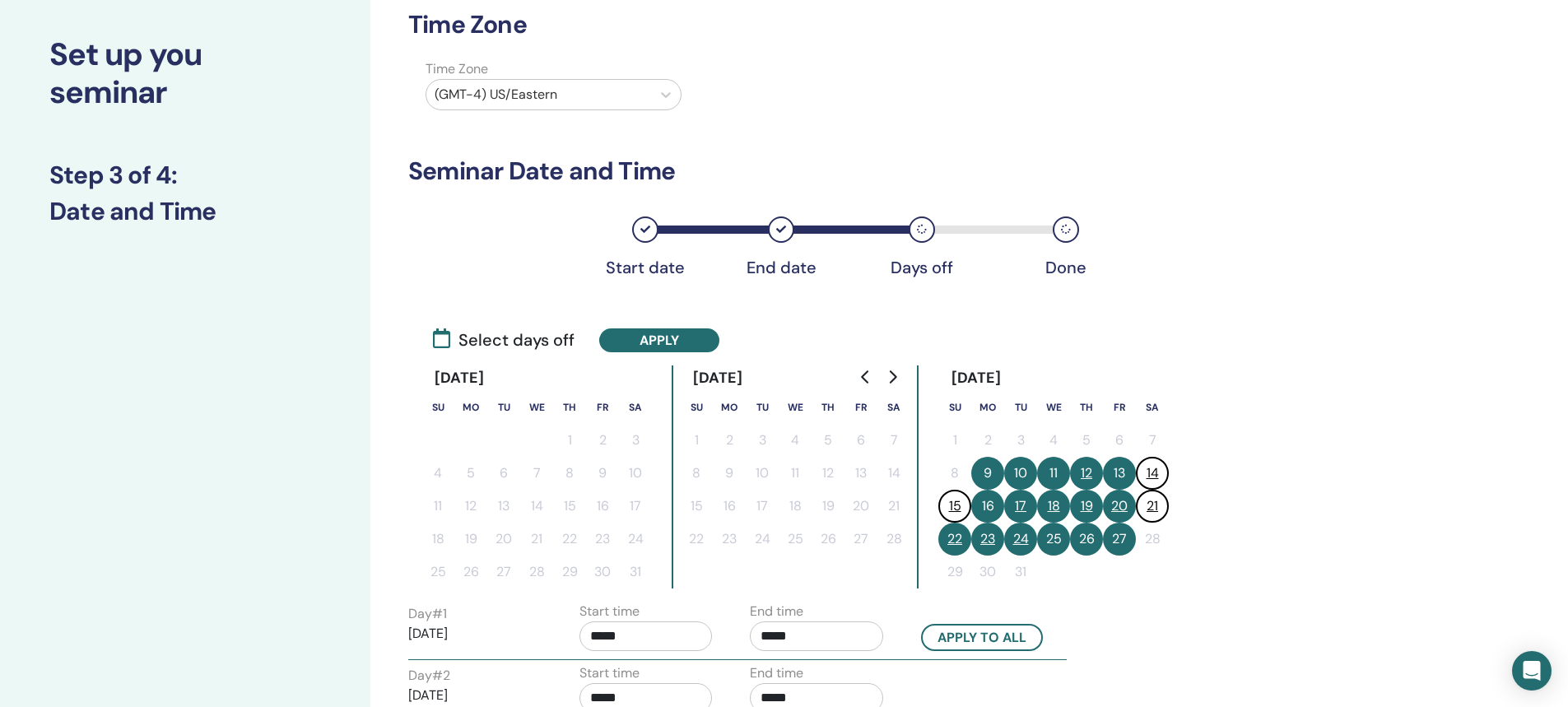
click at [948, 539] on button "22" at bounding box center [955, 539] width 33 height 33
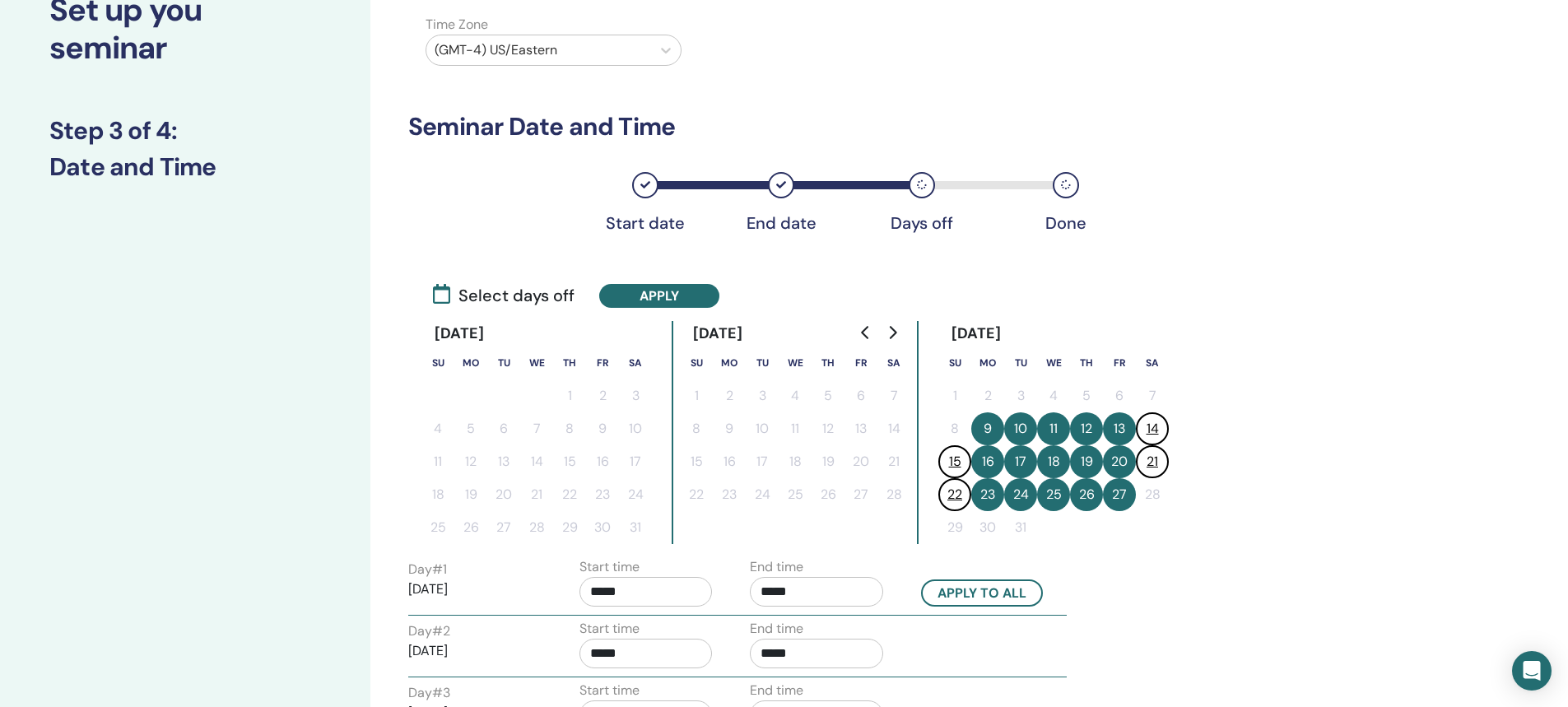
scroll to position [165, 0]
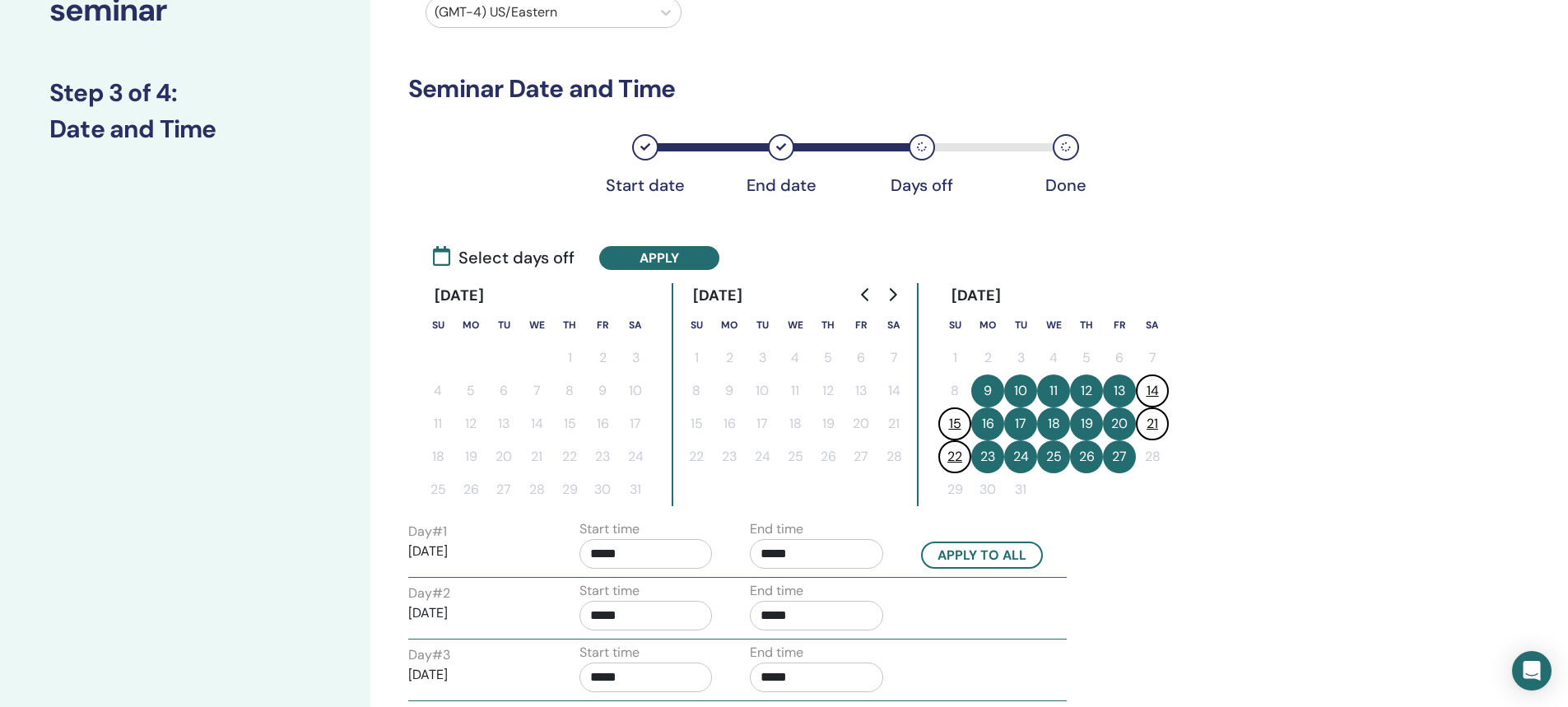
click at [775, 552] on input "*****" at bounding box center [817, 553] width 134 height 29
click at [870, 597] on span "▲" at bounding box center [872, 596] width 33 height 33
click at [869, 597] on span "▲" at bounding box center [872, 596] width 33 height 33
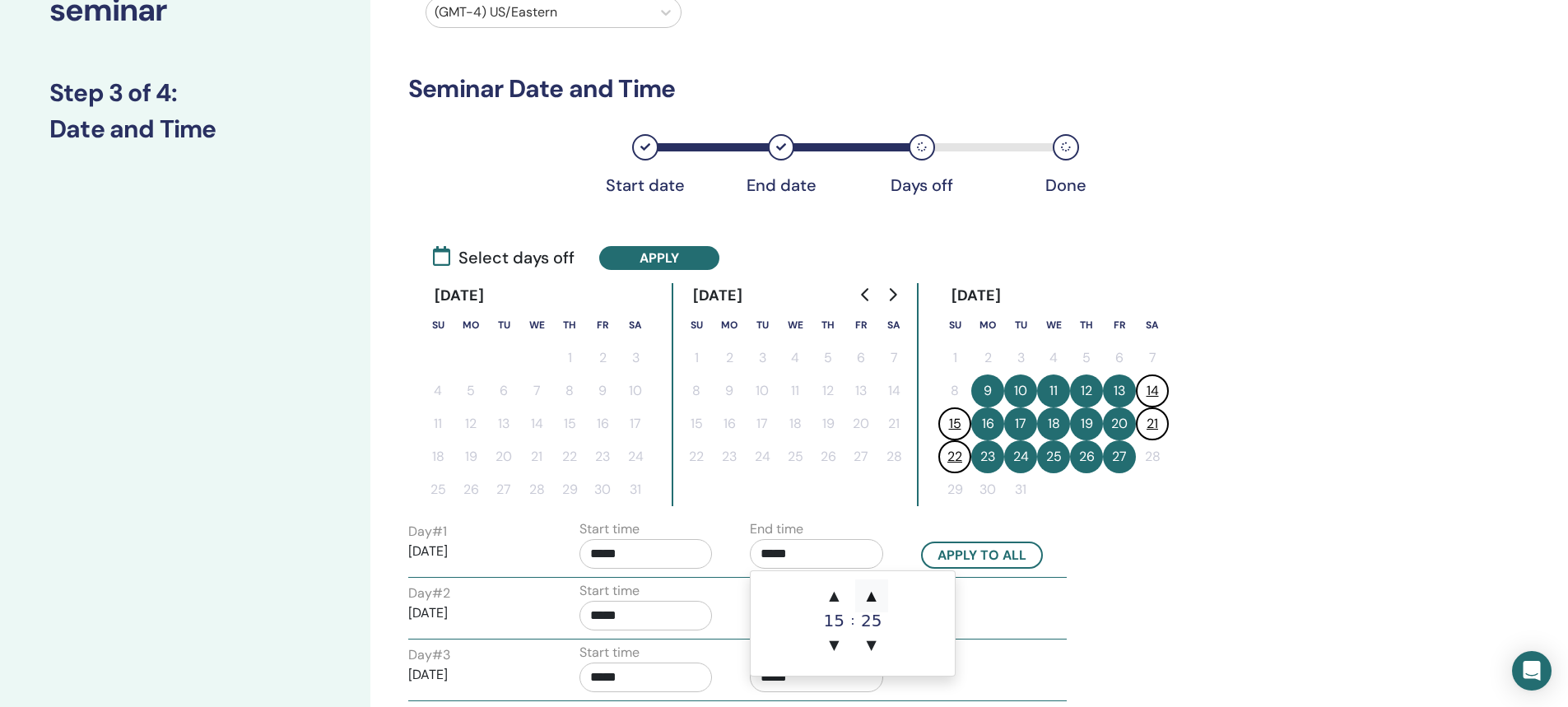
click at [869, 597] on span "▲" at bounding box center [872, 596] width 33 height 33
type input "*****"
click at [957, 555] on button "Apply to all" at bounding box center [981, 554] width 121 height 27
type input "*****"
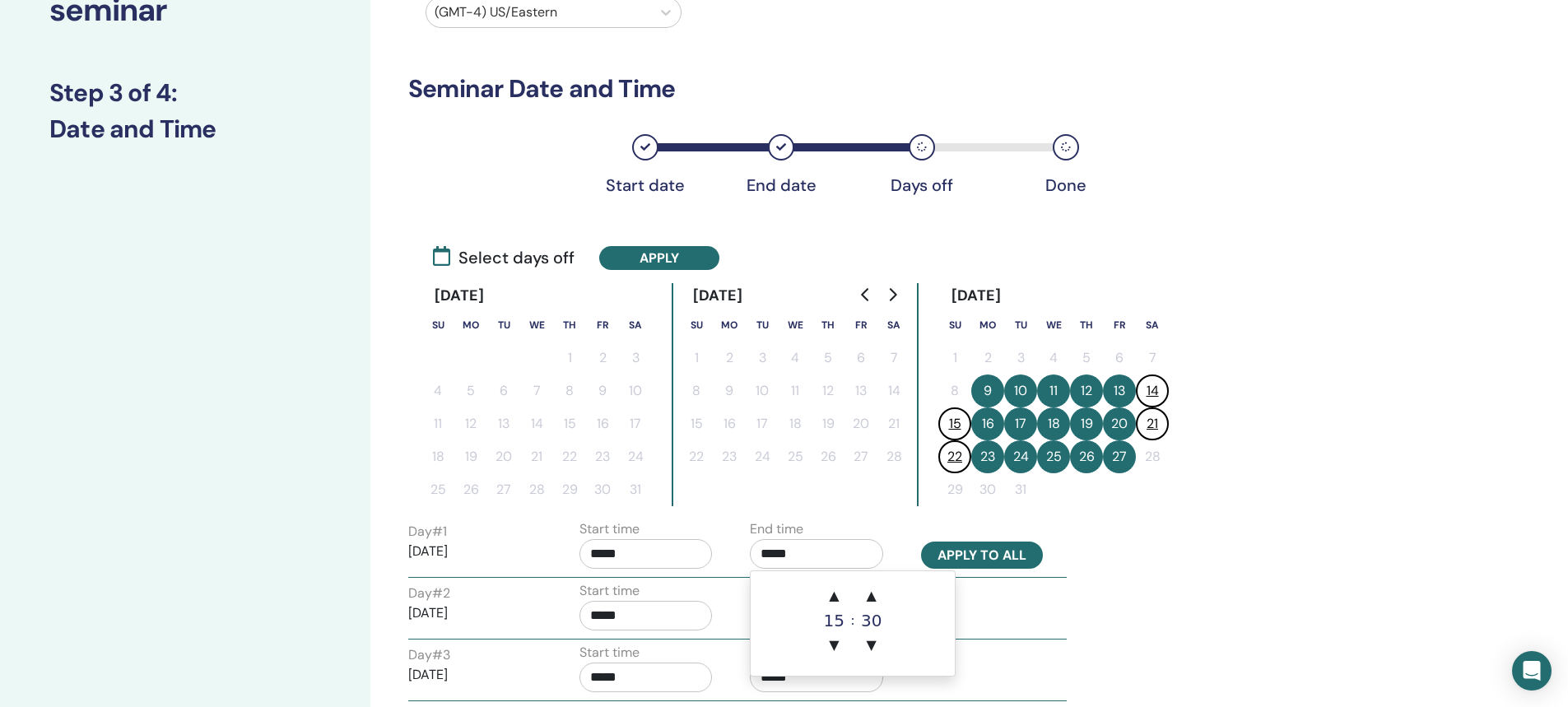
type input "*****"
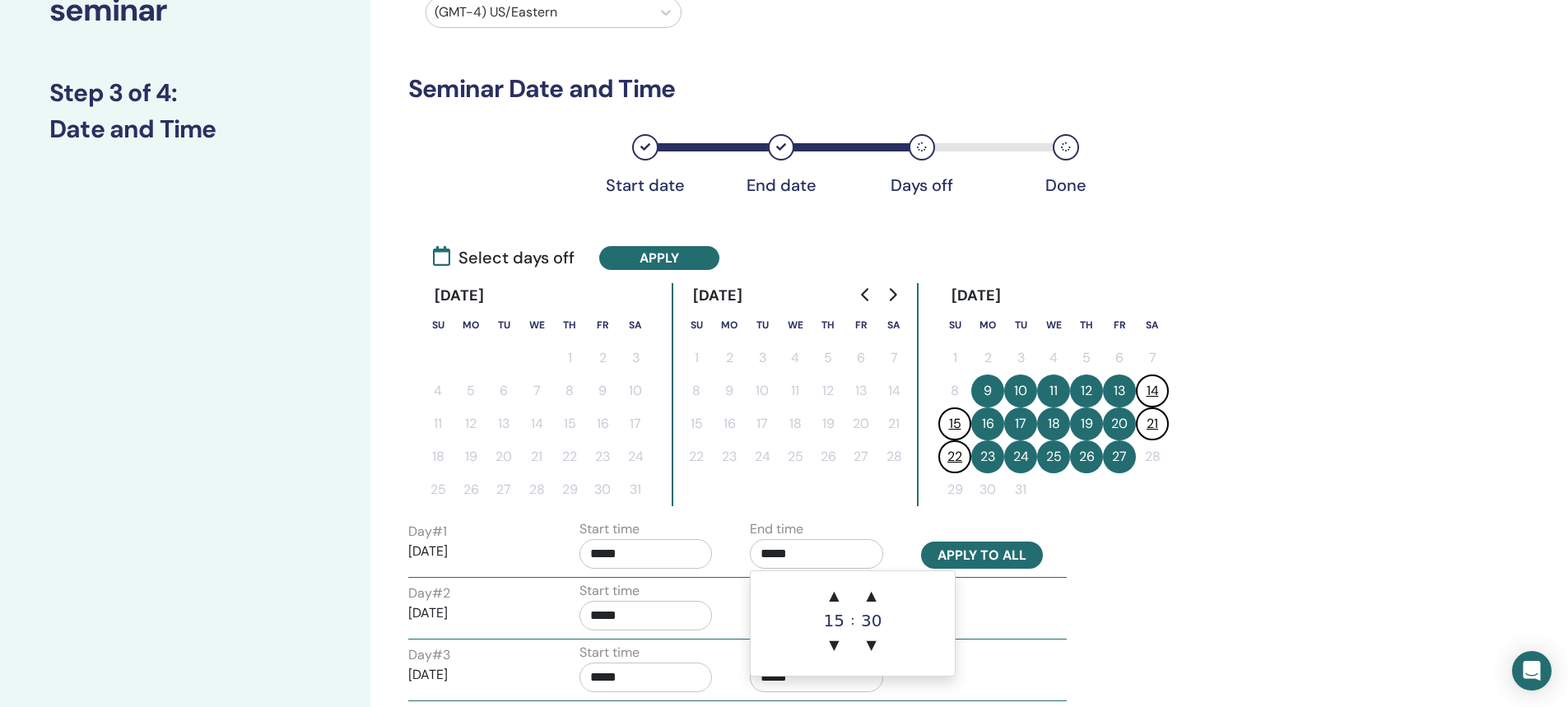
type input "*****"
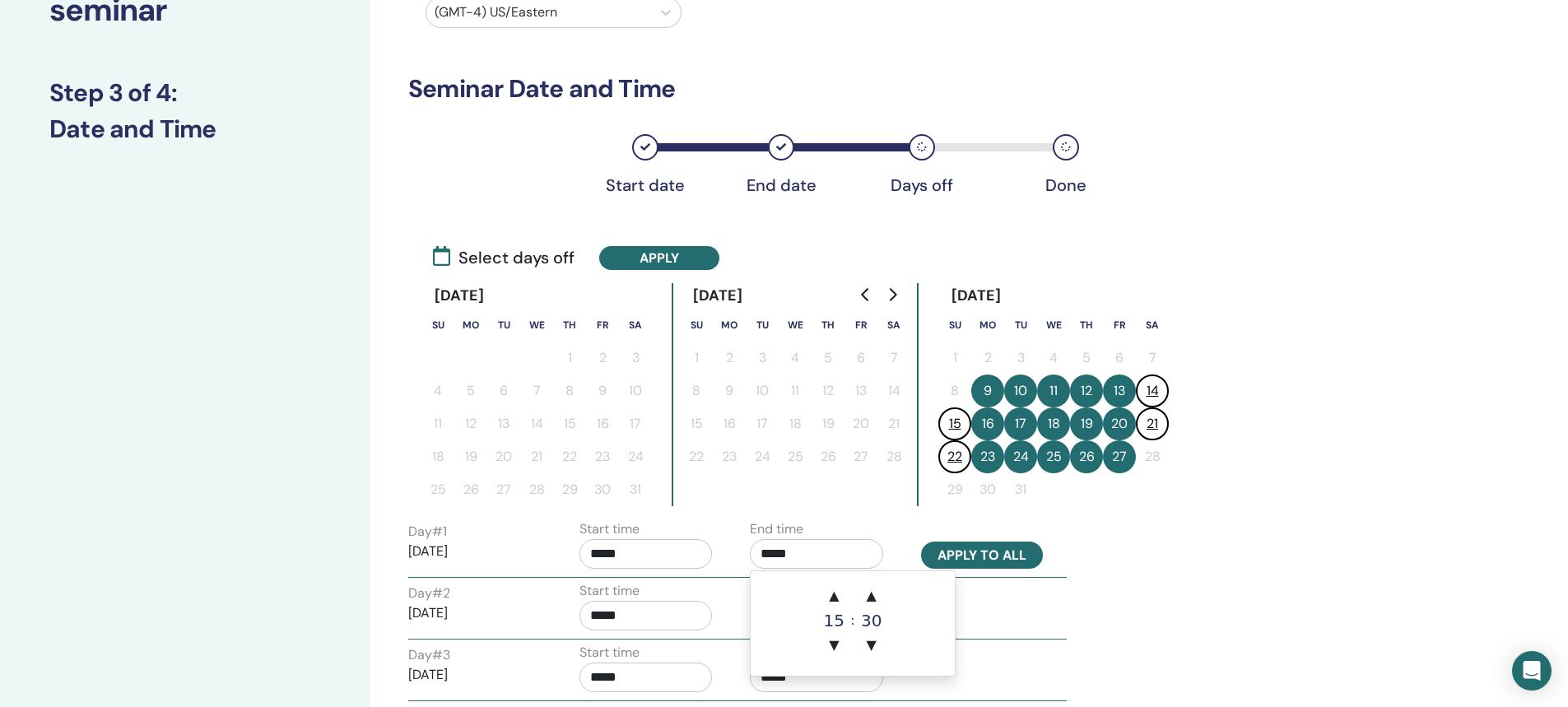
type input "*****"
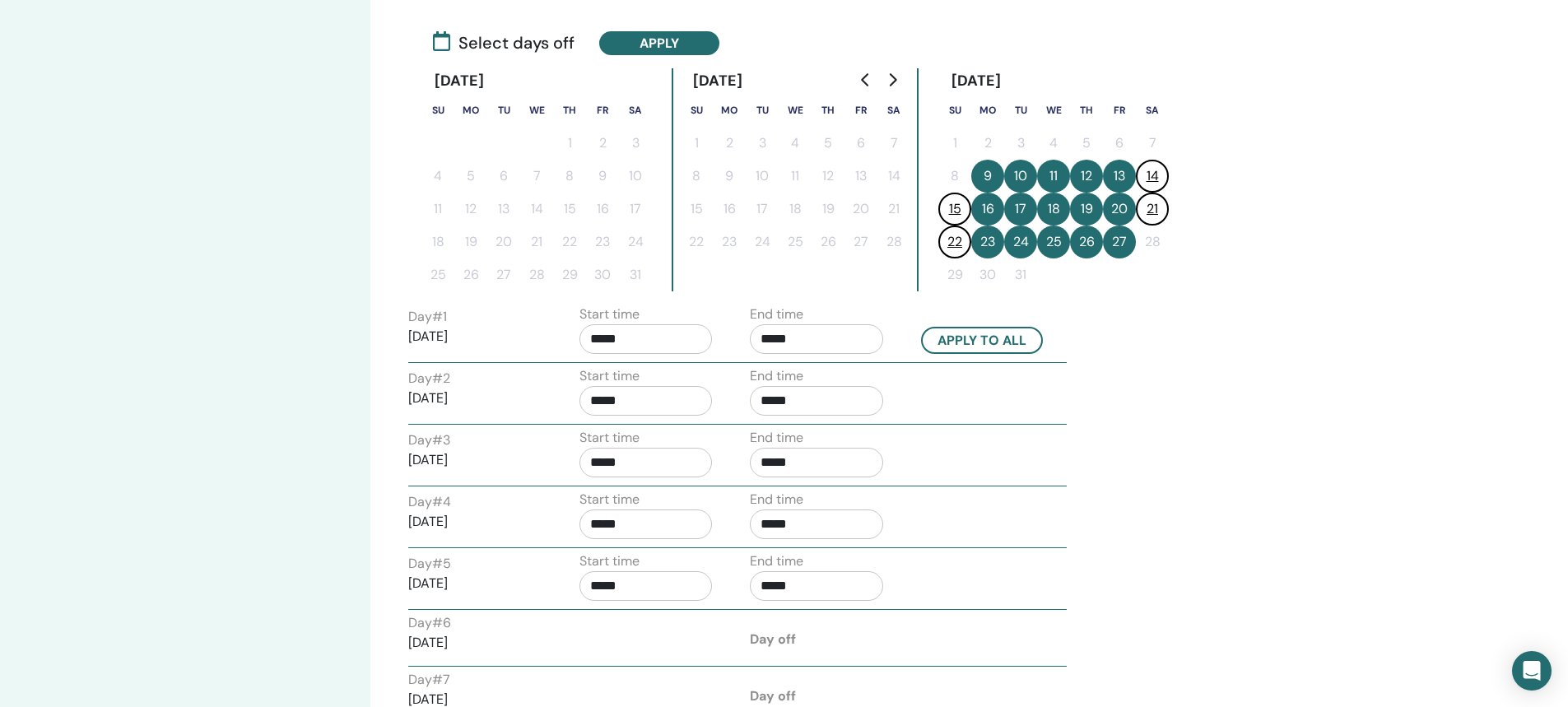
scroll to position [329, 0]
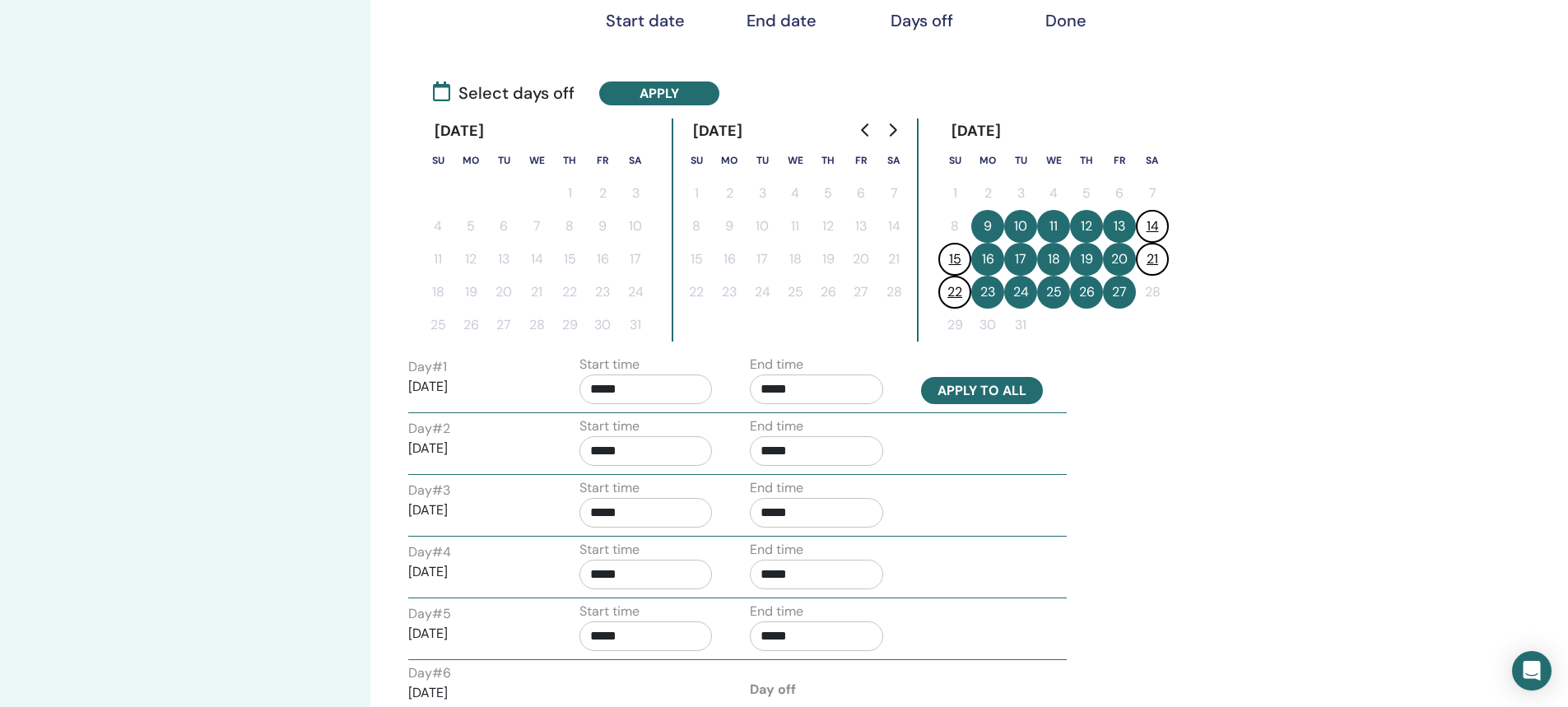
click at [958, 392] on button "Apply to all" at bounding box center [981, 390] width 121 height 27
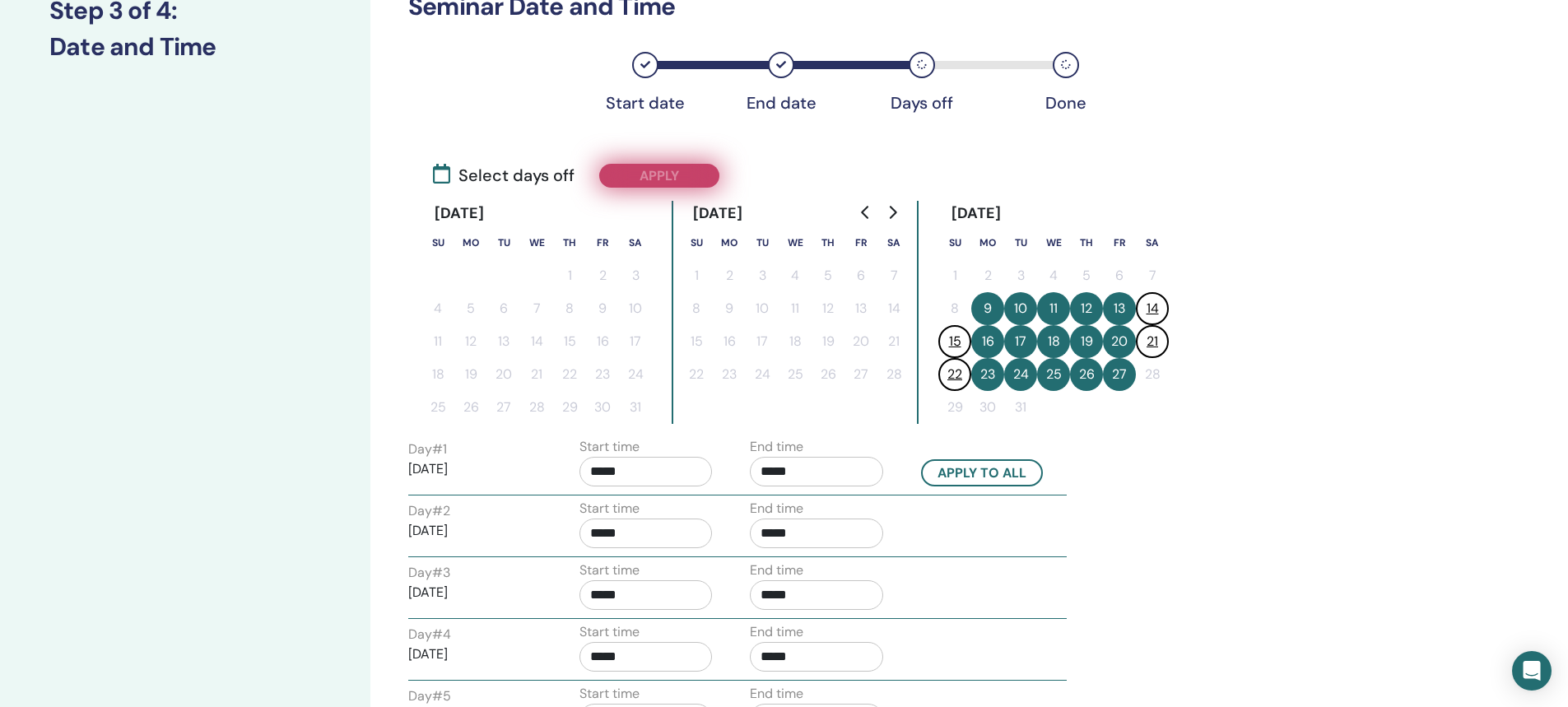
click at [676, 177] on button "Apply" at bounding box center [659, 176] width 120 height 24
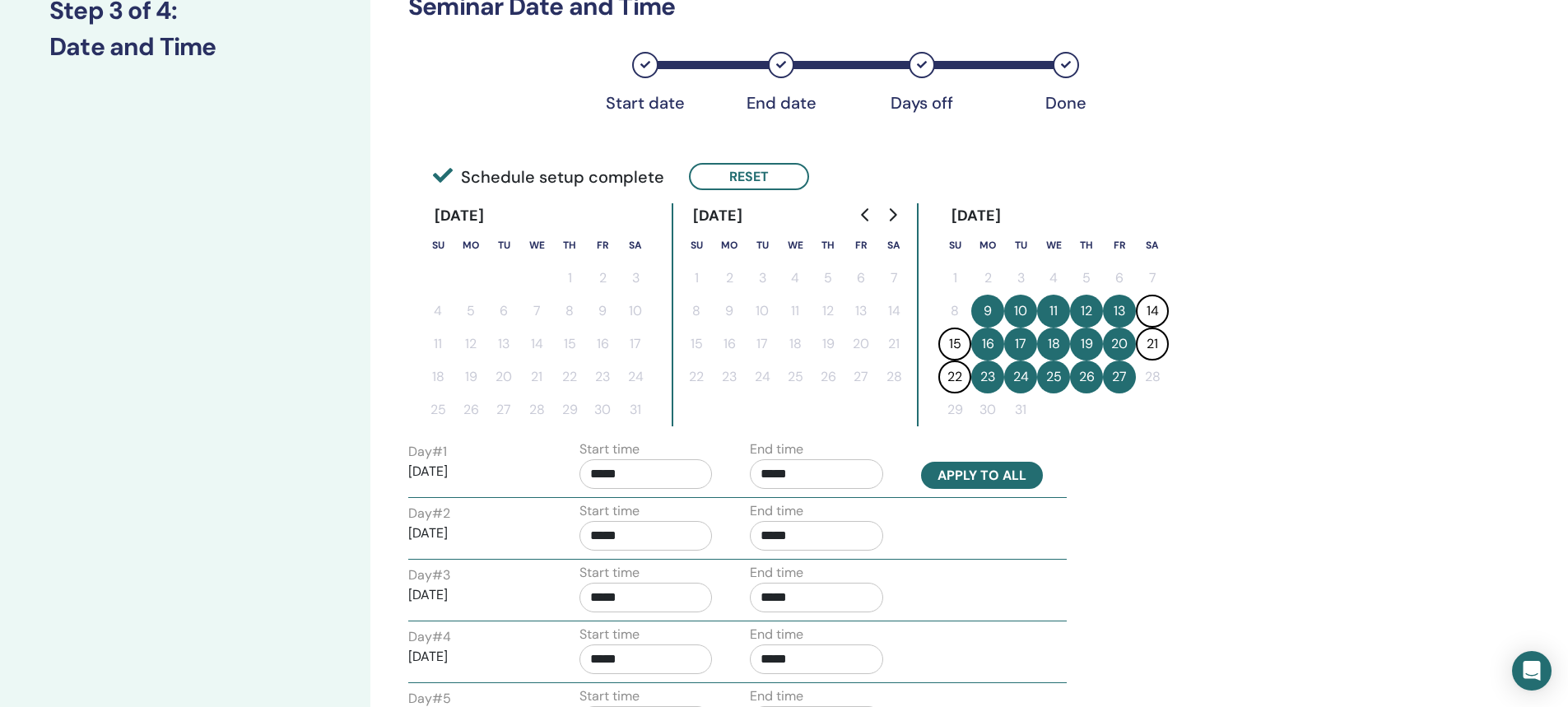
click at [950, 478] on button "Apply to all" at bounding box center [981, 475] width 121 height 27
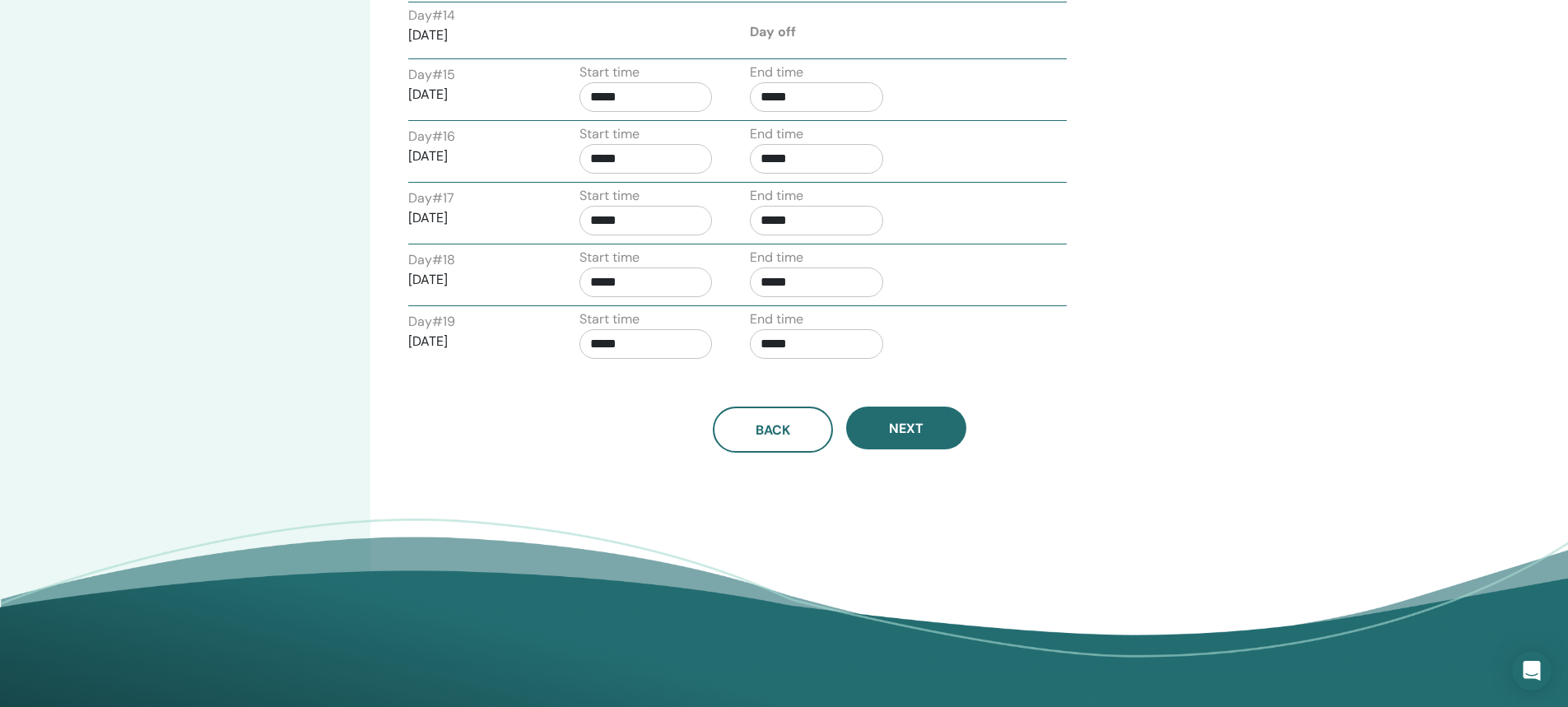
scroll to position [1481, 0]
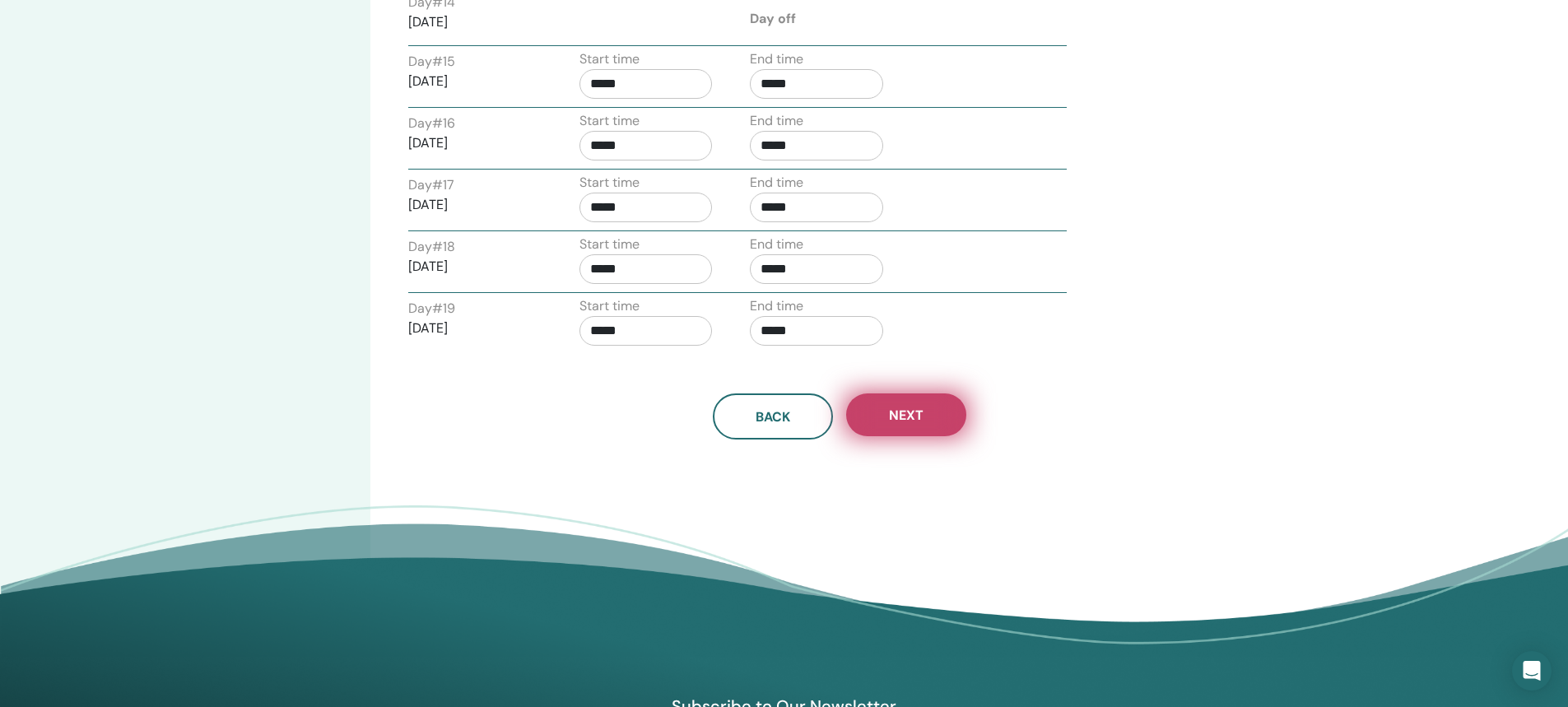
click at [915, 421] on span "Next" at bounding box center [906, 416] width 35 height 17
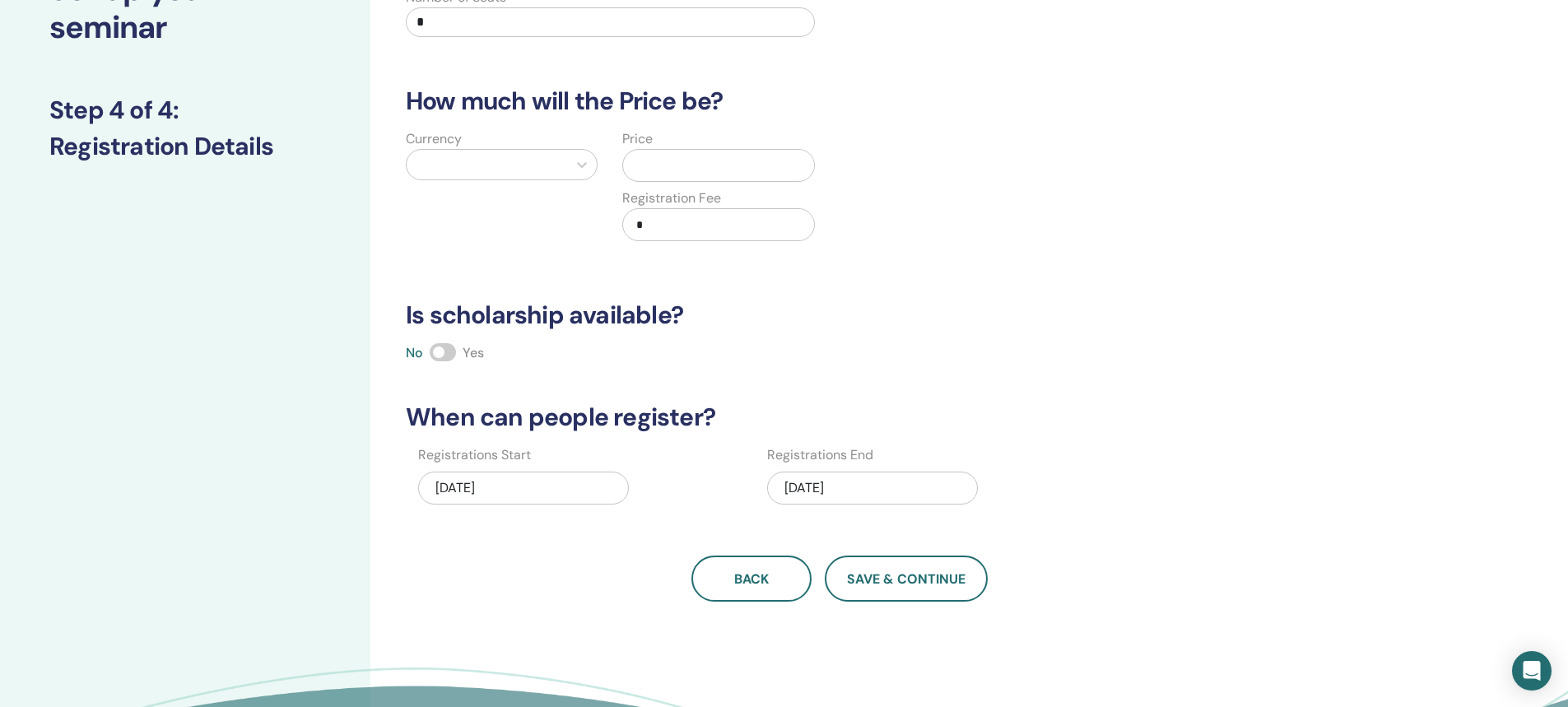
scroll to position [0, 0]
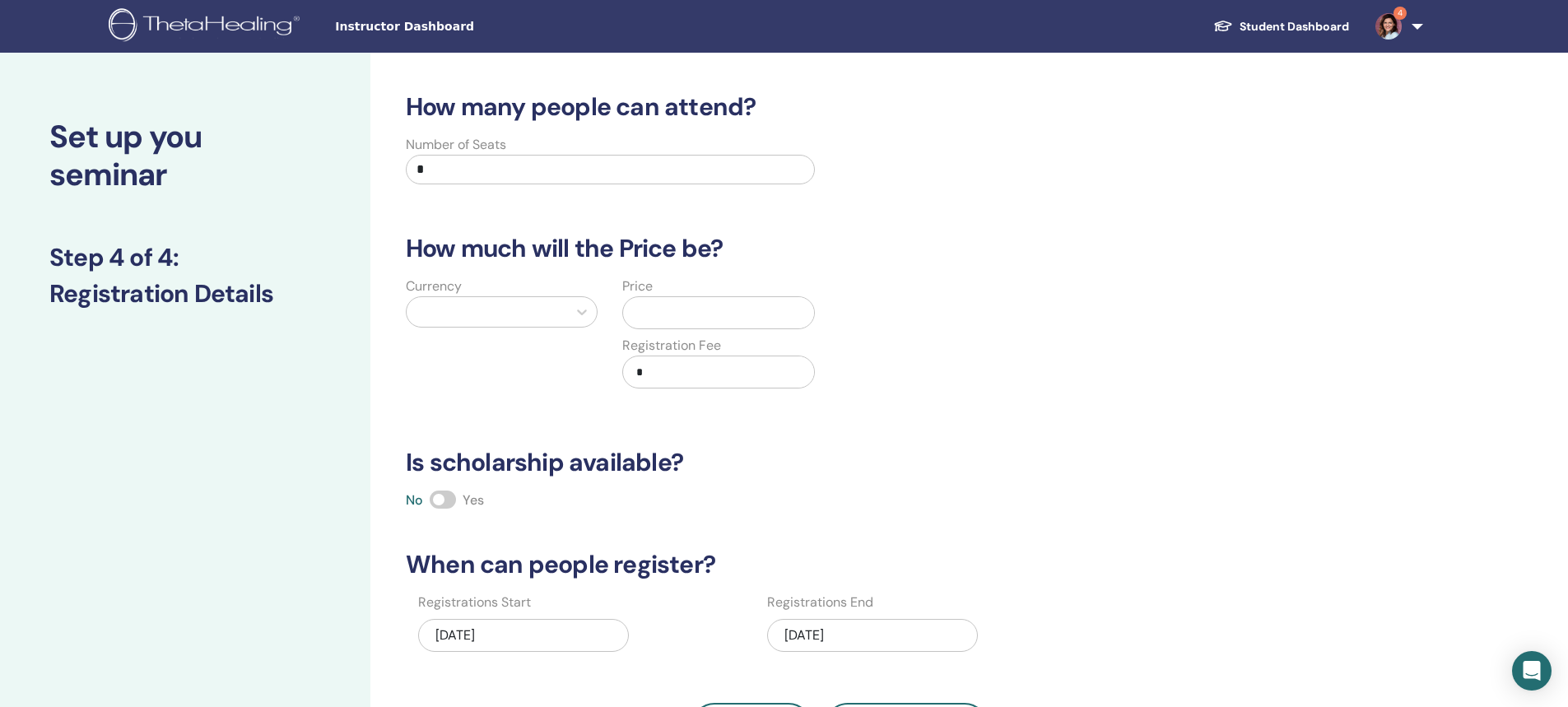
click at [472, 169] on input "*" at bounding box center [610, 169] width 409 height 29
type input "**"
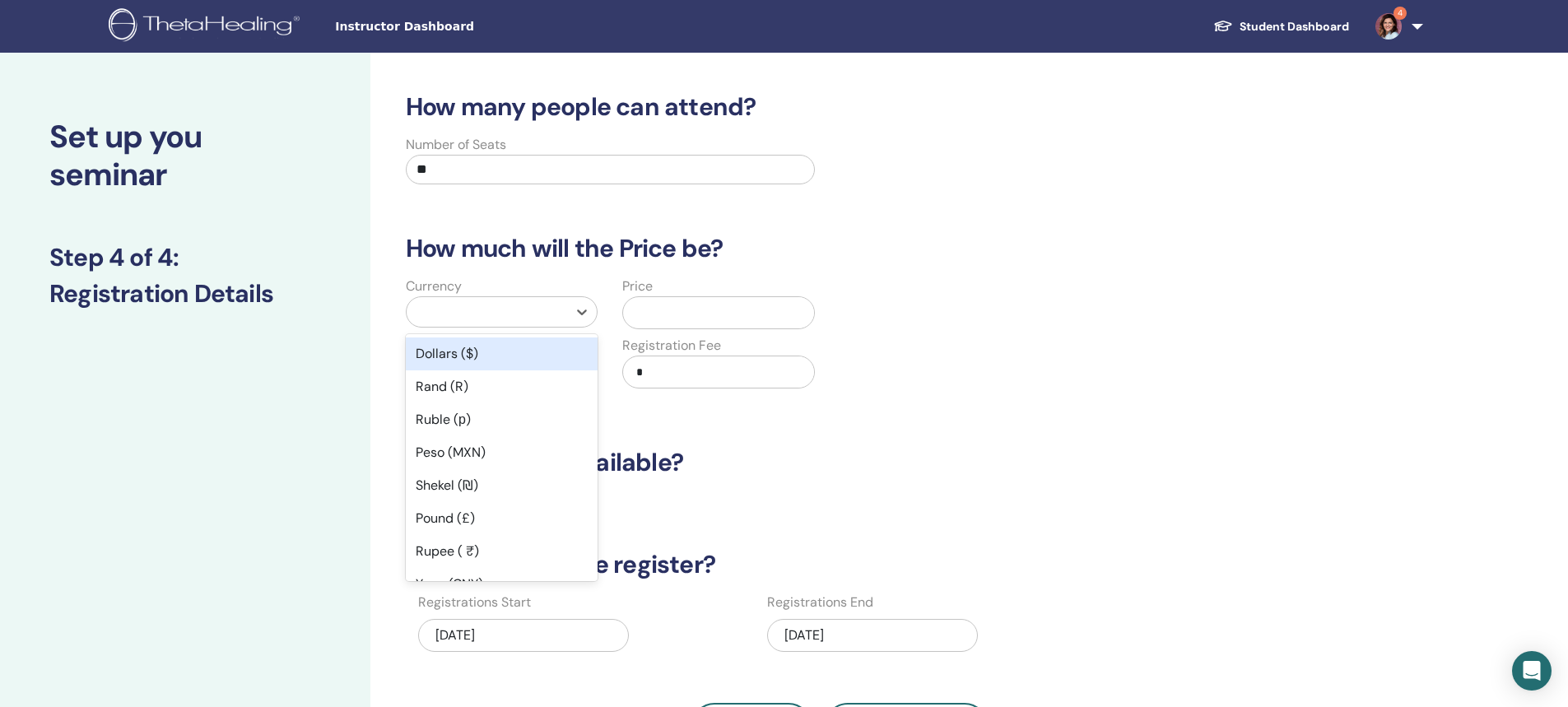
click at [494, 312] on div at bounding box center [487, 311] width 144 height 23
click at [445, 349] on div "Dollars ($)" at bounding box center [502, 354] width 192 height 33
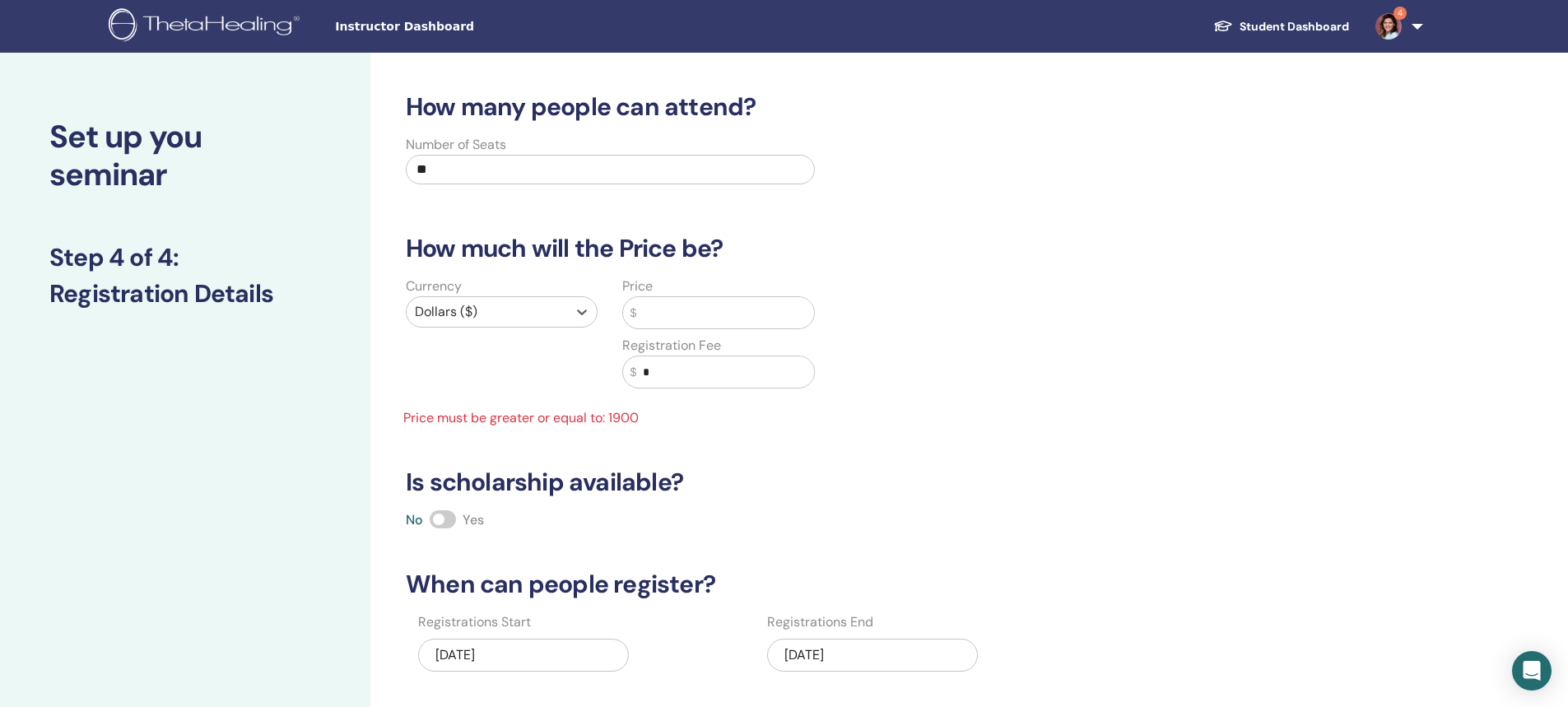
click at [641, 373] on input "*" at bounding box center [725, 372] width 178 height 31
type input "***"
click at [646, 312] on input "text" at bounding box center [725, 312] width 178 height 31
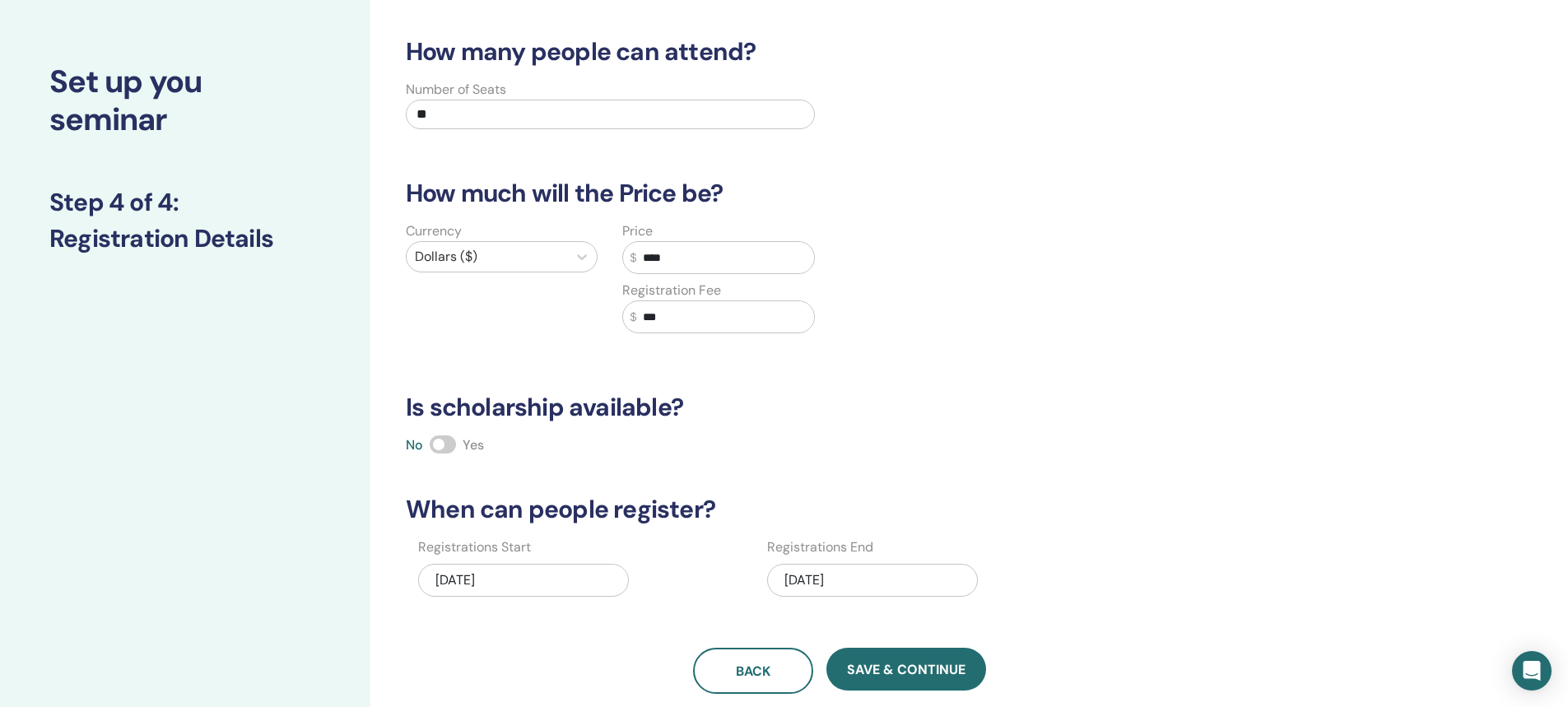
scroll to position [165, 0]
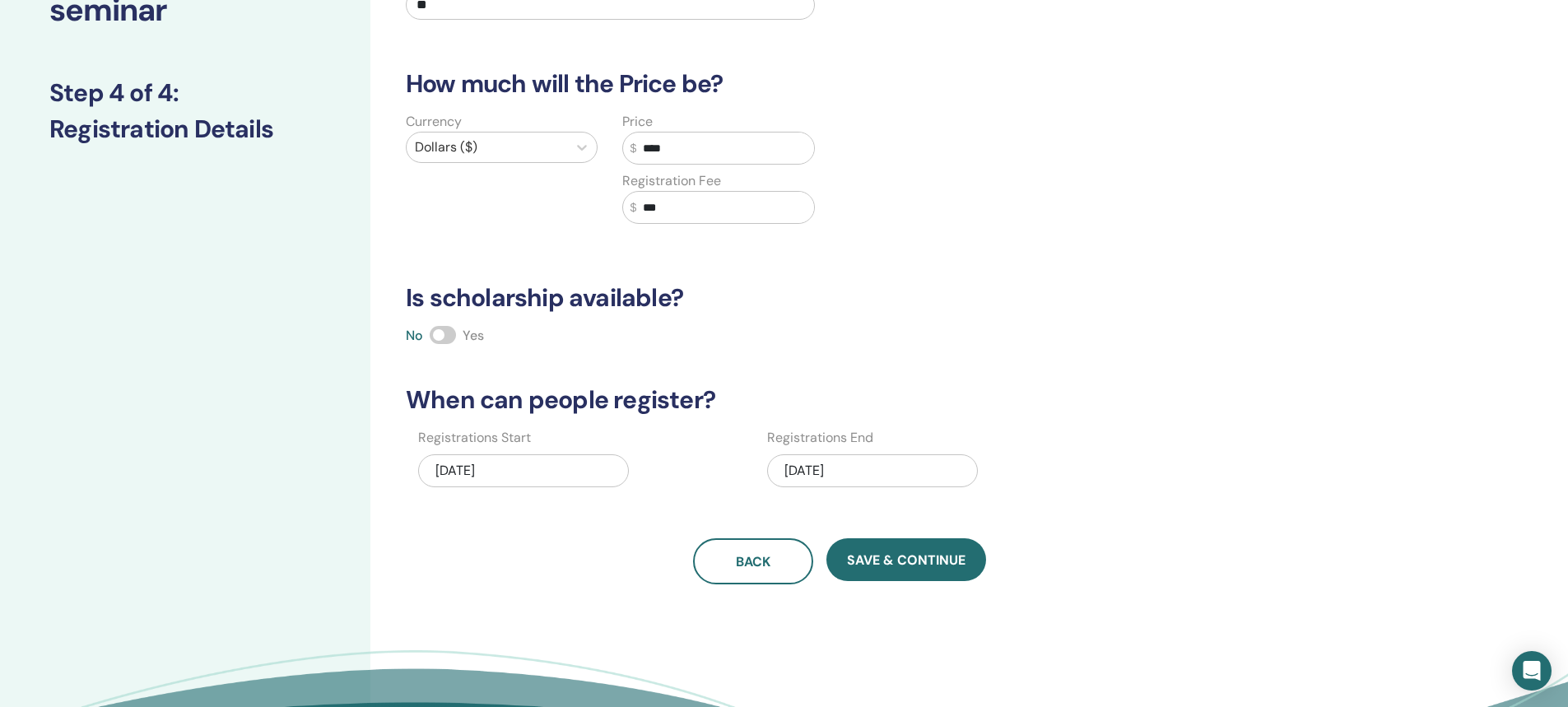
type input "****"
click at [808, 467] on div "03/27/2026" at bounding box center [872, 471] width 211 height 33
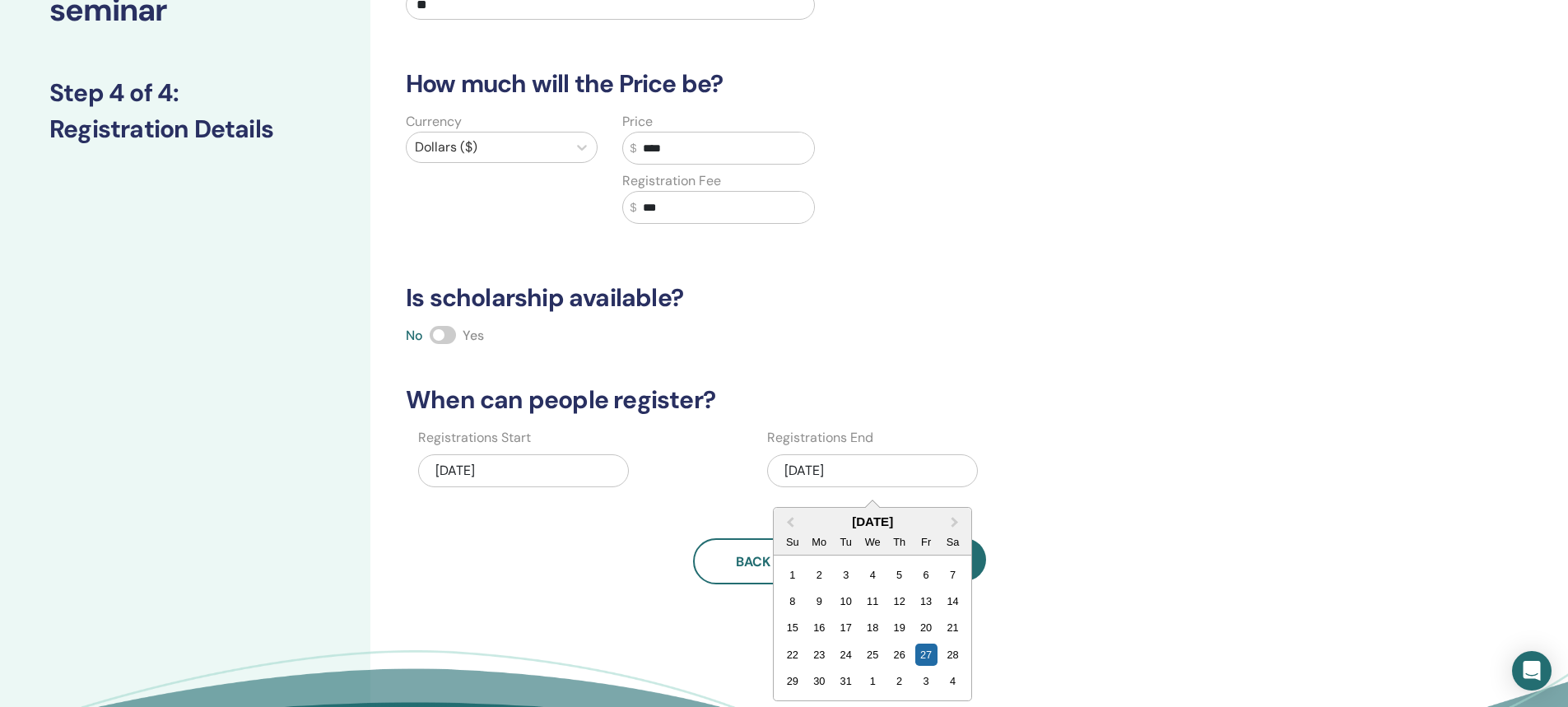
click at [822, 603] on div "9" at bounding box center [819, 601] width 23 height 23
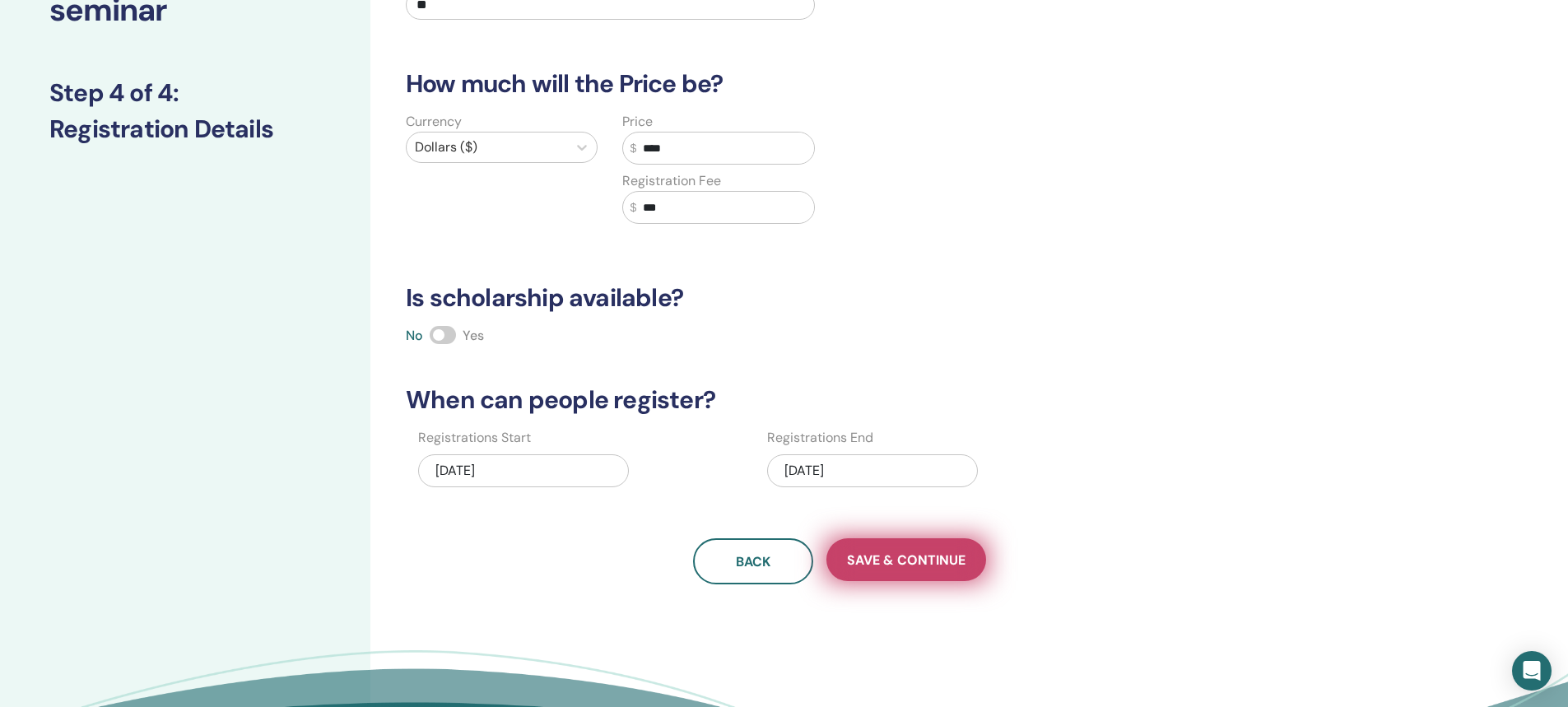
click at [890, 558] on span "Save & Continue" at bounding box center [906, 560] width 119 height 17
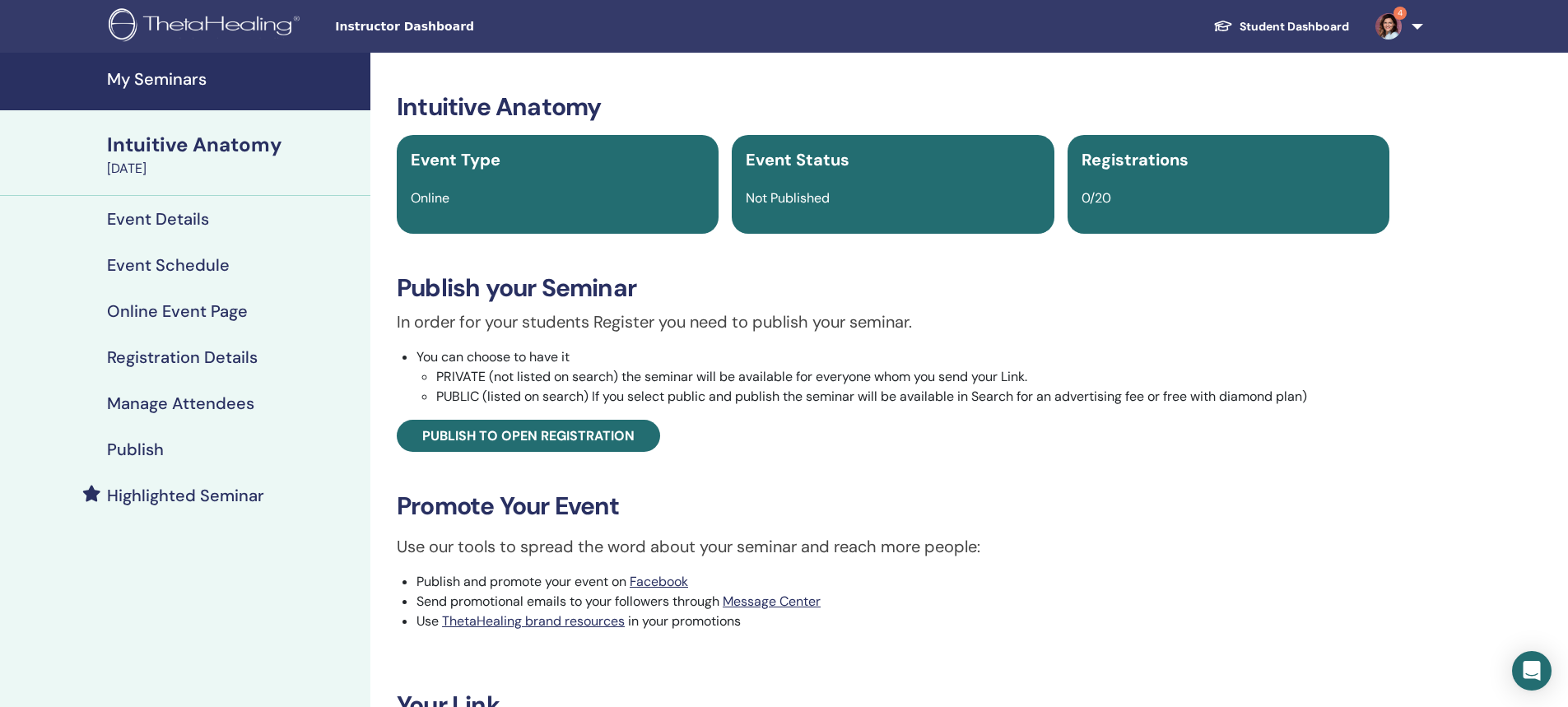
click at [174, 403] on h4 "Manage Attendees" at bounding box center [180, 403] width 148 height 20
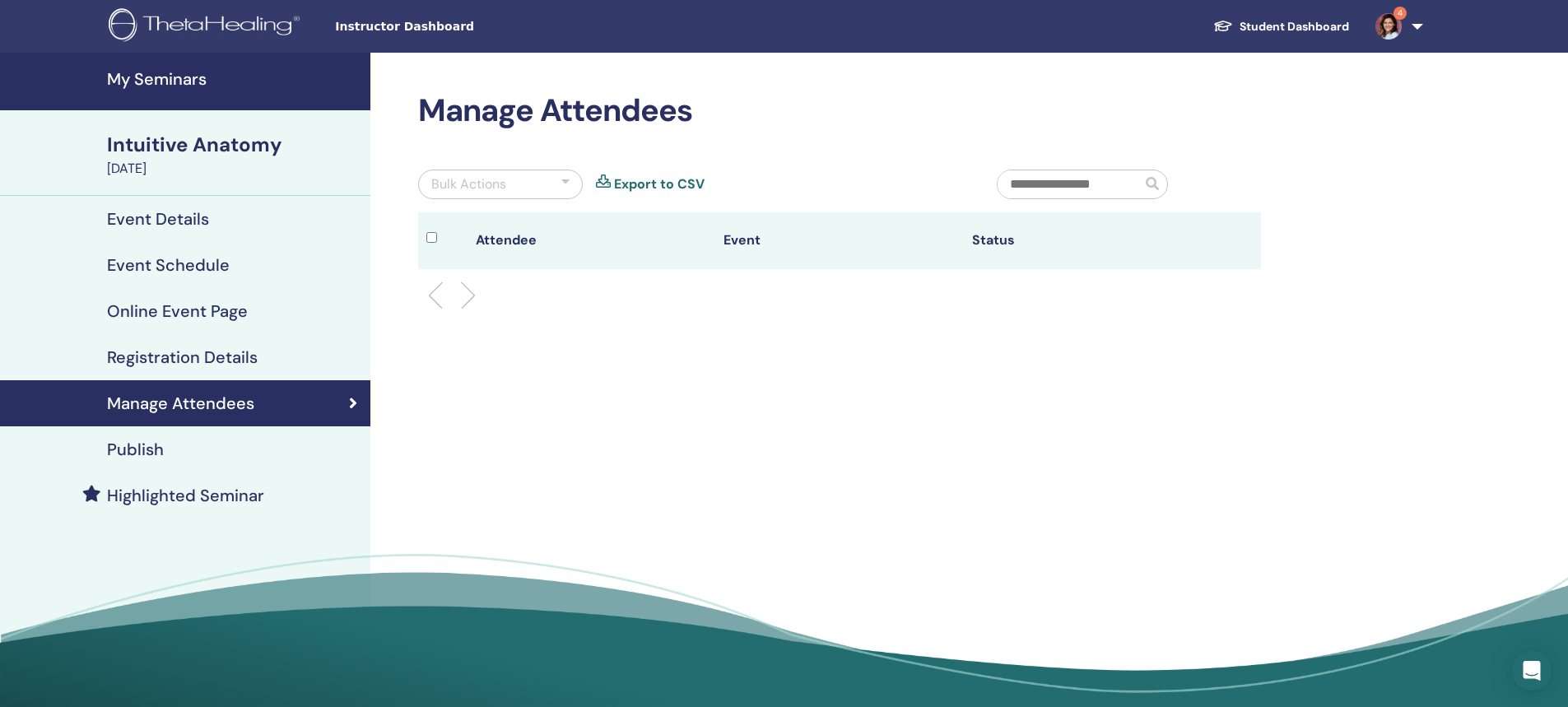
click at [125, 450] on h4 "Publish" at bounding box center [134, 449] width 56 height 20
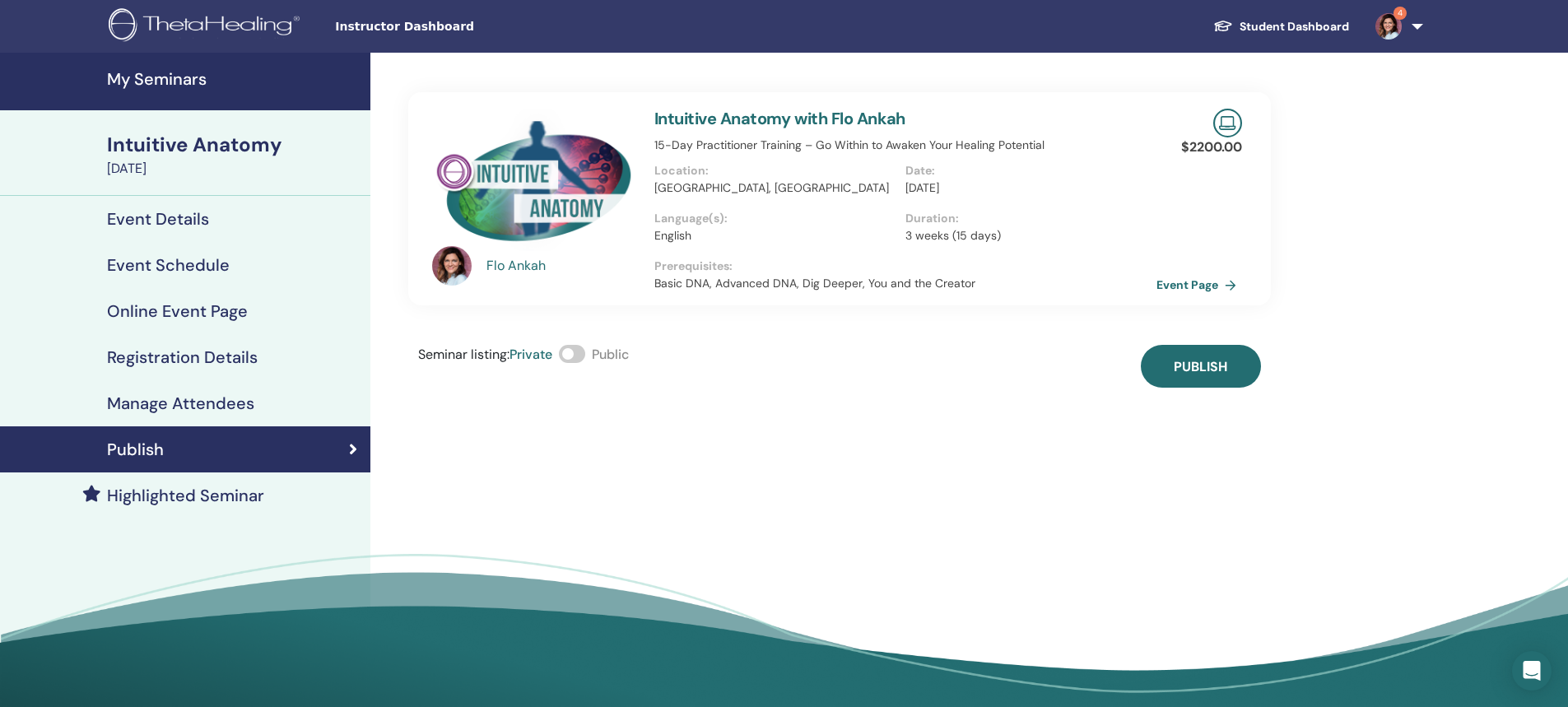
click at [569, 352] on span at bounding box center [572, 353] width 26 height 18
click at [1184, 370] on span "Publish" at bounding box center [1201, 367] width 54 height 17
click at [1200, 286] on link "Event Page" at bounding box center [1203, 285] width 87 height 24
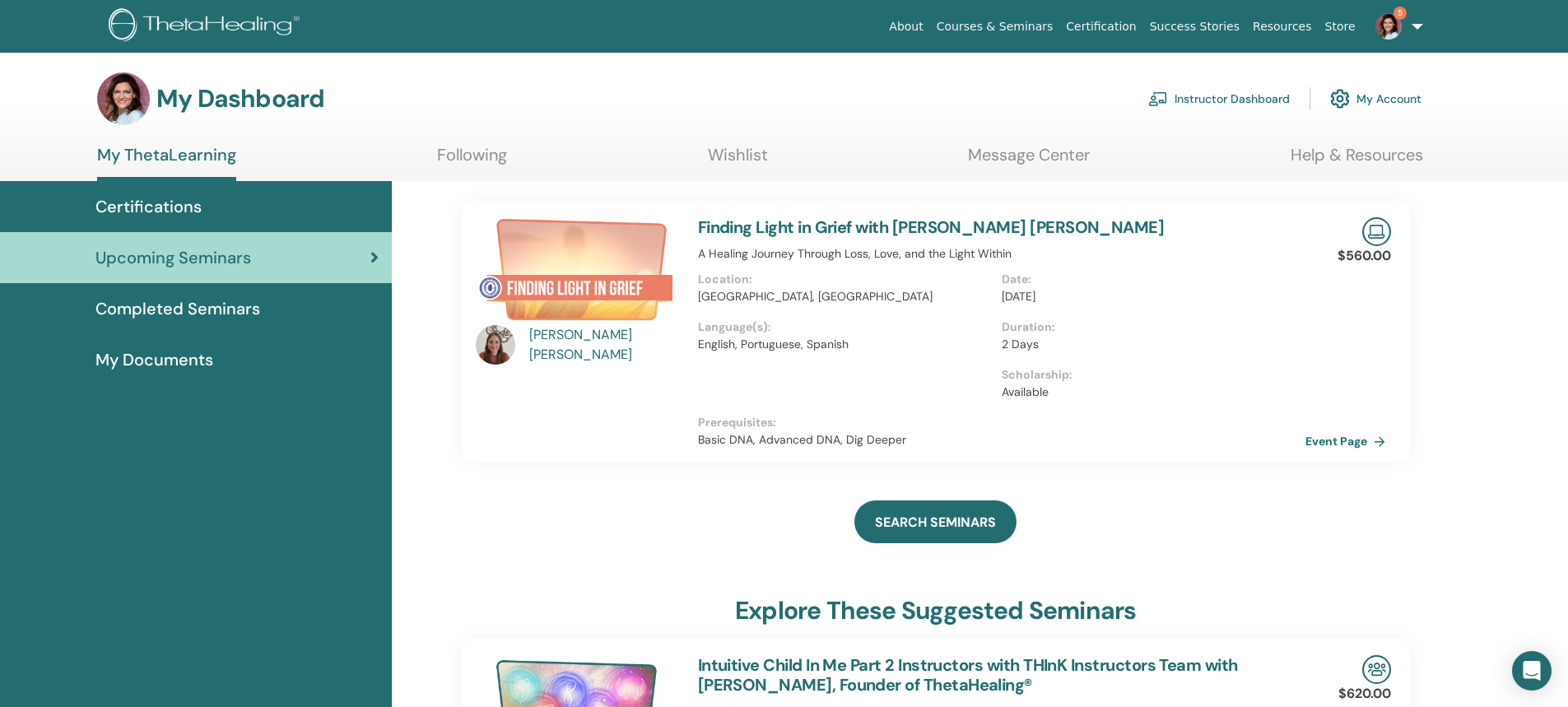
click at [1207, 98] on link "Instructor Dashboard" at bounding box center [1218, 99] width 141 height 36
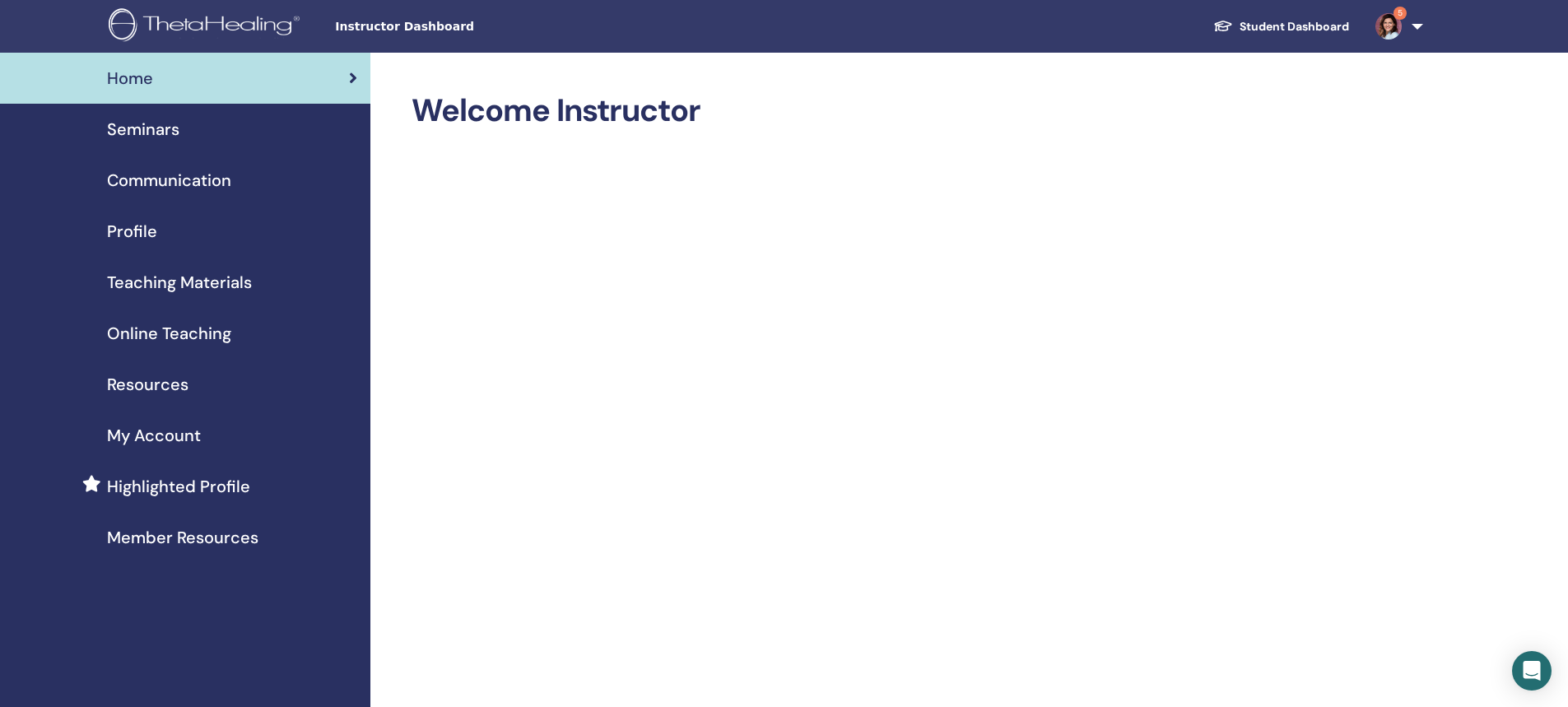
click at [164, 132] on span "Seminars" at bounding box center [142, 129] width 72 height 24
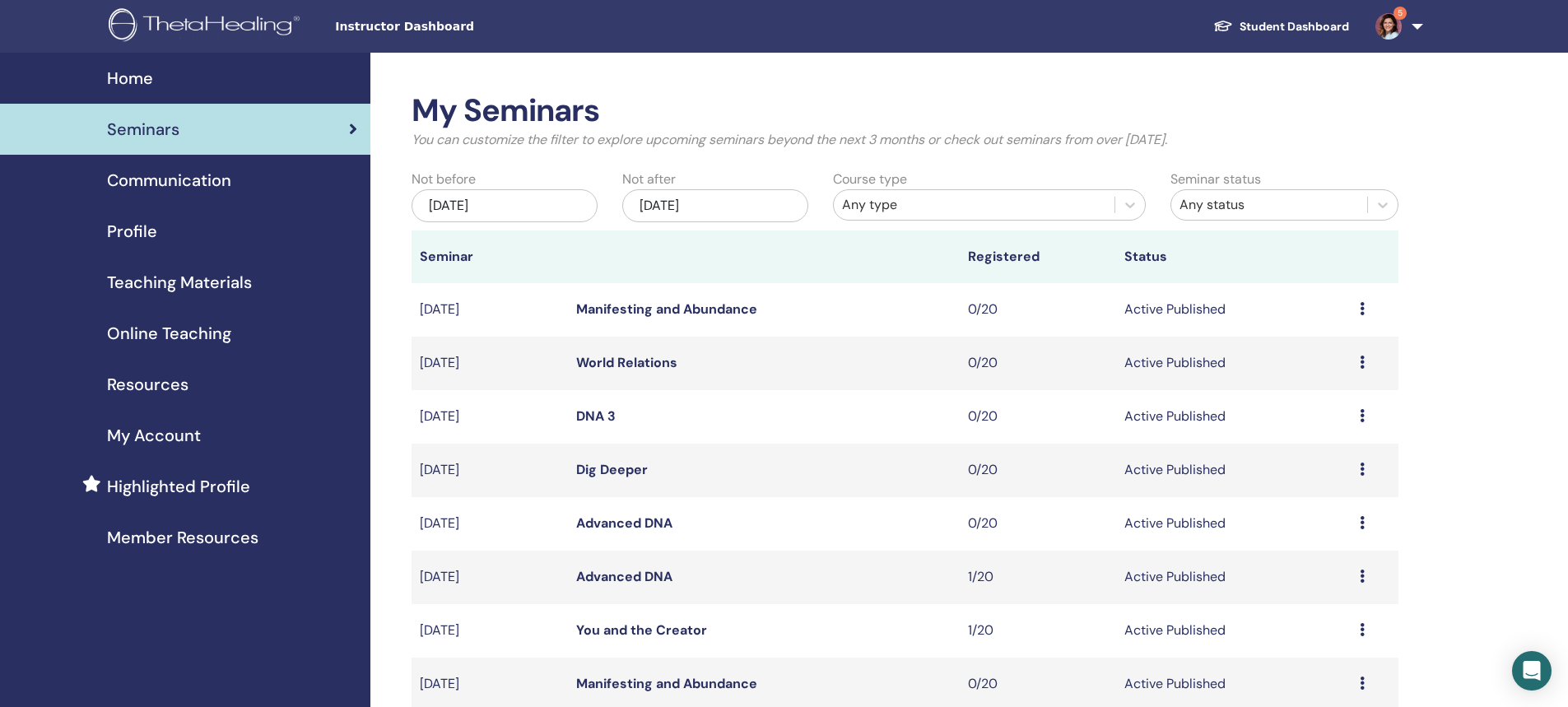
click at [872, 205] on div "Any type" at bounding box center [974, 205] width 264 height 20
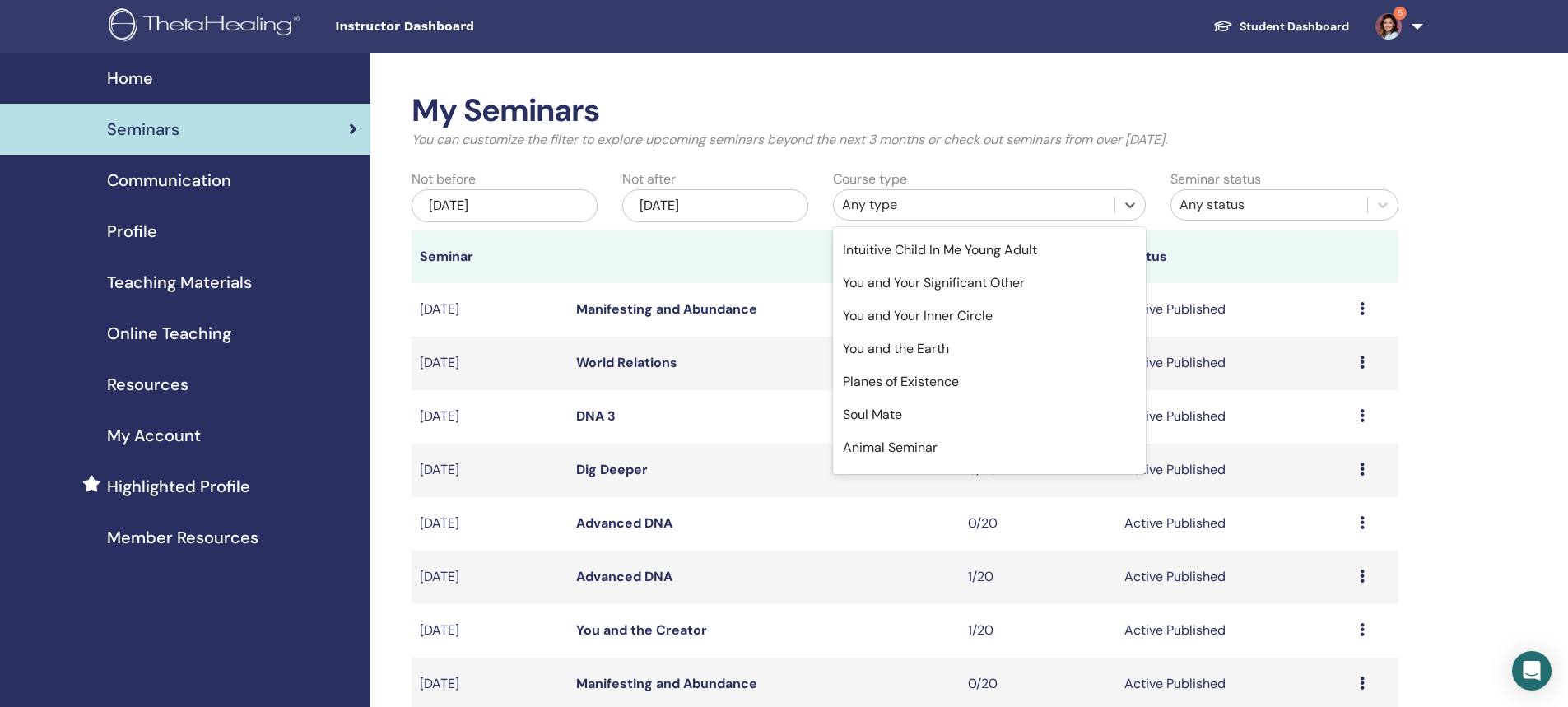
scroll to position [411, 0]
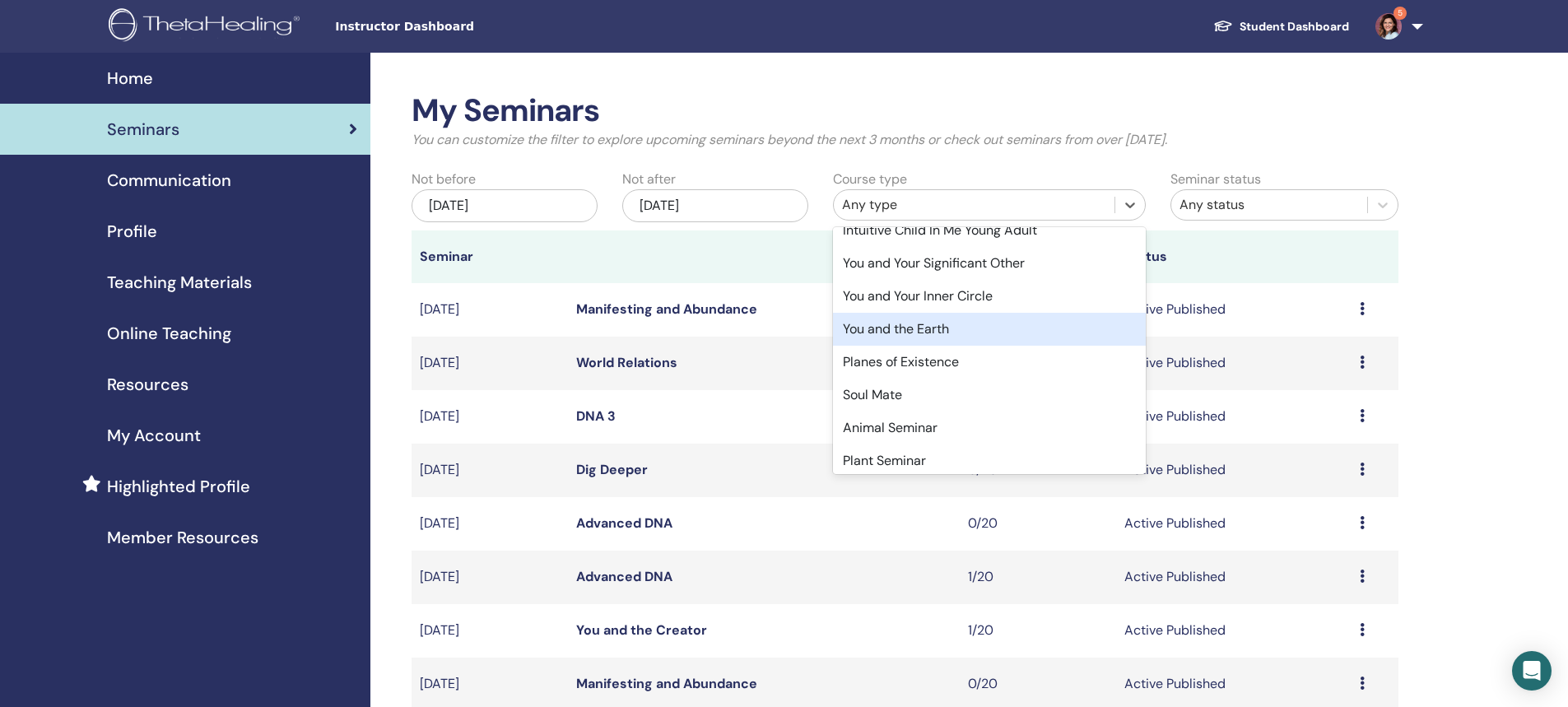
click at [935, 337] on div "You and the Earth" at bounding box center [989, 329] width 312 height 33
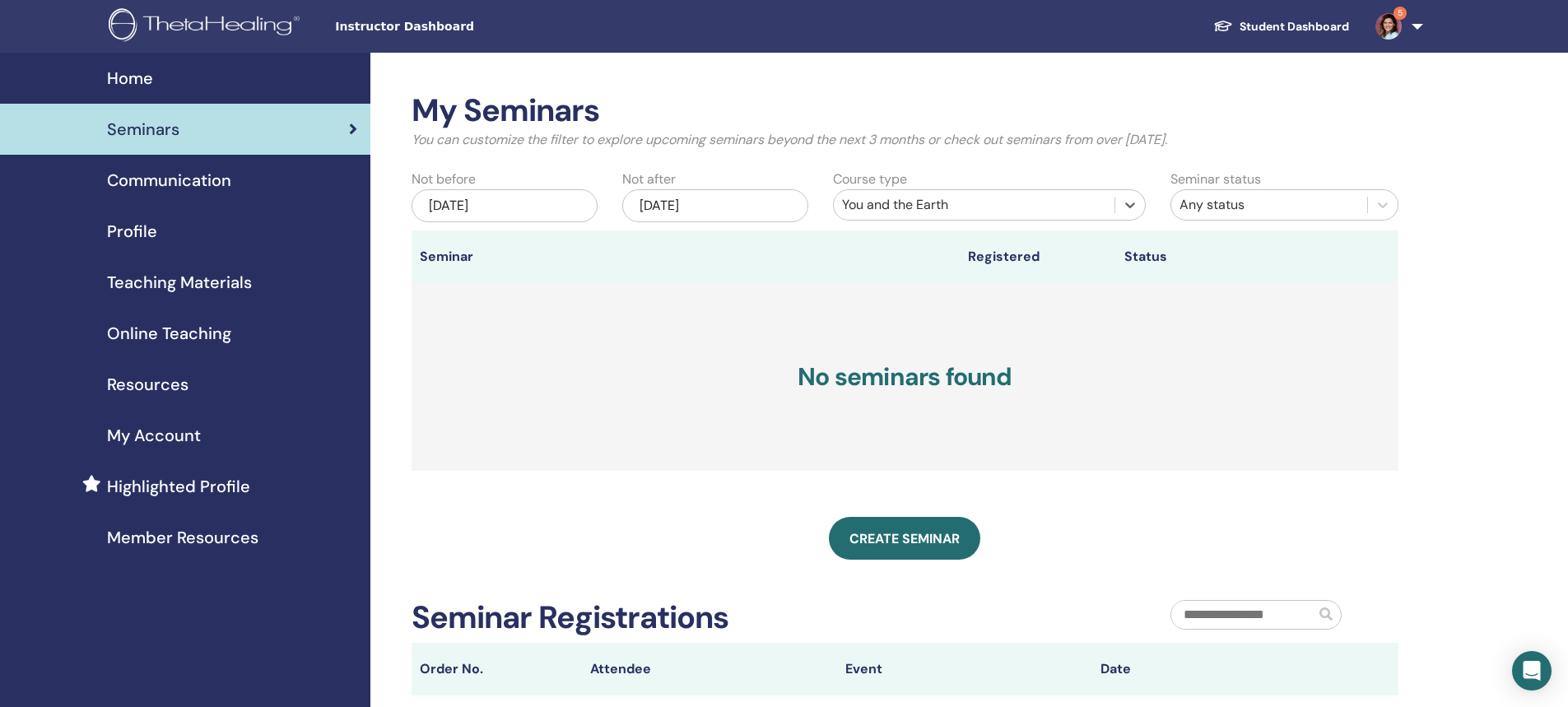
click at [693, 206] on div "Dec/30, 2025" at bounding box center [715, 206] width 186 height 33
click at [797, 248] on span "Next Month" at bounding box center [797, 251] width 0 height 17
click at [797, 249] on span "Next Month" at bounding box center [797, 251] width 0 height 17
click at [795, 422] on div "4" at bounding box center [796, 424] width 23 height 23
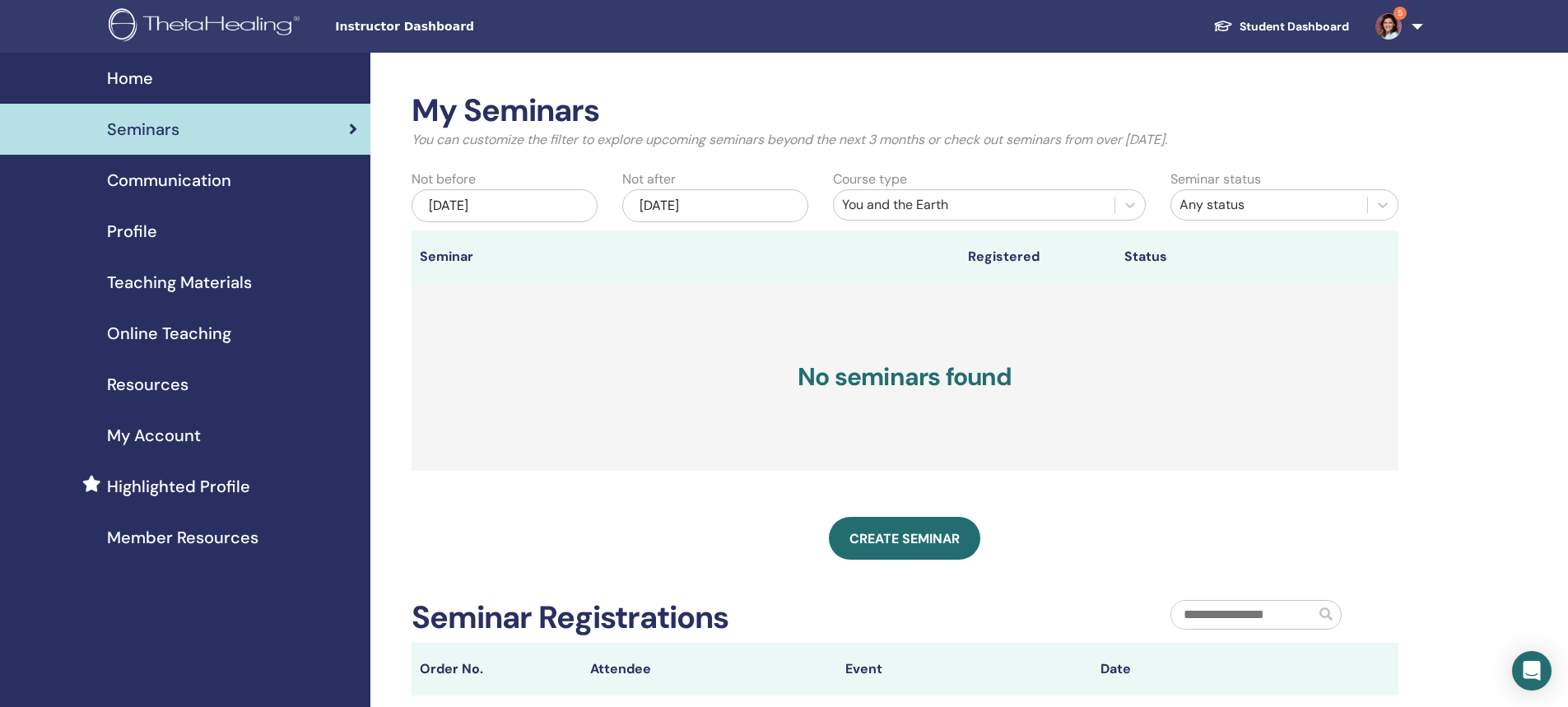
click at [682, 210] on div "Apr/04, 2026" at bounding box center [715, 206] width 186 height 33
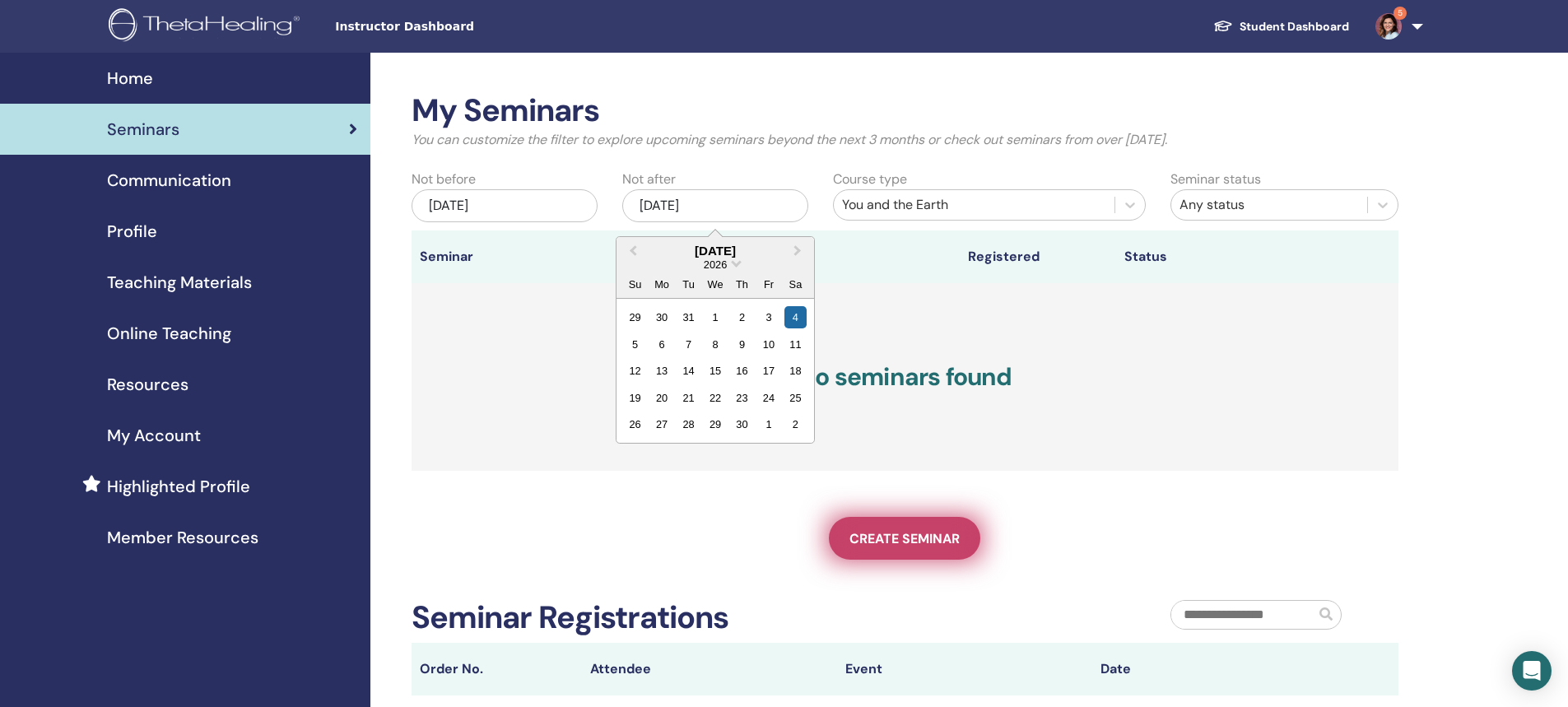
click at [874, 538] on span "Create seminar" at bounding box center [904, 539] width 110 height 17
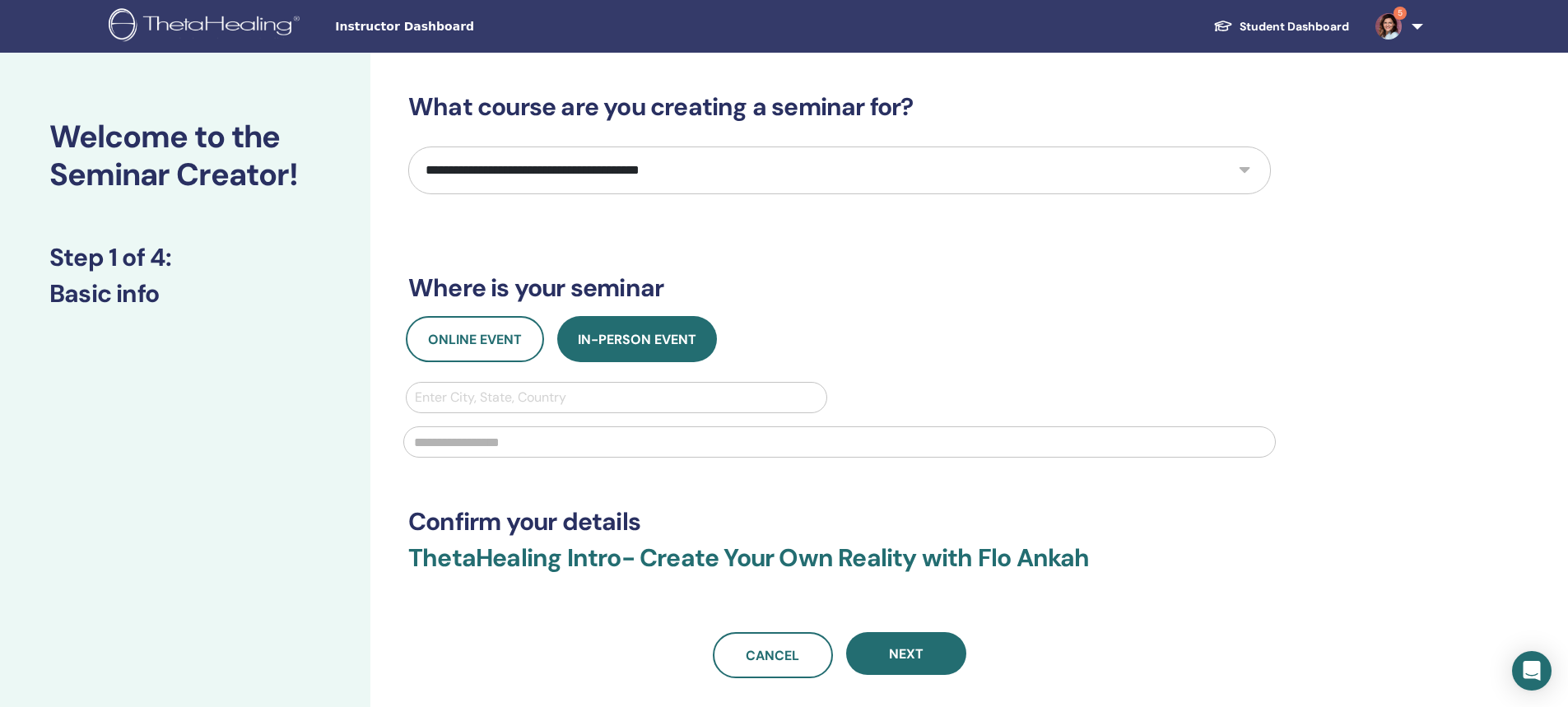
click at [594, 170] on select "**********" at bounding box center [839, 170] width 863 height 48
select select "****"
click at [408, 147] on select "**********" at bounding box center [839, 170] width 863 height 48
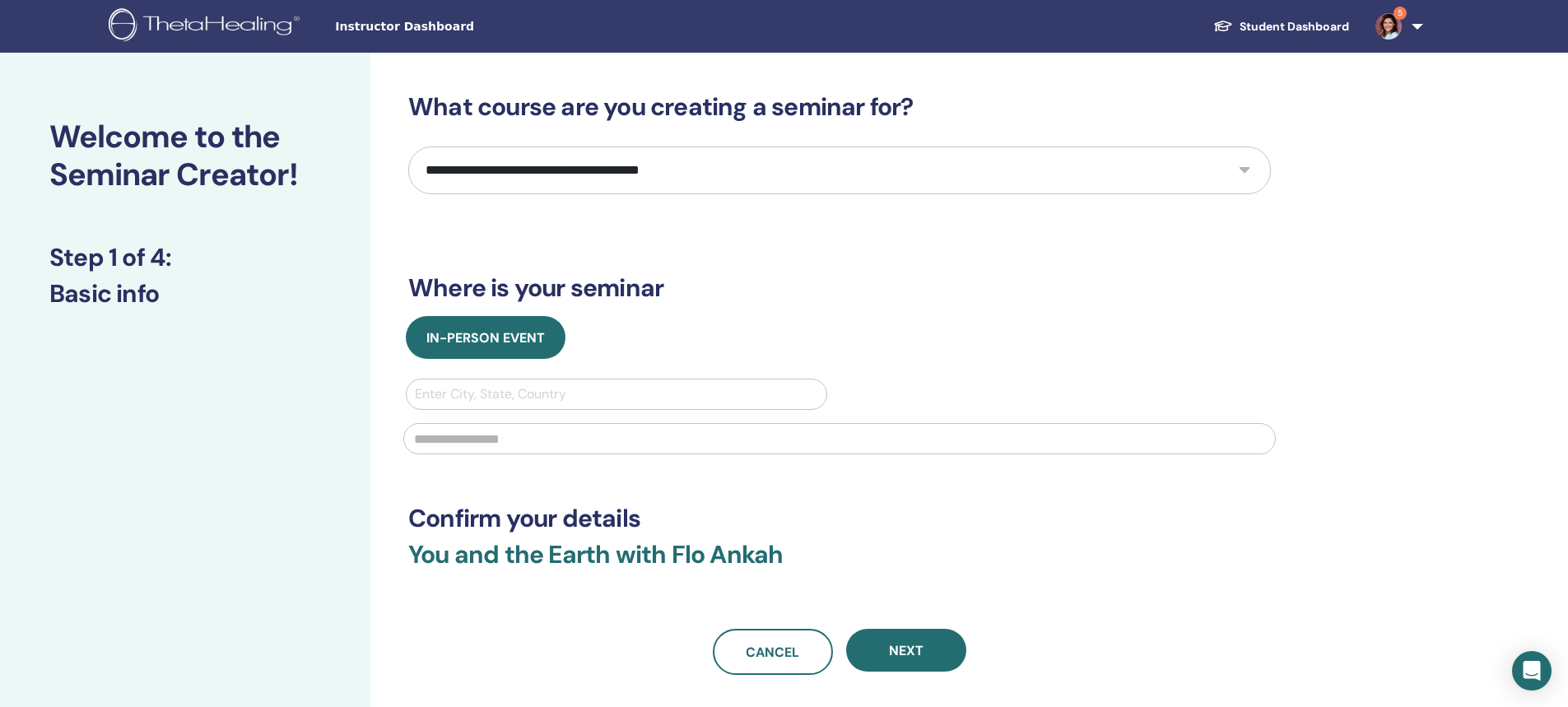
click at [532, 394] on div at bounding box center [616, 394] width 403 height 23
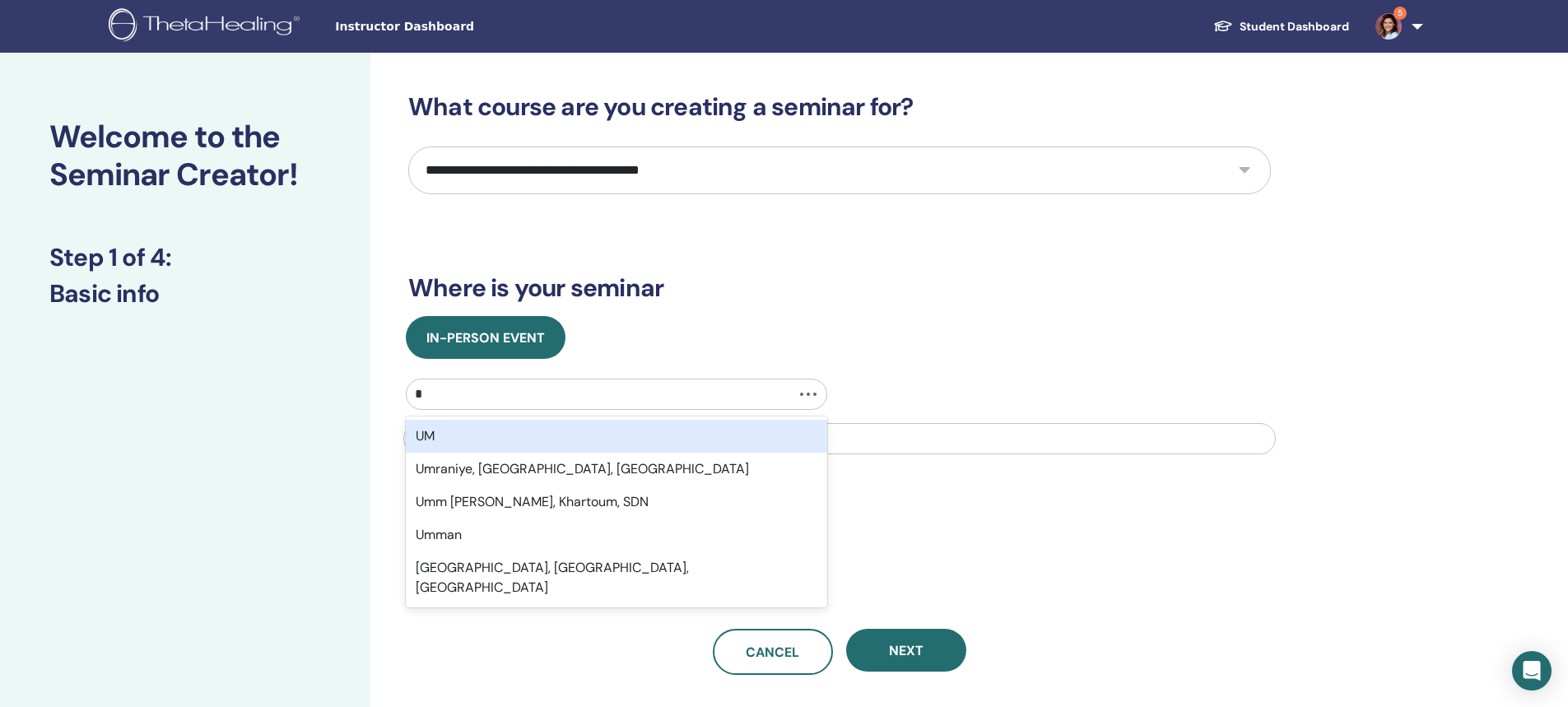
type input "**"
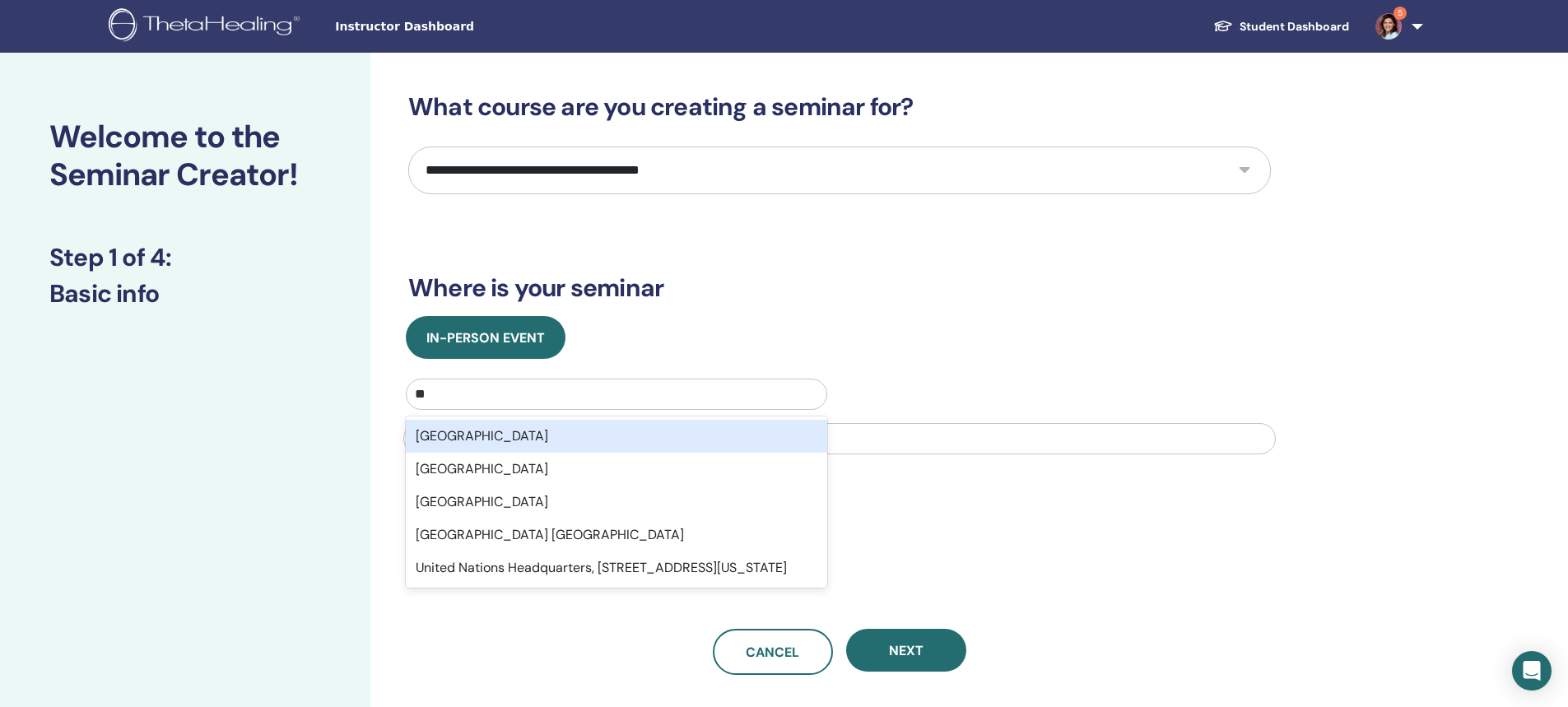
click at [469, 439] on div "[GEOGRAPHIC_DATA]" at bounding box center [617, 436] width 422 height 33
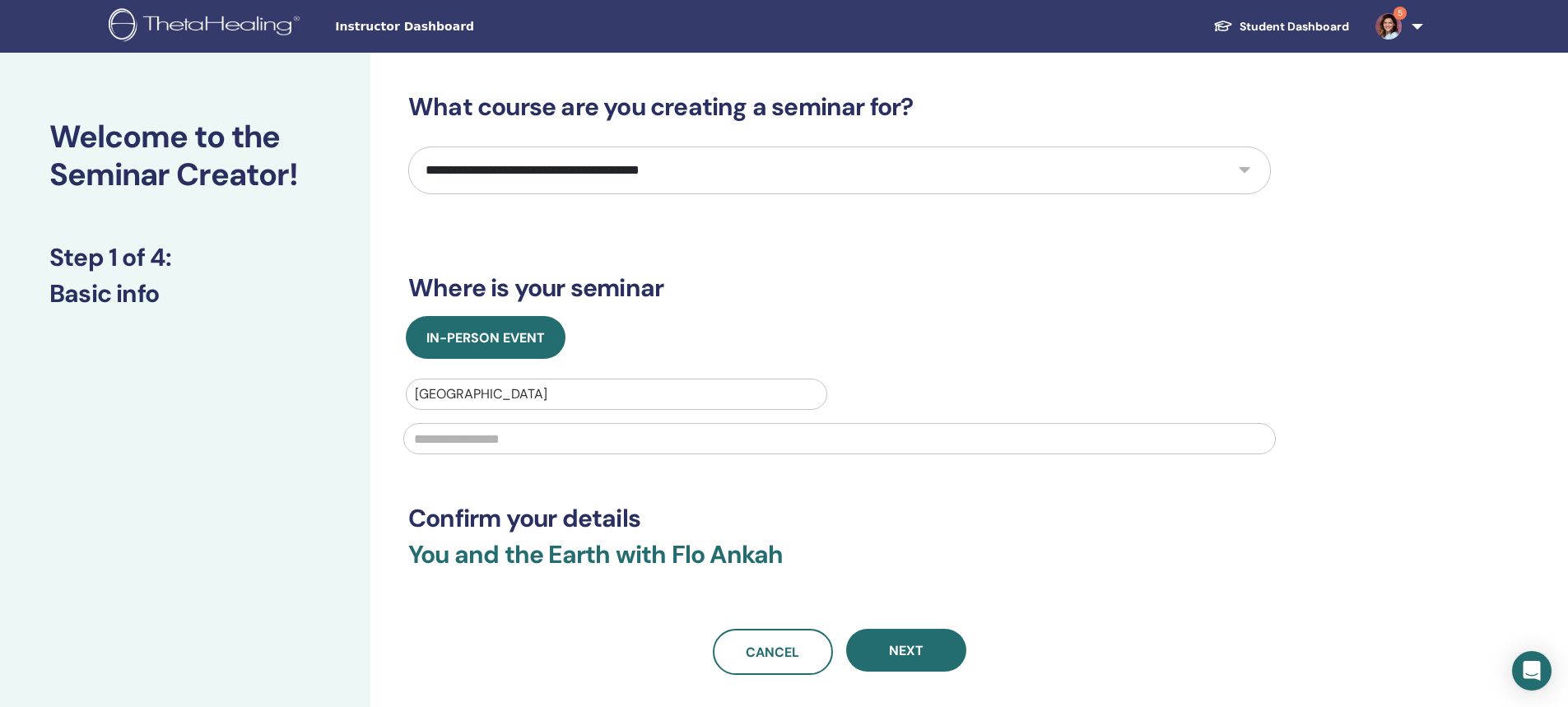
click at [518, 440] on input "text" at bounding box center [839, 439] width 872 height 31
paste input "**********"
type input "**********"
drag, startPoint x: 793, startPoint y: 442, endPoint x: 413, endPoint y: 436, distance: 380.0
click at [413, 436] on input "**********" at bounding box center [839, 439] width 872 height 31
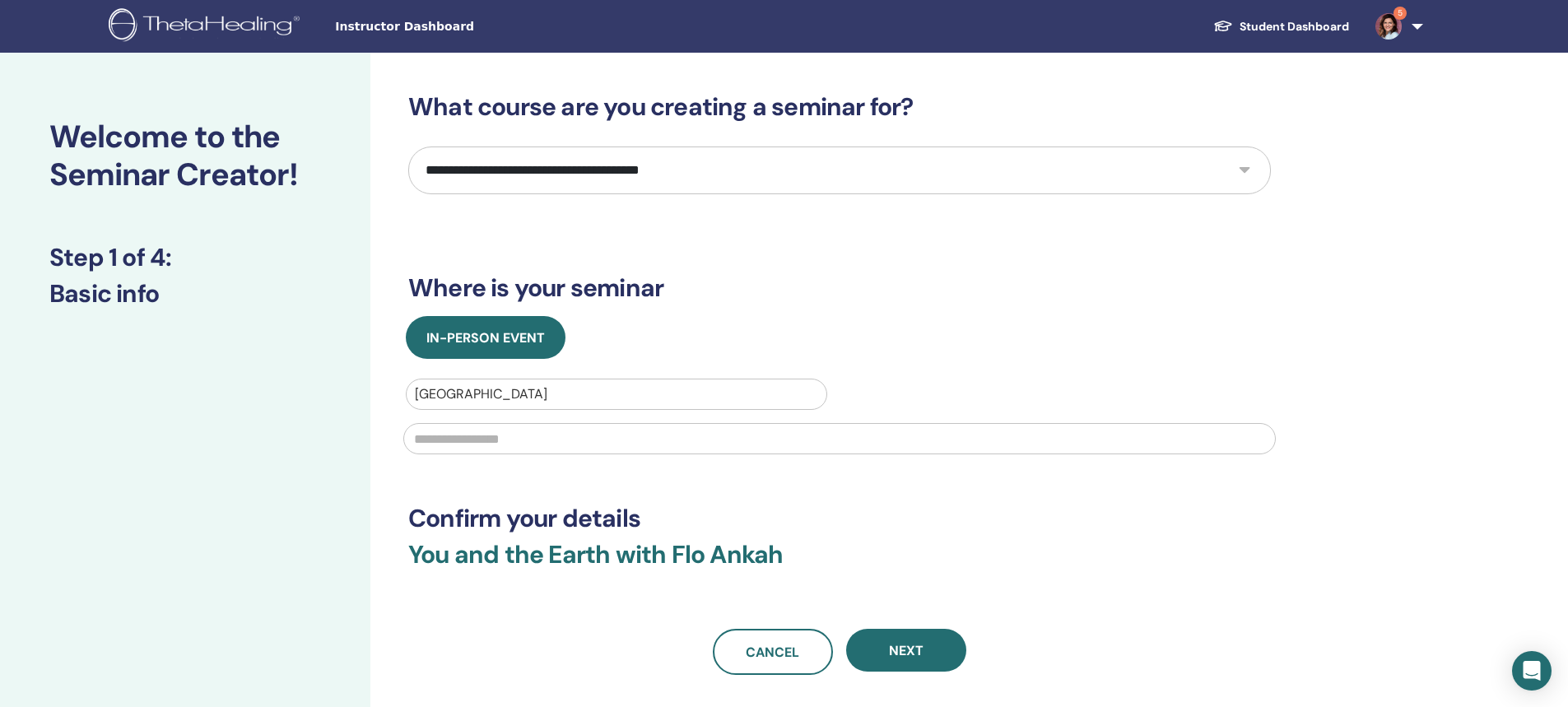
click at [463, 440] on input "text" at bounding box center [839, 439] width 872 height 31
paste input "**********"
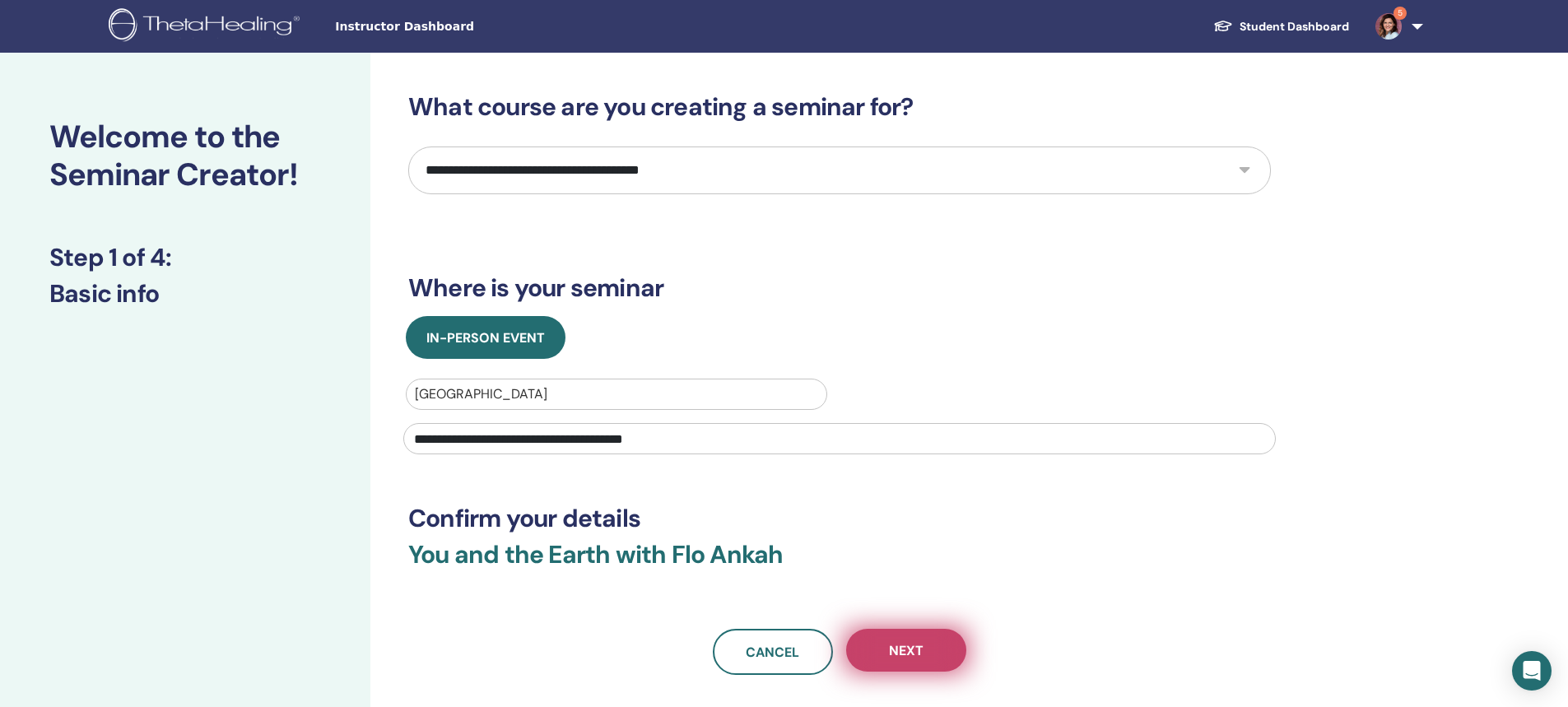
type input "**********"
click at [922, 654] on span "Next" at bounding box center [906, 651] width 35 height 17
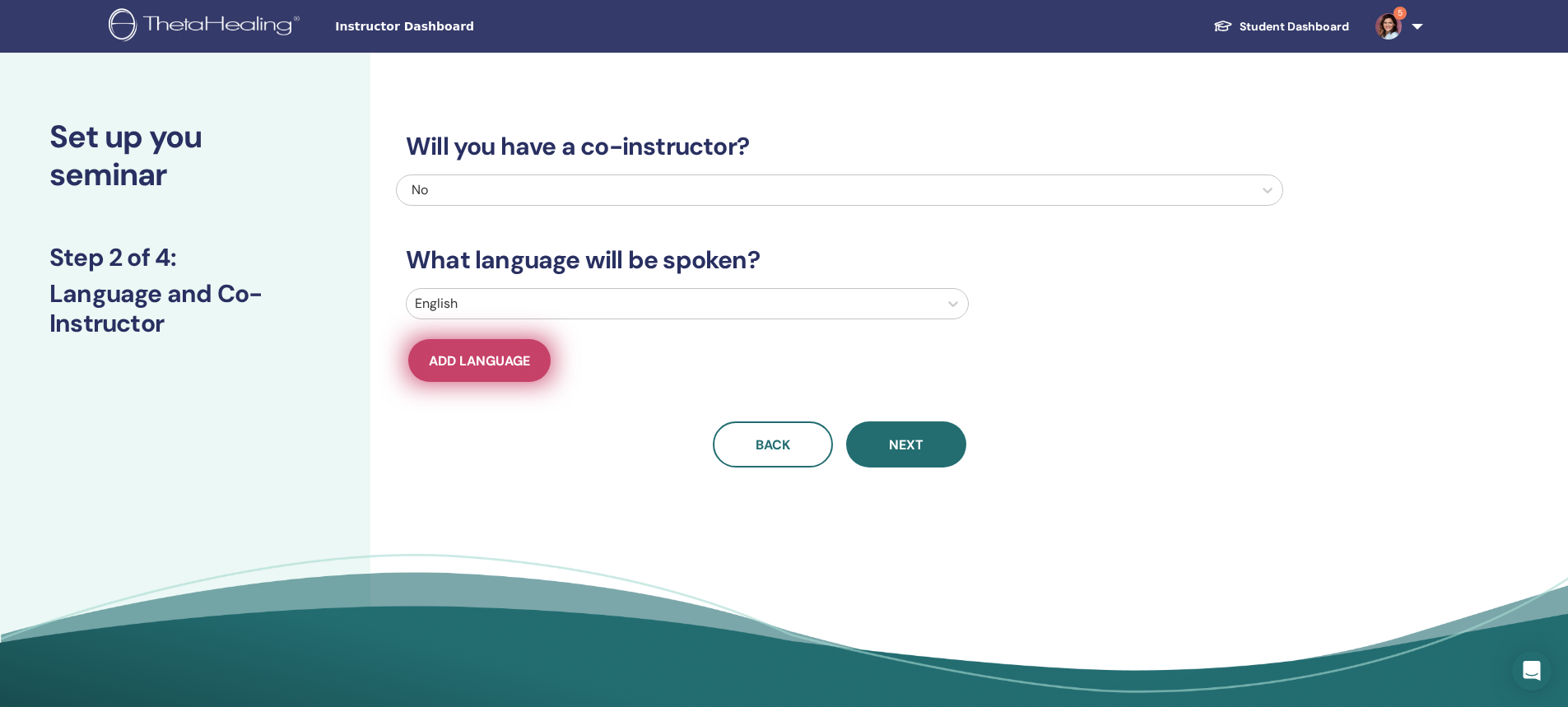
click at [467, 364] on span "Add language" at bounding box center [479, 361] width 102 height 17
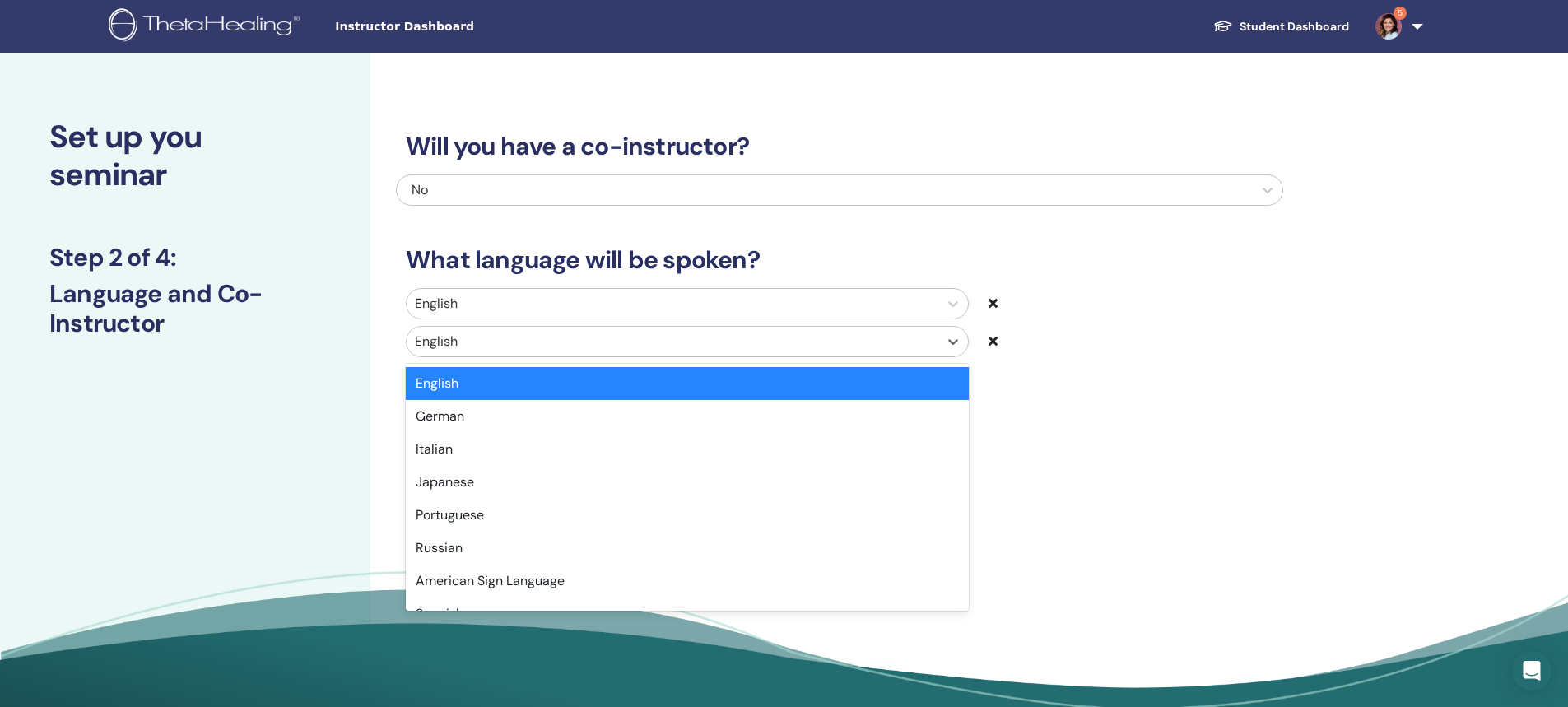
click at [451, 344] on div at bounding box center [672, 341] width 515 height 23
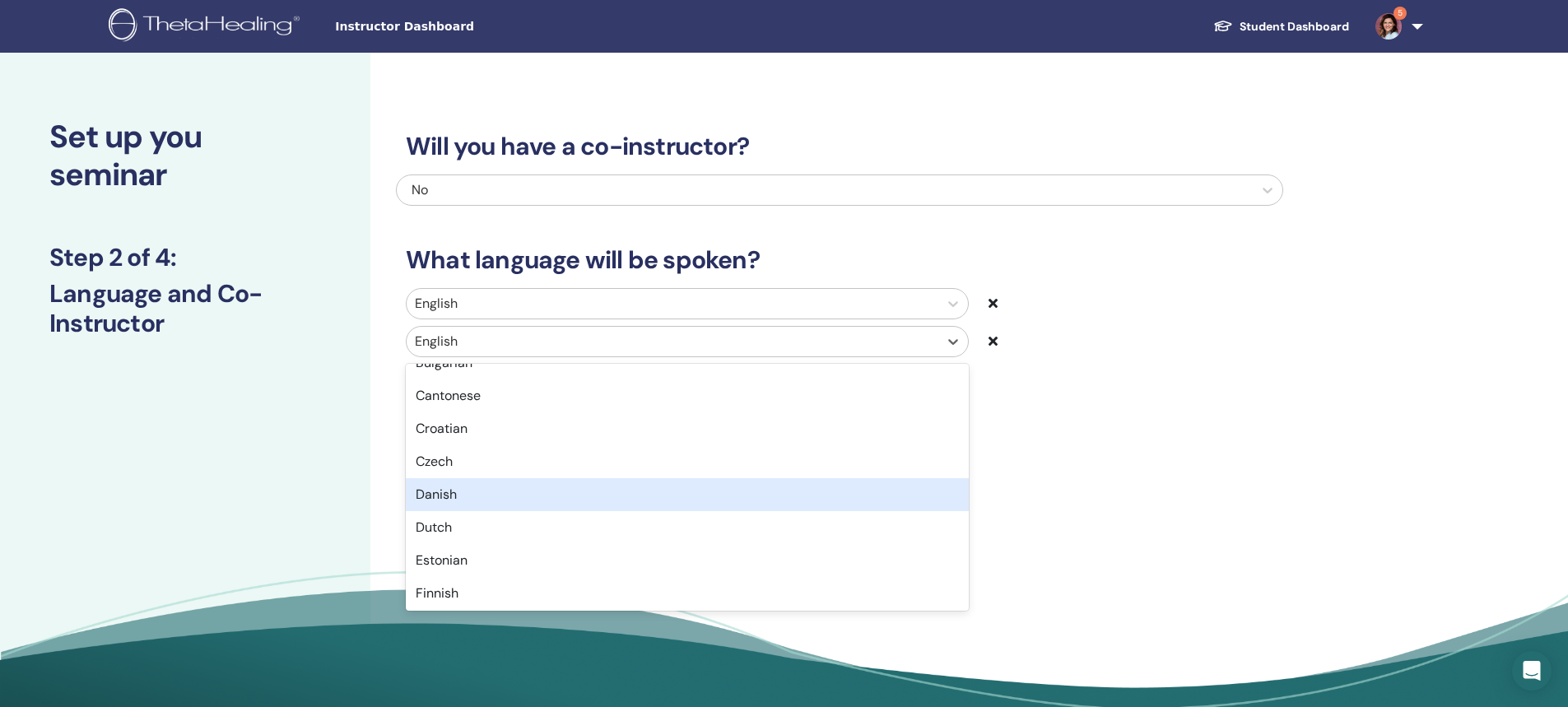
scroll to position [411, 0]
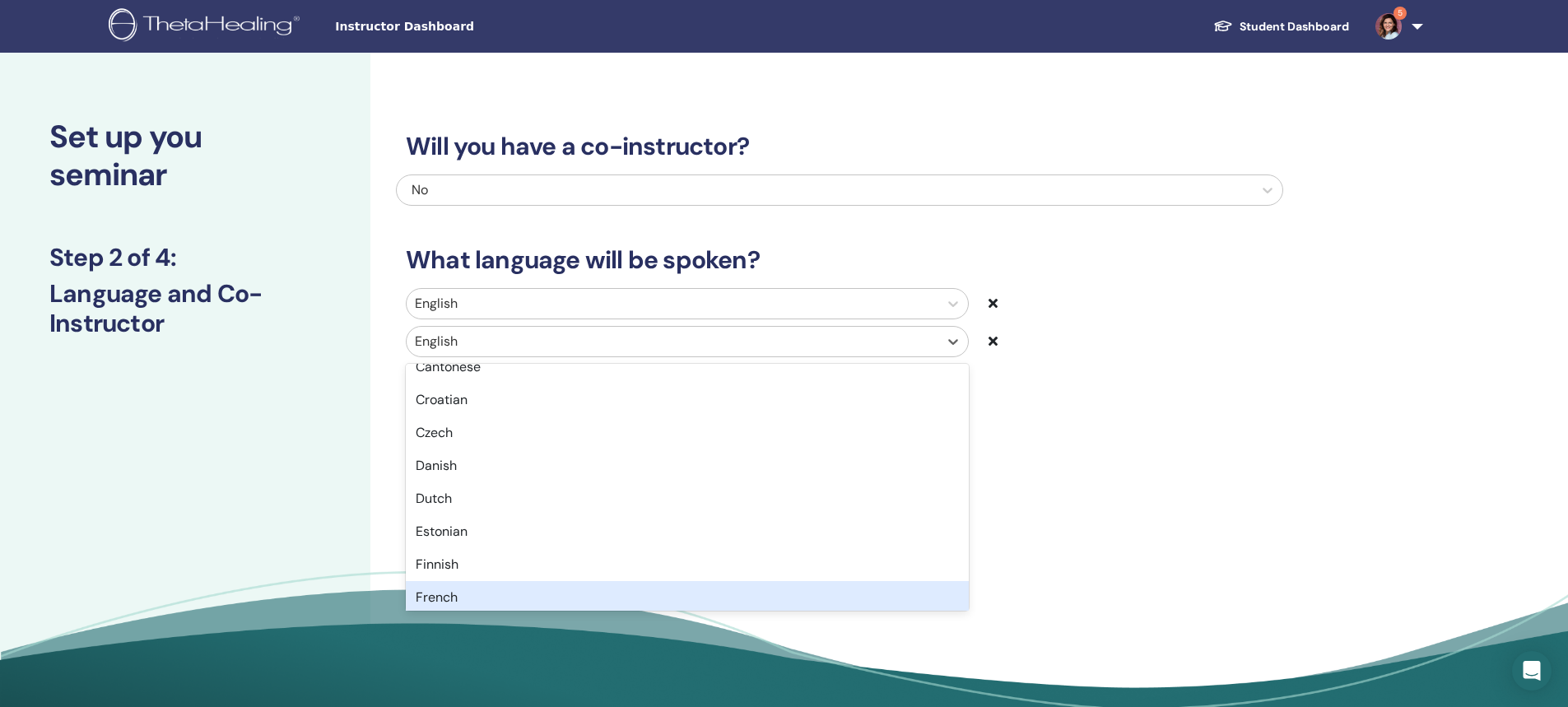
click at [444, 600] on div "French" at bounding box center [687, 598] width 563 height 33
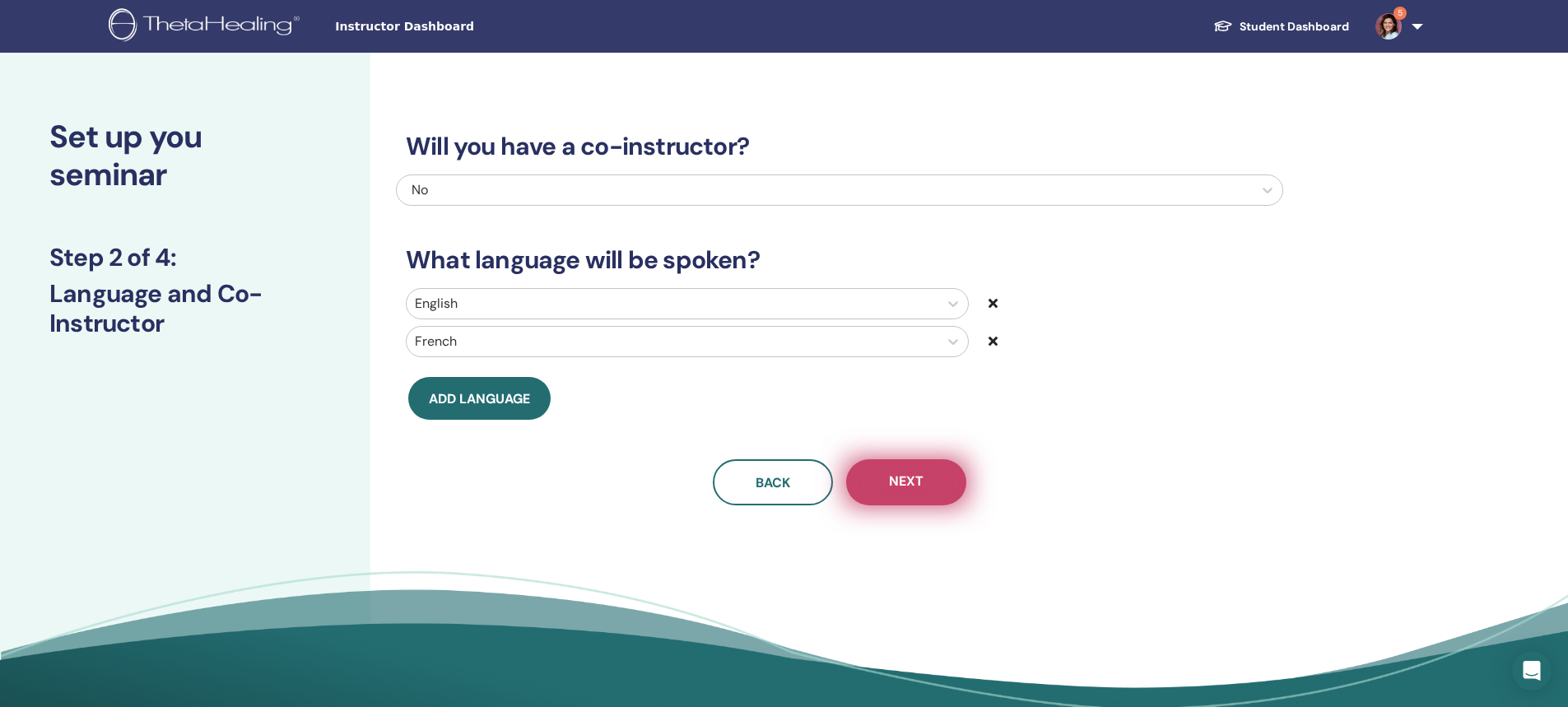
click at [895, 488] on span "Next" at bounding box center [906, 482] width 35 height 21
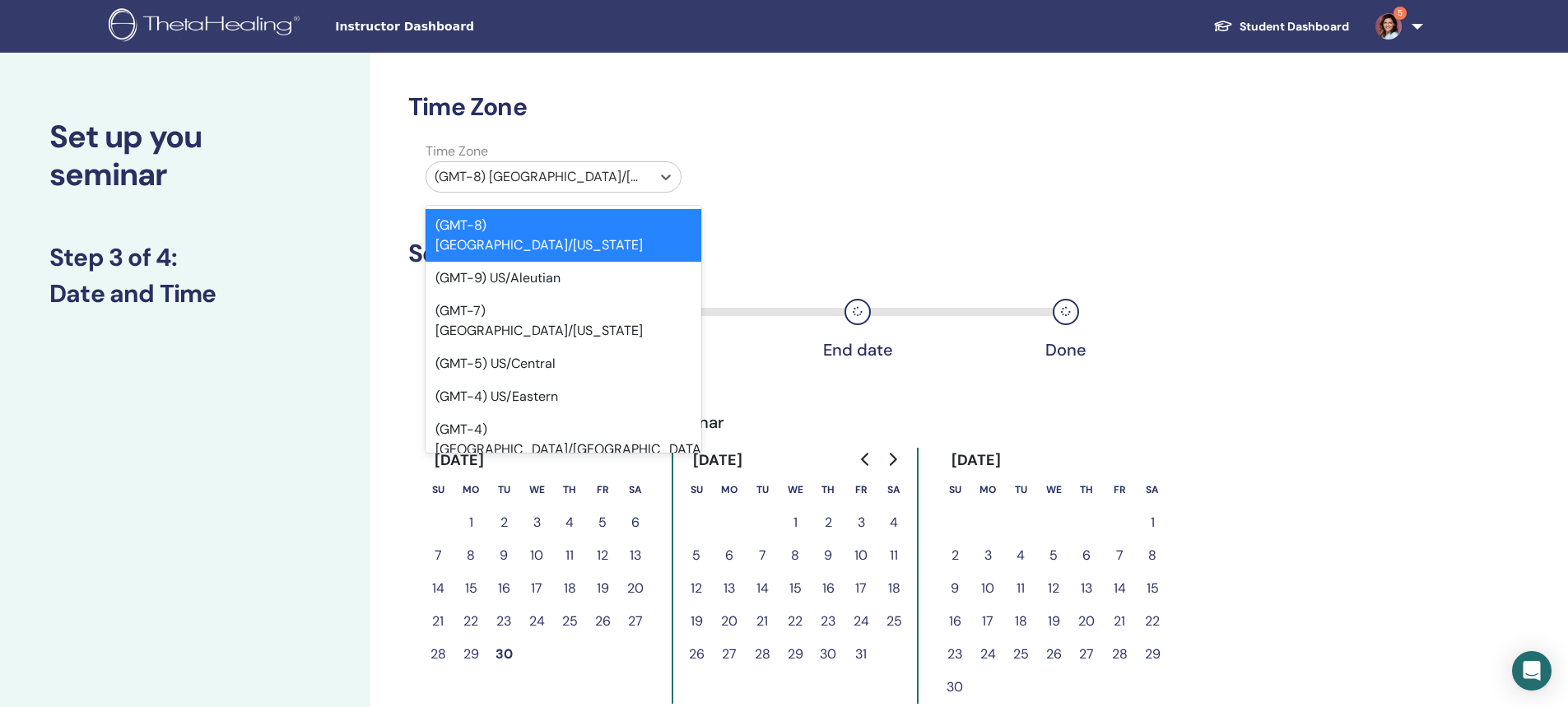
click at [529, 177] on div at bounding box center [539, 177] width 208 height 23
click at [538, 380] on div "(GMT-4) US/Eastern" at bounding box center [563, 396] width 276 height 33
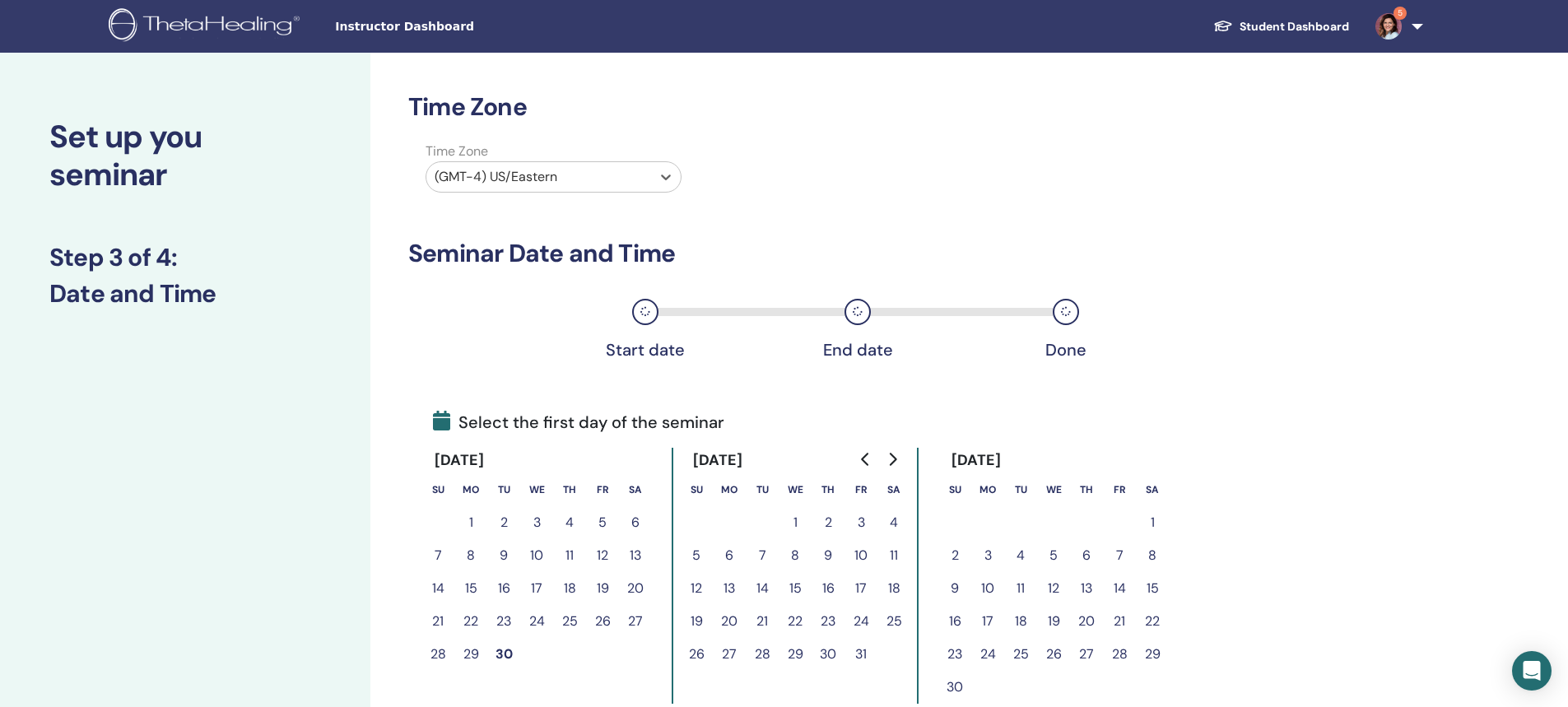
click at [890, 458] on icon "Go to next month" at bounding box center [892, 459] width 13 height 13
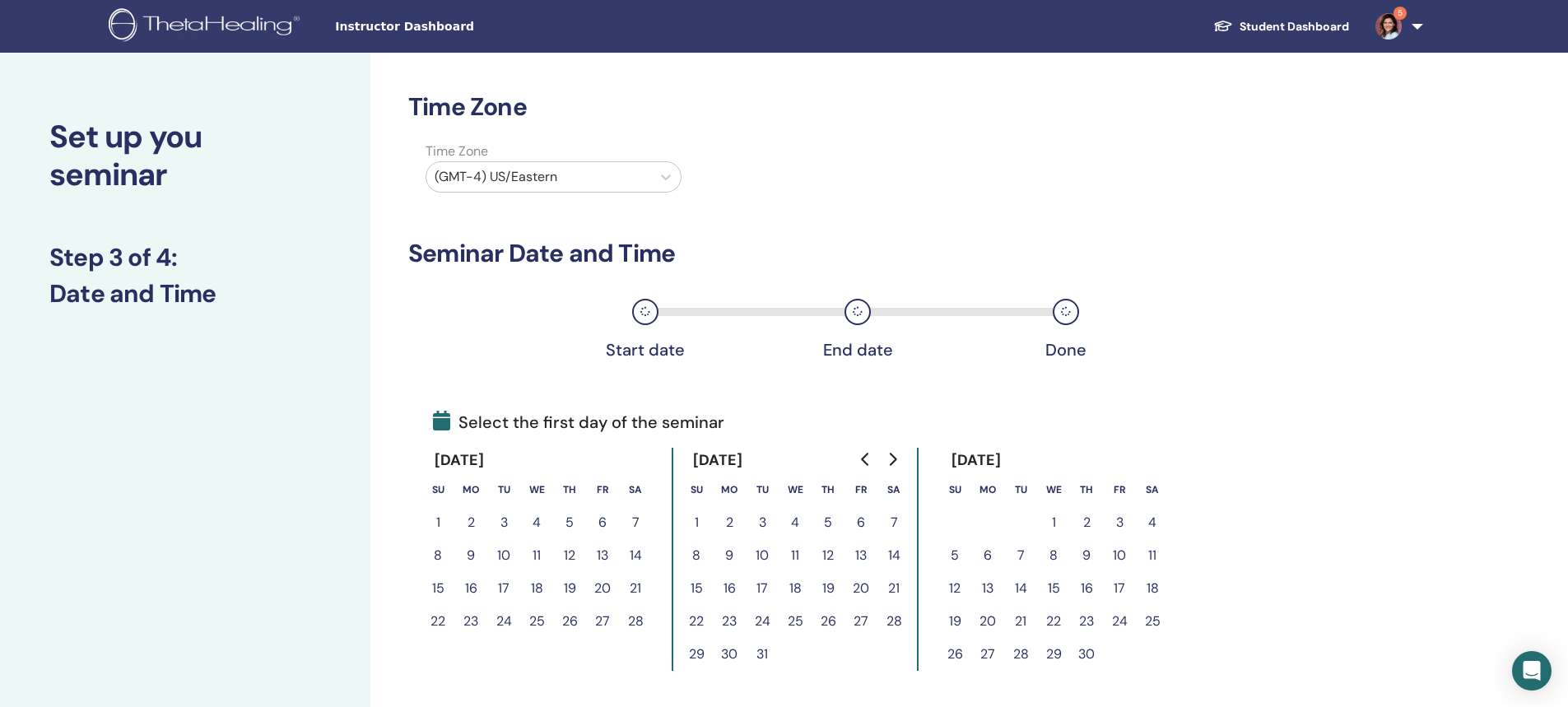
click at [1157, 523] on button "4" at bounding box center [1152, 522] width 33 height 33
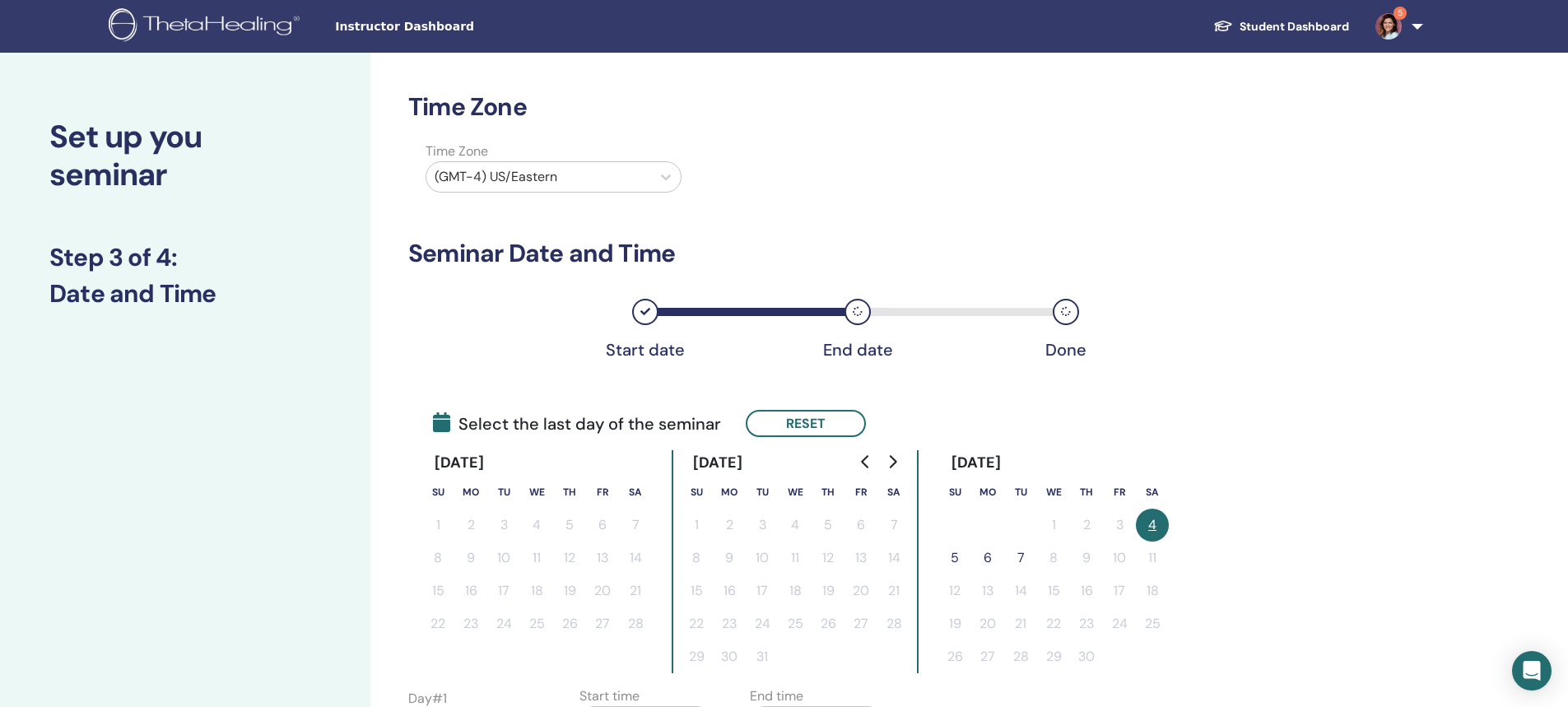
click at [953, 559] on button "5" at bounding box center [955, 558] width 33 height 33
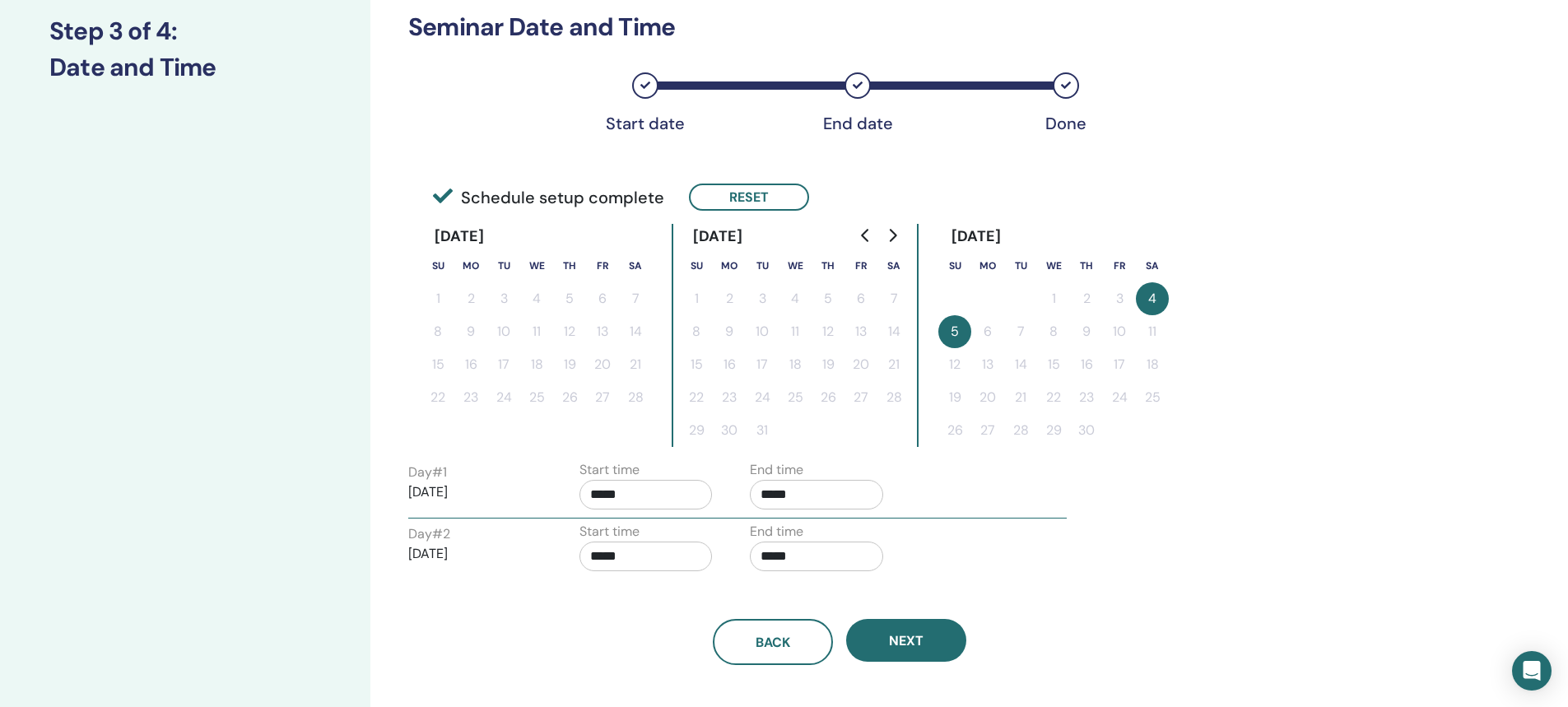
scroll to position [329, 0]
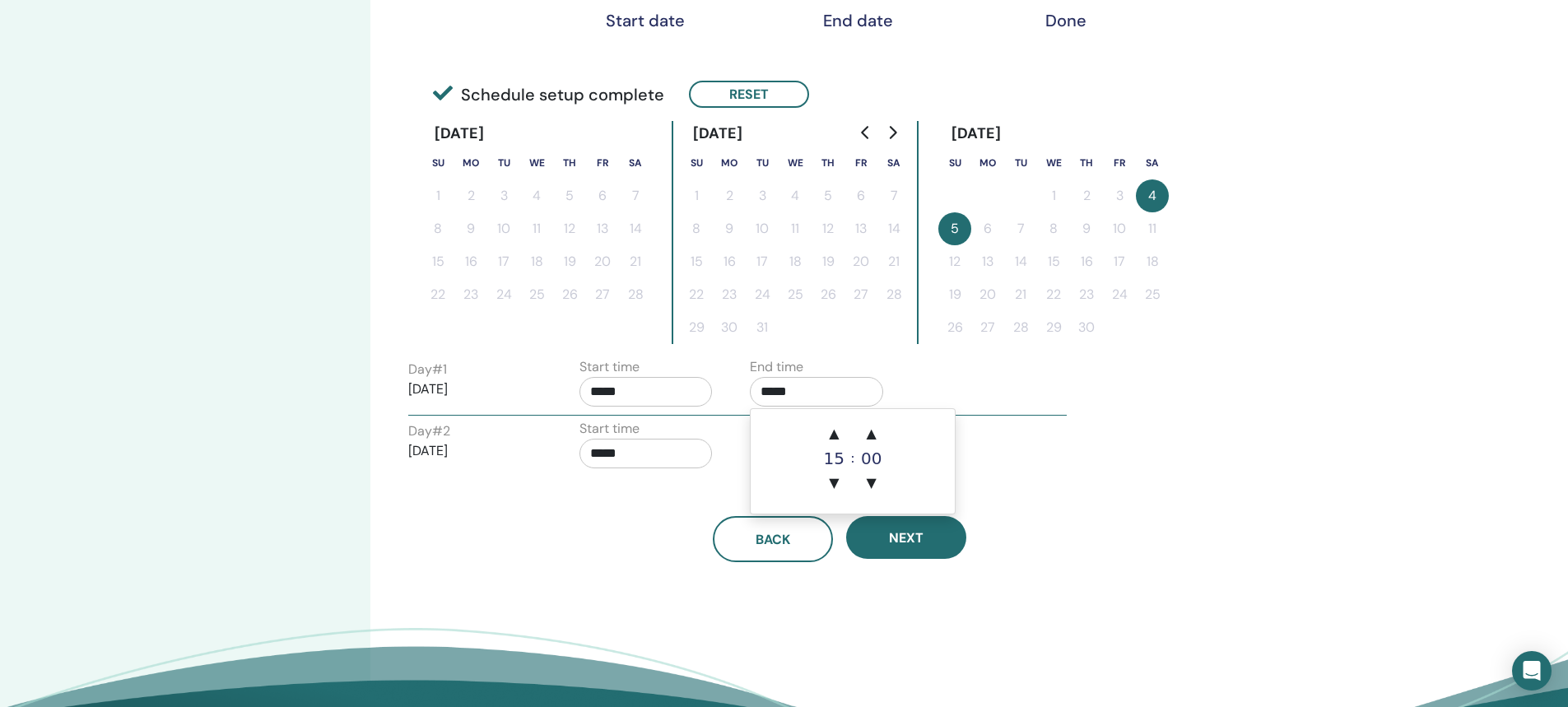
click at [768, 396] on input "*****" at bounding box center [817, 391] width 134 height 29
click at [836, 433] on span "▲" at bounding box center [834, 434] width 33 height 33
click at [869, 434] on span "▲" at bounding box center [872, 434] width 33 height 33
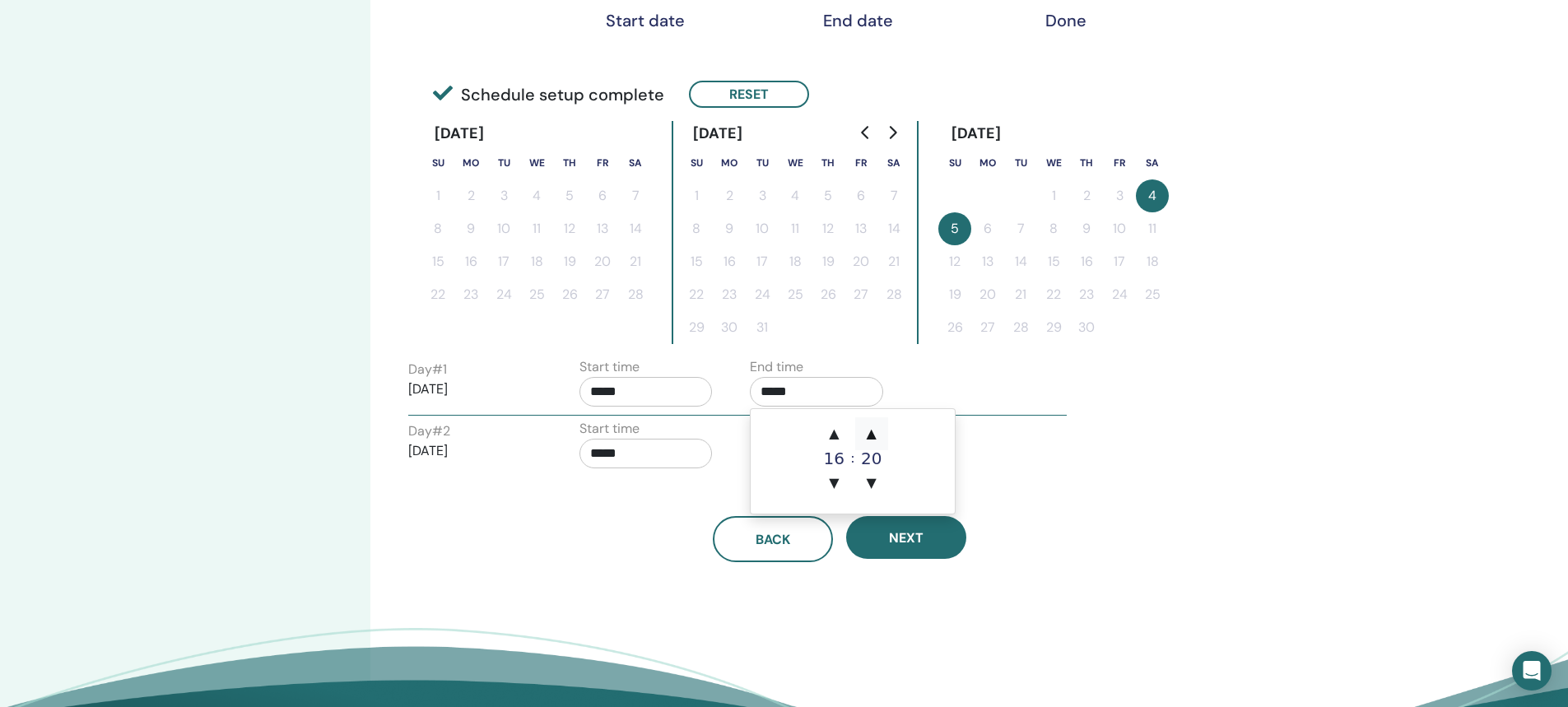
click at [869, 434] on span "▲" at bounding box center [872, 434] width 33 height 33
type input "*****"
click at [605, 389] on input "*****" at bounding box center [646, 391] width 134 height 29
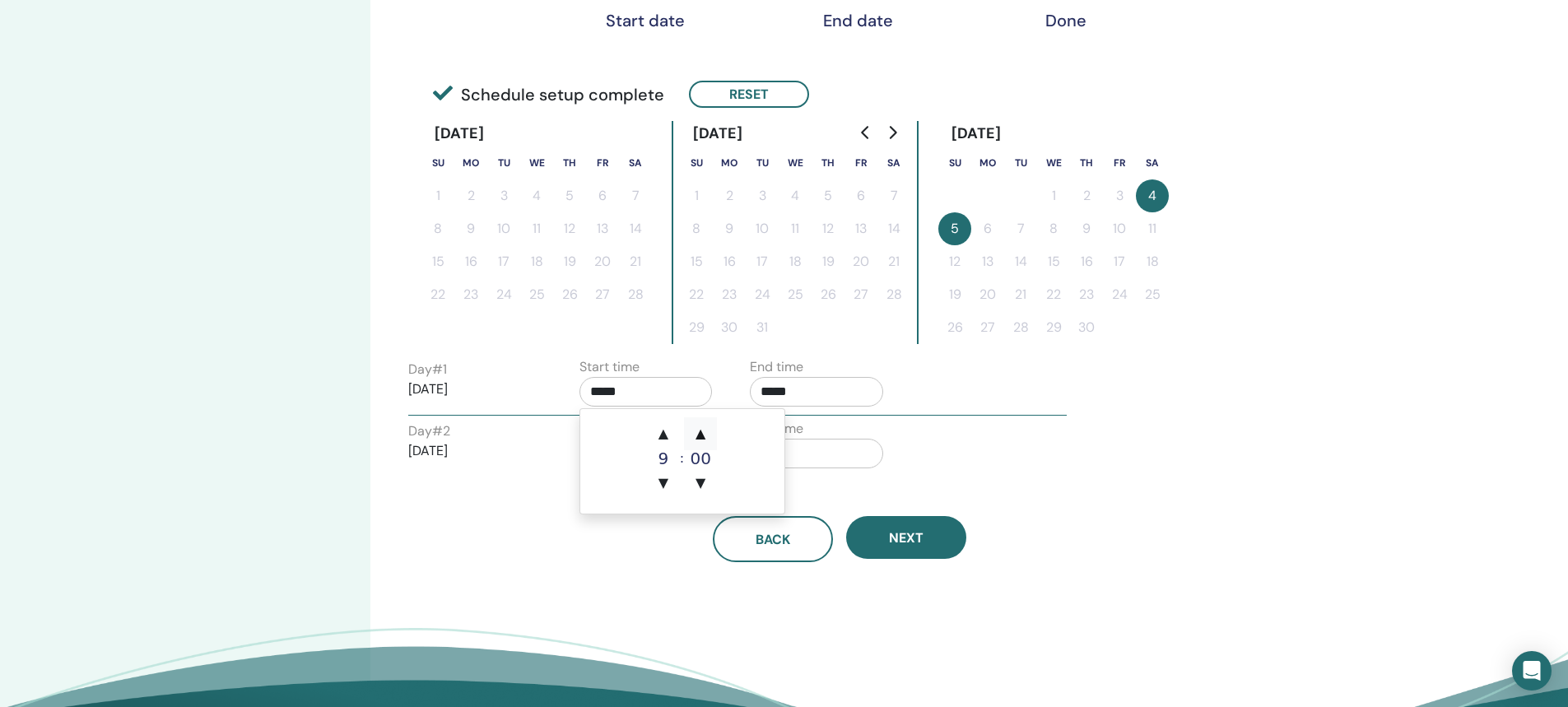
click at [700, 432] on span "▲" at bounding box center [700, 434] width 33 height 33
click at [701, 432] on span "▲" at bounding box center [700, 434] width 33 height 33
click at [701, 431] on span "▲" at bounding box center [700, 434] width 33 height 33
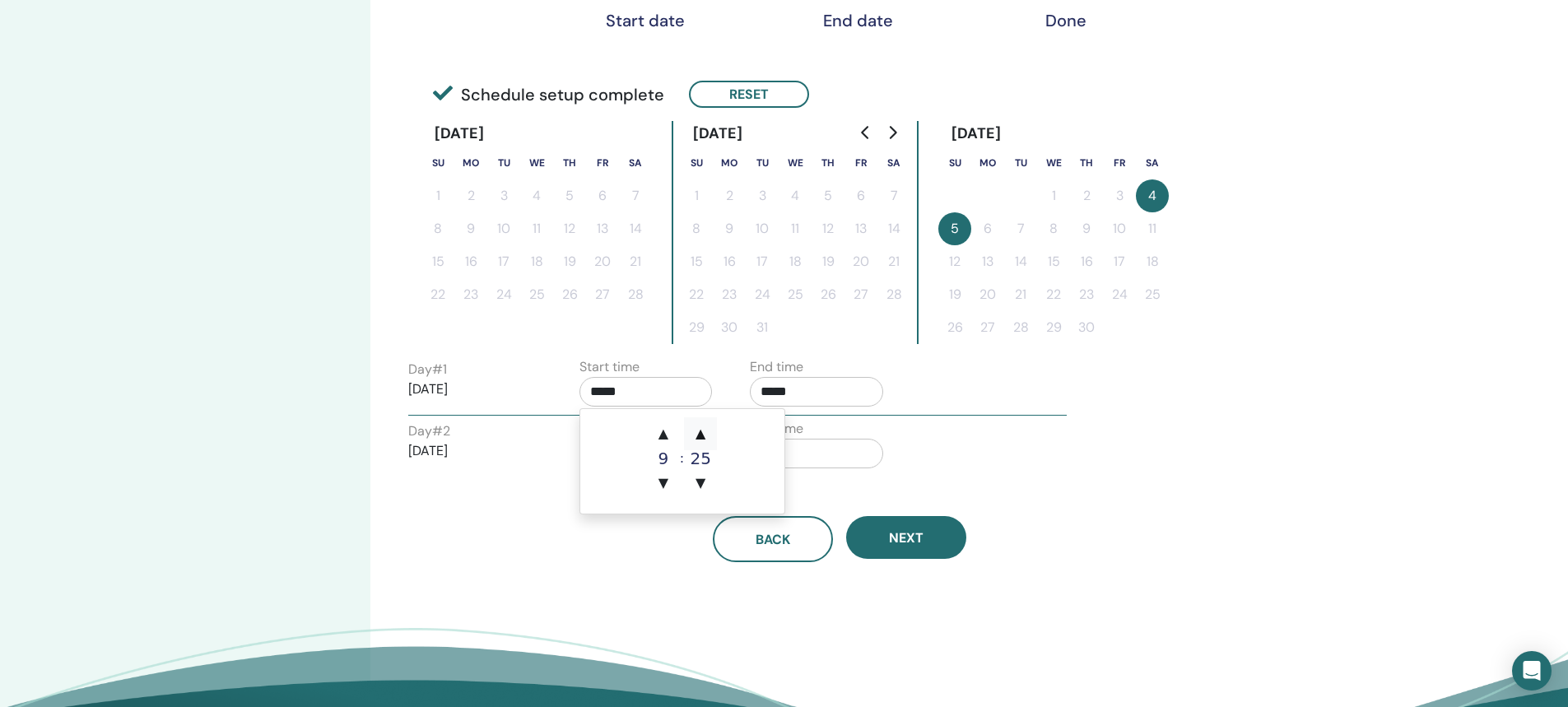
click at [701, 431] on span "▲" at bounding box center [700, 434] width 33 height 33
type input "*****"
click at [955, 396] on div "Day # 1 2026/04/04 Start time ***** End time *****" at bounding box center [737, 386] width 683 height 57
click at [771, 453] on input "*****" at bounding box center [817, 454] width 134 height 29
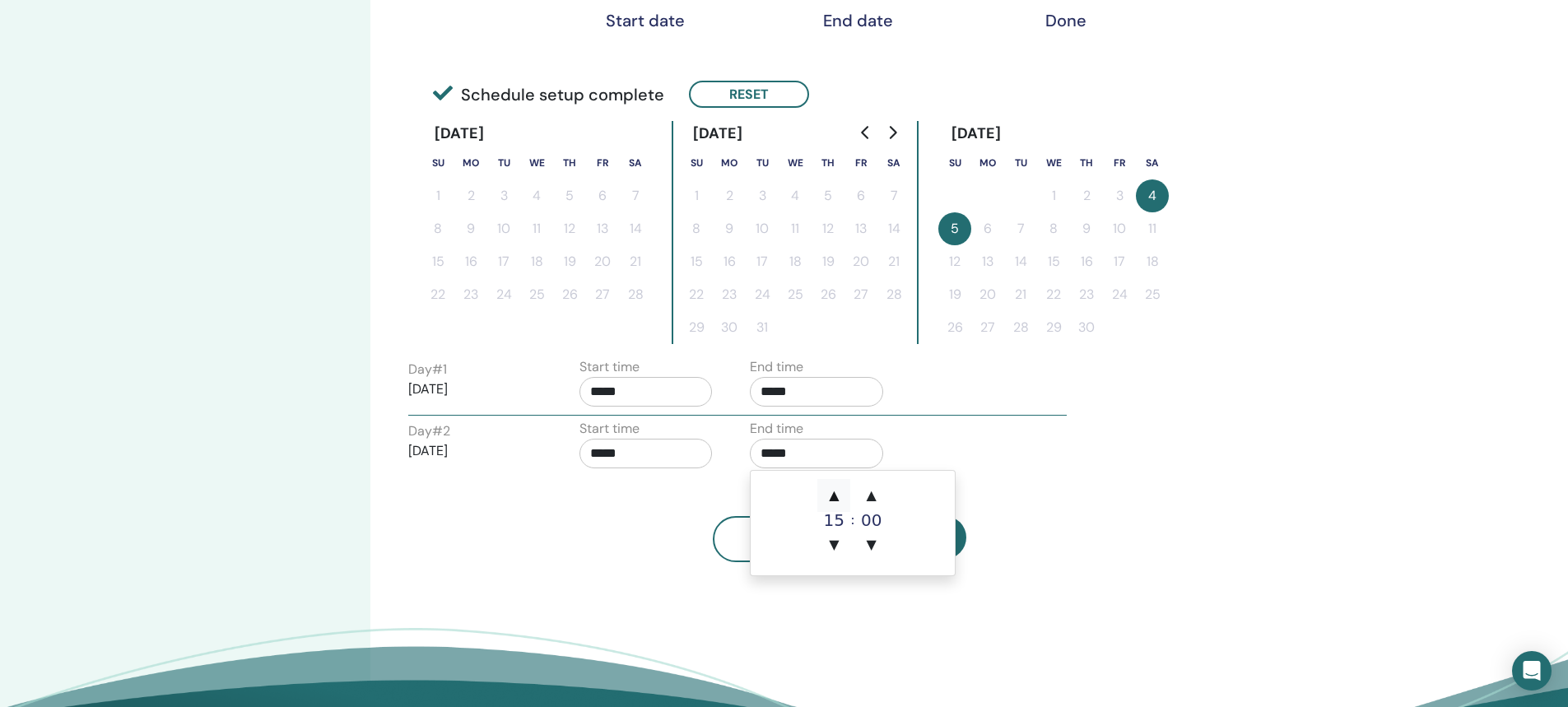
click at [833, 491] on span "▲" at bounding box center [834, 495] width 33 height 33
click at [869, 492] on span "▲" at bounding box center [872, 495] width 33 height 33
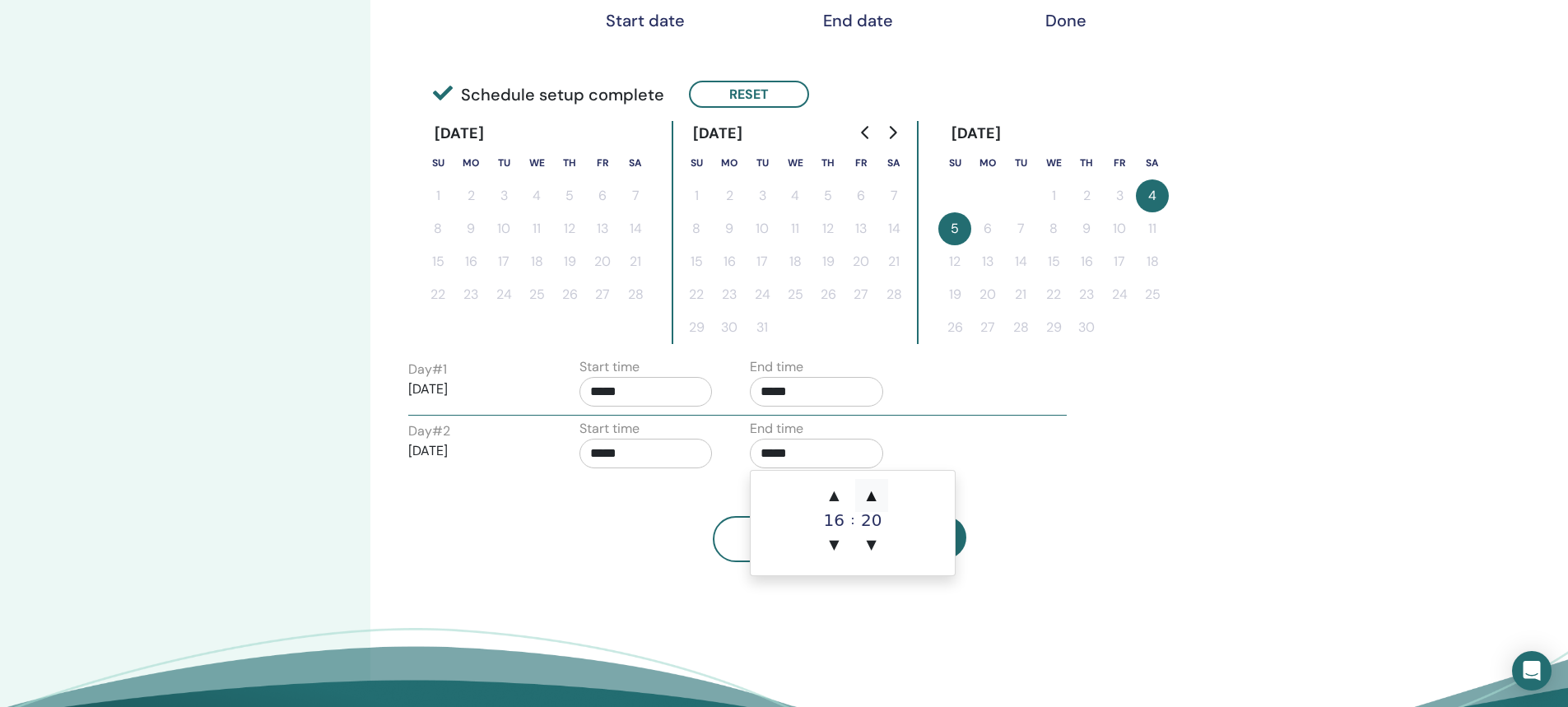
click at [869, 492] on span "▲" at bounding box center [872, 495] width 33 height 33
click at [869, 493] on span "▲" at bounding box center [872, 495] width 33 height 33
type input "*****"
click at [604, 455] on input "*****" at bounding box center [646, 454] width 134 height 29
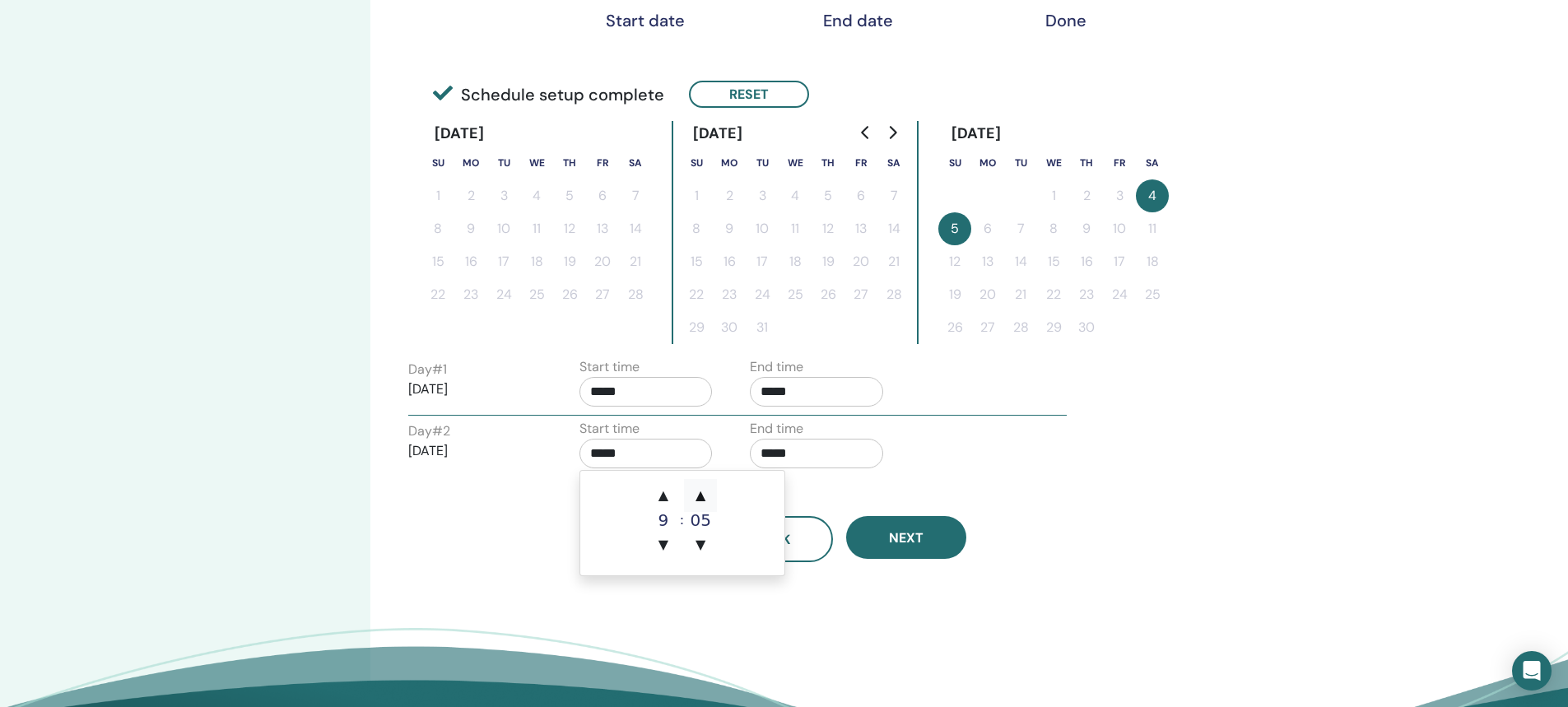
click at [701, 493] on span "▲" at bounding box center [700, 495] width 33 height 33
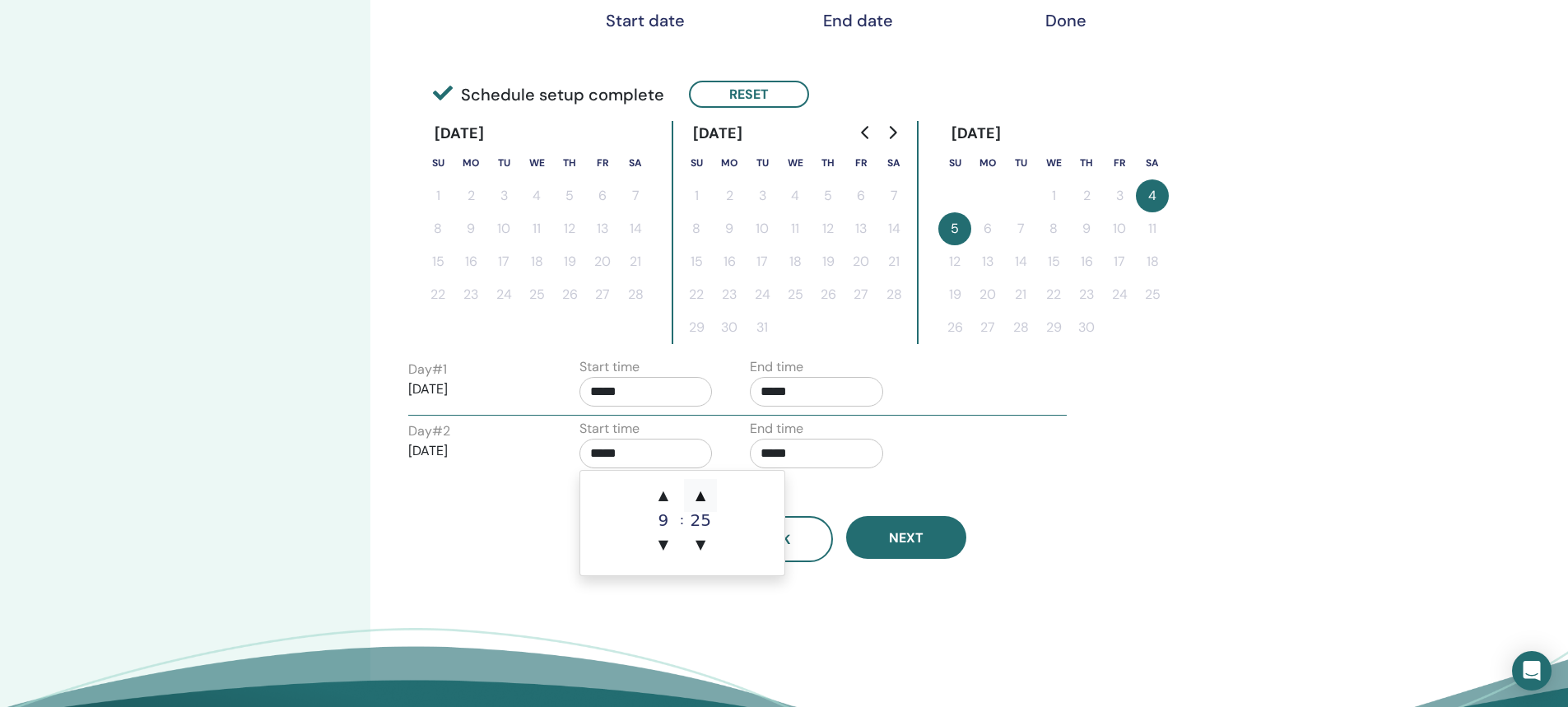
click at [701, 493] on span "▲" at bounding box center [700, 495] width 33 height 33
type input "*****"
click at [887, 543] on button "Next" at bounding box center [906, 537] width 120 height 43
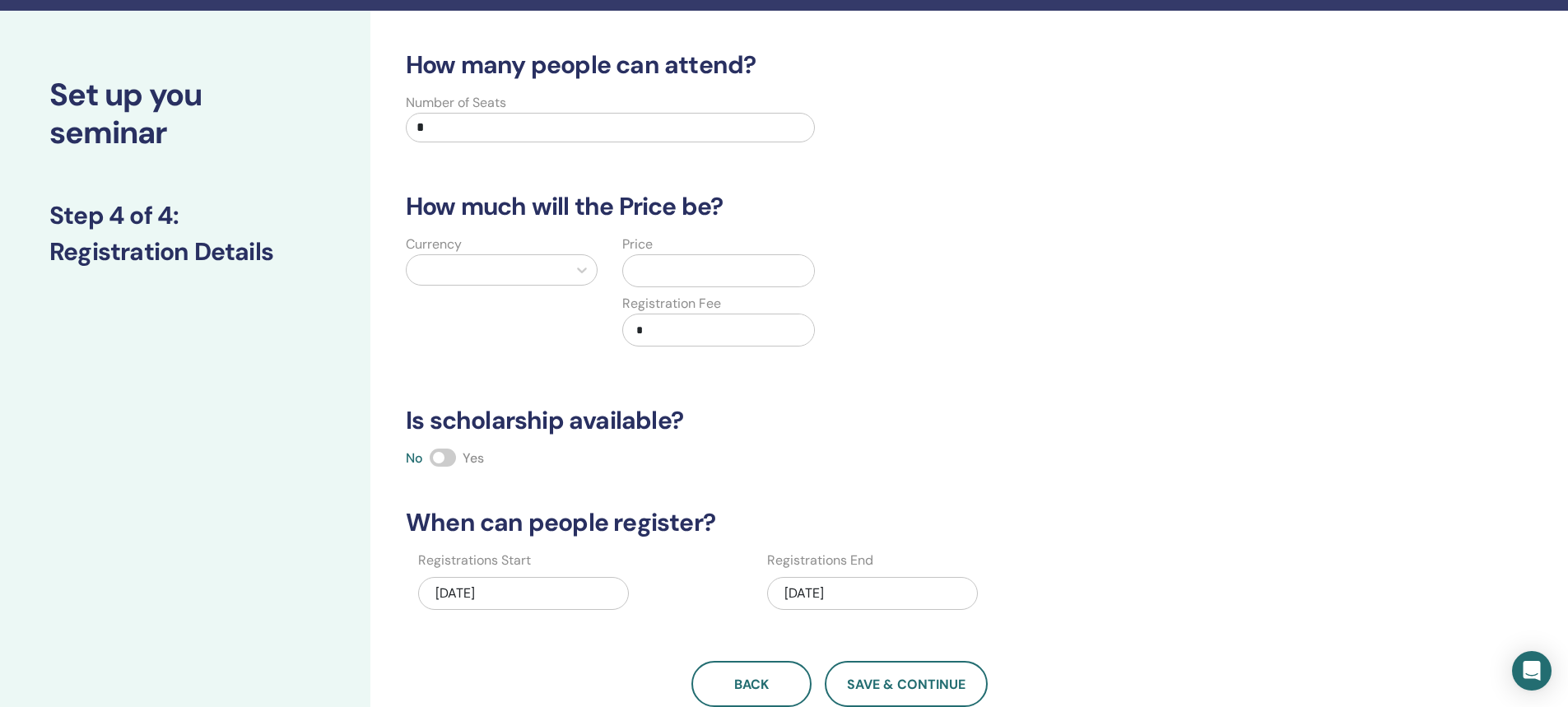
scroll to position [0, 0]
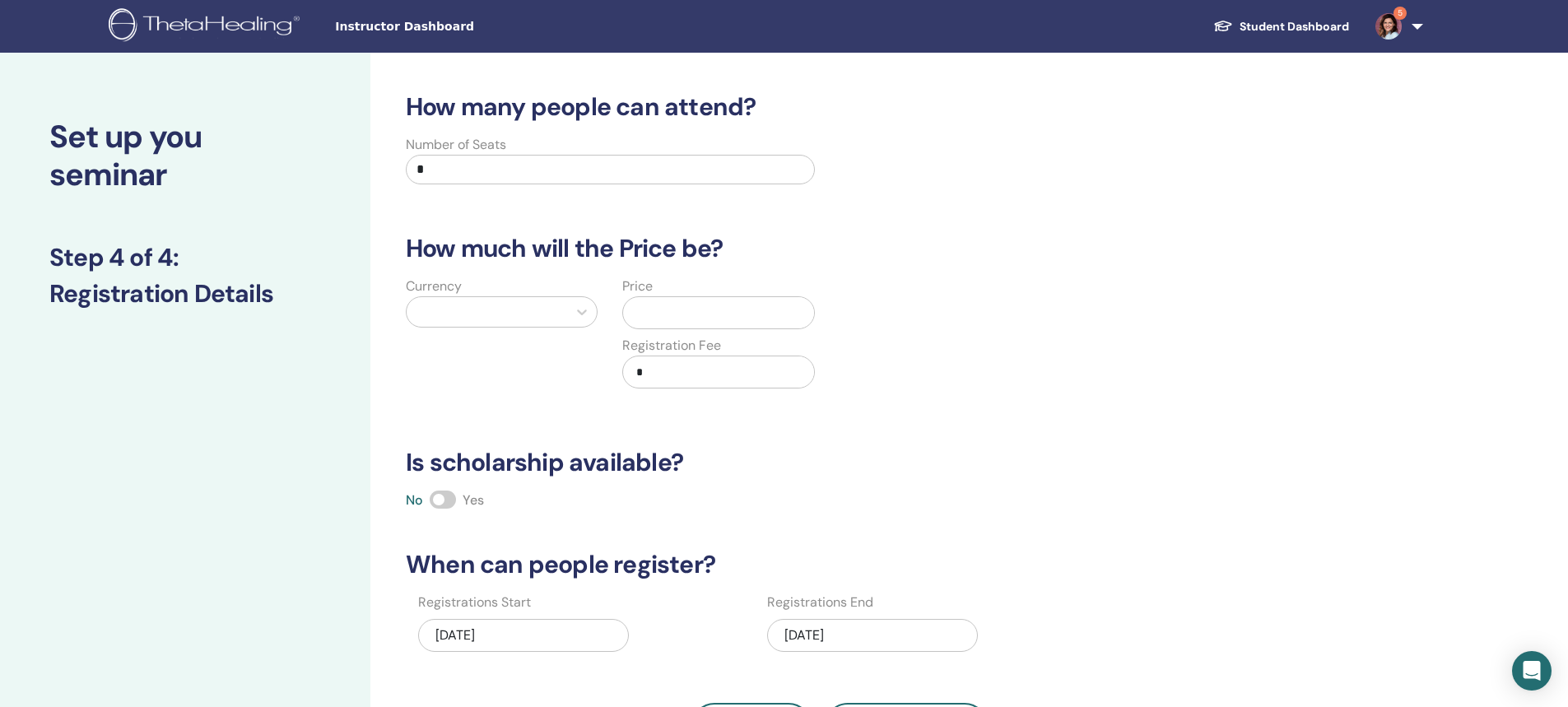
click at [424, 167] on input "*" at bounding box center [610, 169] width 409 height 29
type input "**"
click at [513, 311] on div at bounding box center [487, 311] width 144 height 23
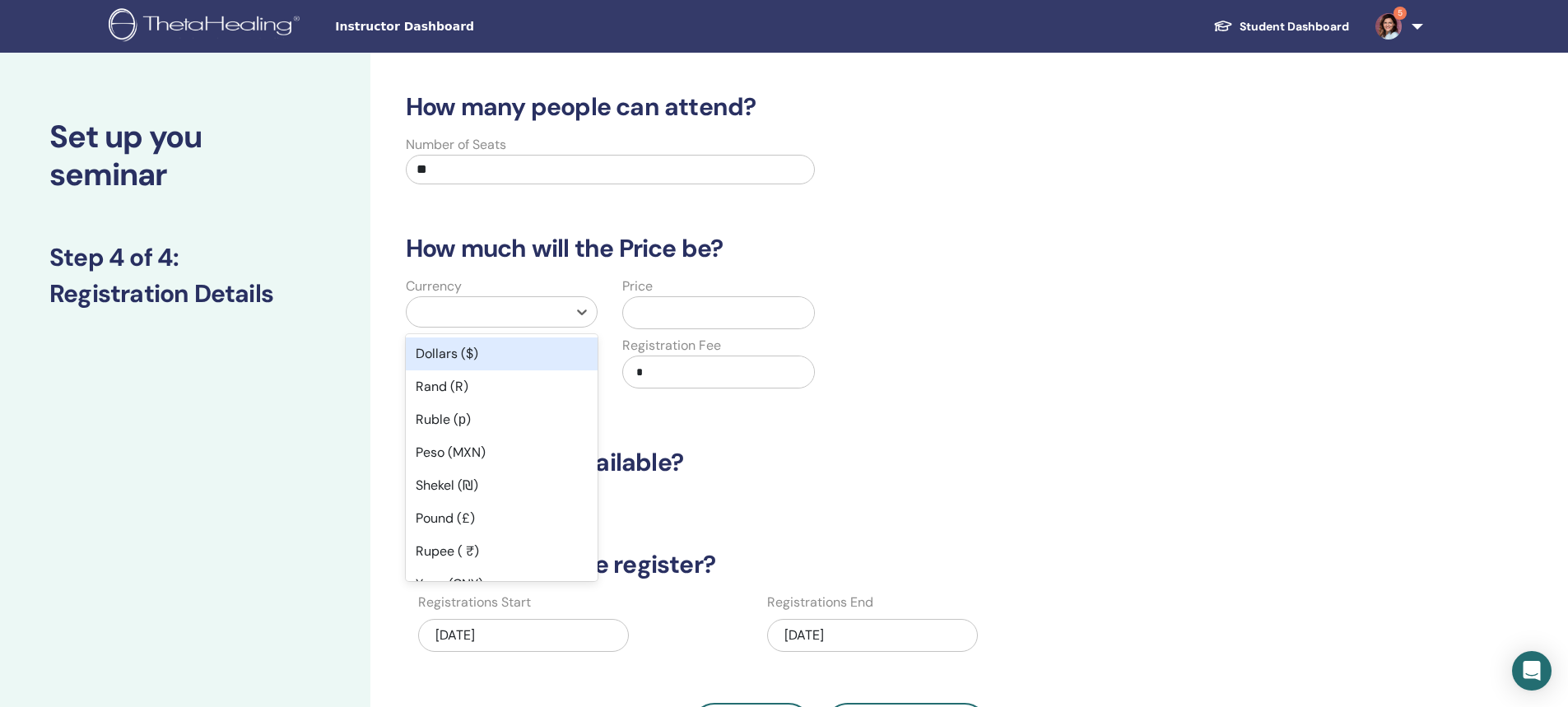
click at [442, 352] on div "Dollars ($)" at bounding box center [502, 354] width 192 height 33
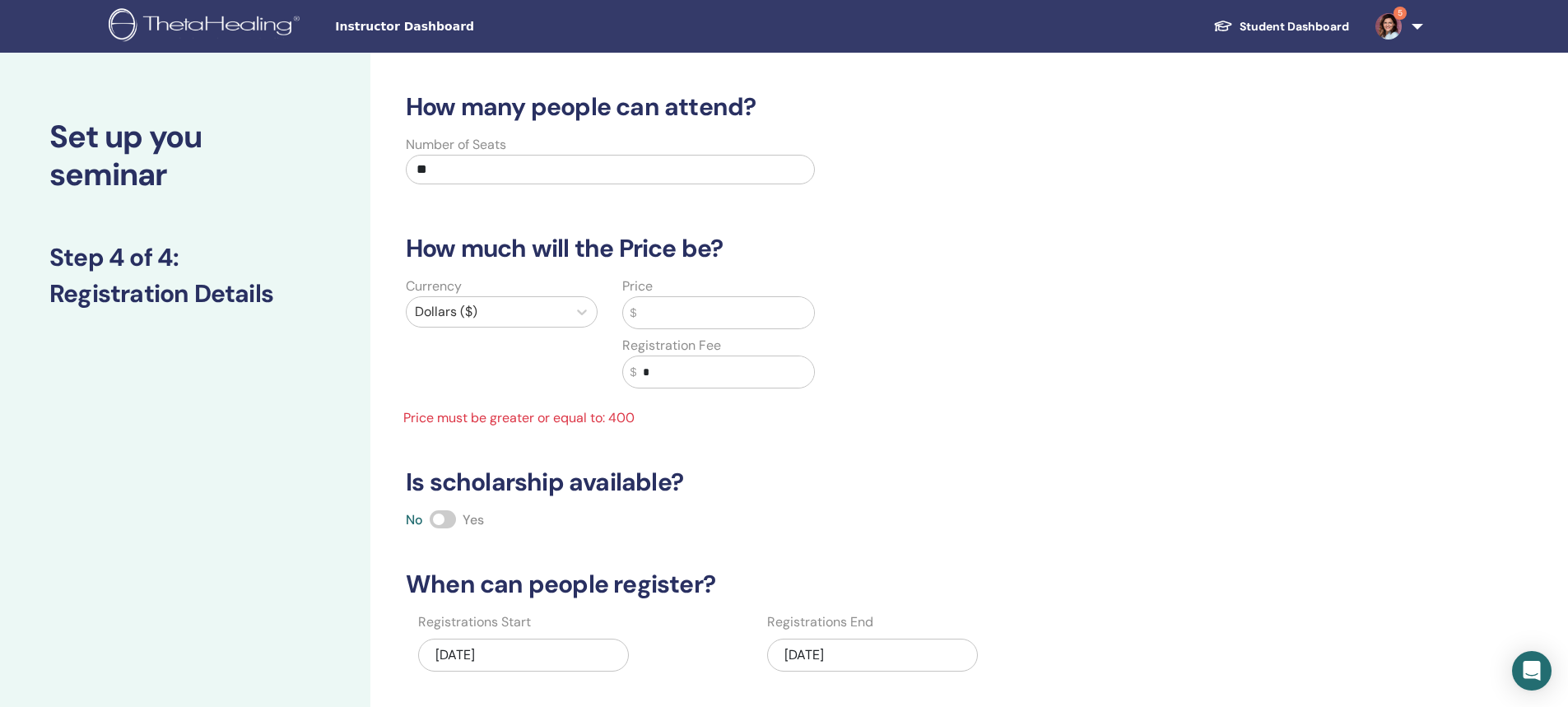
click at [639, 371] on input "*" at bounding box center [725, 372] width 178 height 31
type input "***"
click at [664, 322] on input "text" at bounding box center [725, 312] width 178 height 31
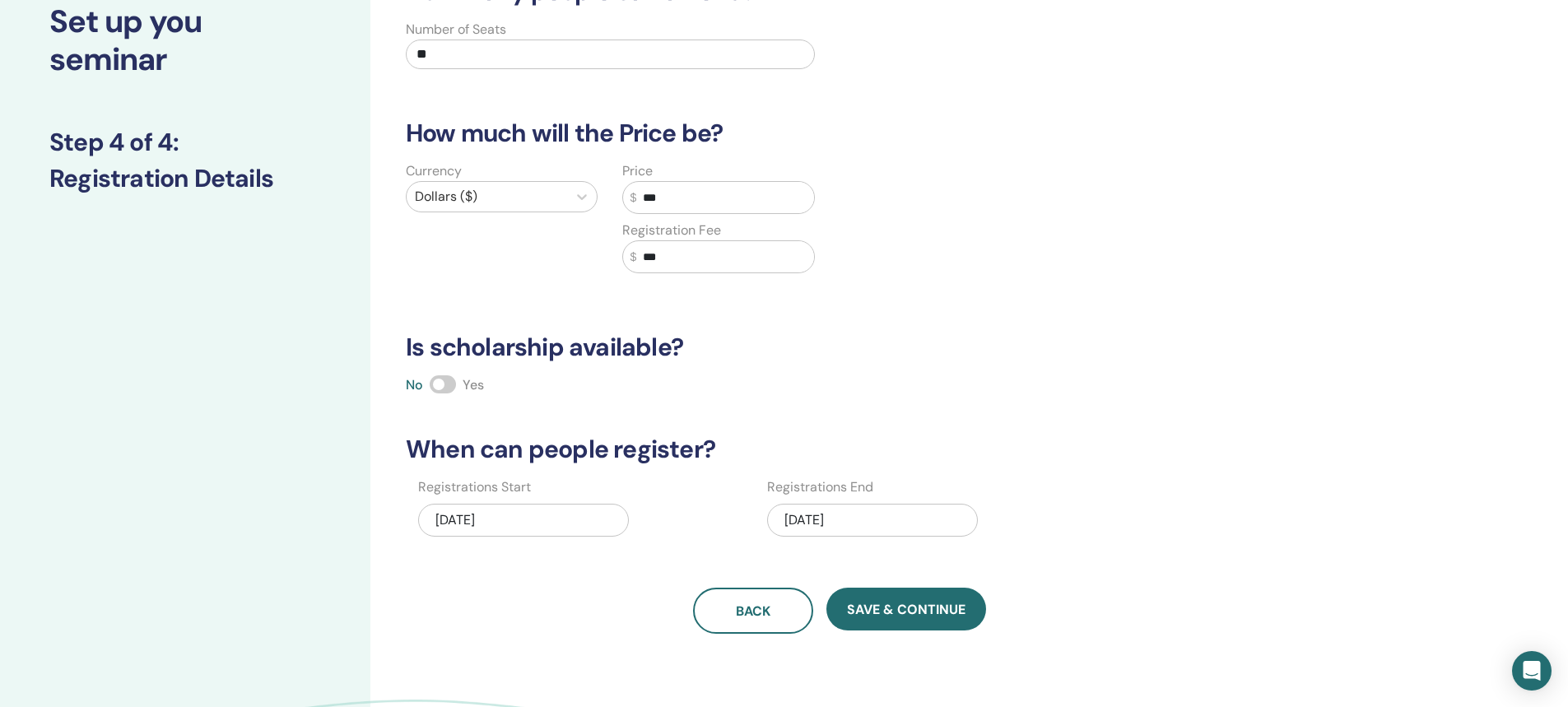
scroll to position [165, 0]
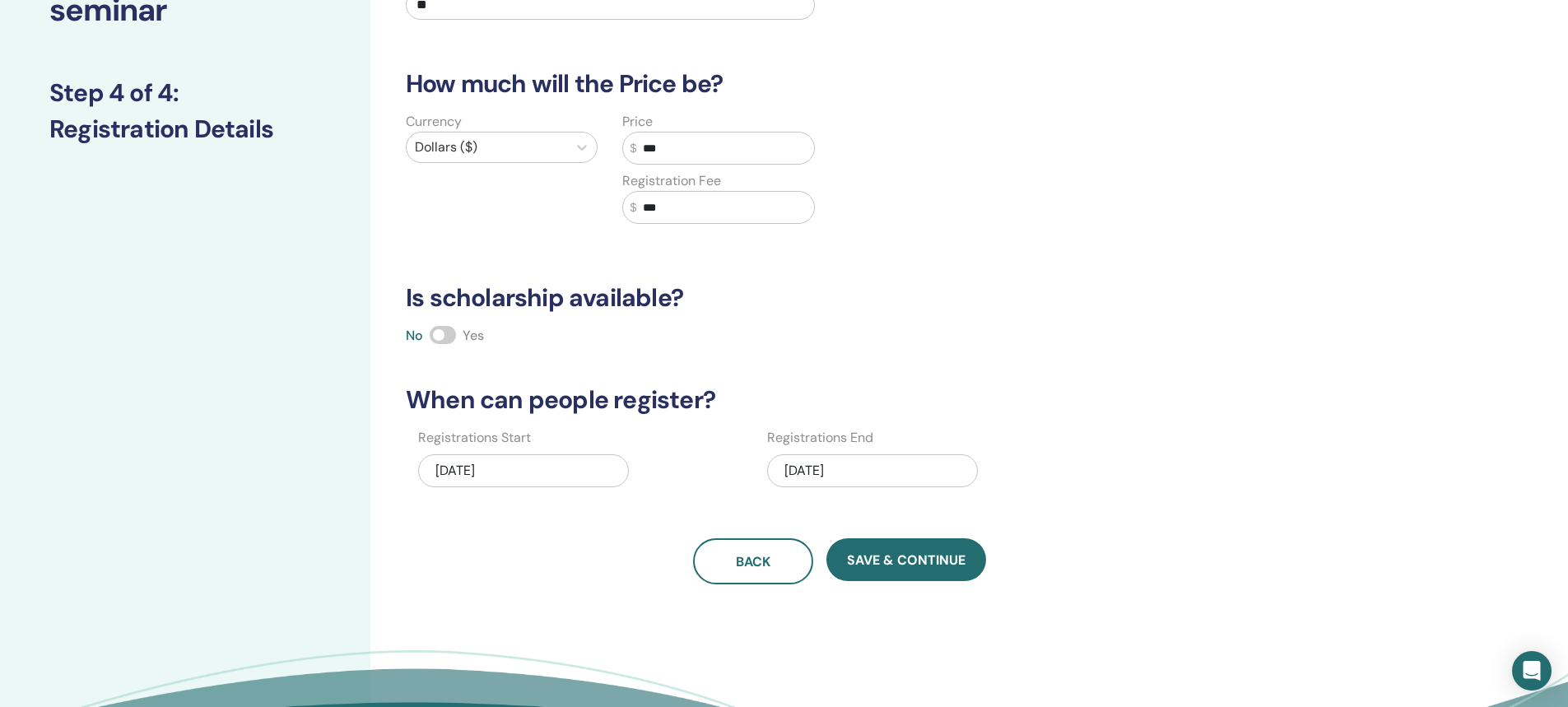
type input "***"
click at [821, 468] on div "04/05/2026" at bounding box center [872, 471] width 211 height 33
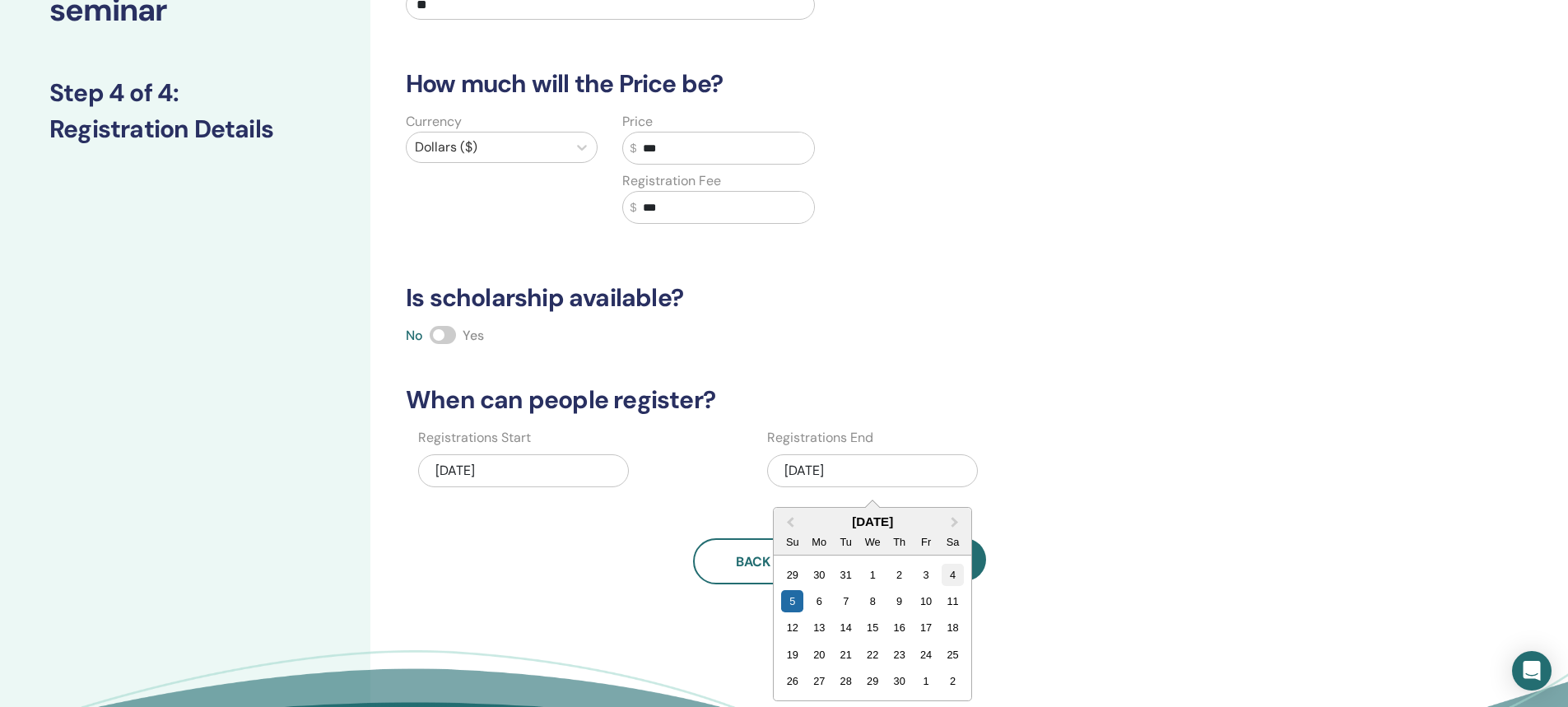
click at [955, 573] on div "4" at bounding box center [953, 575] width 23 height 23
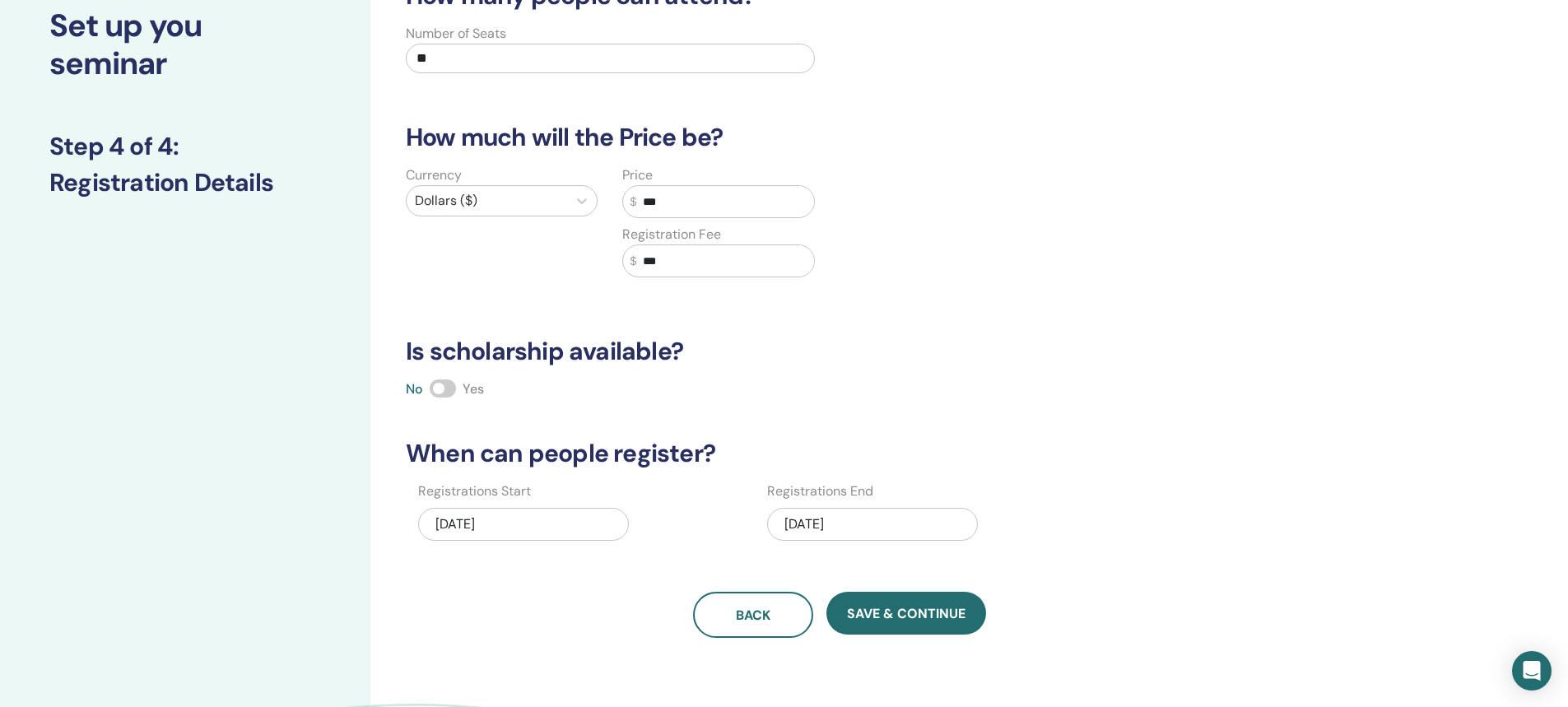
scroll to position [82, 0]
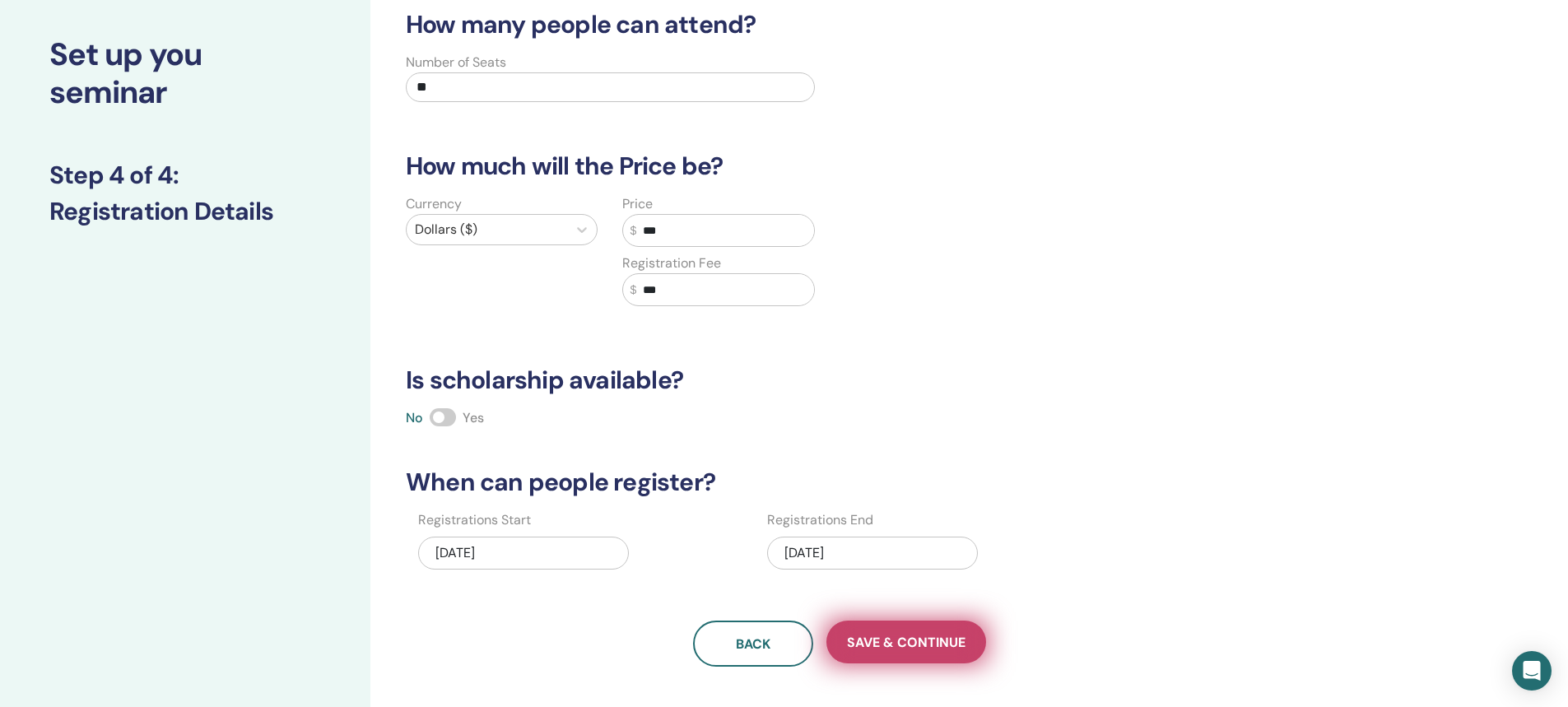
click at [922, 643] on span "Save & Continue" at bounding box center [906, 642] width 119 height 17
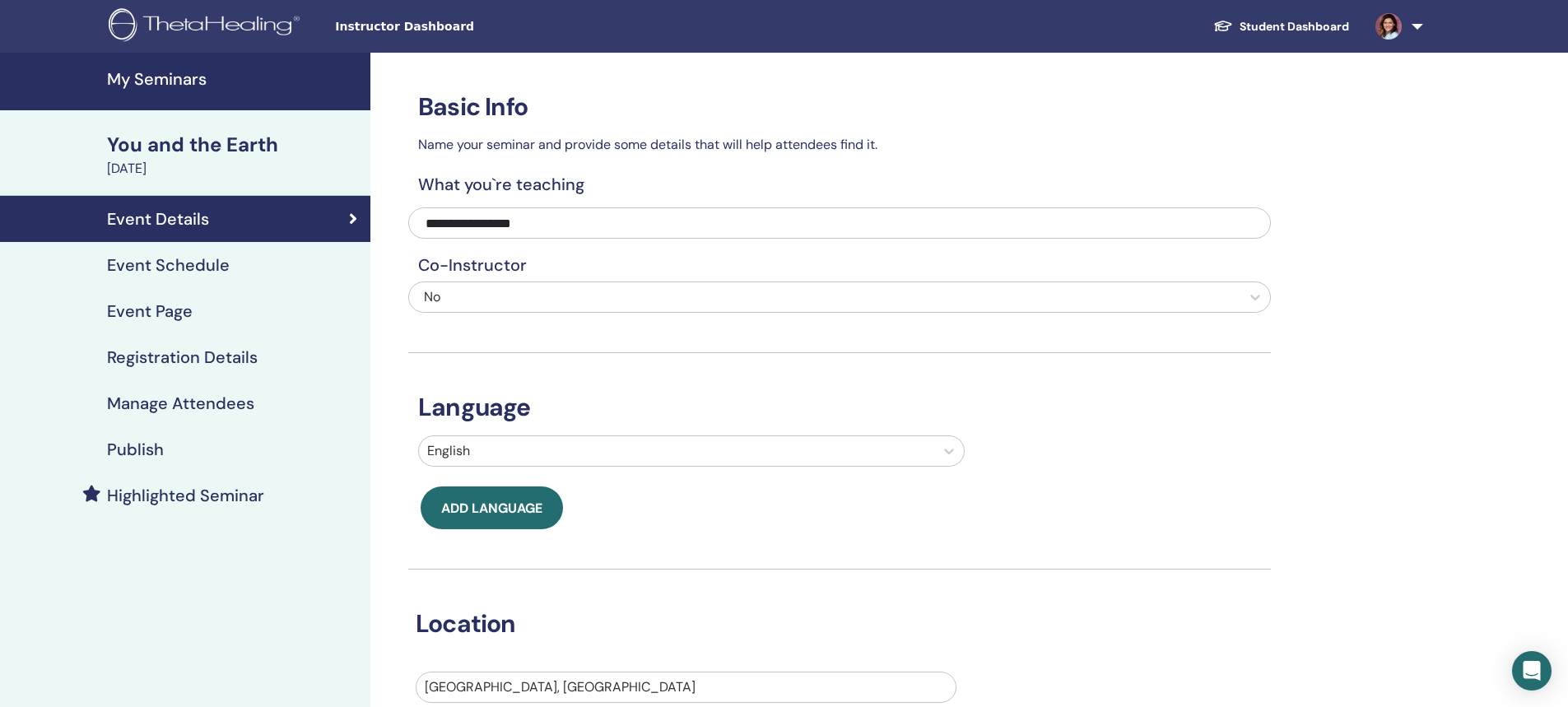
scroll to position [247, 0]
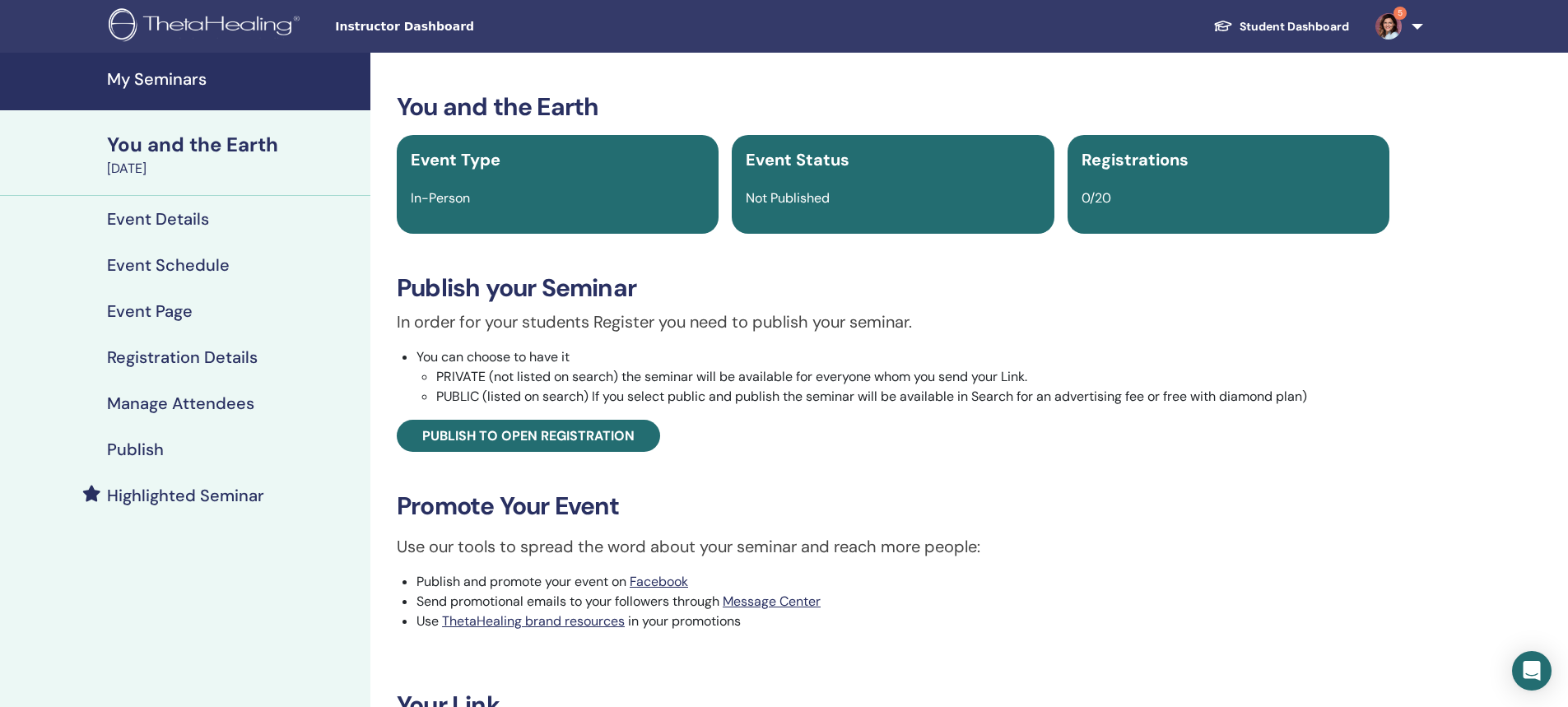
click at [176, 402] on h4 "Manage Attendees" at bounding box center [180, 403] width 148 height 20
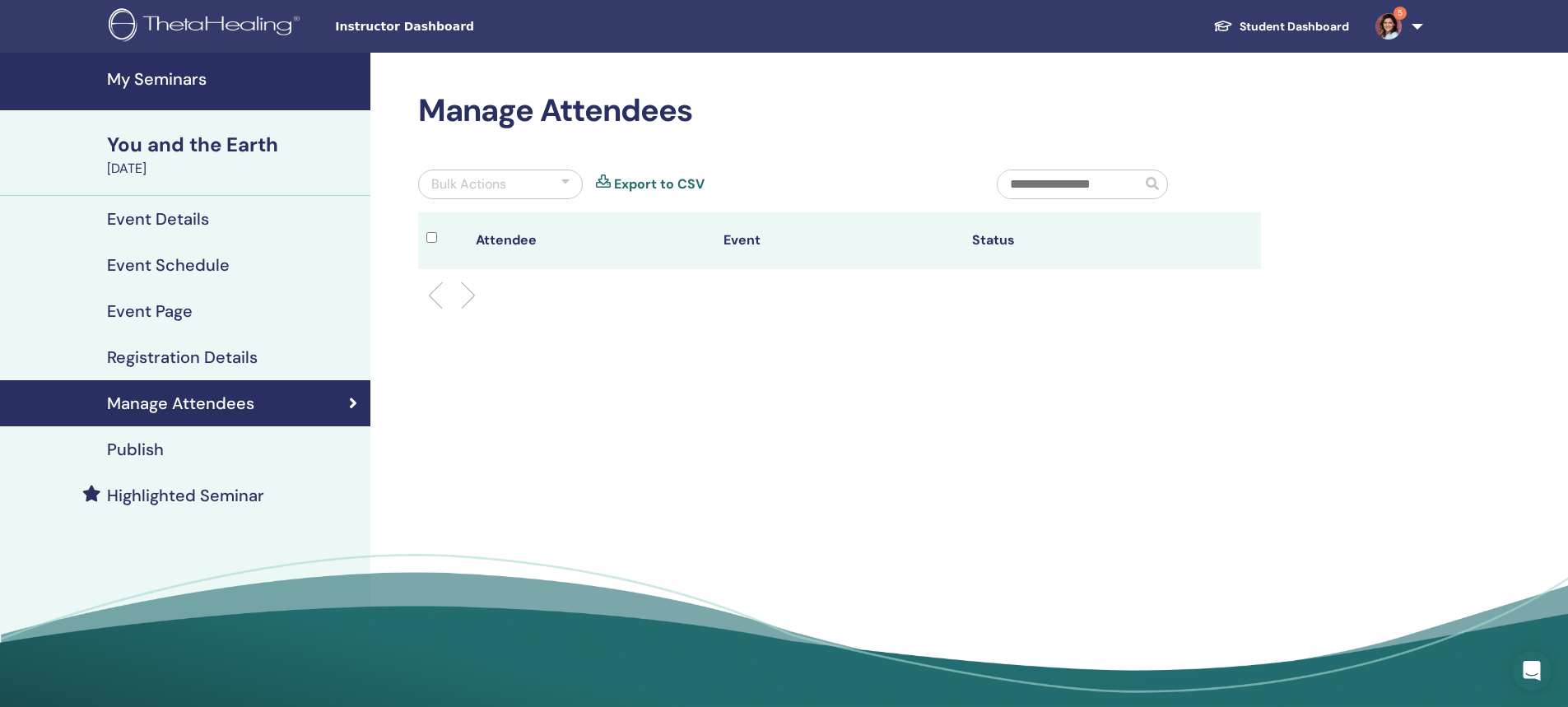
click at [122, 448] on h4 "Publish" at bounding box center [134, 449] width 56 height 20
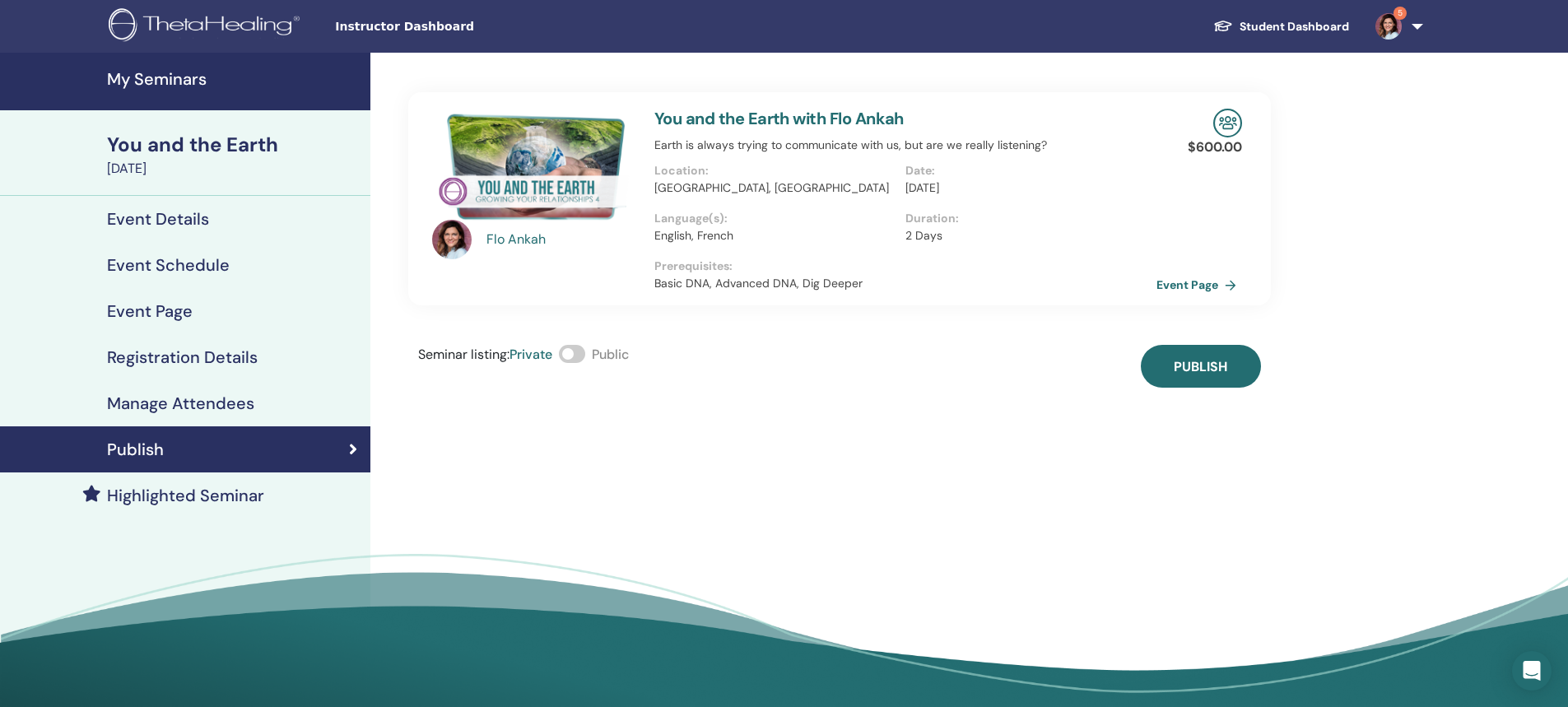
click at [572, 354] on span at bounding box center [572, 353] width 26 height 18
click at [1200, 366] on span "Publish" at bounding box center [1201, 367] width 54 height 17
click at [1179, 283] on link "Event Page" at bounding box center [1203, 285] width 87 height 24
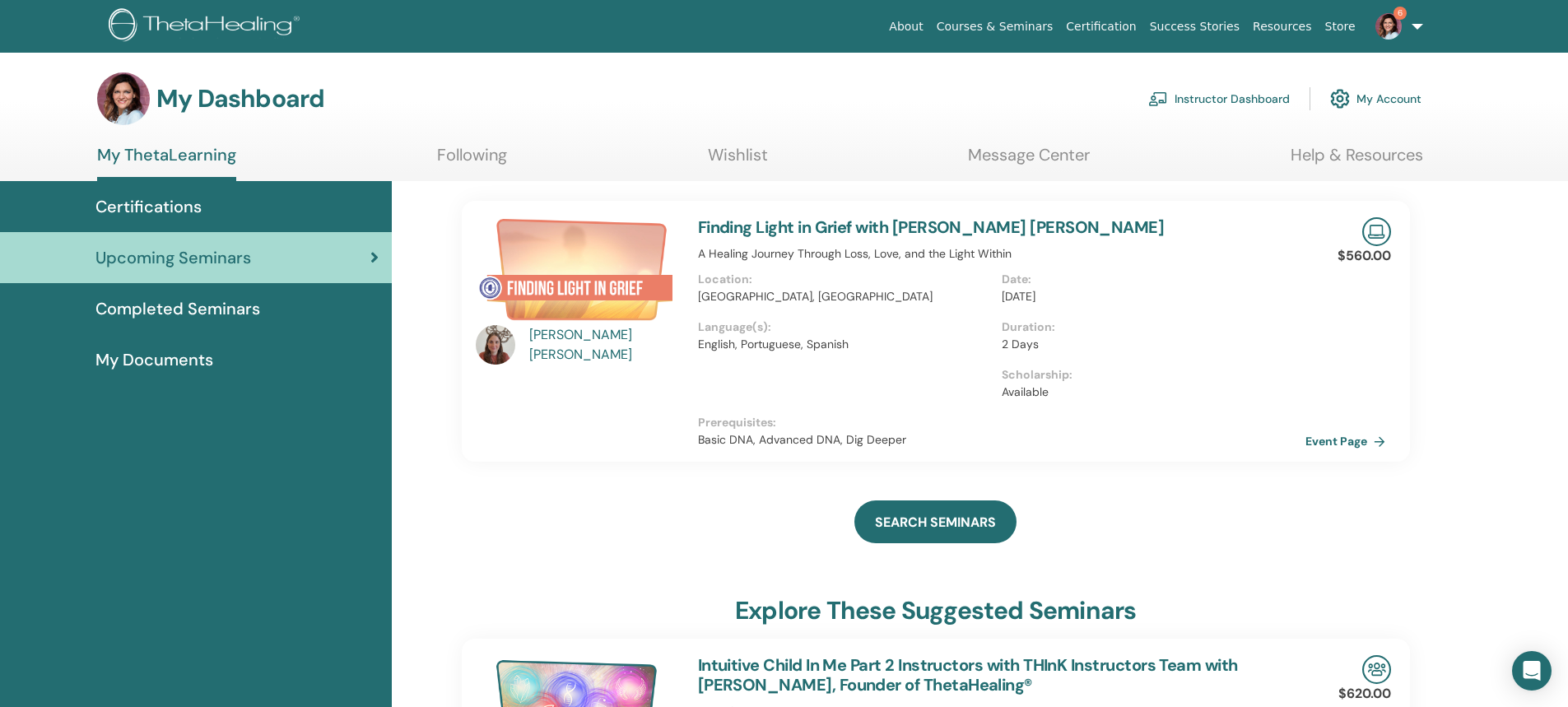
click at [1234, 92] on link "Instructor Dashboard" at bounding box center [1218, 99] width 141 height 36
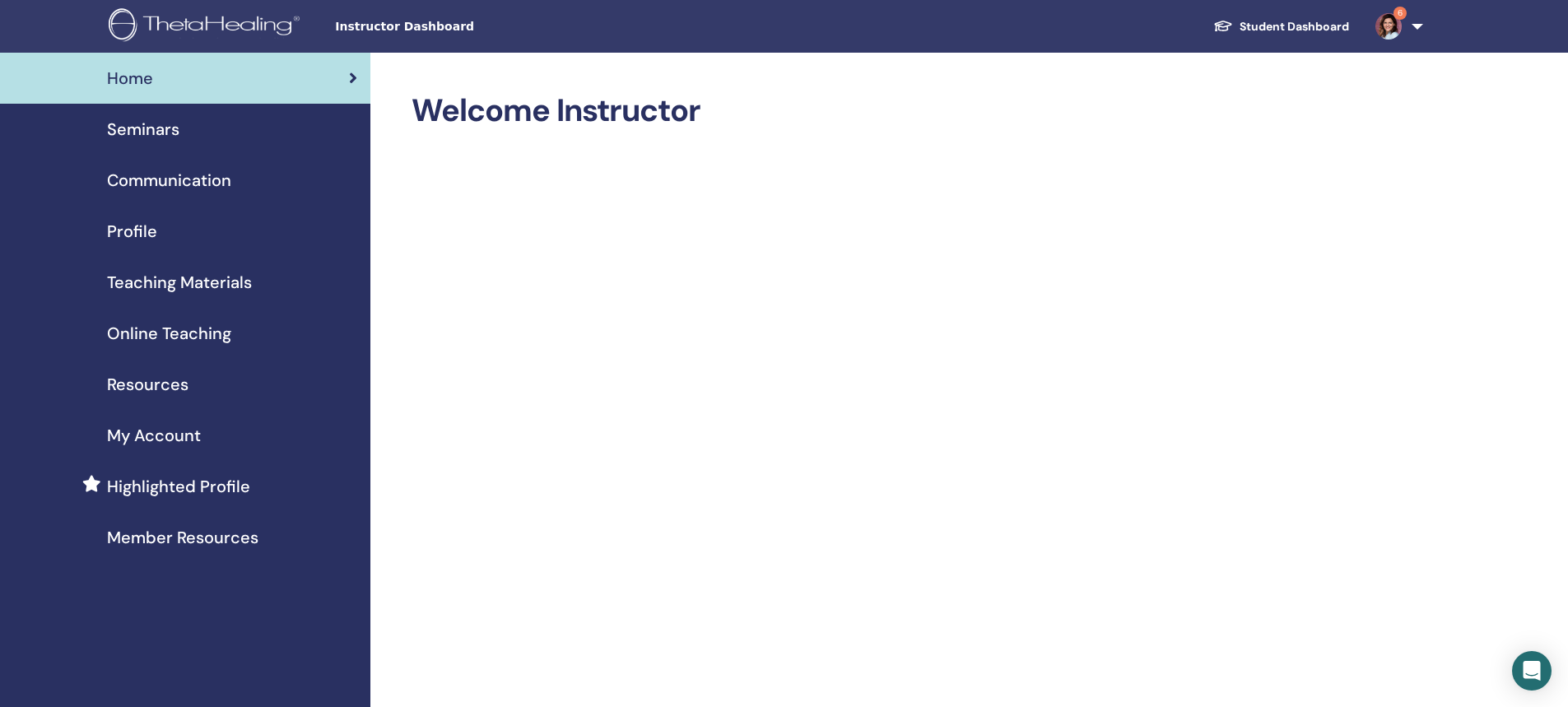
click at [142, 133] on span "Seminars" at bounding box center [142, 129] width 72 height 24
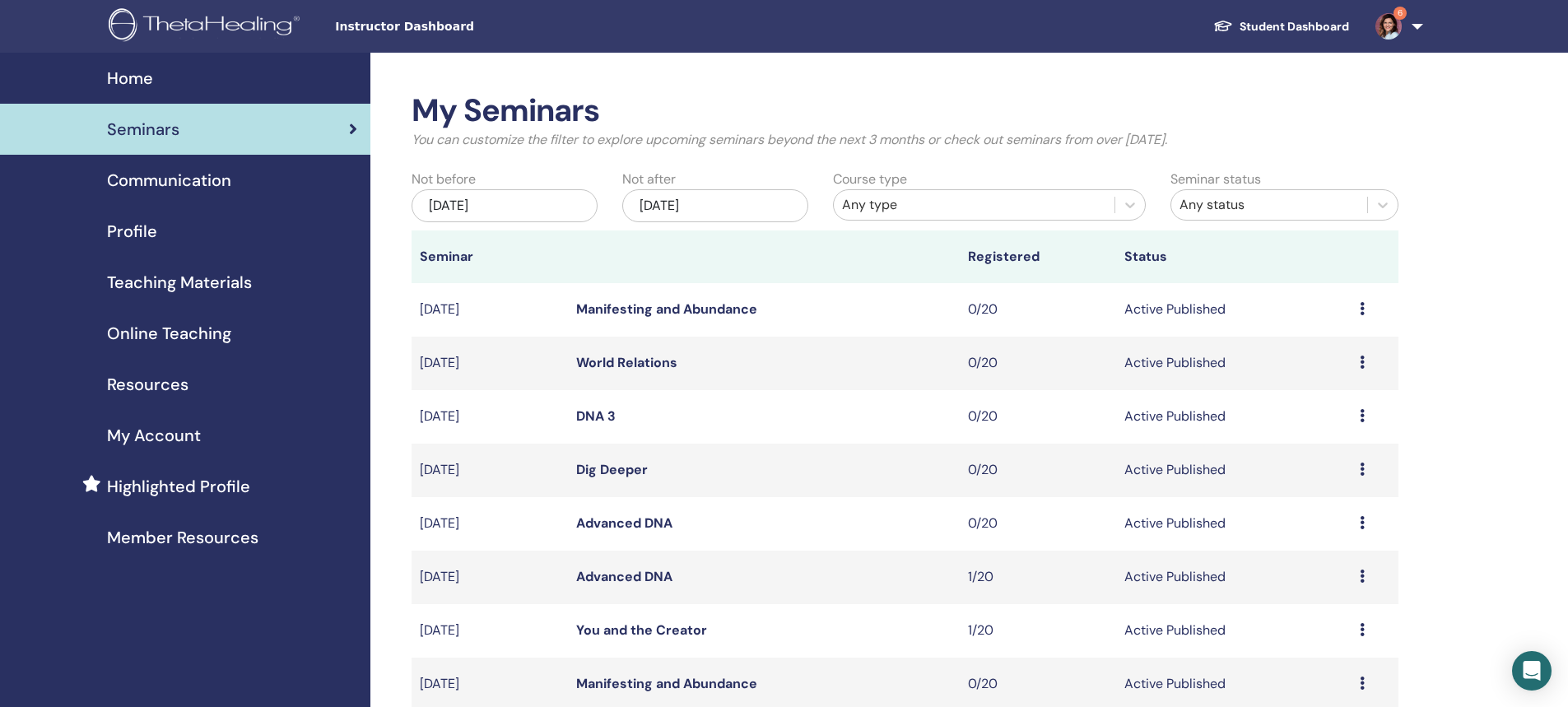
click at [857, 207] on div "Any type" at bounding box center [974, 205] width 264 height 20
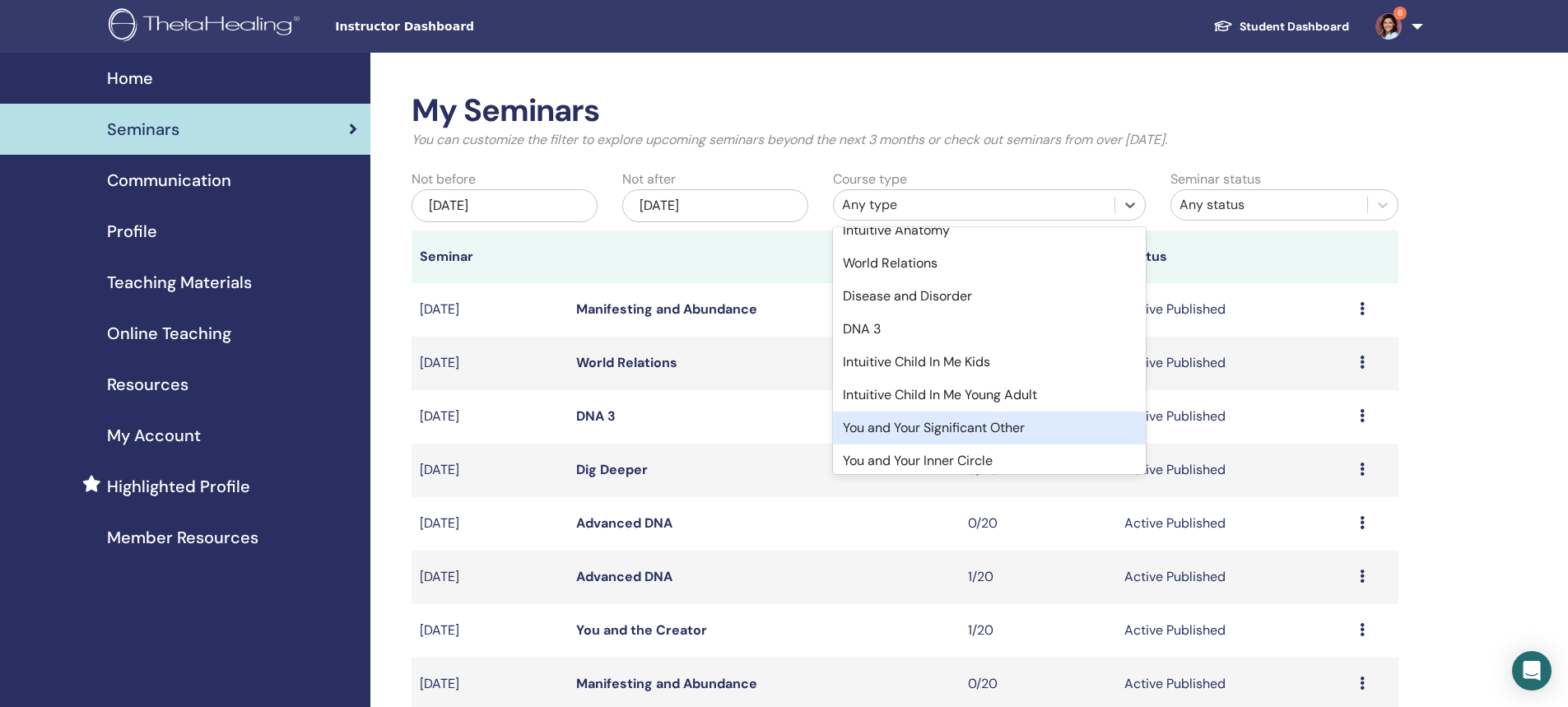
scroll to position [329, 0]
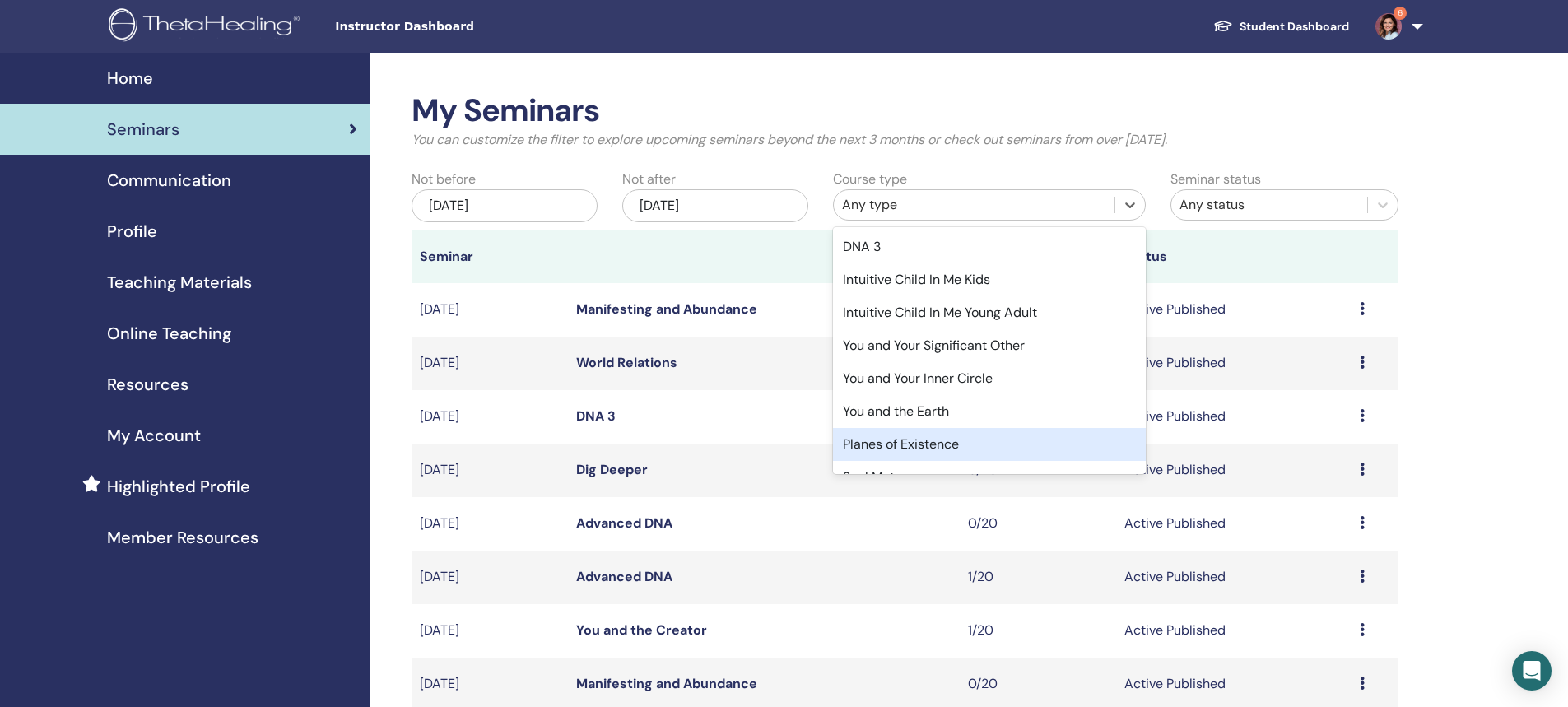
click at [923, 442] on div "Planes of Existence" at bounding box center [989, 444] width 312 height 33
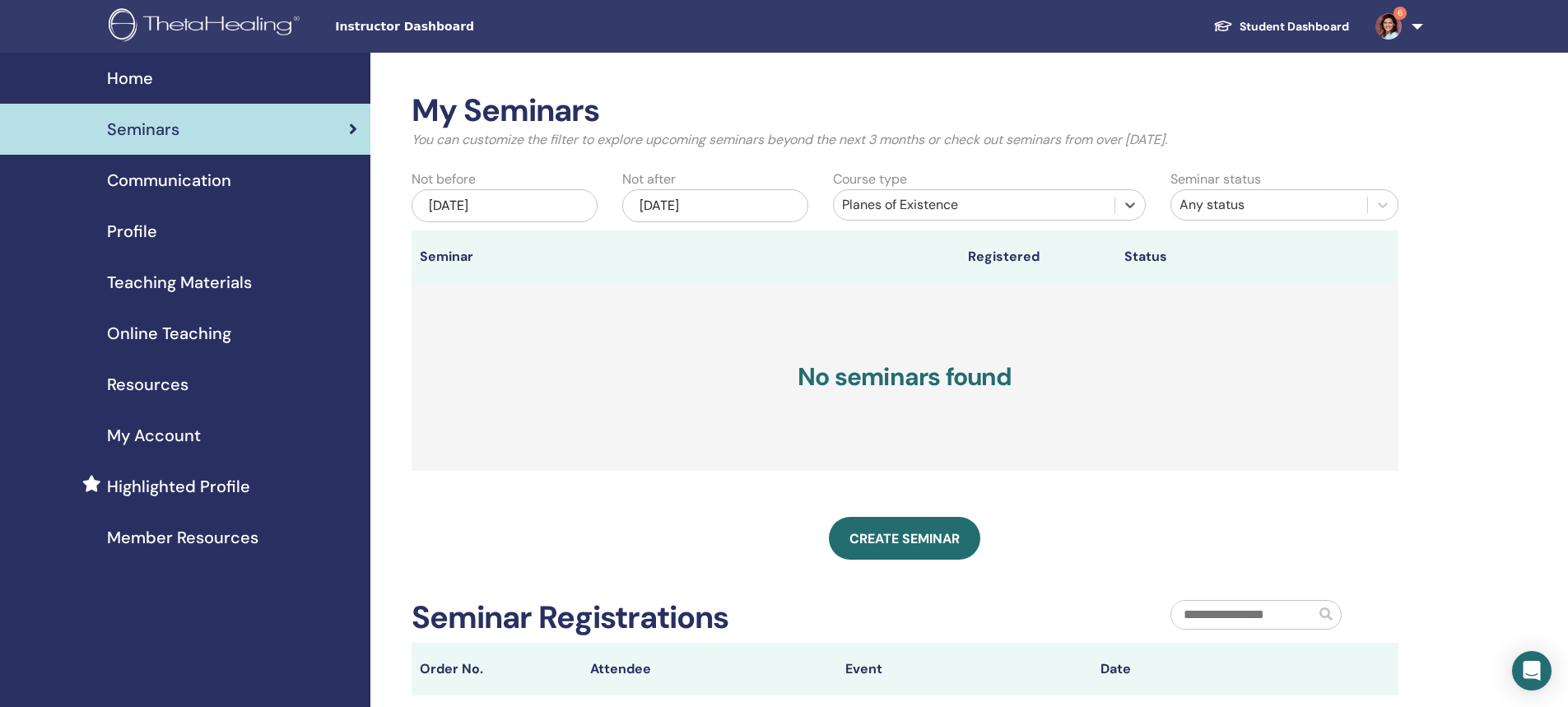
click at [706, 206] on div "Dec/30, 2025" at bounding box center [715, 206] width 186 height 33
click at [797, 252] on span "Next Month" at bounding box center [797, 251] width 0 height 17
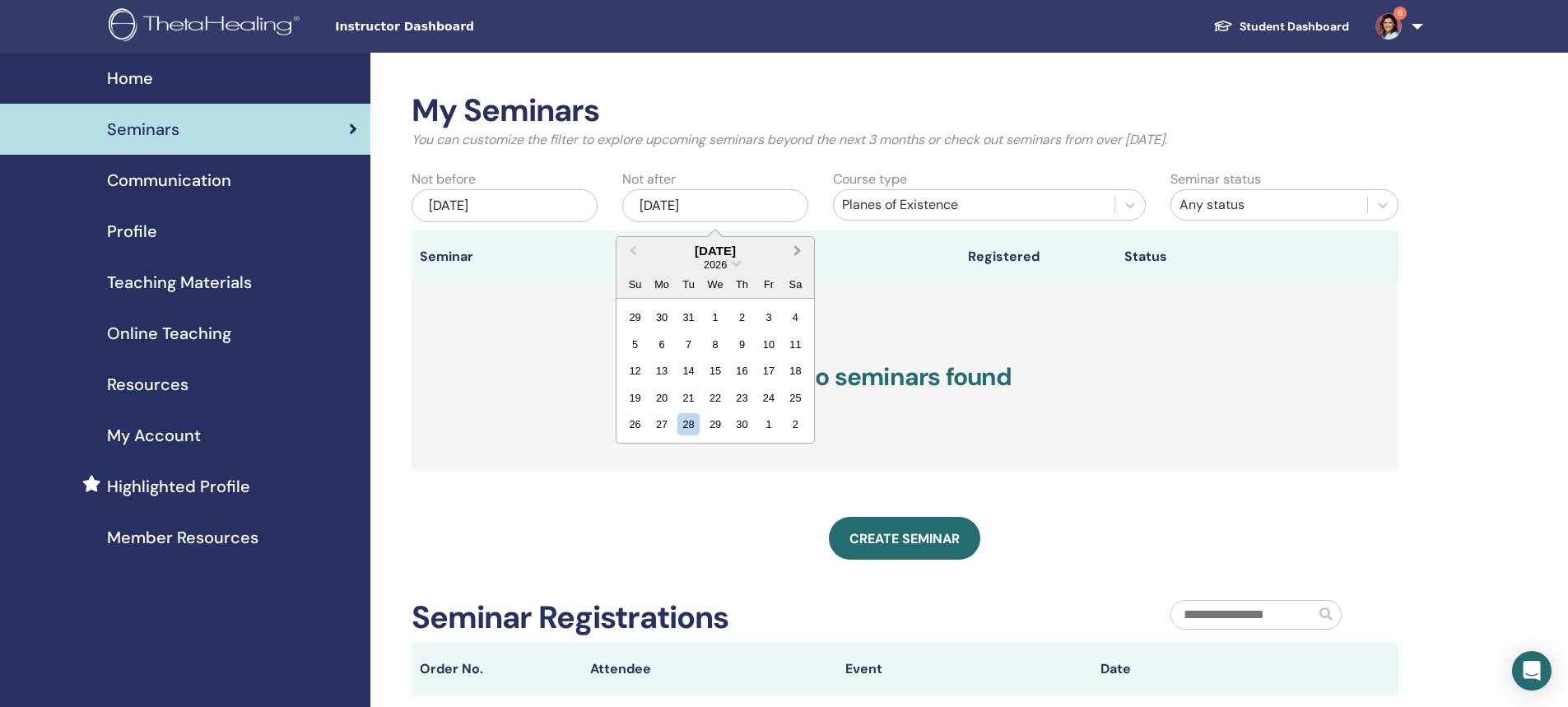
click at [797, 252] on span "Next Month" at bounding box center [797, 251] width 0 height 17
click at [633, 251] on span "Previous Month" at bounding box center [633, 251] width 0 height 17
click at [745, 426] on div "30" at bounding box center [742, 424] width 23 height 23
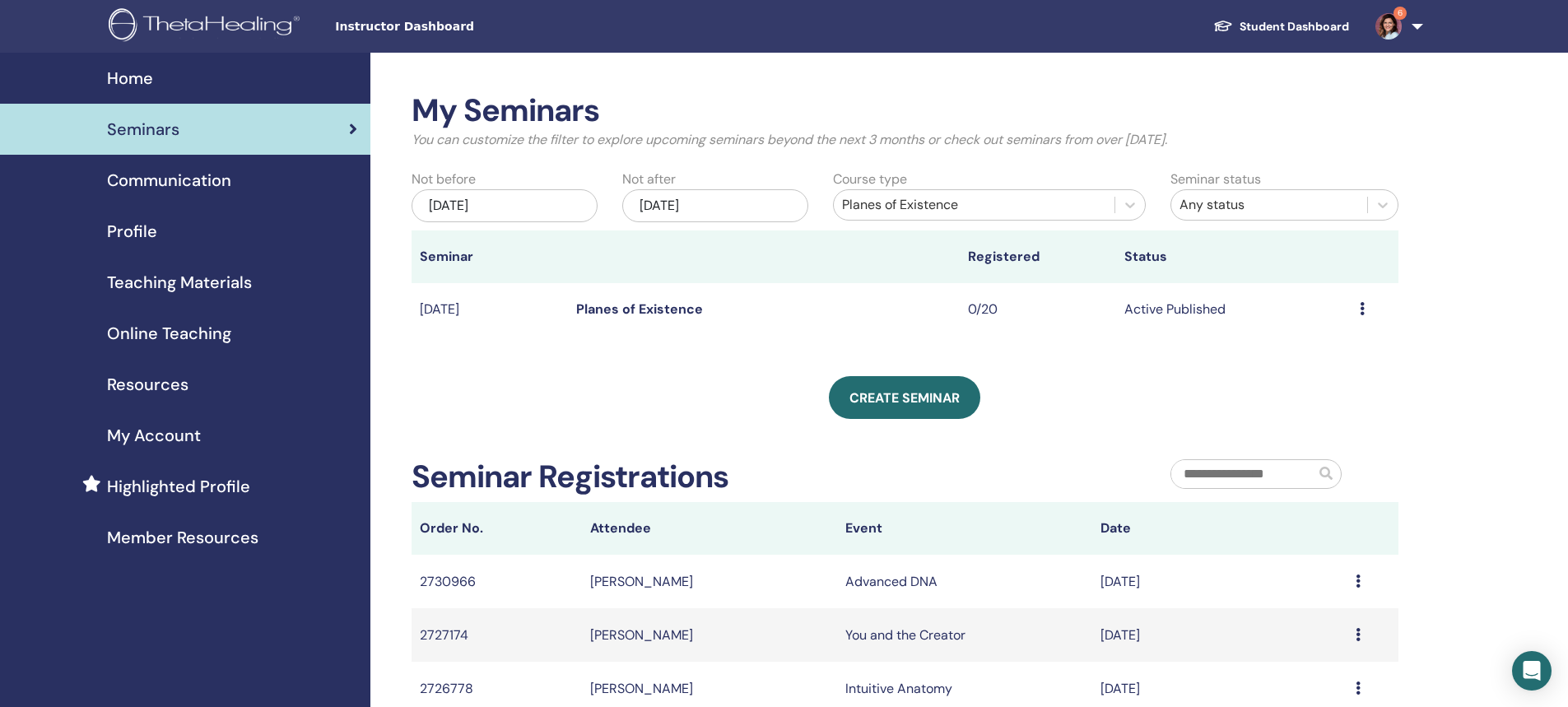
click at [633, 310] on link "Planes of Existence" at bounding box center [640, 309] width 127 height 17
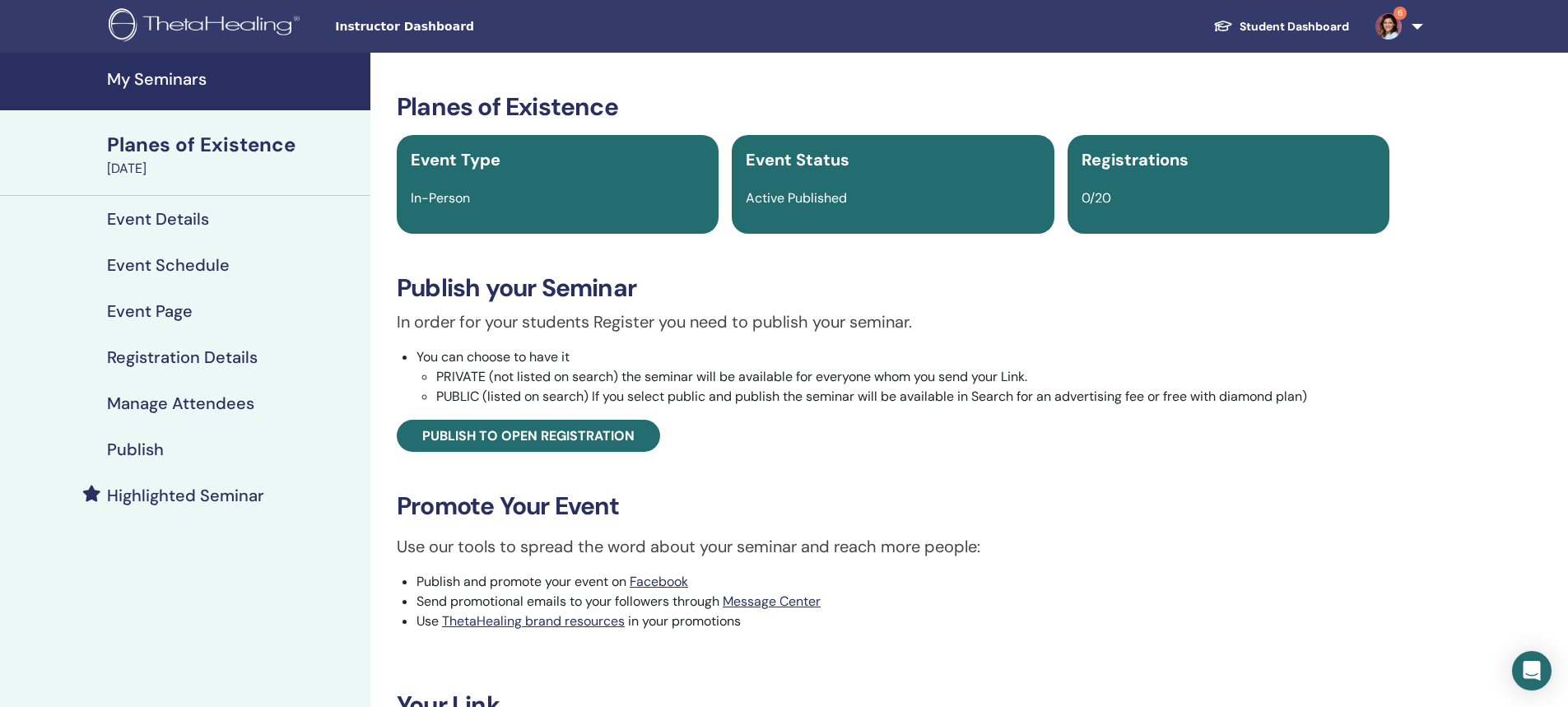
click at [167, 219] on h4 "Event Details" at bounding box center [158, 219] width 102 height 20
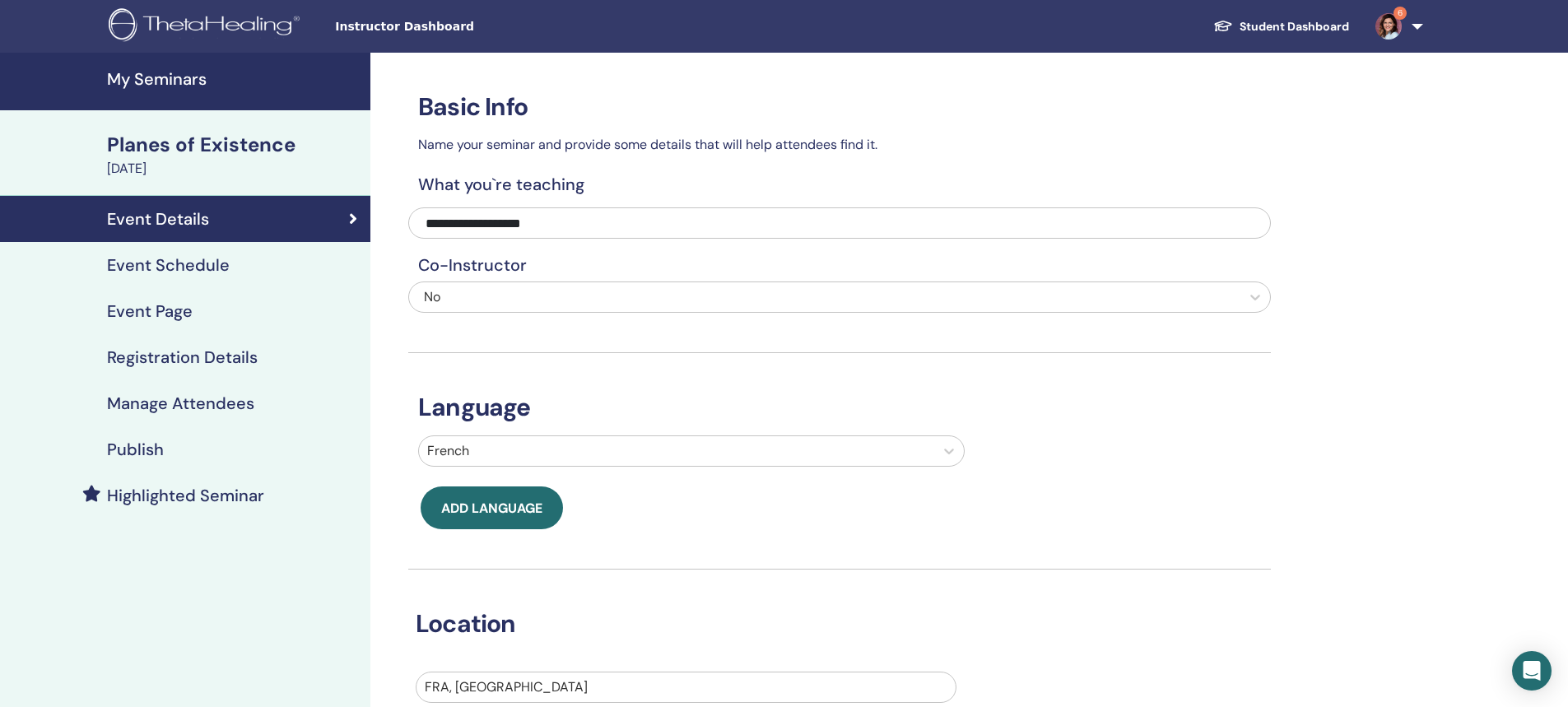
click at [506, 508] on span "Add language" at bounding box center [491, 508] width 102 height 17
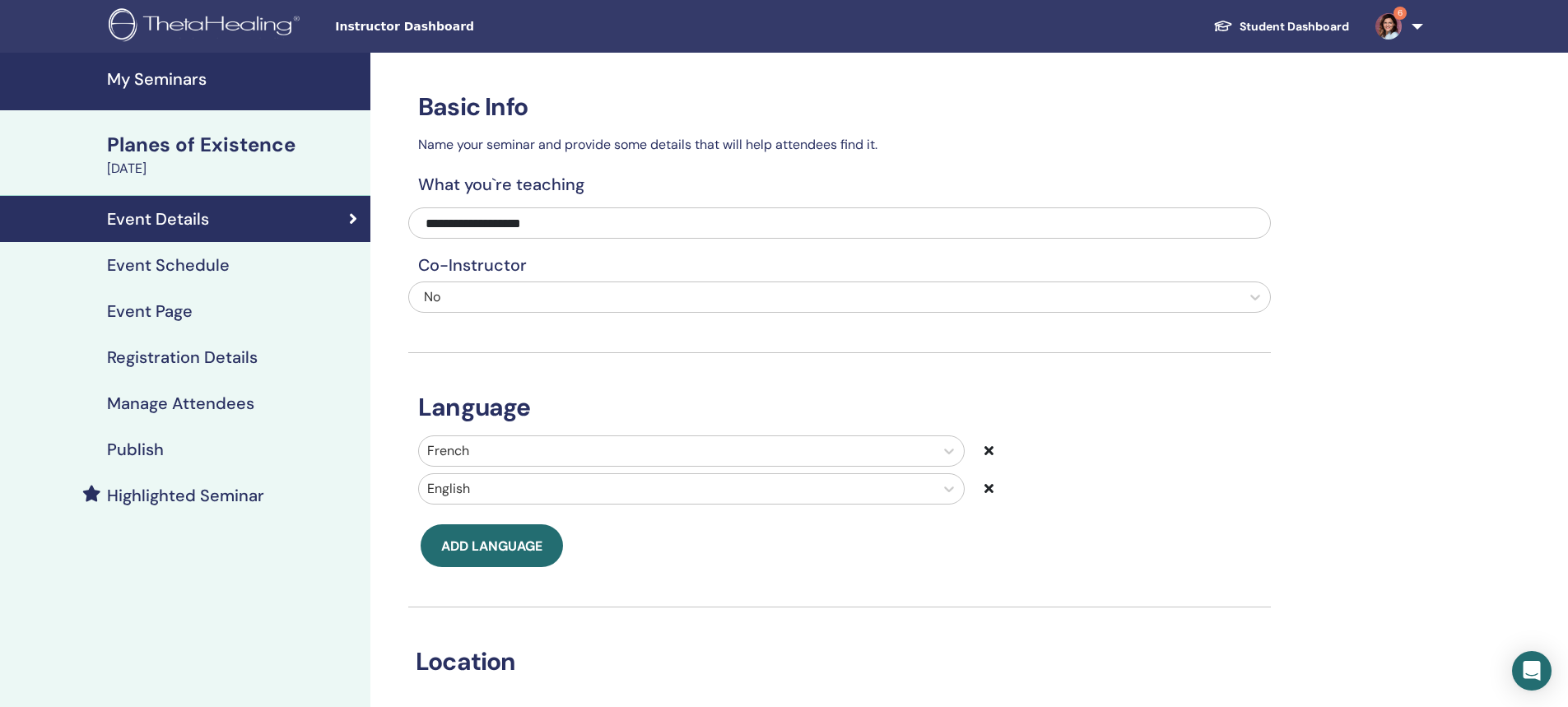
click at [142, 265] on h4 "Event Schedule" at bounding box center [167, 265] width 122 height 20
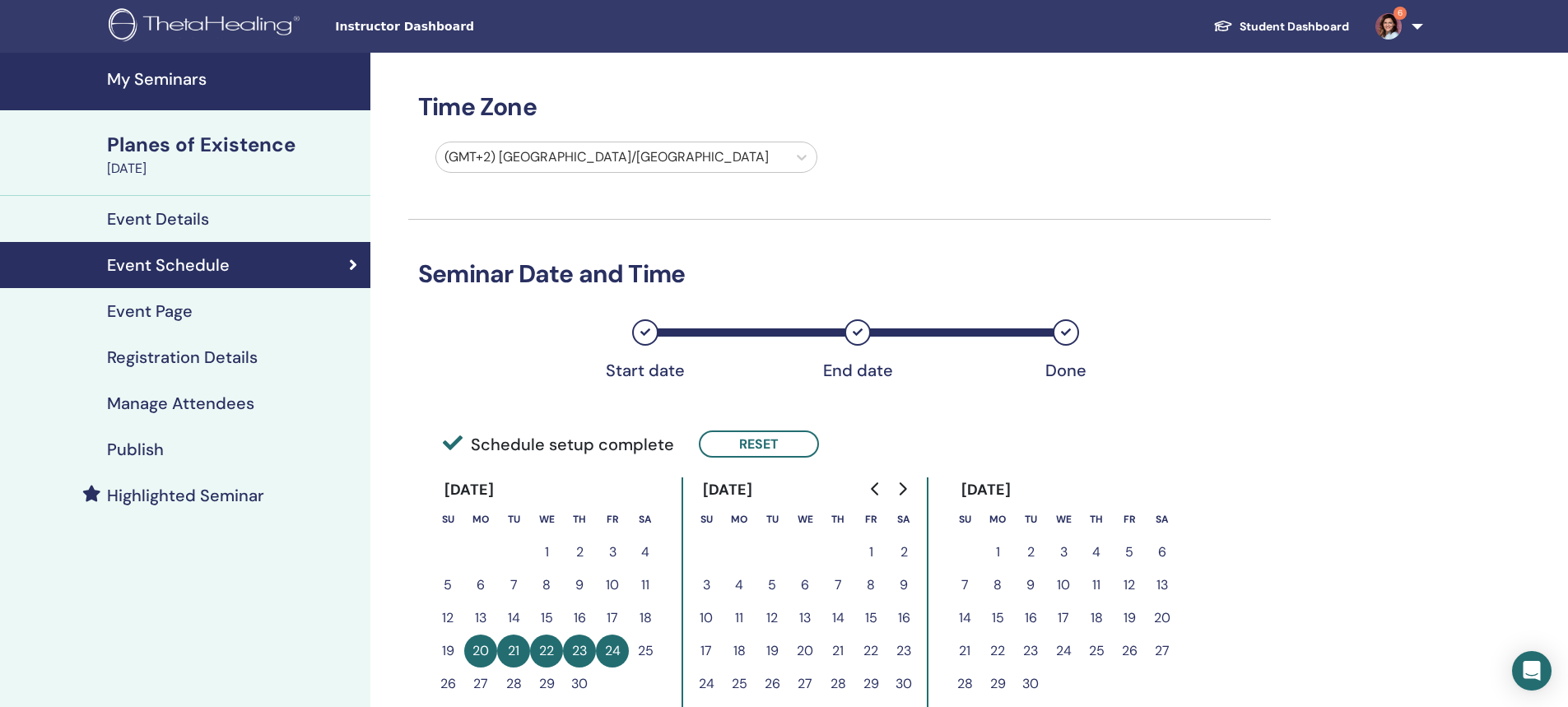
click at [479, 585] on button "6" at bounding box center [481, 585] width 33 height 33
click at [736, 444] on button "Reset" at bounding box center [758, 443] width 120 height 27
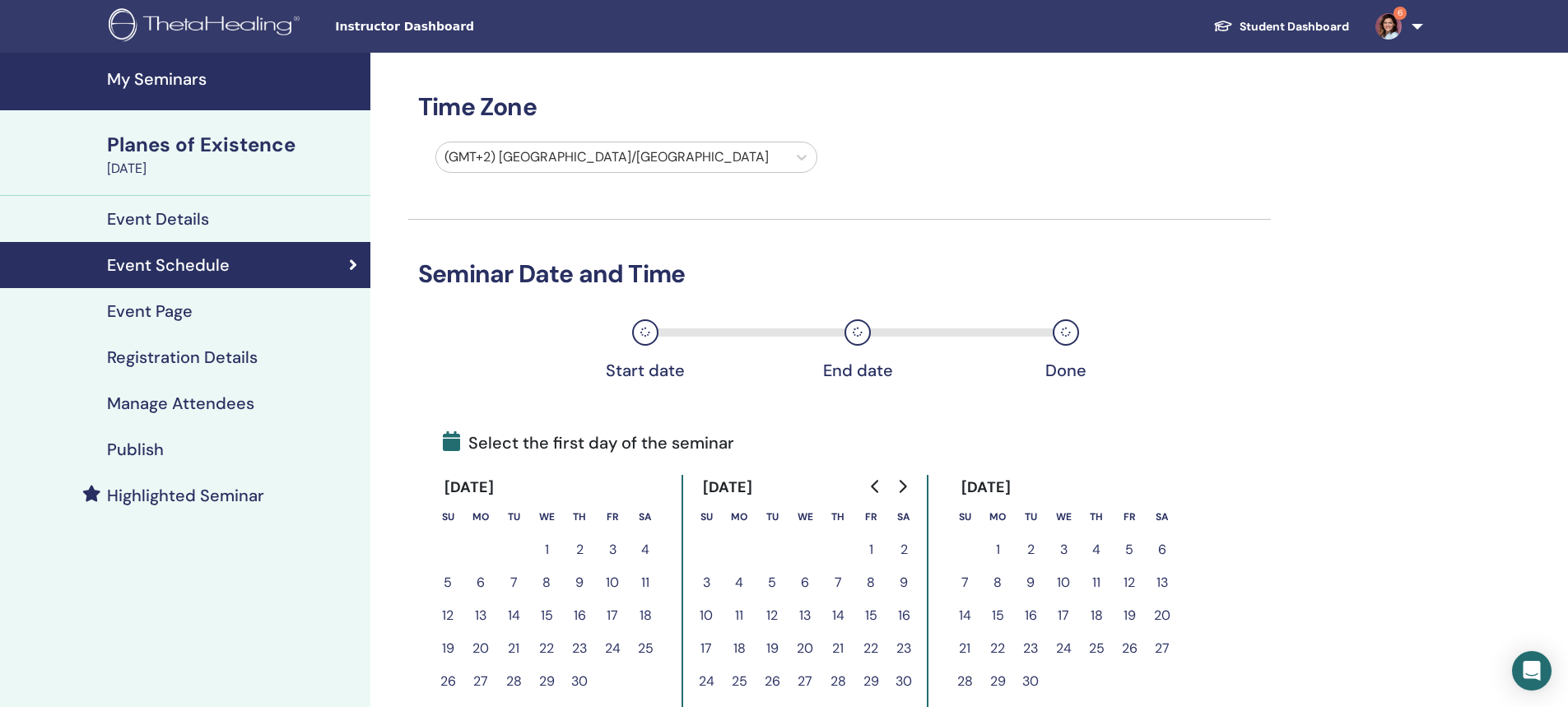
click at [476, 582] on button "6" at bounding box center [481, 583] width 33 height 33
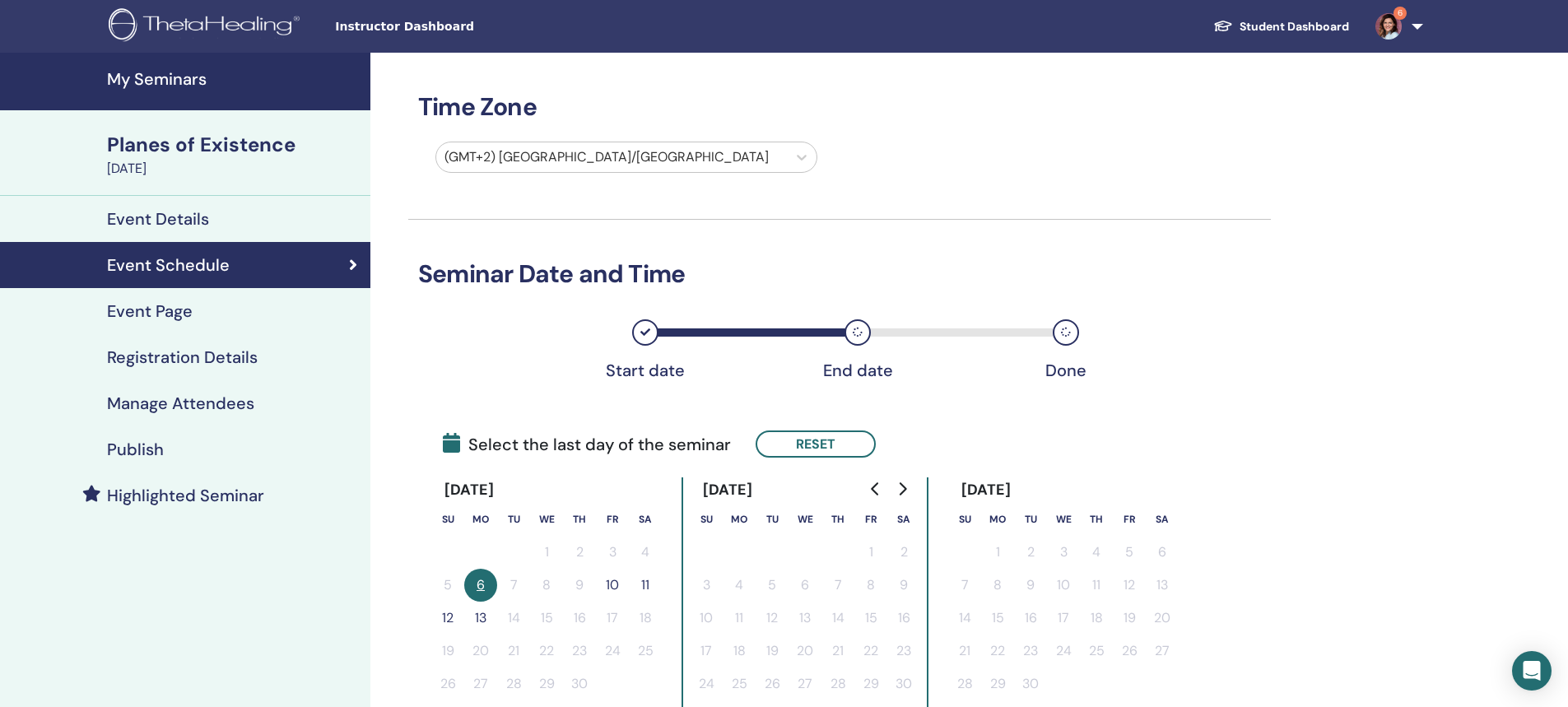
click at [615, 582] on button "10" at bounding box center [613, 585] width 33 height 33
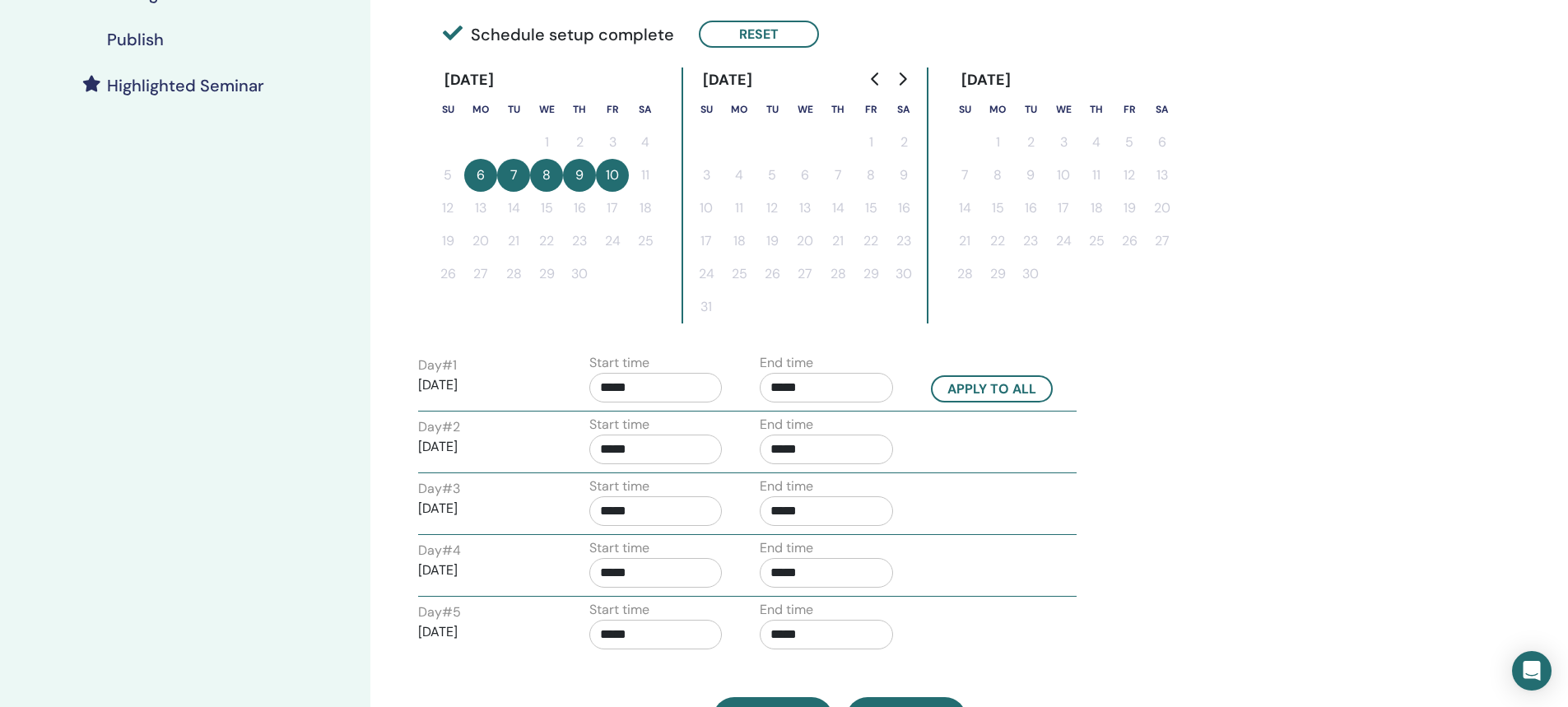
scroll to position [411, 0]
click at [778, 383] on input "*****" at bounding box center [827, 386] width 134 height 29
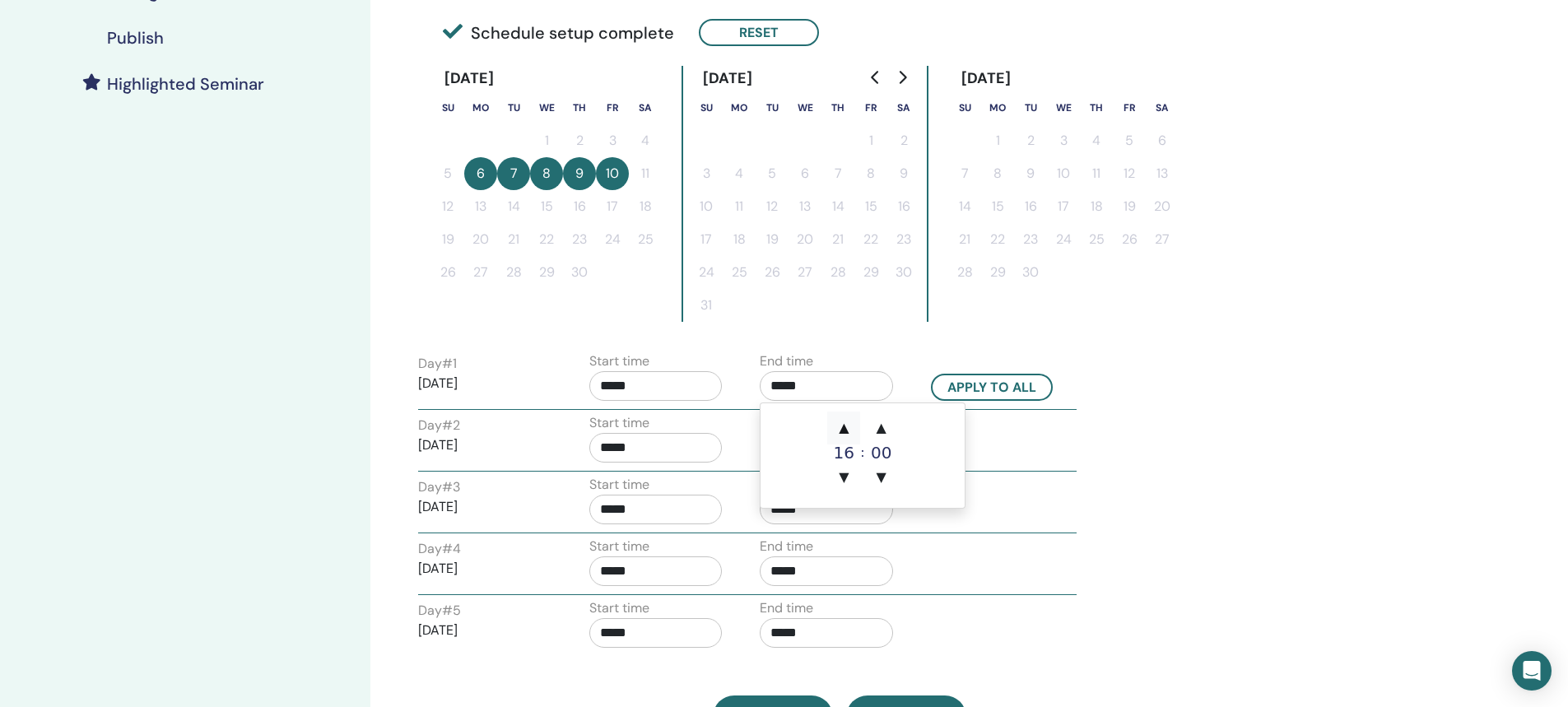
click at [841, 428] on span "▲" at bounding box center [843, 428] width 33 height 33
click at [886, 431] on span "▲" at bounding box center [882, 428] width 33 height 33
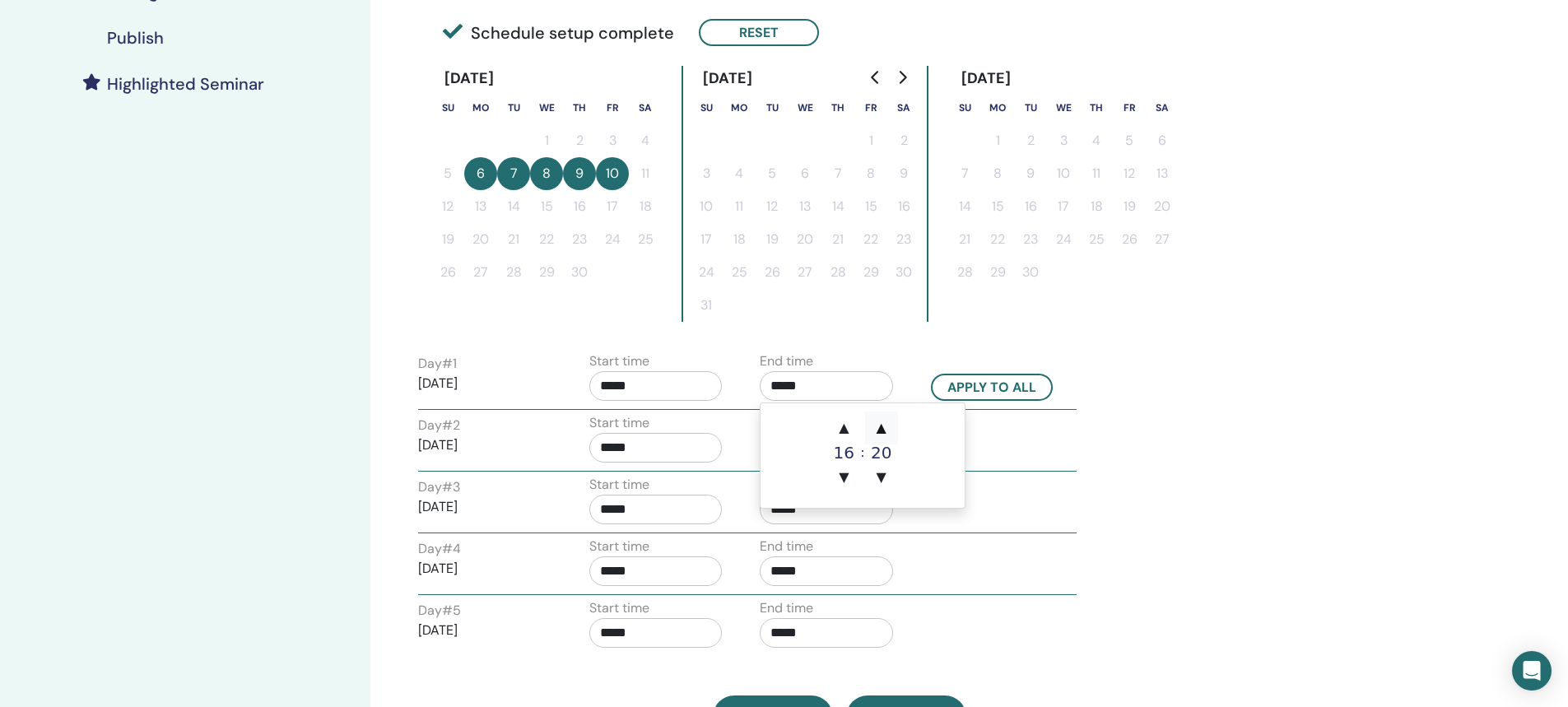
click at [886, 431] on span "▲" at bounding box center [882, 428] width 33 height 33
type input "*****"
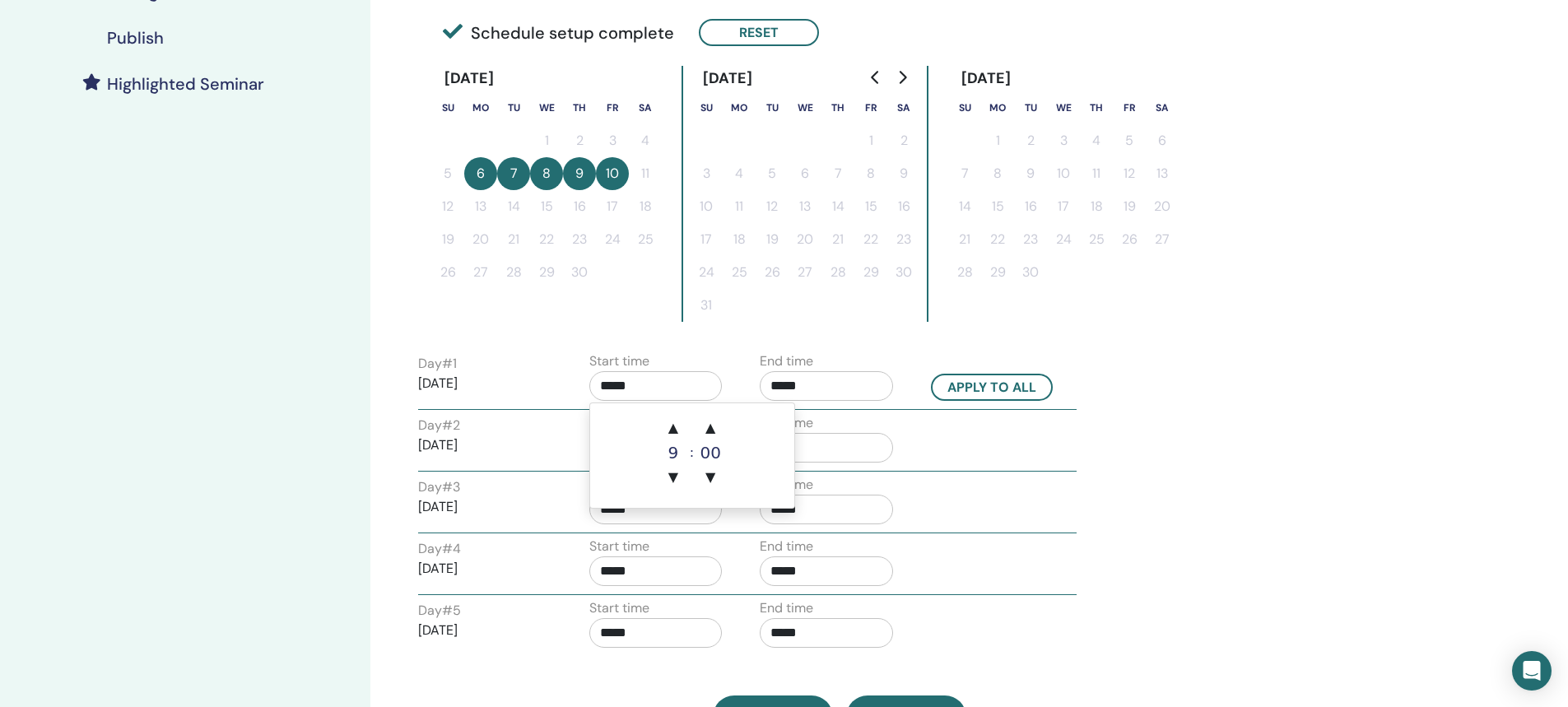
click at [616, 389] on input "*****" at bounding box center [656, 386] width 134 height 29
click at [709, 430] on span "▲" at bounding box center [711, 428] width 33 height 33
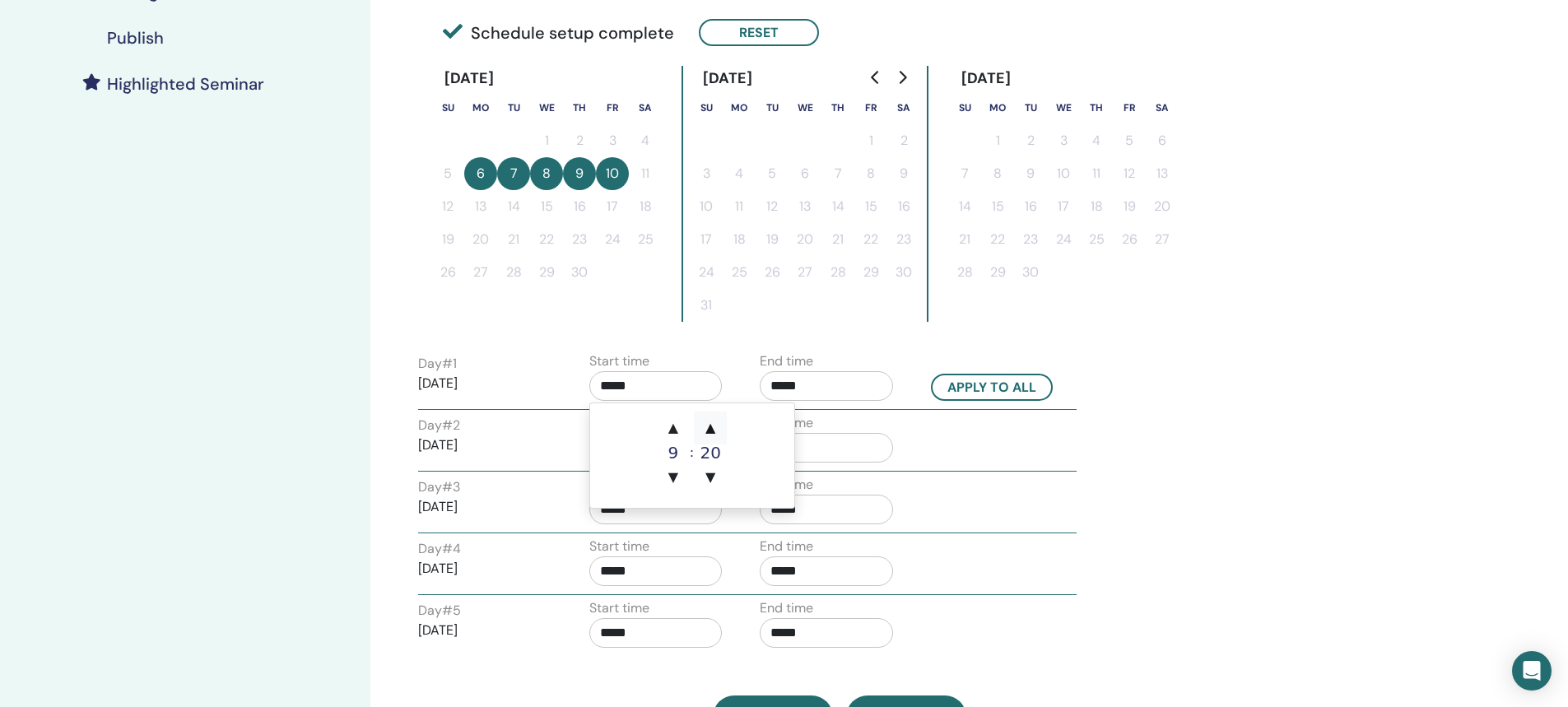
click at [709, 430] on span "▲" at bounding box center [711, 428] width 33 height 33
type input "*****"
click at [1014, 390] on button "Apply to all" at bounding box center [992, 387] width 121 height 27
type input "*****"
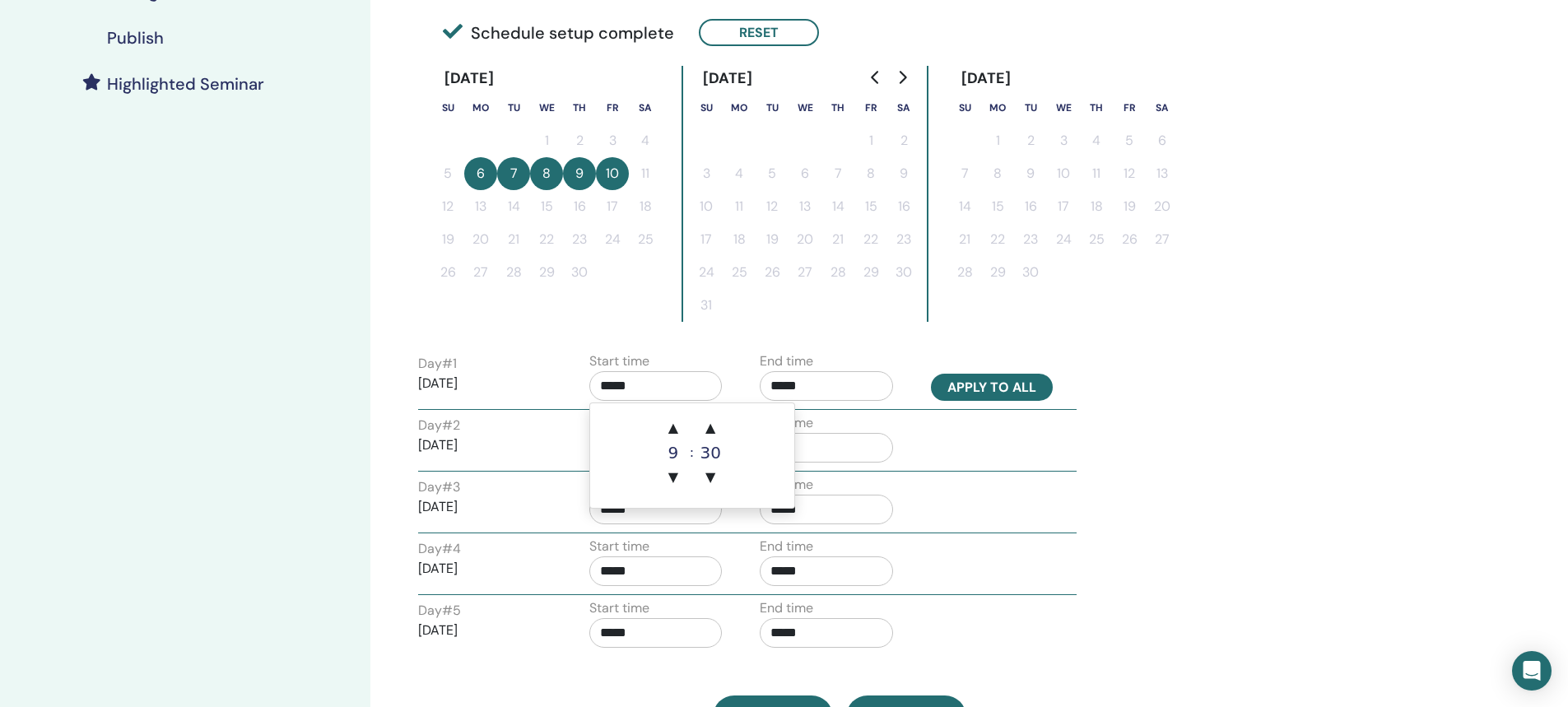
type input "*****"
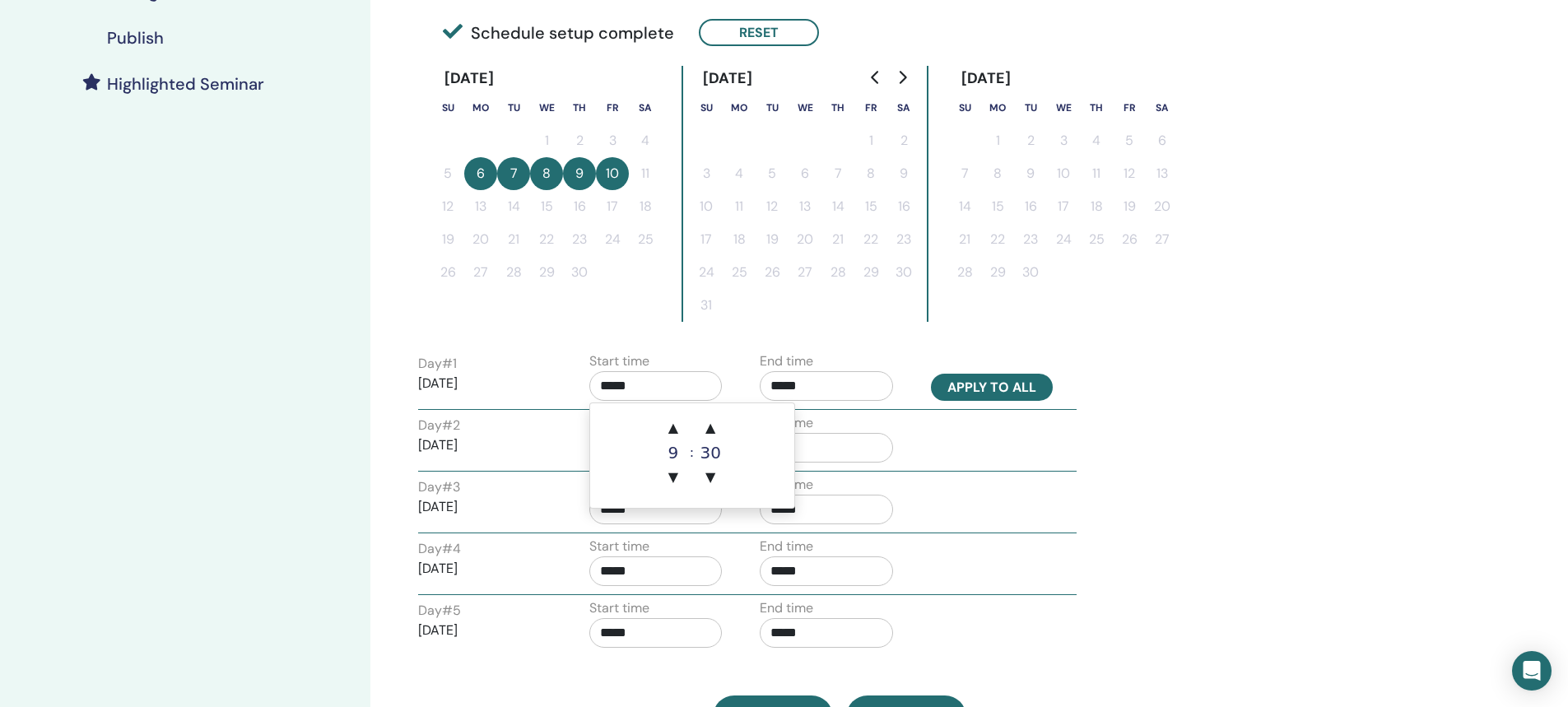
type input "*****"
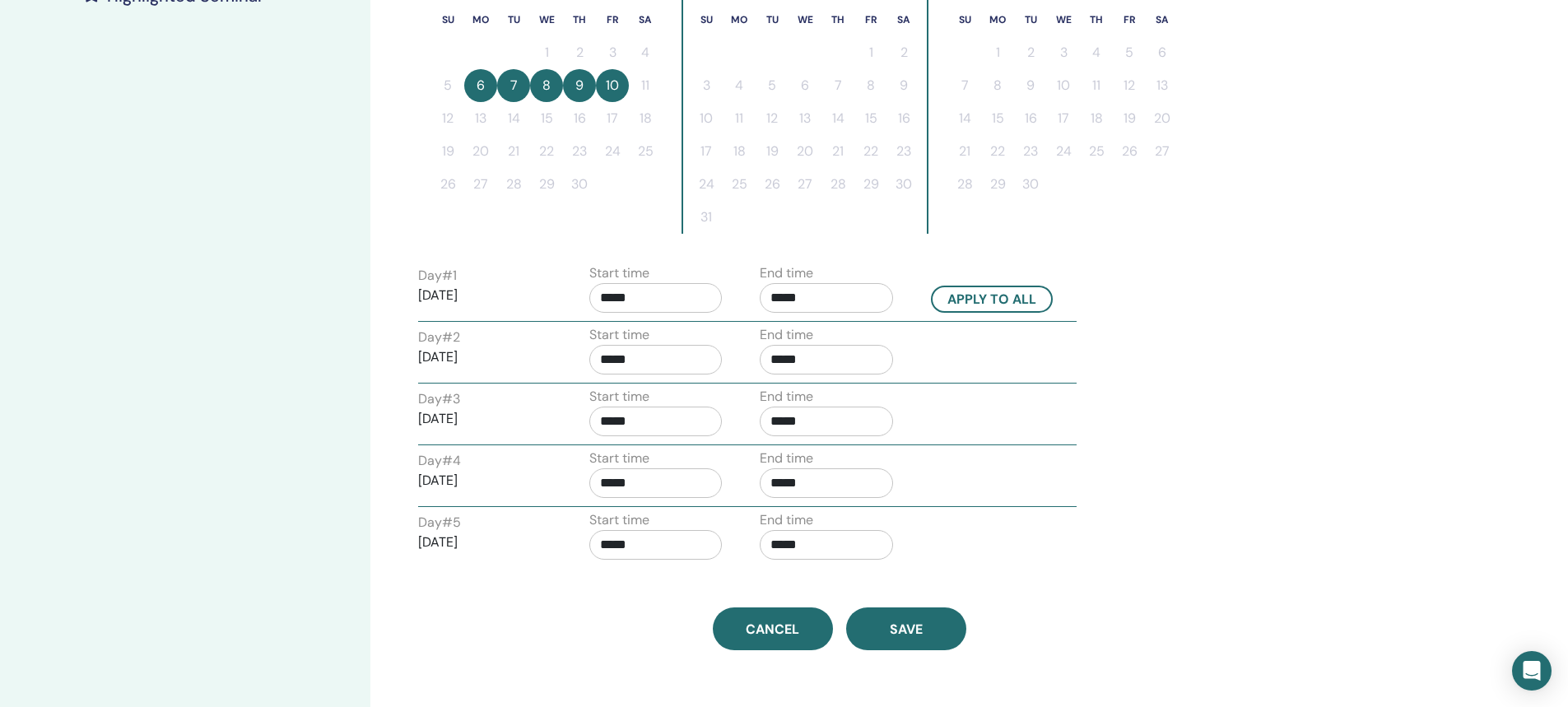
scroll to position [576, 0]
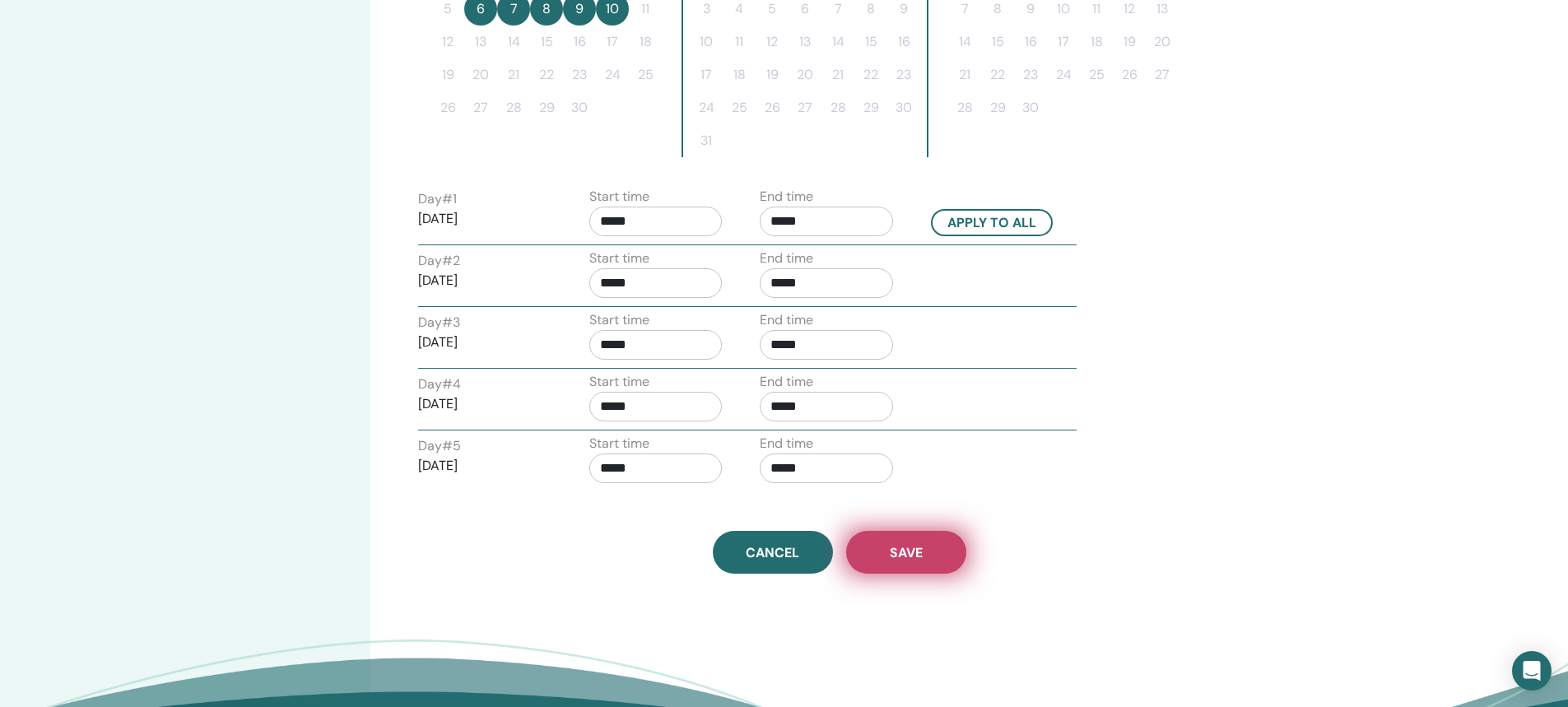
click at [915, 563] on button "Save" at bounding box center [906, 552] width 120 height 43
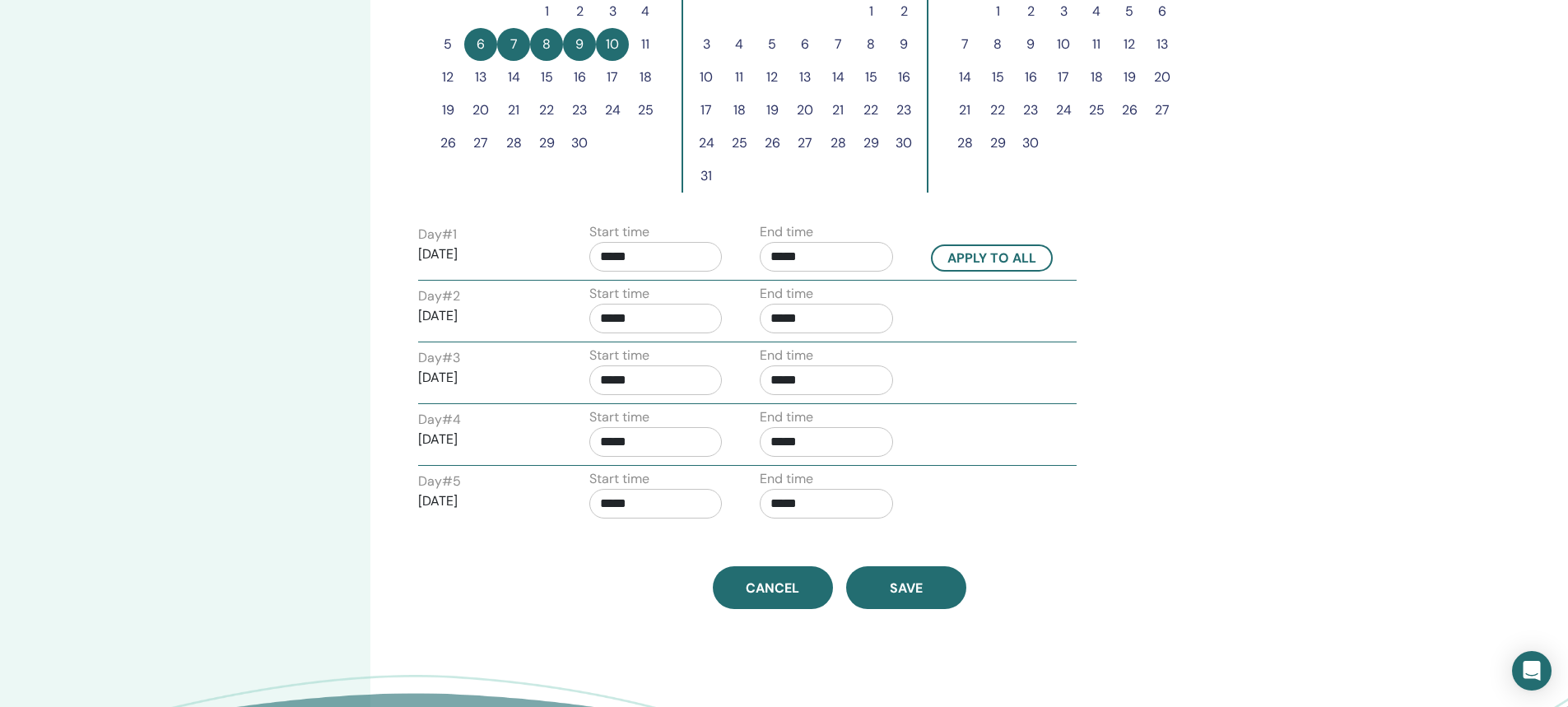
scroll to position [556, 0]
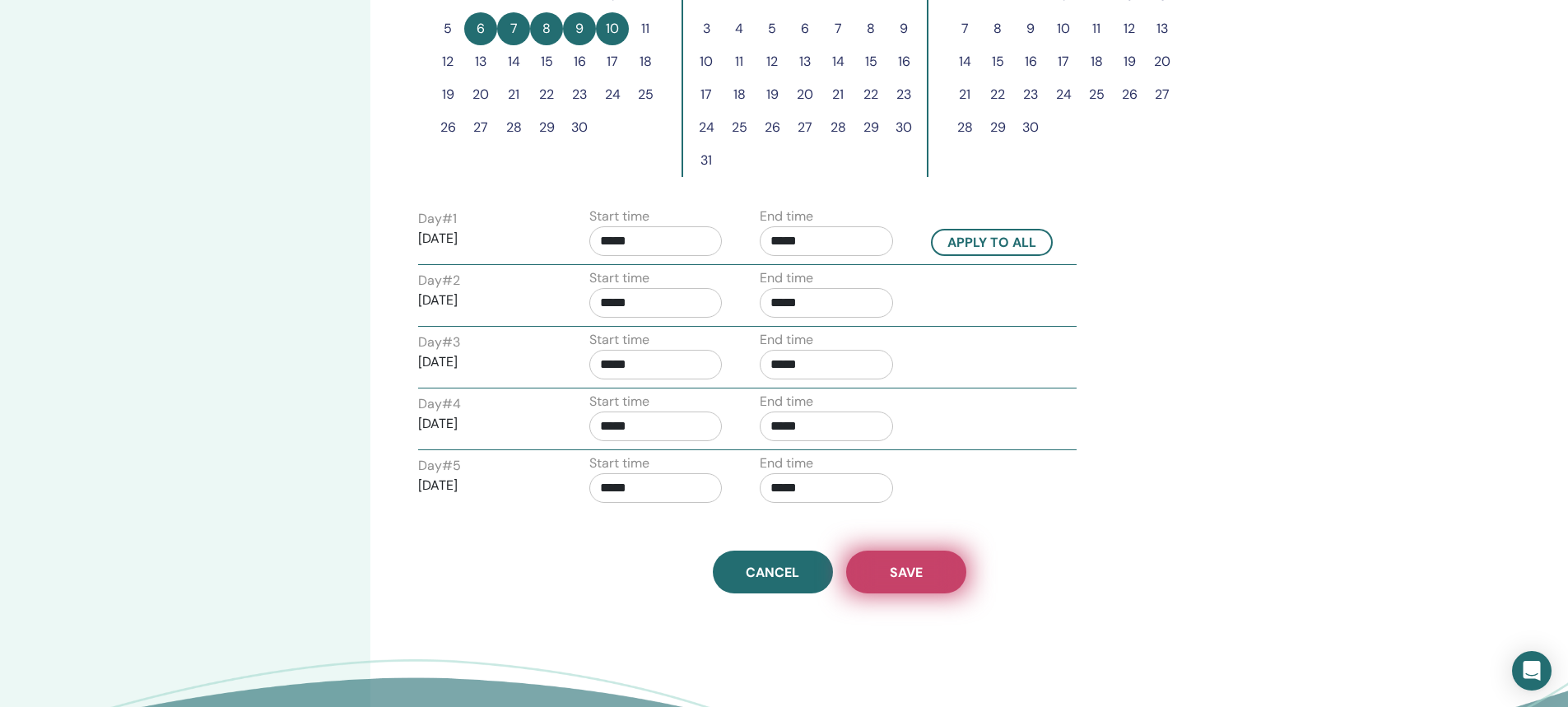
click at [889, 575] on button "Save" at bounding box center [906, 572] width 120 height 43
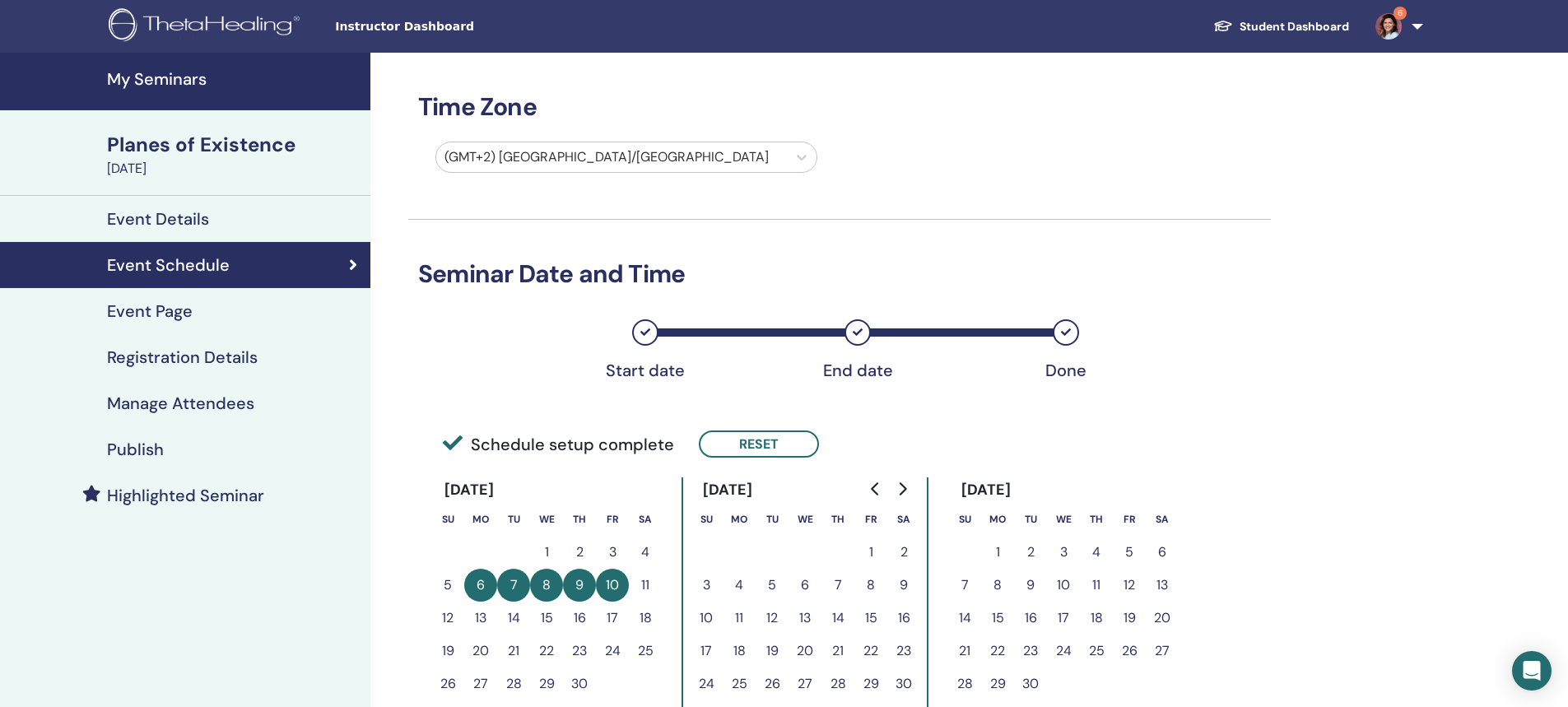
click at [168, 403] on h4 "Manage Attendees" at bounding box center [180, 403] width 148 height 20
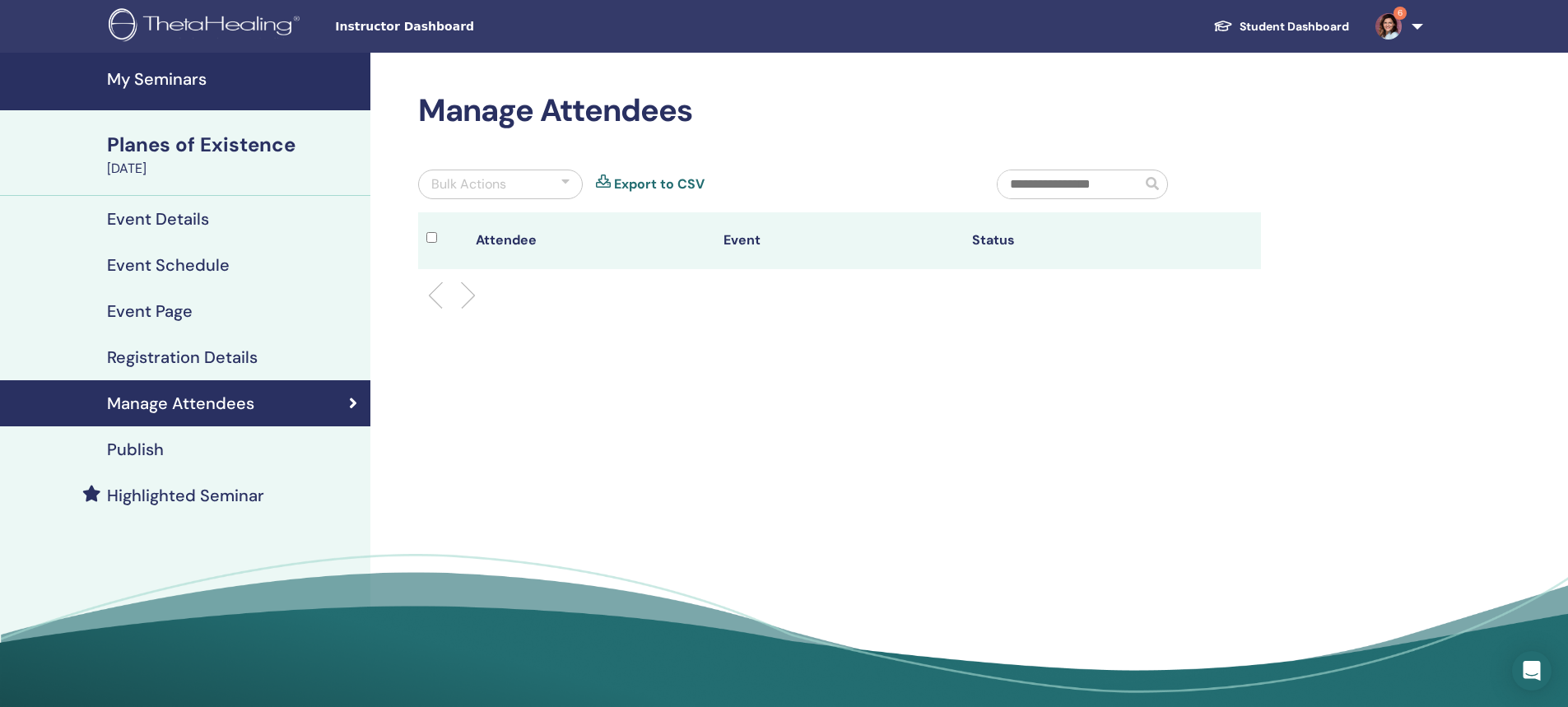
click at [142, 446] on h4 "Publish" at bounding box center [134, 449] width 56 height 20
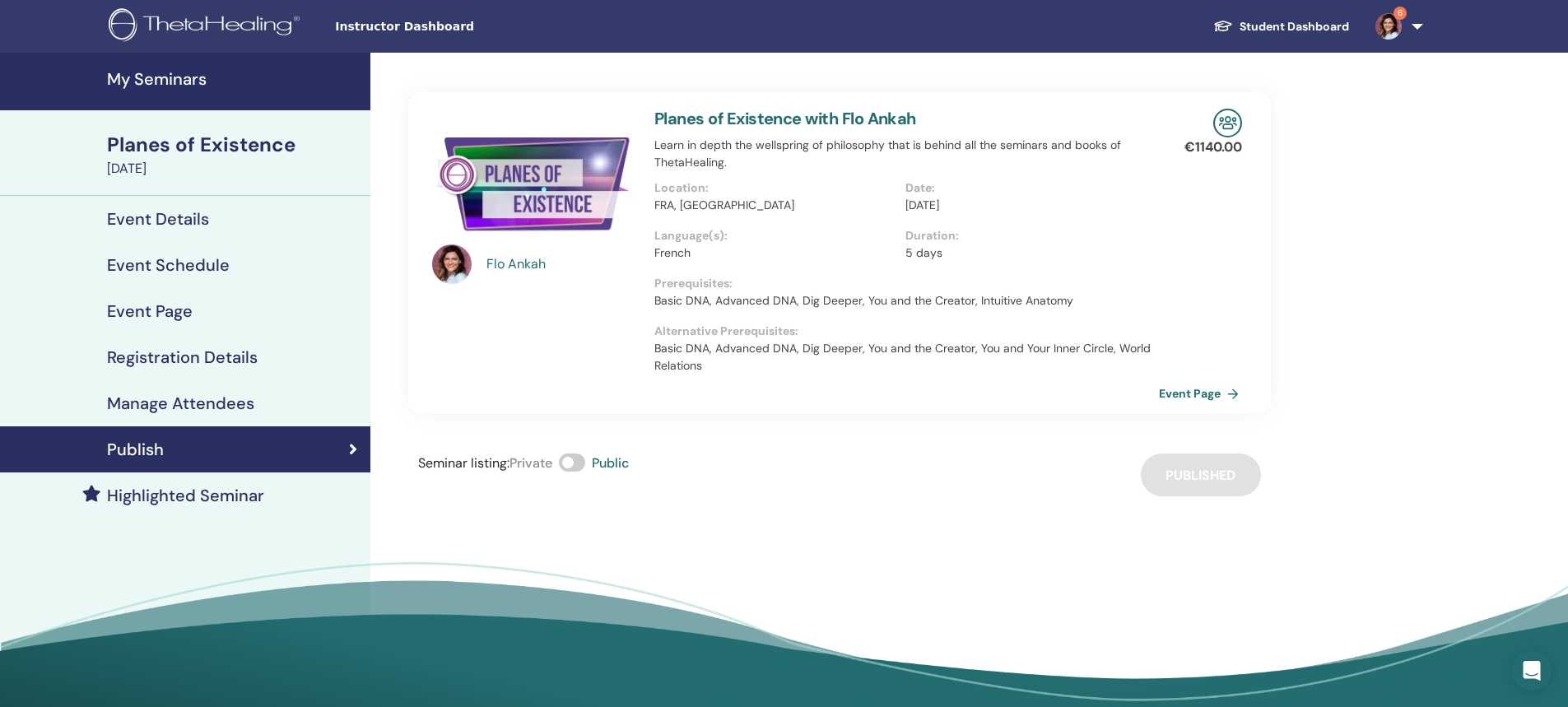
click at [1185, 392] on link "Event Page" at bounding box center [1203, 393] width 87 height 24
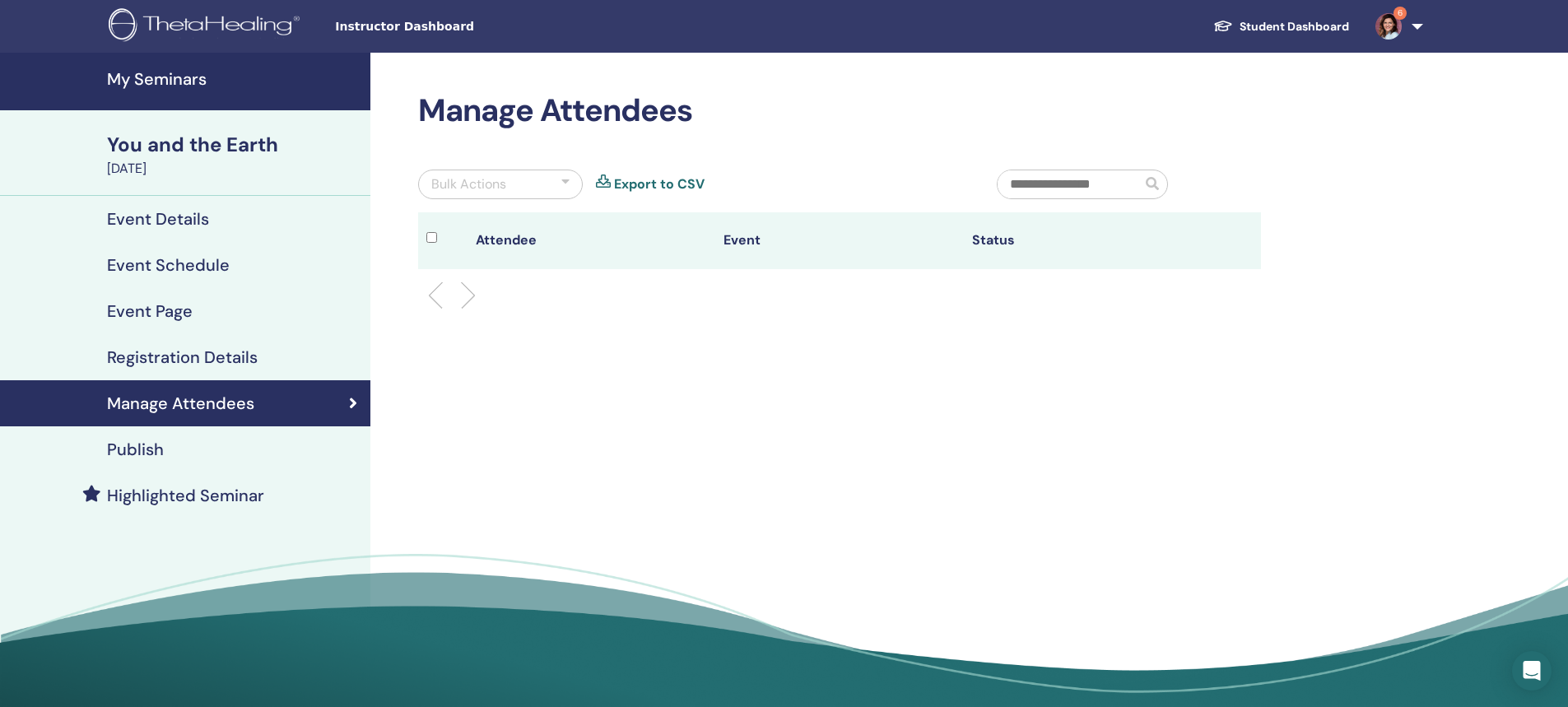
click at [149, 447] on h4 "Publish" at bounding box center [134, 449] width 56 height 20
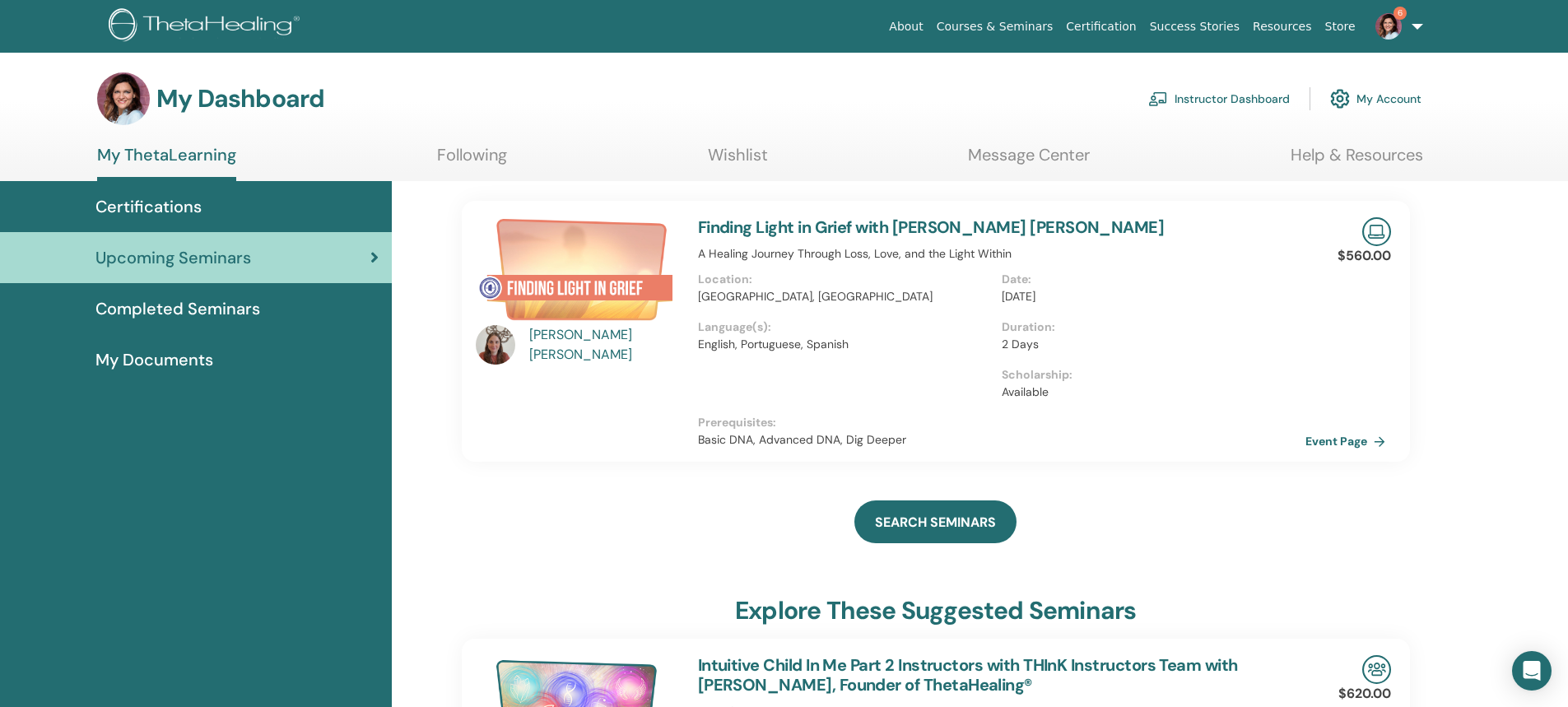
click at [1217, 96] on link "Instructor Dashboard" at bounding box center [1218, 99] width 141 height 36
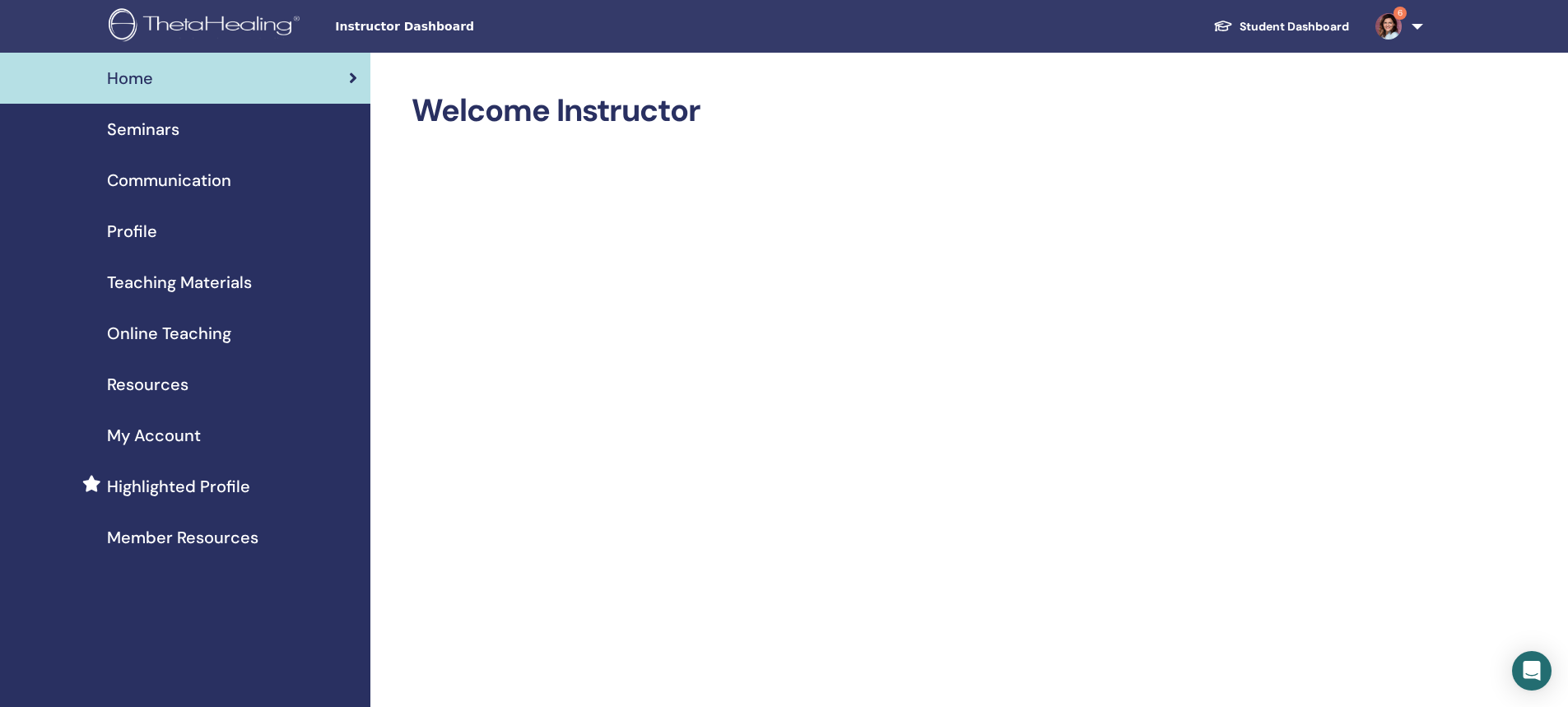
click at [141, 132] on span "Seminars" at bounding box center [142, 129] width 72 height 24
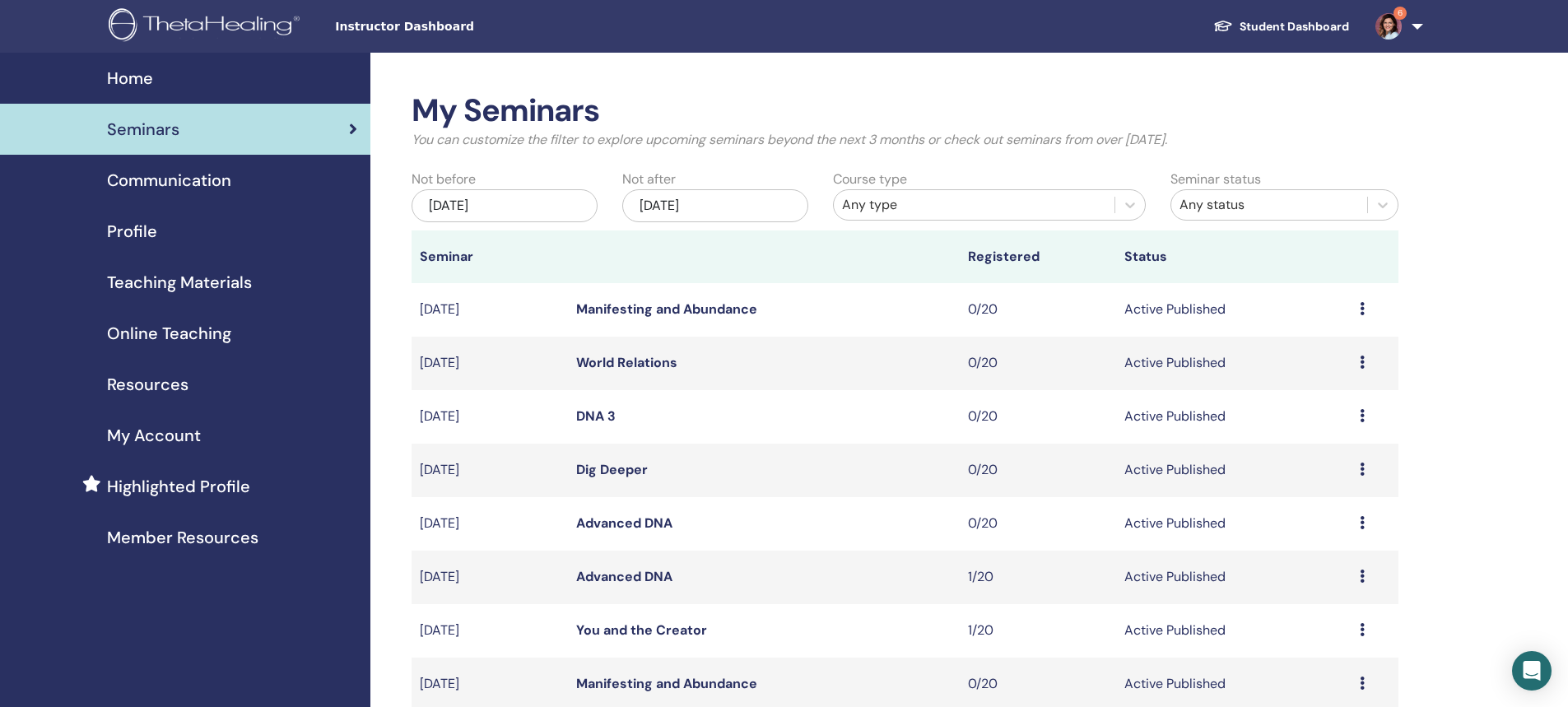
click at [673, 202] on div "[DATE]" at bounding box center [715, 206] width 186 height 33
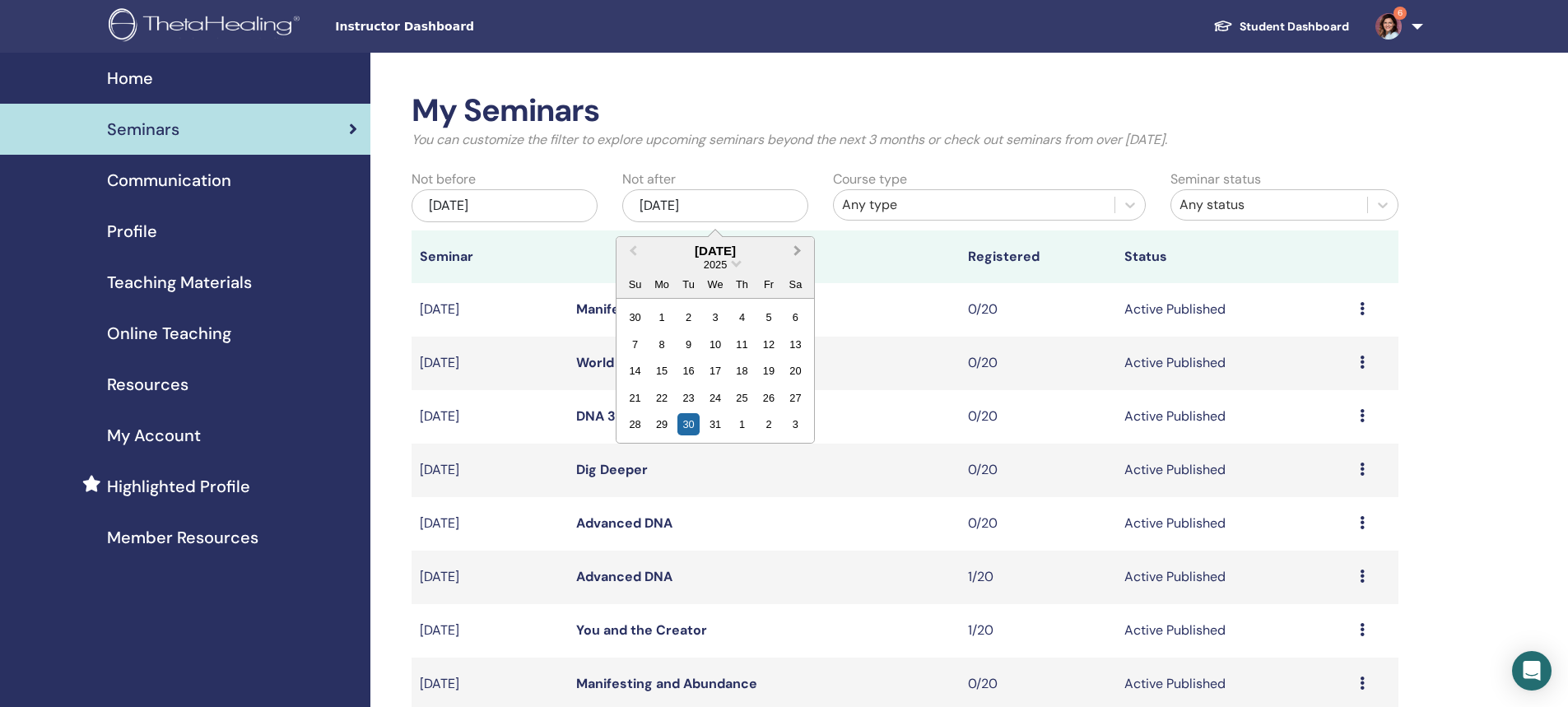
click at [797, 248] on span "Next Month" at bounding box center [797, 251] width 0 height 17
click at [793, 316] on div "4" at bounding box center [796, 317] width 23 height 23
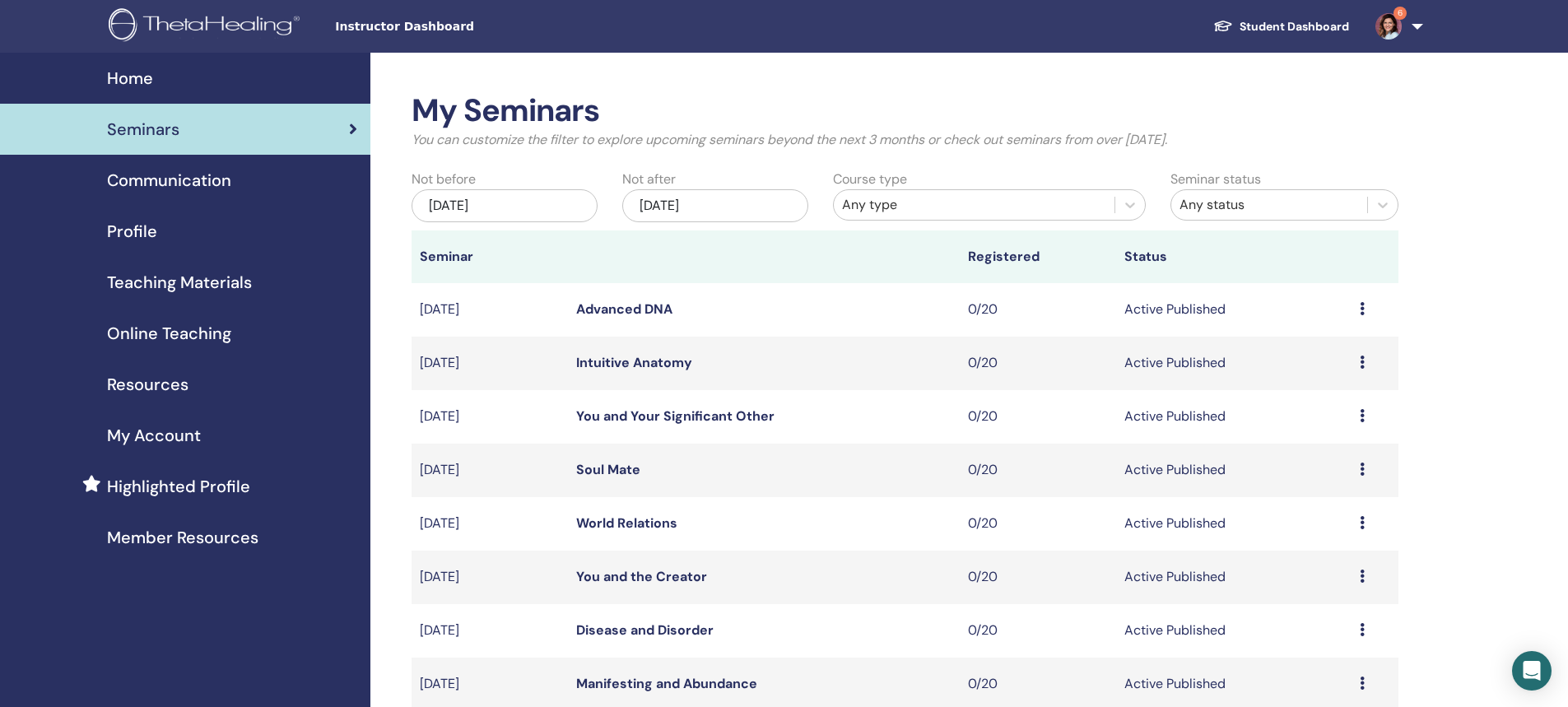
click at [865, 212] on div "Any type" at bounding box center [974, 205] width 264 height 20
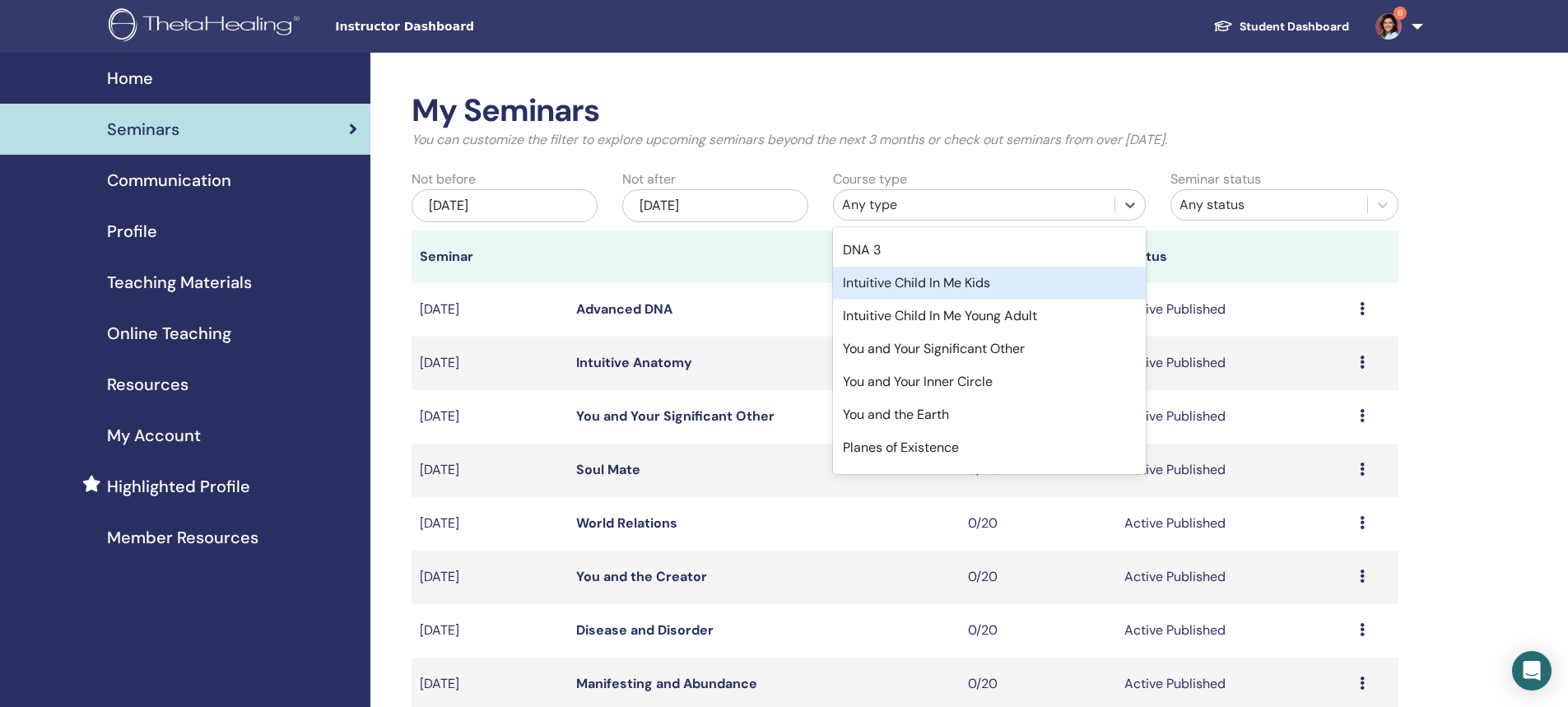
scroll to position [329, 0]
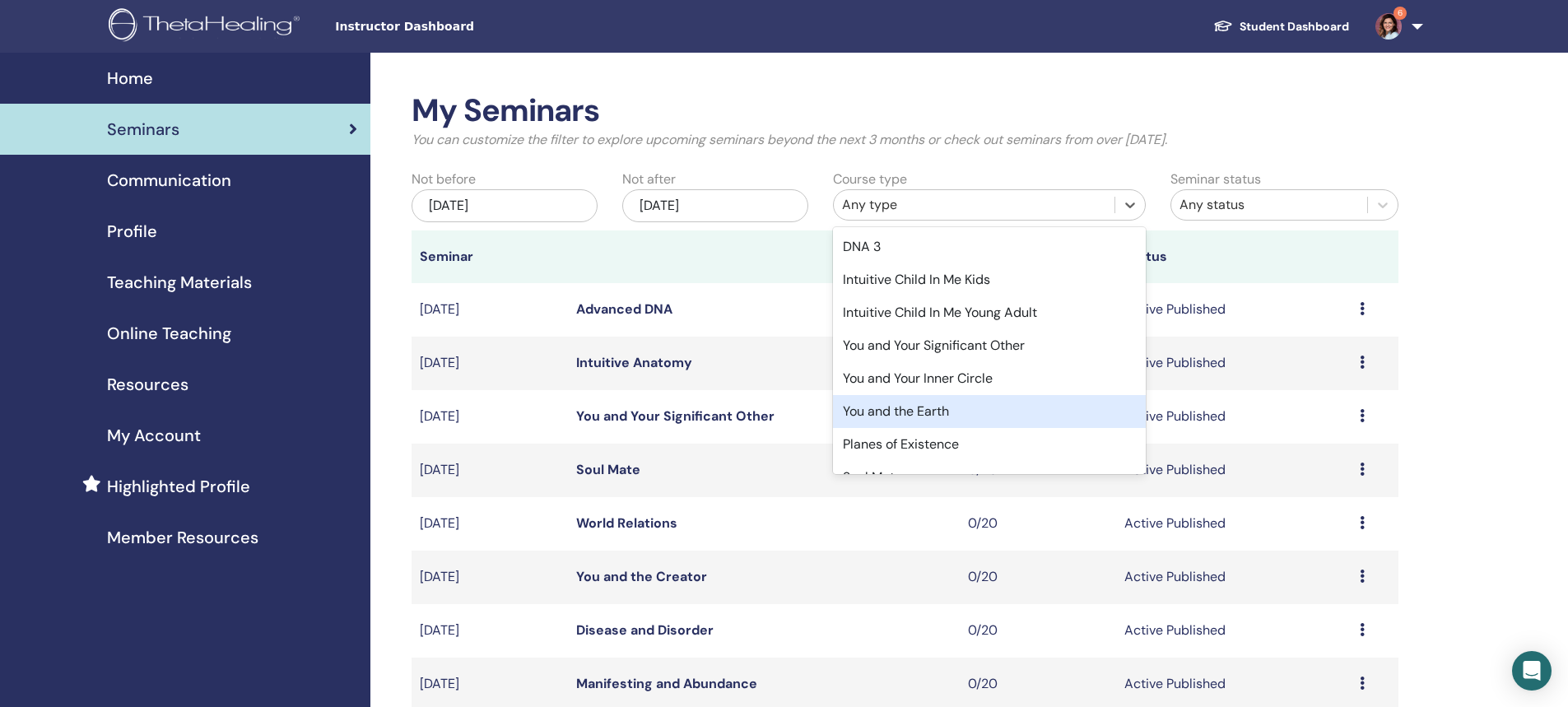
click at [896, 416] on div "You and the Earth" at bounding box center [989, 411] width 312 height 33
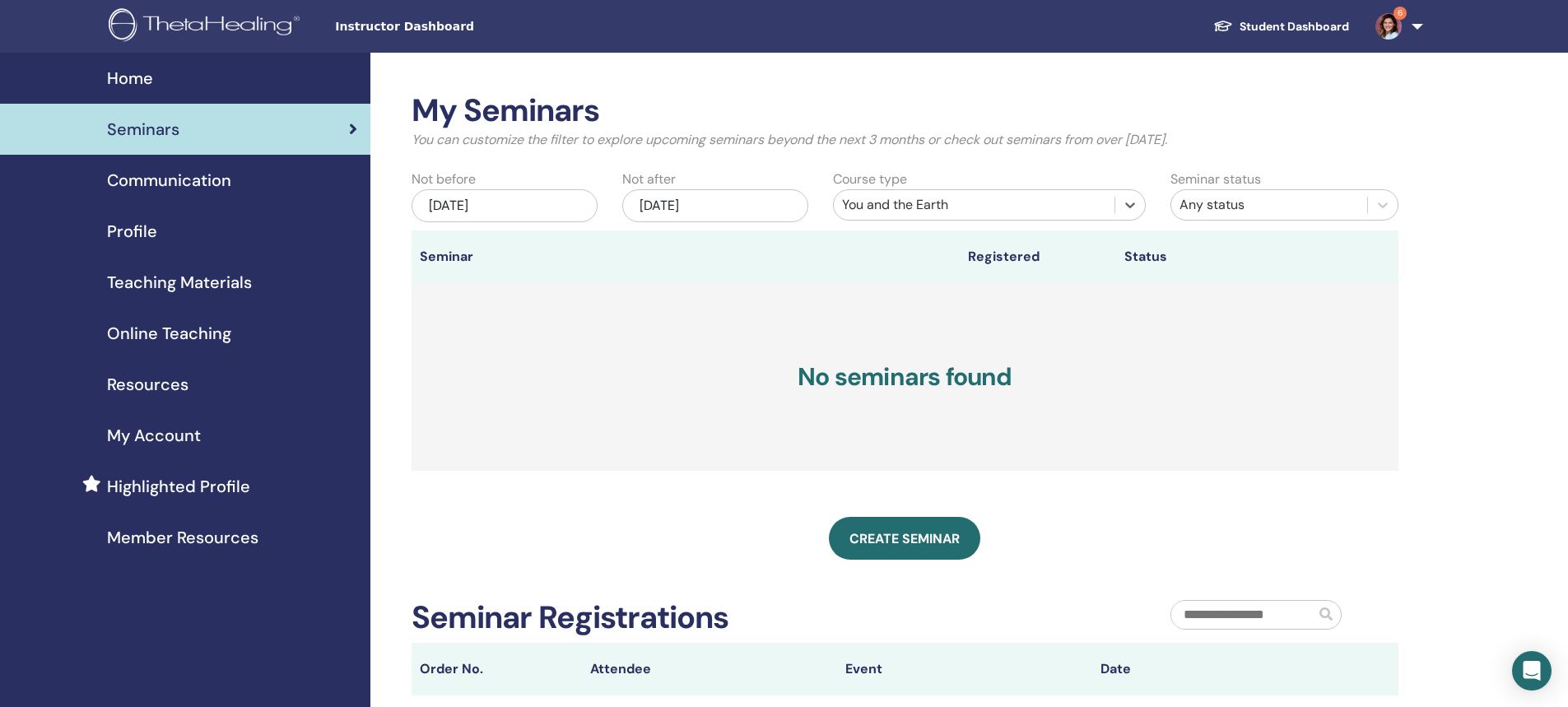
click at [697, 208] on div "[DATE]" at bounding box center [715, 206] width 186 height 33
click at [633, 343] on div "5" at bounding box center [635, 344] width 23 height 23
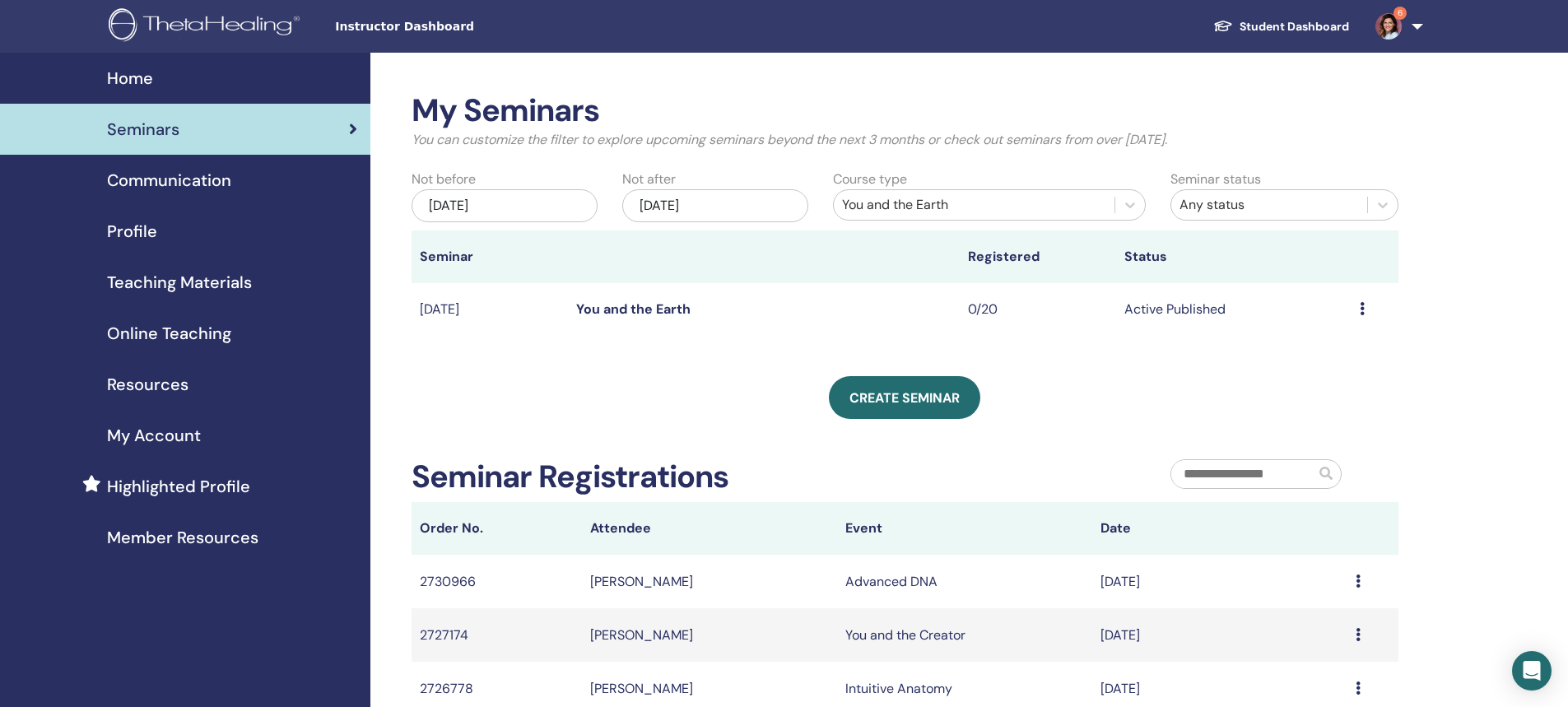
click at [626, 304] on link "You and the Earth" at bounding box center [633, 309] width 115 height 17
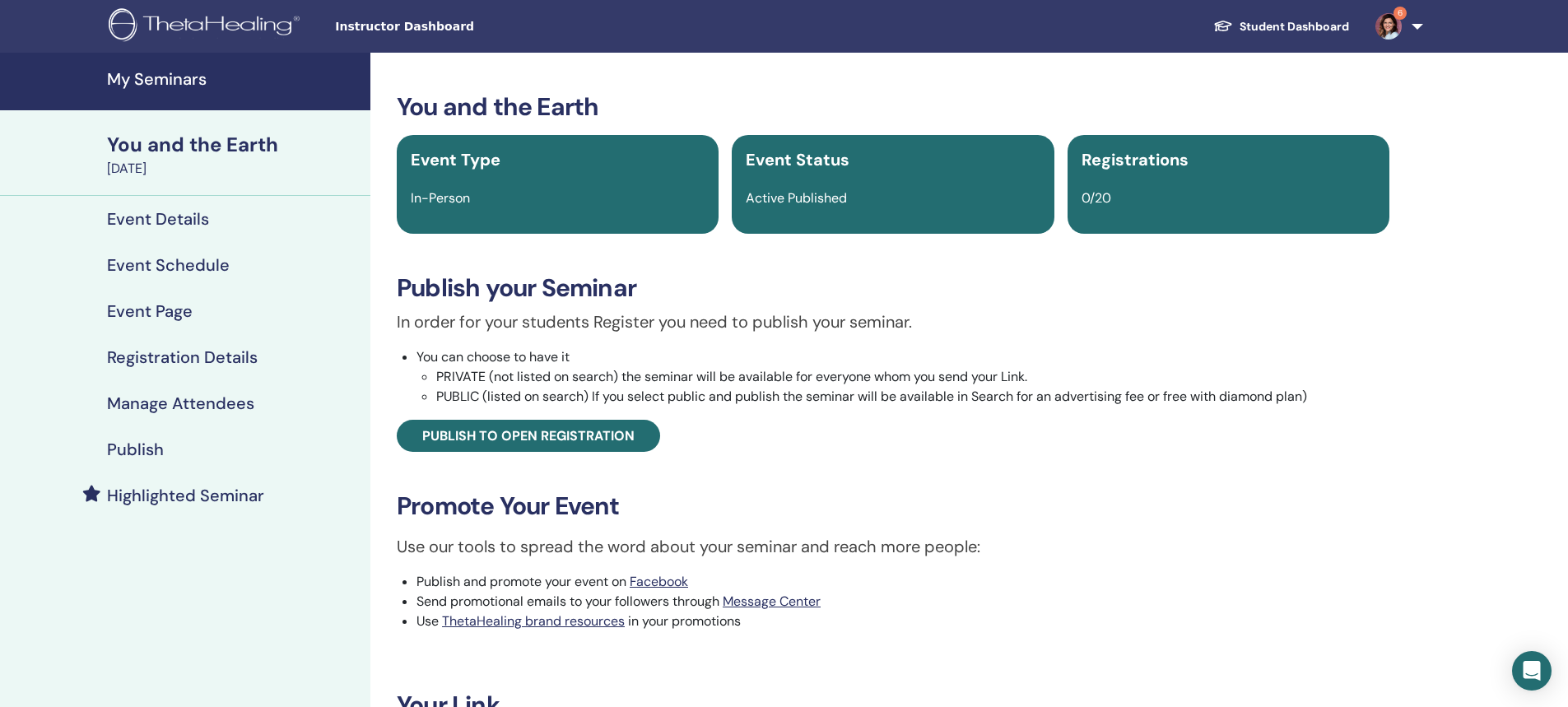
click at [140, 403] on h4 "Manage Attendees" at bounding box center [180, 403] width 148 height 20
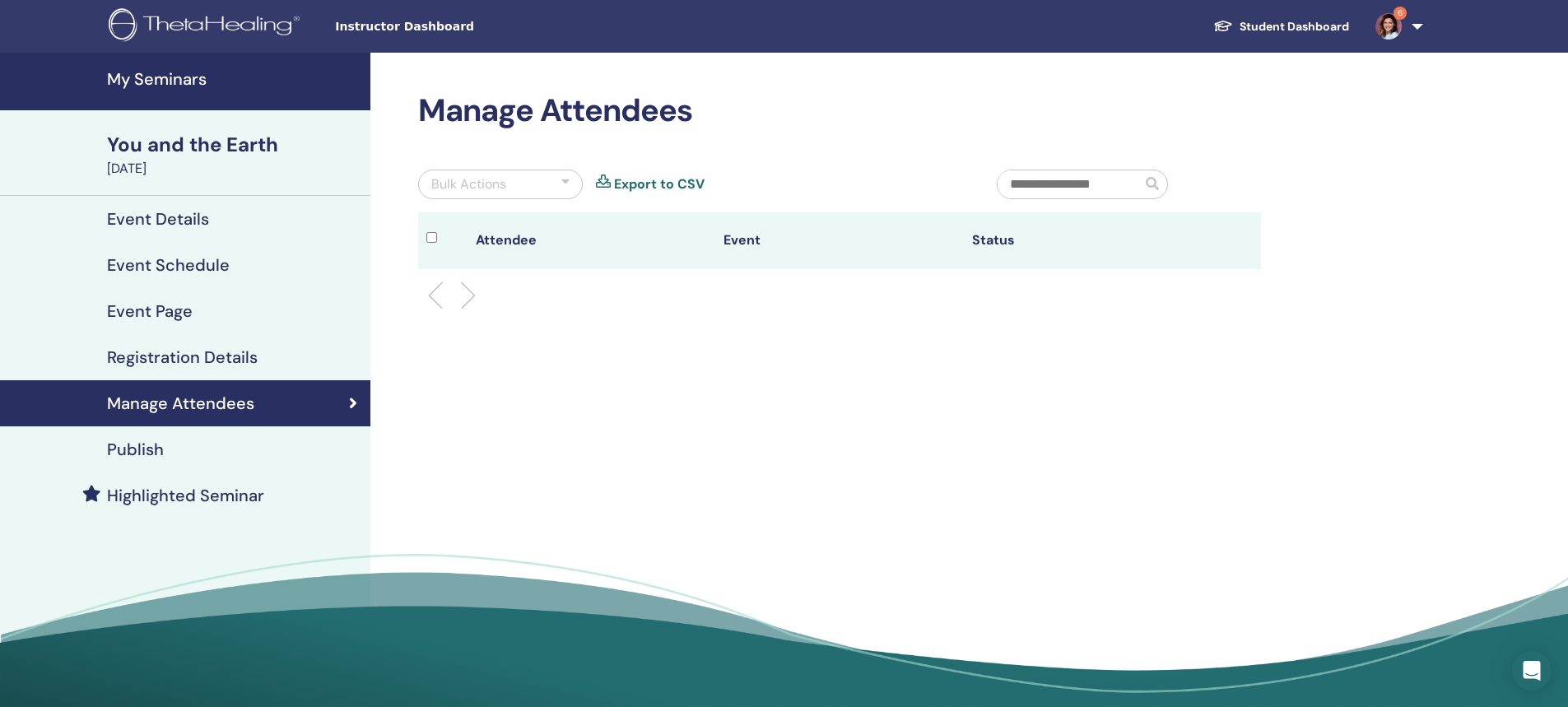
click at [134, 443] on h4 "Publish" at bounding box center [134, 449] width 56 height 20
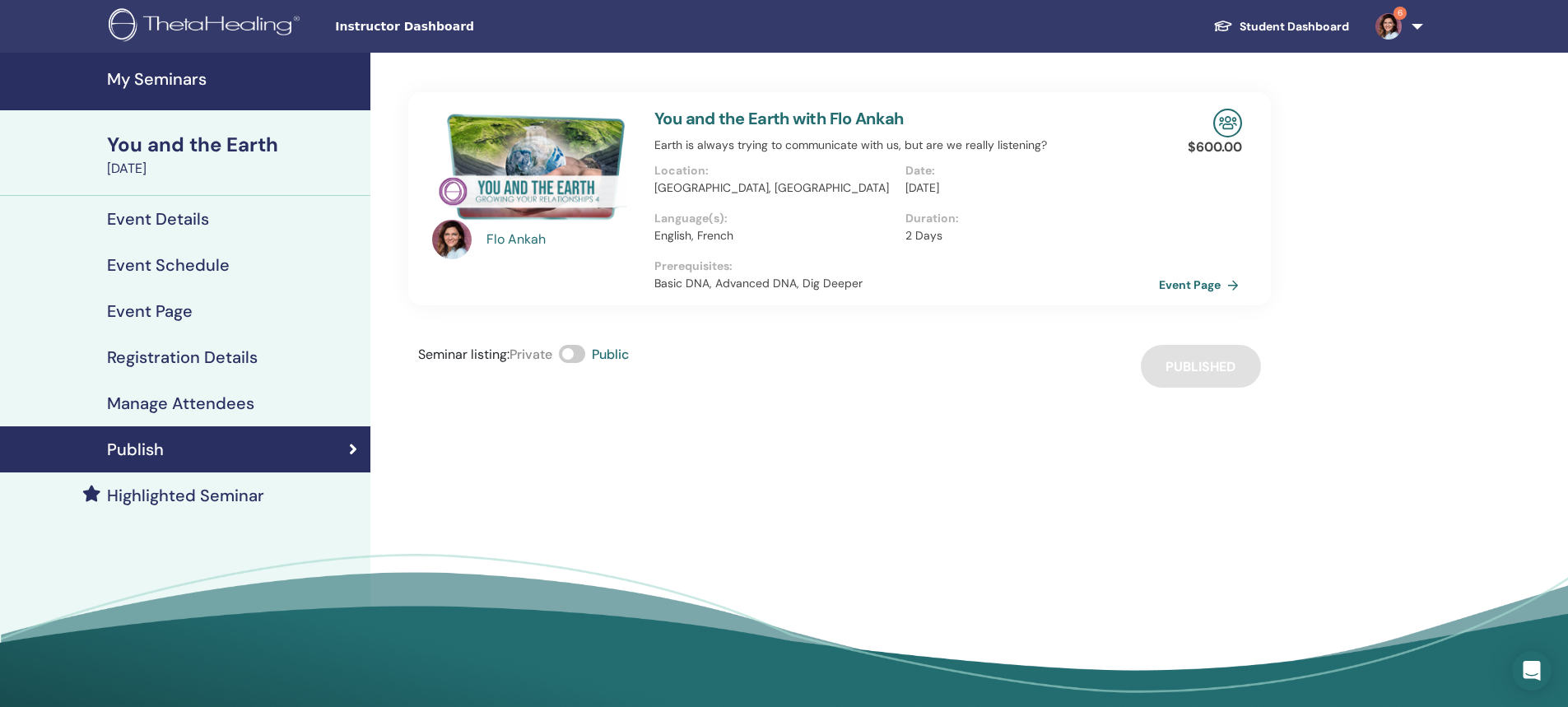
click at [1198, 283] on link "Event Page" at bounding box center [1203, 285] width 87 height 24
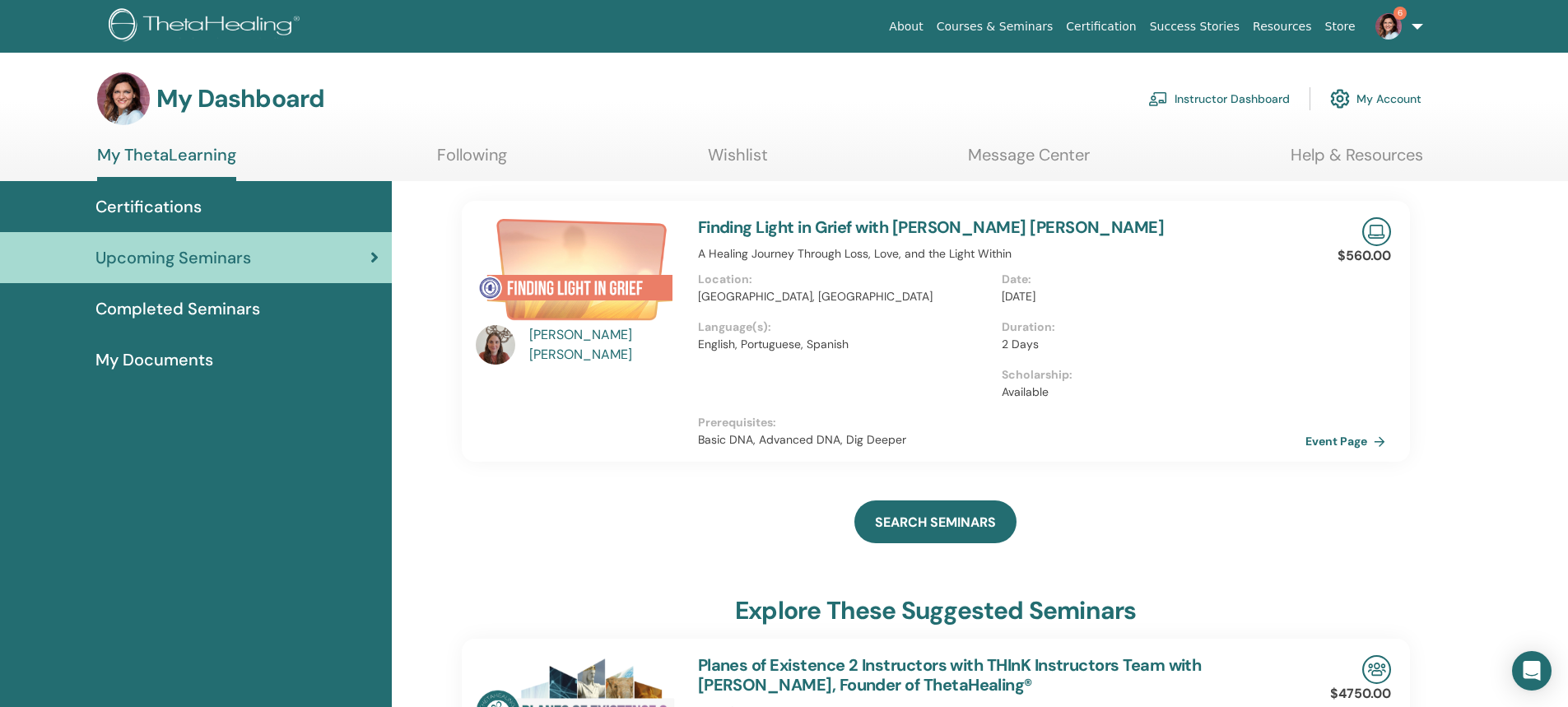
click at [1193, 98] on link "Instructor Dashboard" at bounding box center [1218, 99] width 141 height 36
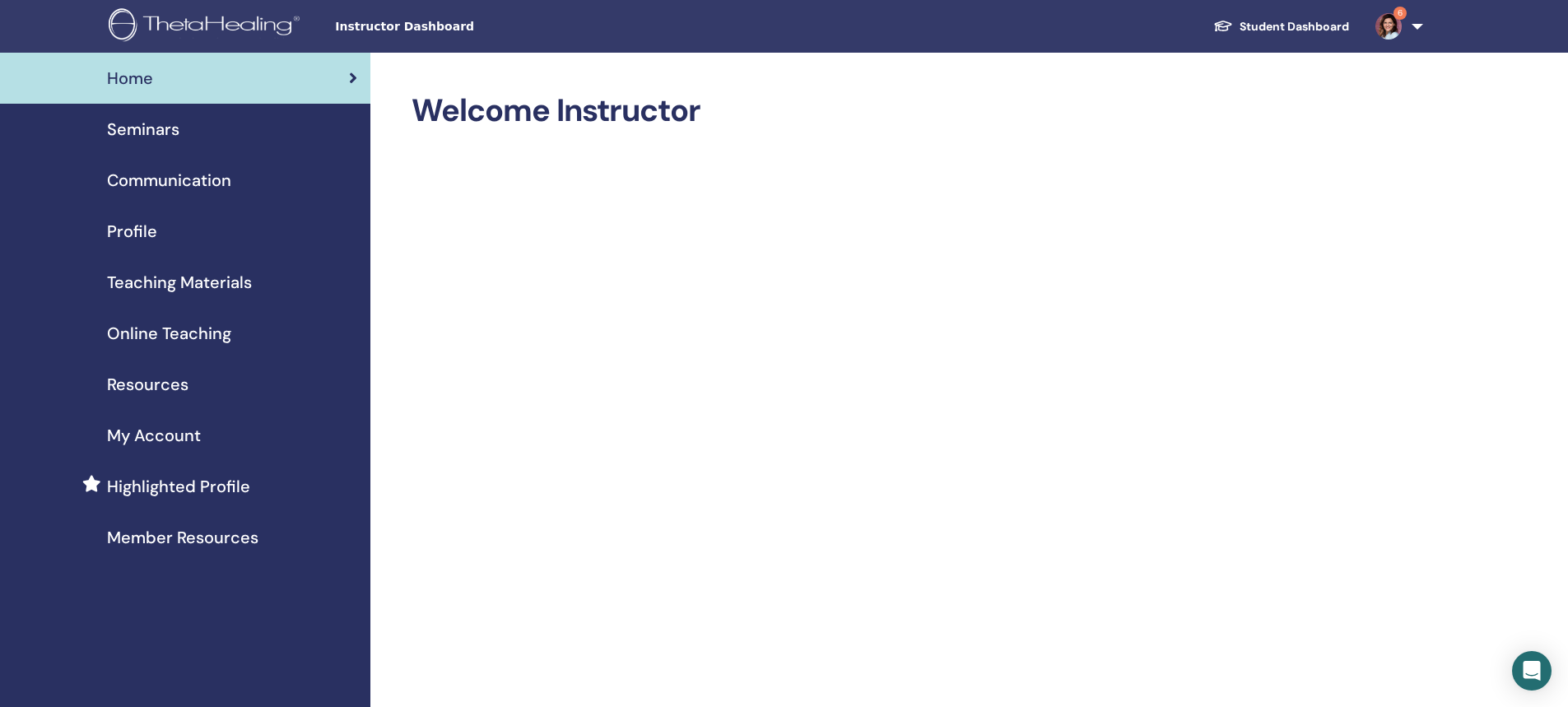
click at [159, 129] on span "Seminars" at bounding box center [142, 129] width 72 height 24
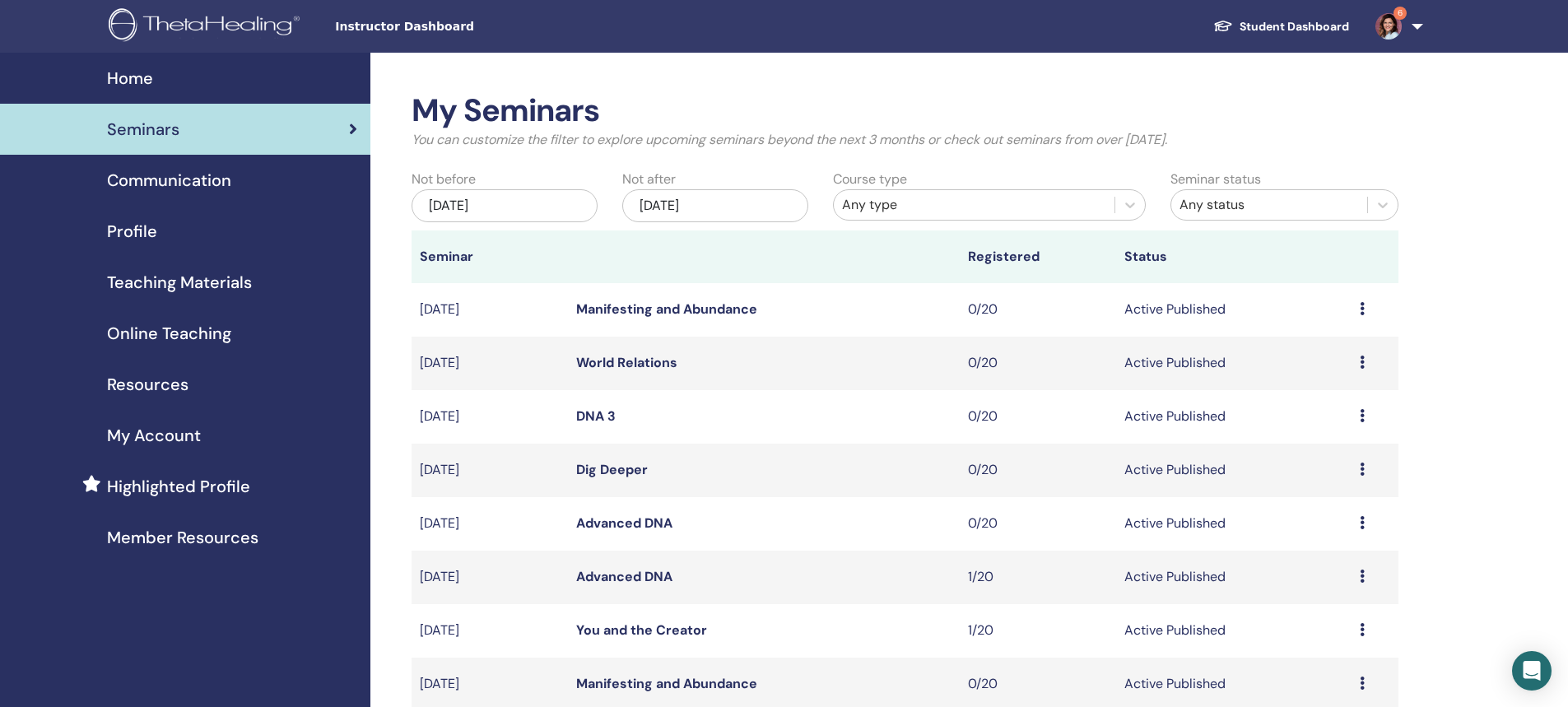
click at [886, 203] on div "Any type" at bounding box center [974, 205] width 264 height 20
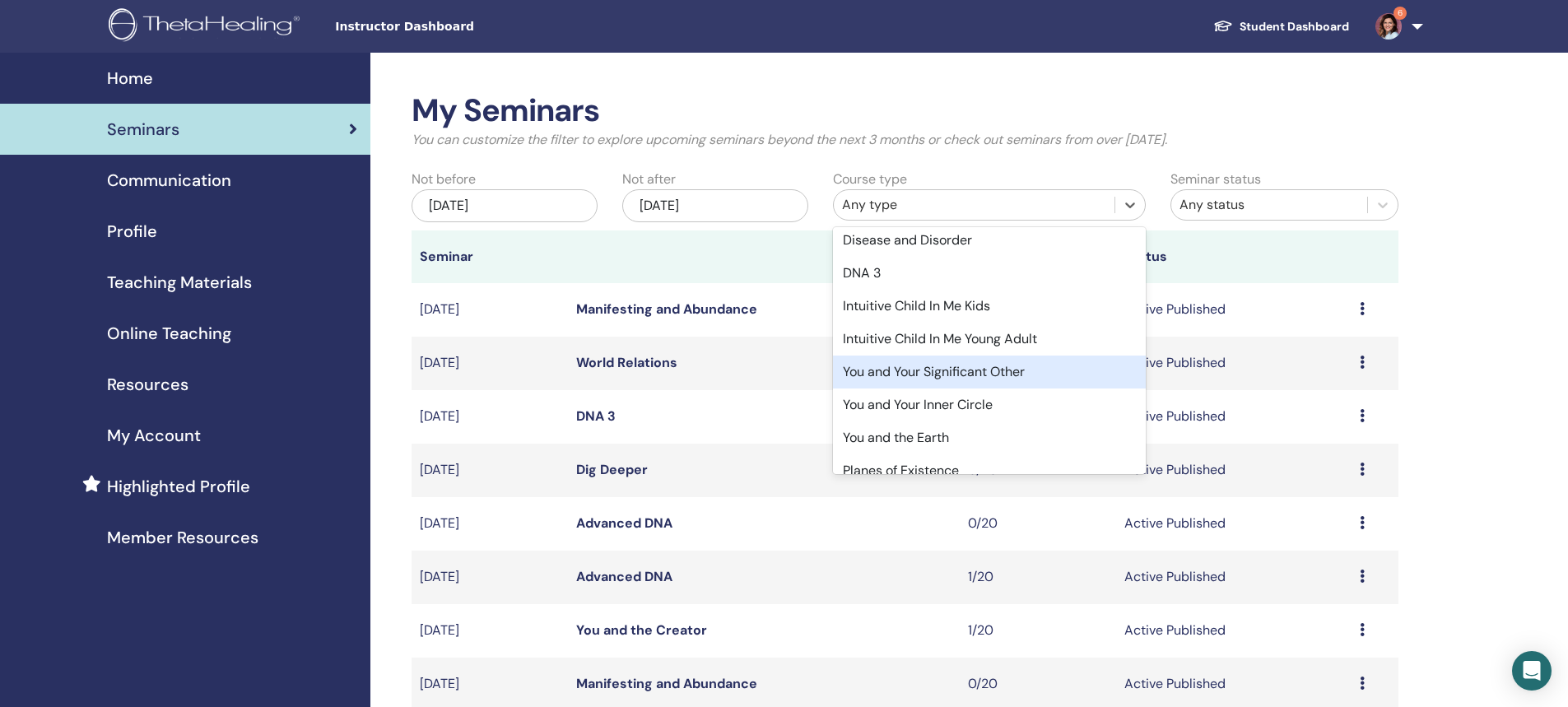
scroll to position [329, 0]
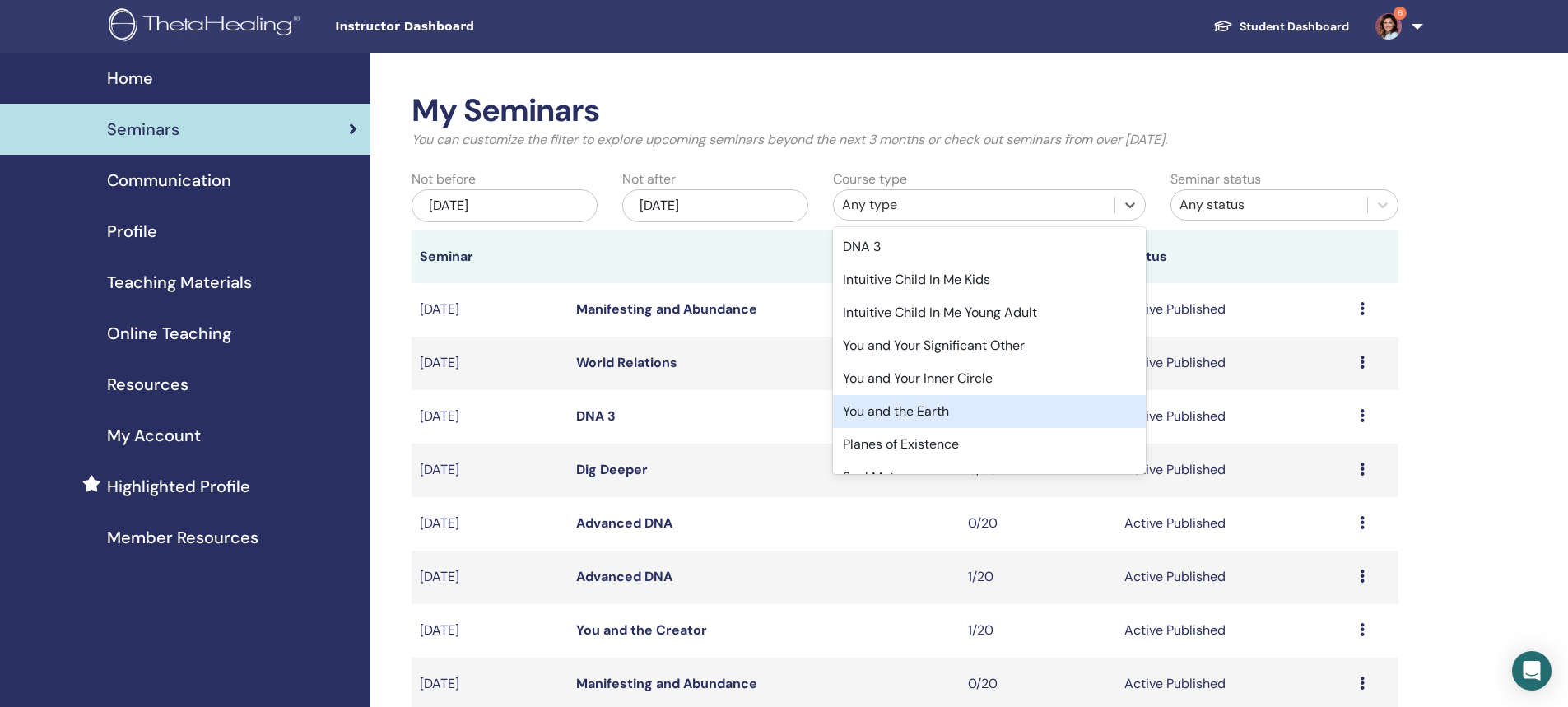
click at [940, 410] on div "You and the Earth" at bounding box center [989, 411] width 312 height 33
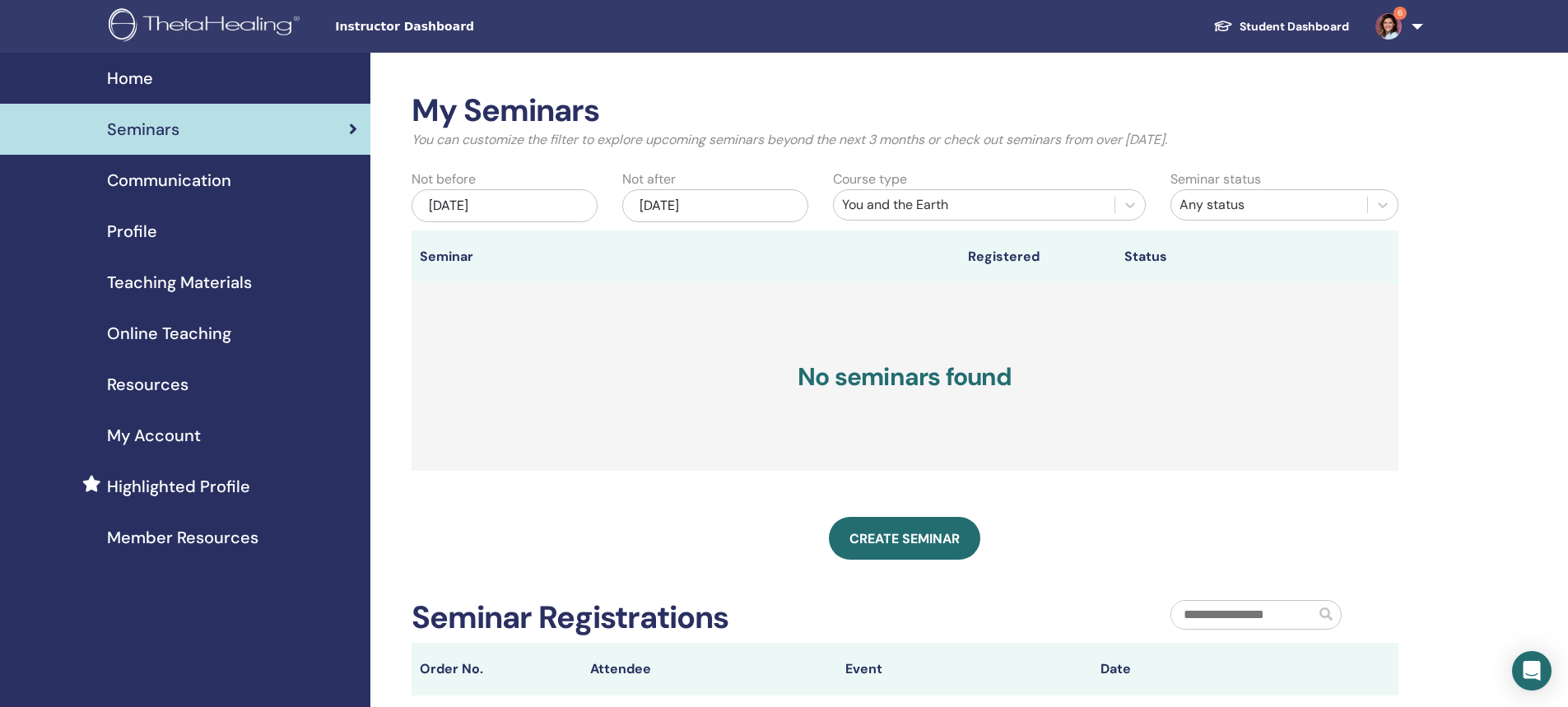
click at [704, 208] on div "Dec/30, 2025" at bounding box center [715, 206] width 186 height 33
click at [797, 248] on span "Next Month" at bounding box center [797, 251] width 0 height 17
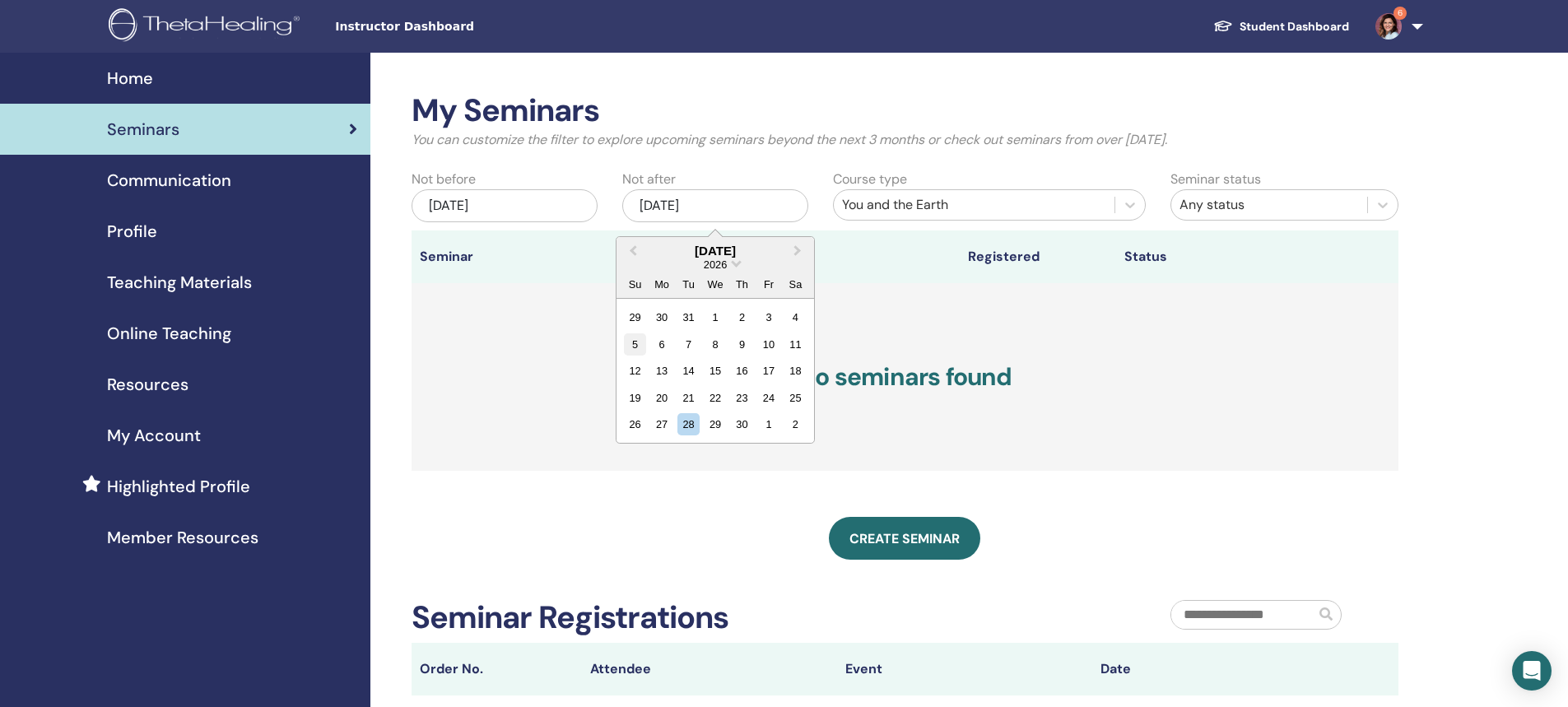
click at [633, 344] on div "5" at bounding box center [635, 344] width 23 height 23
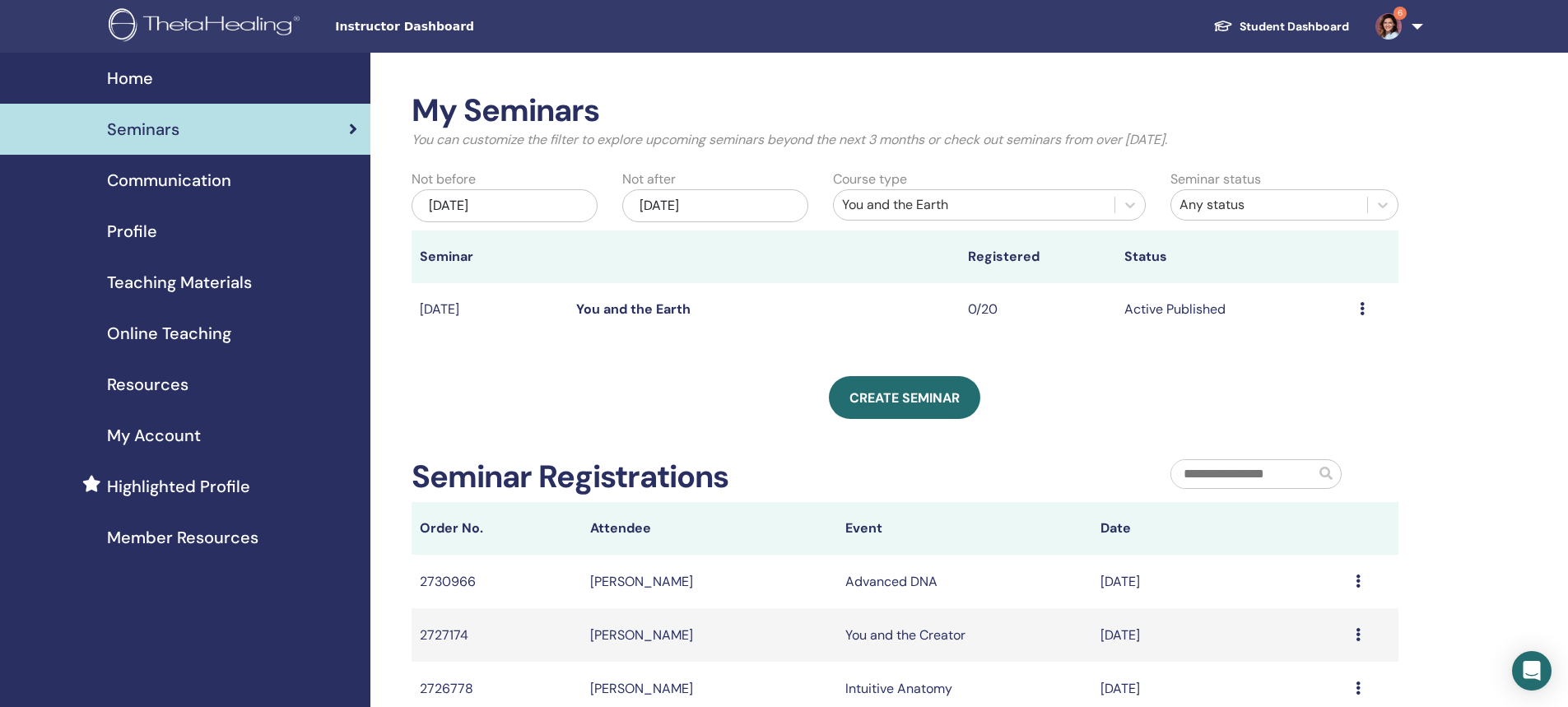
click at [620, 309] on link "You and the Earth" at bounding box center [633, 309] width 115 height 17
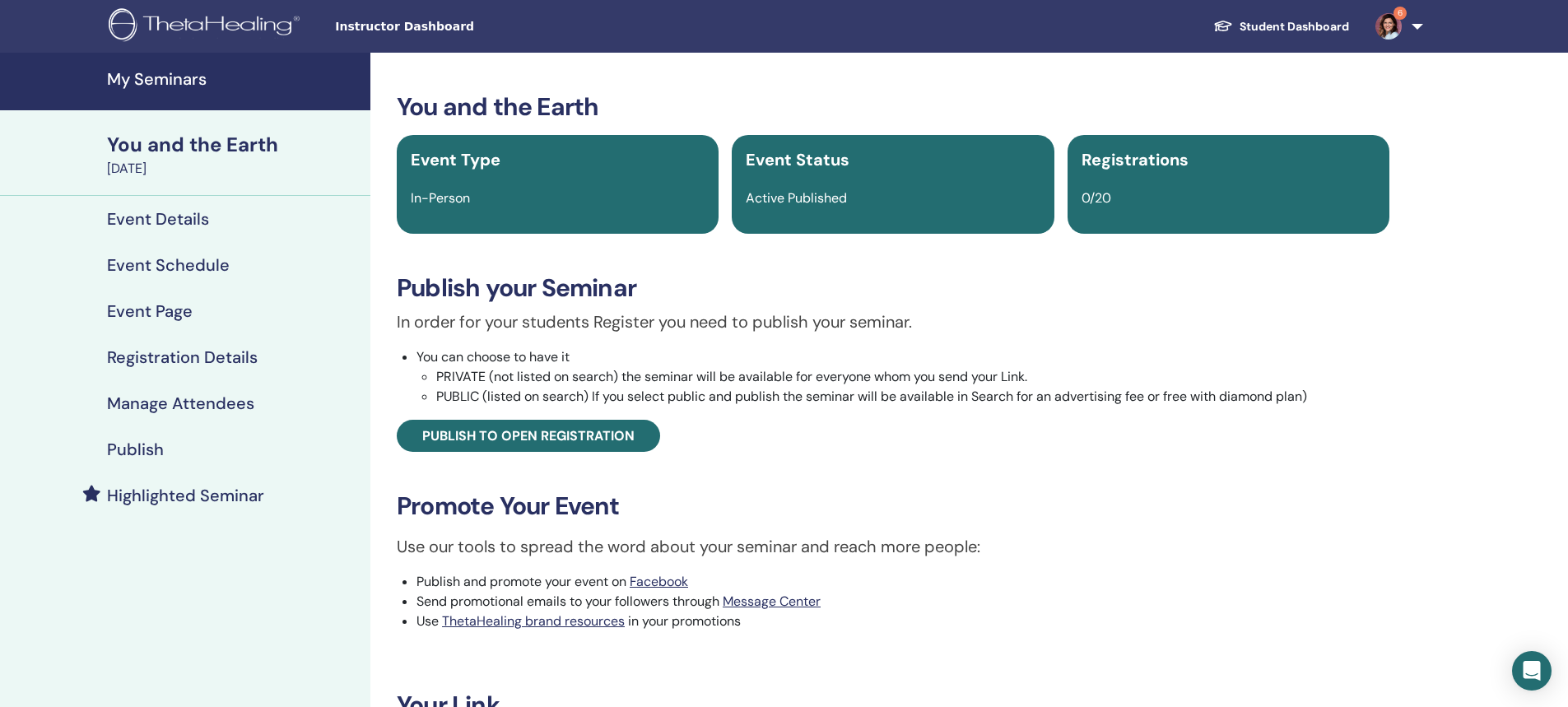
click at [139, 450] on h4 "Publish" at bounding box center [134, 449] width 56 height 20
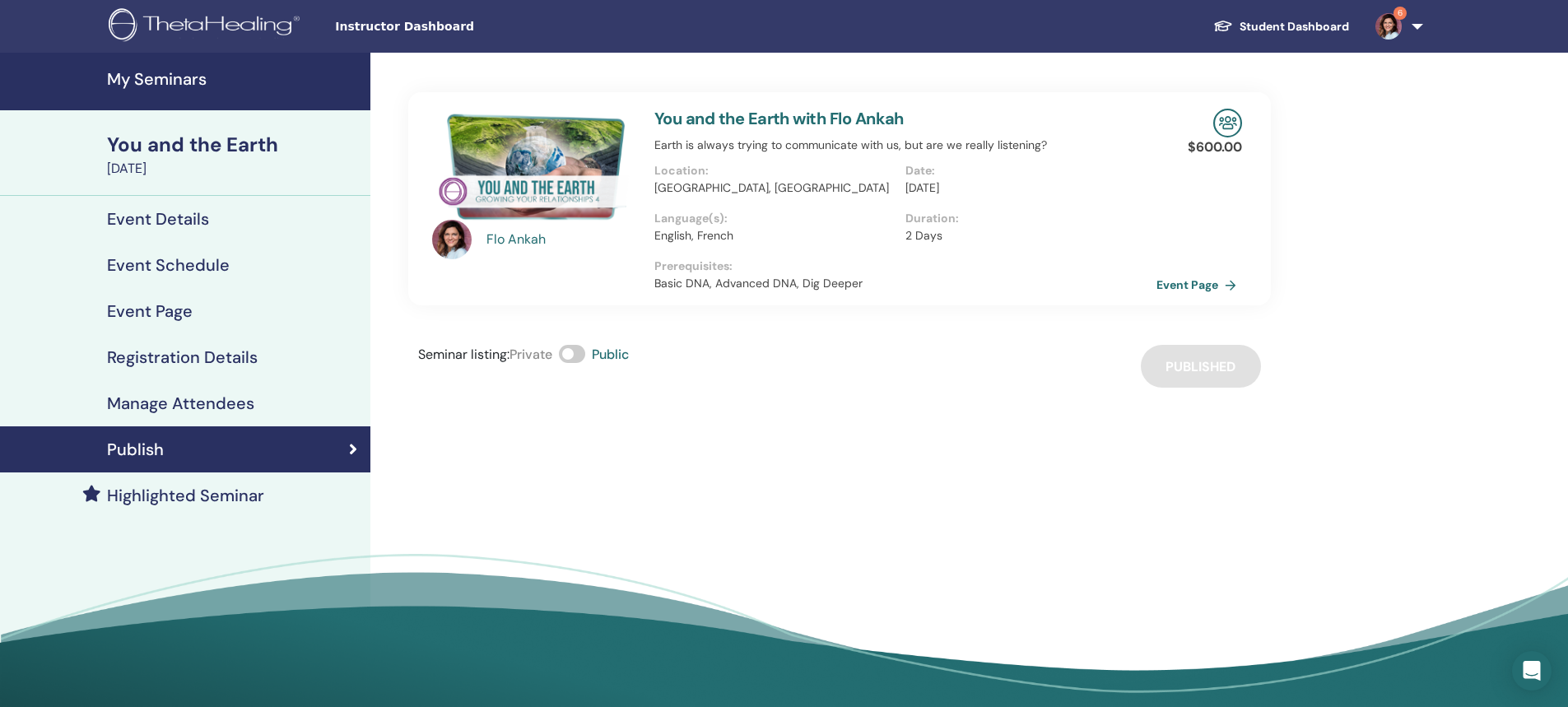
click at [146, 267] on h4 "Event Schedule" at bounding box center [167, 265] width 122 height 20
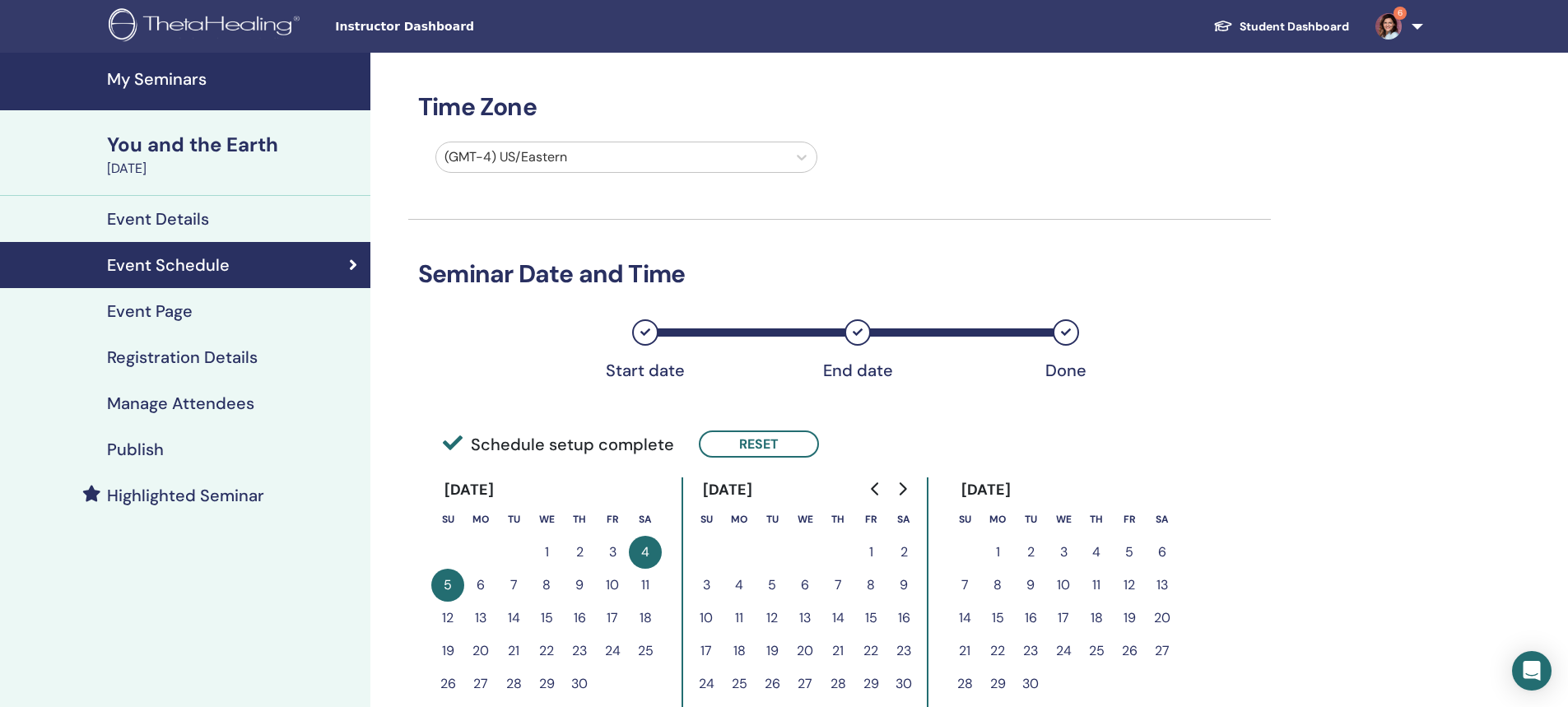
click at [161, 213] on h4 "Event Details" at bounding box center [158, 219] width 102 height 20
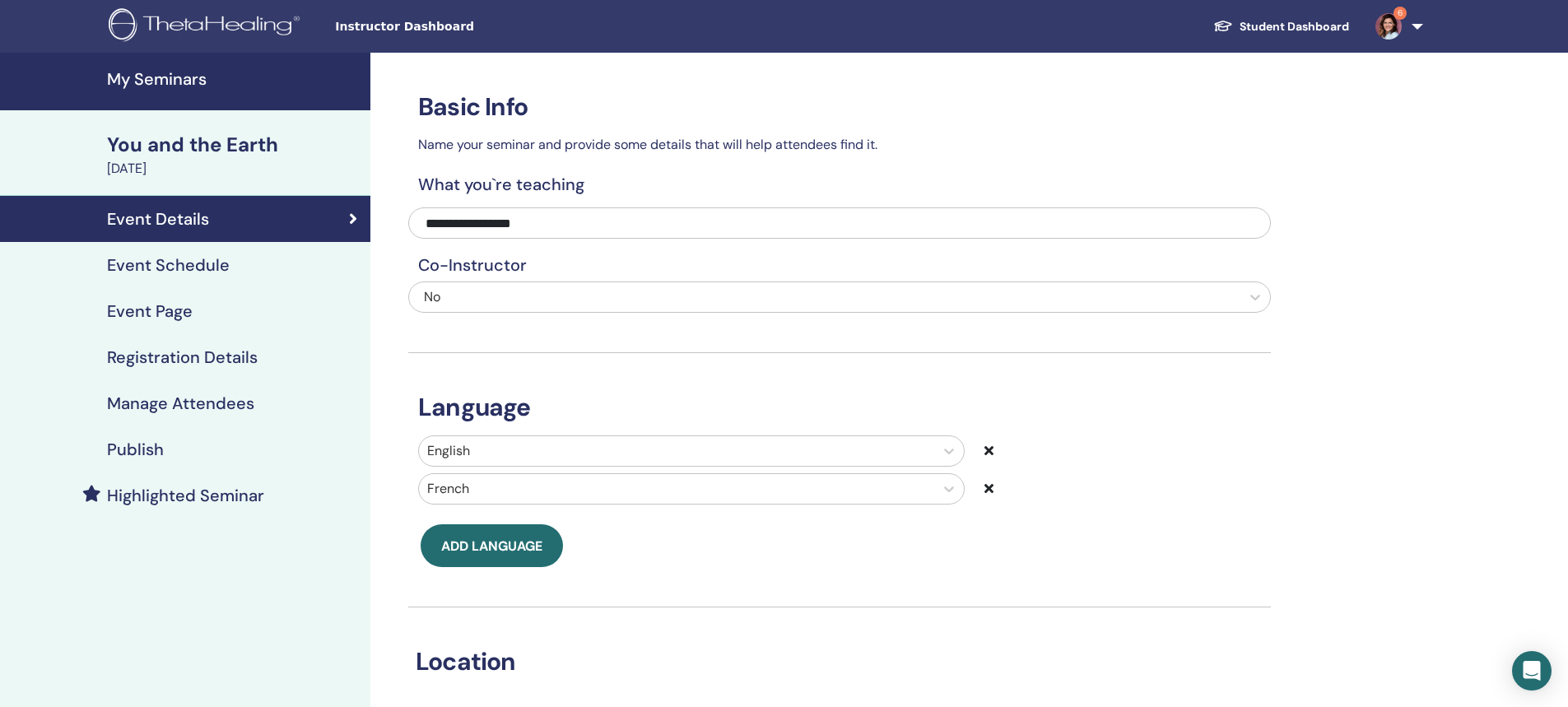
click at [1420, 31] on link "6" at bounding box center [1396, 26] width 68 height 53
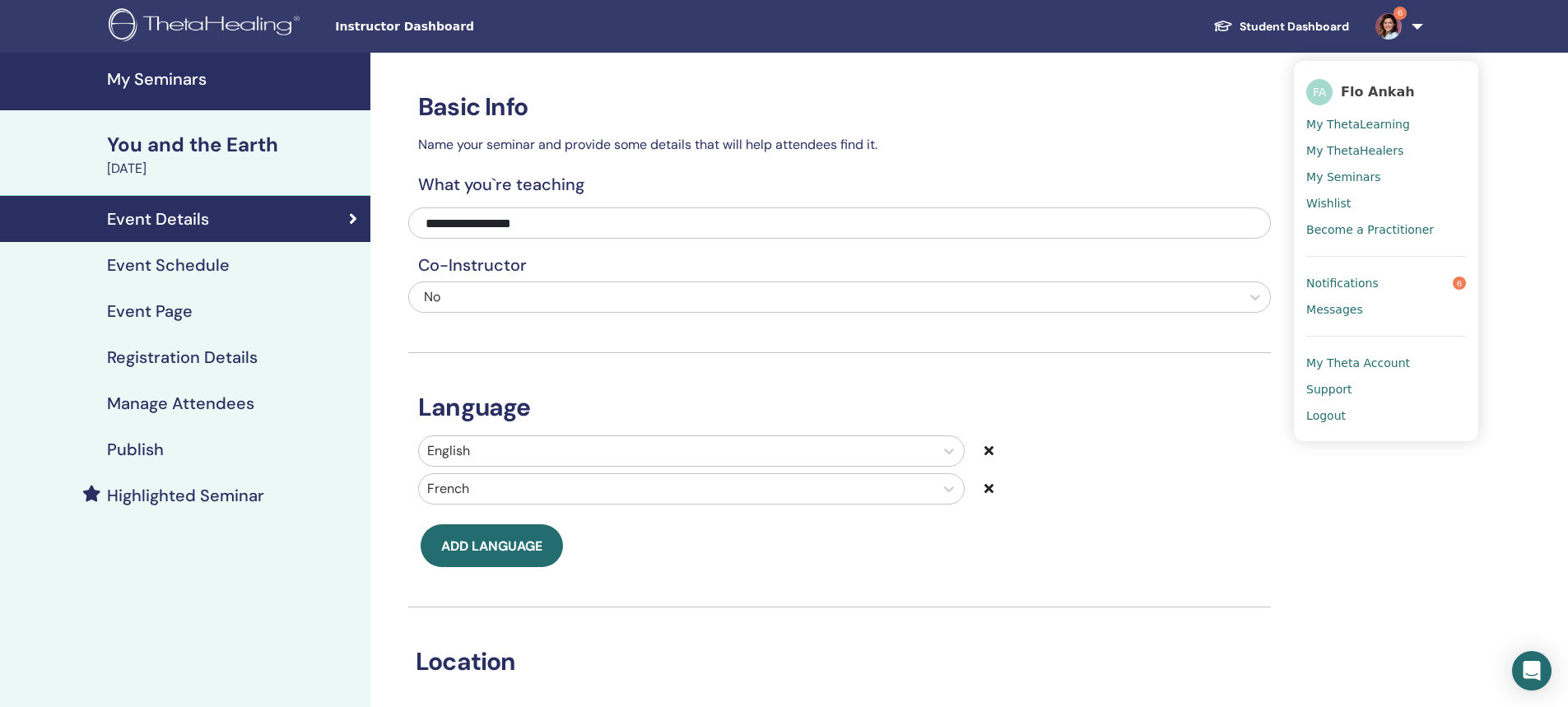
click at [1324, 417] on span "Logout" at bounding box center [1326, 415] width 40 height 15
